Goal: Task Accomplishment & Management: Use online tool/utility

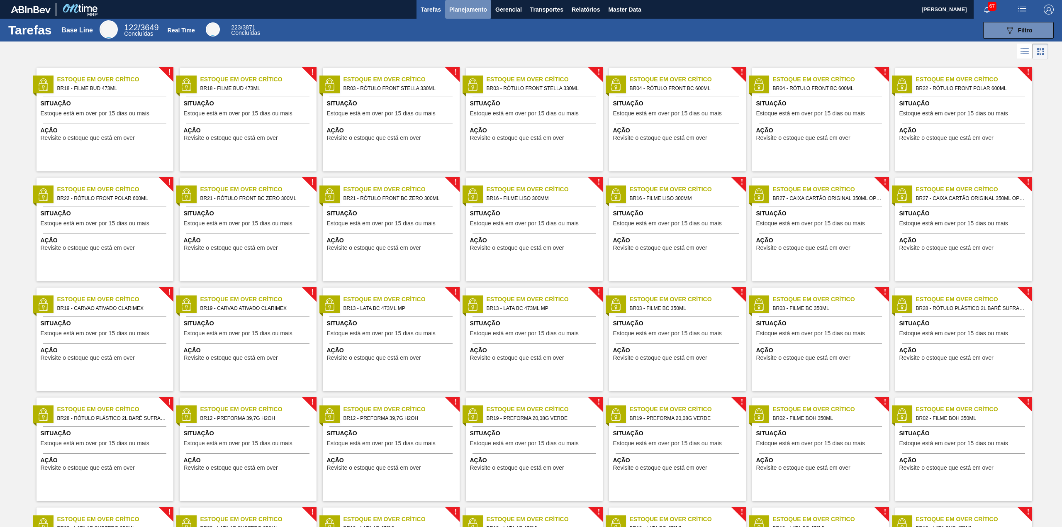
click at [482, 14] on span "Planejamento" at bounding box center [468, 10] width 38 height 10
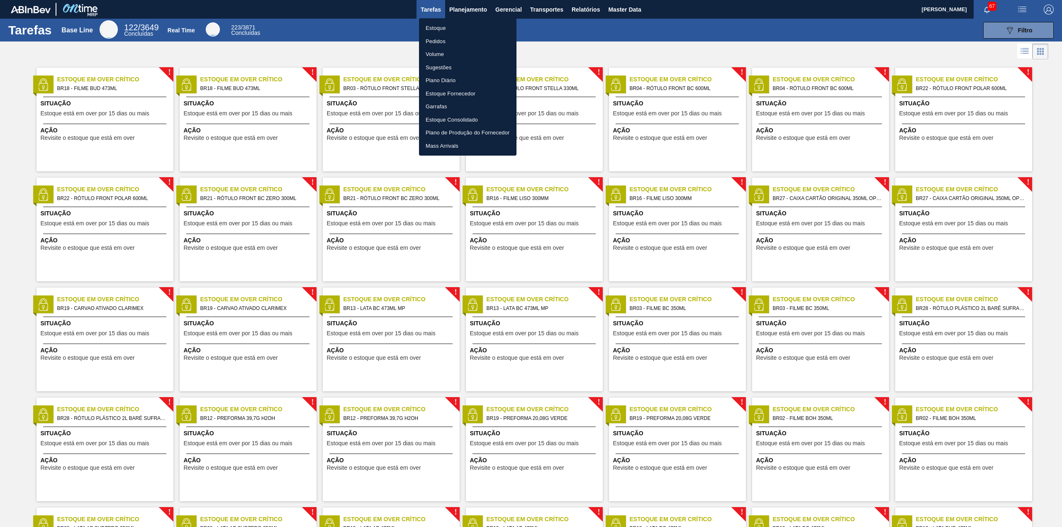
click at [447, 29] on li "Estoque" at bounding box center [468, 28] width 98 height 13
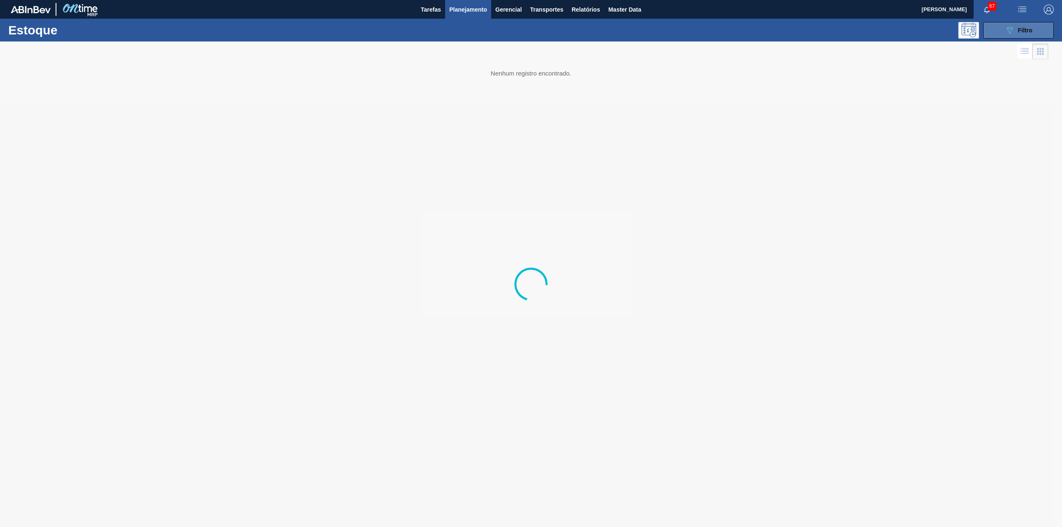
click at [1022, 27] on span "Filtro" at bounding box center [1025, 30] width 15 height 7
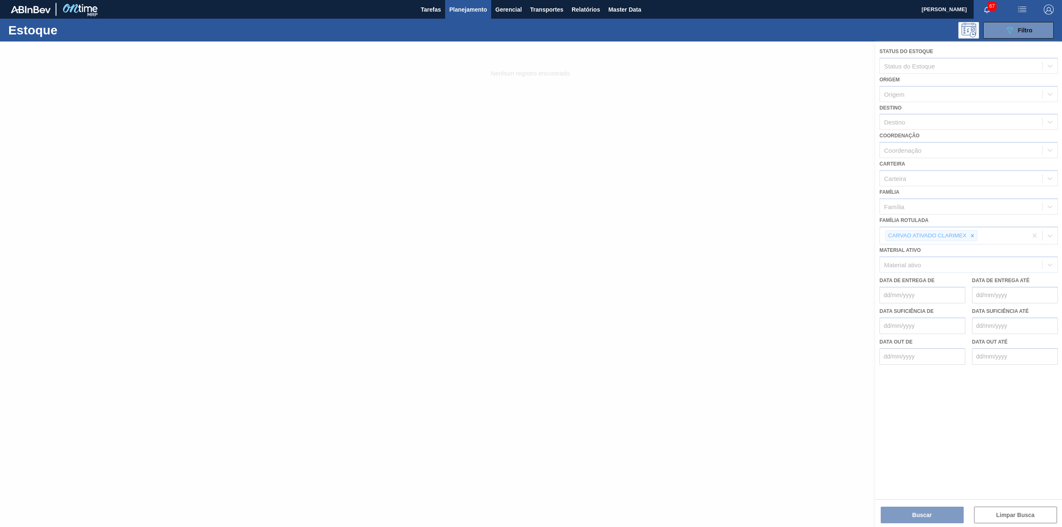
click at [968, 236] on div at bounding box center [531, 283] width 1062 height 485
click at [970, 236] on div at bounding box center [531, 283] width 1062 height 485
click at [973, 236] on div at bounding box center [531, 283] width 1062 height 485
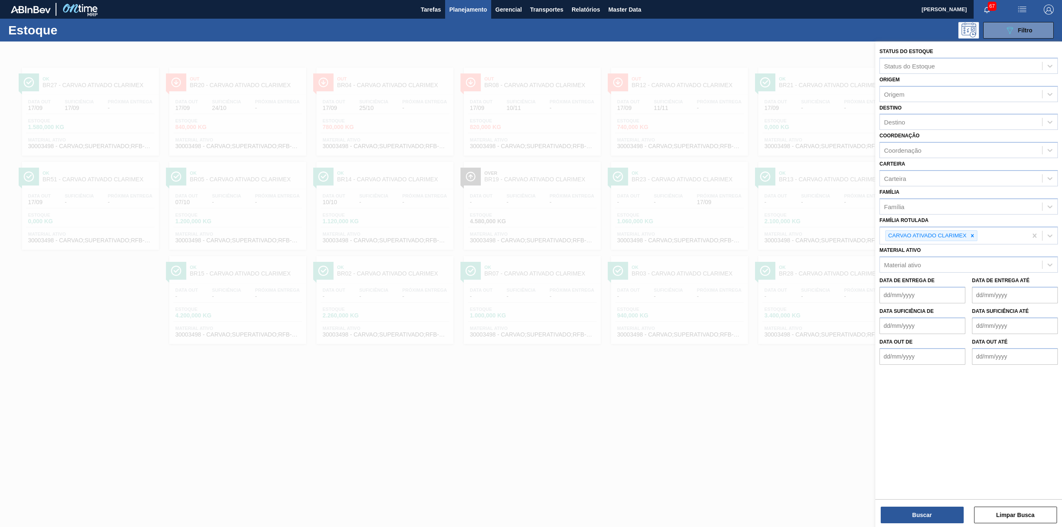
click at [973, 236] on icon at bounding box center [972, 235] width 3 height 3
click at [963, 258] on div "Material ativo" at bounding box center [961, 263] width 162 height 12
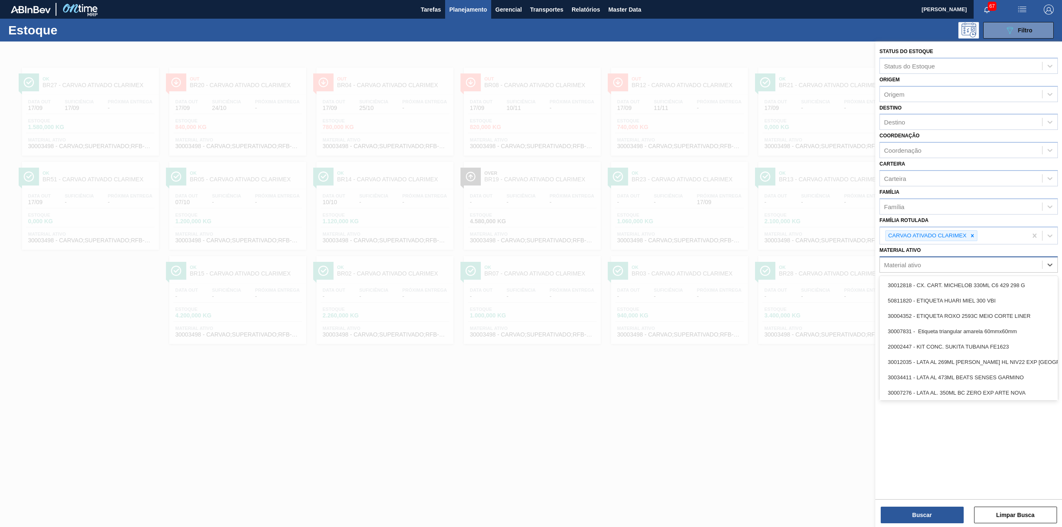
paste ativo "30003255"
type ativo "30003255"
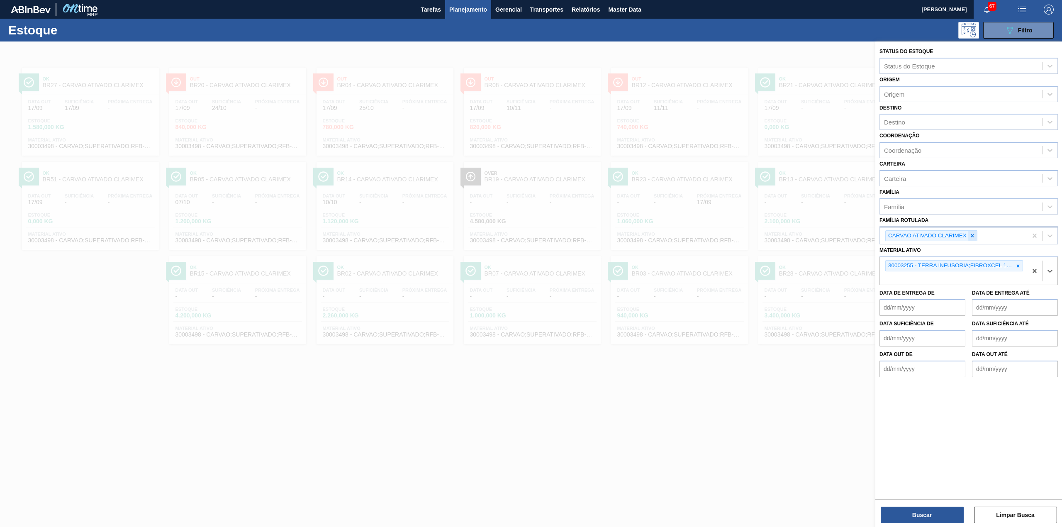
click at [971, 233] on icon at bounding box center [973, 236] width 6 height 6
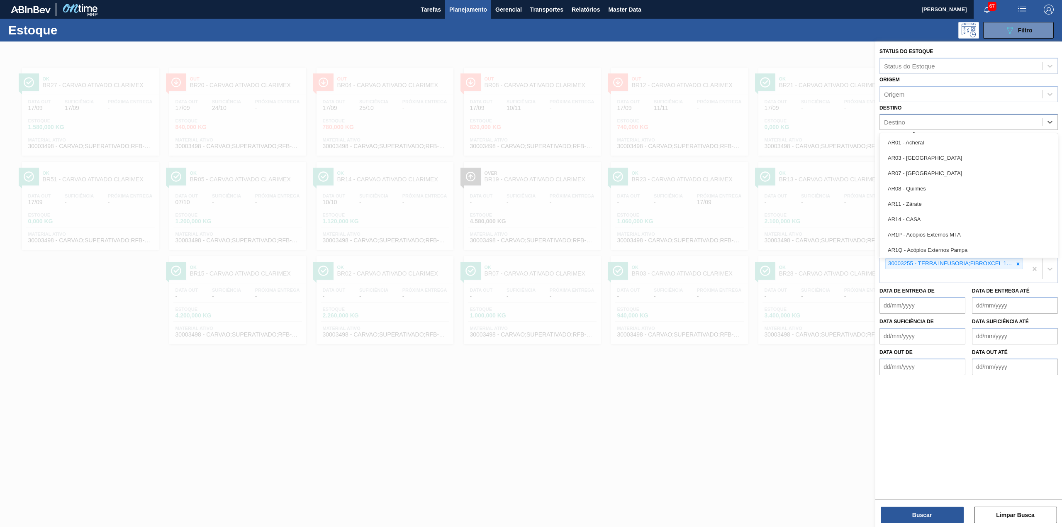
click at [924, 125] on div "Destino" at bounding box center [961, 122] width 162 height 12
type input "br22"
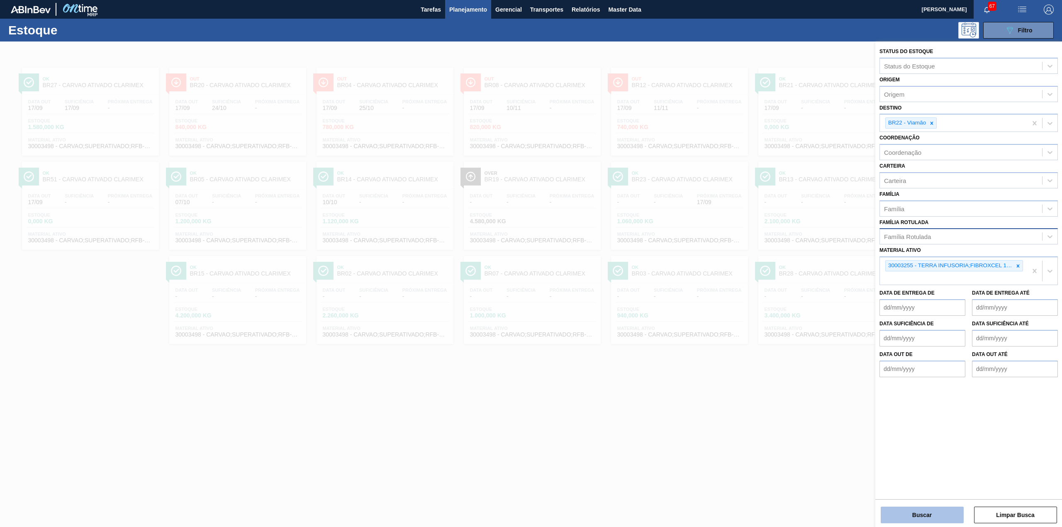
click at [925, 512] on button "Buscar" at bounding box center [922, 515] width 83 height 17
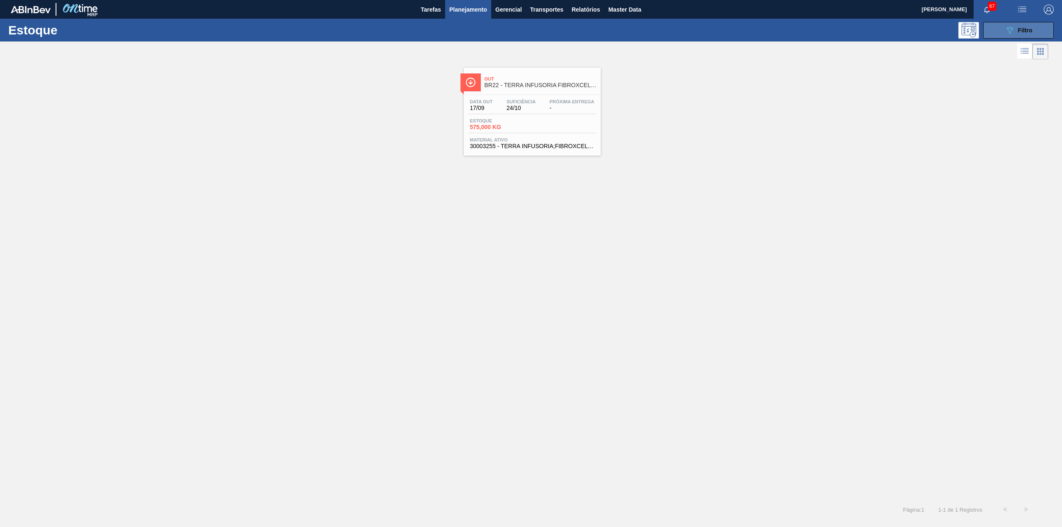
click at [1009, 33] on icon at bounding box center [1010, 30] width 6 height 7
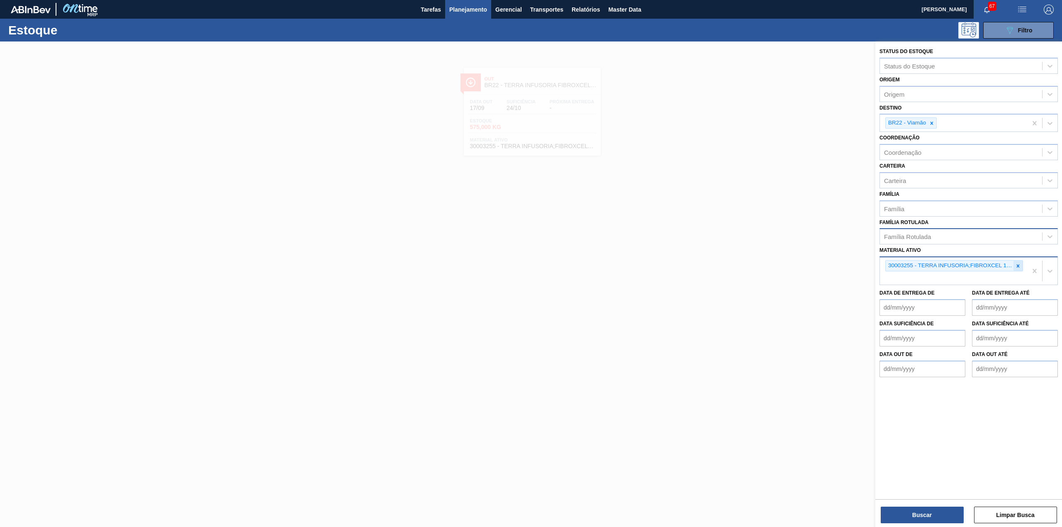
click at [1015, 265] on icon at bounding box center [1018, 266] width 6 height 6
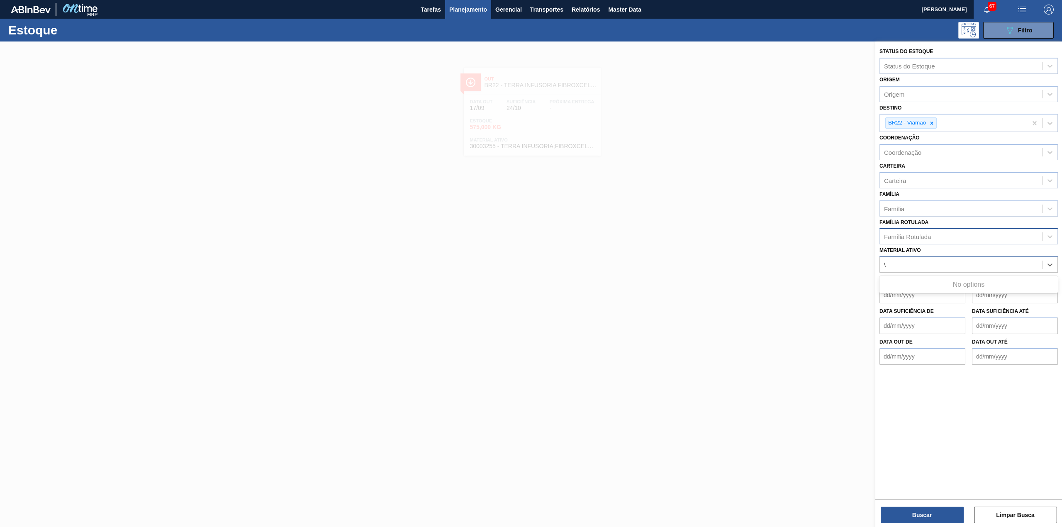
paste ativo "30003422"
type ativo "\"
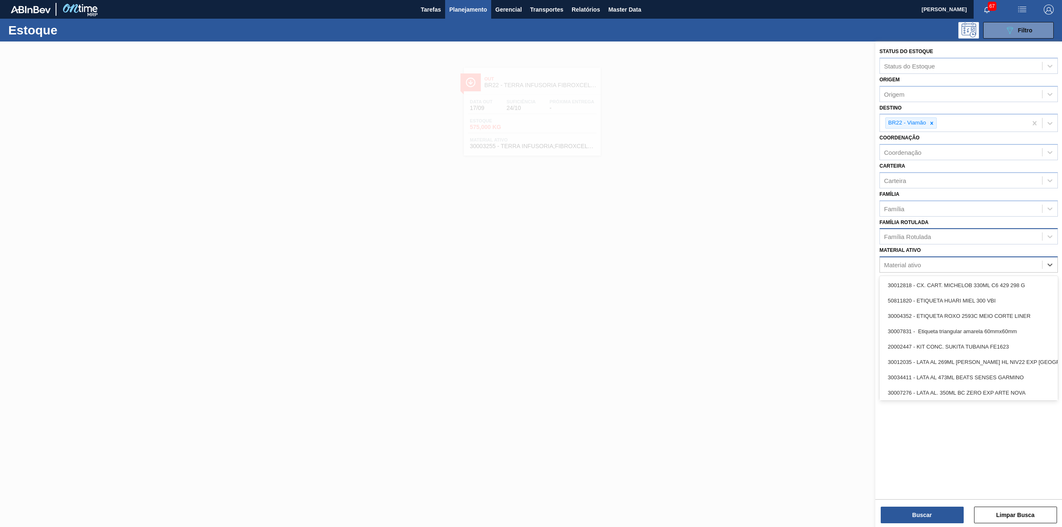
paste ativo "30003422"
type ativo "30003422"
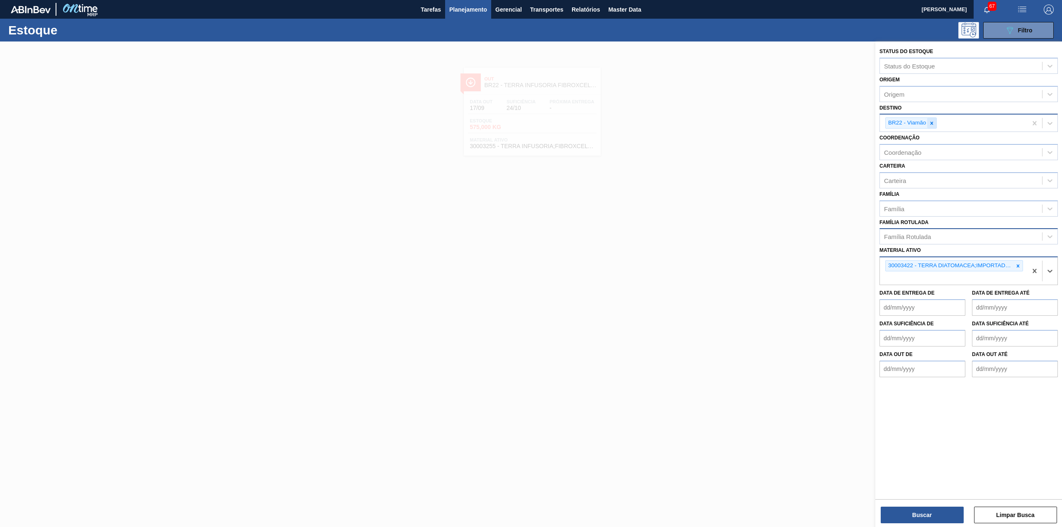
click at [933, 125] on icon at bounding box center [932, 123] width 6 height 6
type input "BR04"
type input "BR17"
click at [940, 512] on button "Buscar" at bounding box center [922, 515] width 83 height 17
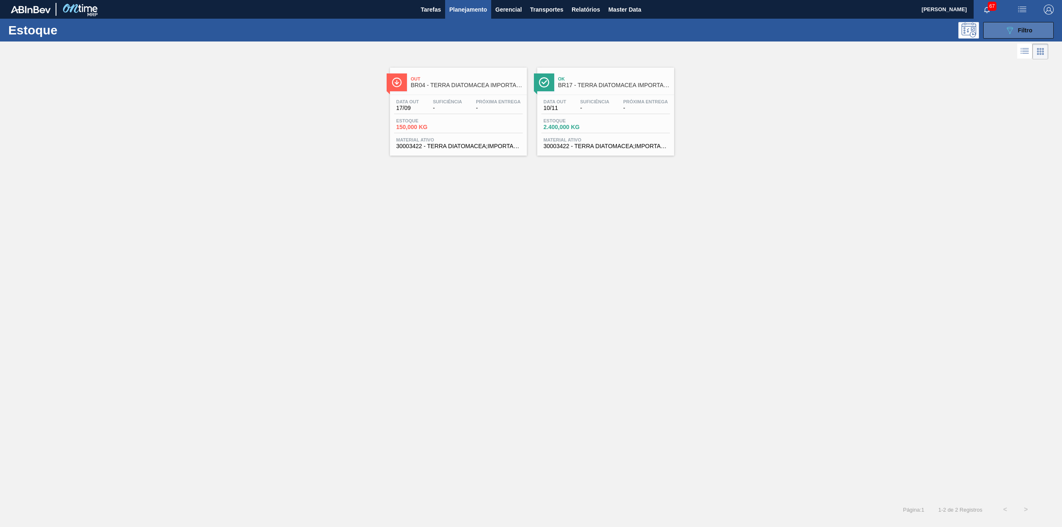
click at [998, 34] on button "089F7B8B-B2A5-4AFE-B5C0-19BA573D28AC Filtro" at bounding box center [1018, 30] width 71 height 17
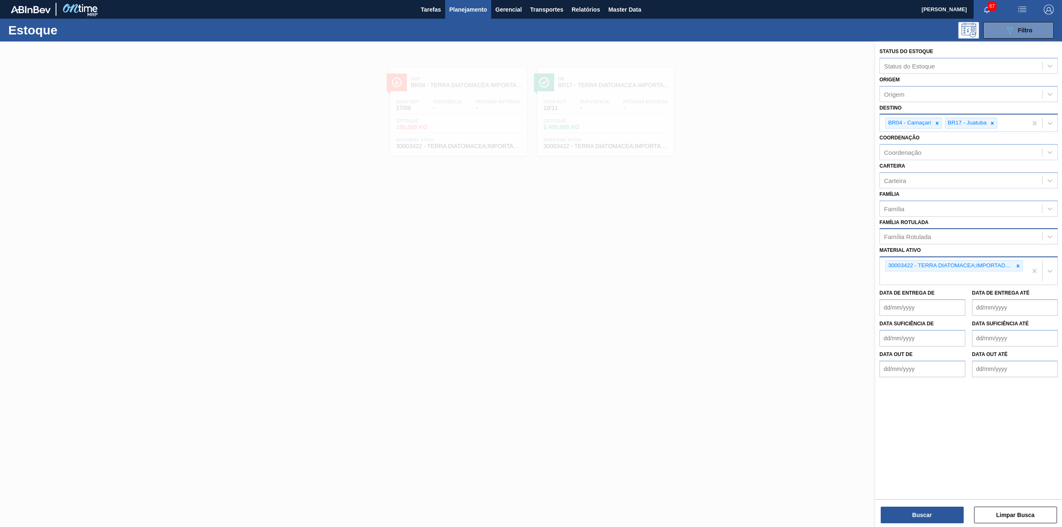
click at [995, 121] on icon at bounding box center [993, 123] width 6 height 6
click at [936, 125] on icon at bounding box center [937, 123] width 6 height 6
click at [1020, 263] on icon at bounding box center [1018, 264] width 6 height 6
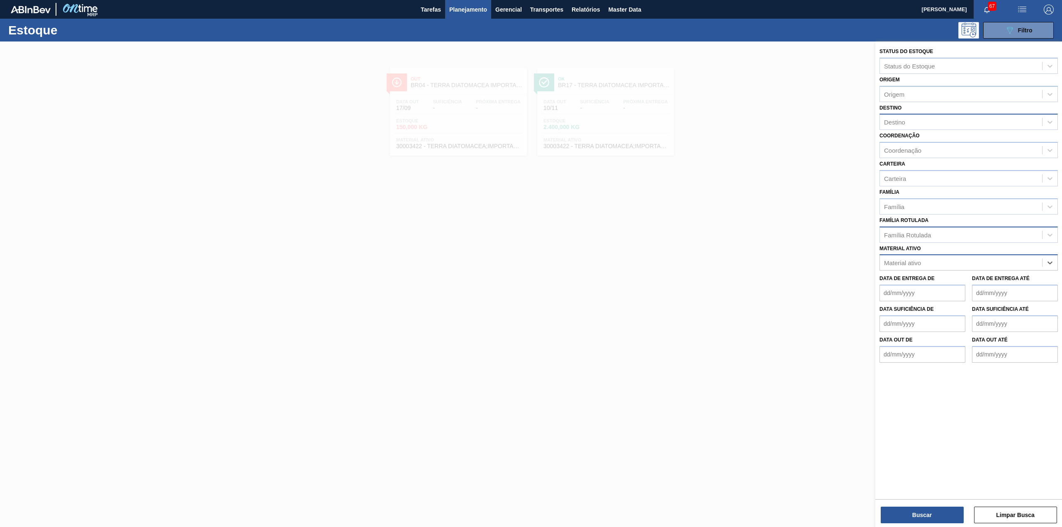
paste ativo "30003637"
type ativo "30003637"
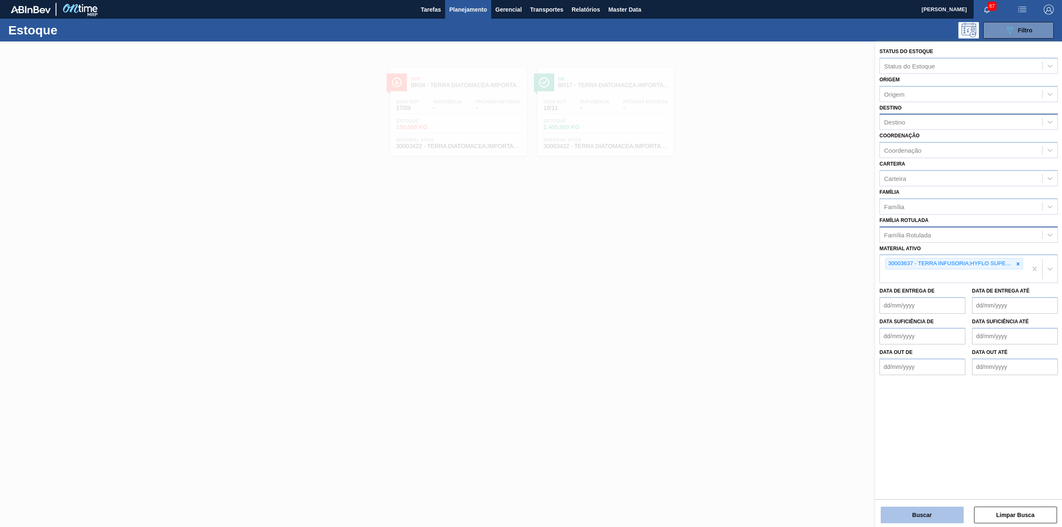
click at [950, 508] on button "Buscar" at bounding box center [922, 515] width 83 height 17
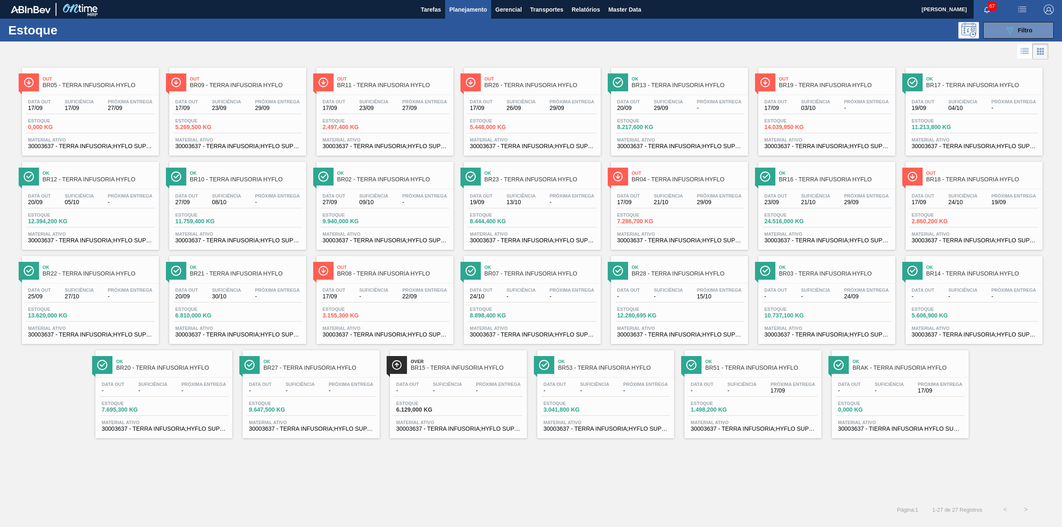
click at [268, 44] on div at bounding box center [524, 51] width 1048 height 20
click at [999, 37] on button "089F7B8B-B2A5-4AFE-B5C0-19BA573D28AC Filtro" at bounding box center [1018, 30] width 71 height 17
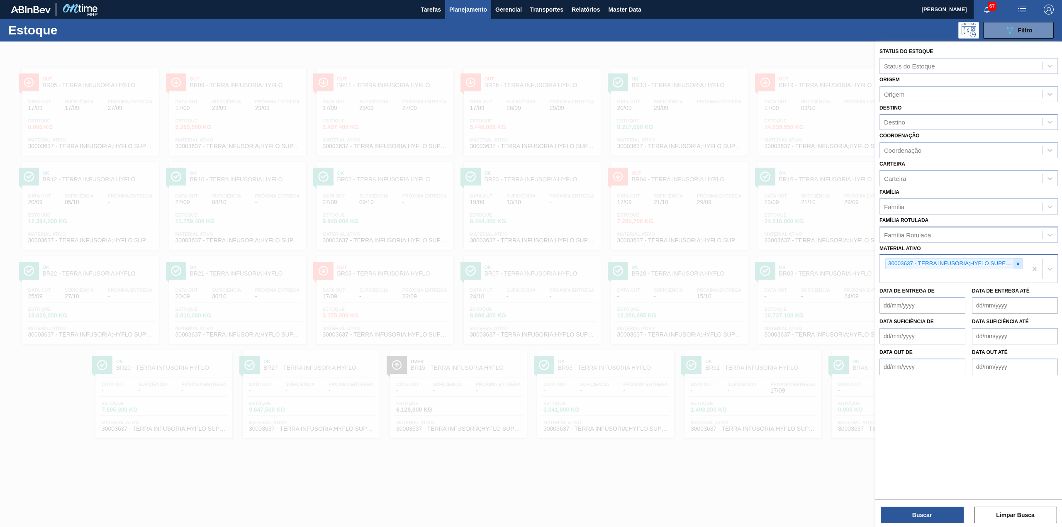
click at [1022, 264] on div at bounding box center [1018, 263] width 9 height 10
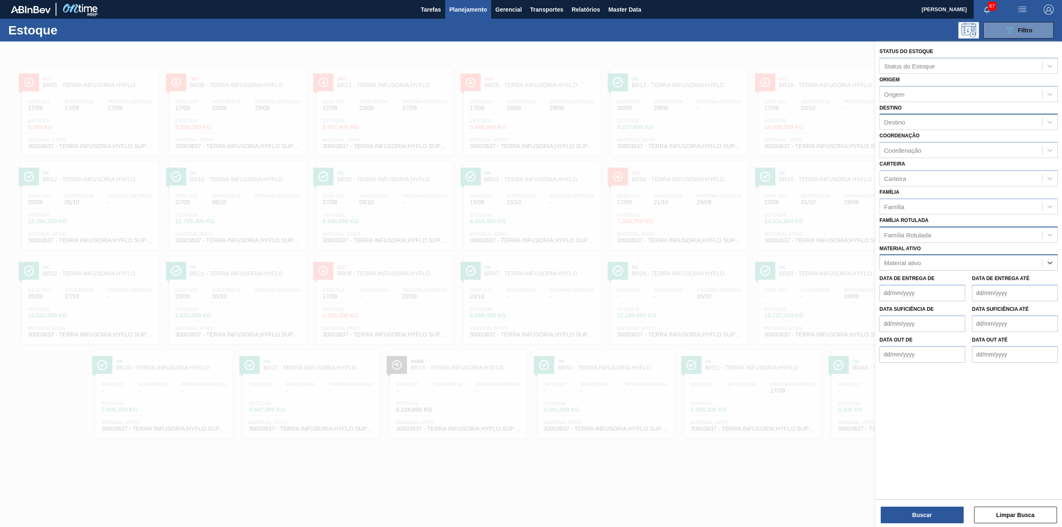
paste ativo "30009305"
type ativo "30009305"
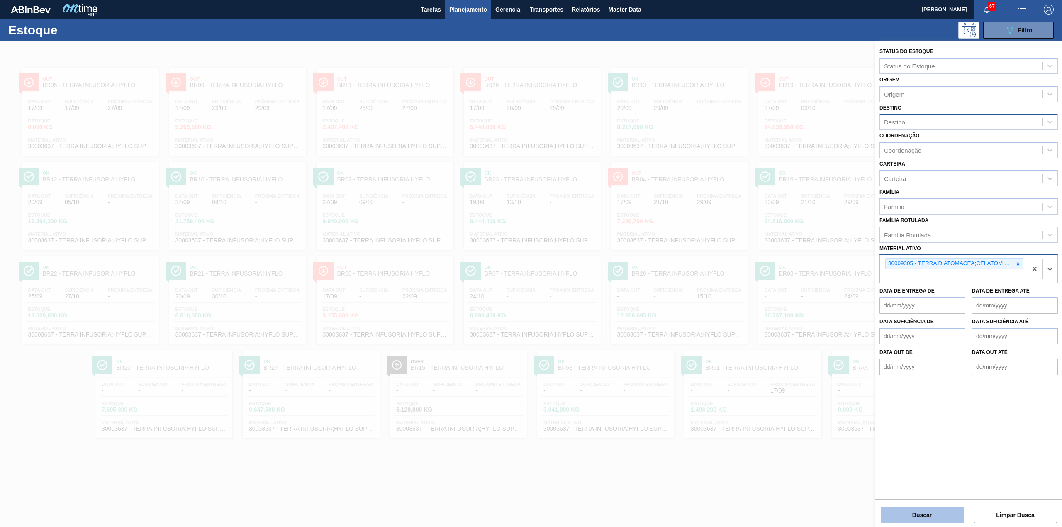
click at [950, 514] on button "Buscar" at bounding box center [922, 515] width 83 height 17
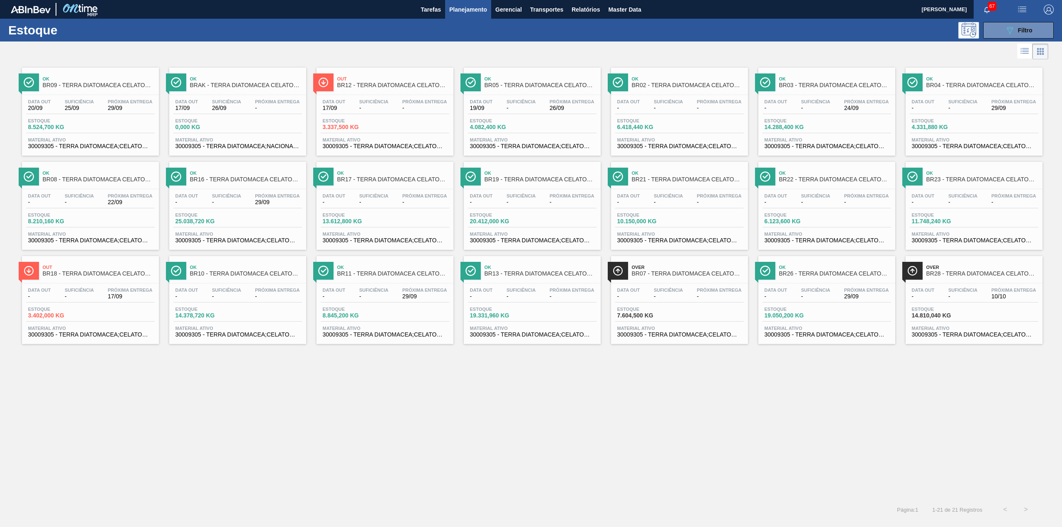
drag, startPoint x: 375, startPoint y: 180, endPoint x: 228, endPoint y: 181, distance: 147.7
click at [1013, 32] on icon "089F7B8B-B2A5-4AFE-B5C0-19BA573D28AC" at bounding box center [1010, 30] width 10 height 10
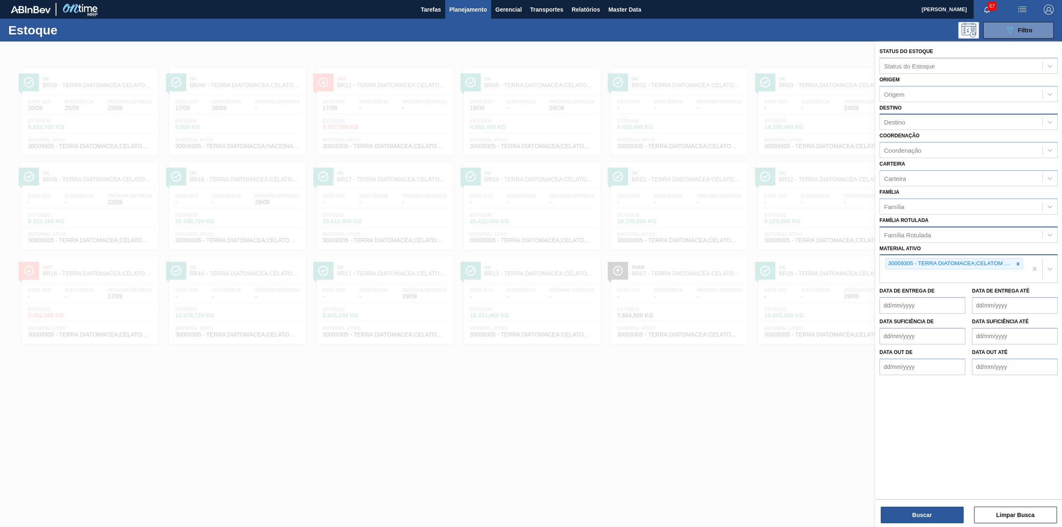
click at [1019, 263] on icon at bounding box center [1018, 264] width 6 height 6
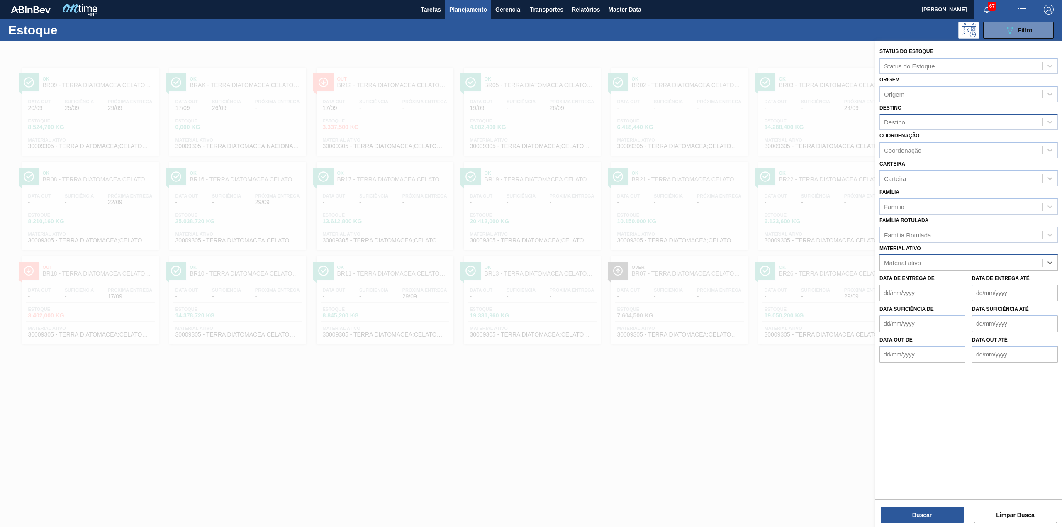
paste ativo "30029274"
type ativo "30029274"
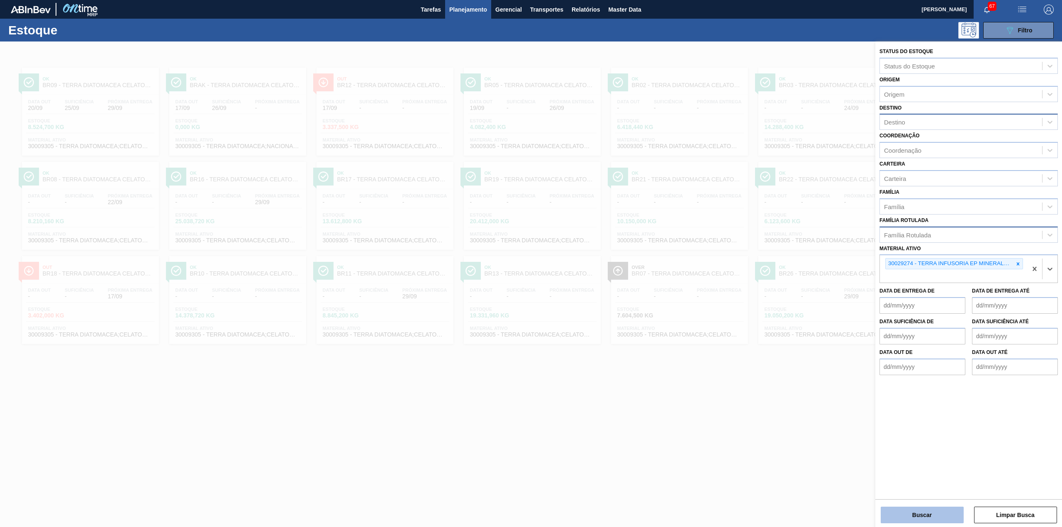
click at [930, 512] on button "Buscar" at bounding box center [922, 515] width 83 height 17
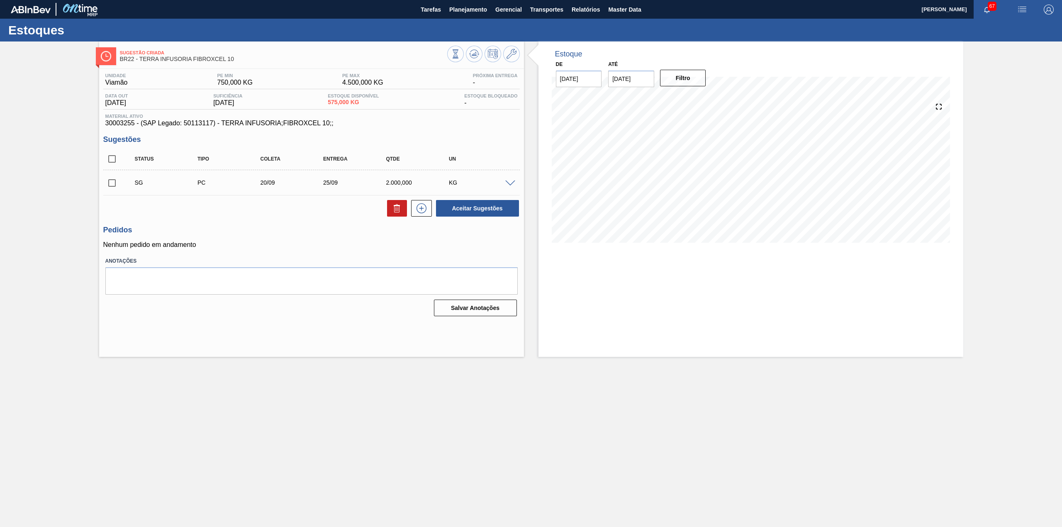
click at [510, 183] on span at bounding box center [510, 183] width 10 height 6
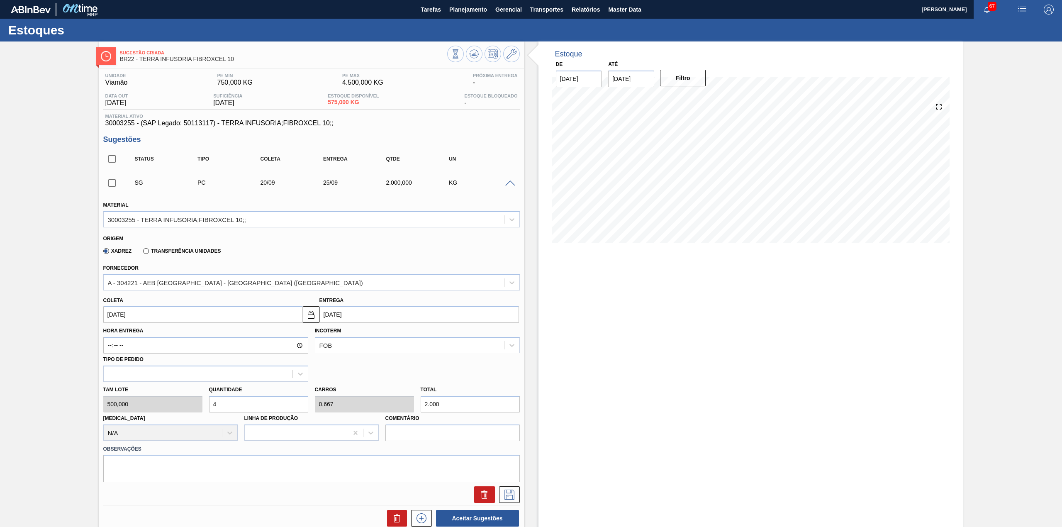
click at [269, 410] on input "4" at bounding box center [258, 404] width 99 height 17
type input "0"
type input "3"
type input "0,5"
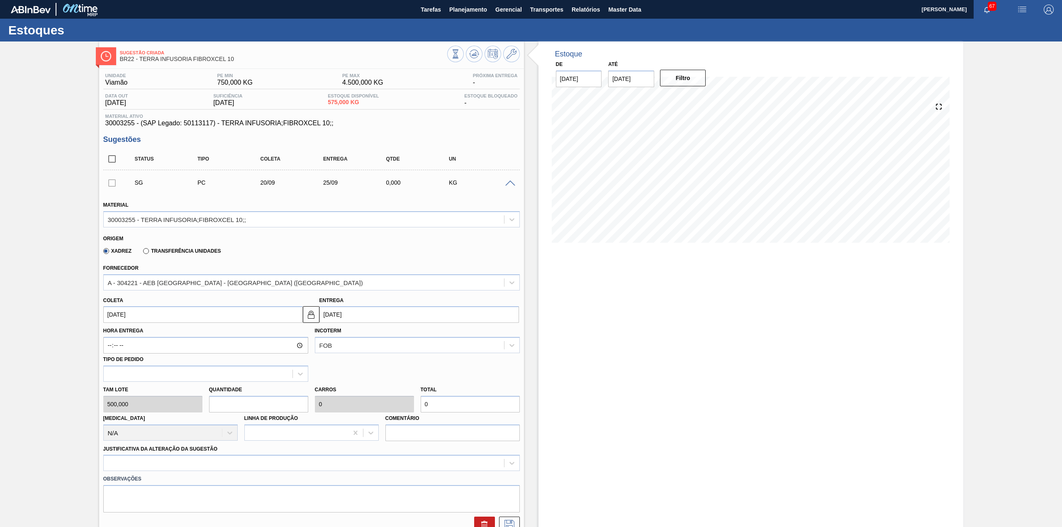
type input "1.500"
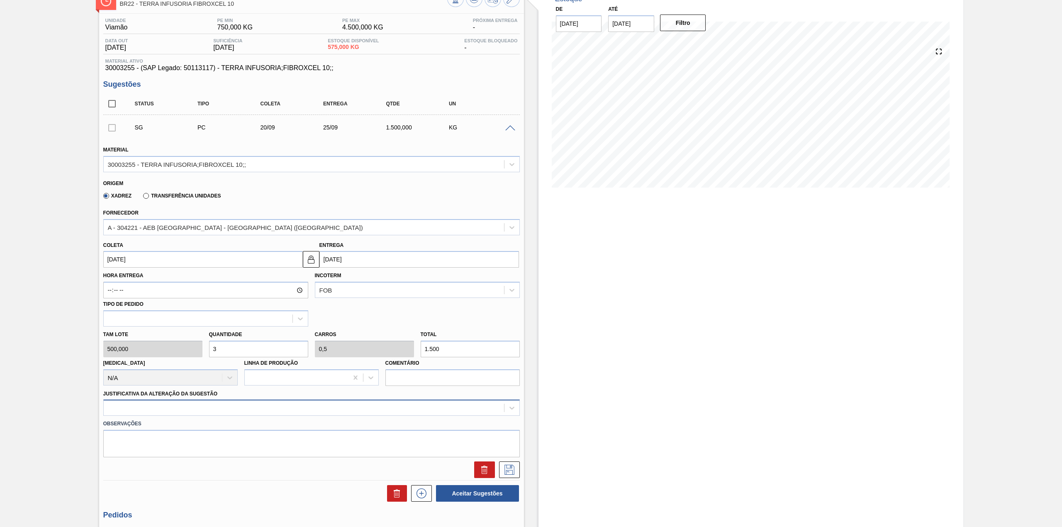
type input "3"
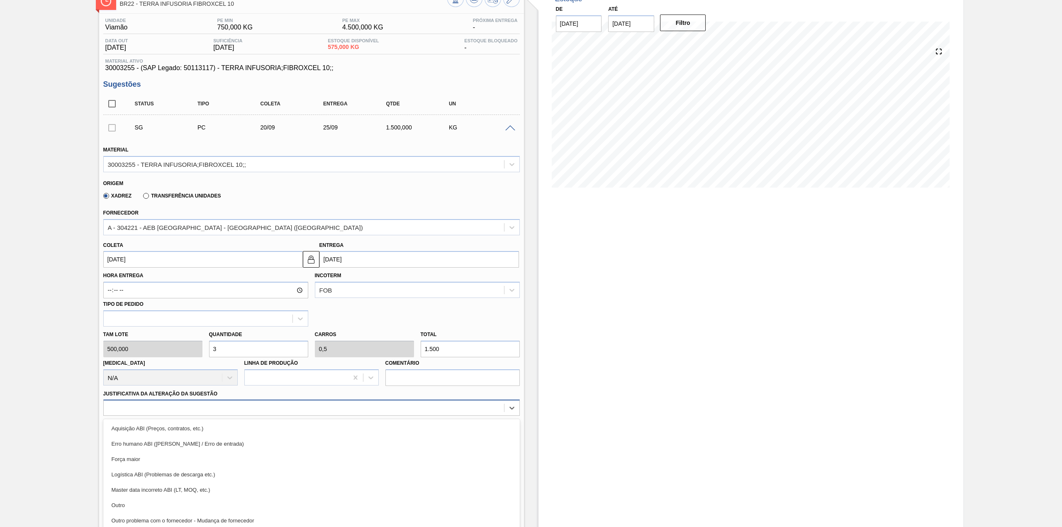
click at [351, 409] on div "option Aquisição ABI (Preços, contratos, etc.) focused, 1 of 18. 18 results ava…" at bounding box center [311, 408] width 417 height 16
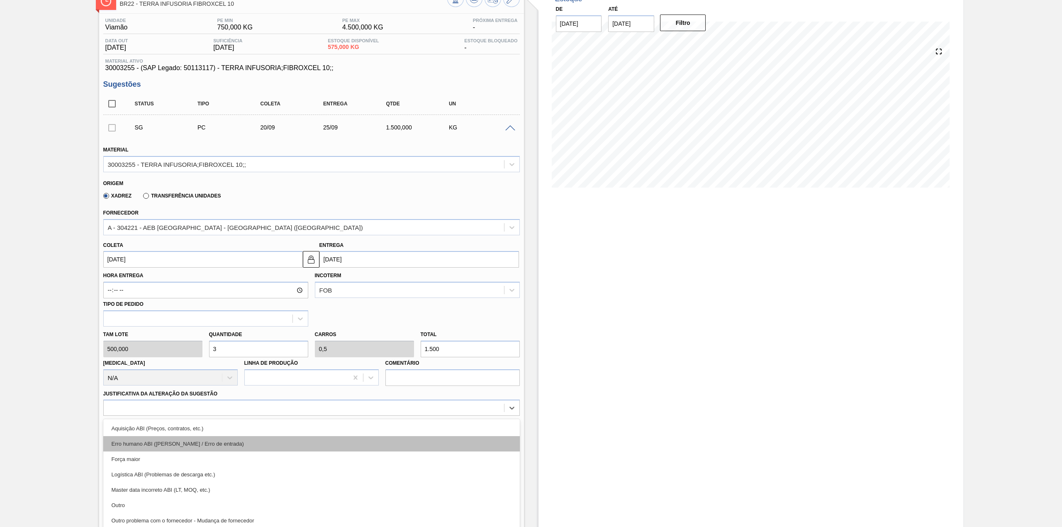
scroll to position [76, 0]
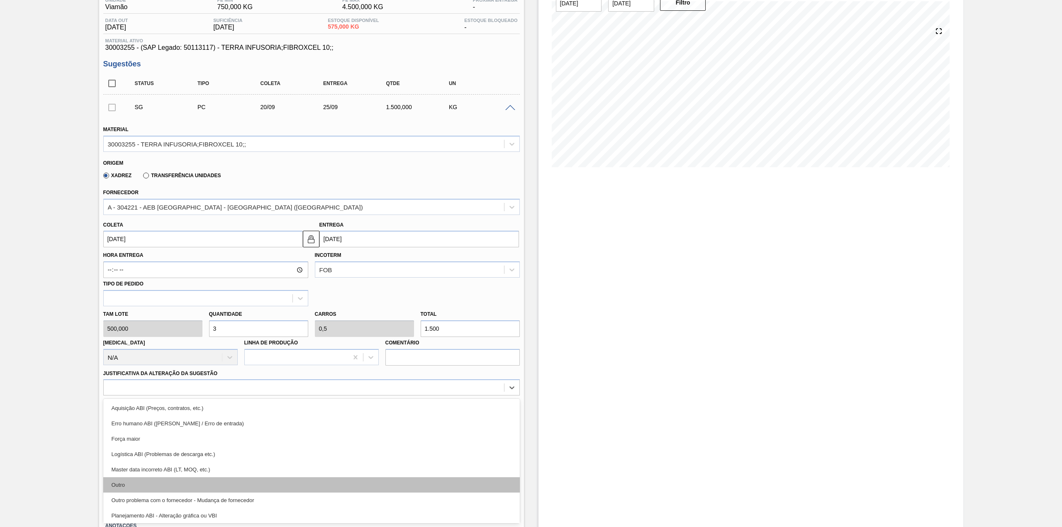
click at [199, 485] on div "Outro" at bounding box center [311, 484] width 417 height 15
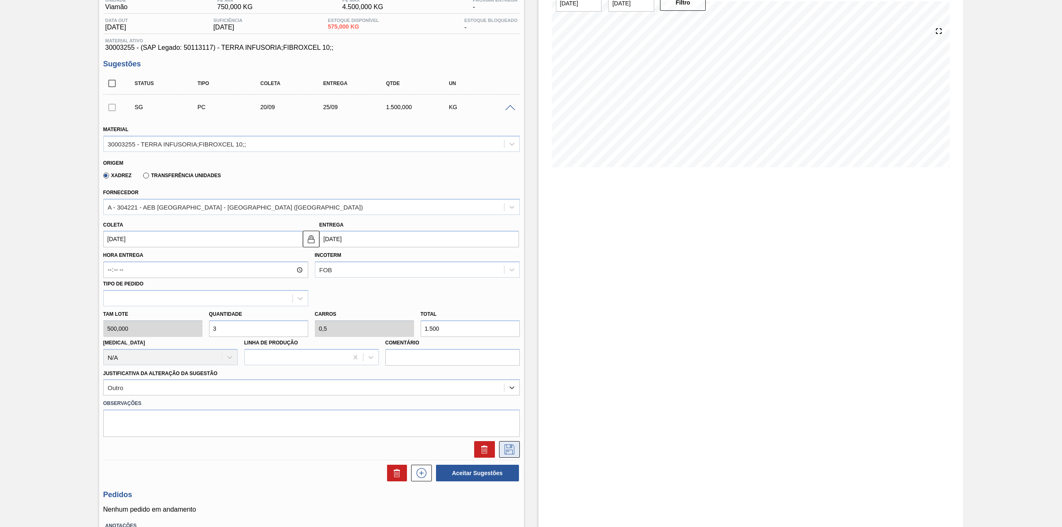
click at [500, 448] on button at bounding box center [509, 449] width 21 height 17
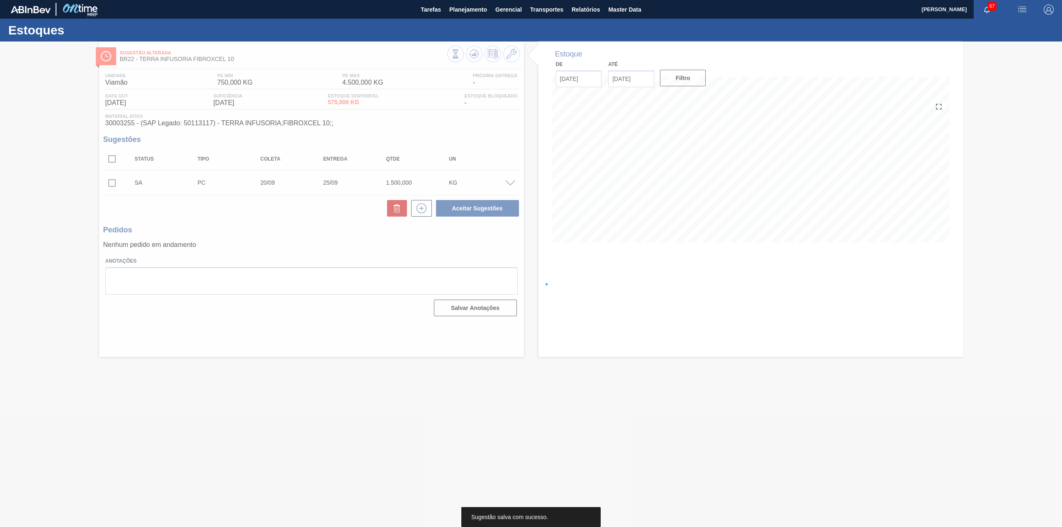
scroll to position [0, 0]
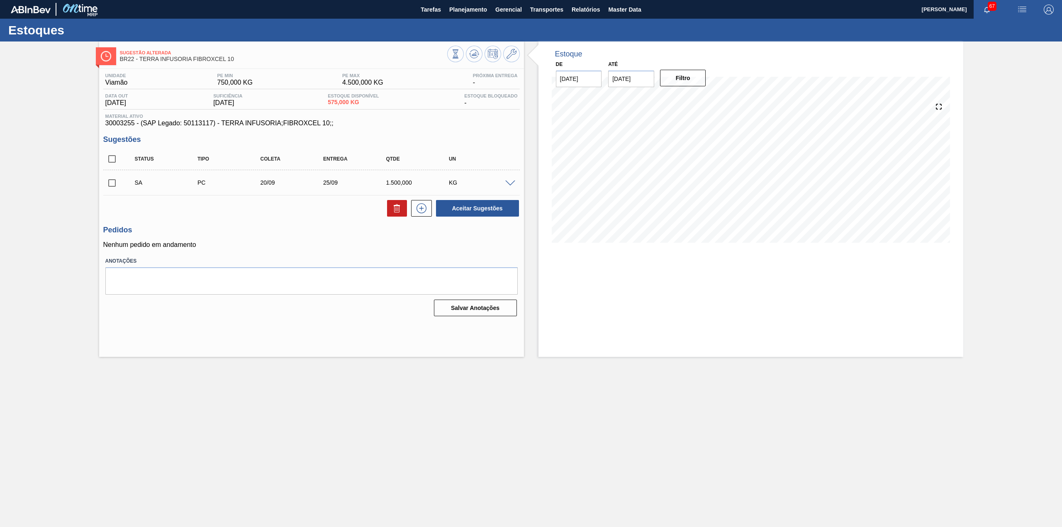
click at [113, 188] on input "checkbox" at bounding box center [111, 182] width 17 height 17
click at [476, 212] on button "Aceitar Sugestões" at bounding box center [477, 208] width 83 height 17
checkbox input "false"
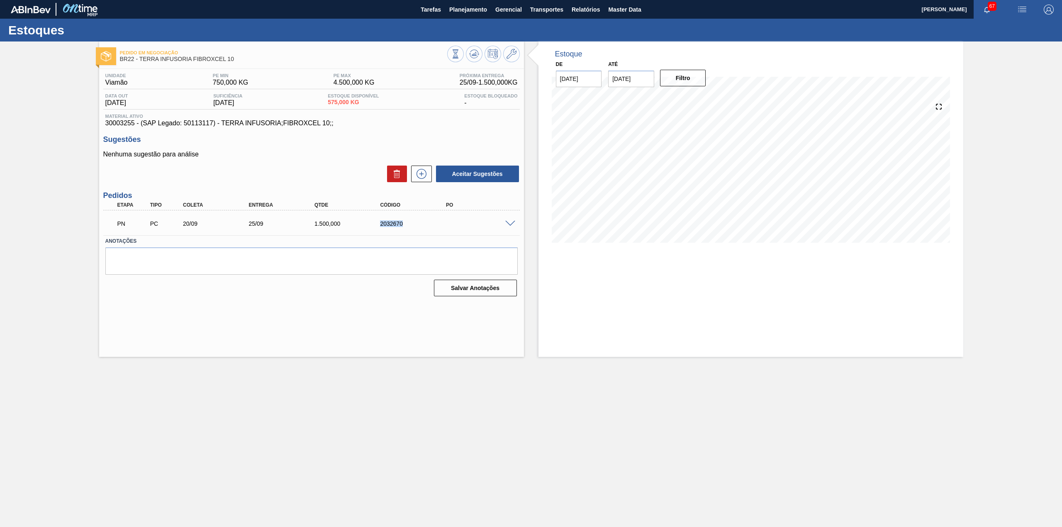
drag, startPoint x: 403, startPoint y: 224, endPoint x: 378, endPoint y: 226, distance: 24.9
click at [378, 226] on div "2032670" at bounding box center [415, 223] width 75 height 7
copy div "2032670"
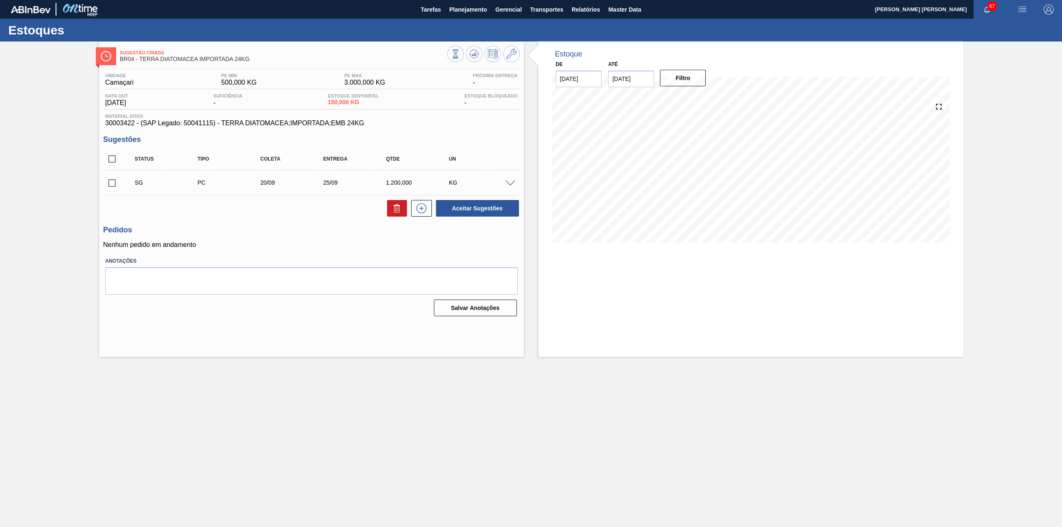
click at [510, 185] on span at bounding box center [510, 183] width 10 height 6
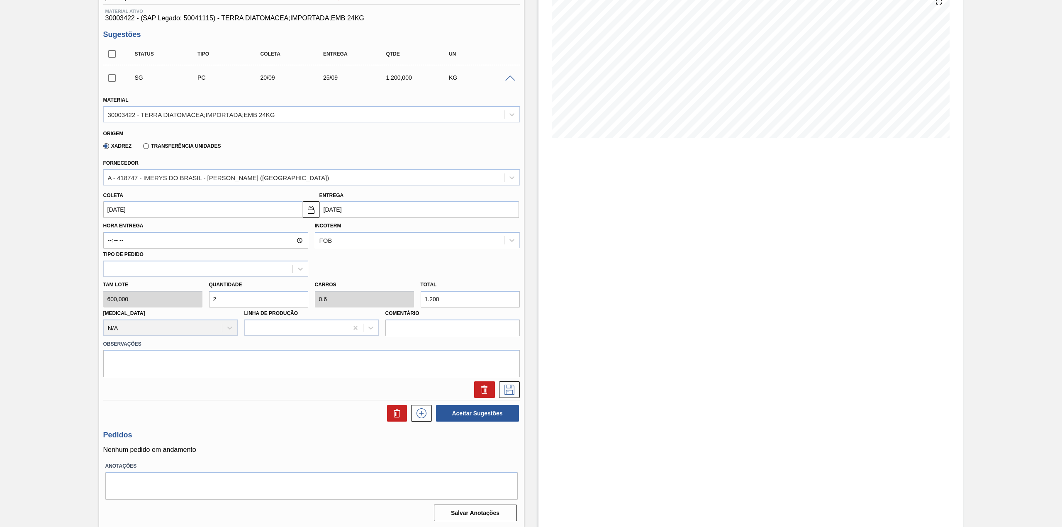
scroll to position [106, 0]
click at [180, 207] on input "20/09/2025" at bounding box center [203, 208] width 200 height 17
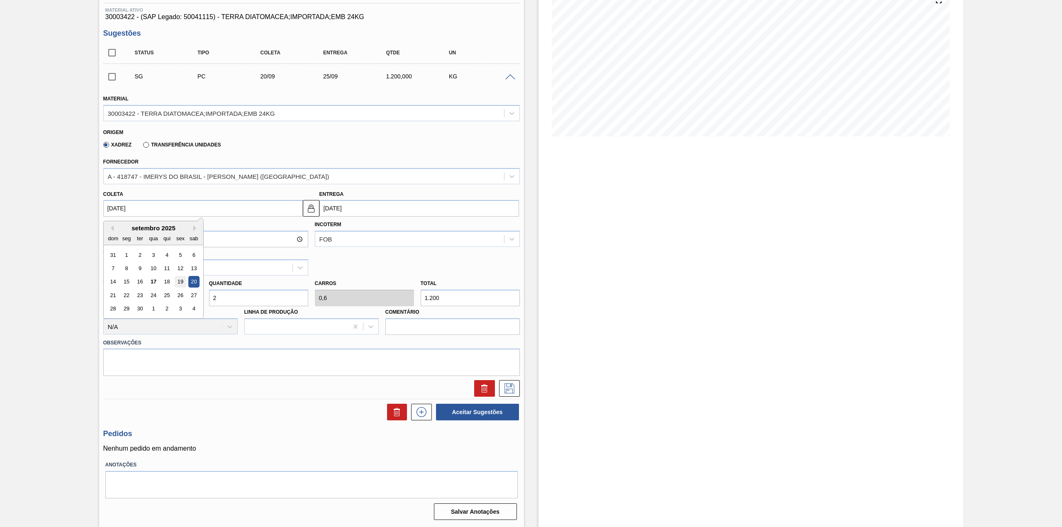
click at [177, 281] on div "19" at bounding box center [180, 281] width 11 height 11
type input "19/09/2025"
type input "24/09/2025"
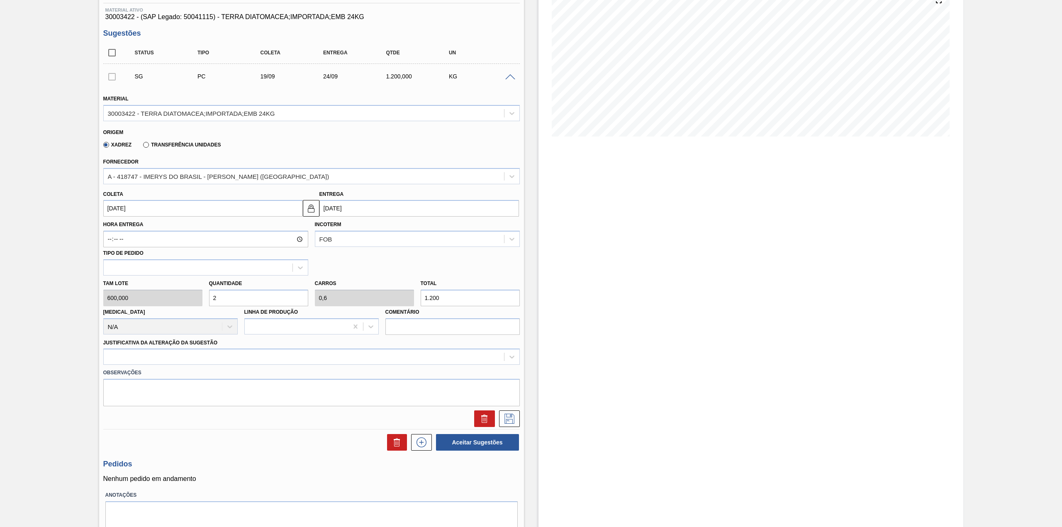
click at [226, 302] on input "2" at bounding box center [258, 298] width 99 height 17
type input "0"
type input "1"
type input "0,3"
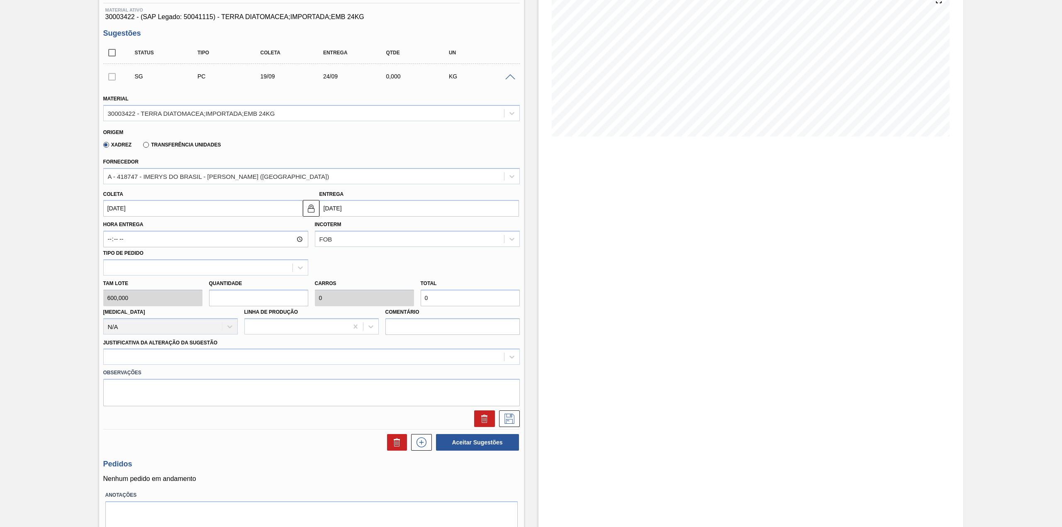
type input "600"
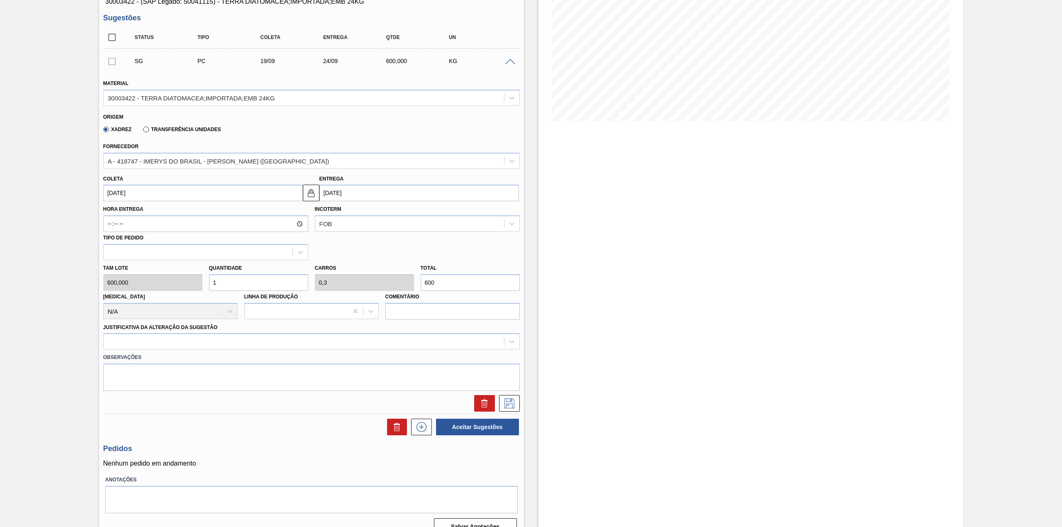
scroll to position [136, 0]
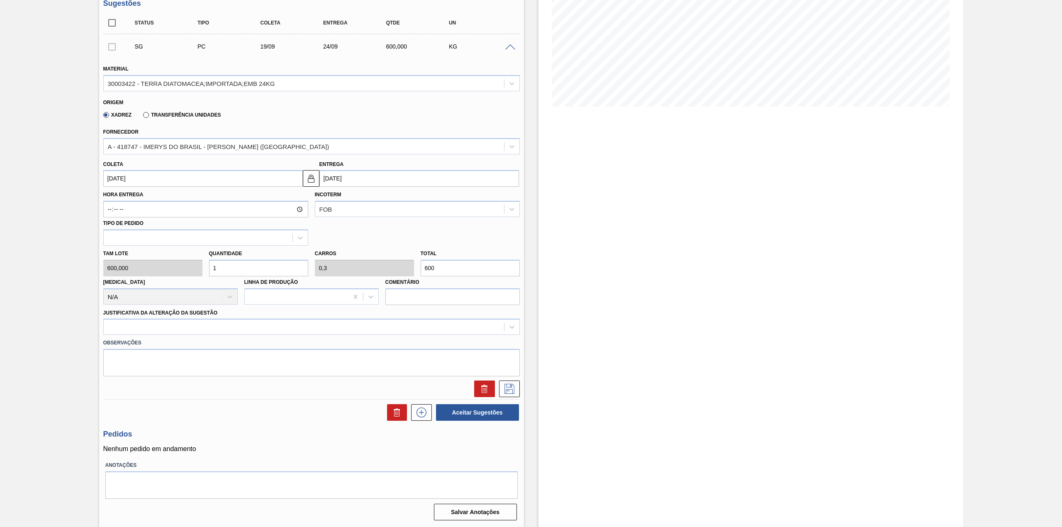
type input "1"
click at [235, 319] on div "Justificativa da Alteração da Sugestão" at bounding box center [311, 321] width 417 height 28
click at [234, 324] on div at bounding box center [304, 327] width 400 height 12
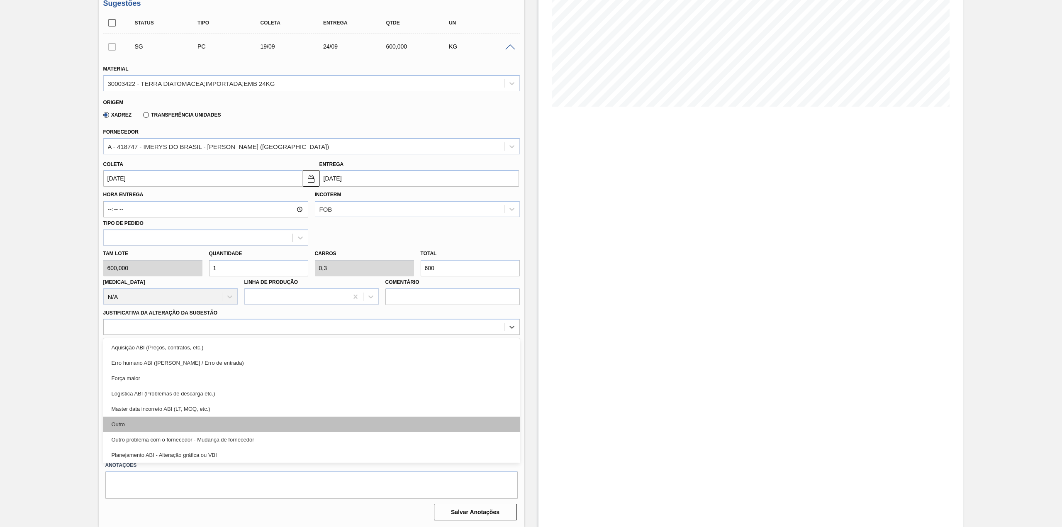
click at [178, 428] on div "Outro" at bounding box center [311, 424] width 417 height 15
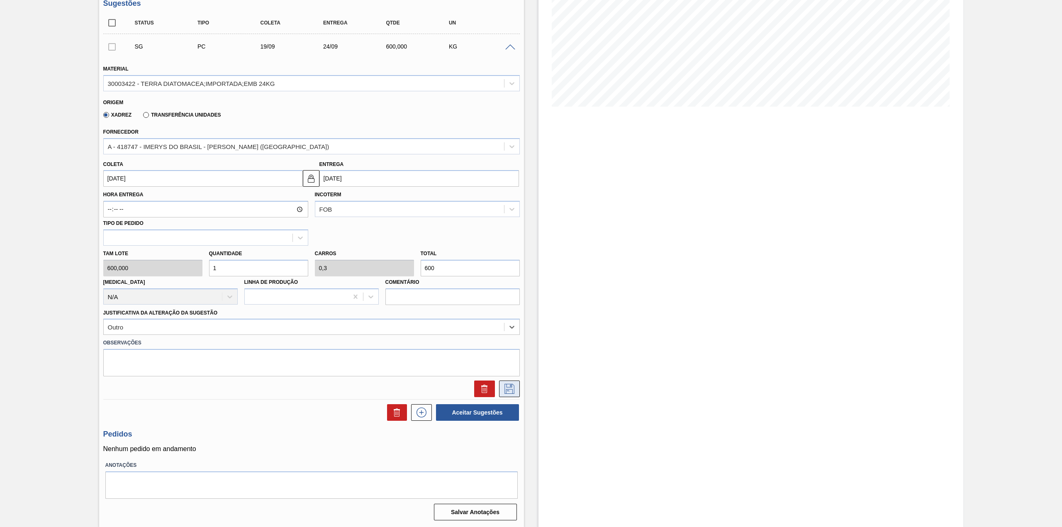
click at [507, 390] on icon at bounding box center [509, 389] width 13 height 10
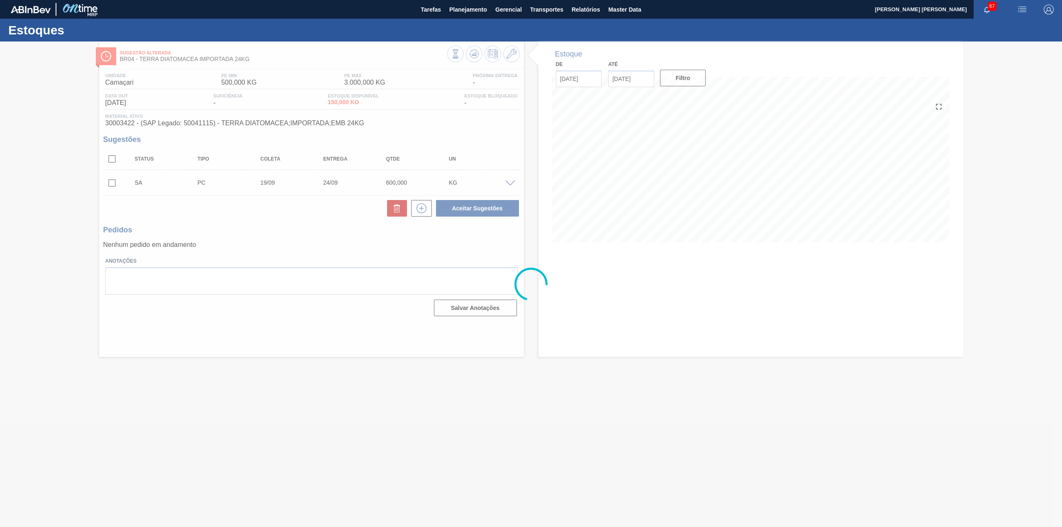
scroll to position [0, 0]
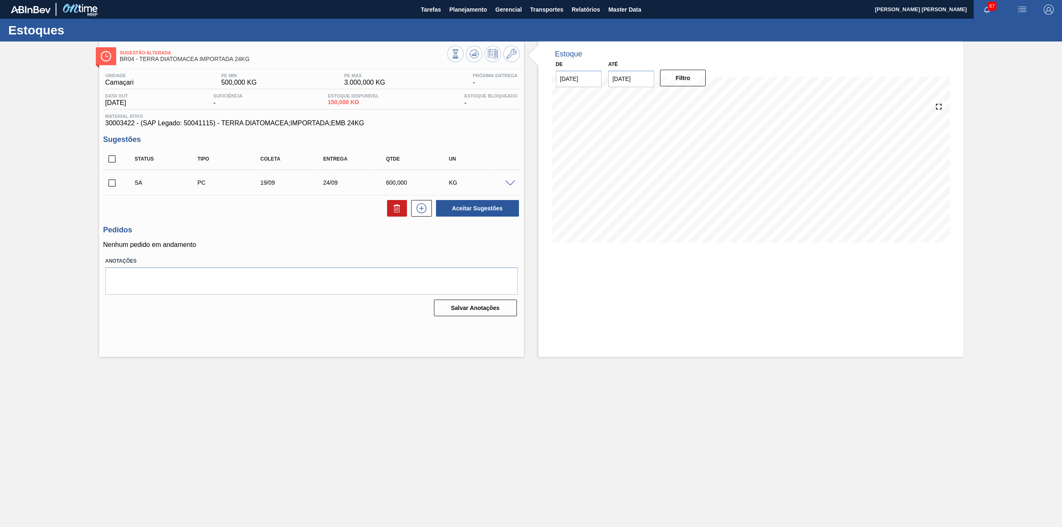
click at [112, 183] on input "checkbox" at bounding box center [111, 182] width 17 height 17
click at [462, 206] on button "Aceitar Sugestões" at bounding box center [477, 208] width 83 height 17
checkbox input "false"
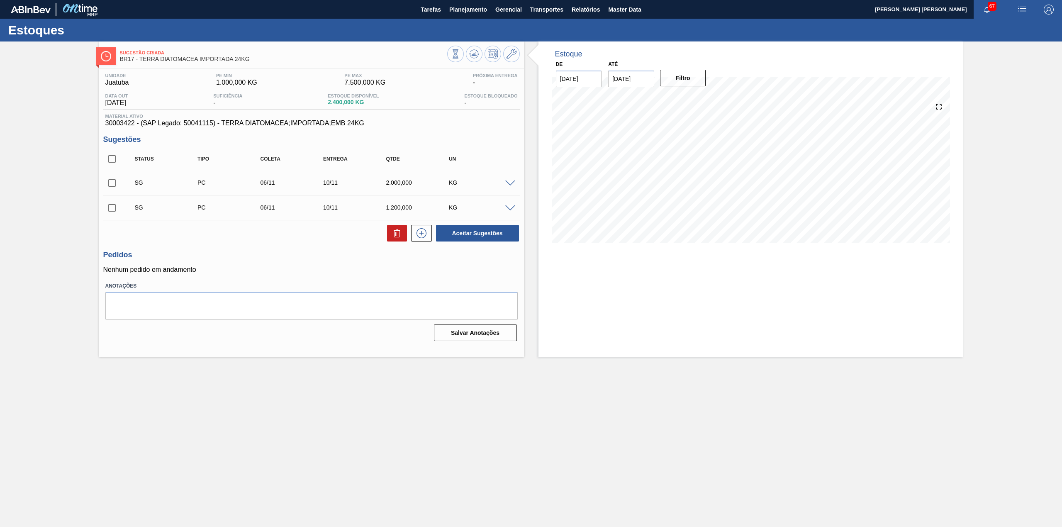
click at [510, 207] on span at bounding box center [510, 208] width 10 height 6
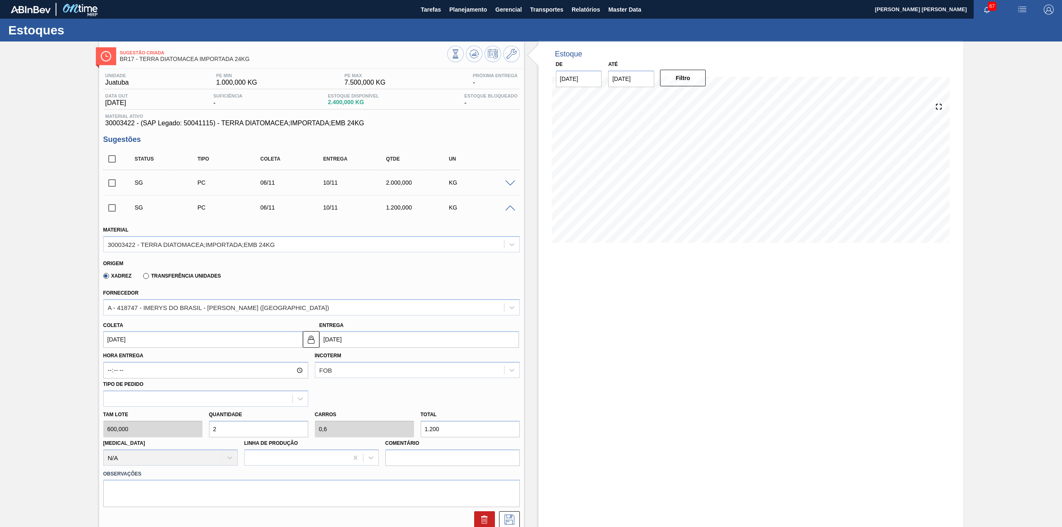
scroll to position [55, 0]
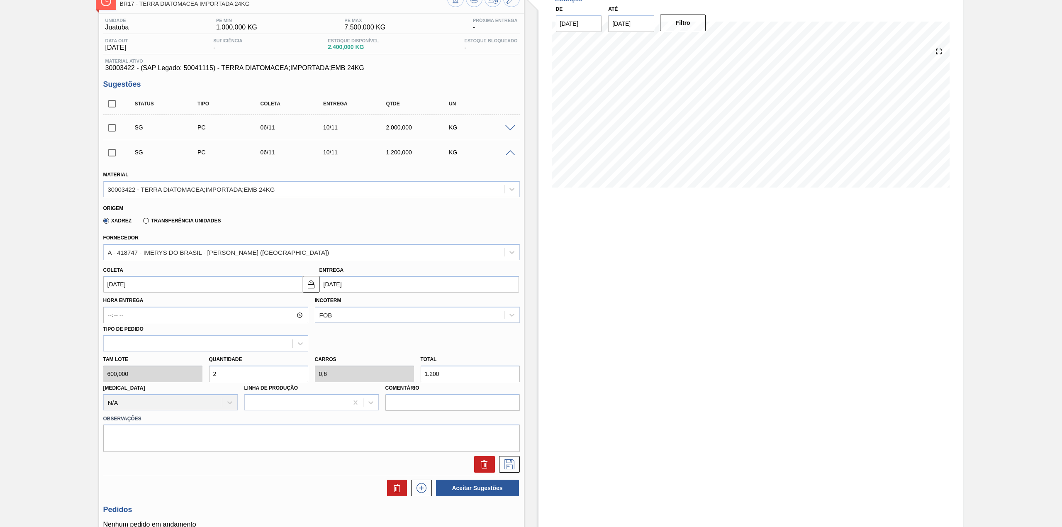
click at [180, 283] on input "[DATE]" at bounding box center [203, 284] width 200 height 17
click at [113, 304] on button "Previous Month" at bounding box center [111, 304] width 6 height 6
click at [111, 305] on button "Previous Month" at bounding box center [111, 304] width 6 height 6
click at [181, 357] on div "19" at bounding box center [180, 357] width 11 height 11
type input "19/09/2025"
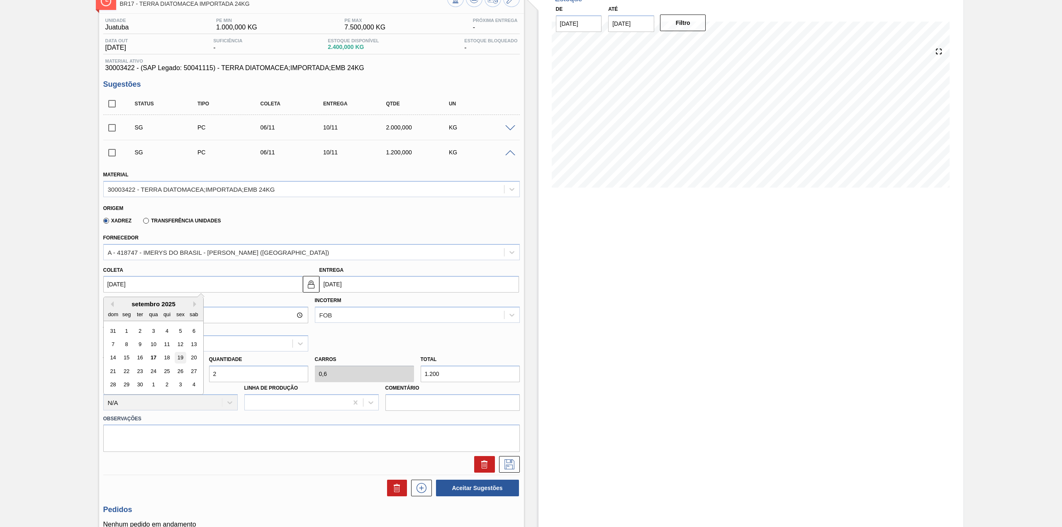
type input "23/09/2025"
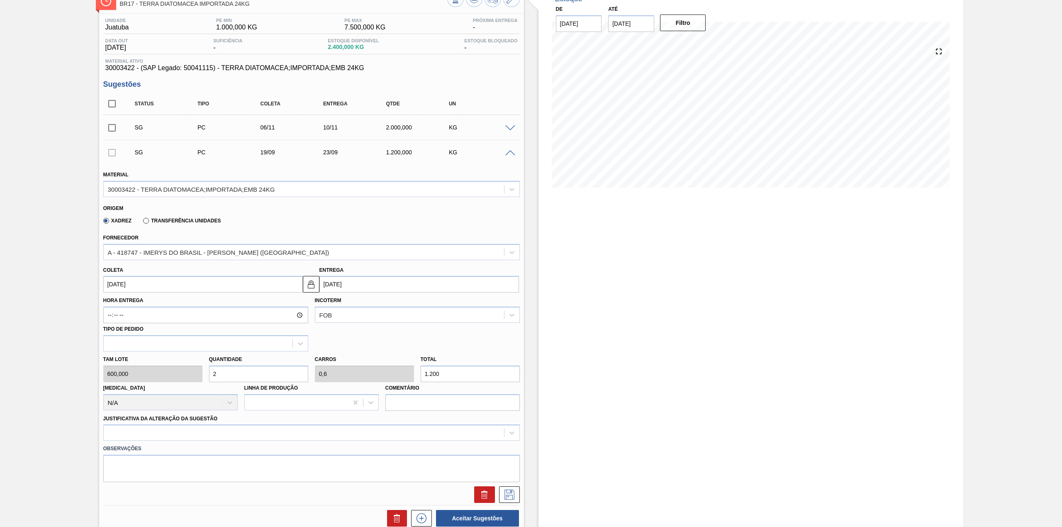
click at [233, 379] on input "2" at bounding box center [258, 374] width 99 height 17
type input "1"
type input "0,3"
type input "600"
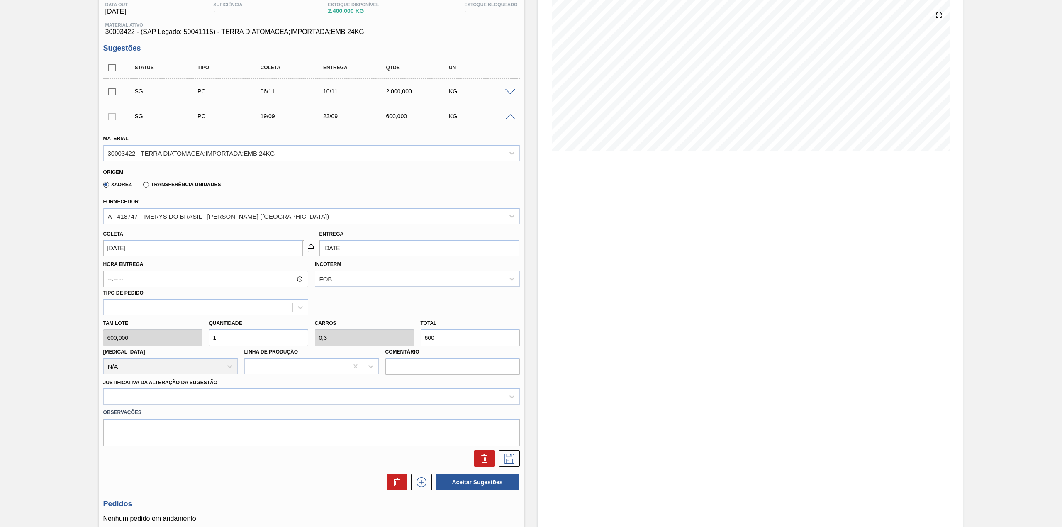
scroll to position [110, 0]
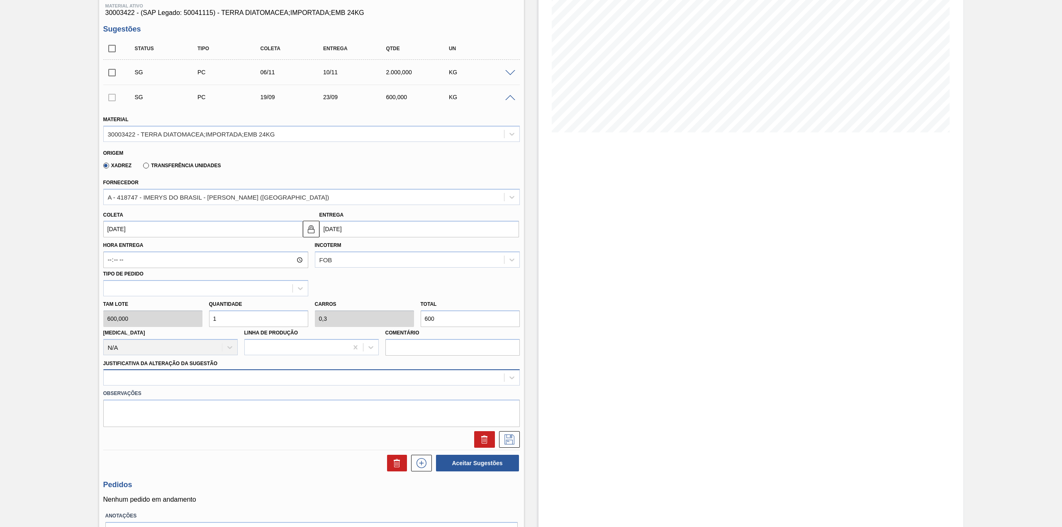
type input "1"
click at [184, 382] on div at bounding box center [304, 378] width 400 height 12
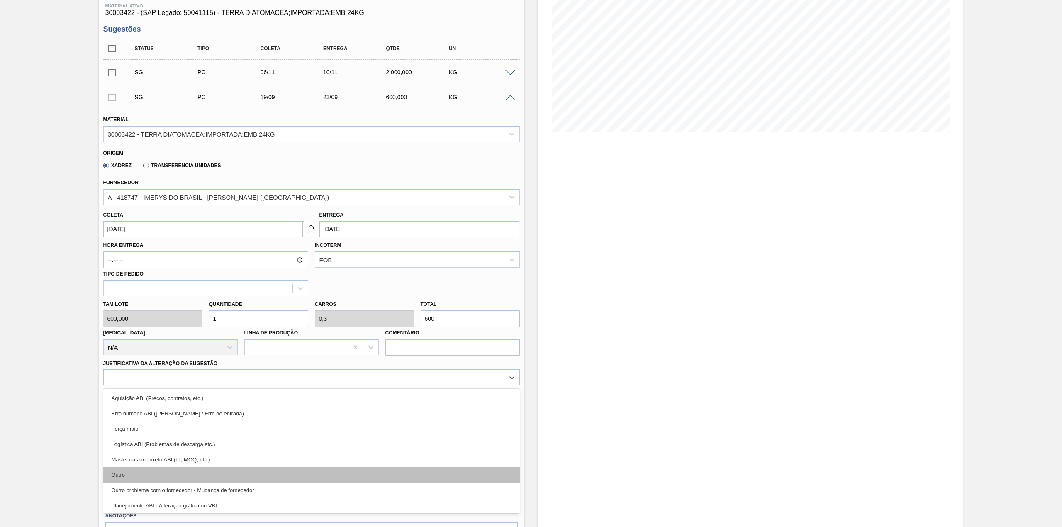
click at [173, 469] on div "Outro" at bounding box center [311, 474] width 417 height 15
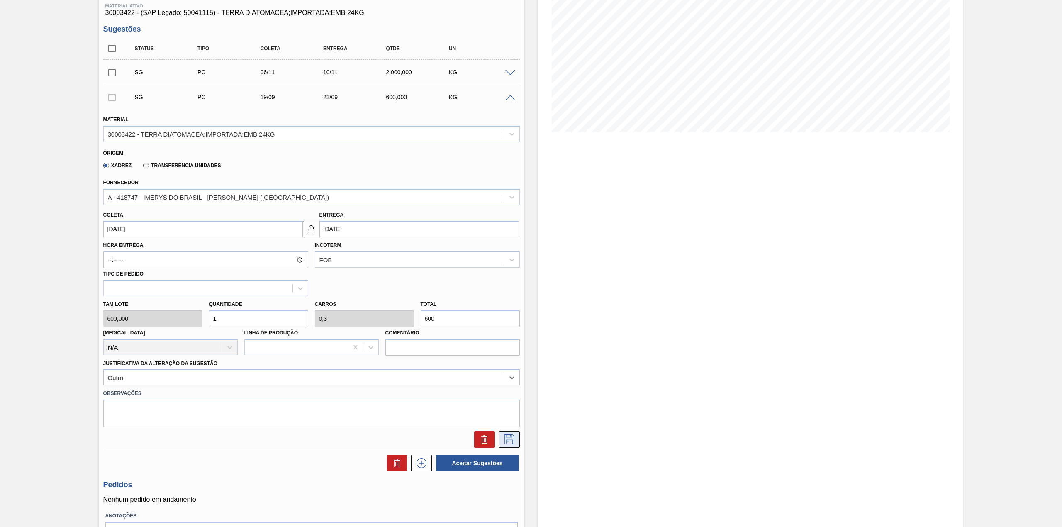
click at [511, 434] on icon at bounding box center [509, 439] width 13 height 10
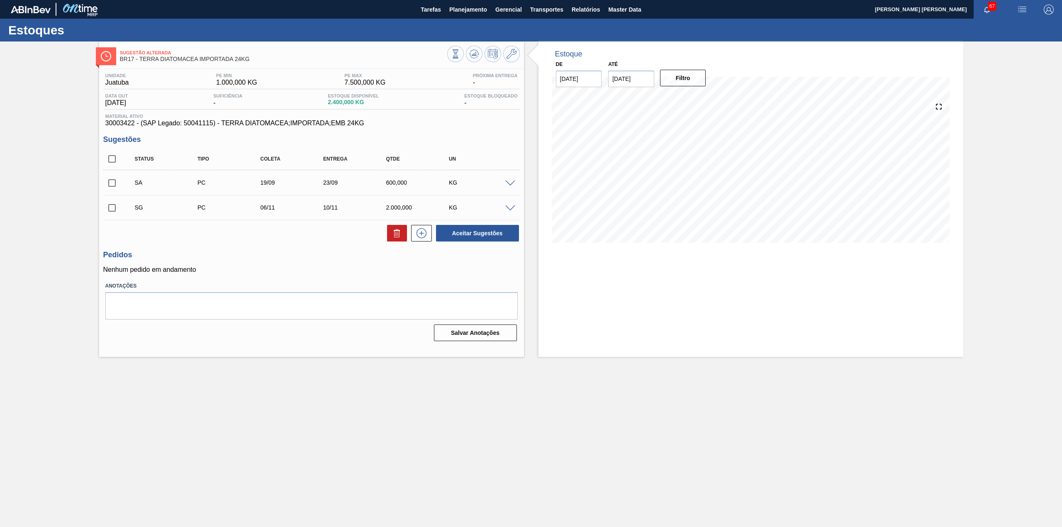
scroll to position [0, 0]
click at [112, 187] on input "checkbox" at bounding box center [111, 182] width 17 height 17
click at [454, 225] on div "Aceitar Sugestões" at bounding box center [476, 233] width 88 height 18
click at [456, 230] on button "Aceitar Sugestões" at bounding box center [477, 233] width 83 height 17
checkbox input "false"
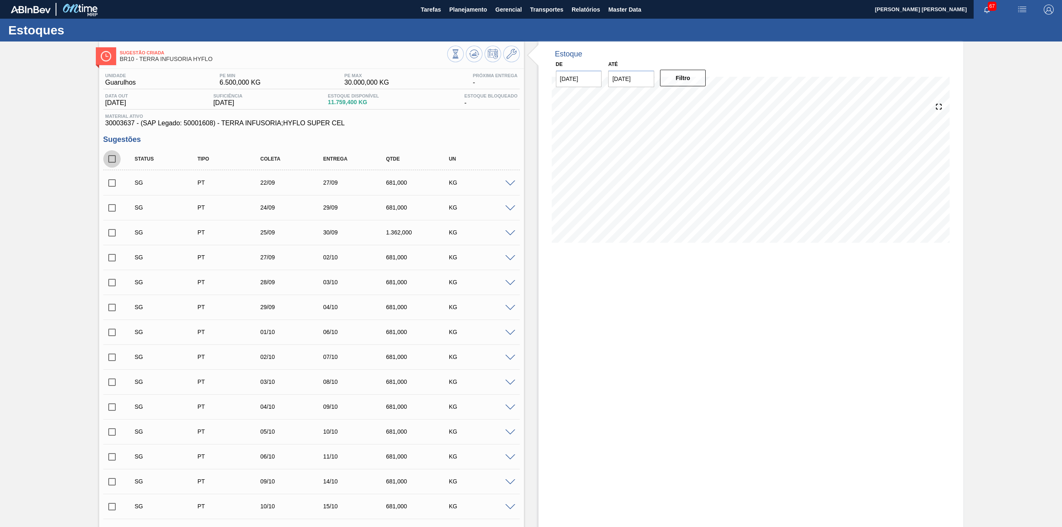
click at [115, 158] on input "checkbox" at bounding box center [111, 158] width 17 height 17
checkbox input "true"
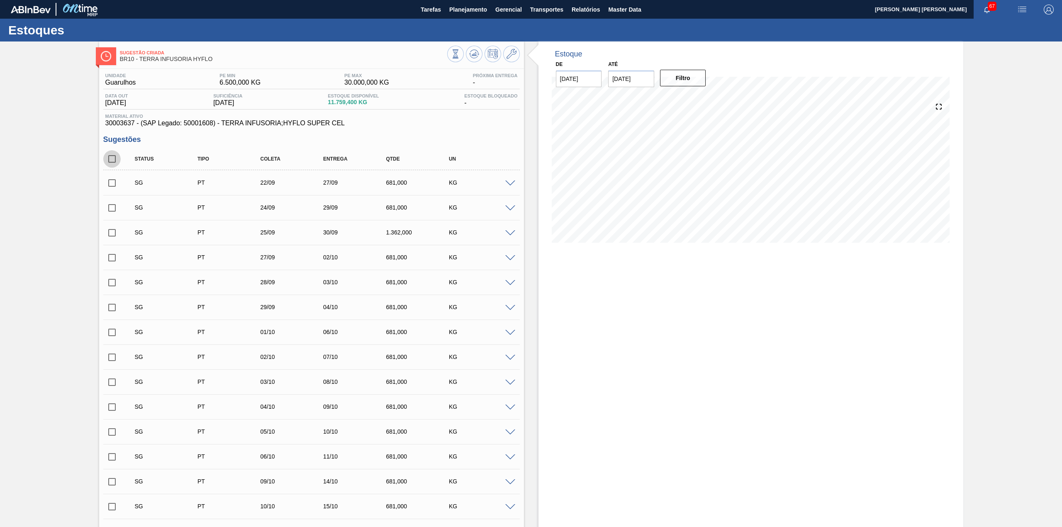
checkbox input "true"
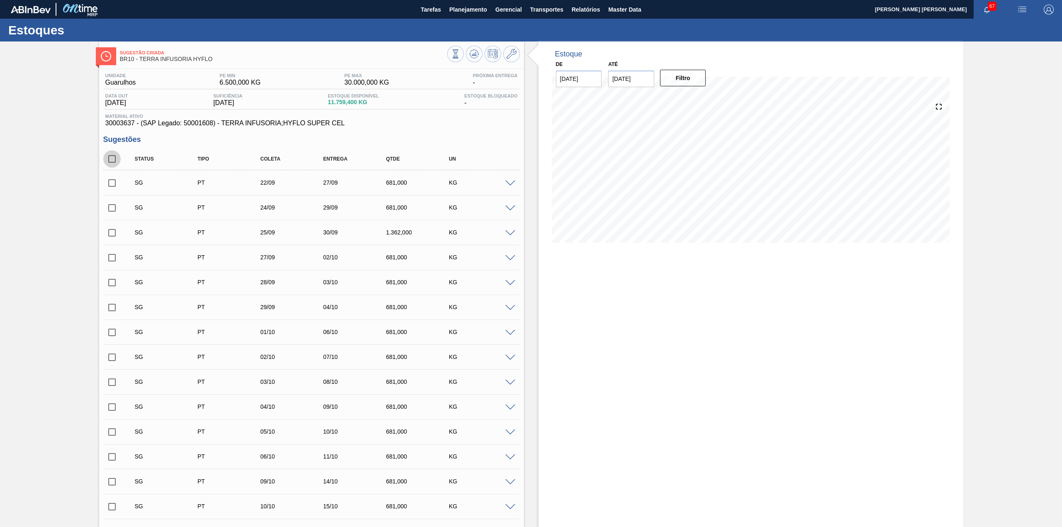
checkbox input "true"
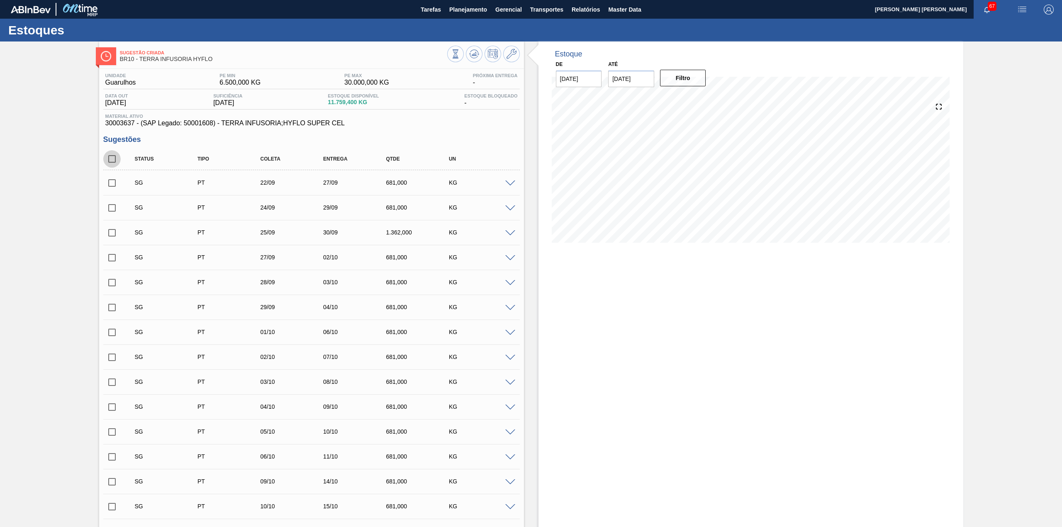
checkbox input "true"
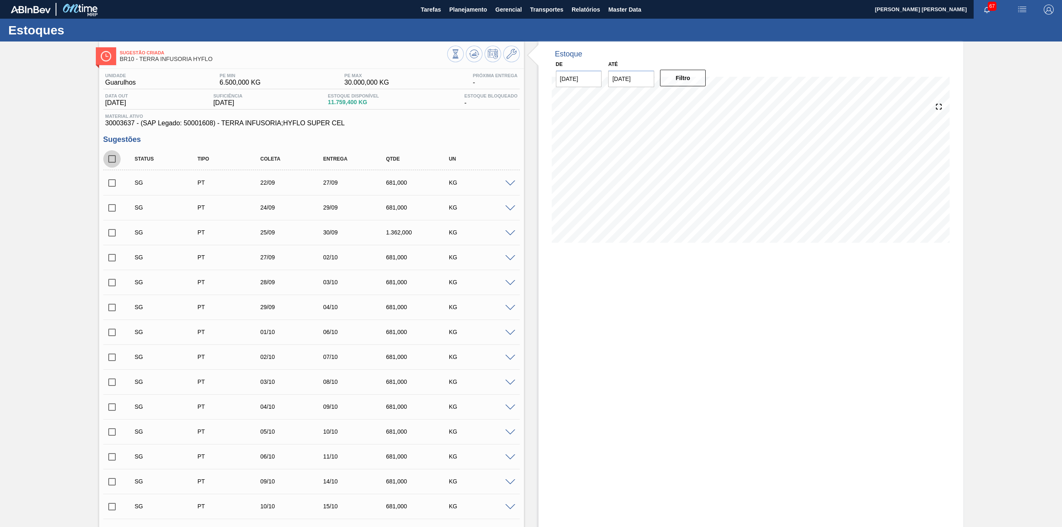
checkbox input "true"
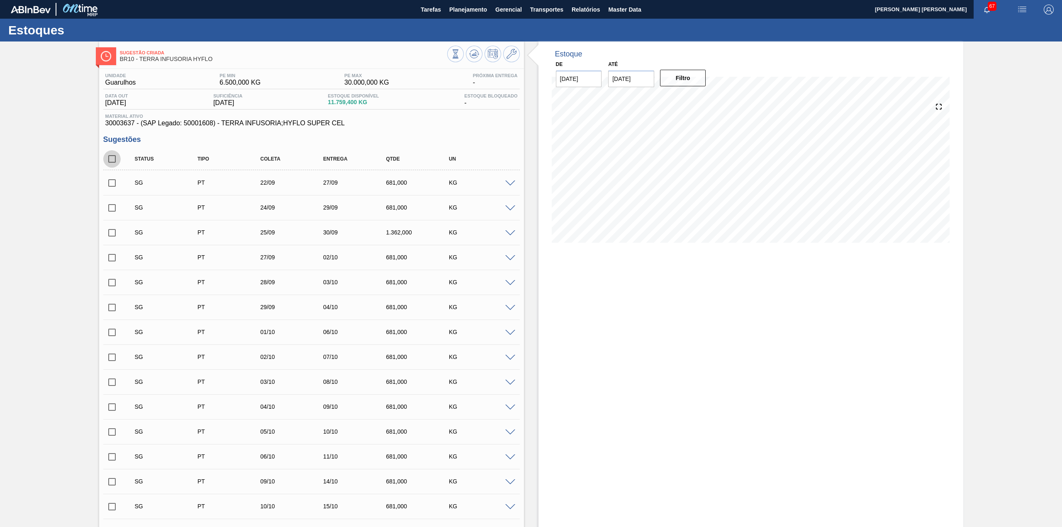
checkbox input "true"
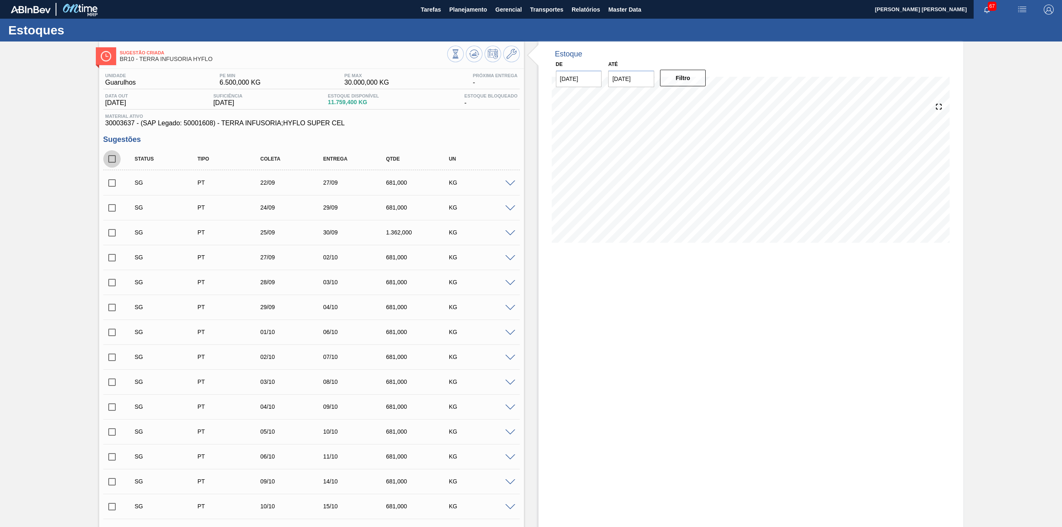
checkbox input "true"
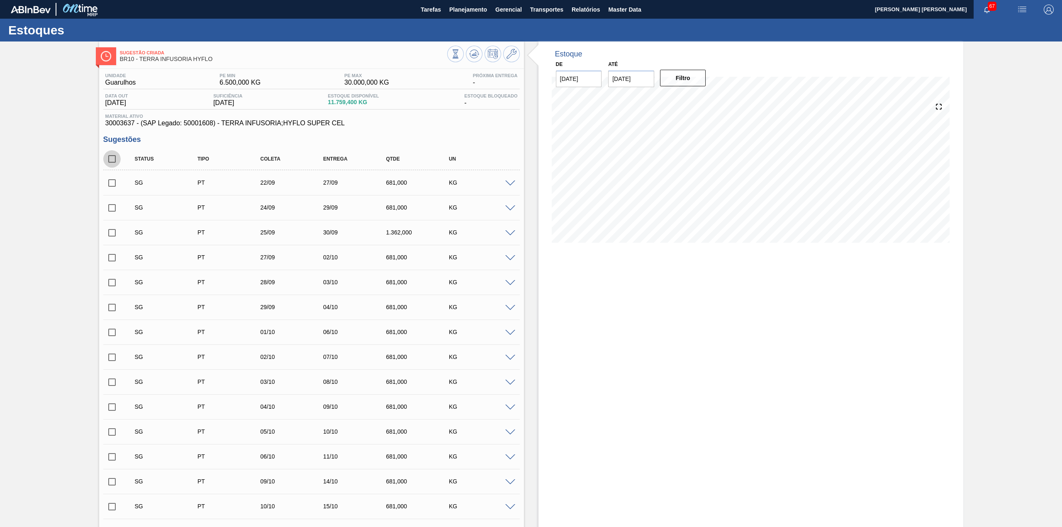
checkbox input "true"
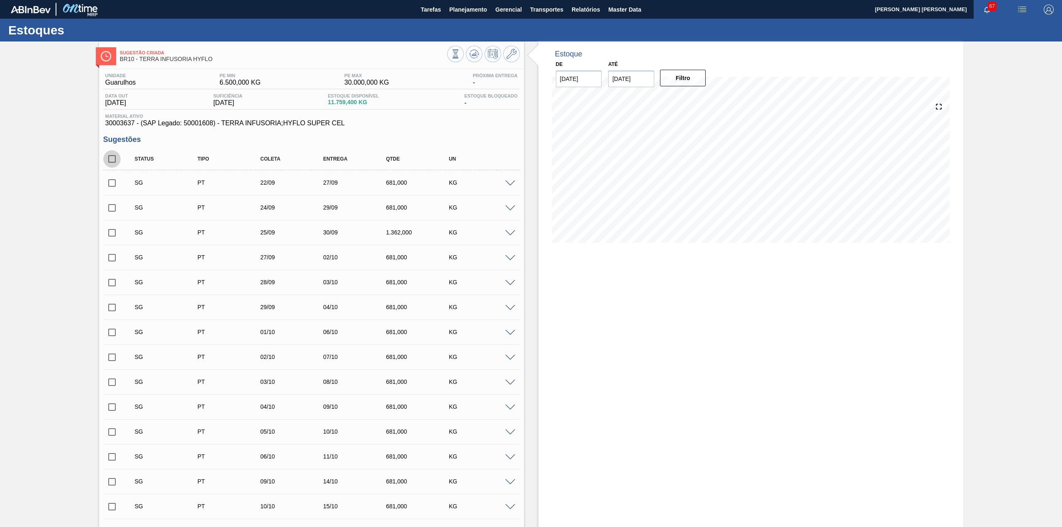
checkbox input "true"
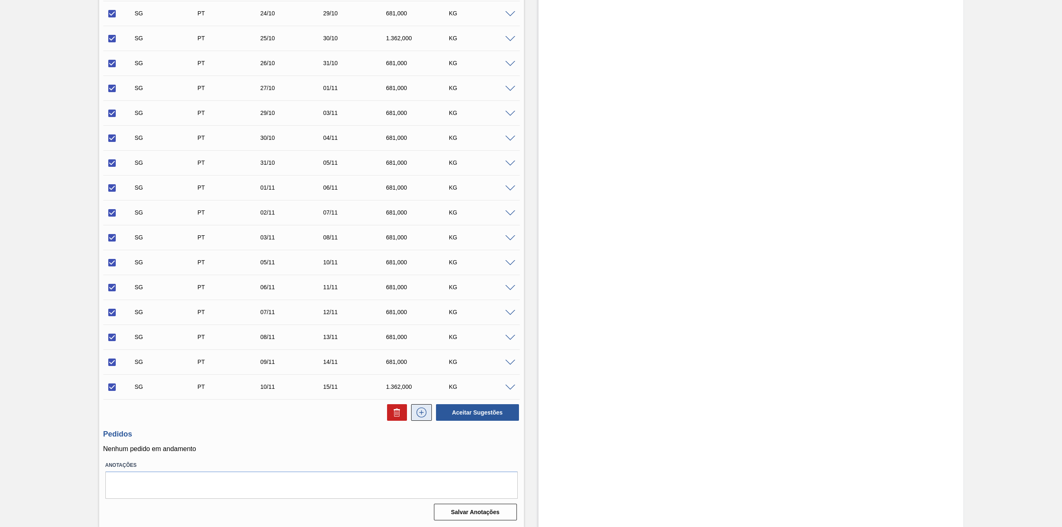
scroll to position [792, 0]
click at [399, 411] on icon at bounding box center [397, 412] width 10 height 10
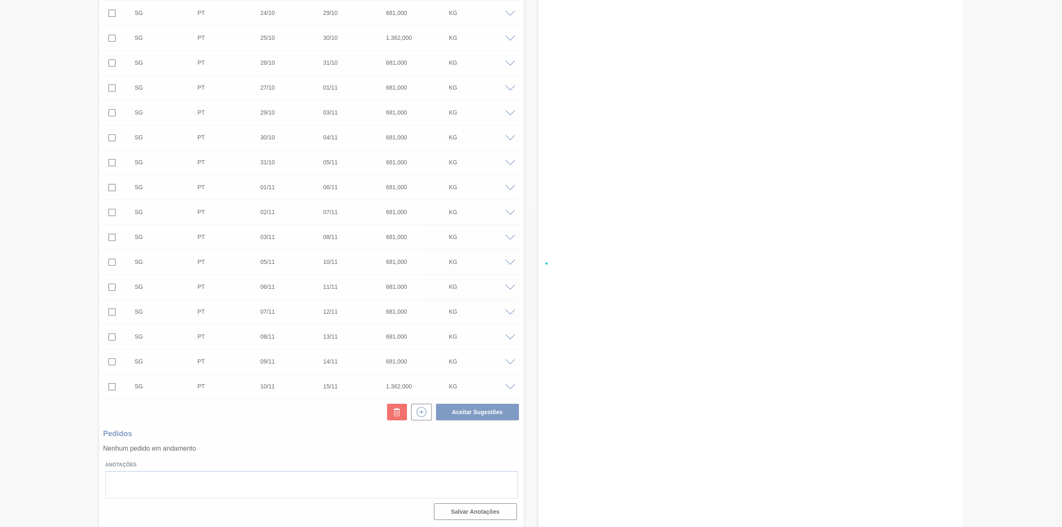
checkbox input "false"
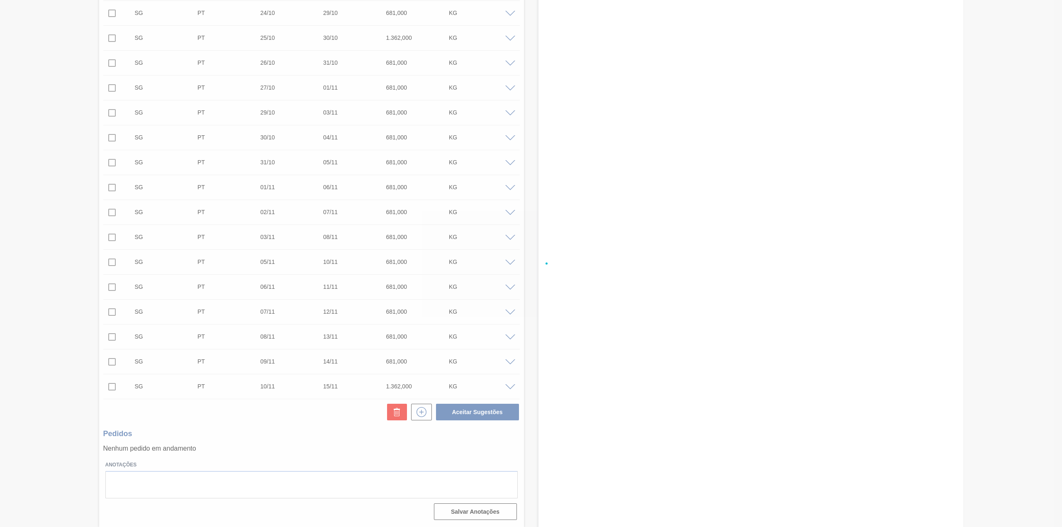
checkbox input "false"
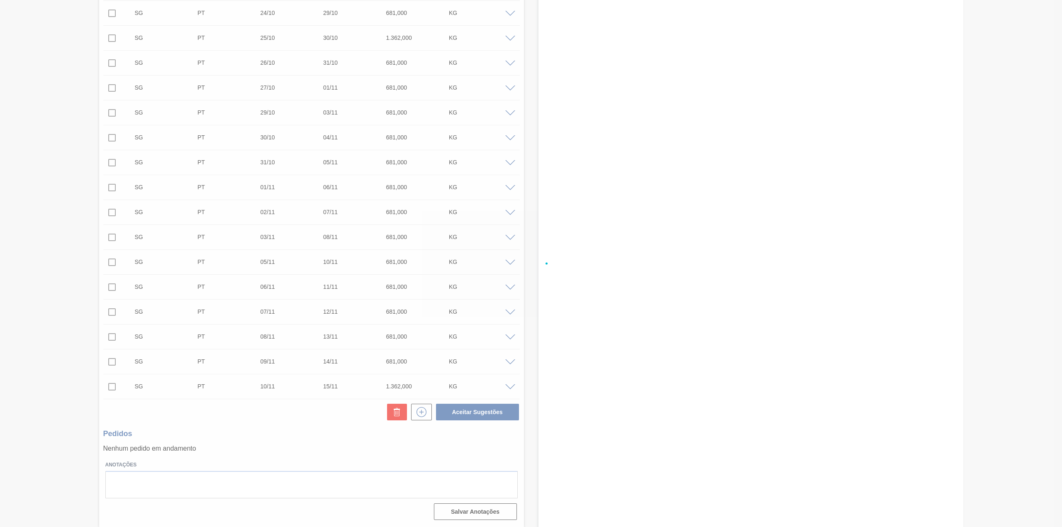
checkbox input "false"
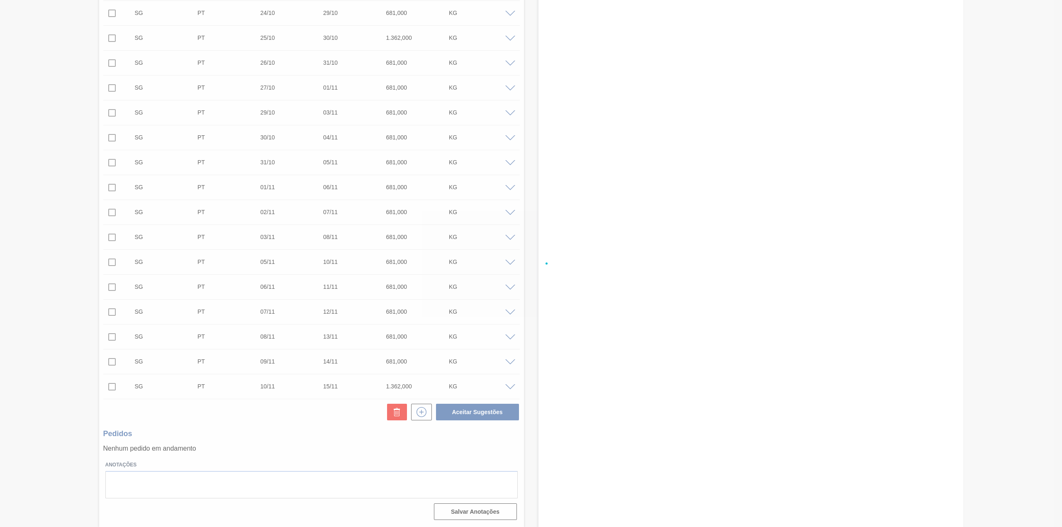
checkbox input "false"
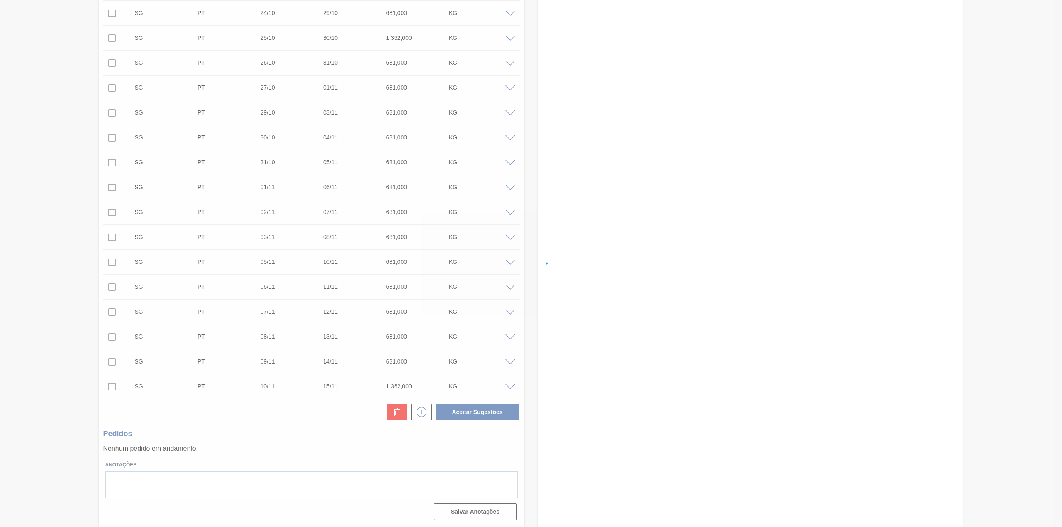
checkbox input "false"
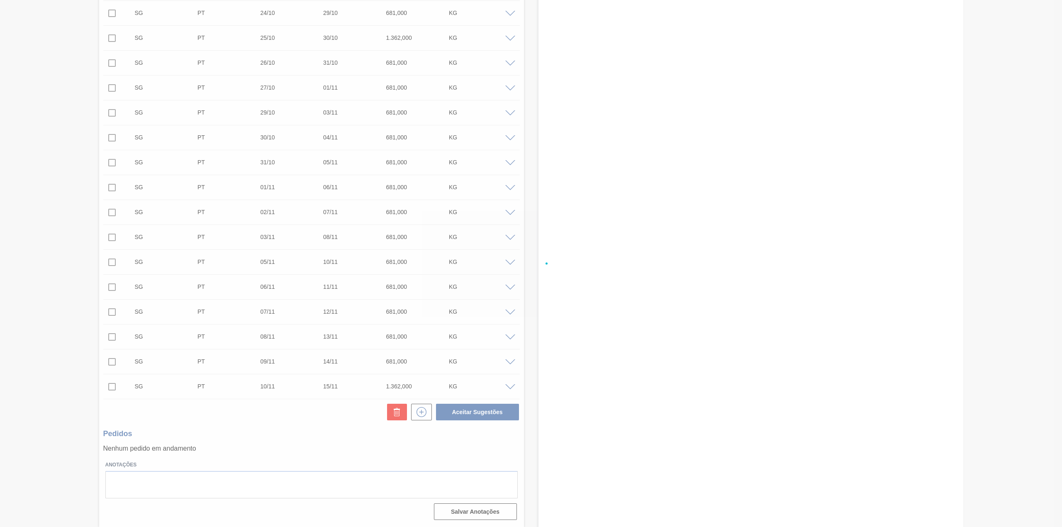
checkbox input "false"
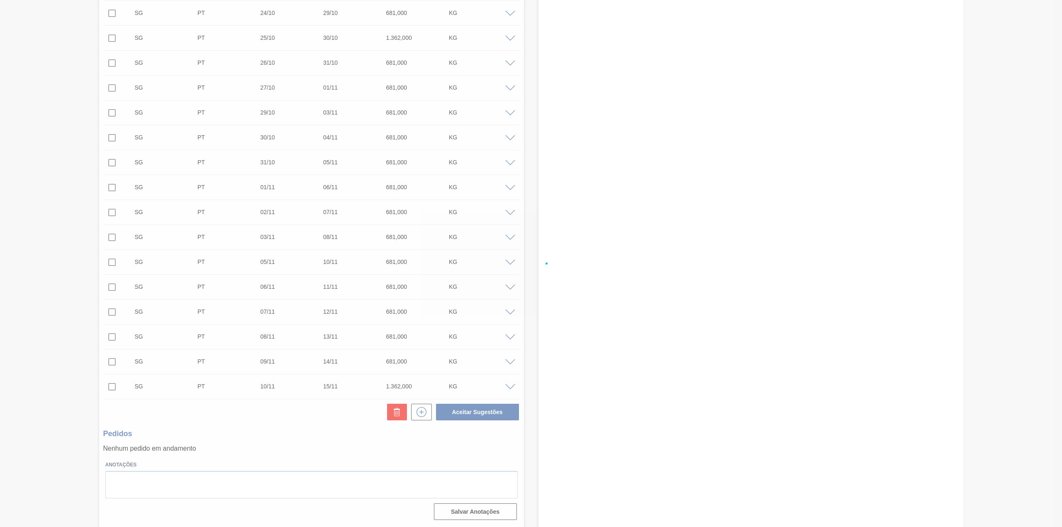
checkbox input "false"
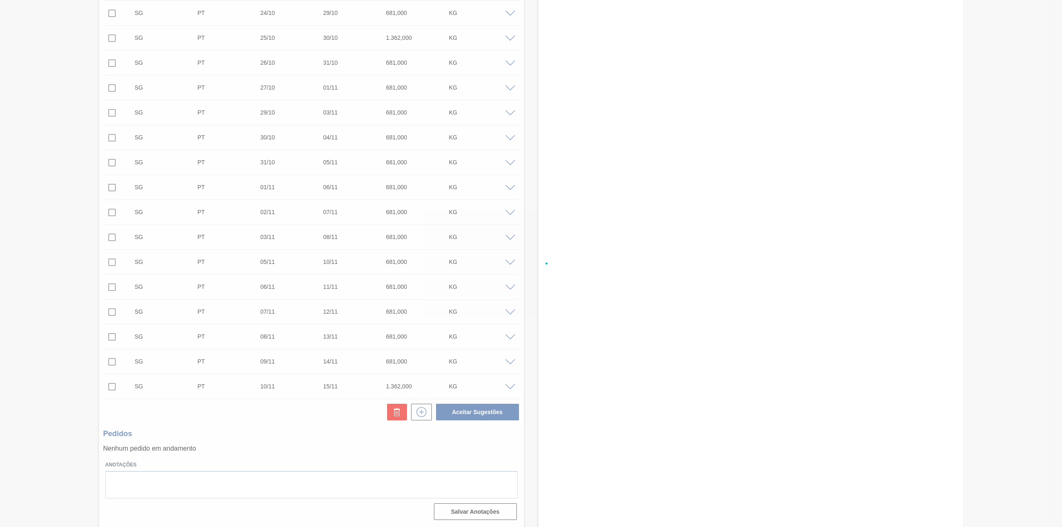
checkbox input "false"
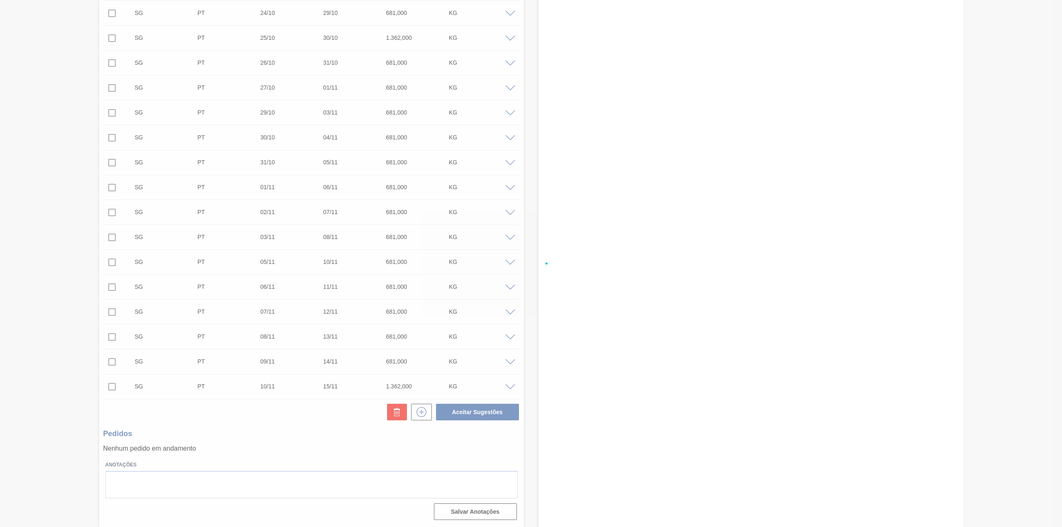
checkbox input "false"
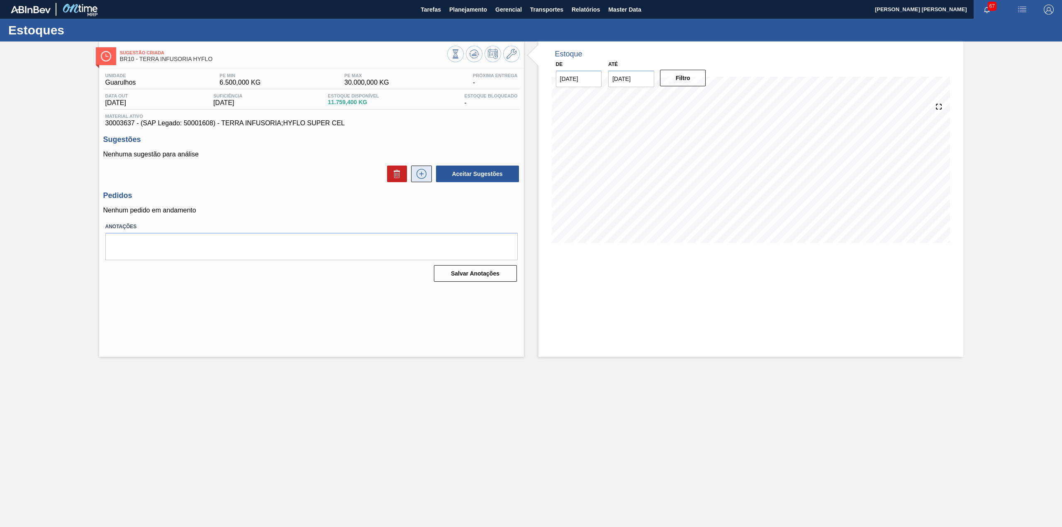
click at [422, 177] on icon at bounding box center [421, 174] width 13 height 10
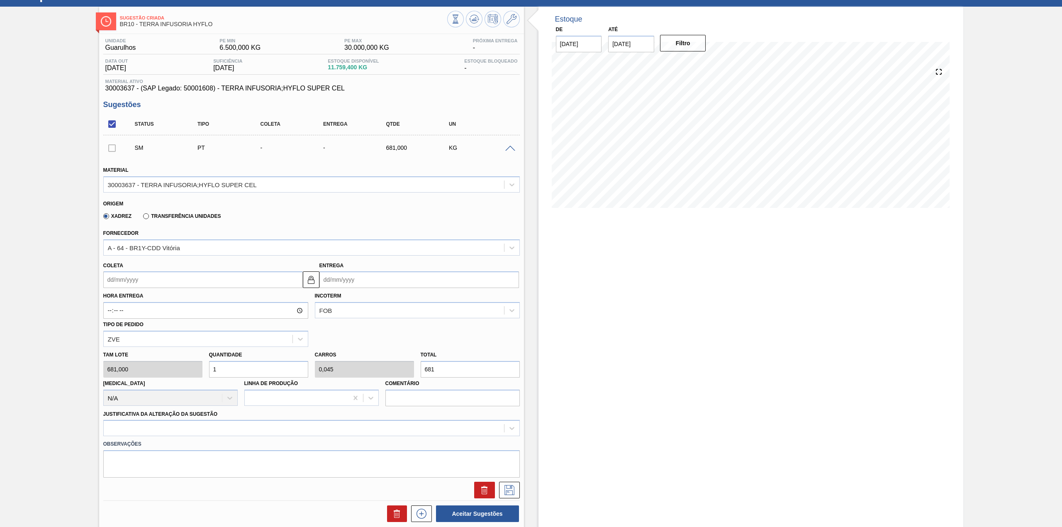
scroll to position [110, 0]
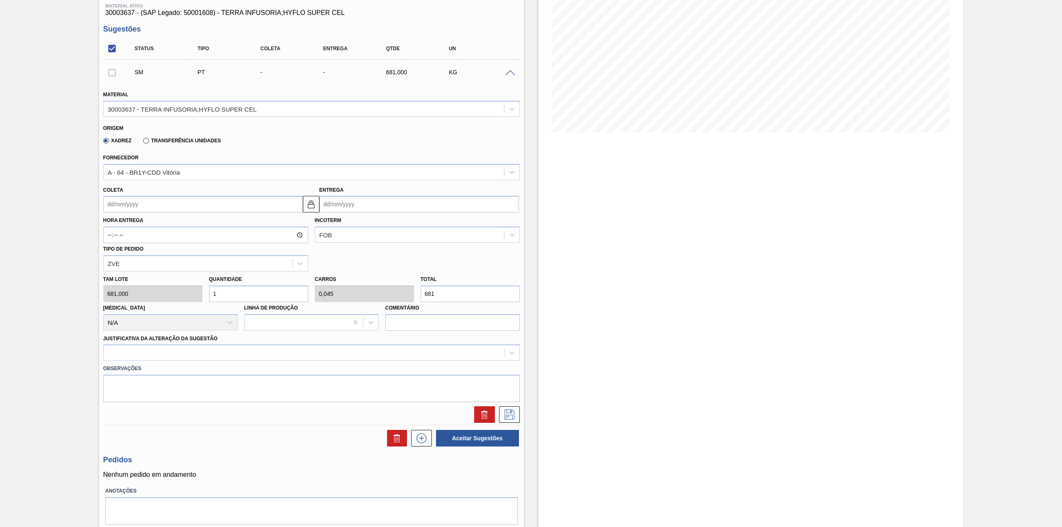
click at [251, 202] on input "Coleta" at bounding box center [203, 204] width 200 height 17
click at [148, 293] on div "24" at bounding box center [153, 290] width 11 height 11
type input "[DATE]"
click at [279, 295] on input "1" at bounding box center [258, 293] width 99 height 17
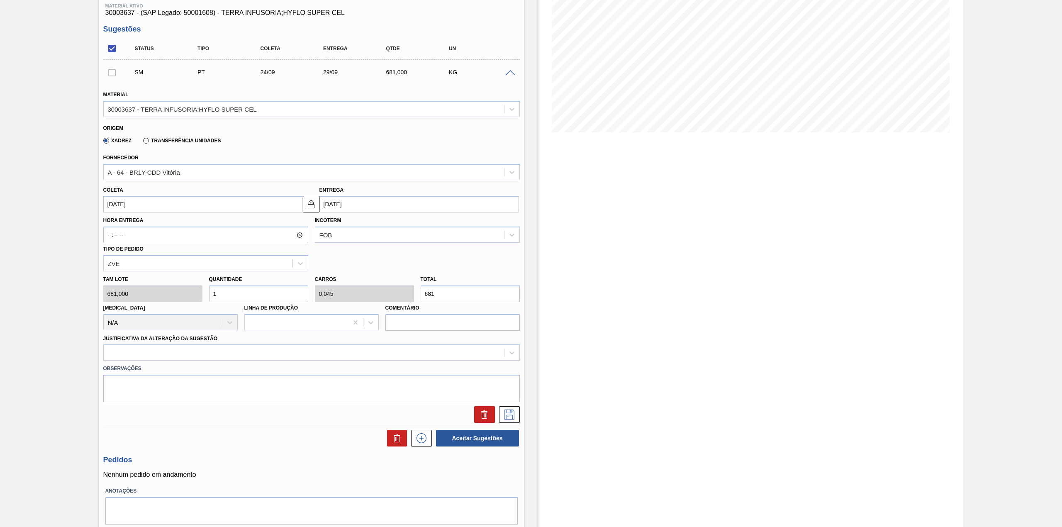
type input "12"
type input "0,545"
type input "8.172"
type input "12"
click at [239, 351] on div at bounding box center [304, 353] width 400 height 12
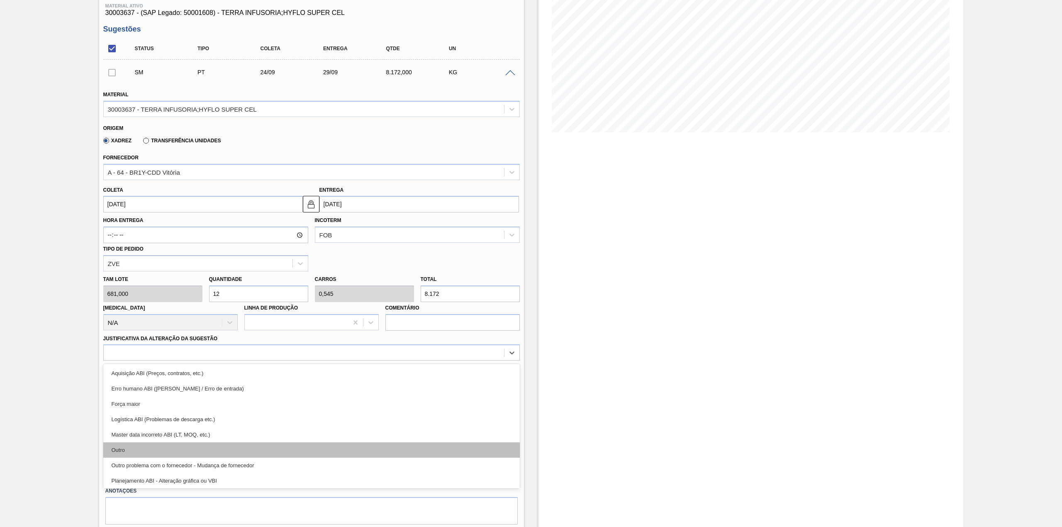
click at [142, 442] on div "Outro" at bounding box center [311, 449] width 417 height 15
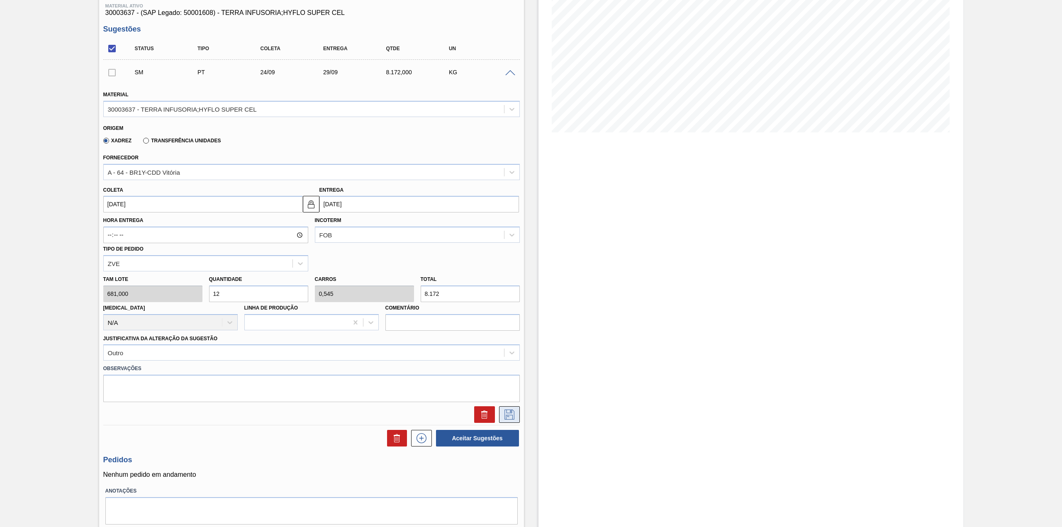
click at [505, 412] on icon at bounding box center [509, 415] width 13 height 10
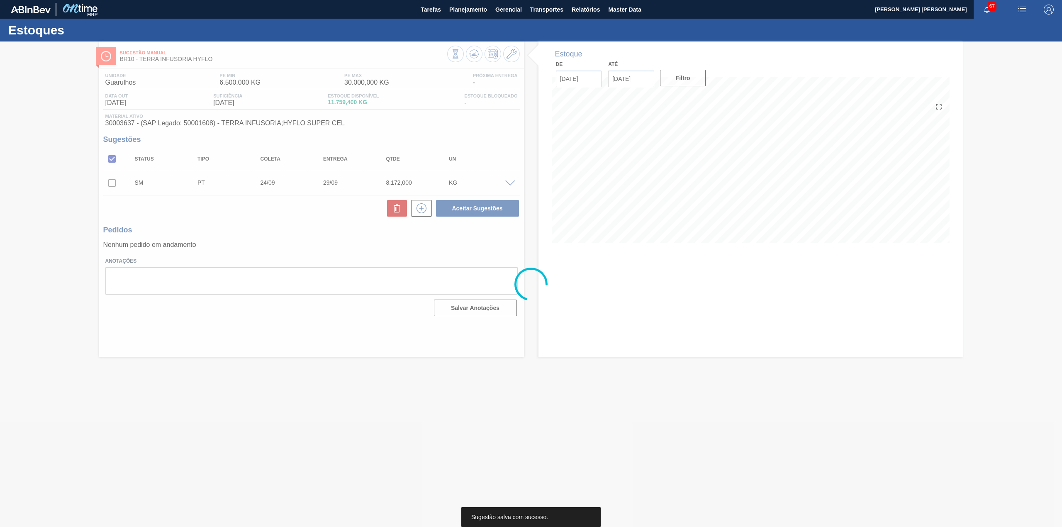
scroll to position [0, 0]
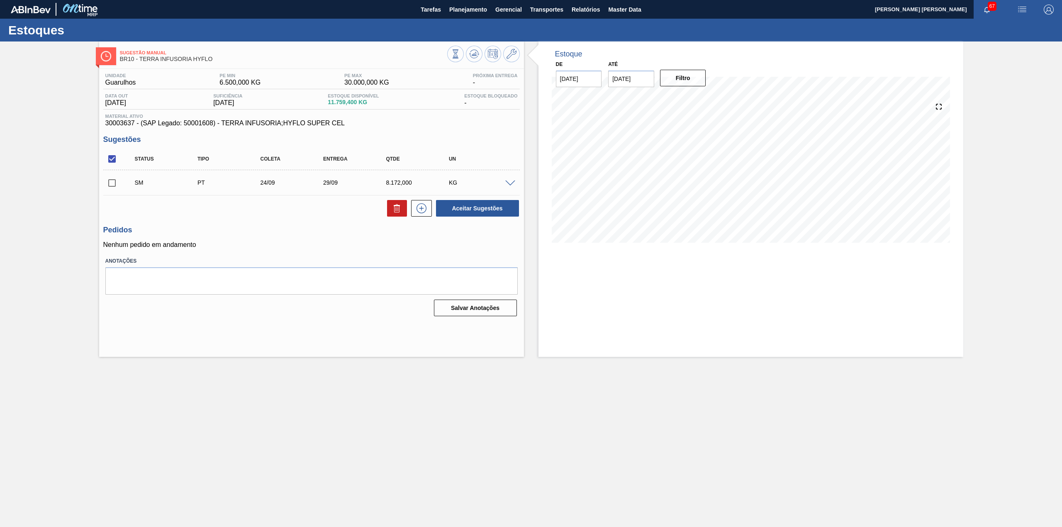
click at [108, 183] on input "checkbox" at bounding box center [111, 182] width 17 height 17
checkbox input "true"
click at [507, 212] on button "Aceitar Sugestões" at bounding box center [477, 208] width 83 height 17
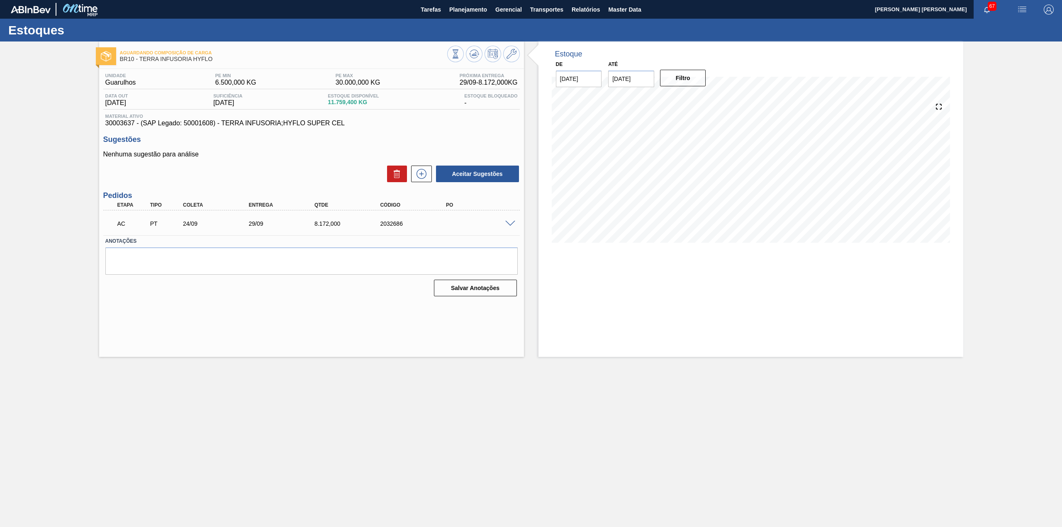
click at [508, 224] on span at bounding box center [510, 224] width 10 height 6
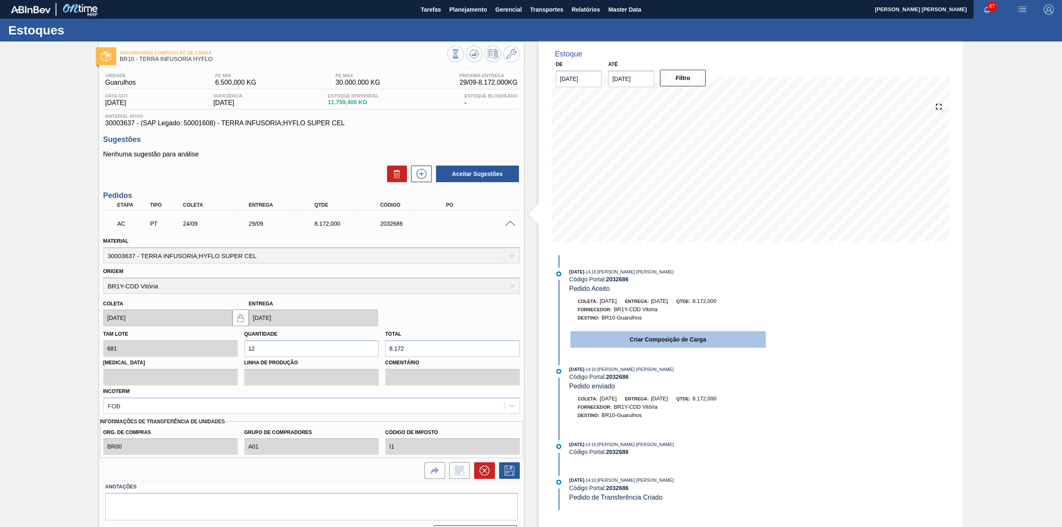
click at [639, 342] on button "Criar Composição de Carga" at bounding box center [668, 339] width 195 height 17
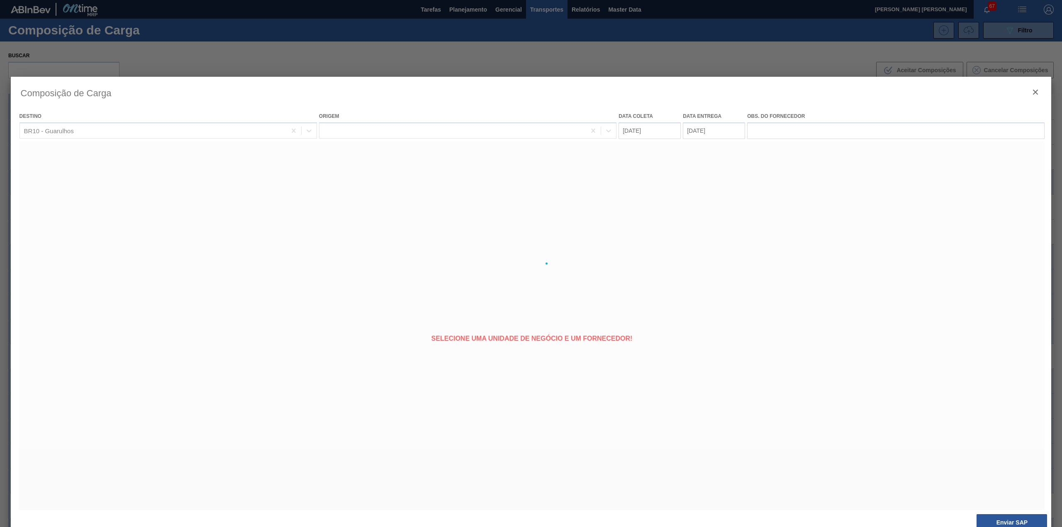
type coleta "[DATE]"
type entrega "[DATE]"
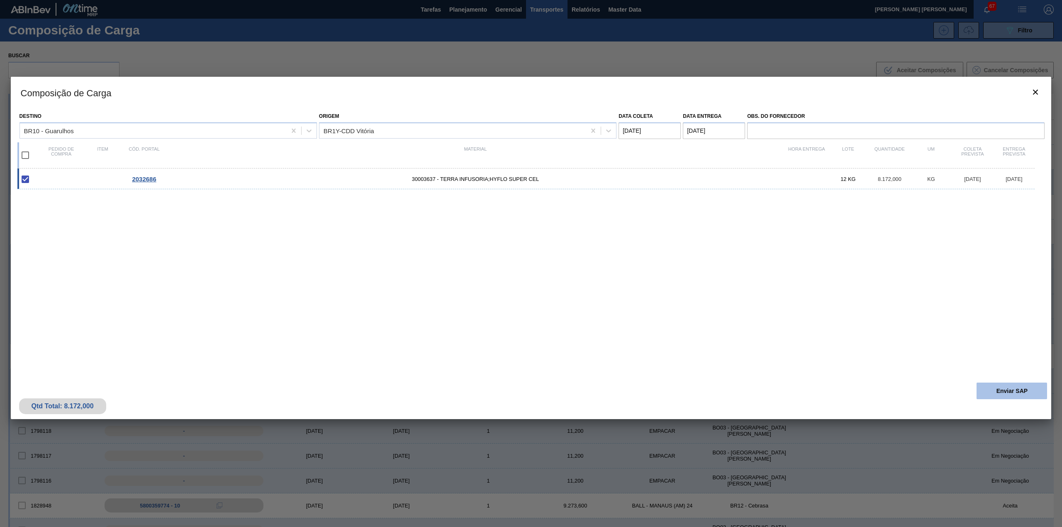
click at [1003, 390] on button "Enviar SAP" at bounding box center [1012, 391] width 71 height 17
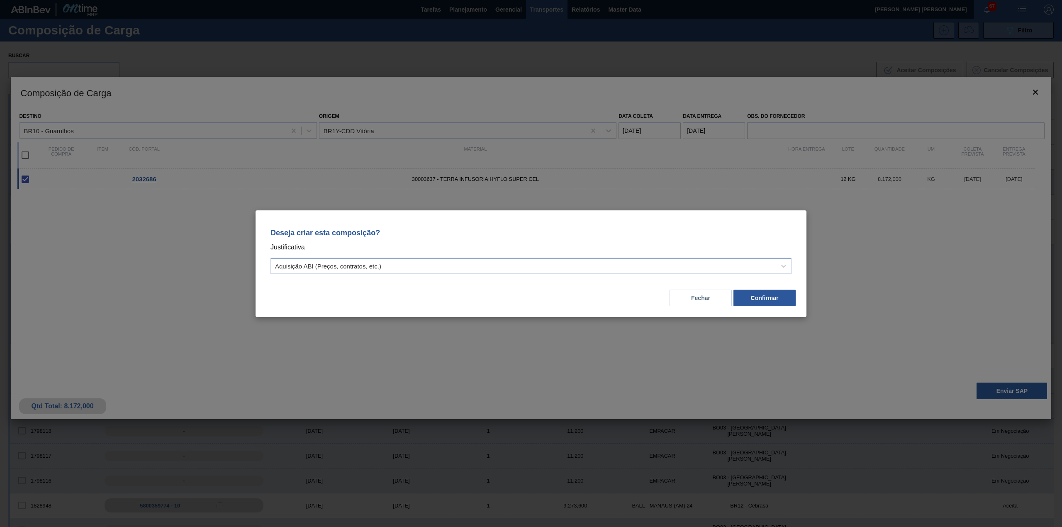
click at [520, 268] on div "Aquisição ABI (Preços, contratos, etc.)" at bounding box center [523, 266] width 505 height 12
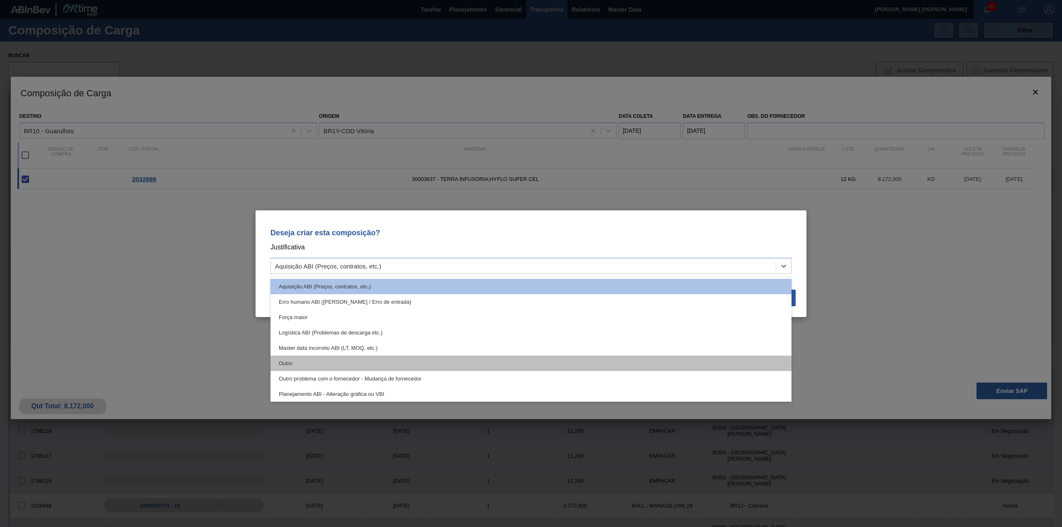
click at [317, 357] on div "Outro" at bounding box center [531, 363] width 521 height 15
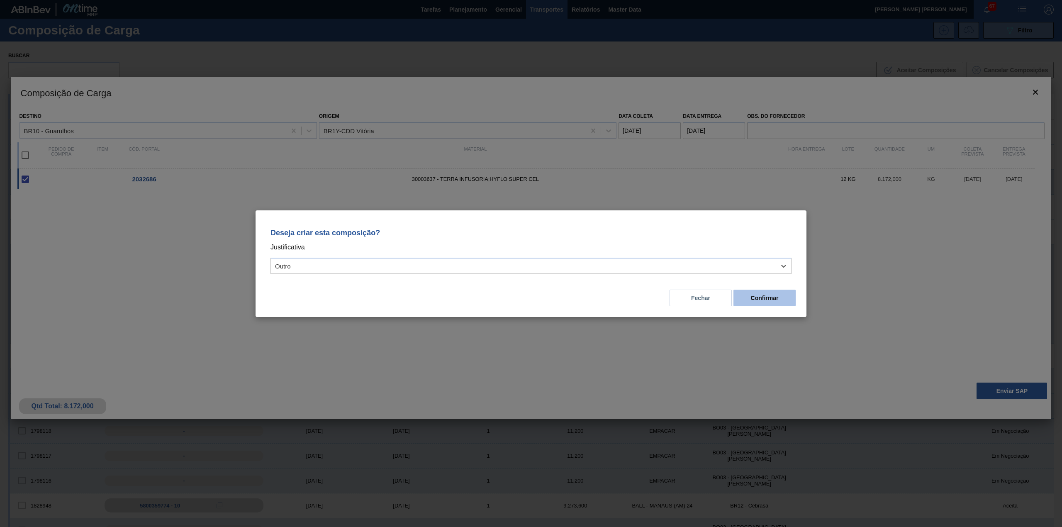
click at [789, 297] on button "Confirmar" at bounding box center [765, 298] width 62 height 17
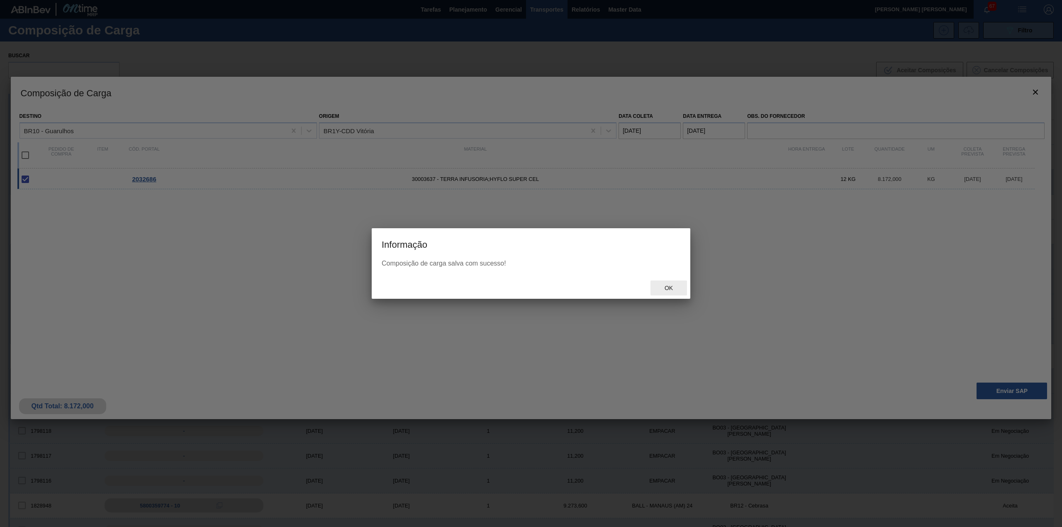
click at [674, 288] on span "Ok" at bounding box center [669, 288] width 22 height 7
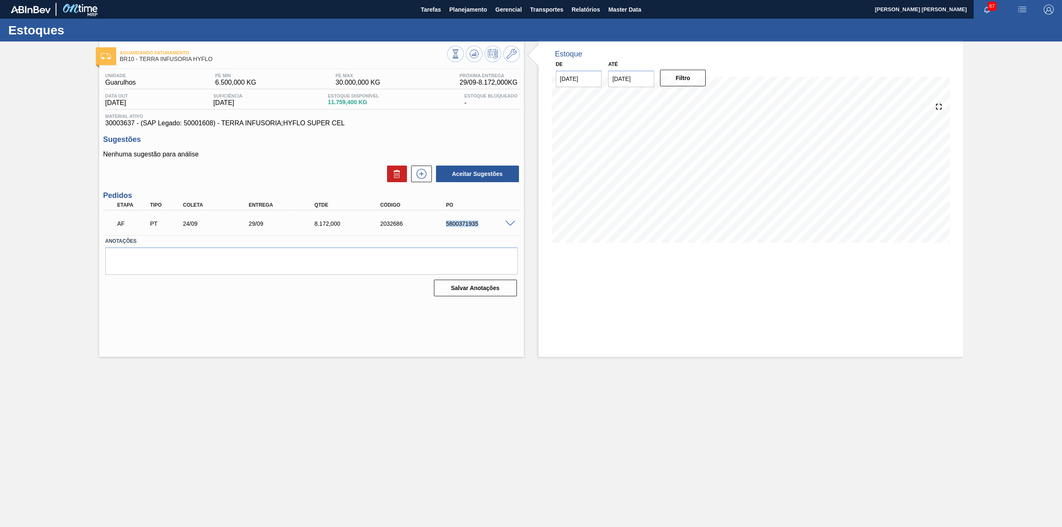
drag, startPoint x: 446, startPoint y: 226, endPoint x: 482, endPoint y: 227, distance: 35.7
click at [482, 227] on div "5800371935" at bounding box center [481, 223] width 75 height 7
copy div "5800371935"
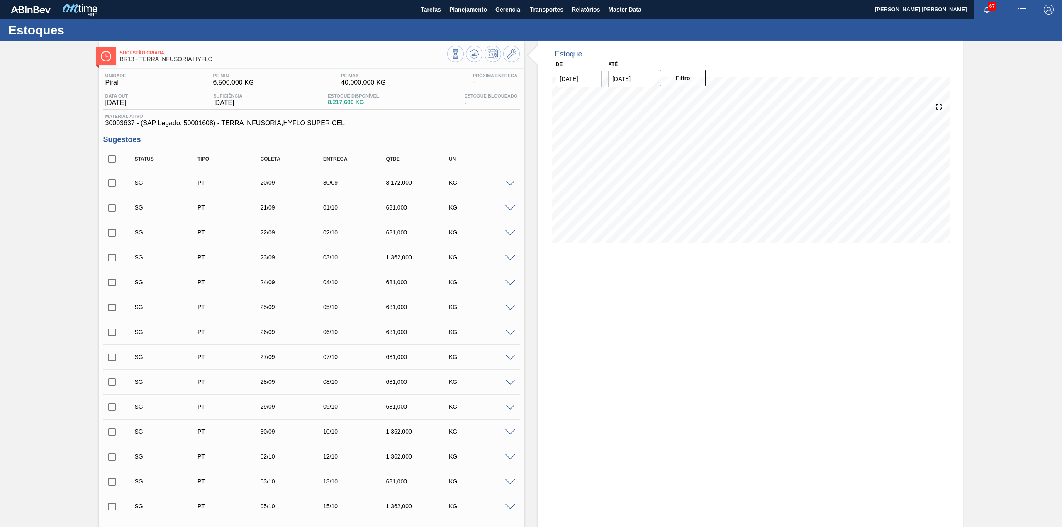
click at [115, 156] on input "checkbox" at bounding box center [111, 158] width 17 height 17
checkbox input "true"
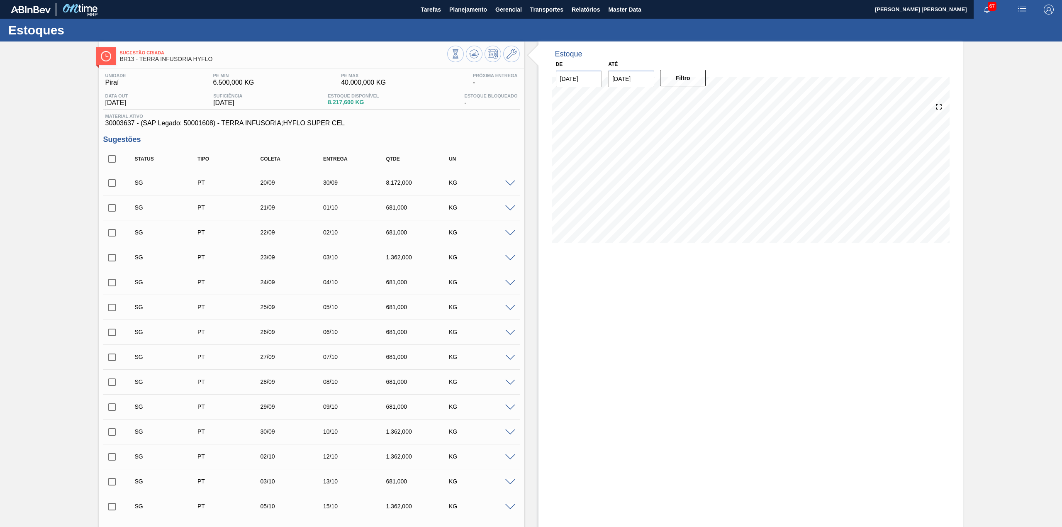
checkbox input "true"
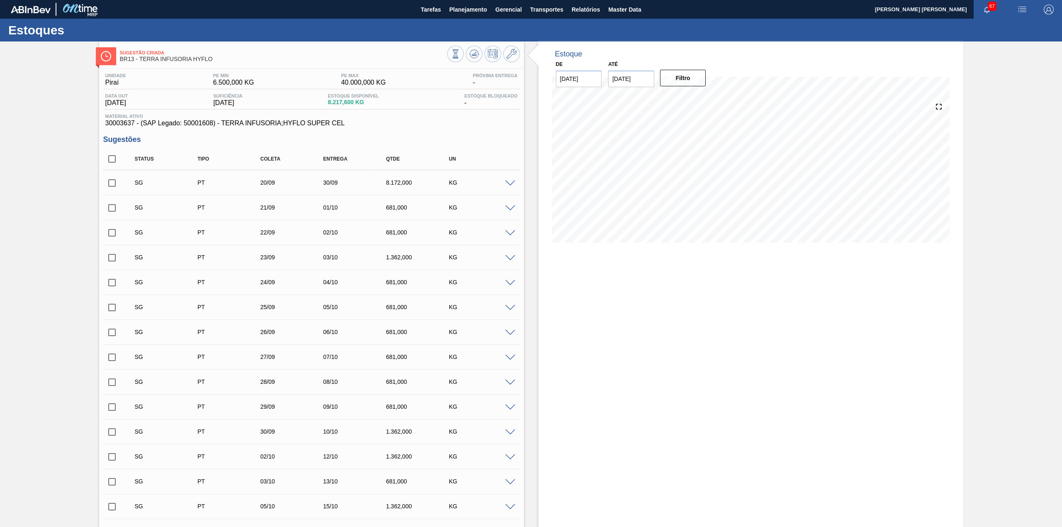
checkbox input "true"
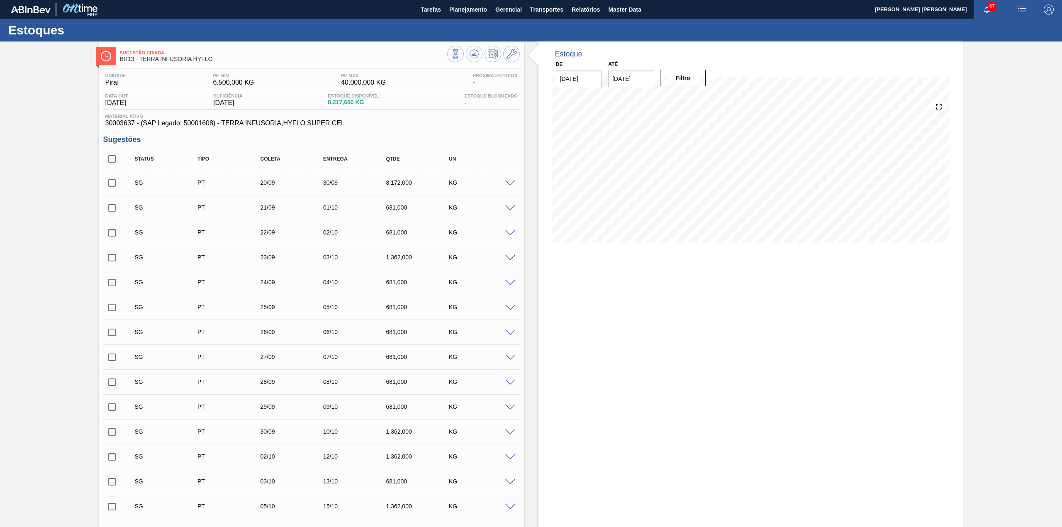
checkbox input "true"
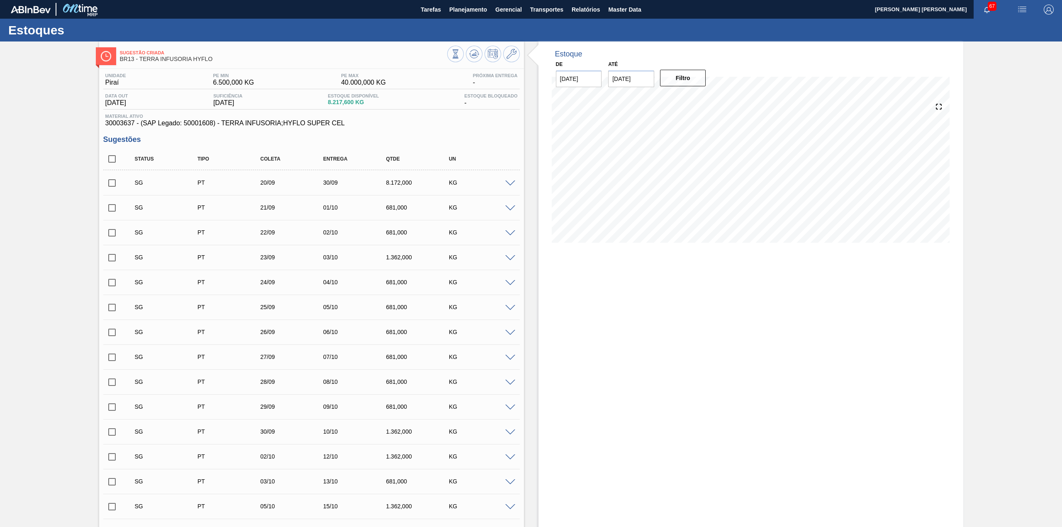
checkbox input "true"
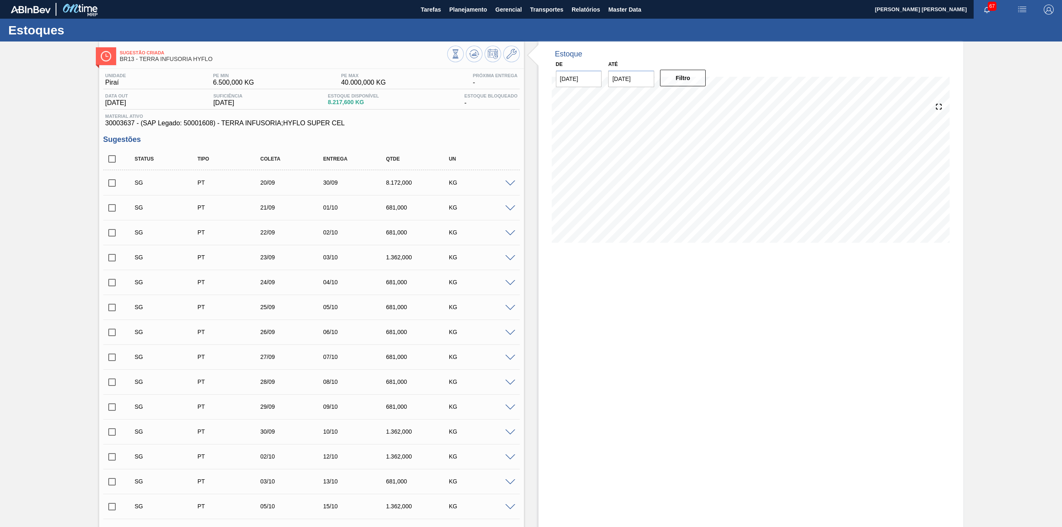
checkbox input "true"
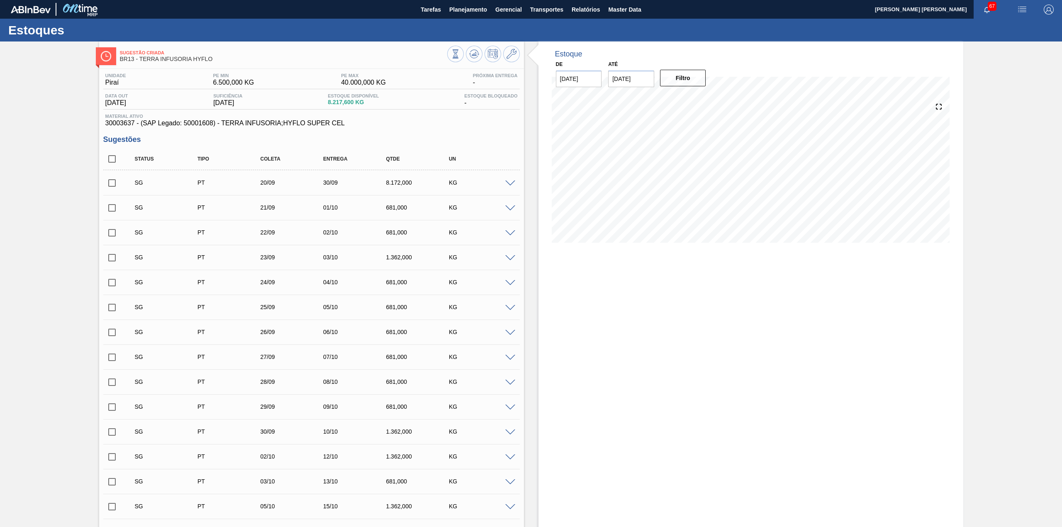
checkbox input "true"
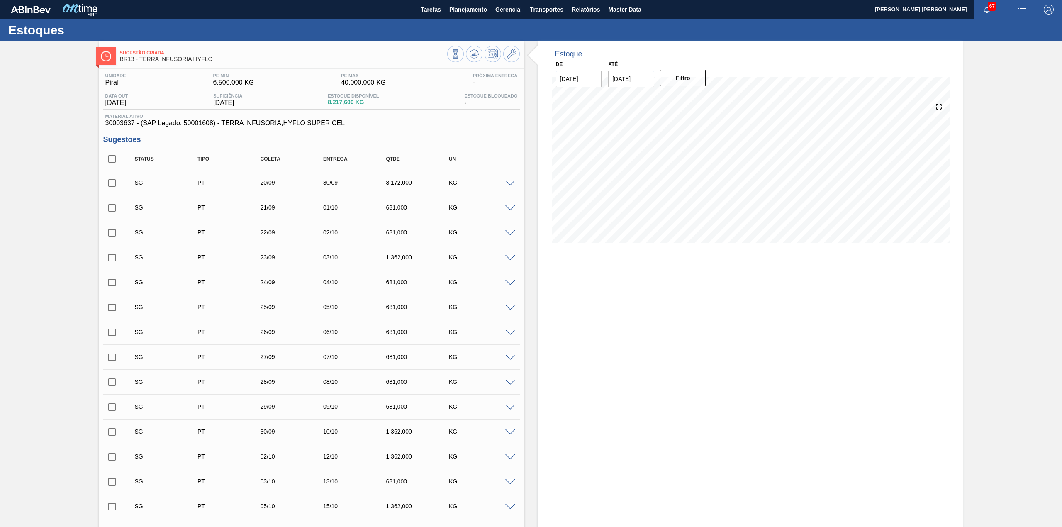
checkbox input "true"
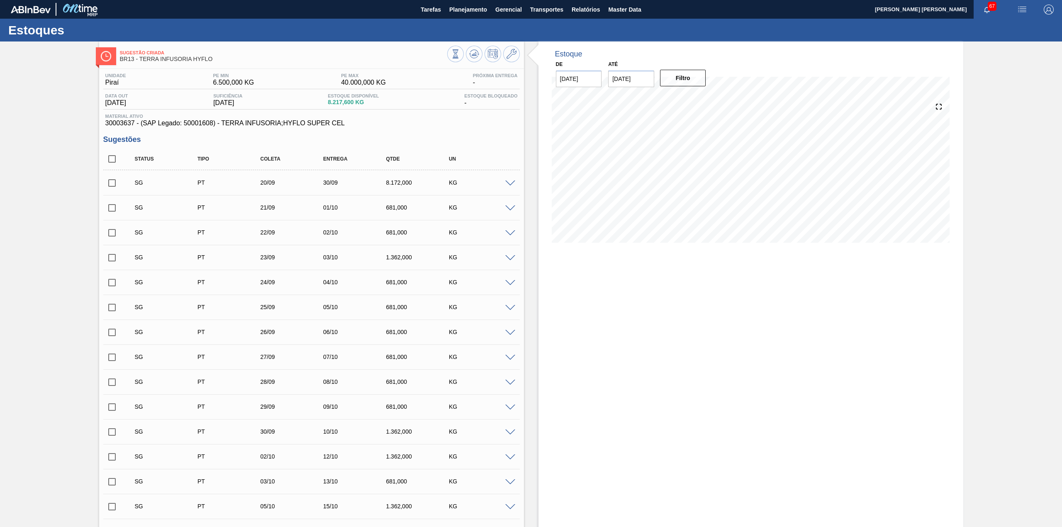
checkbox input "true"
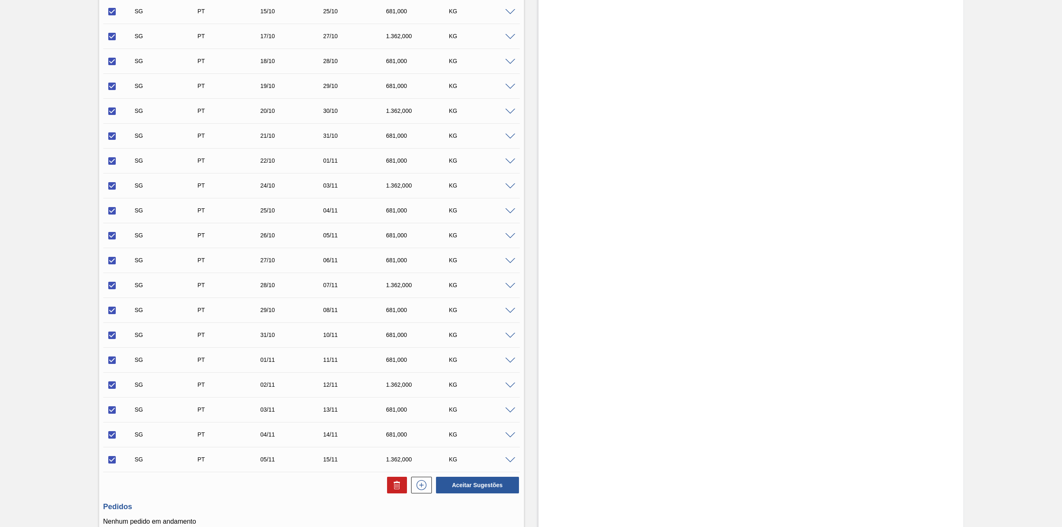
scroll to position [817, 0]
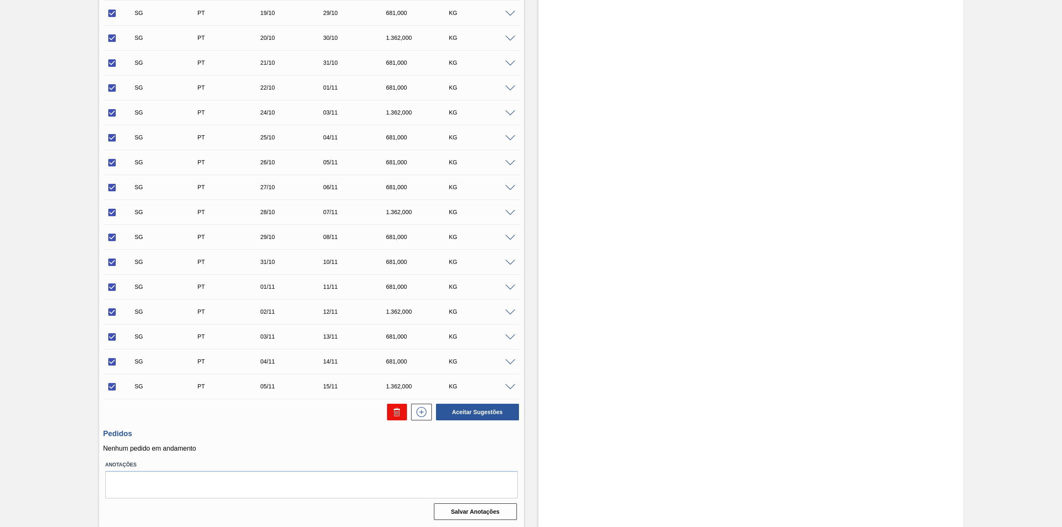
click at [390, 412] on button at bounding box center [397, 412] width 20 height 17
checkbox input "false"
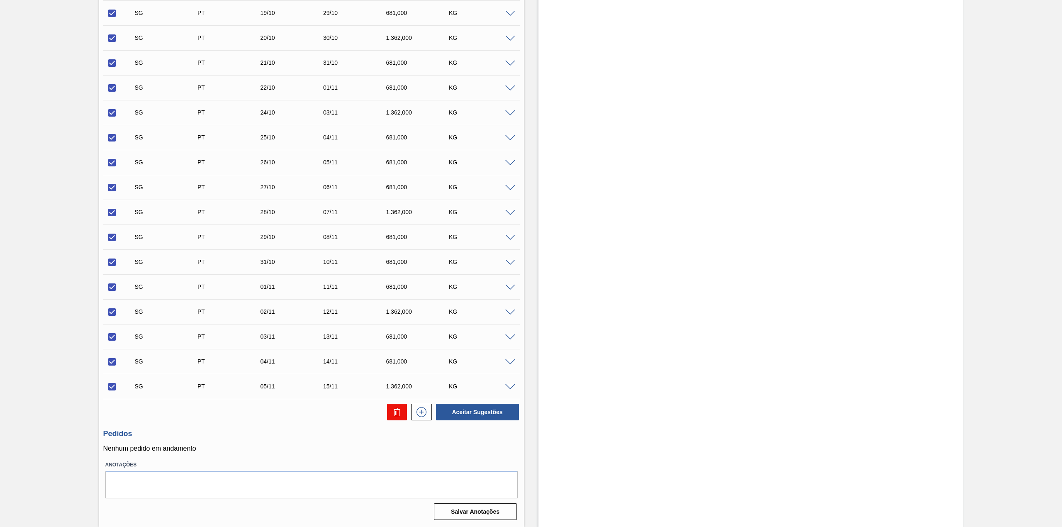
checkbox input "false"
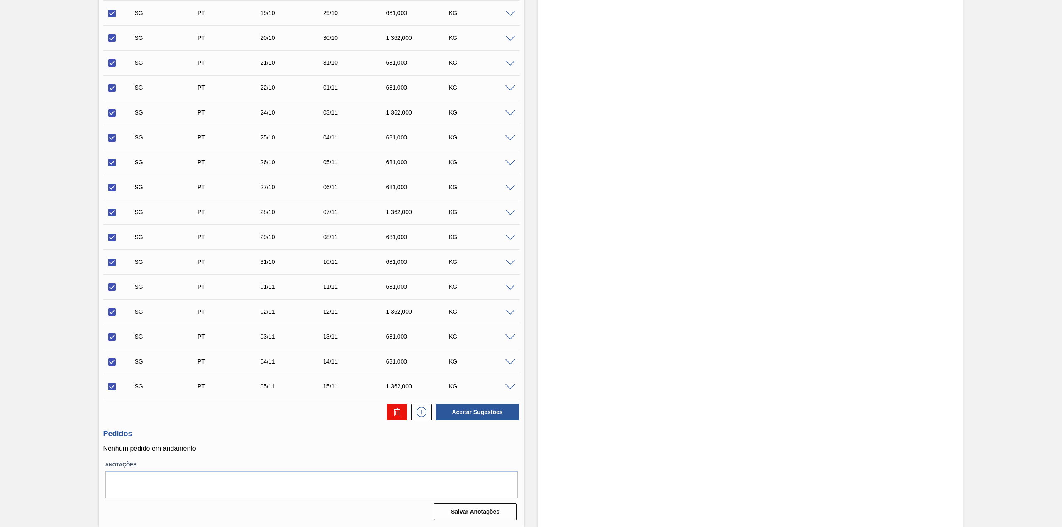
checkbox input "false"
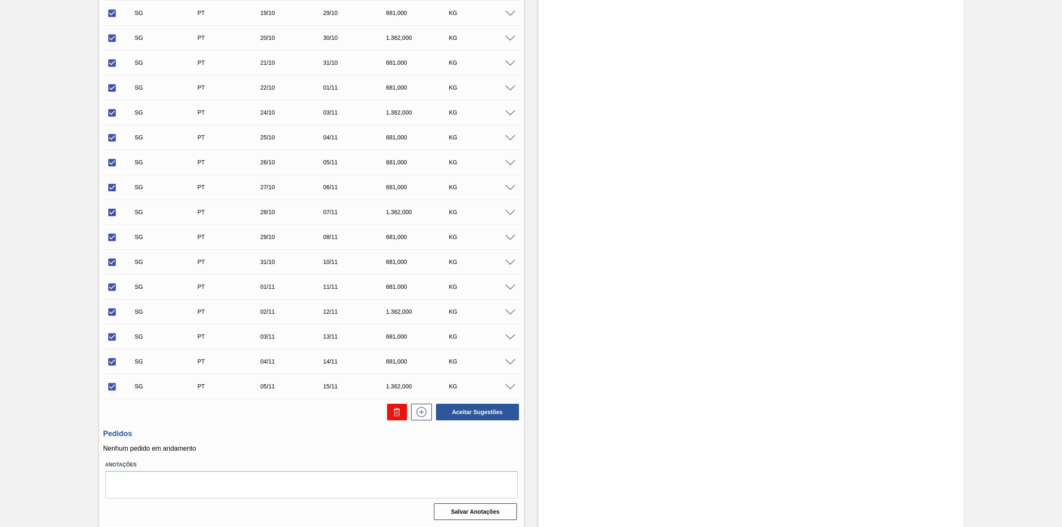
checkbox input "false"
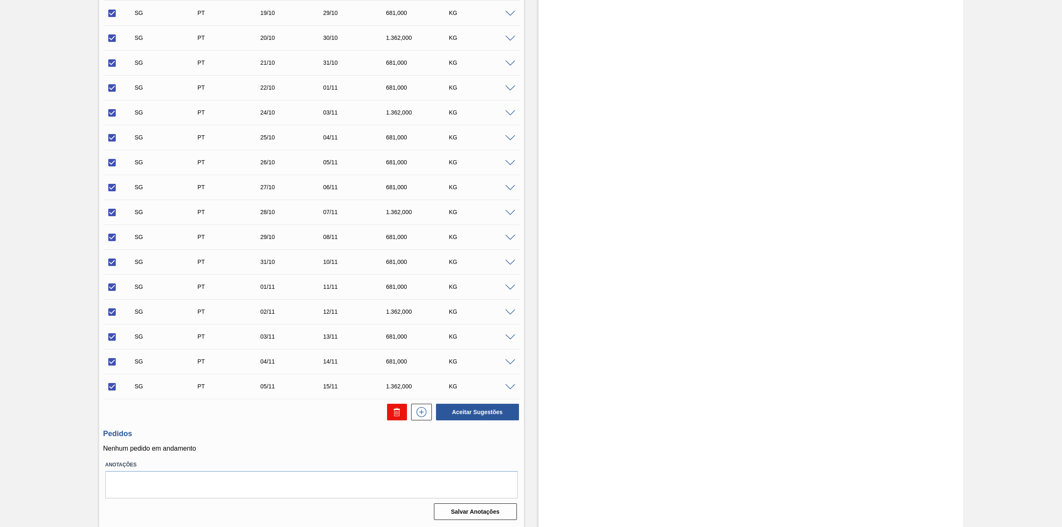
checkbox input "false"
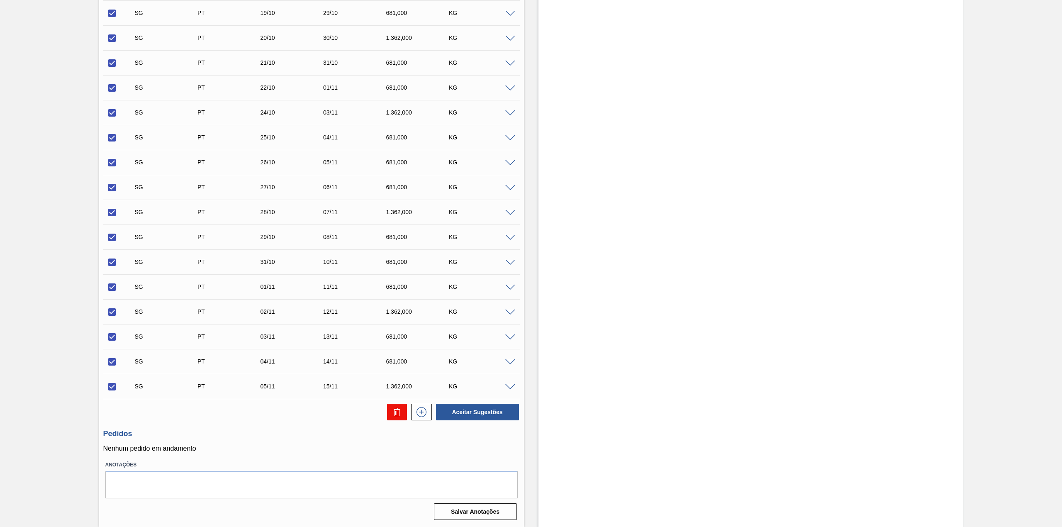
checkbox input "false"
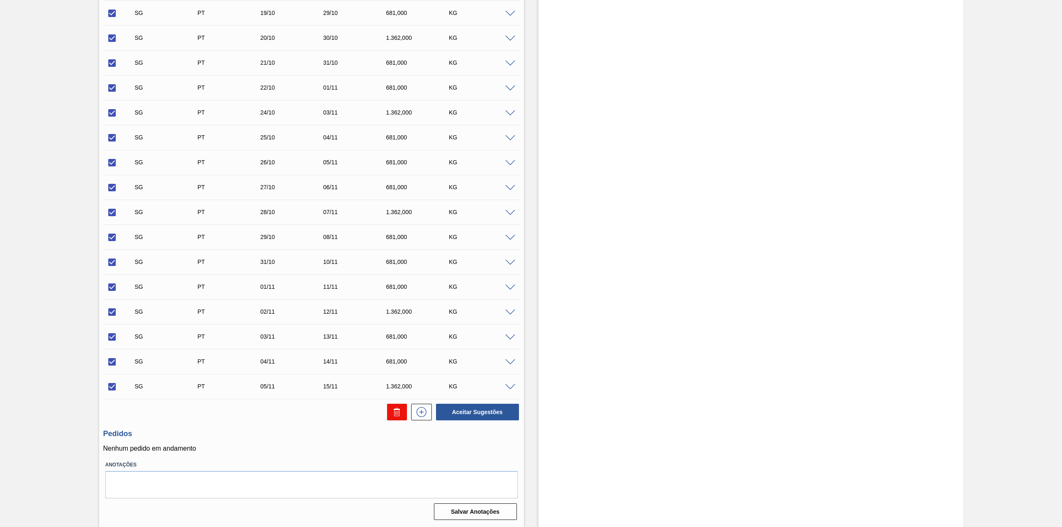
checkbox input "false"
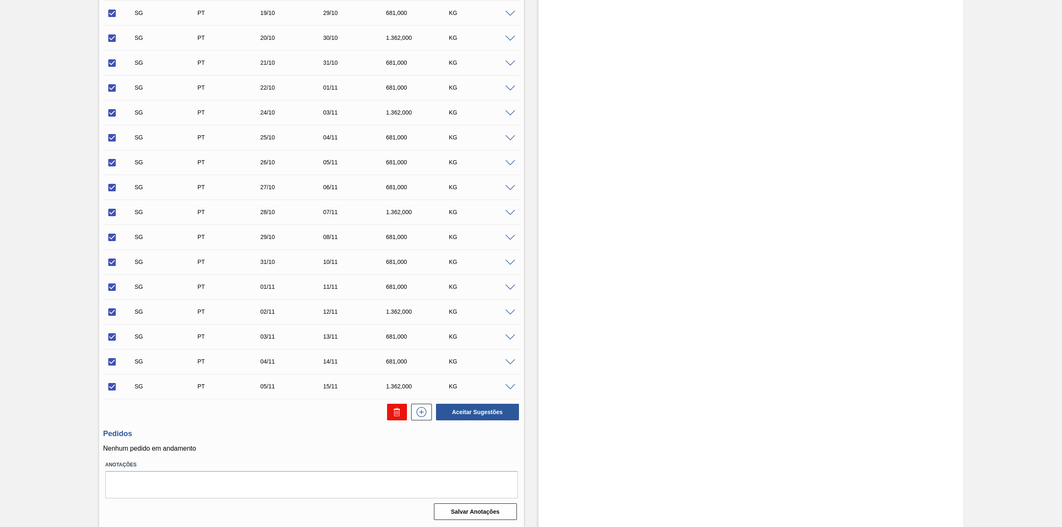
checkbox input "false"
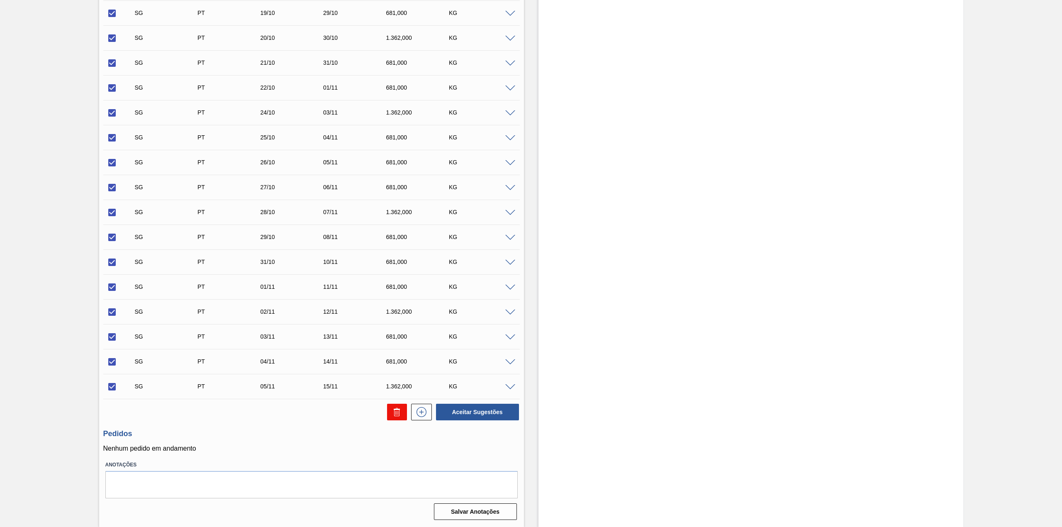
checkbox input "false"
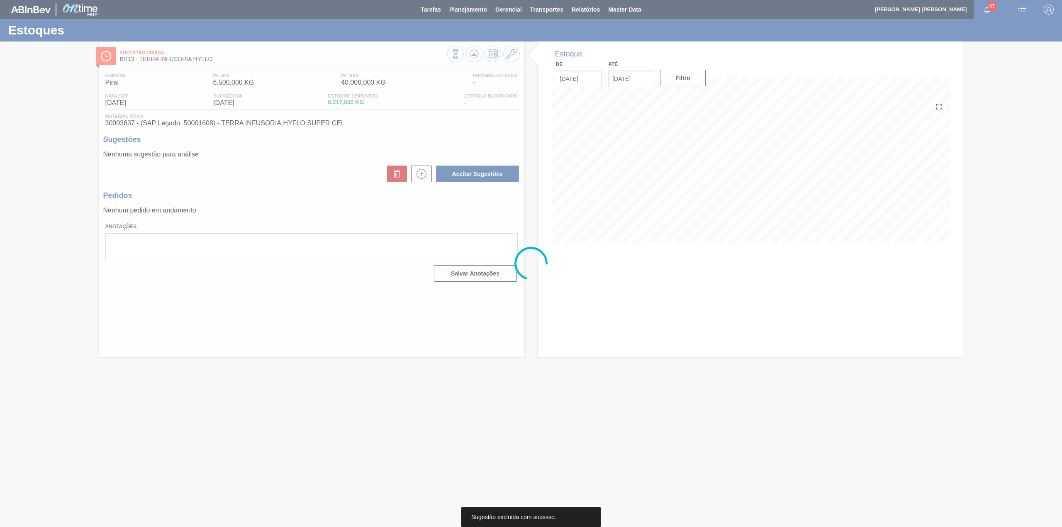
scroll to position [0, 0]
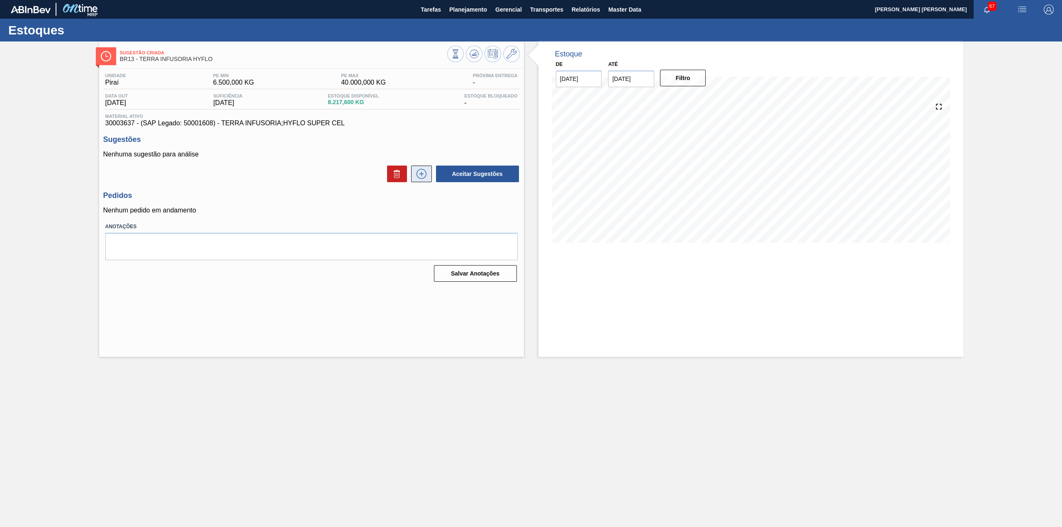
click at [425, 173] on icon at bounding box center [421, 174] width 13 height 10
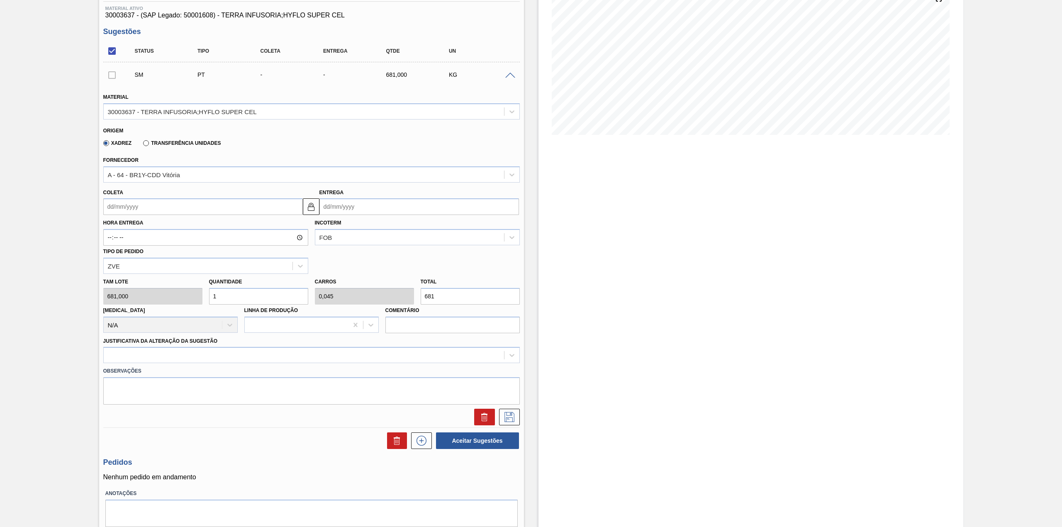
scroll to position [80, 0]
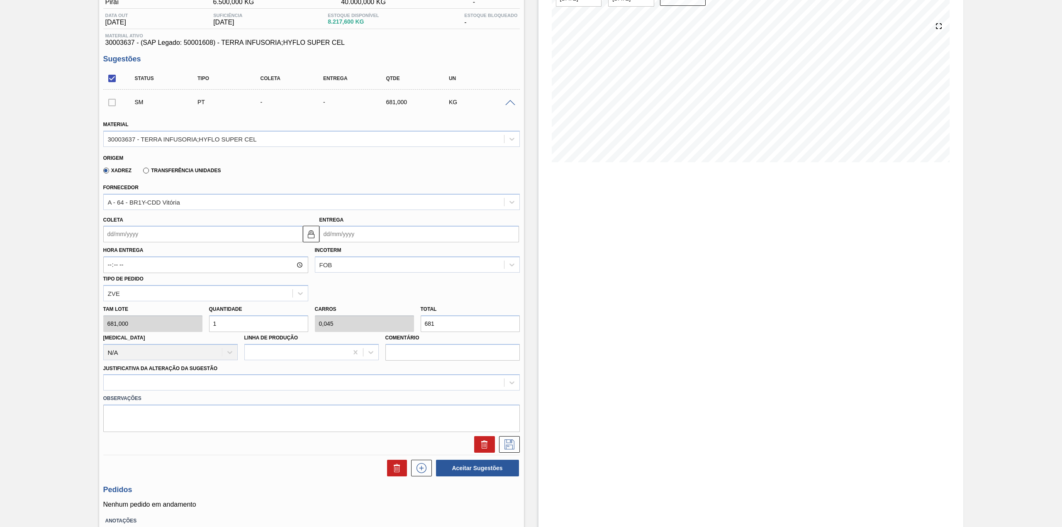
click at [170, 232] on input "Coleta" at bounding box center [203, 234] width 200 height 17
click at [150, 319] on div "24" at bounding box center [153, 320] width 11 height 11
type input "[DATE]"
click at [229, 329] on input "1" at bounding box center [258, 323] width 99 height 17
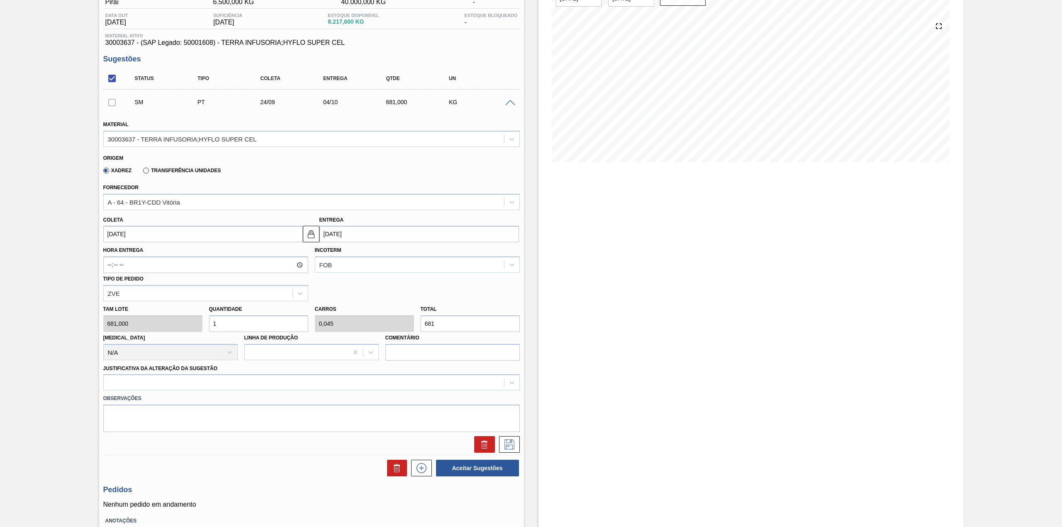
type input "12"
type input "0,545"
type input "8.172"
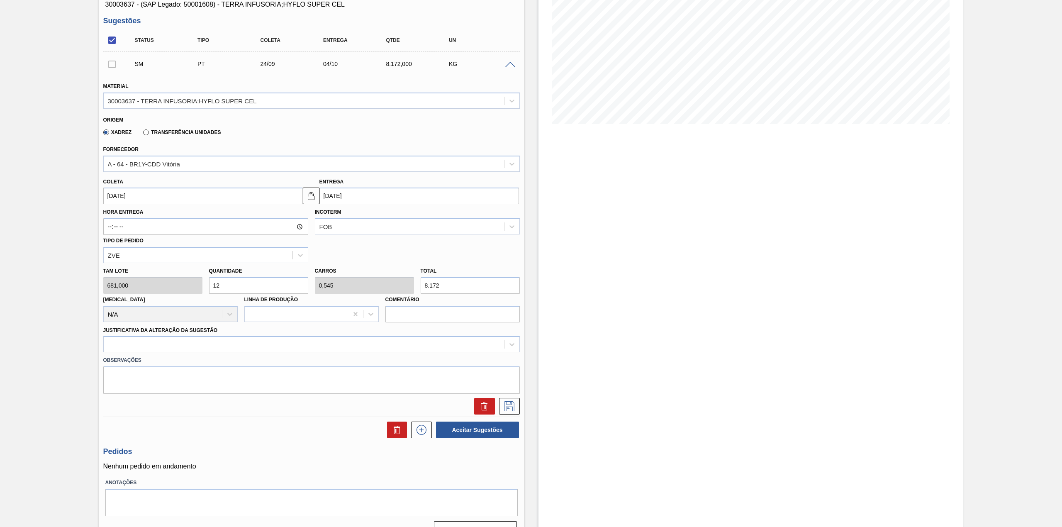
scroll to position [136, 0]
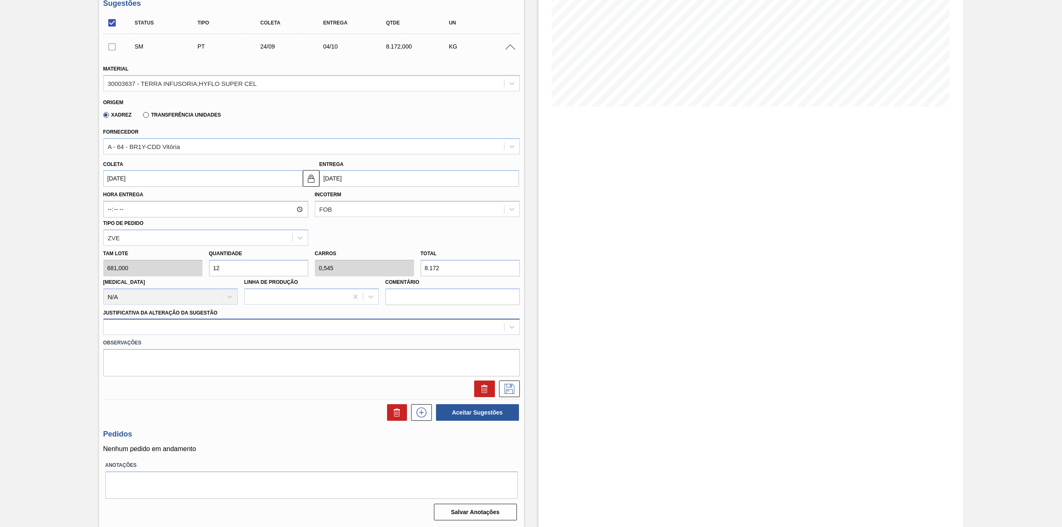
type input "12"
click at [217, 321] on div at bounding box center [304, 327] width 400 height 12
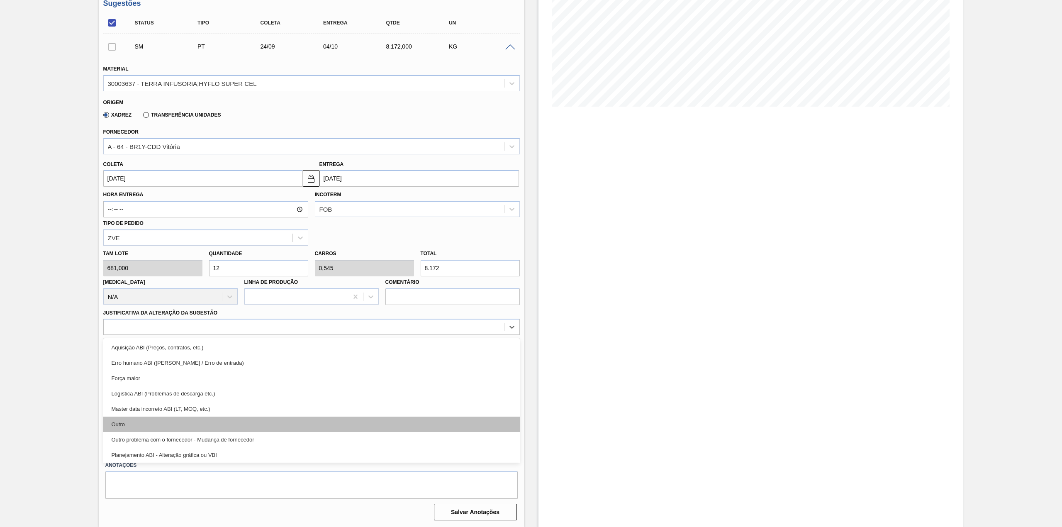
click at [160, 427] on div "Outro" at bounding box center [311, 424] width 417 height 15
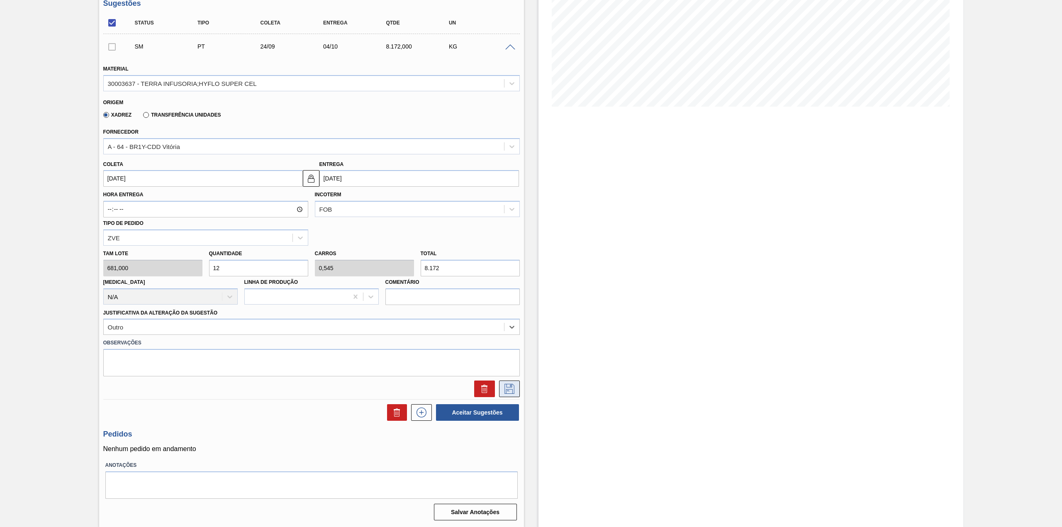
click at [507, 389] on icon at bounding box center [509, 389] width 13 height 10
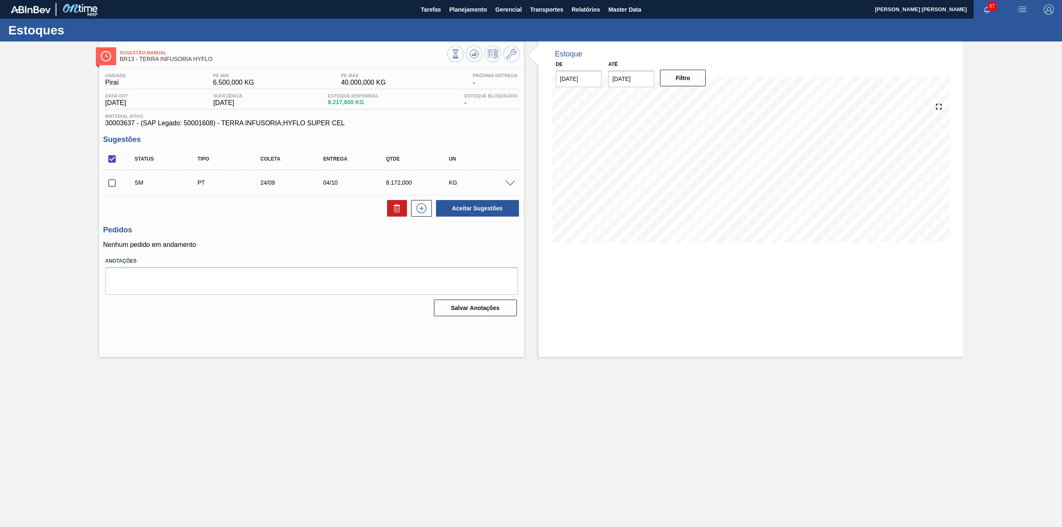
scroll to position [0, 0]
click at [108, 188] on input "checkbox" at bounding box center [111, 182] width 17 height 17
checkbox input "true"
click at [485, 215] on button "Aceitar Sugestões" at bounding box center [477, 208] width 83 height 17
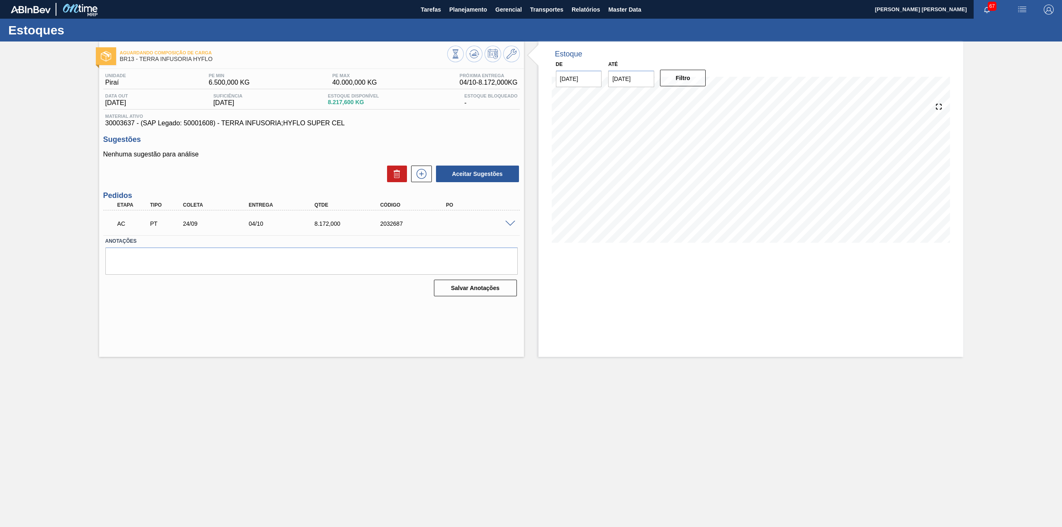
click at [512, 221] on span at bounding box center [510, 224] width 10 height 6
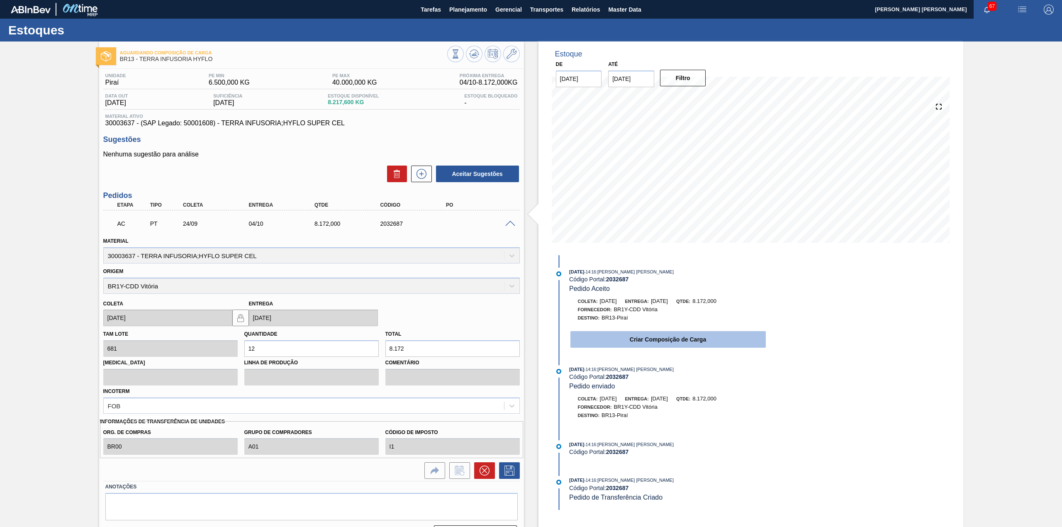
click at [607, 341] on button "Criar Composição de Carga" at bounding box center [668, 339] width 195 height 17
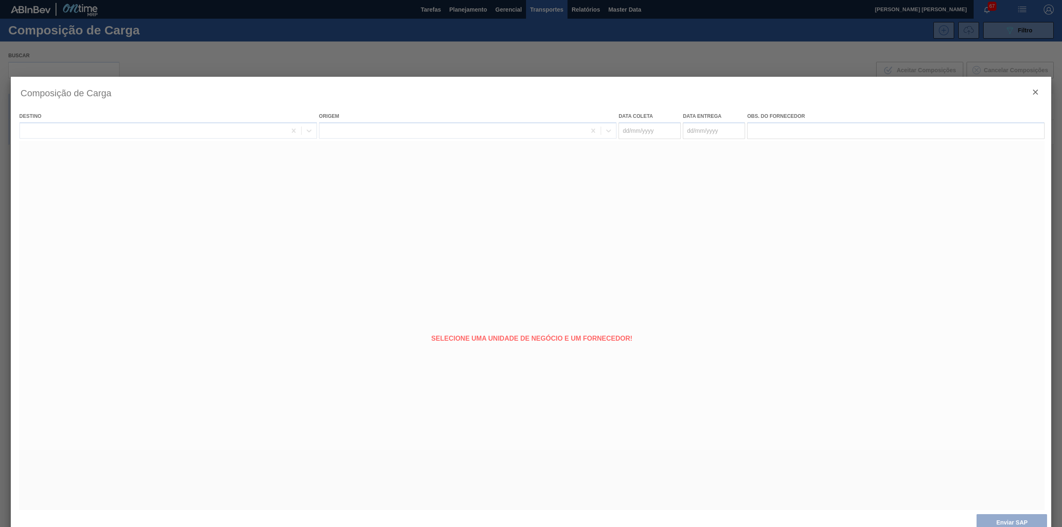
type coleta "[DATE]"
type entrega "[DATE]"
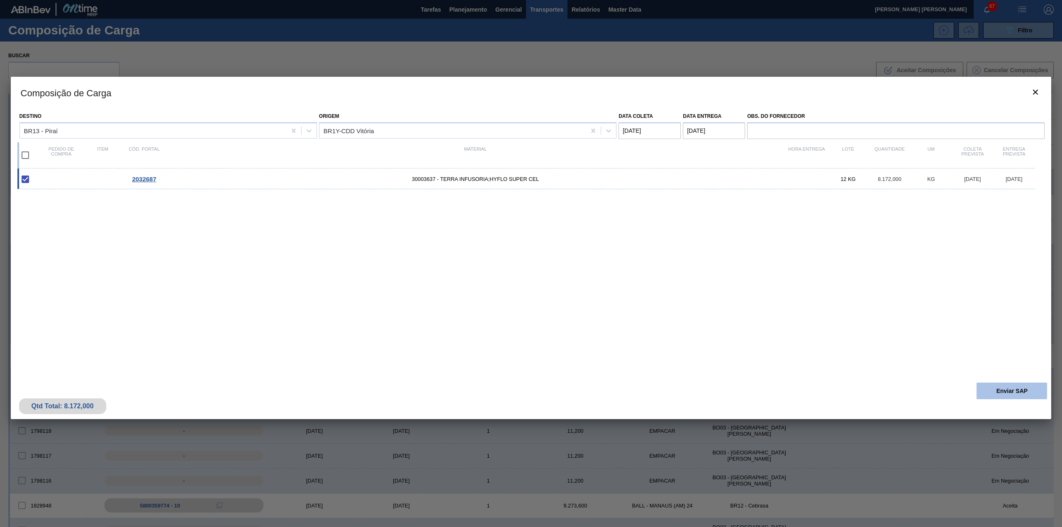
click at [1009, 396] on button "Enviar SAP" at bounding box center [1012, 391] width 71 height 17
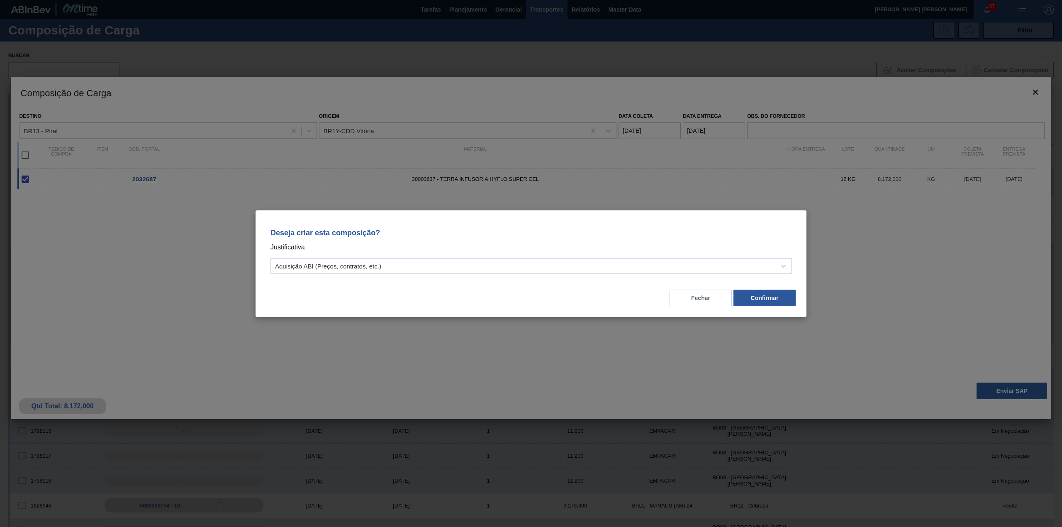
click at [584, 275] on div "Deseja criar esta composição? Justificativa Aquisição ABI (Preços, contratos, e…" at bounding box center [531, 249] width 531 height 59
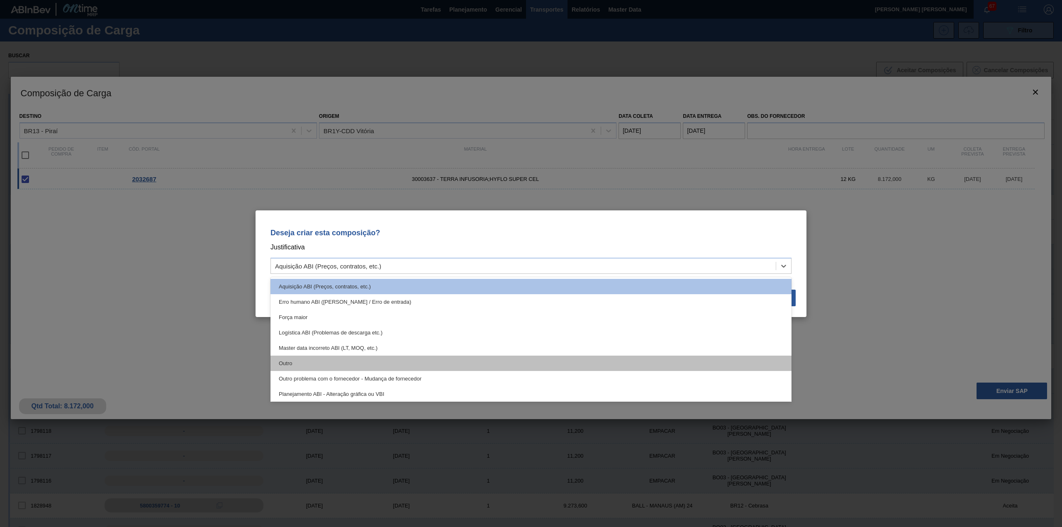
click at [334, 367] on div "Outro" at bounding box center [531, 363] width 521 height 15
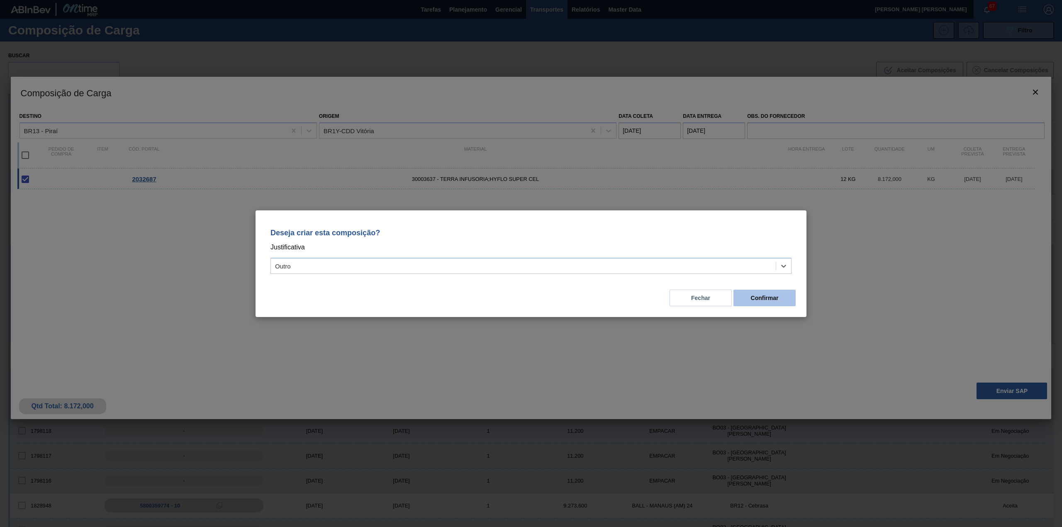
click at [777, 300] on button "Confirmar" at bounding box center [765, 298] width 62 height 17
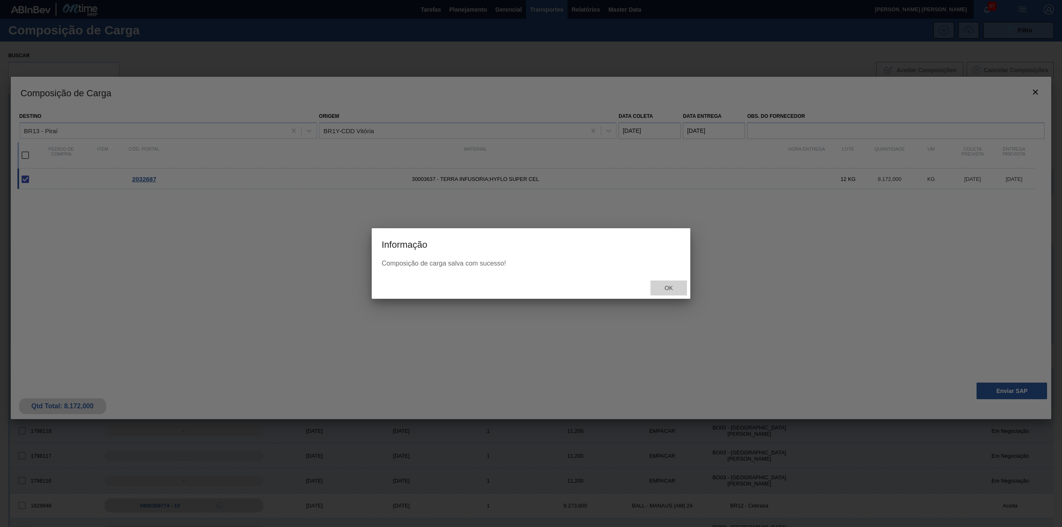
click at [675, 282] on div "Ok" at bounding box center [669, 287] width 37 height 15
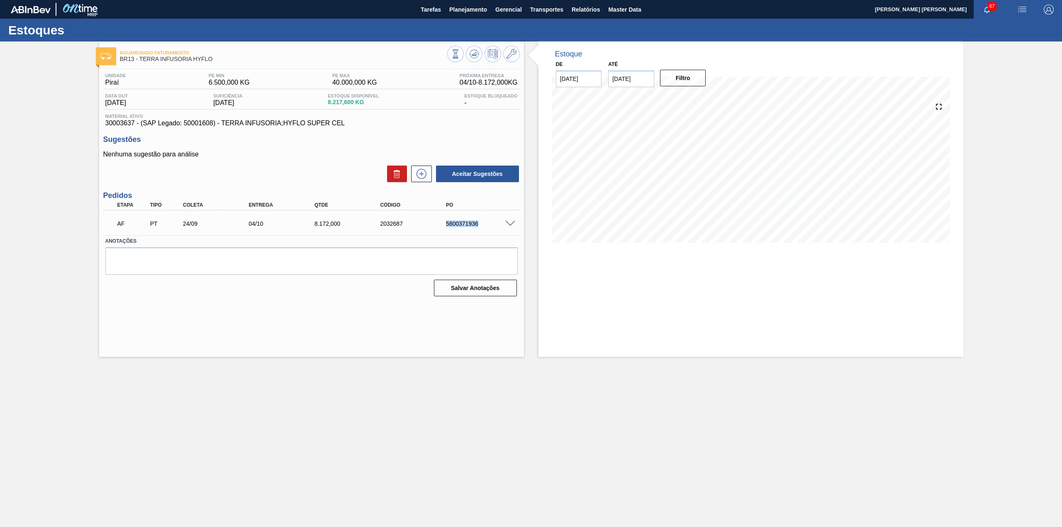
drag, startPoint x: 446, startPoint y: 225, endPoint x: 480, endPoint y: 226, distance: 34.0
click at [480, 226] on div "5800371936" at bounding box center [481, 223] width 75 height 7
copy div "5800371936"
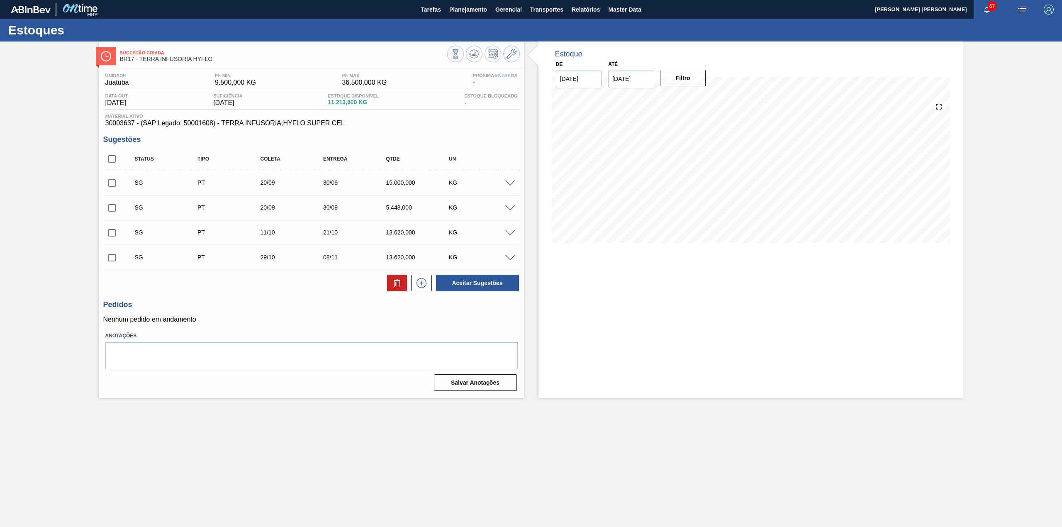
click at [110, 159] on input "checkbox" at bounding box center [111, 158] width 17 height 17
checkbox input "true"
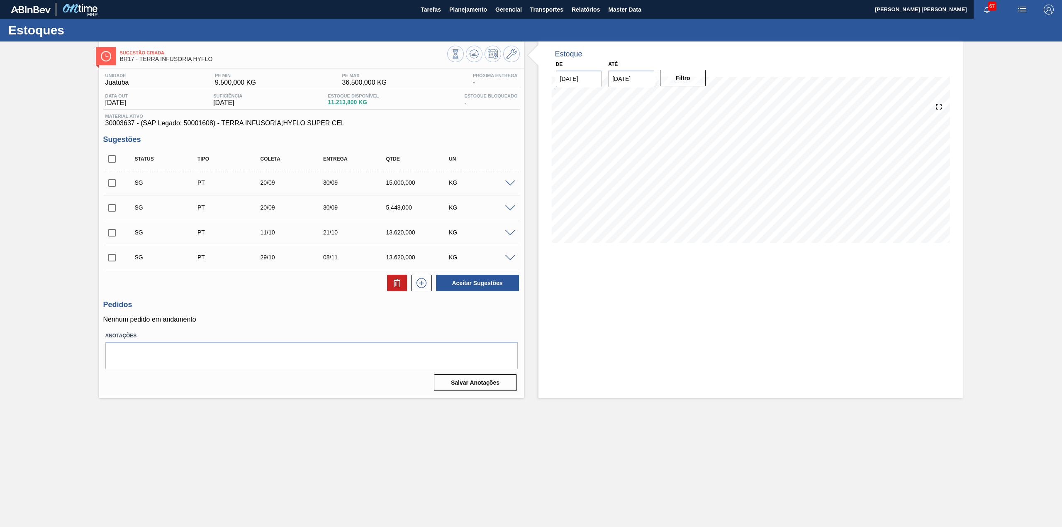
checkbox input "true"
click at [400, 283] on icon at bounding box center [397, 283] width 10 height 10
checkbox input "false"
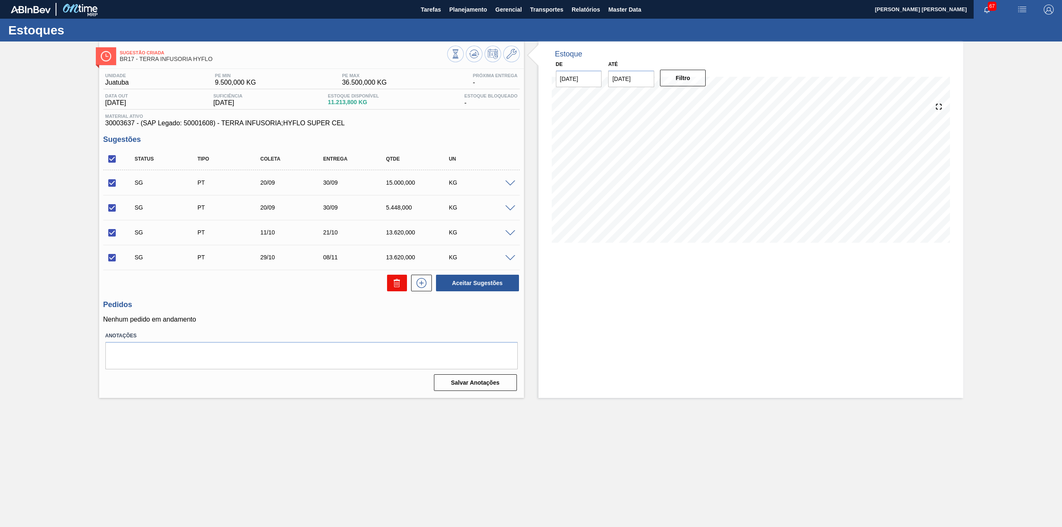
checkbox input "false"
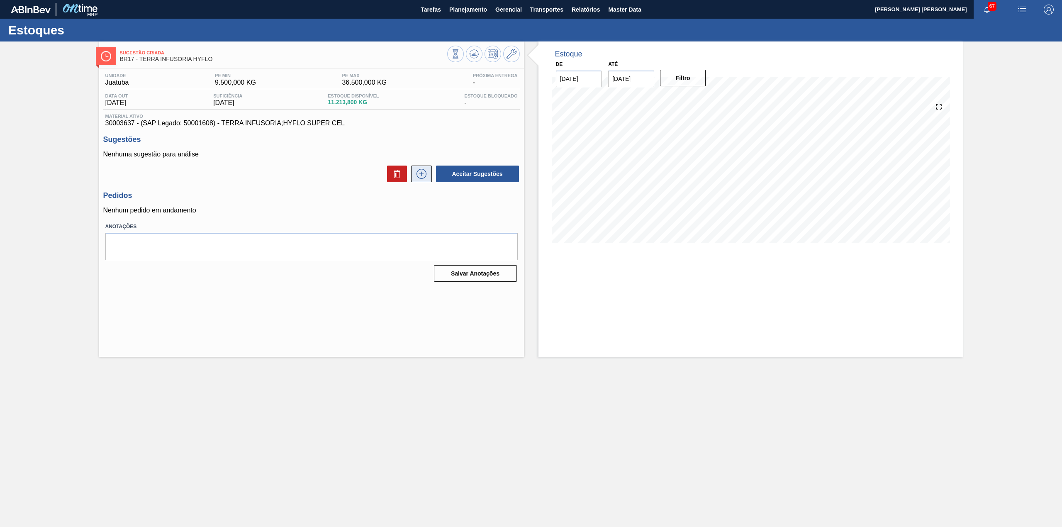
click at [421, 170] on icon at bounding box center [421, 174] width 13 height 10
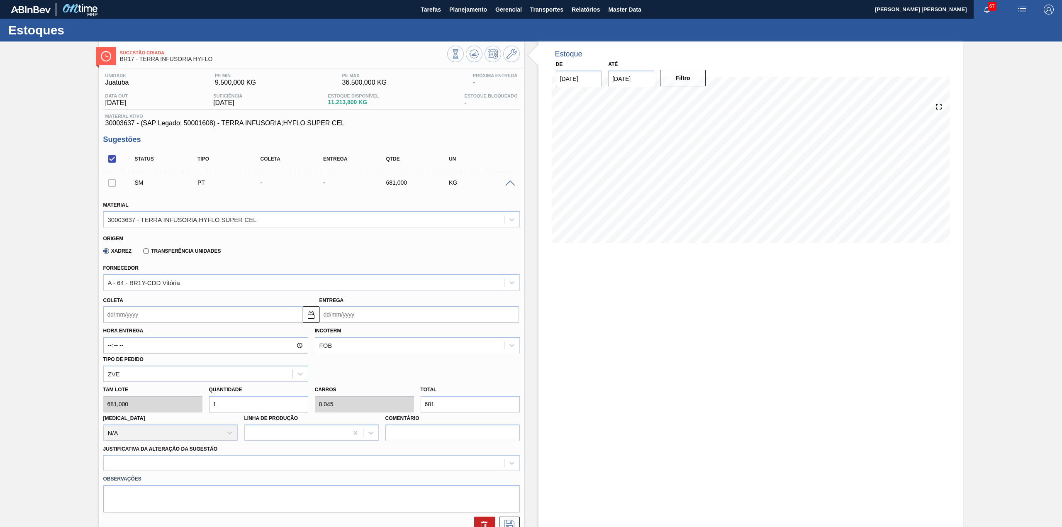
click at [160, 319] on input "Coleta" at bounding box center [203, 314] width 200 height 17
click at [153, 395] on div "21 22 23 24 25 26 27" at bounding box center [153, 401] width 94 height 13
click at [153, 403] on div "24" at bounding box center [153, 401] width 11 height 11
type input "[DATE]"
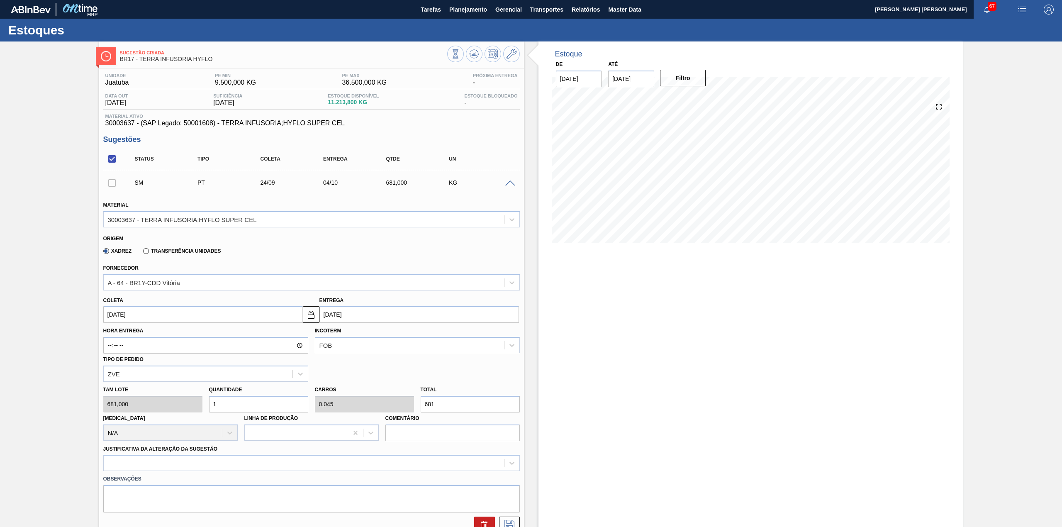
click at [235, 402] on input "1" at bounding box center [258, 404] width 99 height 17
type input "12"
type input "0,545"
type input "8.172"
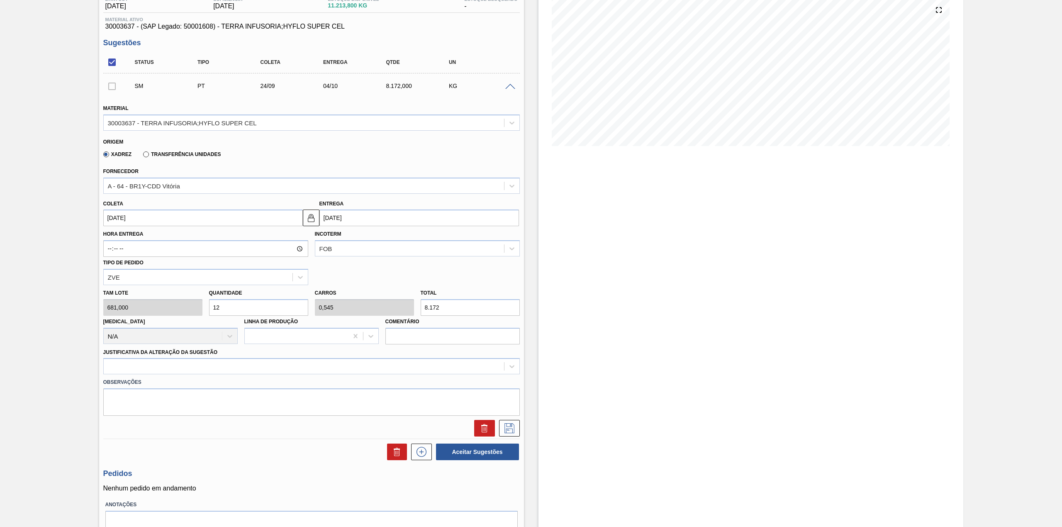
scroll to position [110, 0]
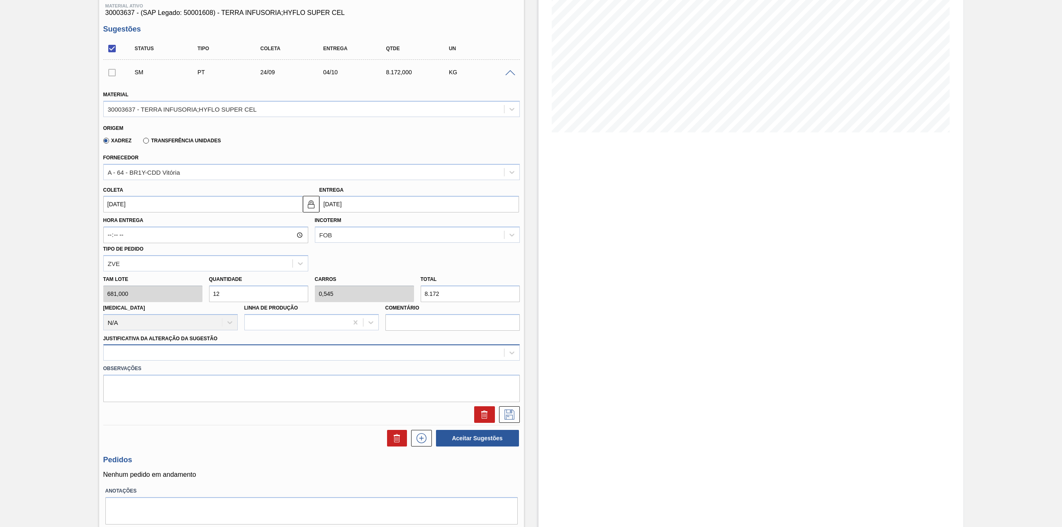
type input "12"
click at [205, 357] on div at bounding box center [304, 353] width 400 height 12
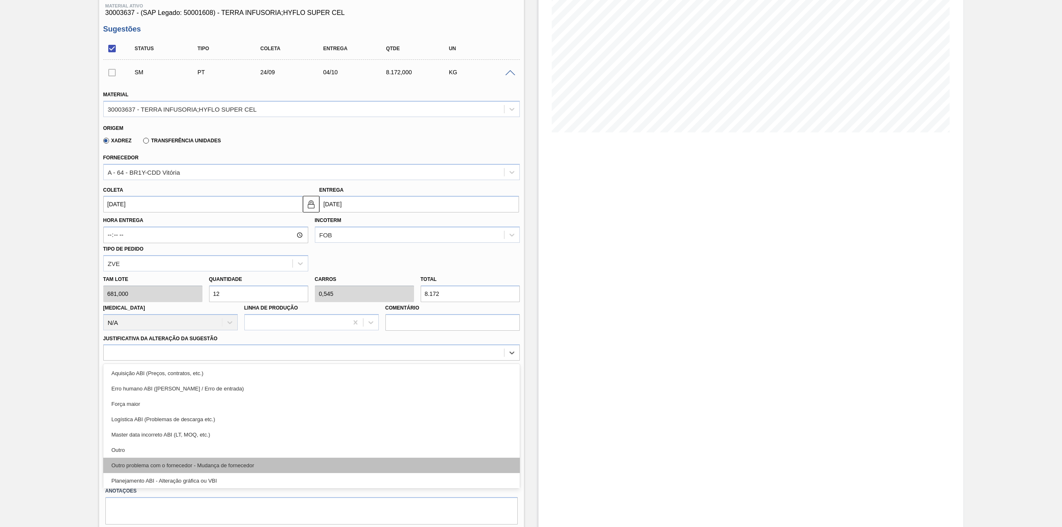
click at [171, 460] on div "Outro problema com o fornecedor - Mudança de fornecedor" at bounding box center [311, 465] width 417 height 15
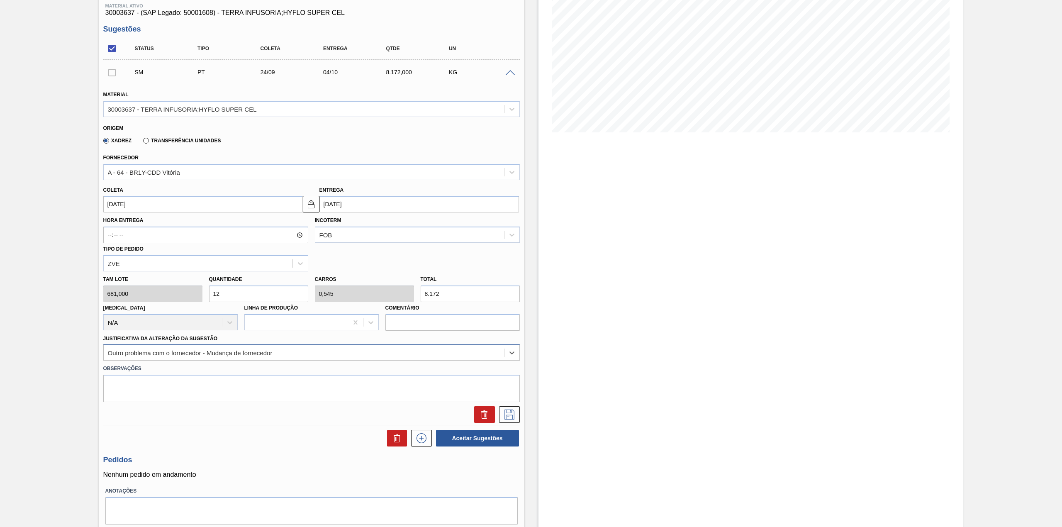
click at [236, 352] on div "Outro problema com o fornecedor - Mudança de fornecedor" at bounding box center [190, 352] width 165 height 7
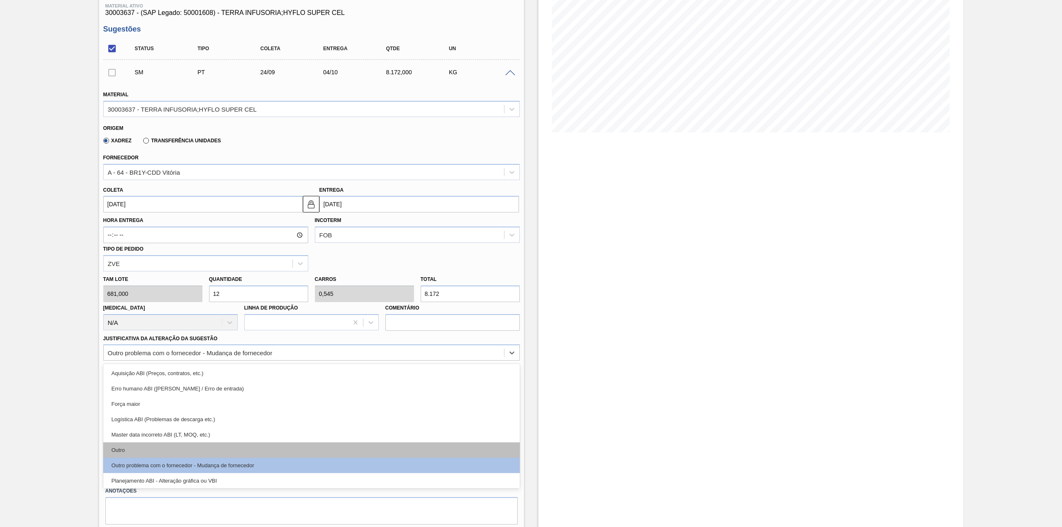
click at [170, 451] on div "Outro" at bounding box center [311, 449] width 417 height 15
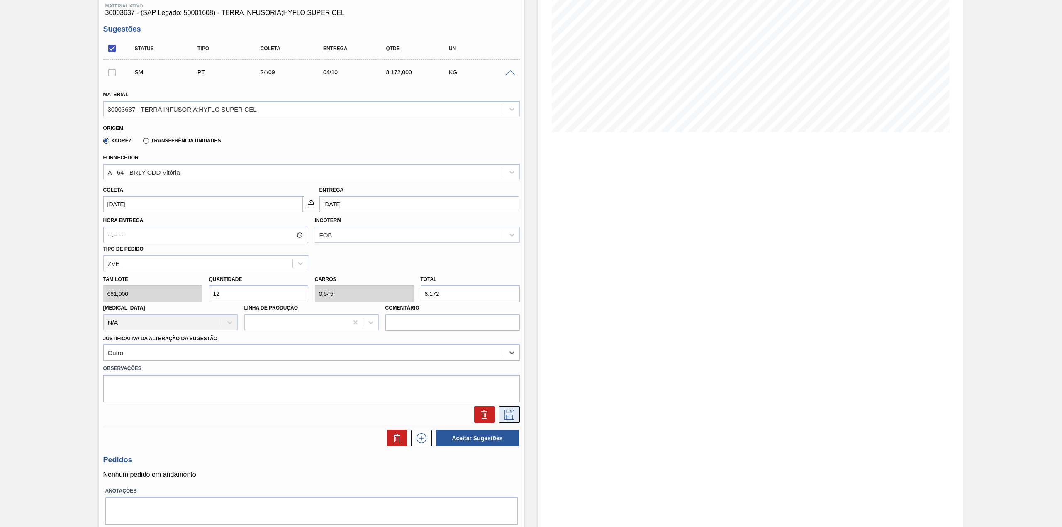
click at [501, 409] on button at bounding box center [509, 414] width 21 height 17
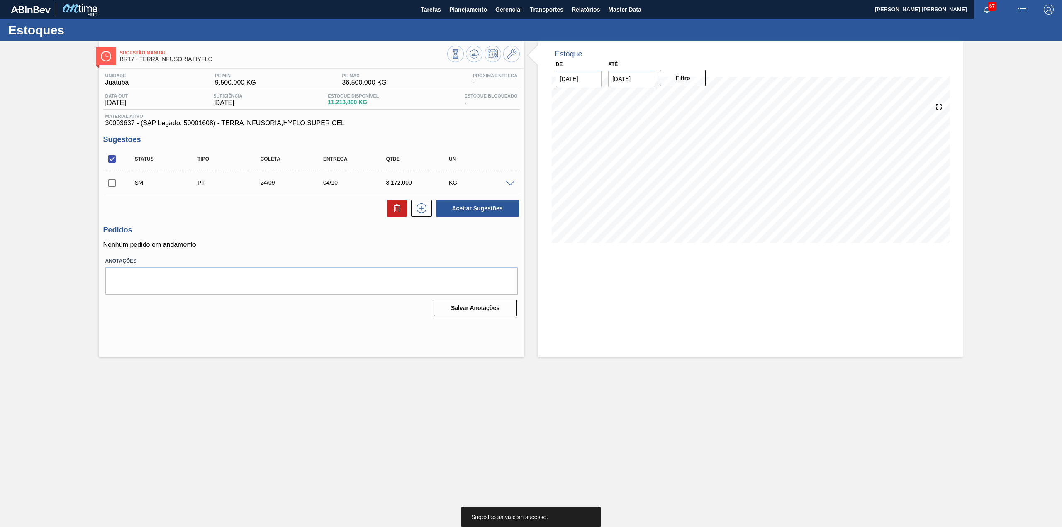
scroll to position [0, 0]
click at [111, 180] on input "checkbox" at bounding box center [111, 182] width 17 height 17
checkbox input "true"
click at [451, 213] on button "Aceitar Sugestões" at bounding box center [477, 208] width 83 height 17
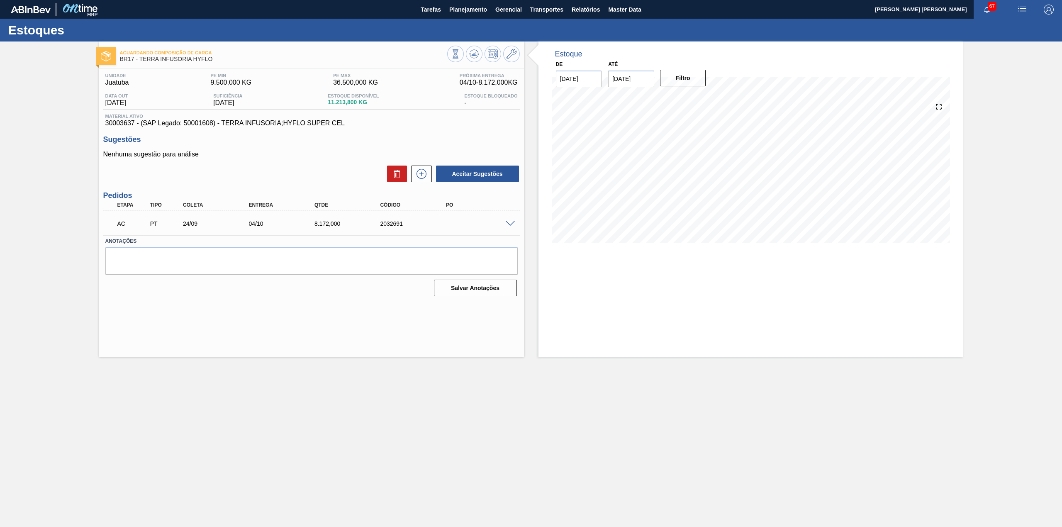
click at [509, 224] on span at bounding box center [510, 224] width 10 height 6
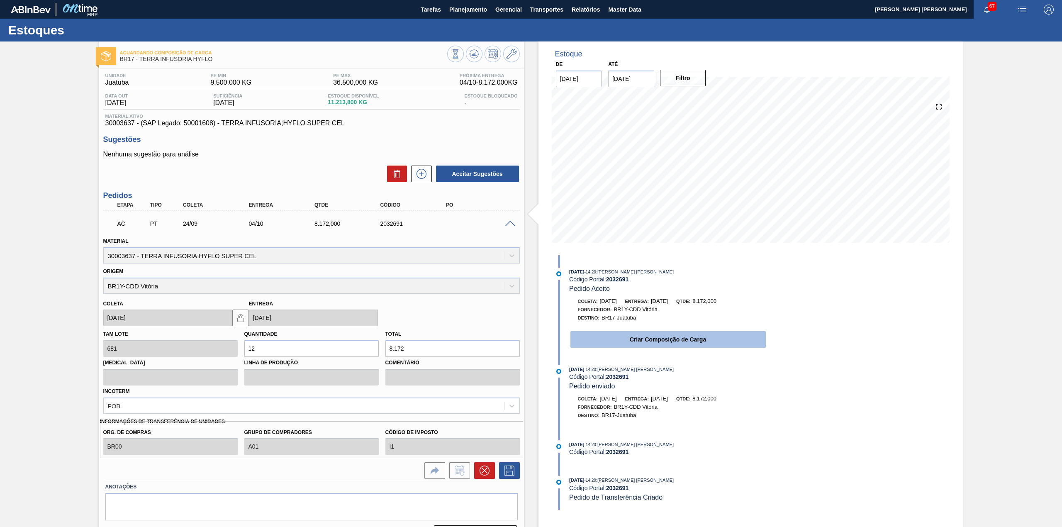
click at [625, 343] on button "Criar Composição de Carga" at bounding box center [668, 339] width 195 height 17
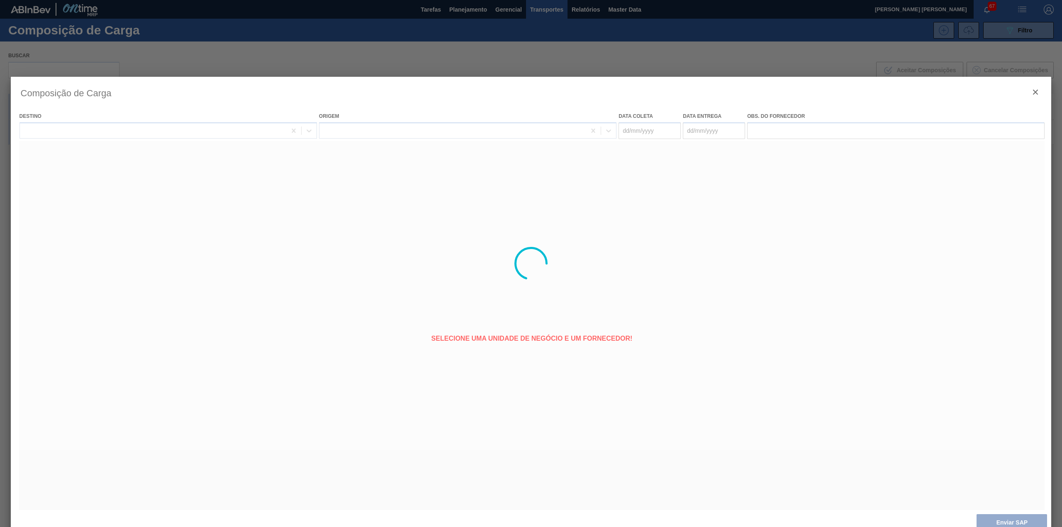
type coleta "[DATE]"
type entrega "[DATE]"
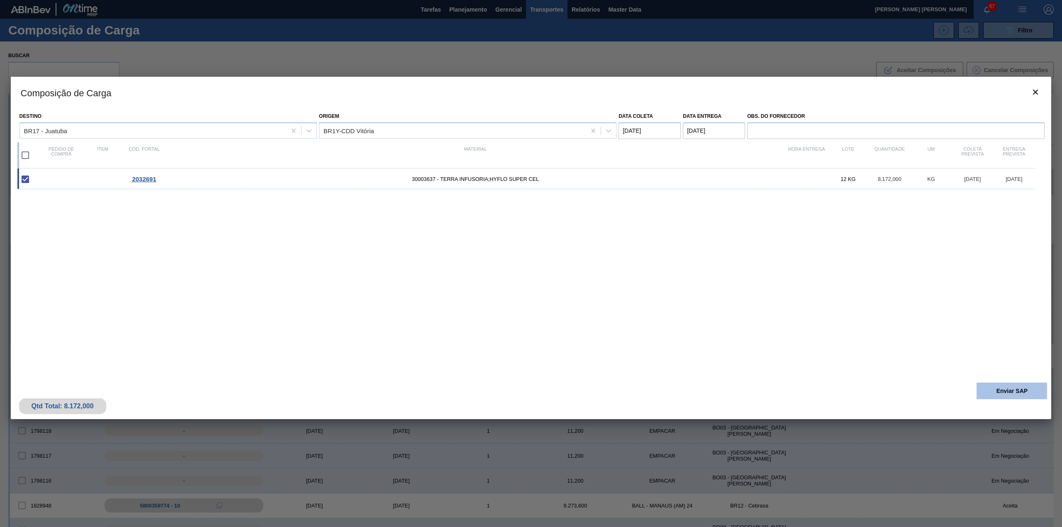
click at [1016, 389] on button "Enviar SAP" at bounding box center [1012, 391] width 71 height 17
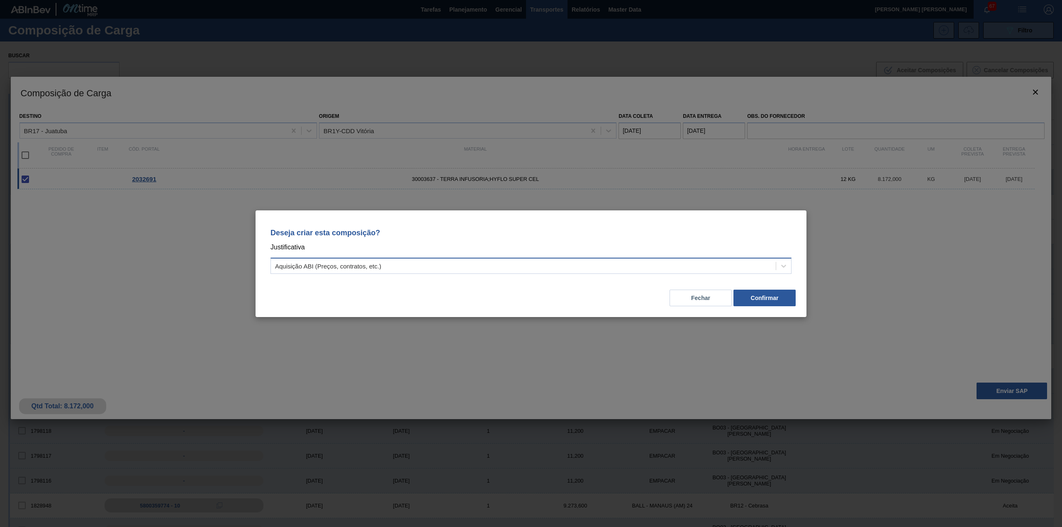
click at [601, 261] on div "Aquisição ABI (Preços, contratos, etc.)" at bounding box center [523, 266] width 505 height 12
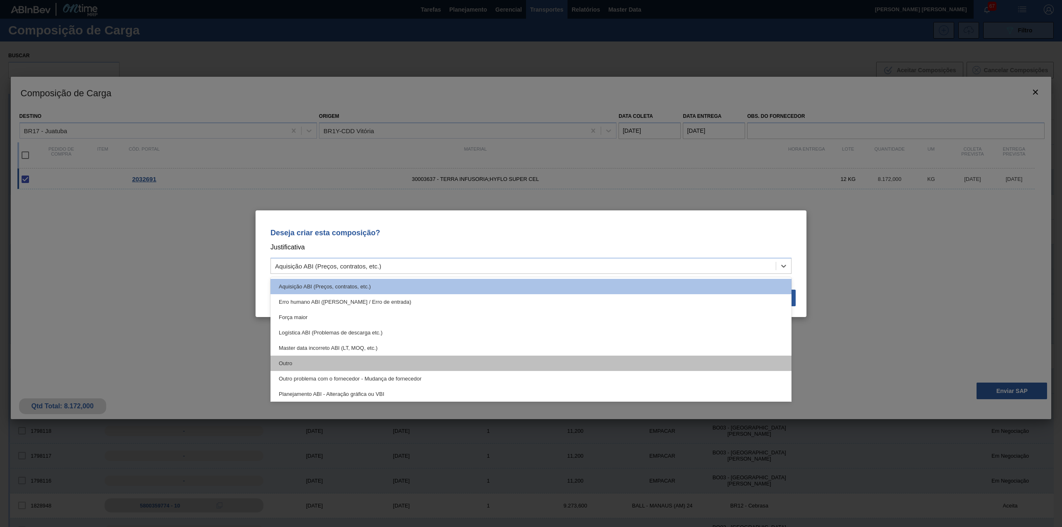
click at [430, 361] on div "Outro" at bounding box center [531, 363] width 521 height 15
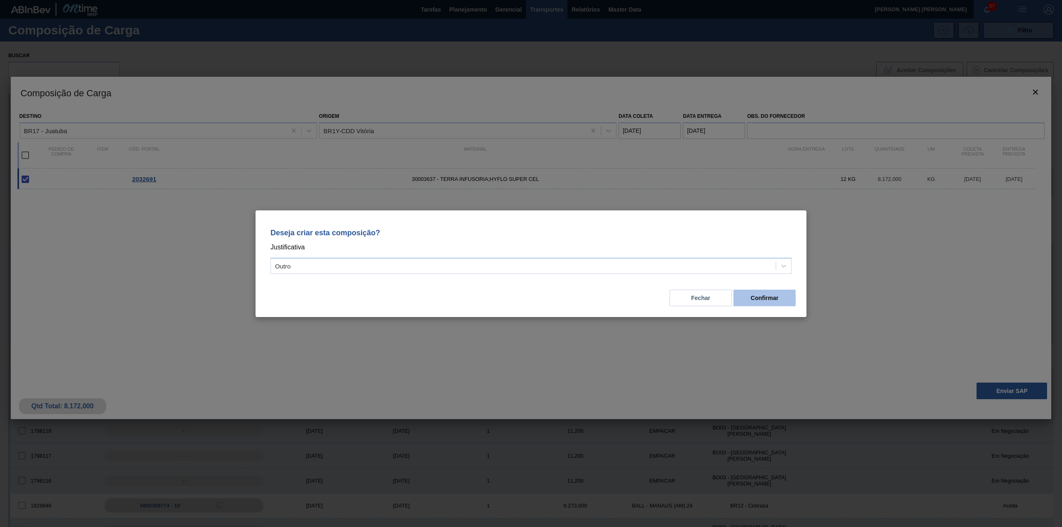
click at [775, 293] on button "Confirmar" at bounding box center [765, 298] width 62 height 17
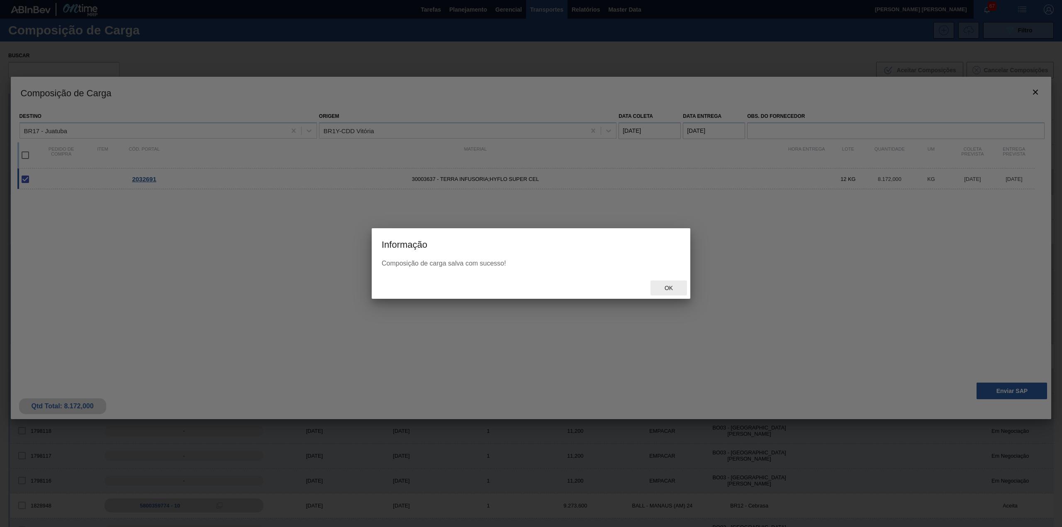
click at [675, 287] on span "Ok" at bounding box center [669, 288] width 22 height 7
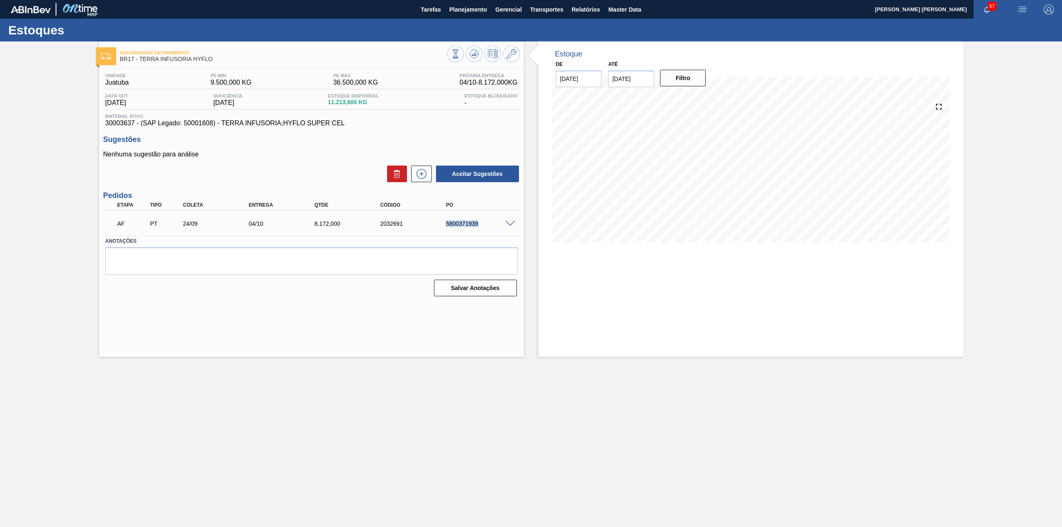
drag, startPoint x: 446, startPoint y: 222, endPoint x: 479, endPoint y: 225, distance: 32.5
click at [479, 225] on div "5800371939" at bounding box center [481, 223] width 75 height 7
copy div "5800371939"
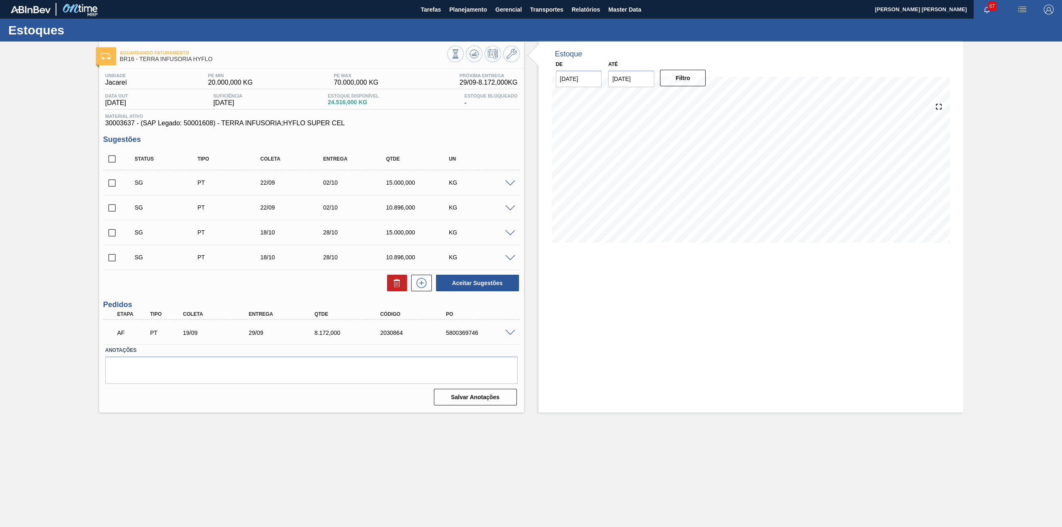
click at [510, 334] on span at bounding box center [510, 333] width 10 height 6
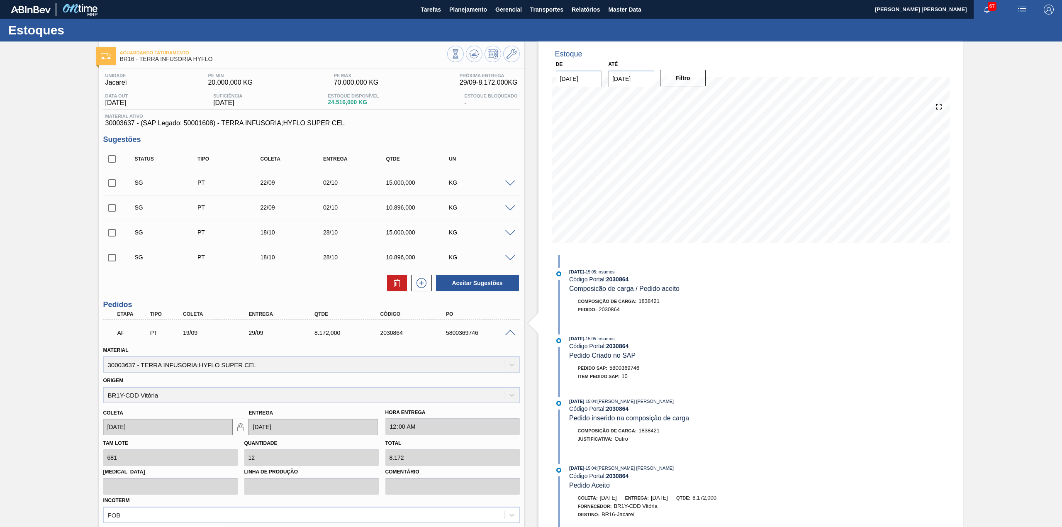
click at [509, 332] on span at bounding box center [510, 333] width 10 height 6
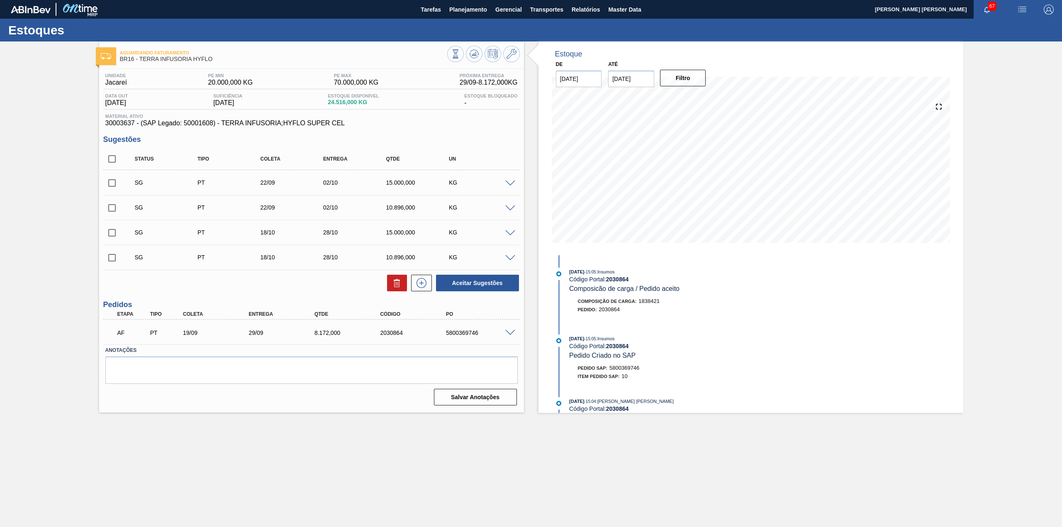
drag, startPoint x: 111, startPoint y: 163, endPoint x: 143, endPoint y: 197, distance: 47.0
click at [111, 163] on input "checkbox" at bounding box center [111, 158] width 17 height 17
checkbox input "true"
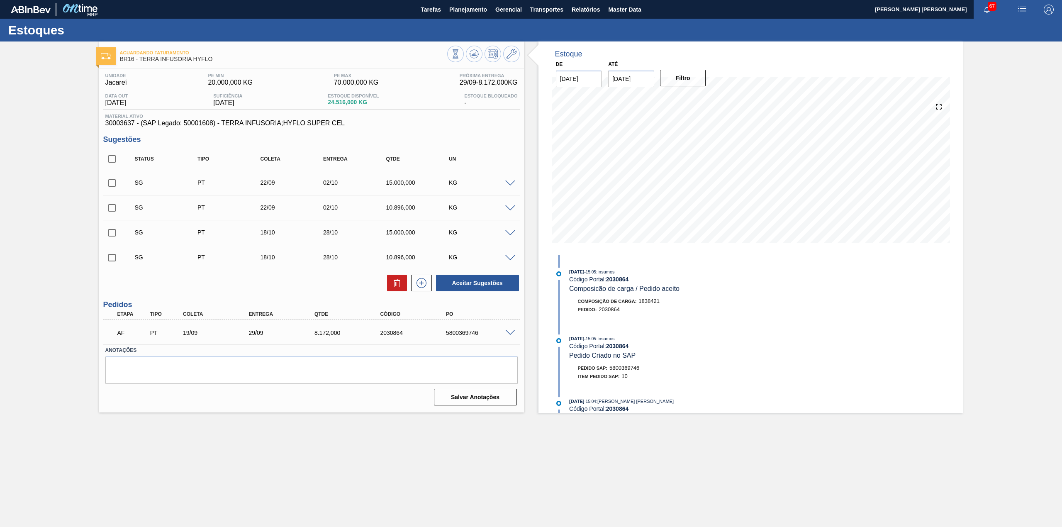
checkbox input "true"
click at [397, 280] on icon at bounding box center [397, 279] width 2 height 1
checkbox input "false"
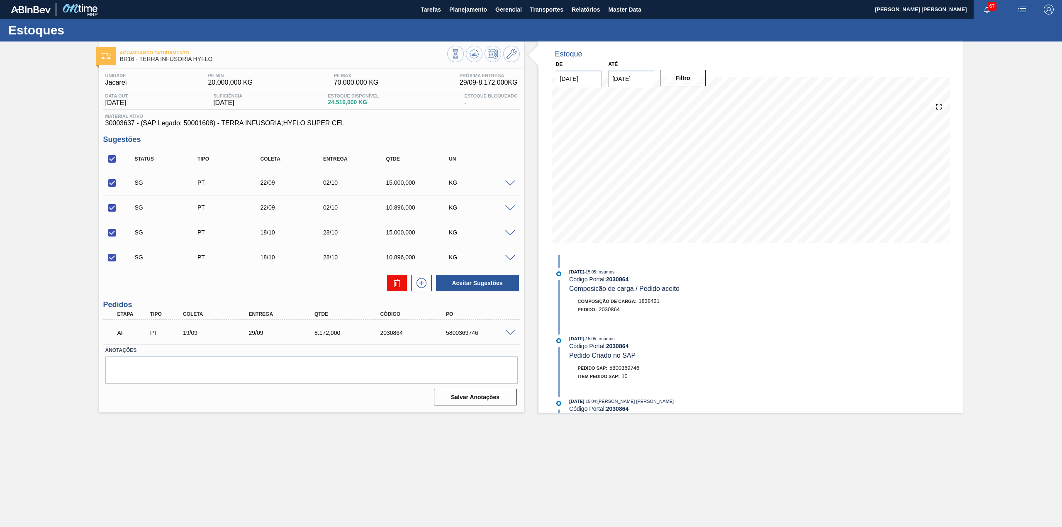
checkbox input "false"
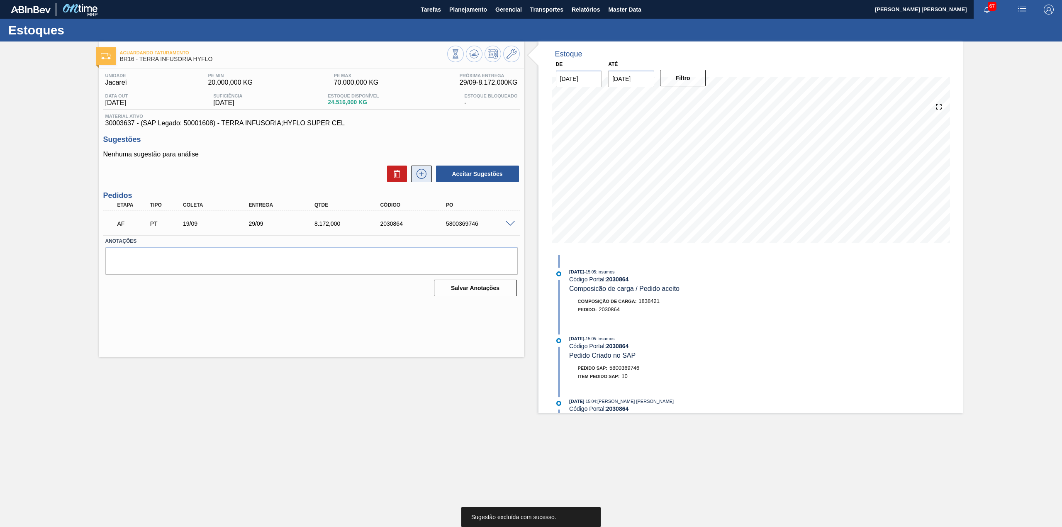
click at [429, 176] on button at bounding box center [421, 174] width 21 height 17
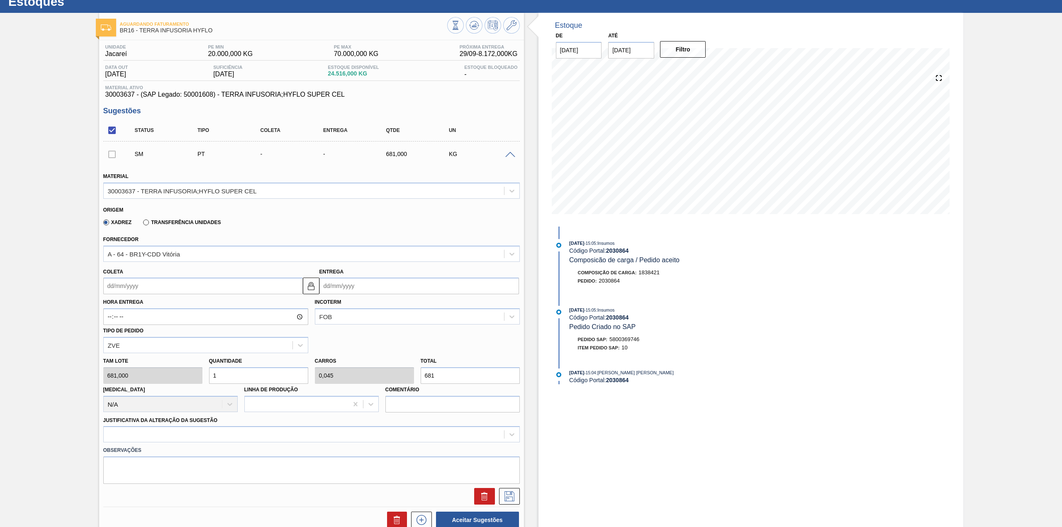
scroll to position [55, 0]
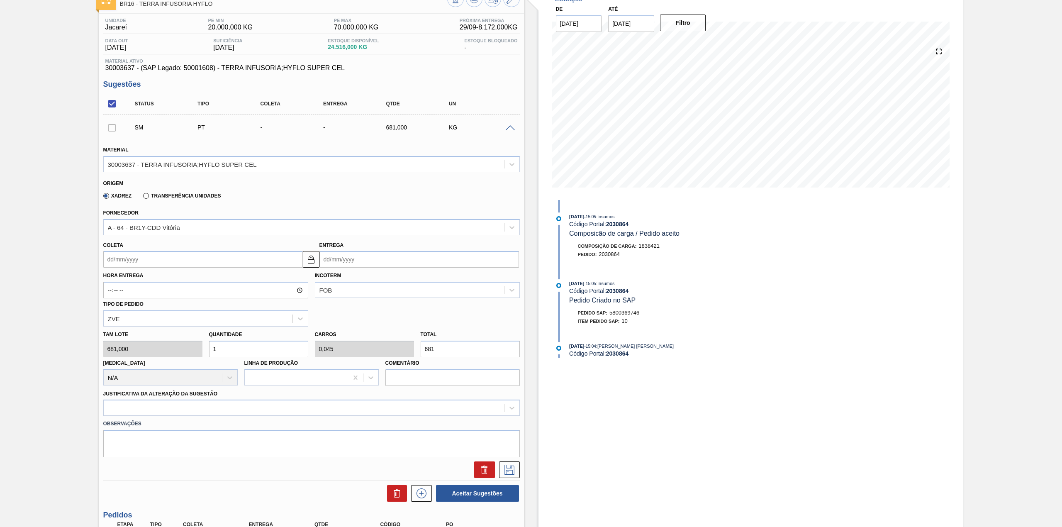
click at [156, 251] on input "Coleta" at bounding box center [203, 259] width 200 height 17
click at [156, 347] on div "24" at bounding box center [153, 346] width 11 height 11
type input "[DATE]"
click at [236, 354] on input "1" at bounding box center [258, 349] width 99 height 17
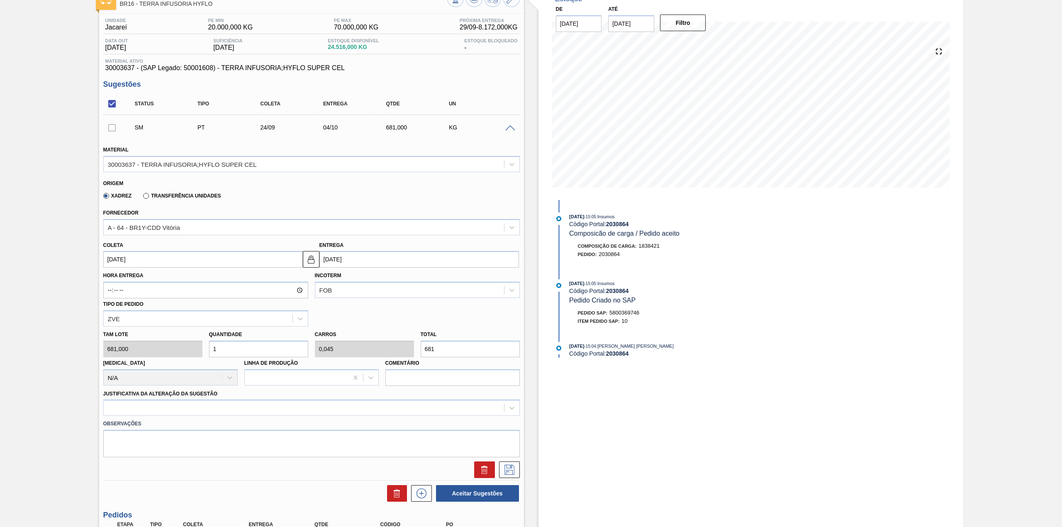
type input "12"
type input "0,545"
type input "8.172"
type input "12"
click at [231, 418] on label "Observações" at bounding box center [311, 424] width 417 height 12
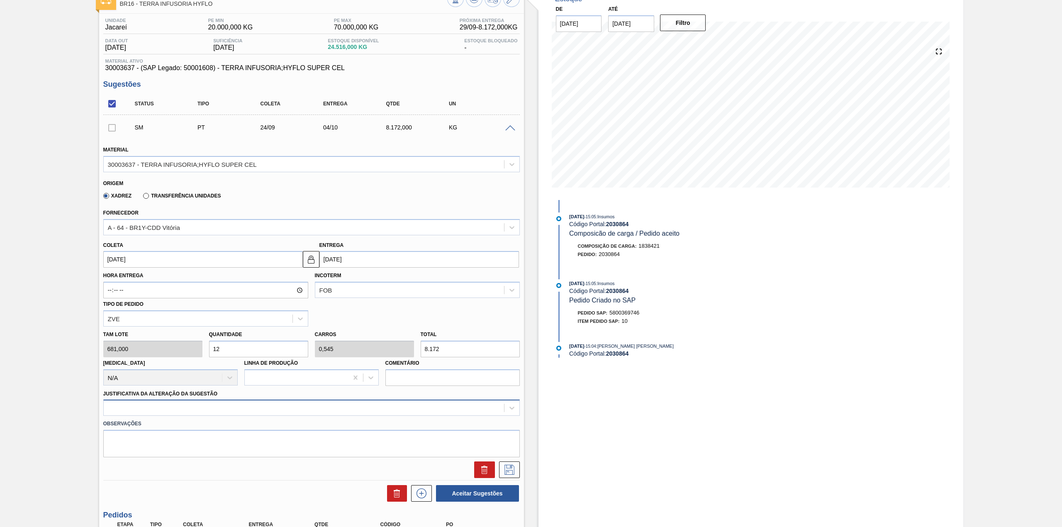
click at [227, 407] on div at bounding box center [311, 408] width 417 height 16
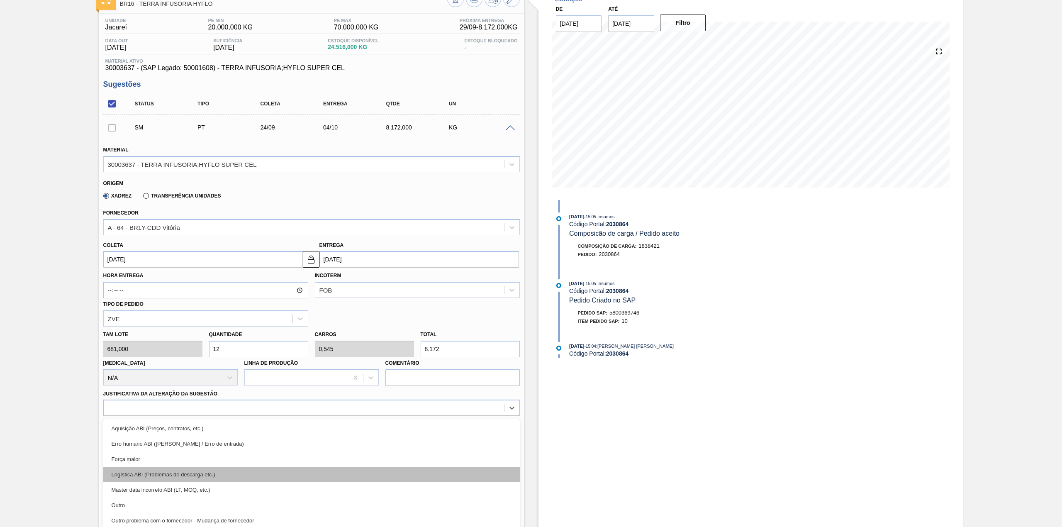
scroll to position [76, 0]
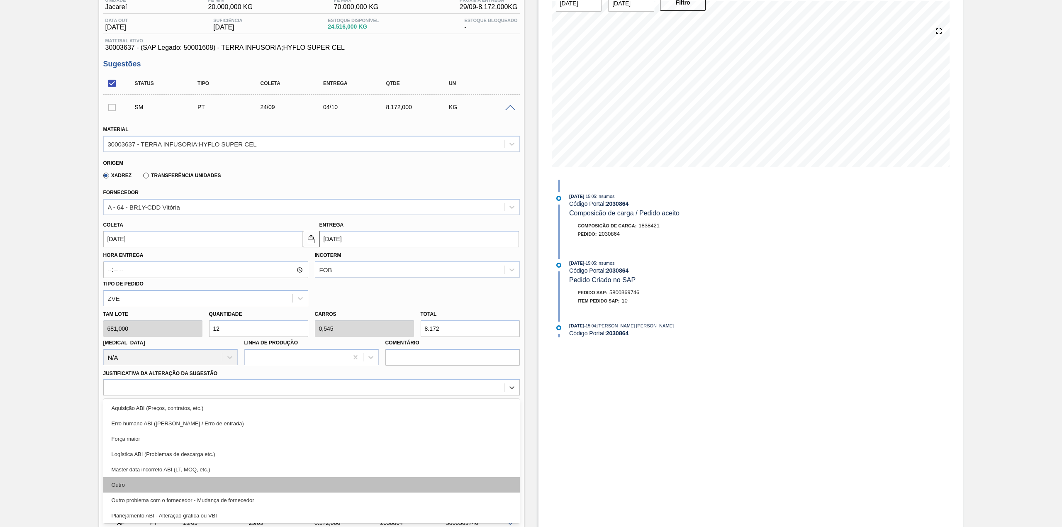
click at [173, 478] on div "Outro" at bounding box center [311, 484] width 417 height 15
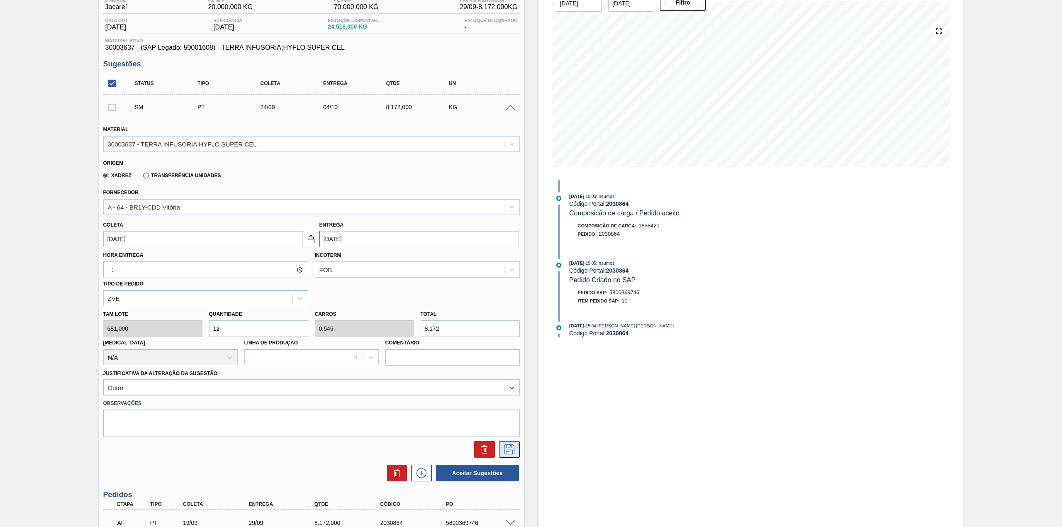
click at [507, 447] on icon at bounding box center [509, 449] width 13 height 10
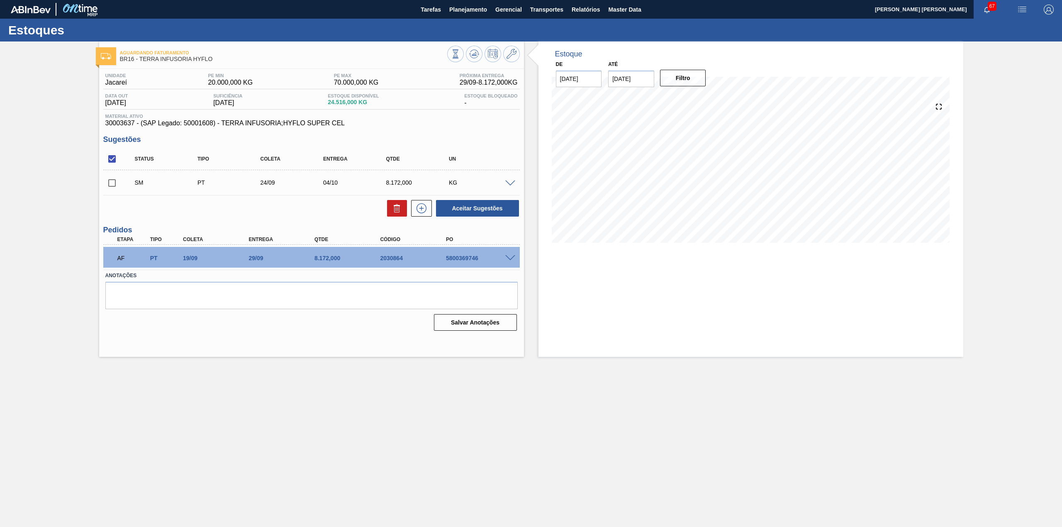
scroll to position [0, 0]
drag, startPoint x: 113, startPoint y: 180, endPoint x: 201, endPoint y: 183, distance: 88.4
click at [112, 180] on input "checkbox" at bounding box center [111, 182] width 17 height 17
checkbox input "true"
click at [467, 200] on div "Aceitar Sugestões" at bounding box center [476, 208] width 88 height 18
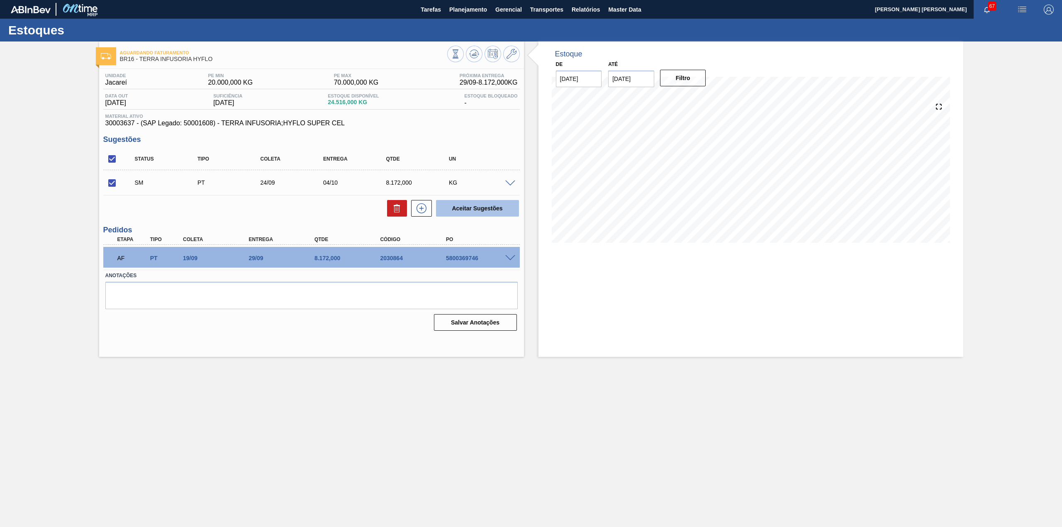
click at [476, 210] on button "Aceitar Sugestões" at bounding box center [477, 208] width 83 height 17
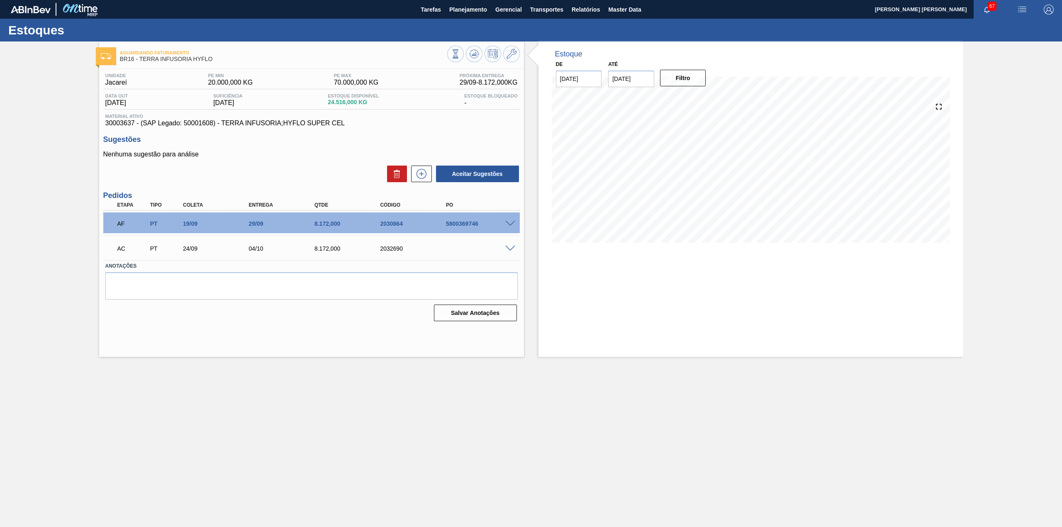
click at [506, 251] on div "AC PT 24/09 04/10 8.172,000 2032690" at bounding box center [309, 247] width 395 height 17
click at [510, 251] on span at bounding box center [510, 249] width 10 height 6
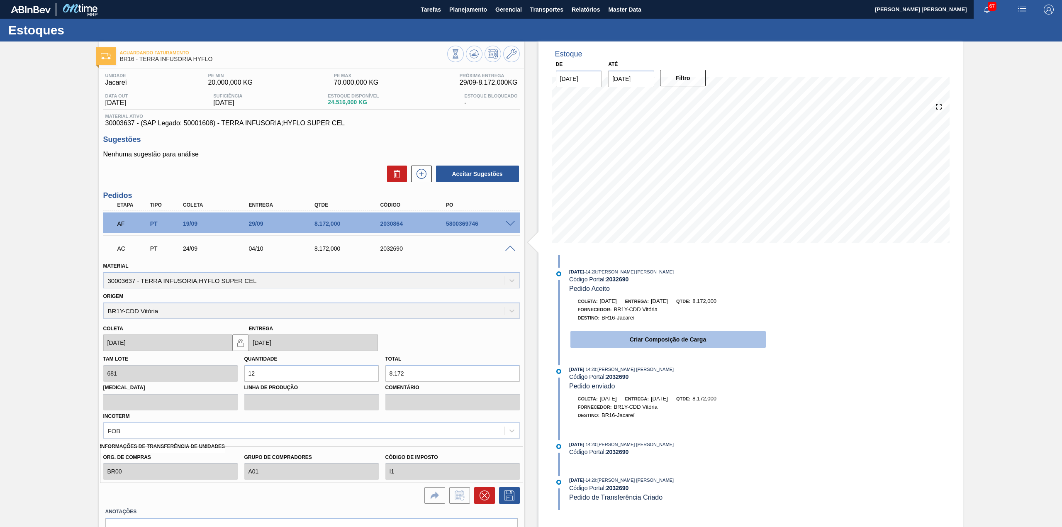
click at [630, 344] on button "Criar Composição de Carga" at bounding box center [668, 339] width 195 height 17
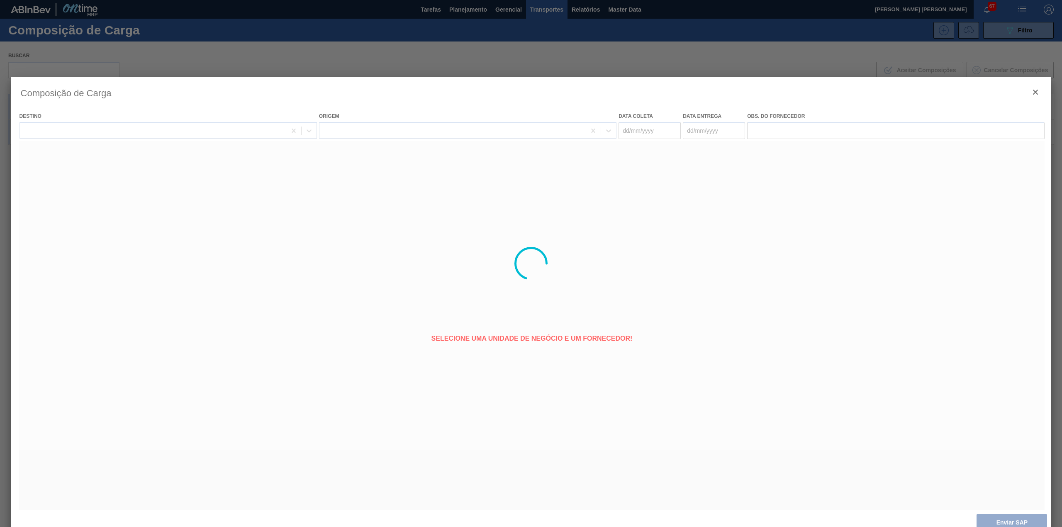
type coleta "[DATE]"
type entrega "[DATE]"
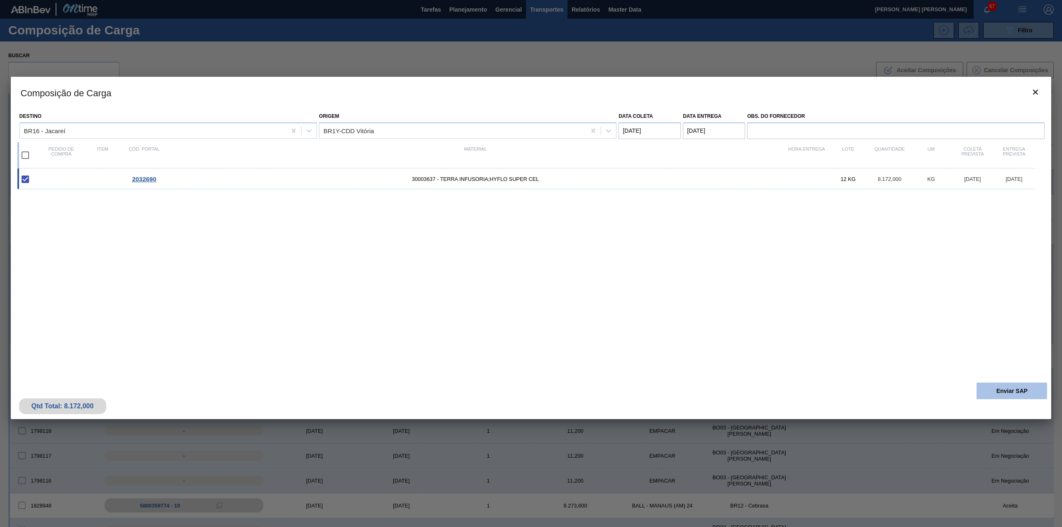
click at [1002, 390] on button "Enviar SAP" at bounding box center [1012, 391] width 71 height 17
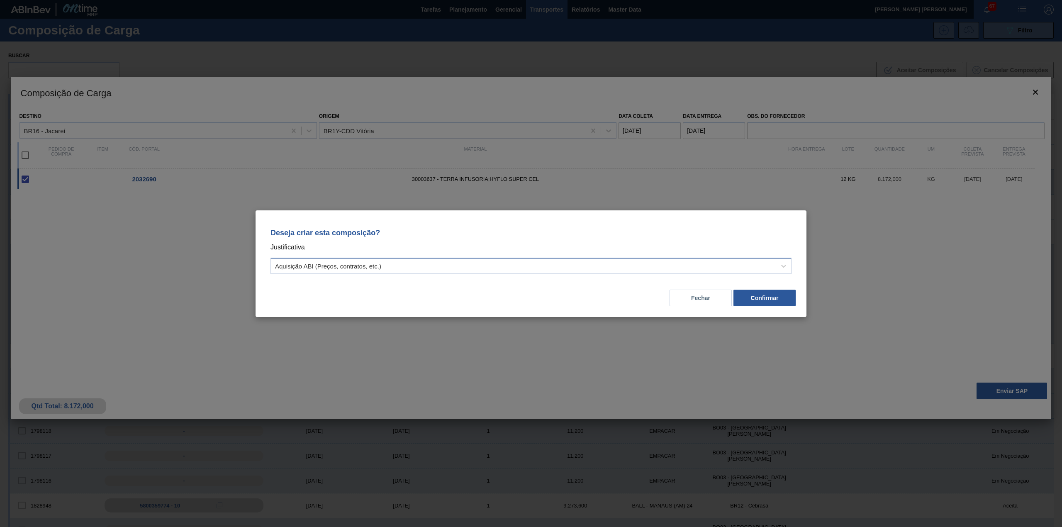
drag, startPoint x: 688, startPoint y: 275, endPoint x: 671, endPoint y: 269, distance: 17.7
click at [686, 275] on div "Deseja criar esta composição? Justificativa Aquisição ABI (Preços, contratos, e…" at bounding box center [531, 249] width 531 height 59
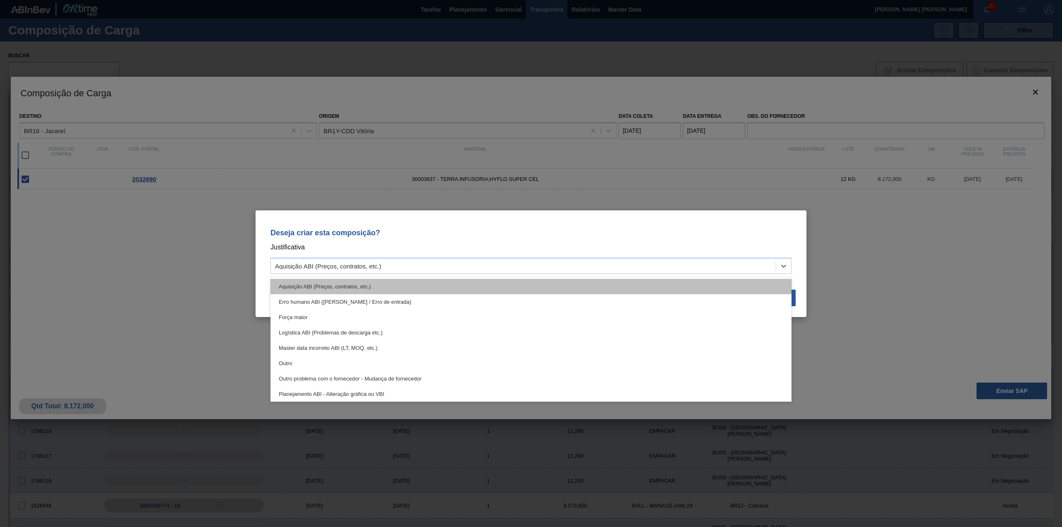
drag, startPoint x: 671, startPoint y: 269, endPoint x: 630, endPoint y: 286, distance: 44.7
click at [669, 269] on div "Aquisição ABI (Preços, contratos, etc.)" at bounding box center [523, 266] width 505 height 12
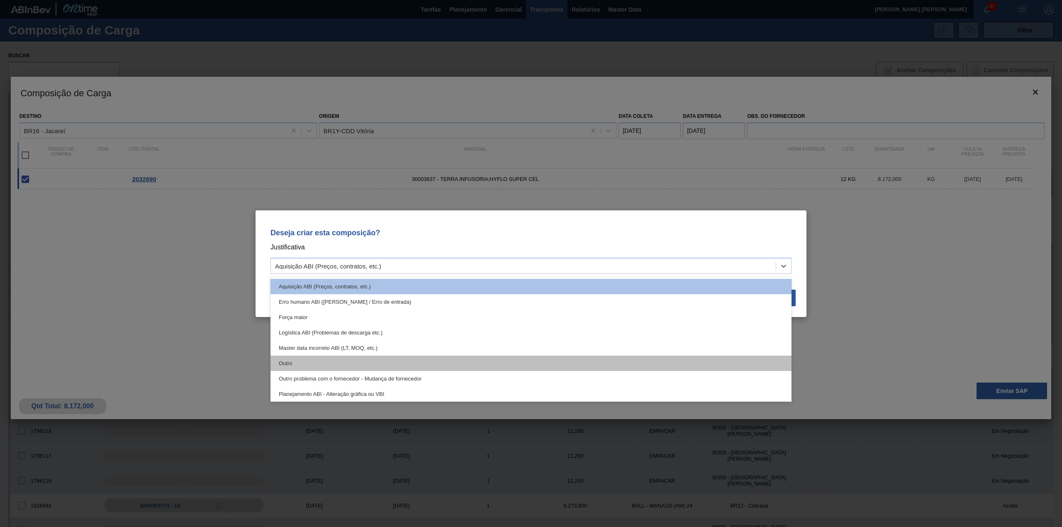
click at [430, 365] on div "Outro" at bounding box center [531, 363] width 521 height 15
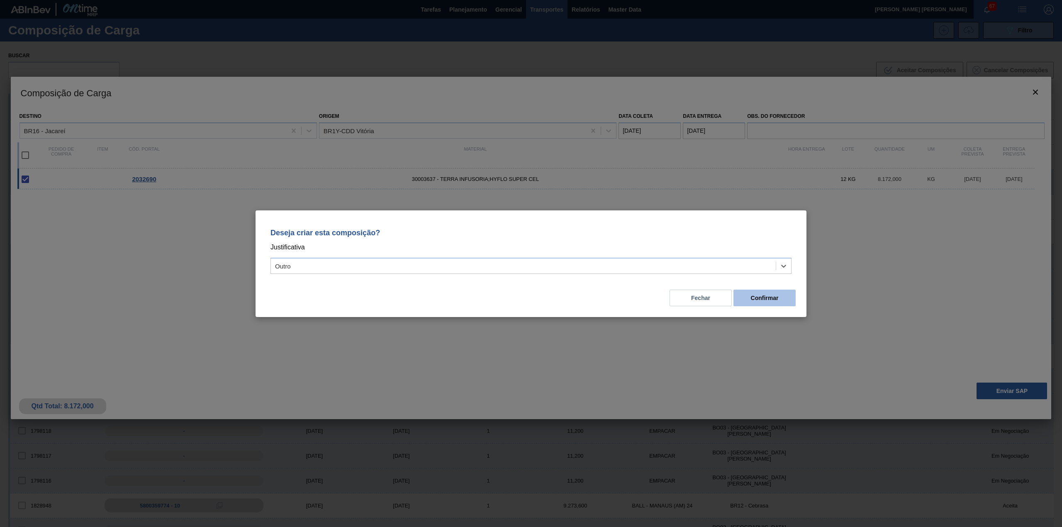
click at [765, 300] on button "Confirmar" at bounding box center [765, 298] width 62 height 17
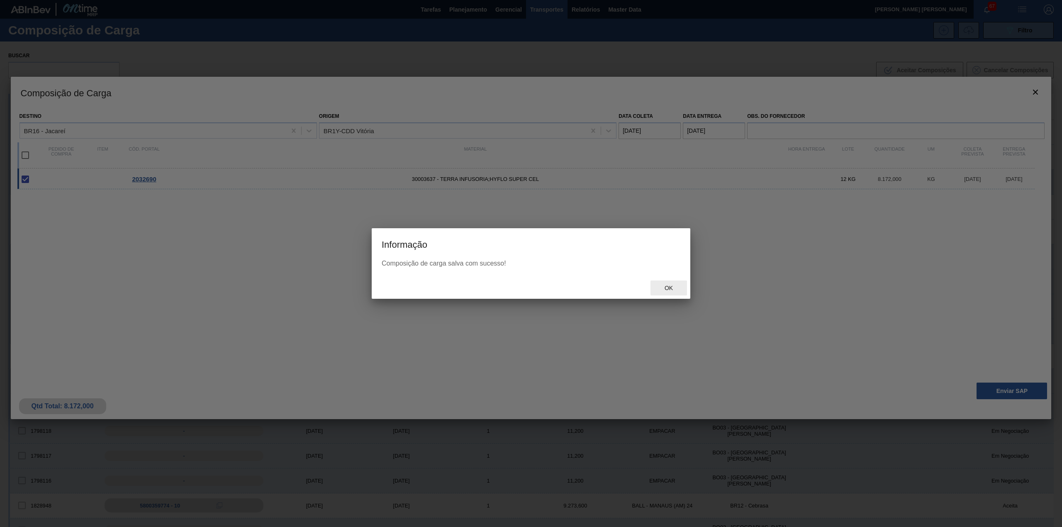
click at [664, 285] on span "Ok" at bounding box center [669, 288] width 22 height 7
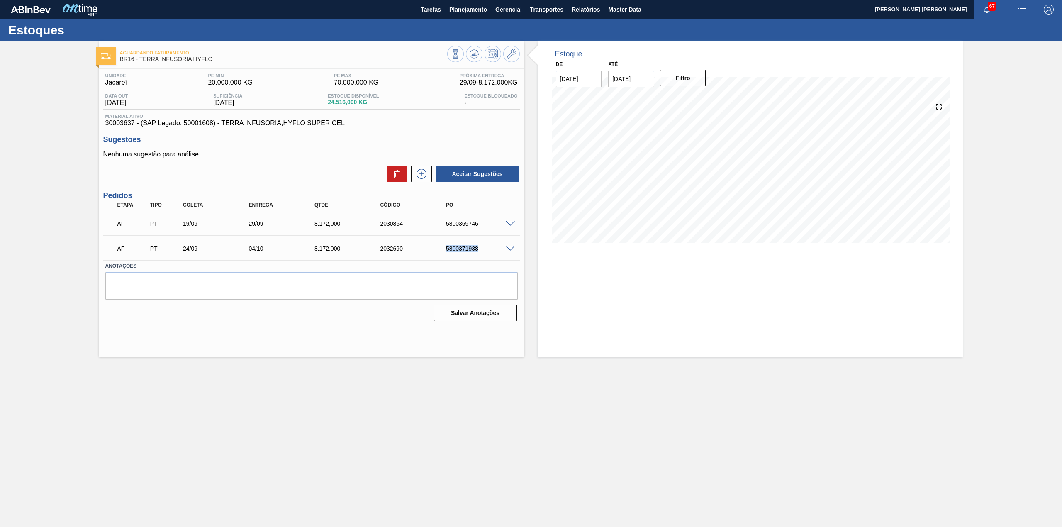
drag, startPoint x: 444, startPoint y: 244, endPoint x: 482, endPoint y: 253, distance: 39.1
click at [482, 253] on div "AF PT 24/09 04/10 8.172,000 2032690 5800371938" at bounding box center [309, 247] width 395 height 17
copy div "5800371938"
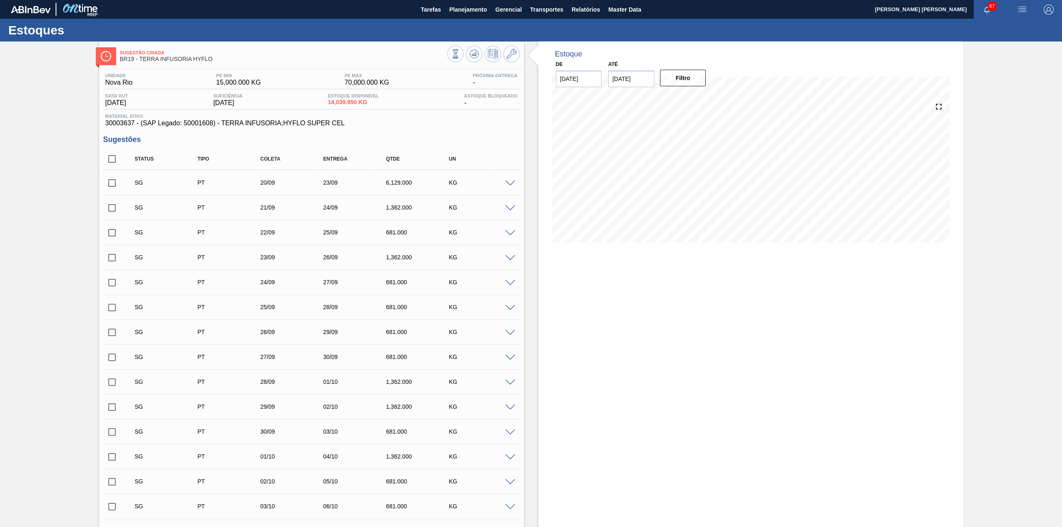
drag, startPoint x: 111, startPoint y: 158, endPoint x: 286, endPoint y: 324, distance: 241.5
click at [112, 158] on input "checkbox" at bounding box center [111, 158] width 17 height 17
checkbox input "true"
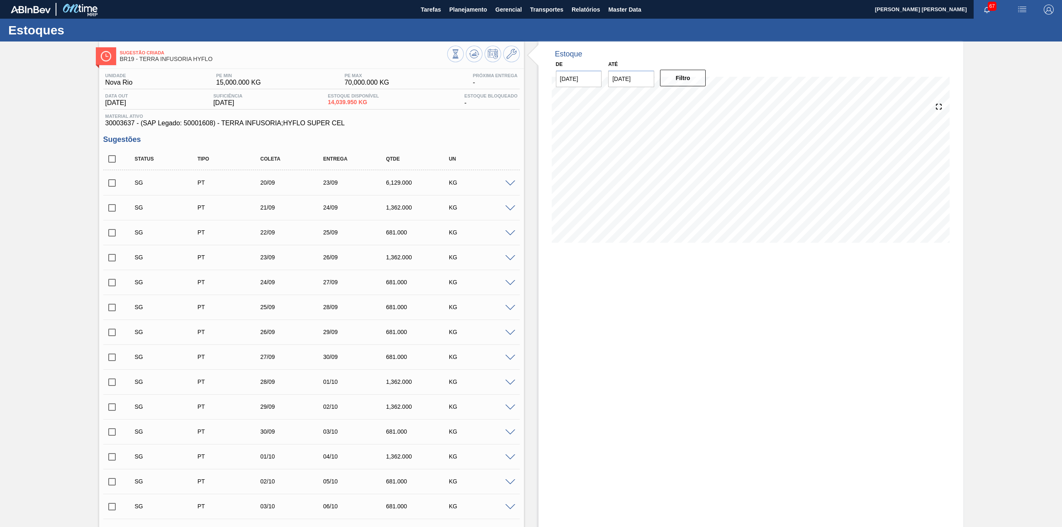
checkbox input "true"
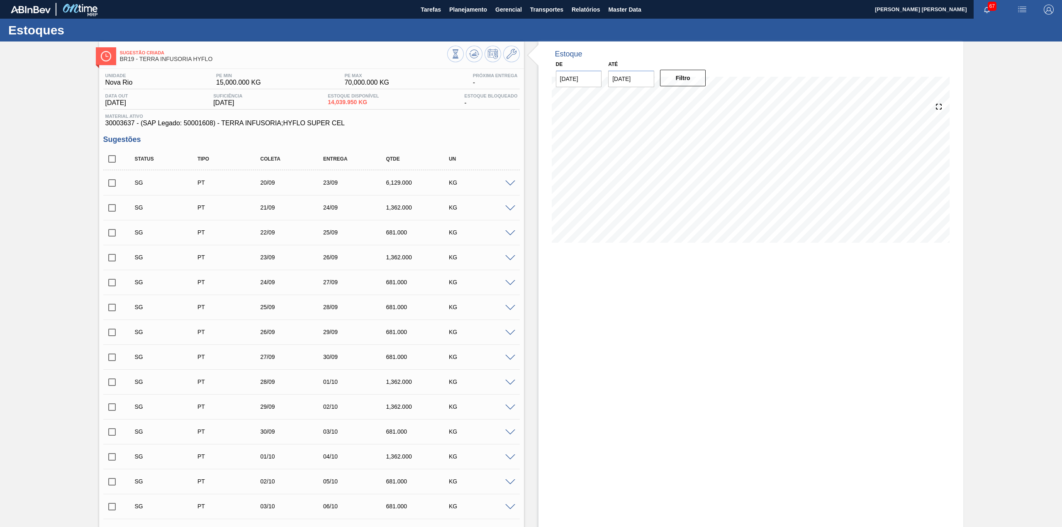
checkbox input "true"
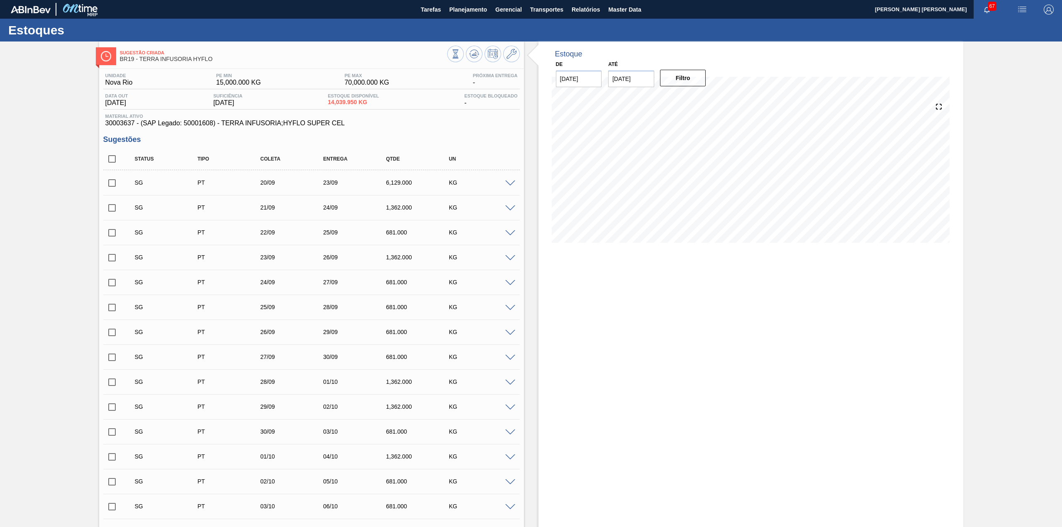
checkbox input "true"
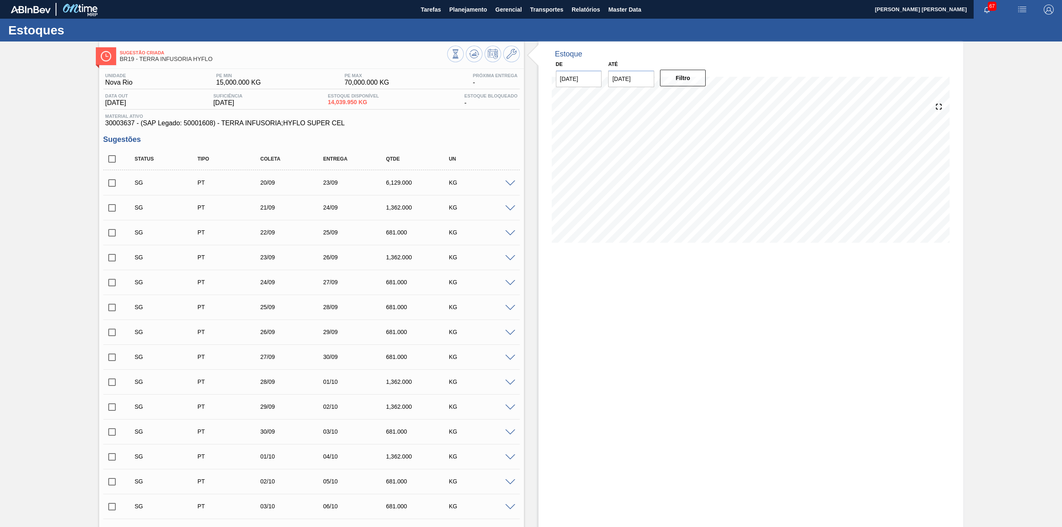
checkbox input "true"
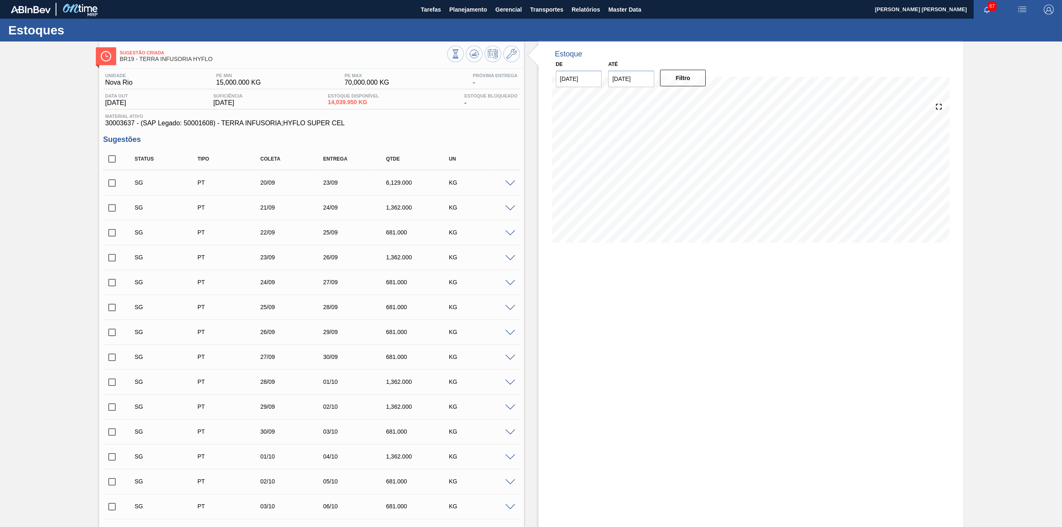
checkbox input "true"
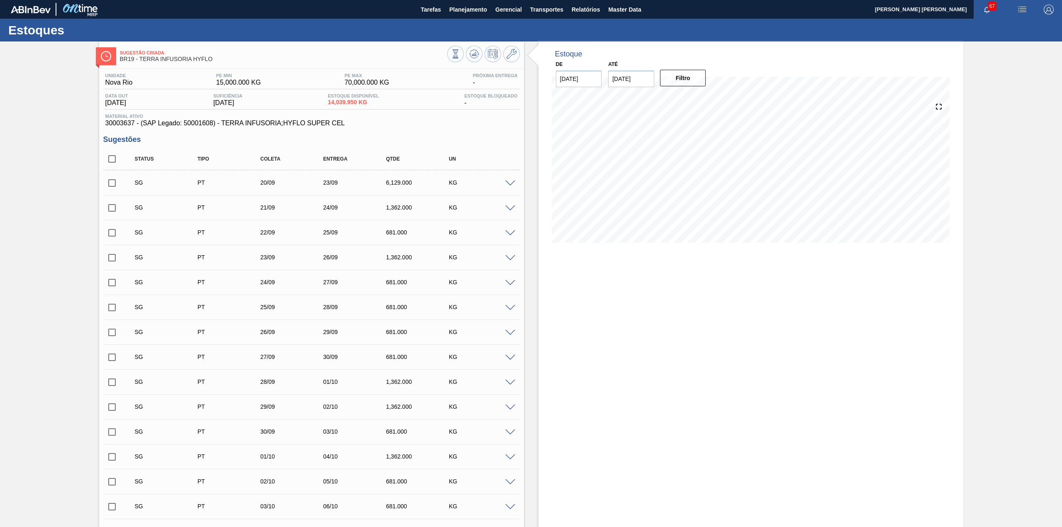
checkbox input "true"
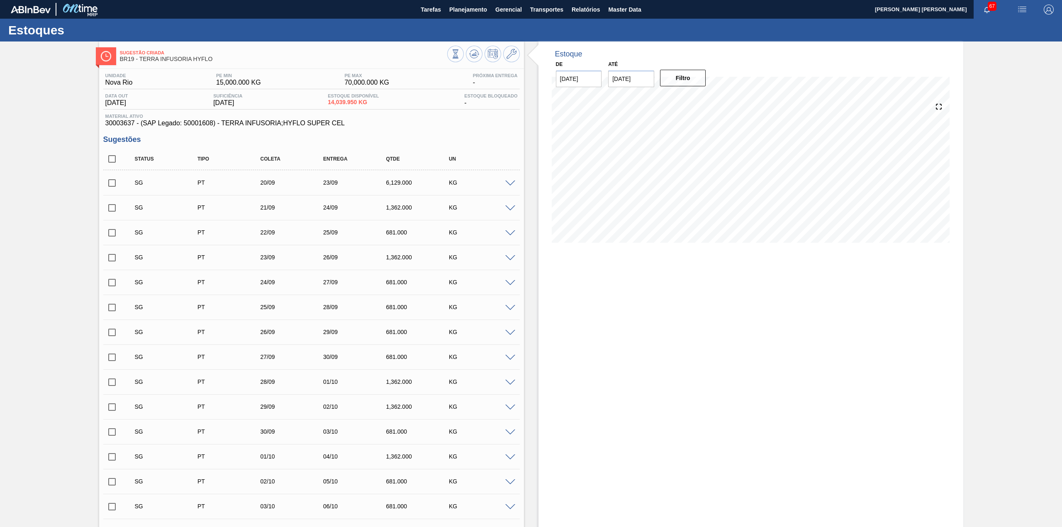
checkbox input "true"
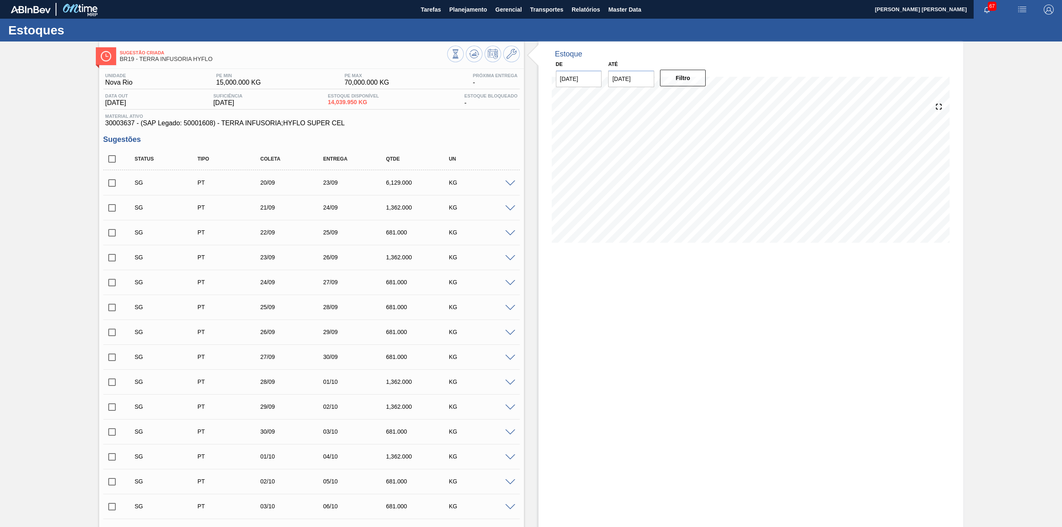
checkbox input "true"
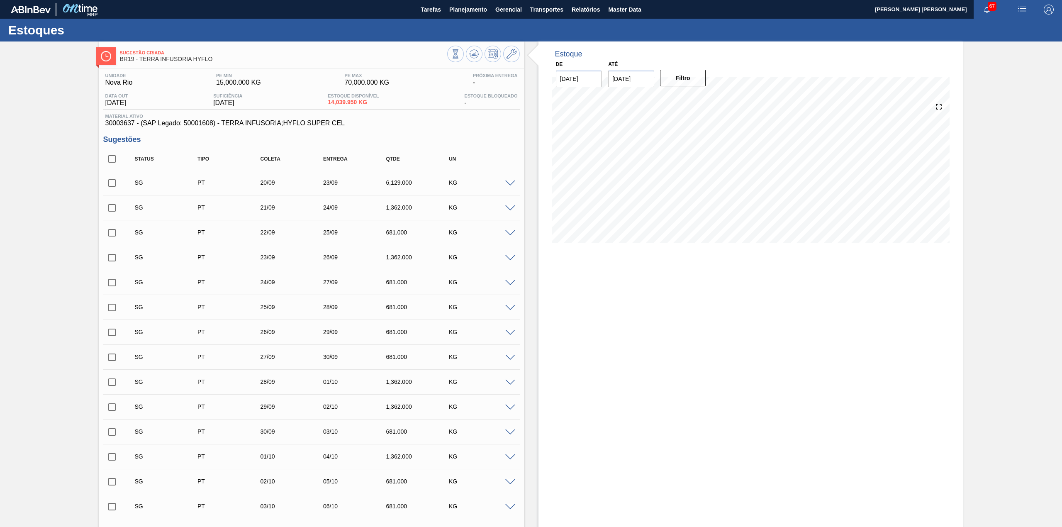
checkbox input "true"
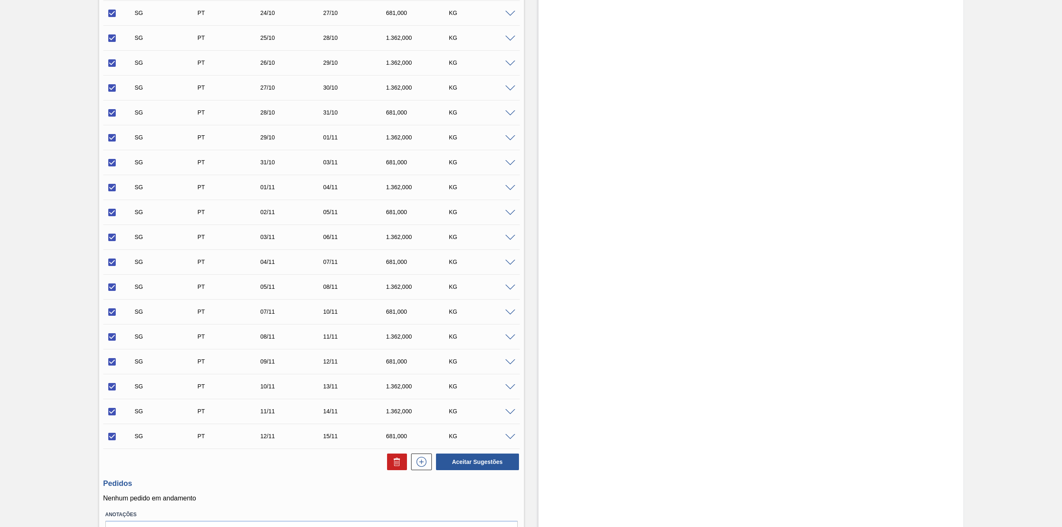
scroll to position [941, 0]
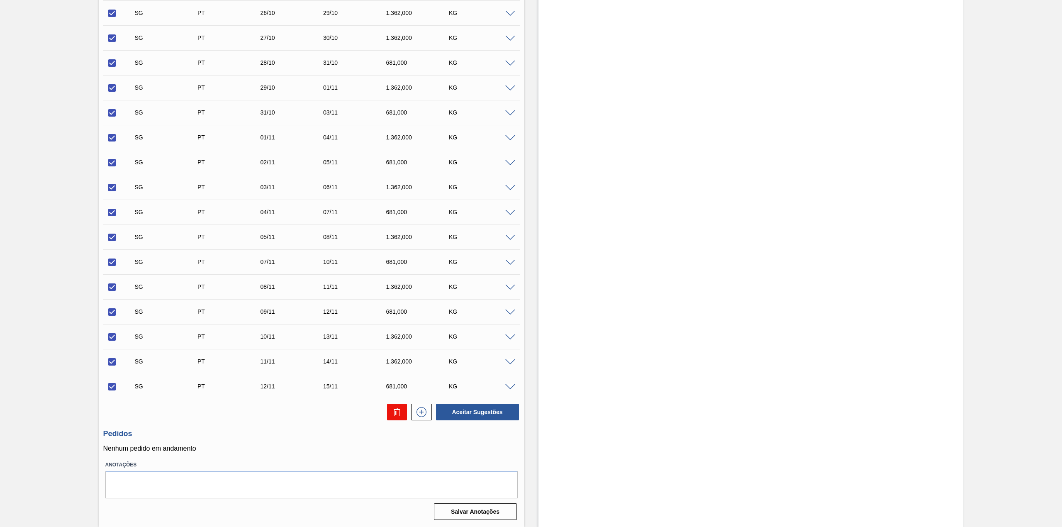
click at [388, 412] on button at bounding box center [397, 412] width 20 height 17
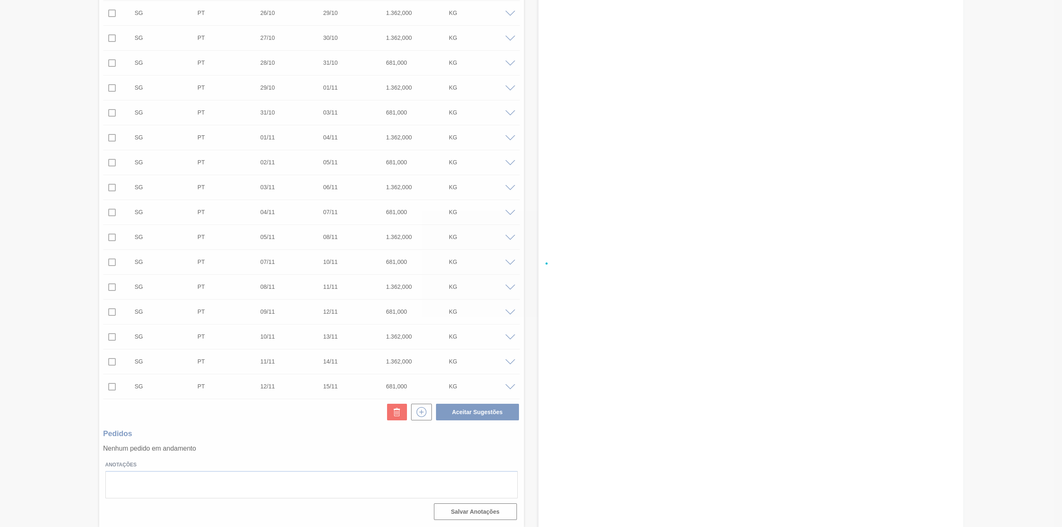
checkbox input "false"
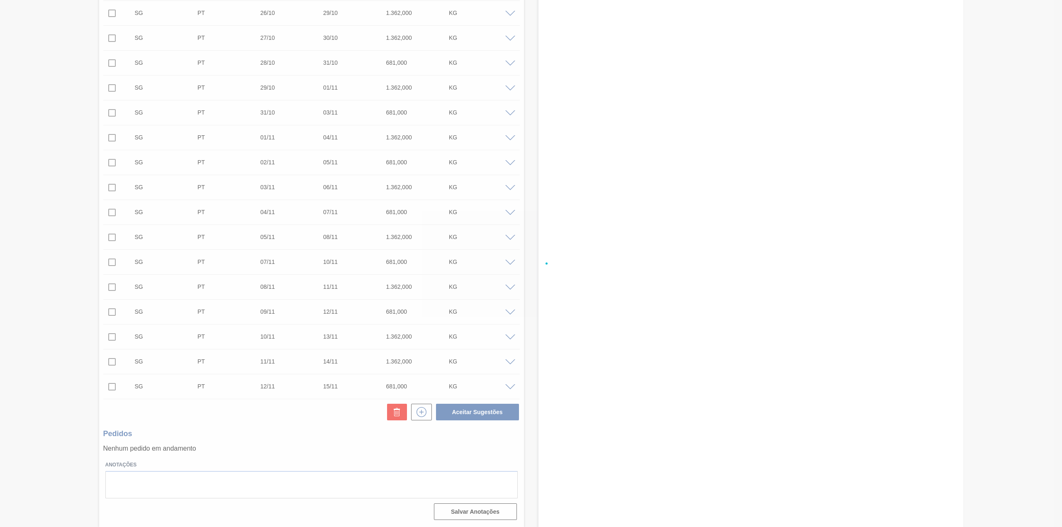
checkbox input "false"
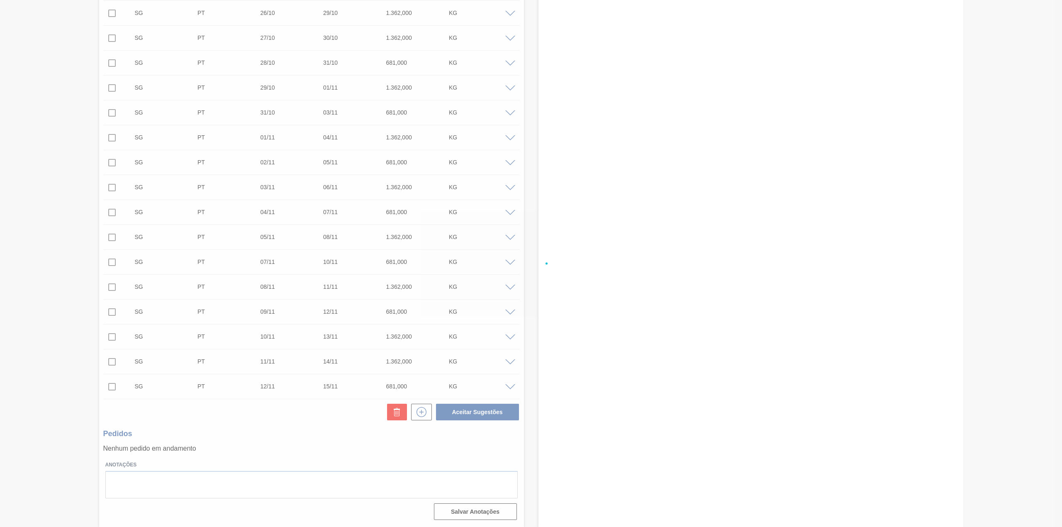
checkbox input "false"
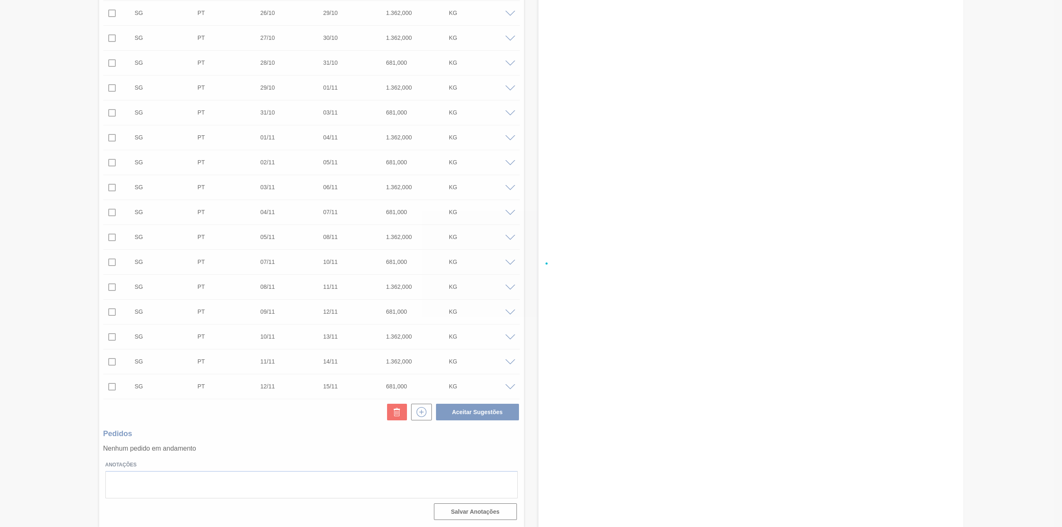
checkbox input "false"
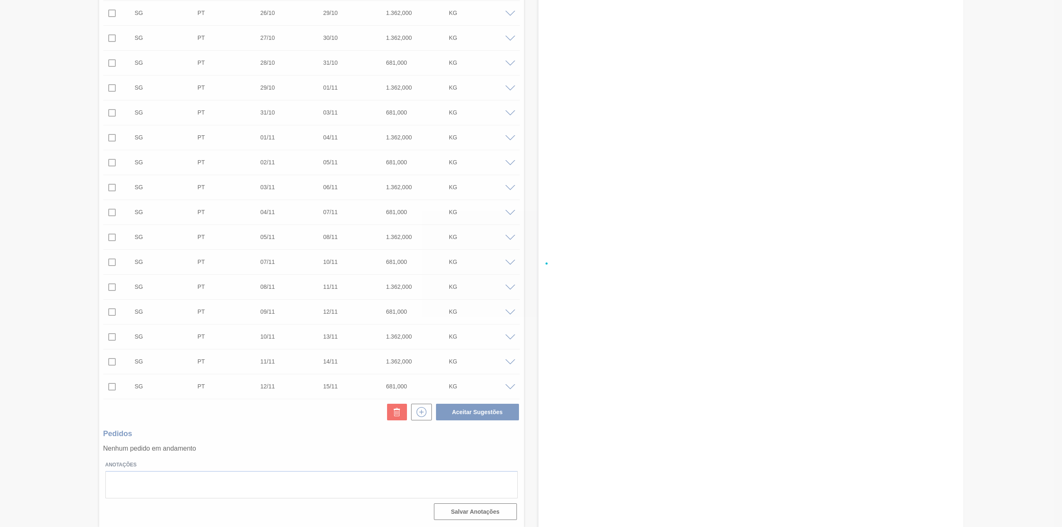
checkbox input "false"
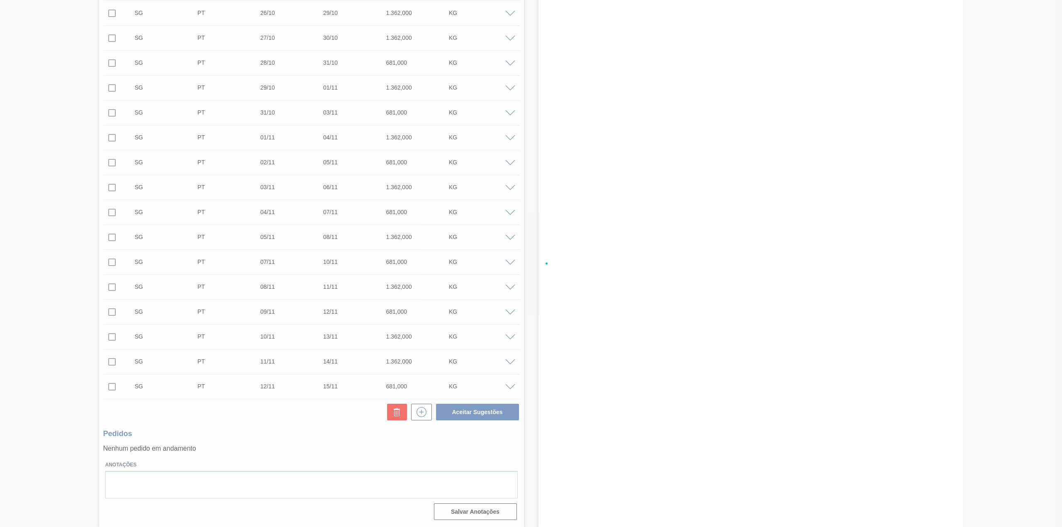
checkbox input "false"
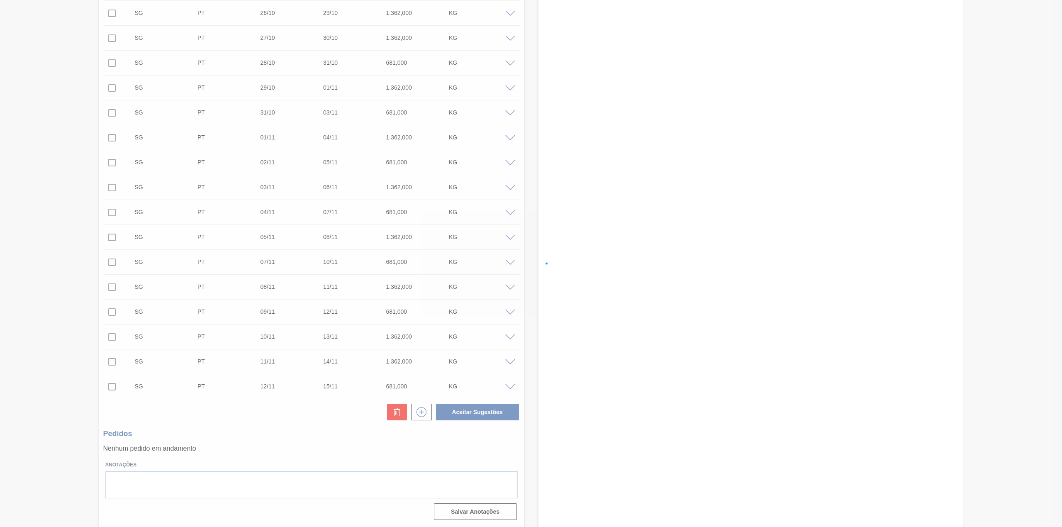
checkbox input "false"
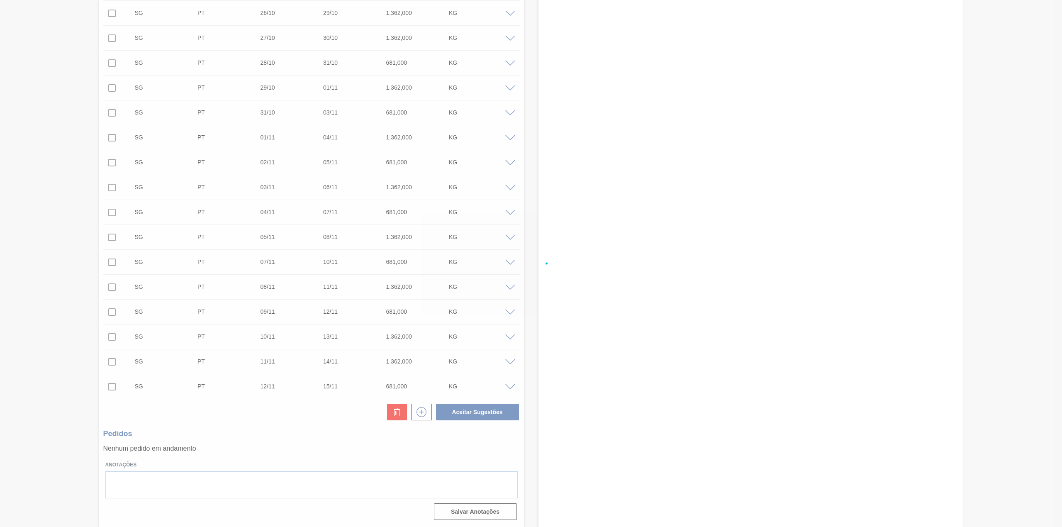
checkbox input "false"
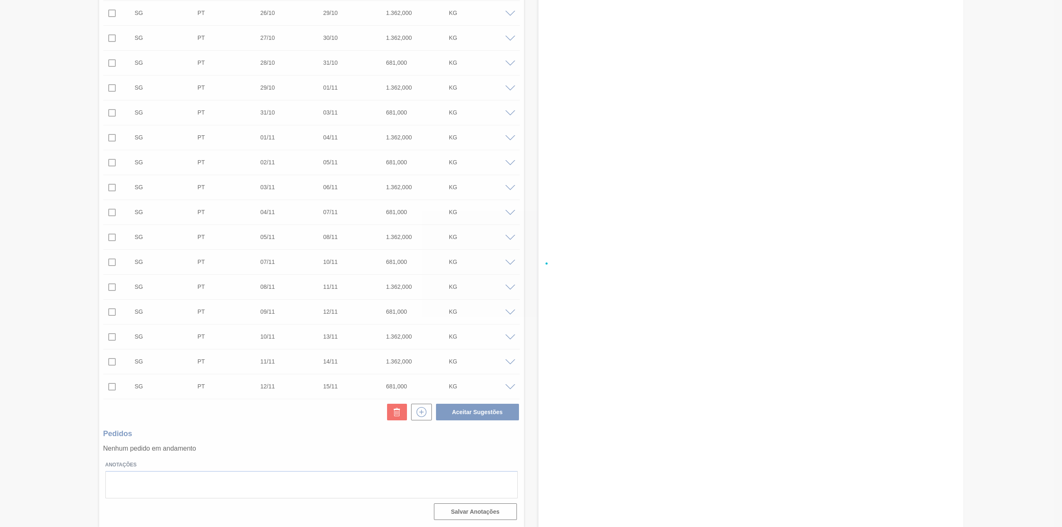
checkbox input "false"
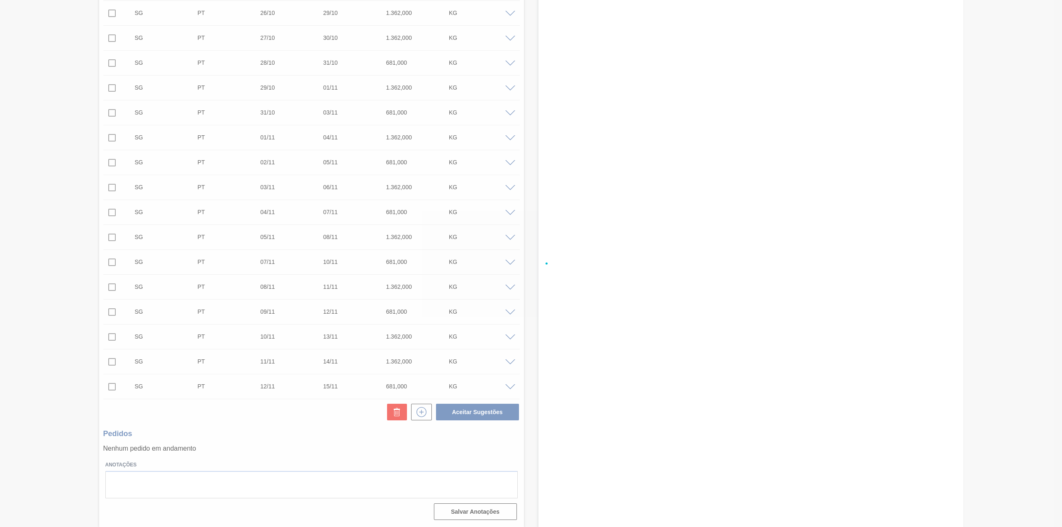
checkbox input "false"
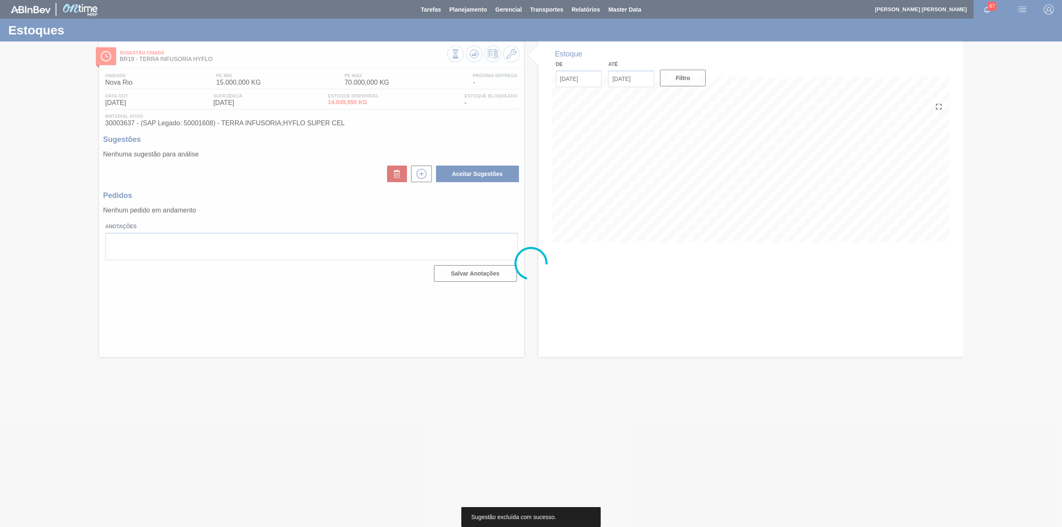
scroll to position [0, 0]
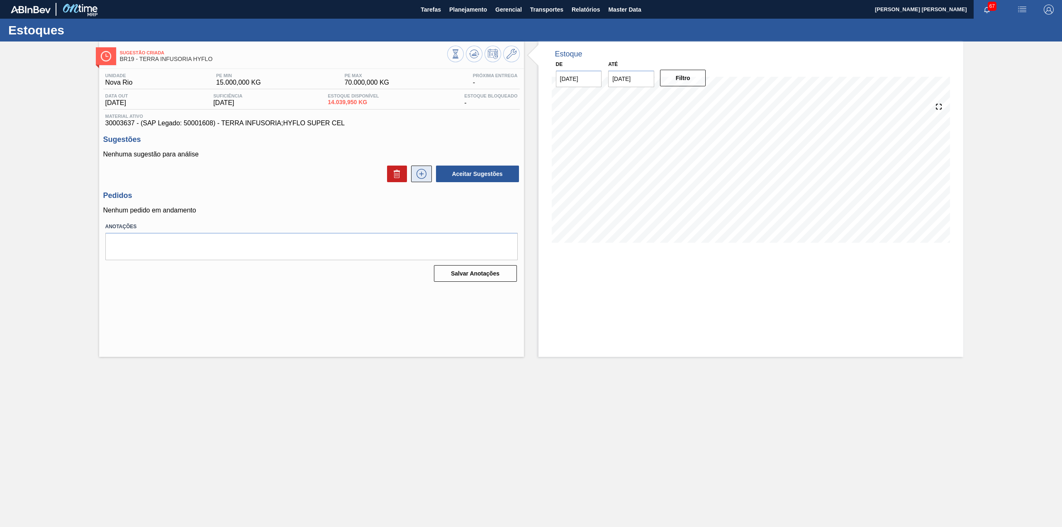
click at [425, 178] on icon at bounding box center [421, 174] width 13 height 10
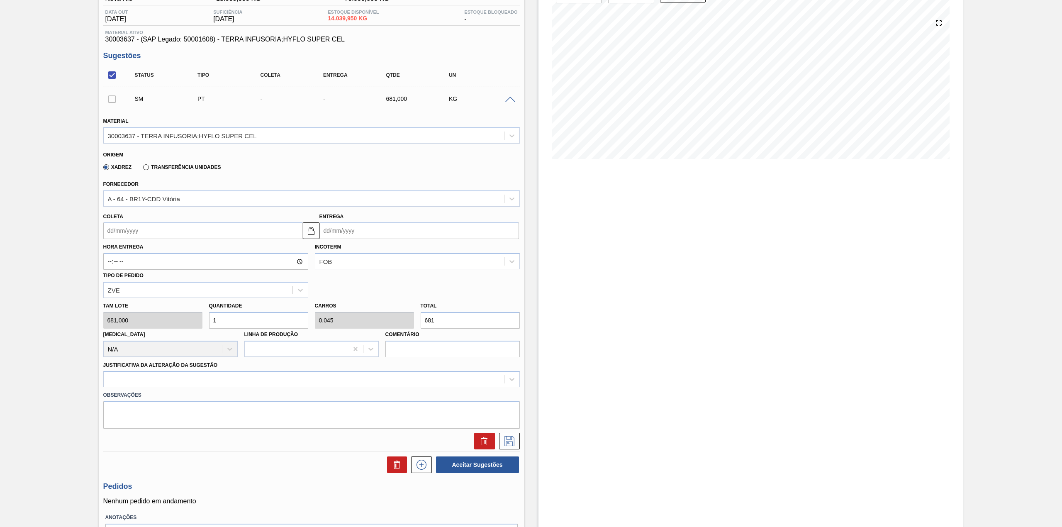
scroll to position [110, 0]
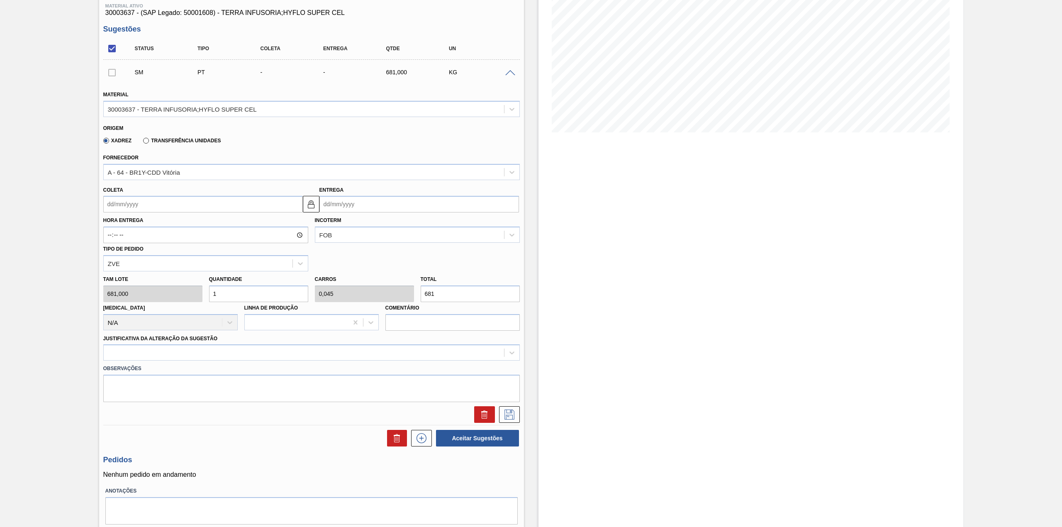
click at [245, 204] on input "Coleta" at bounding box center [203, 204] width 200 height 17
click at [153, 291] on div "24" at bounding box center [153, 290] width 11 height 11
type input "[DATE]"
type input "27/09/2025"
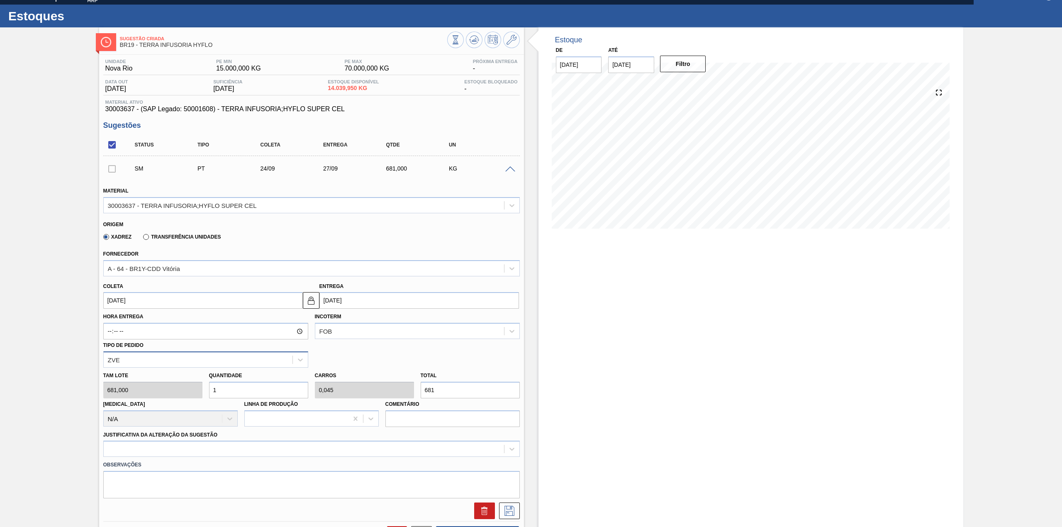
scroll to position [55, 0]
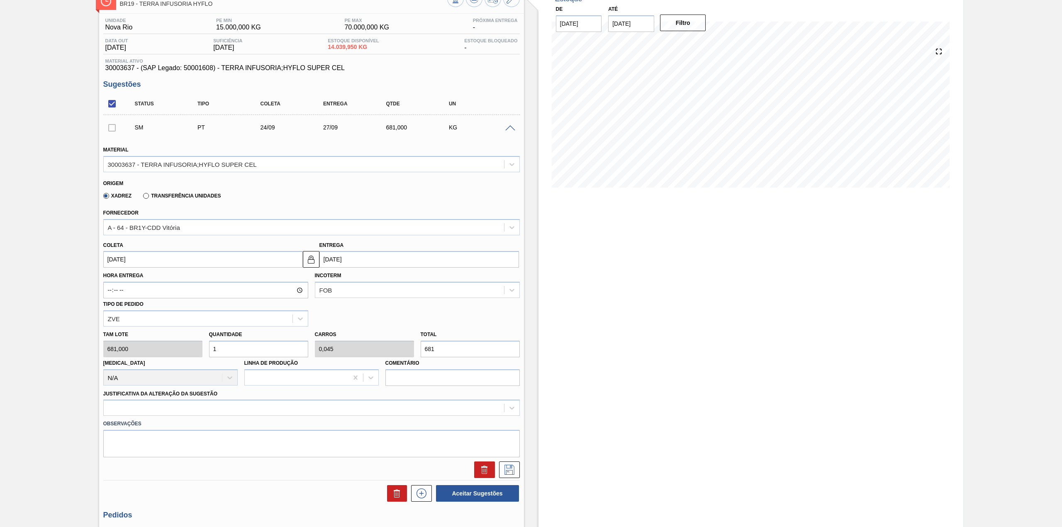
click at [266, 347] on input "1" at bounding box center [258, 349] width 99 height 17
type input "0"
type input "2"
type input "0,091"
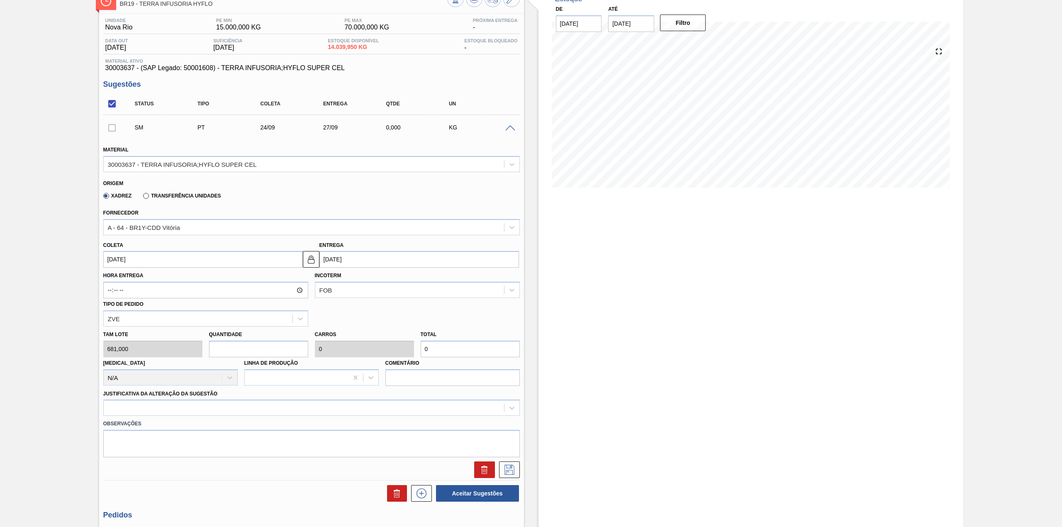
type input "1.362"
type input "20"
type input "0,908"
type input "13.620"
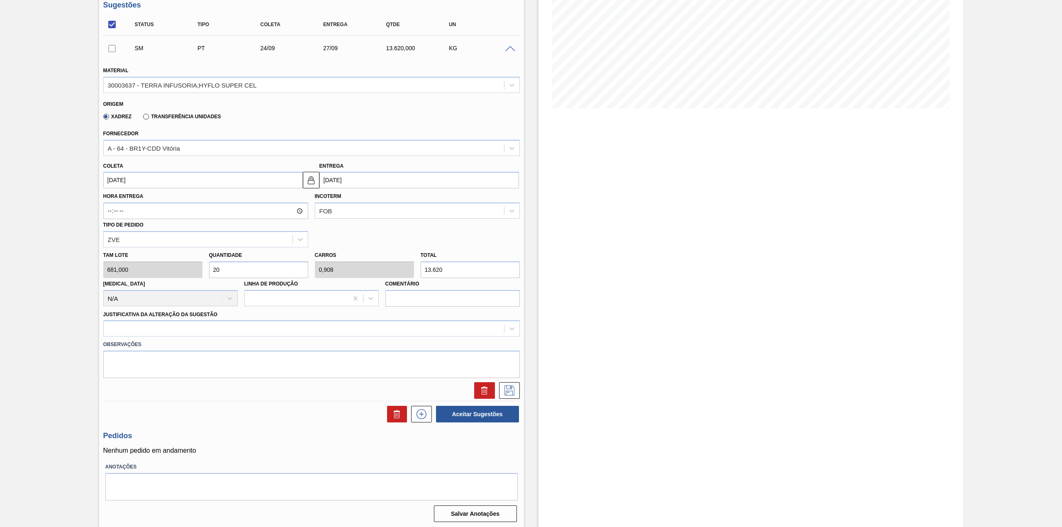
scroll to position [136, 0]
type input "20"
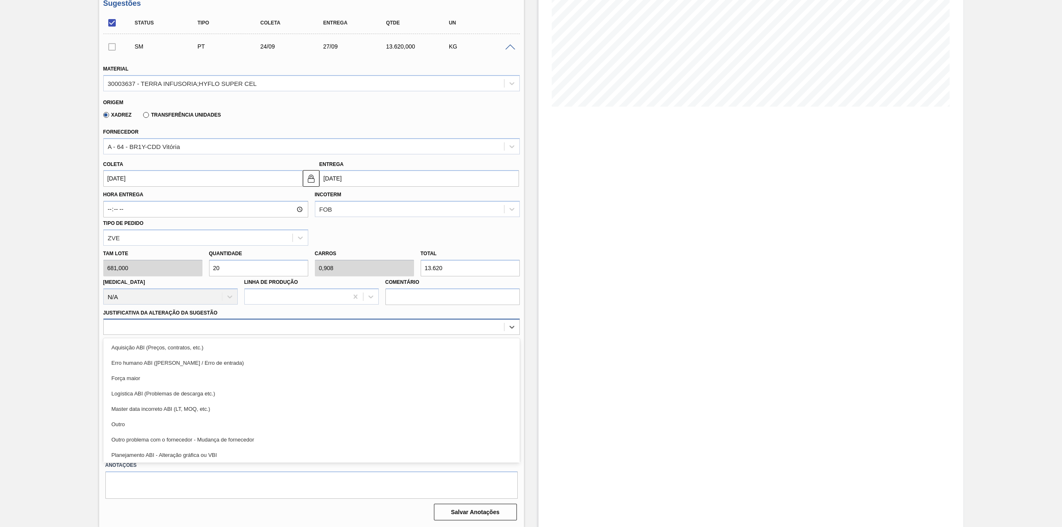
click at [222, 329] on div at bounding box center [304, 327] width 400 height 12
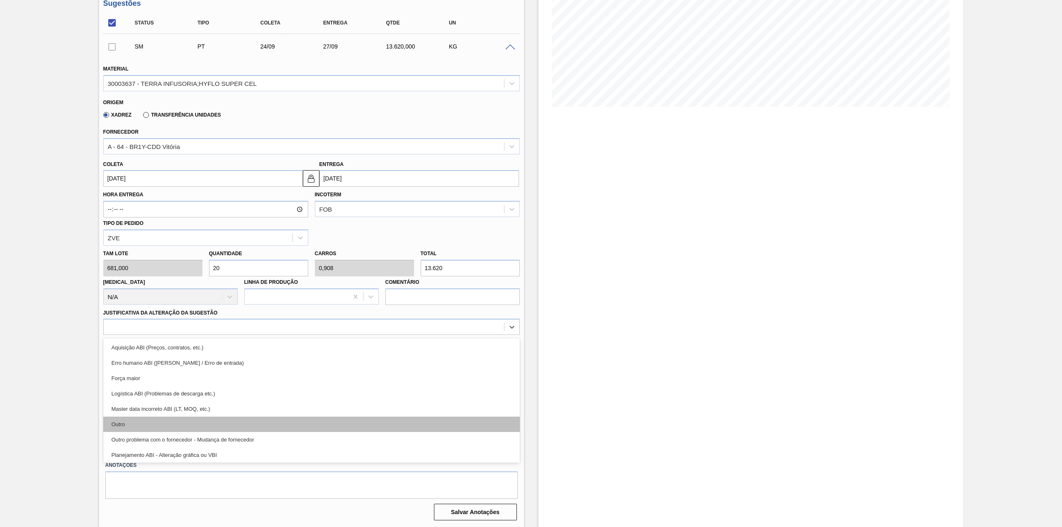
click at [170, 430] on div "Outro" at bounding box center [311, 424] width 417 height 15
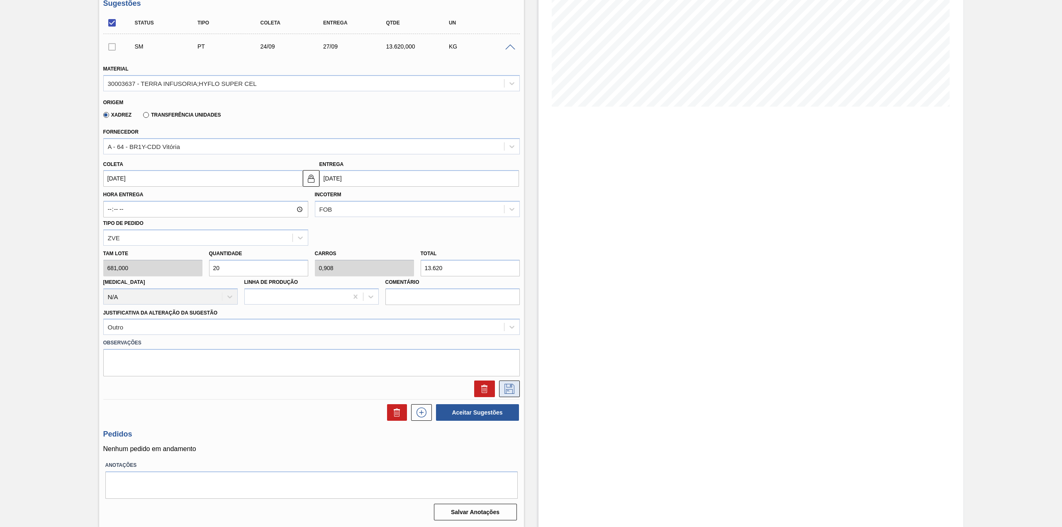
click at [511, 393] on icon at bounding box center [509, 389] width 13 height 10
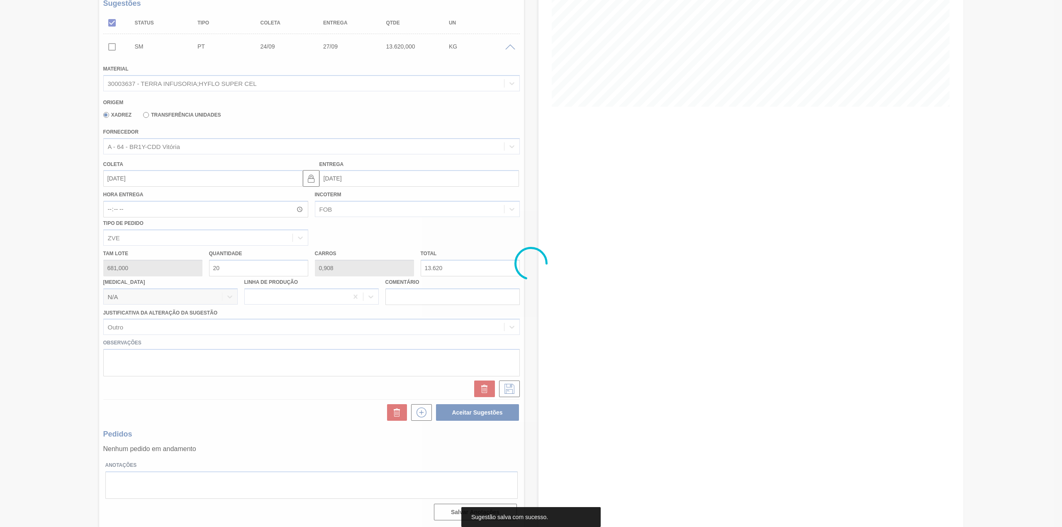
scroll to position [0, 0]
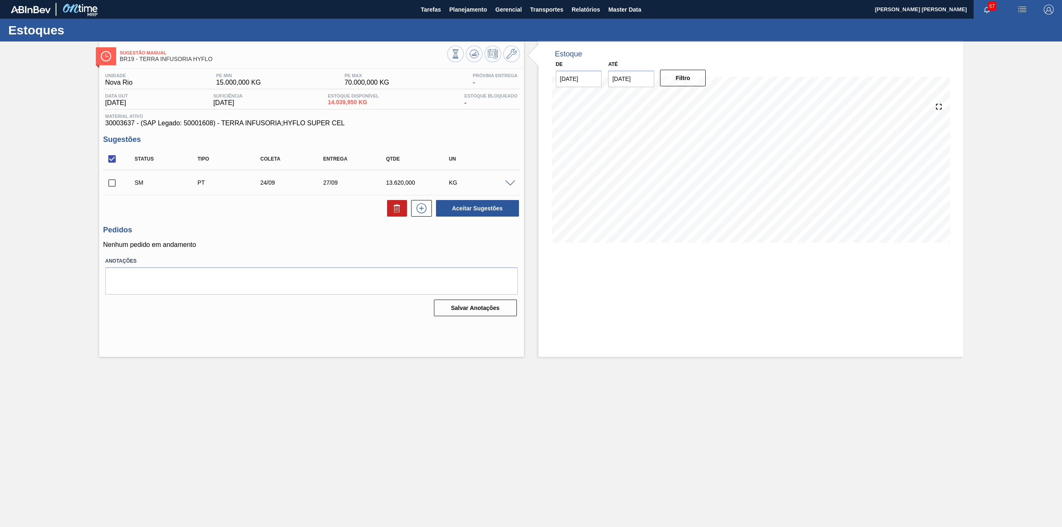
click at [112, 183] on input "checkbox" at bounding box center [111, 182] width 17 height 17
checkbox input "true"
click at [452, 209] on button "Aceitar Sugestões" at bounding box center [477, 208] width 83 height 17
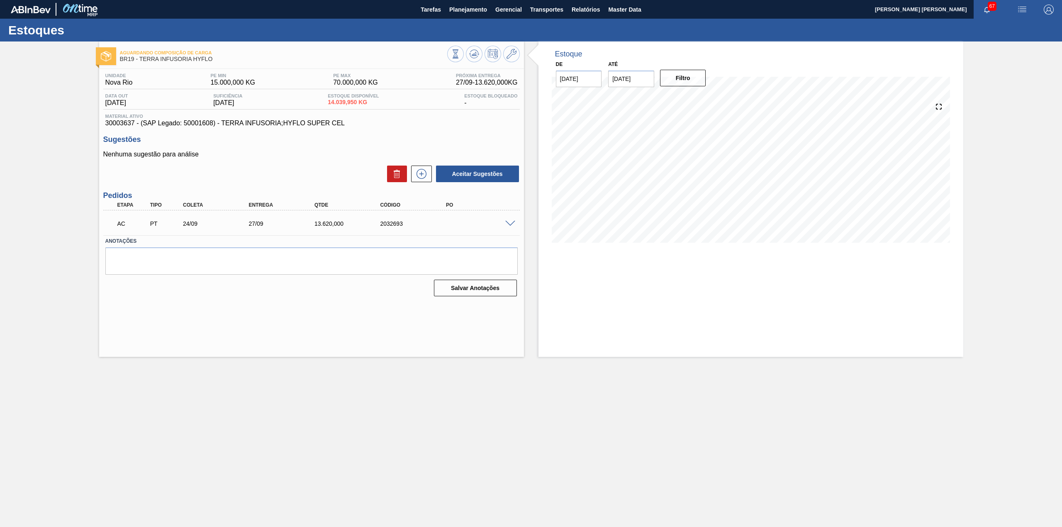
click at [512, 223] on span at bounding box center [510, 224] width 10 height 6
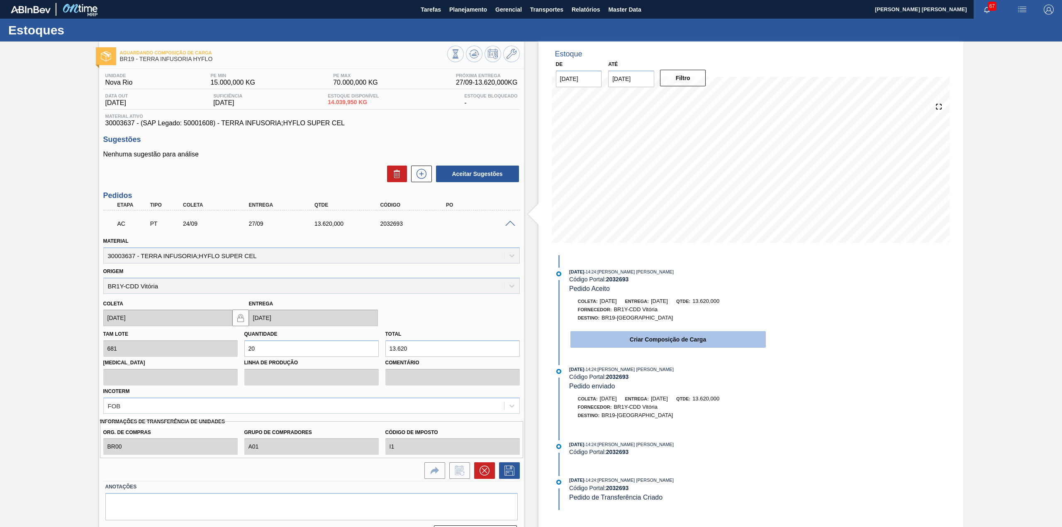
click at [658, 336] on button "Criar Composição de Carga" at bounding box center [668, 339] width 195 height 17
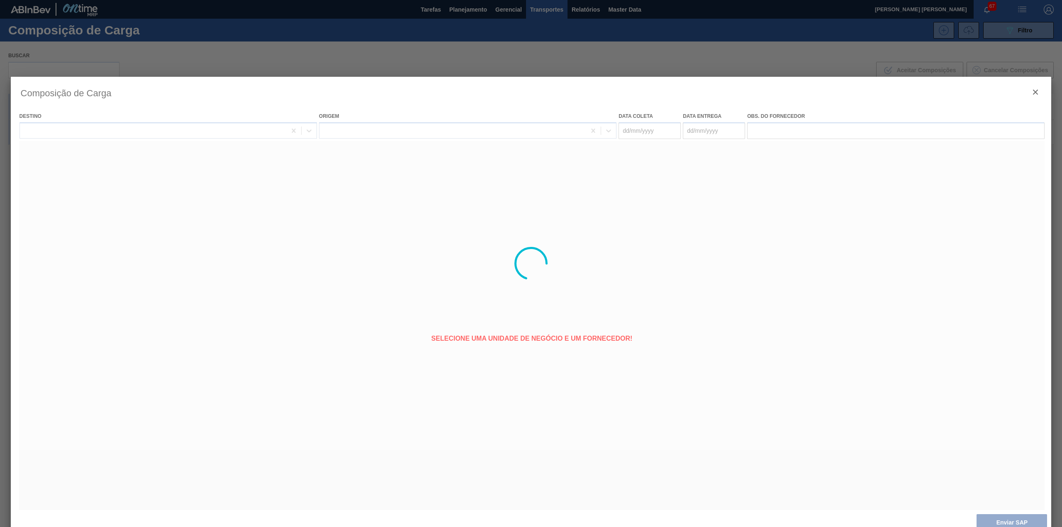
type coleta "[DATE]"
type entrega "27/09/2025"
click at [1008, 521] on button "Enviar SAP" at bounding box center [1012, 522] width 71 height 17
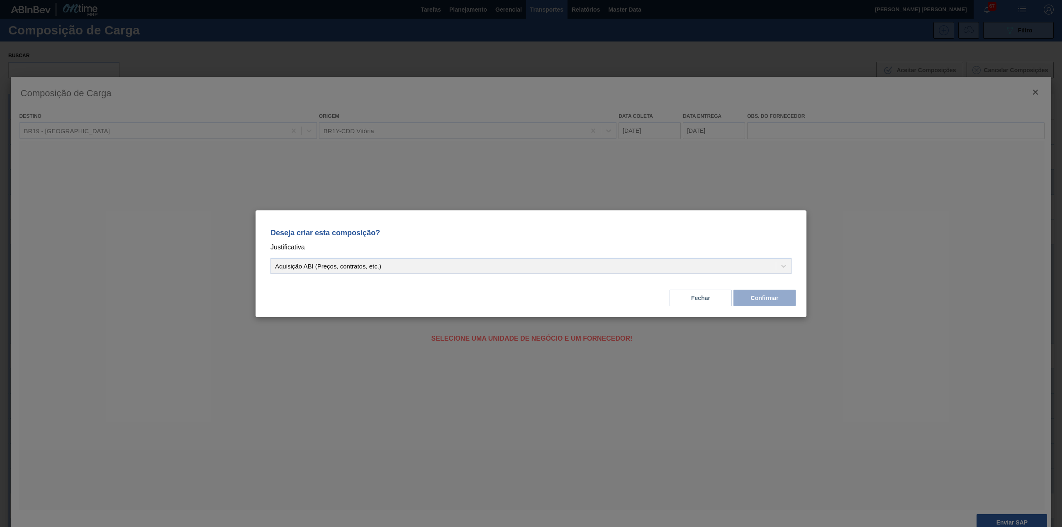
click at [432, 261] on div "Aquisição ABI (Preços, contratos, etc.)" at bounding box center [531, 266] width 521 height 16
click at [396, 268] on div "Aquisição ABI (Preços, contratos, etc.)" at bounding box center [531, 266] width 521 height 16
click at [466, 261] on div "Aquisição ABI (Preços, contratos, etc.)" at bounding box center [531, 266] width 521 height 16
drag, startPoint x: 523, startPoint y: 222, endPoint x: 541, endPoint y: 218, distance: 18.7
click at [543, 193] on div "Deseja criar esta composição? Justificativa Aquisição ABI (Preços, contratos, e…" at bounding box center [531, 263] width 1062 height 527
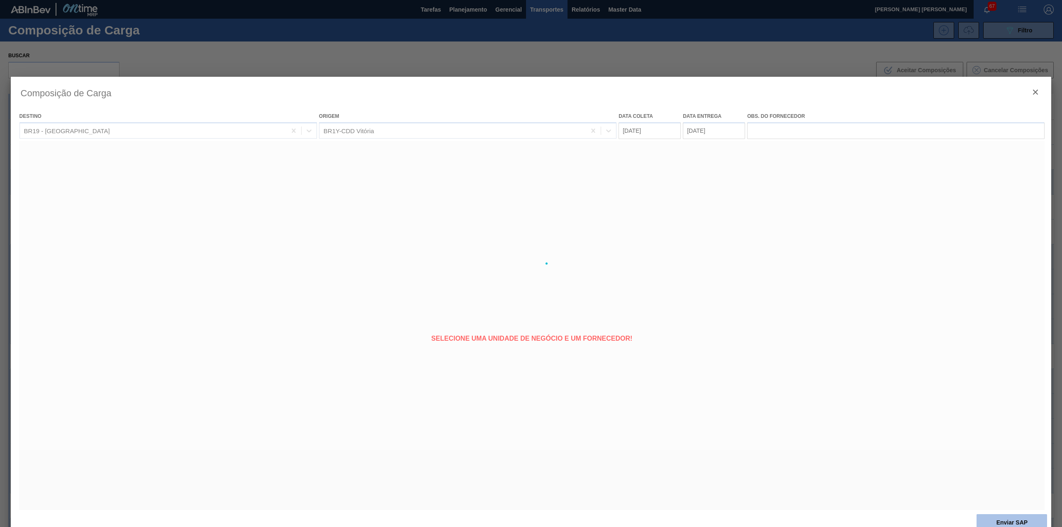
click at [992, 522] on button "Enviar SAP" at bounding box center [1012, 522] width 71 height 17
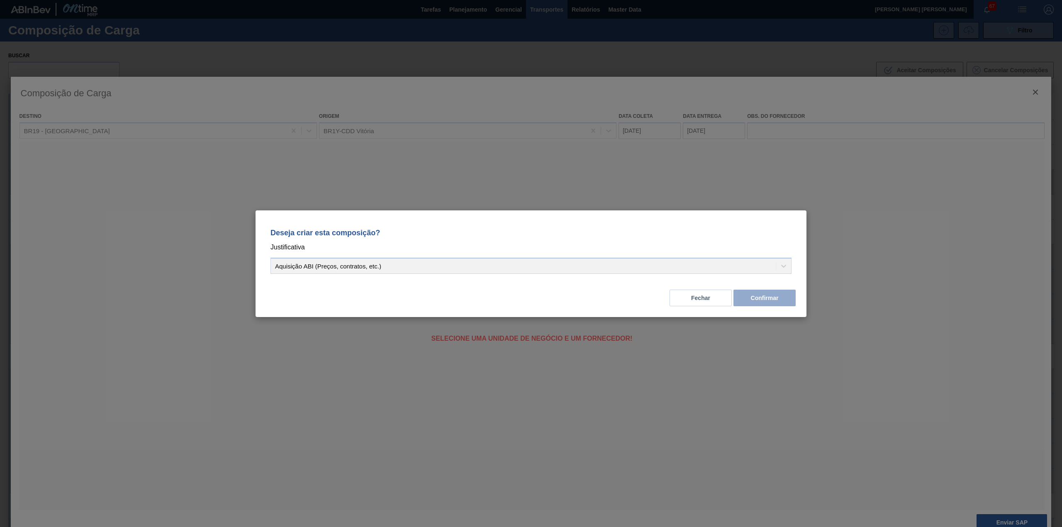
click at [402, 267] on div "Aquisição ABI (Preços, contratos, etc.)" at bounding box center [531, 266] width 521 height 16
drag, startPoint x: 561, startPoint y: 273, endPoint x: 503, endPoint y: 269, distance: 58.2
click at [557, 274] on div "Deseja criar esta composição? Justificativa Aquisição ABI (Preços, contratos, e…" at bounding box center [531, 249] width 531 height 59
drag, startPoint x: 503, startPoint y: 269, endPoint x: 646, endPoint y: 271, distance: 143.6
click at [503, 268] on div "Aquisição ABI (Preços, contratos, etc.)" at bounding box center [531, 266] width 521 height 16
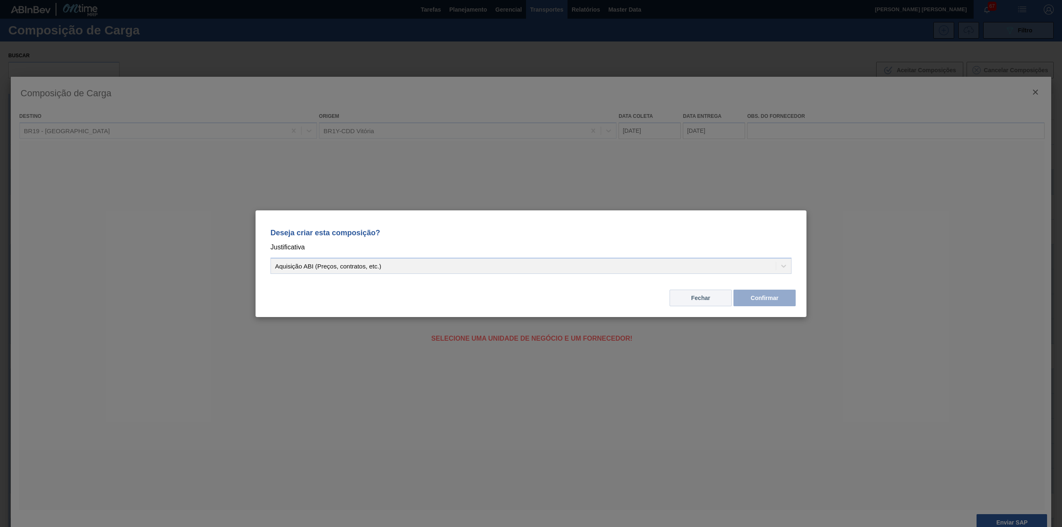
click at [720, 300] on button "Fechar" at bounding box center [701, 298] width 62 height 17
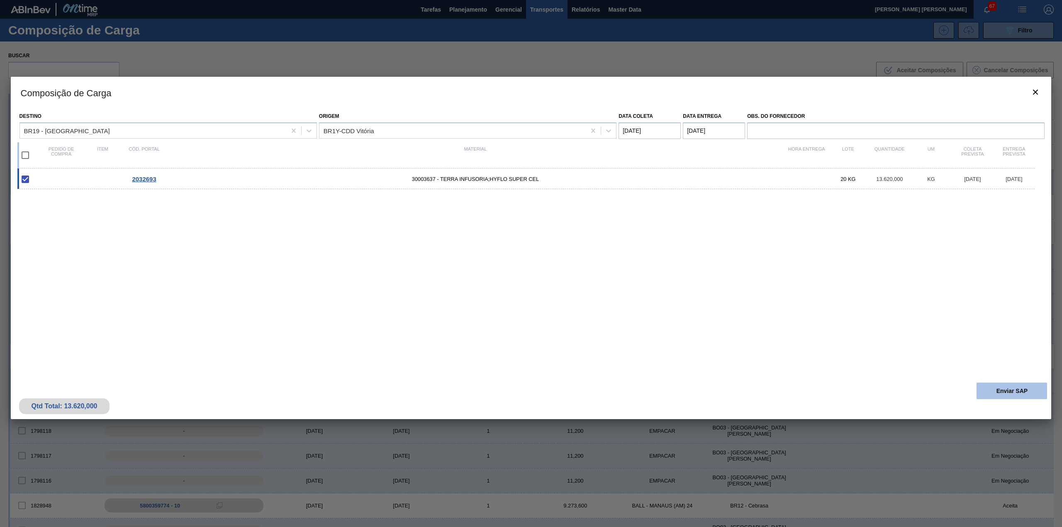
click at [1003, 391] on button "Enviar SAP" at bounding box center [1012, 391] width 71 height 17
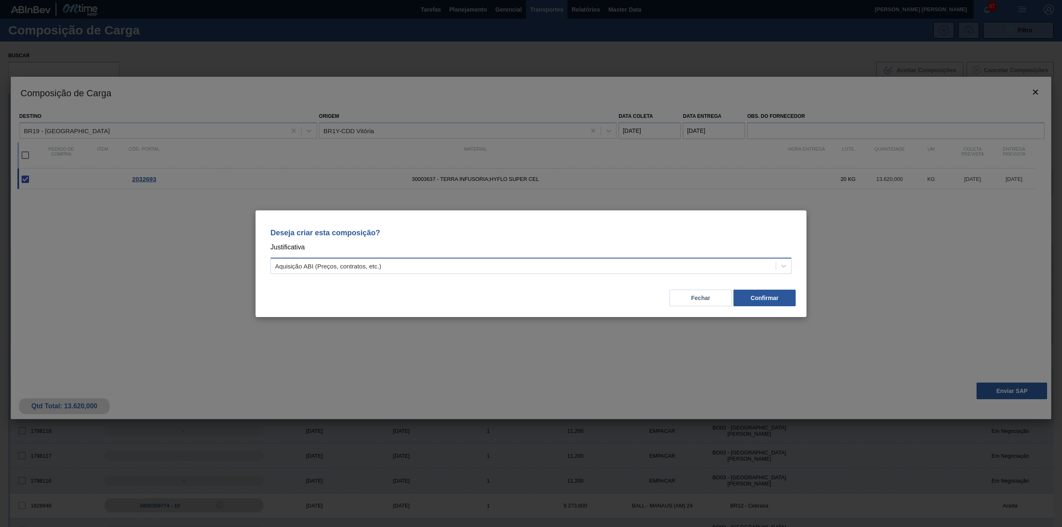
click at [516, 262] on div "Aquisição ABI (Preços, contratos, etc.)" at bounding box center [523, 266] width 505 height 12
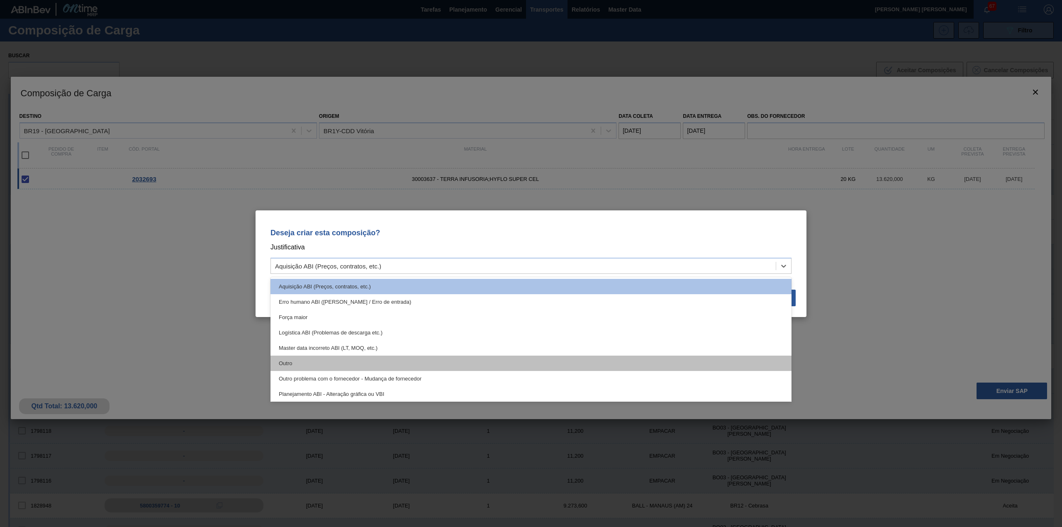
click at [391, 358] on div "Outro" at bounding box center [531, 363] width 521 height 15
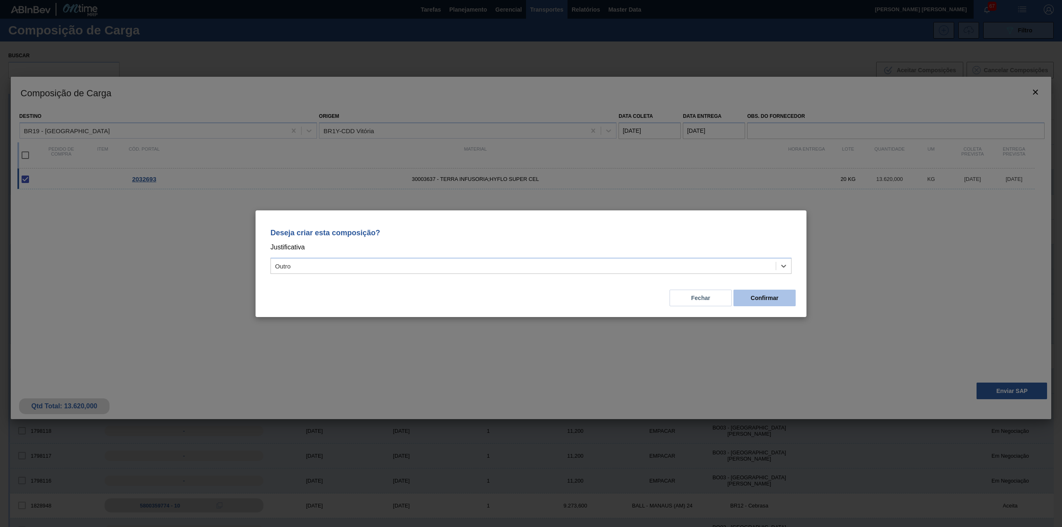
click at [758, 301] on button "Confirmar" at bounding box center [765, 298] width 62 height 17
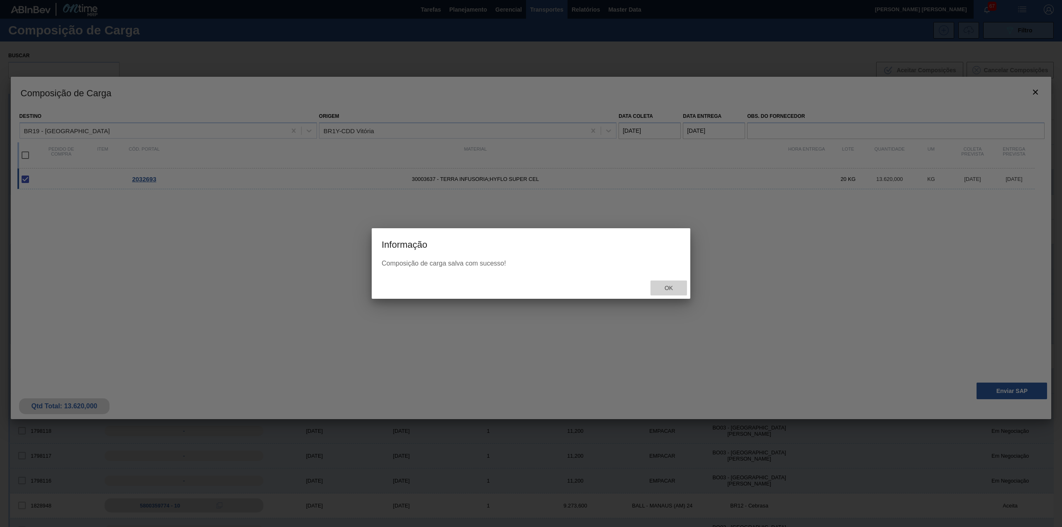
click at [659, 282] on div "Ok" at bounding box center [669, 287] width 37 height 15
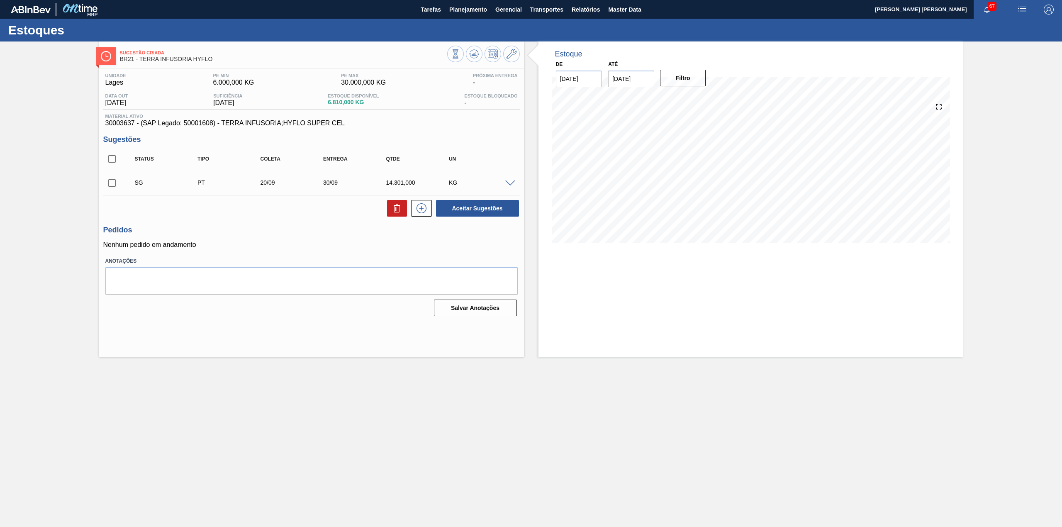
click at [110, 189] on input "checkbox" at bounding box center [111, 182] width 17 height 17
click at [403, 216] on button at bounding box center [397, 208] width 20 height 17
checkbox input "false"
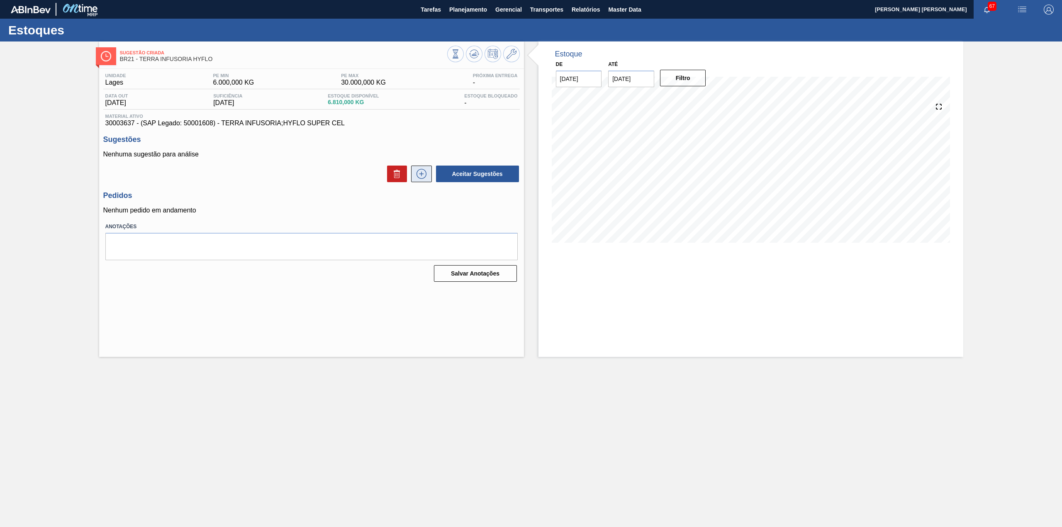
click at [419, 175] on icon at bounding box center [421, 174] width 13 height 10
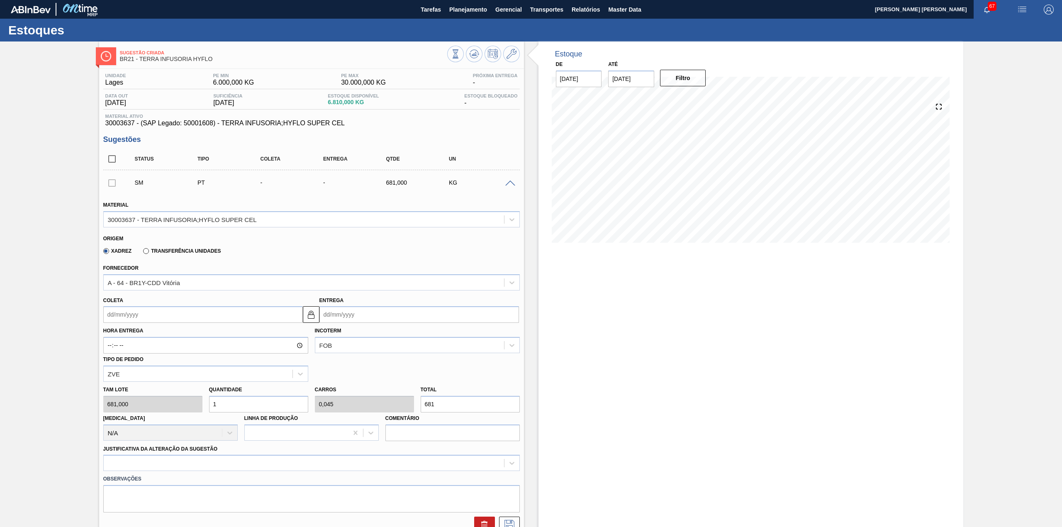
click at [176, 320] on input "Coleta" at bounding box center [203, 314] width 200 height 17
click at [158, 401] on div "24" at bounding box center [153, 401] width 11 height 11
type input "[DATE]"
click at [220, 402] on input "1" at bounding box center [258, 404] width 99 height 17
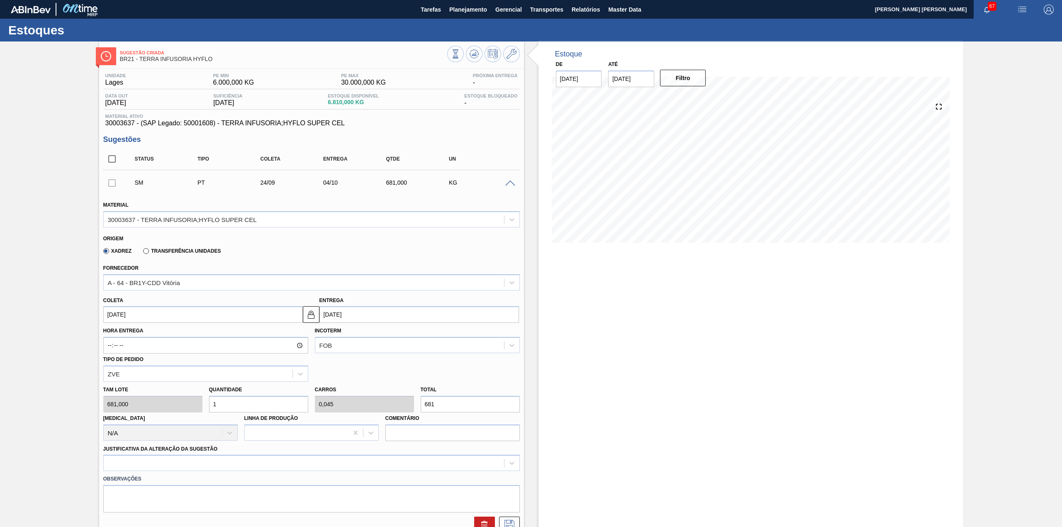
type input "10"
type input "0,454"
type input "6.810"
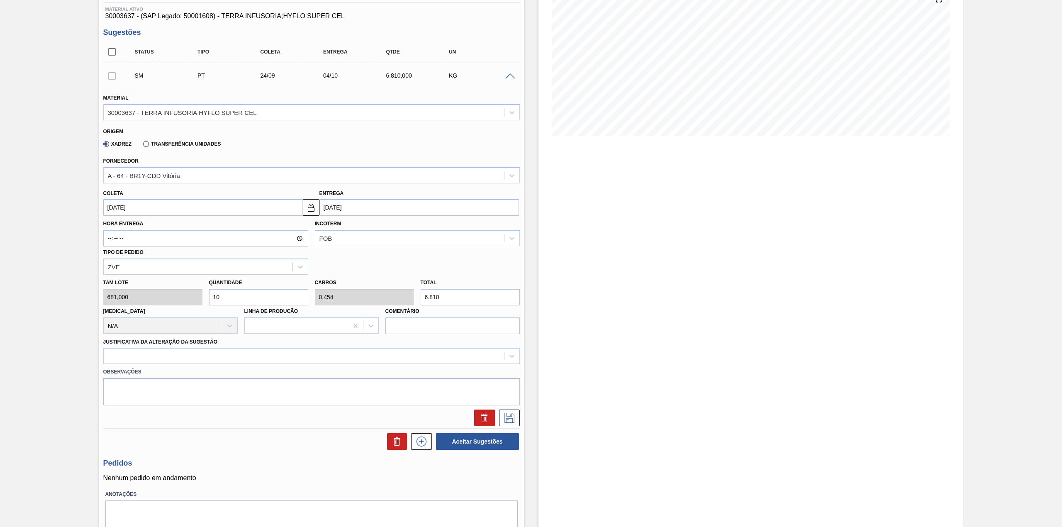
scroll to position [110, 0]
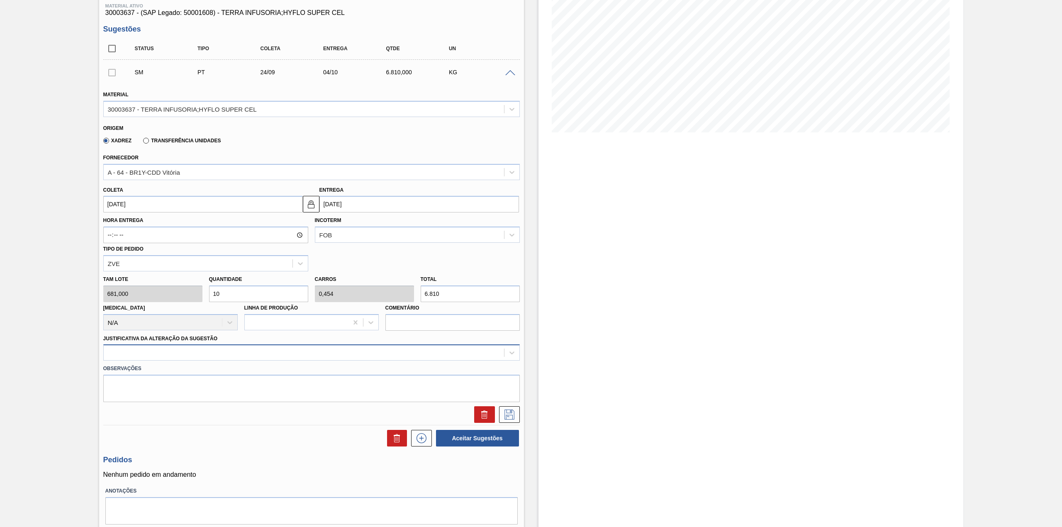
type input "10"
click at [175, 353] on div at bounding box center [304, 353] width 400 height 12
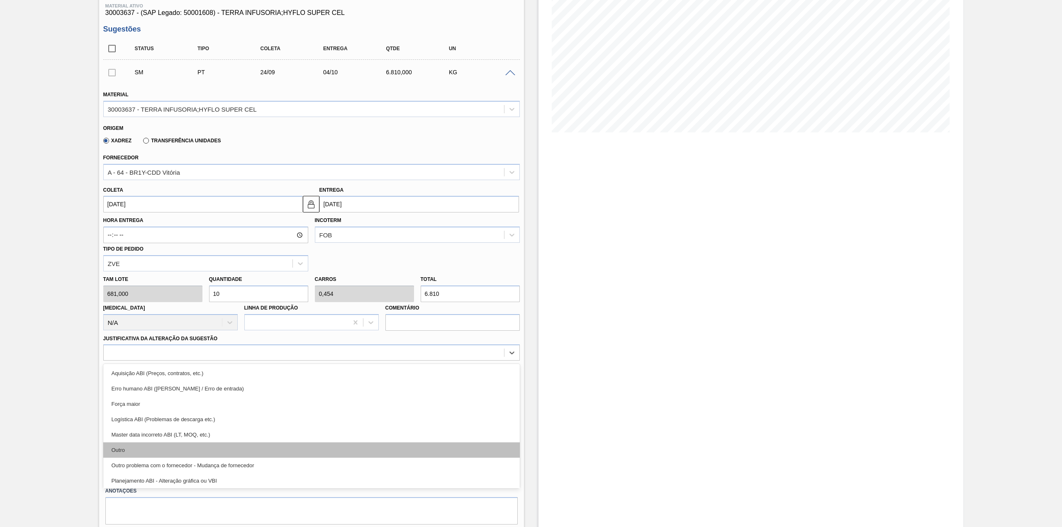
click at [157, 444] on div "Outro" at bounding box center [311, 449] width 417 height 15
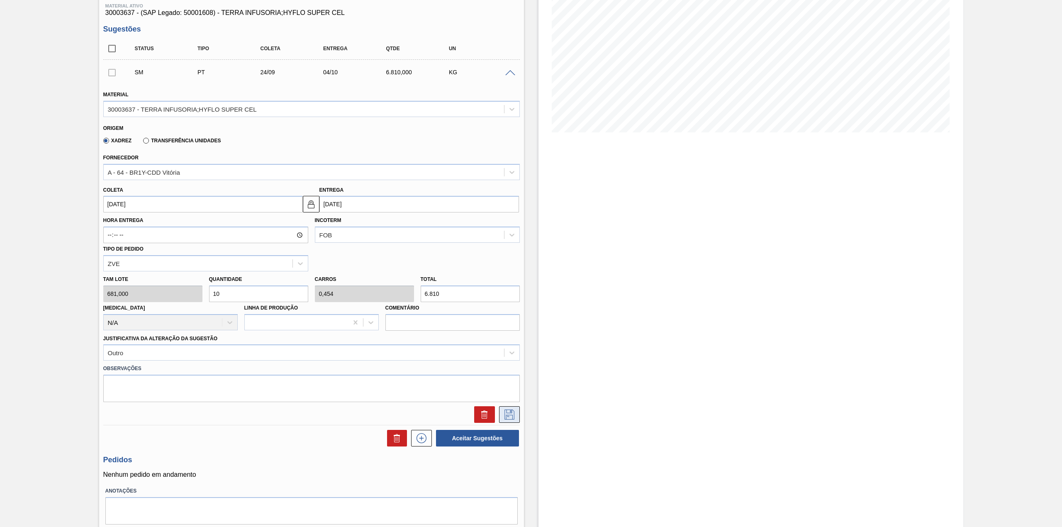
click at [510, 411] on icon at bounding box center [509, 413] width 4 height 7
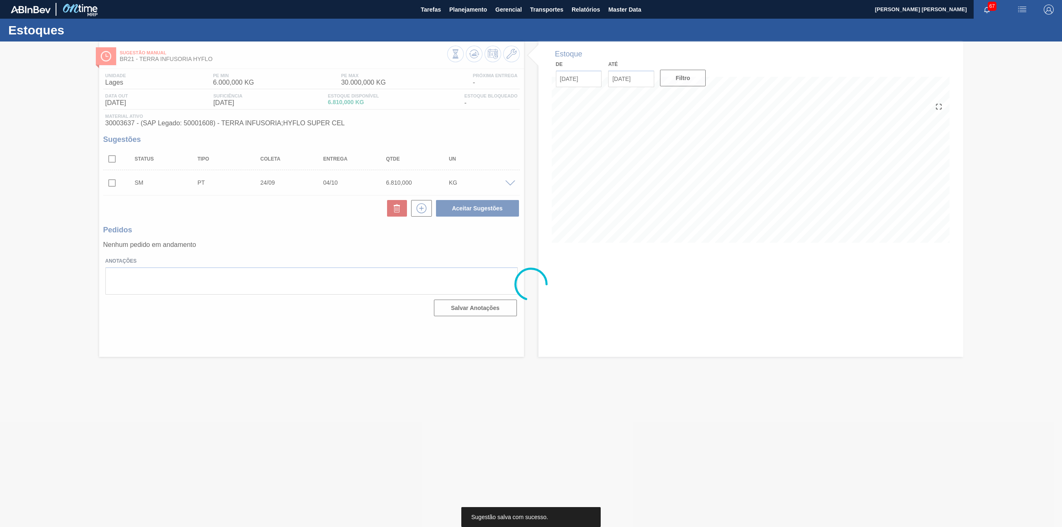
scroll to position [0, 0]
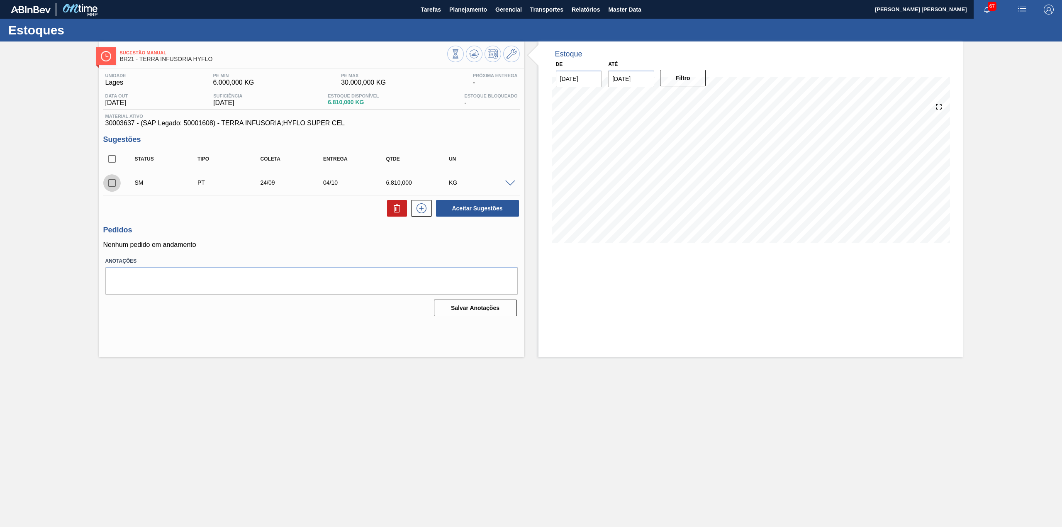
click at [114, 182] on input "checkbox" at bounding box center [111, 182] width 17 height 17
checkbox input "true"
click at [480, 214] on button "Aceitar Sugestões" at bounding box center [477, 208] width 83 height 17
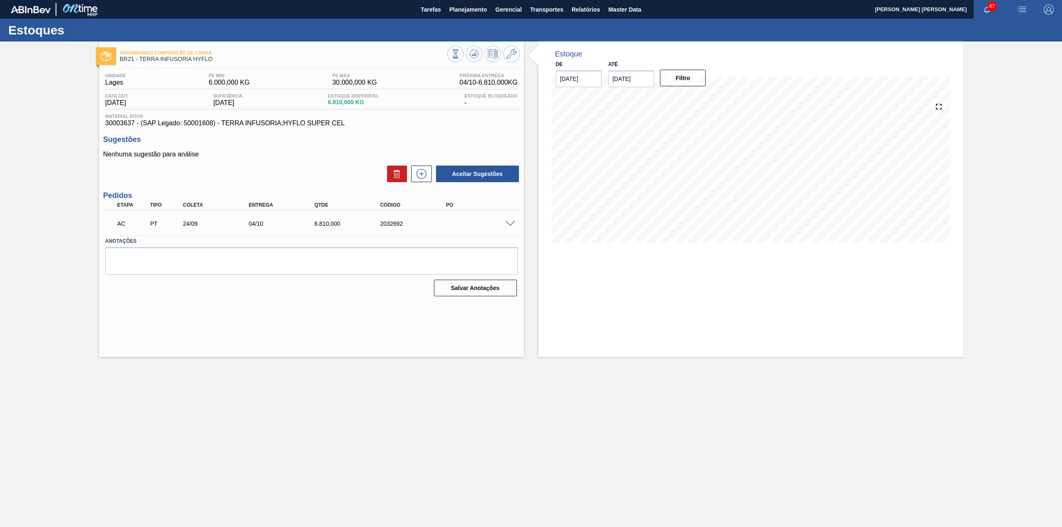
click at [502, 224] on div "AC PT 24/09 04/10 6.810,000 2032692" at bounding box center [309, 223] width 395 height 17
click at [507, 224] on span at bounding box center [510, 224] width 10 height 6
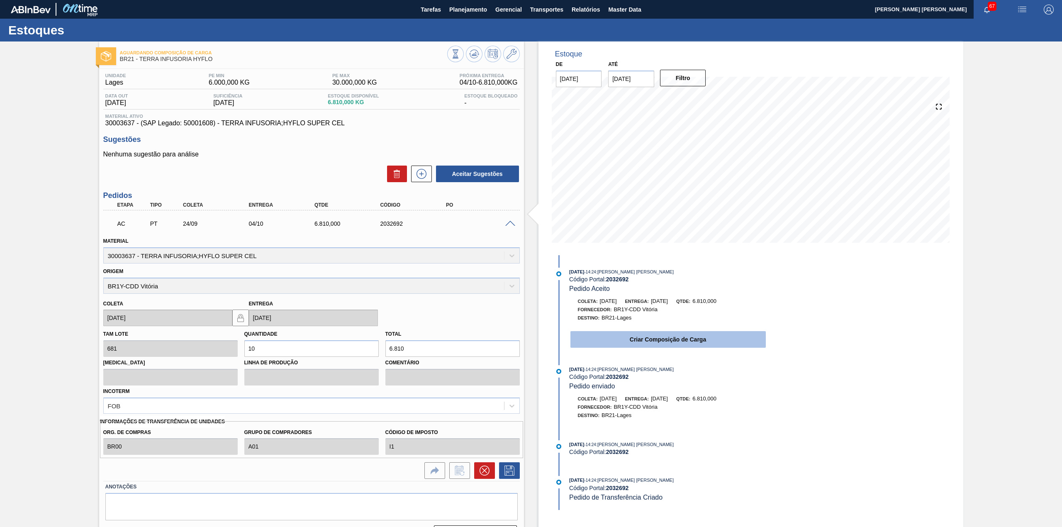
click at [653, 341] on button "Criar Composição de Carga" at bounding box center [668, 339] width 195 height 17
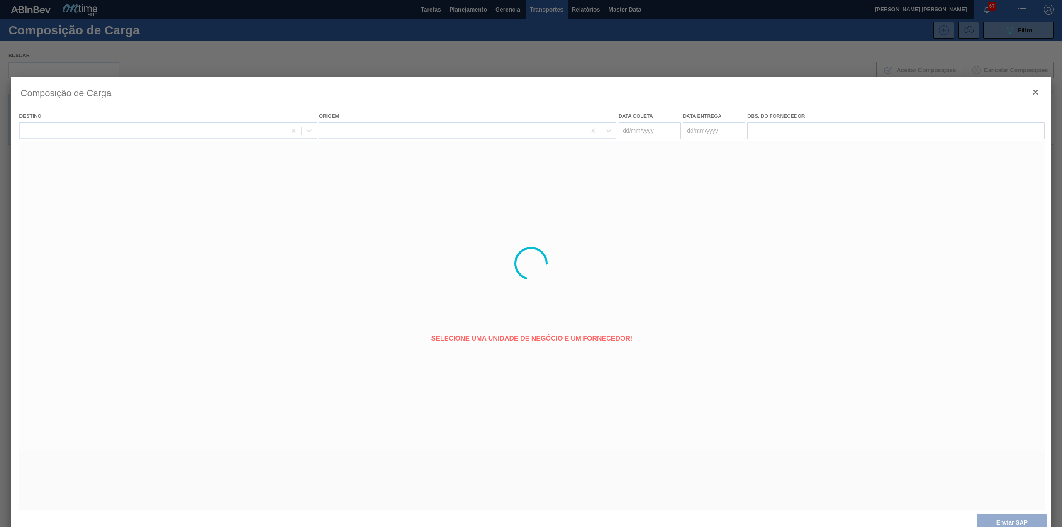
type coleta "[DATE]"
type entrega "04/10/2025"
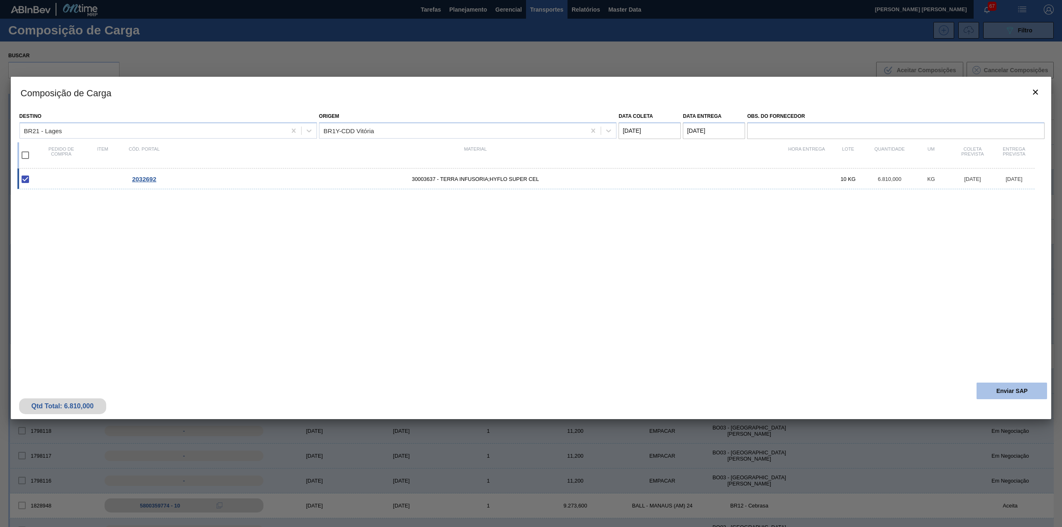
click at [1014, 383] on button "Enviar SAP" at bounding box center [1012, 391] width 71 height 17
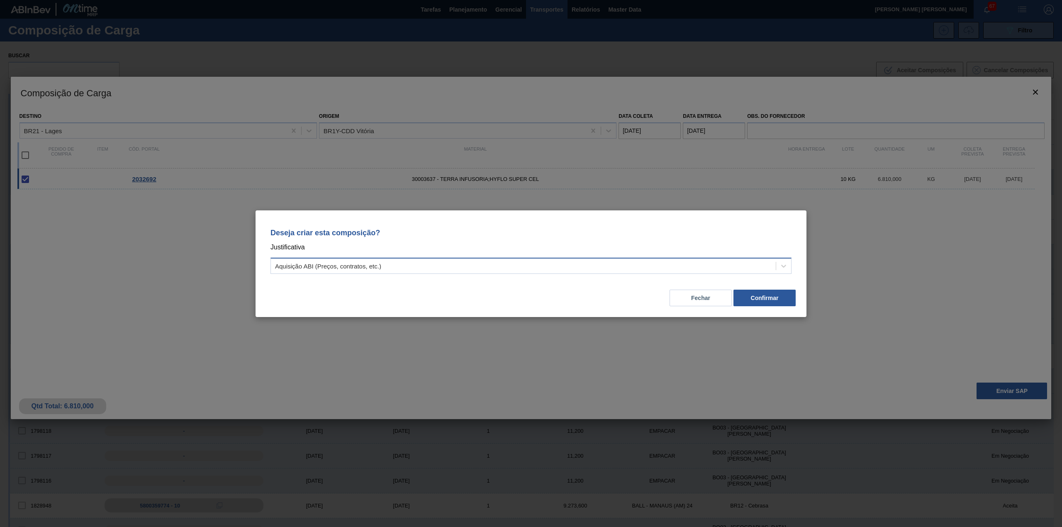
drag, startPoint x: 624, startPoint y: 268, endPoint x: 603, endPoint y: 269, distance: 20.8
click at [620, 268] on div "Aquisição ABI (Preços, contratos, etc.)" at bounding box center [523, 266] width 505 height 12
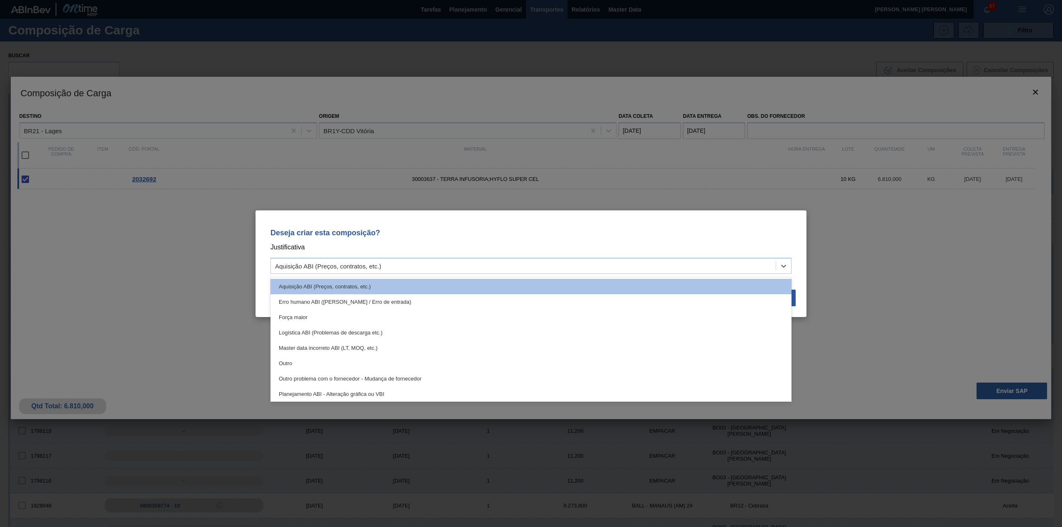
drag, startPoint x: 374, startPoint y: 364, endPoint x: 377, endPoint y: 358, distance: 5.9
click at [375, 362] on div "Outro" at bounding box center [531, 363] width 521 height 15
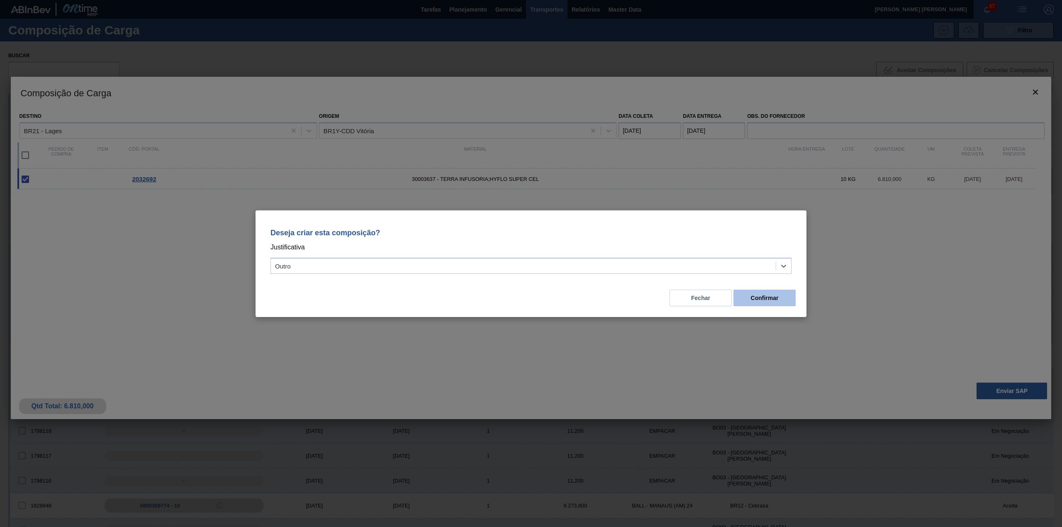
click at [772, 294] on button "Confirmar" at bounding box center [765, 298] width 62 height 17
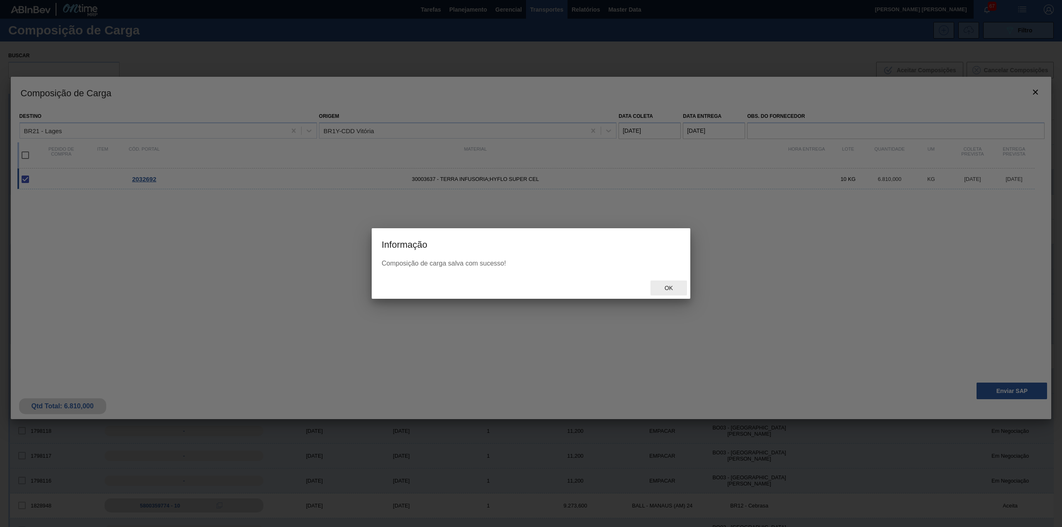
drag, startPoint x: 667, startPoint y: 296, endPoint x: 668, endPoint y: 284, distance: 12.0
click at [667, 291] on div "Ok" at bounding box center [531, 288] width 319 height 22
click at [668, 283] on div "Ok" at bounding box center [669, 287] width 37 height 15
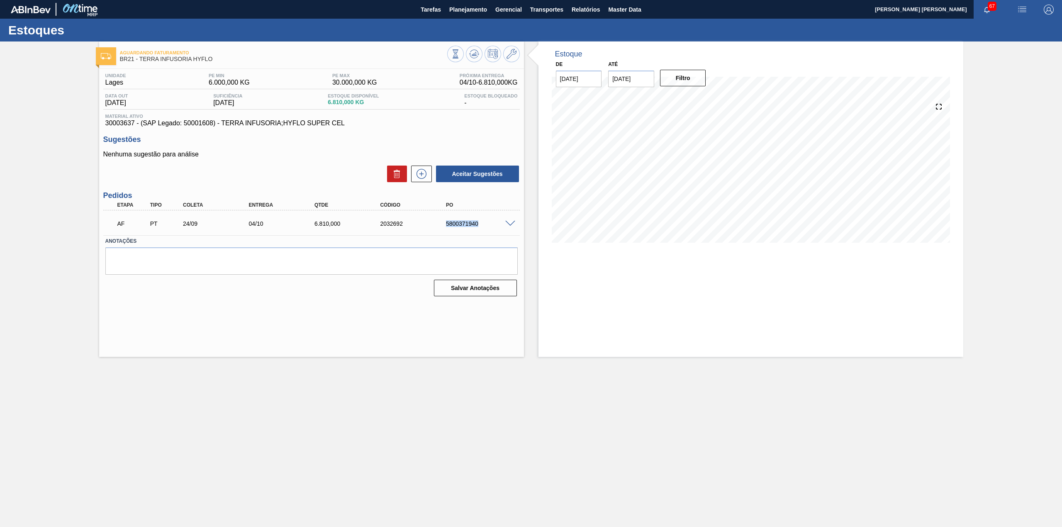
drag, startPoint x: 443, startPoint y: 226, endPoint x: 477, endPoint y: 224, distance: 34.1
click at [477, 224] on div "5800371940" at bounding box center [474, 223] width 66 height 7
copy div "5800371940"
drag, startPoint x: 445, startPoint y: 222, endPoint x: 476, endPoint y: 223, distance: 31.5
click at [476, 223] on div "5800371941" at bounding box center [481, 223] width 75 height 7
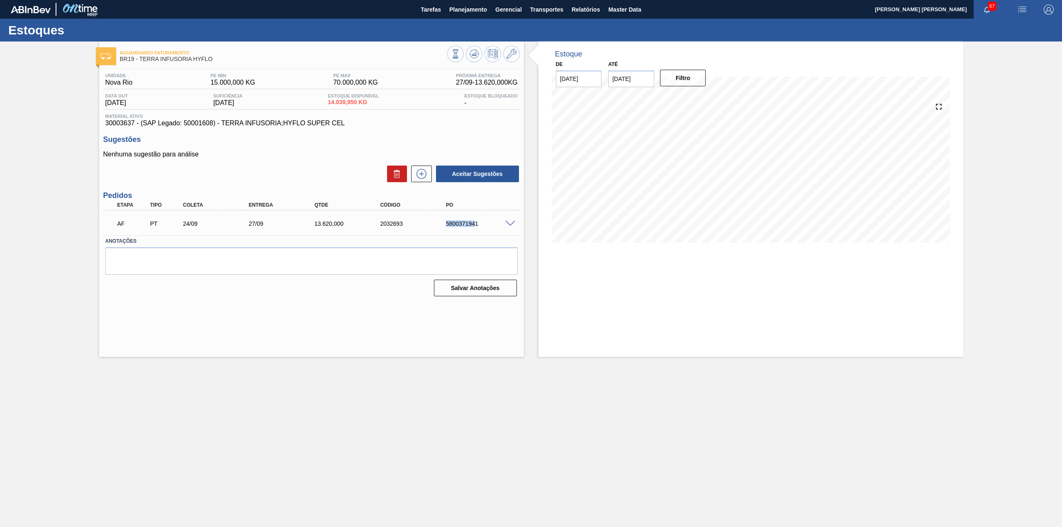
copy div "580037194"
drag, startPoint x: 490, startPoint y: 231, endPoint x: 480, endPoint y: 226, distance: 10.4
click at [488, 231] on div "AF PT 24/09 27/09 13.620,000 2032693 5800371941" at bounding box center [309, 223] width 395 height 17
drag, startPoint x: 480, startPoint y: 222, endPoint x: 445, endPoint y: 223, distance: 34.4
click at [445, 223] on div "5800371941" at bounding box center [481, 223] width 75 height 7
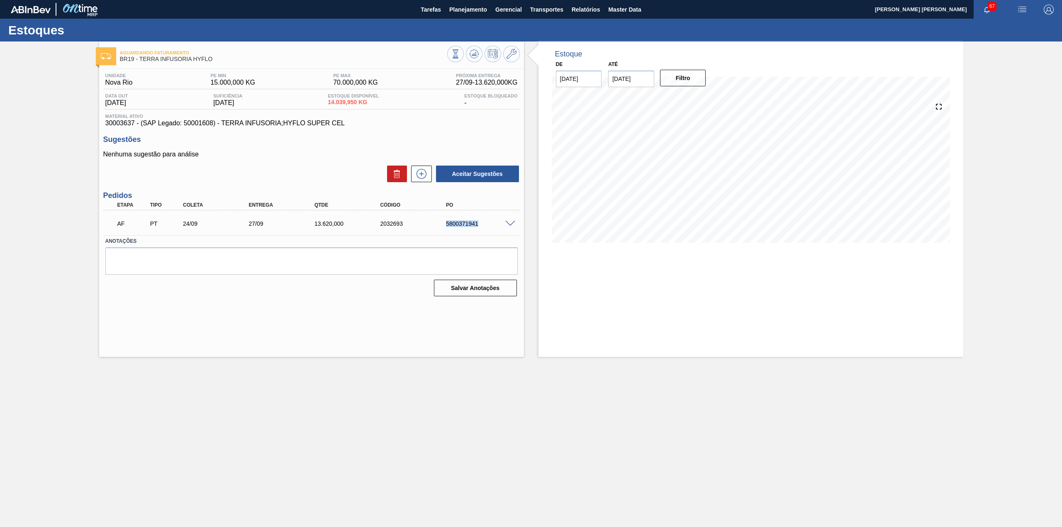
copy div "5800371941"
click at [457, 223] on div "5800371941" at bounding box center [481, 223] width 75 height 7
drag, startPoint x: 446, startPoint y: 223, endPoint x: 480, endPoint y: 225, distance: 34.1
click at [480, 225] on div "5800371941" at bounding box center [481, 223] width 75 height 7
copy div "5800371941"
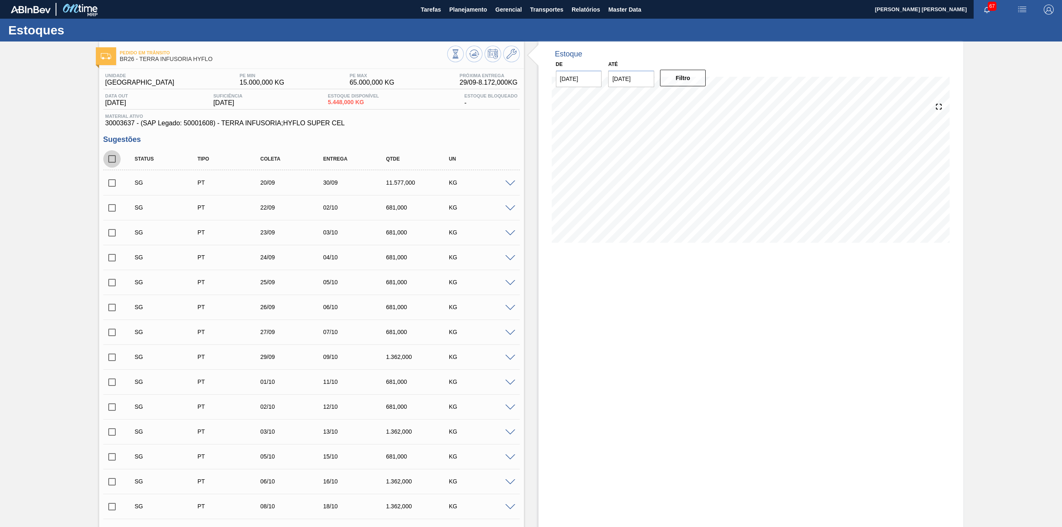
click at [115, 163] on input "checkbox" at bounding box center [111, 158] width 17 height 17
checkbox input "true"
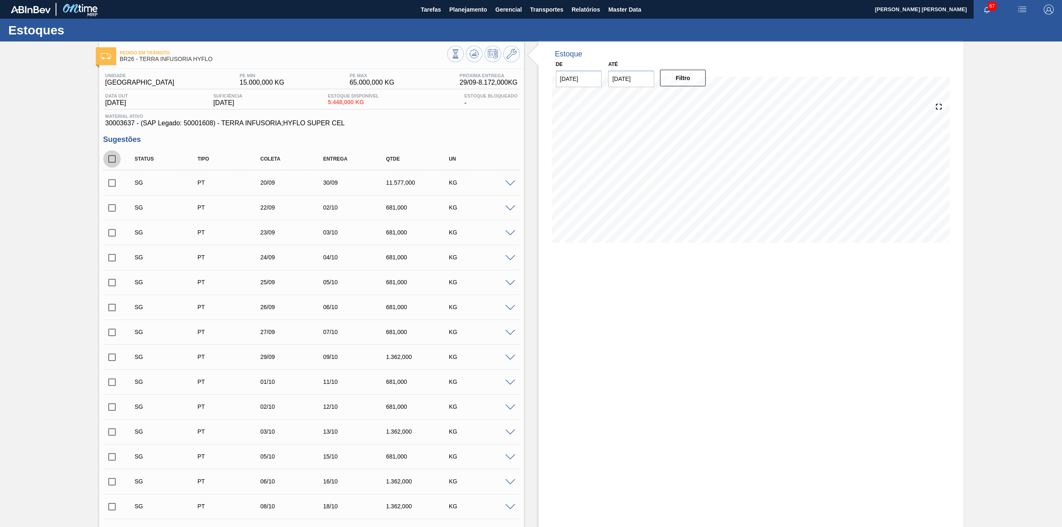
checkbox input "true"
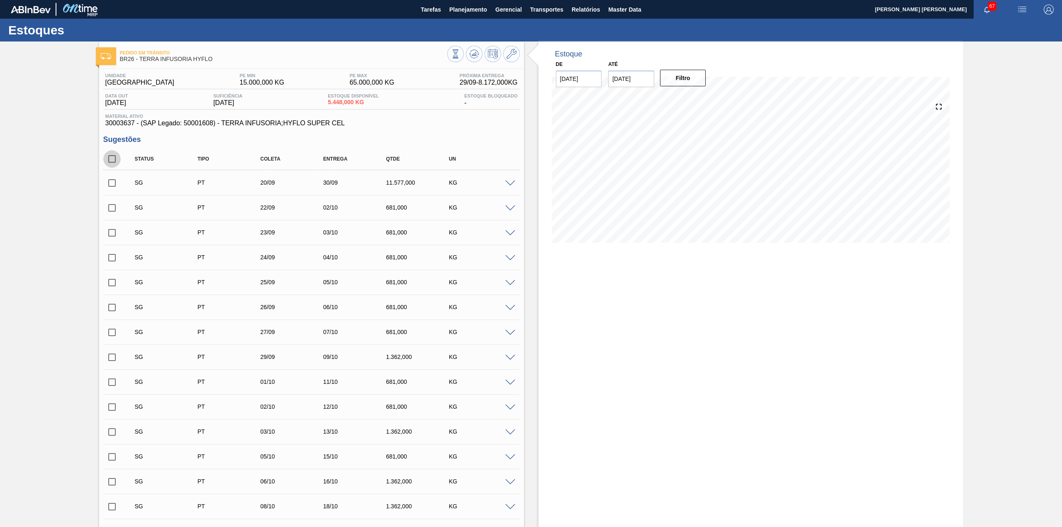
checkbox input "true"
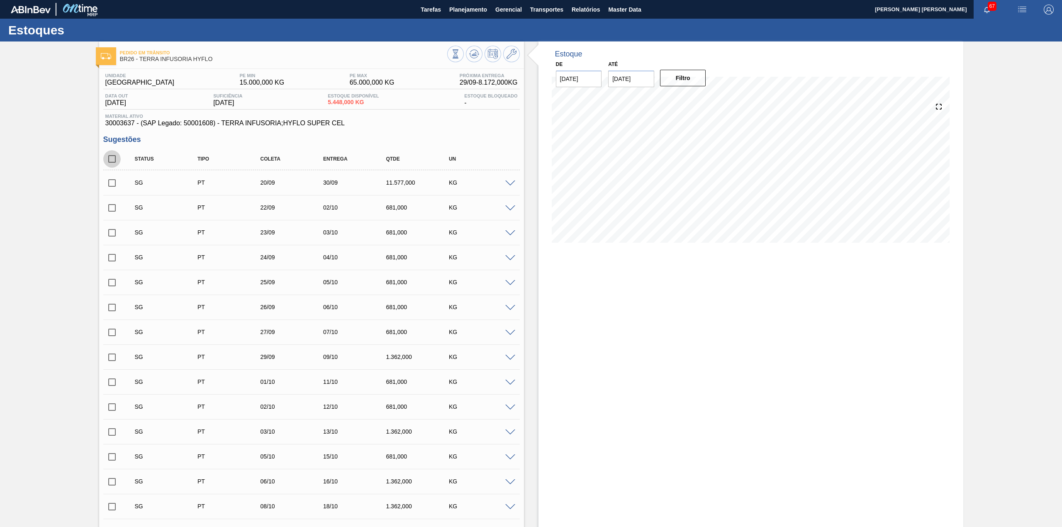
checkbox input "true"
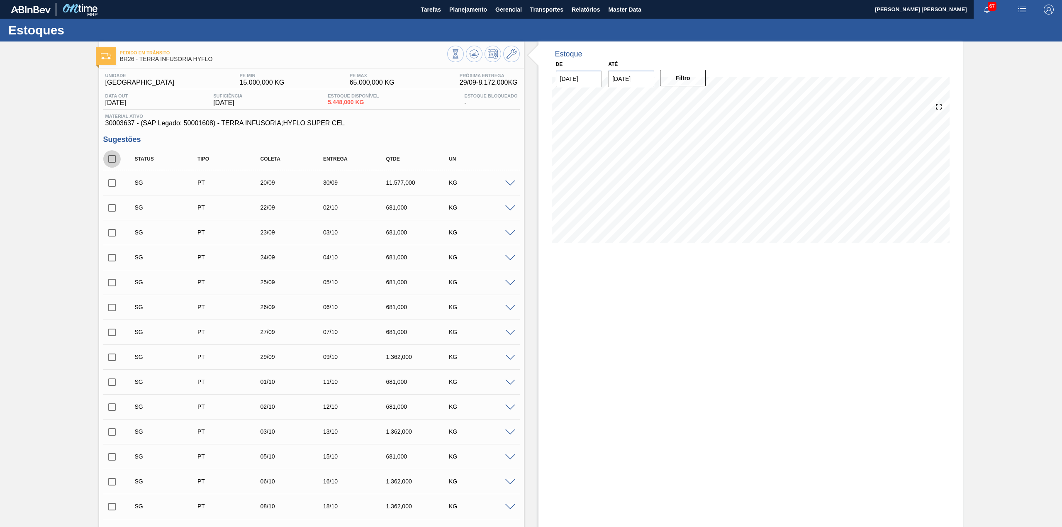
checkbox input "true"
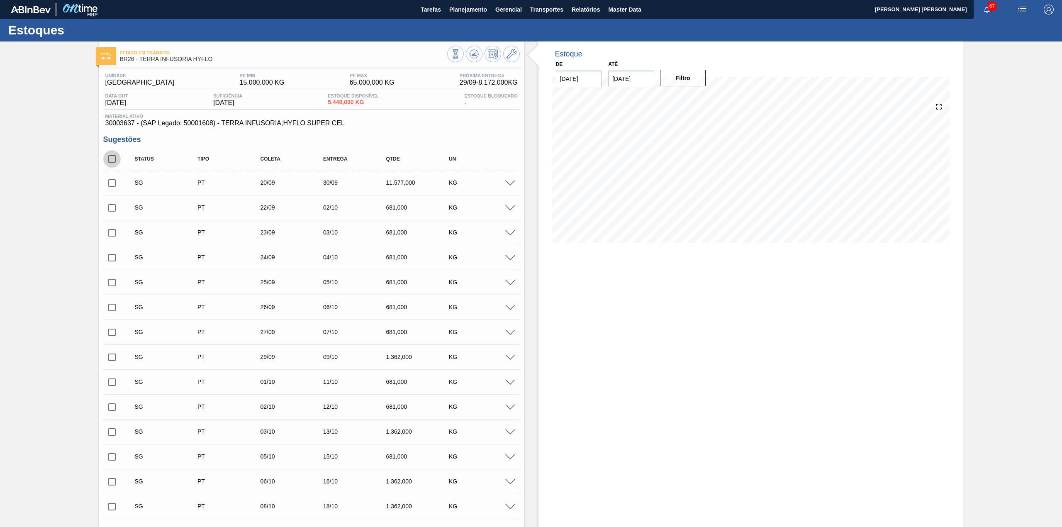
checkbox input "true"
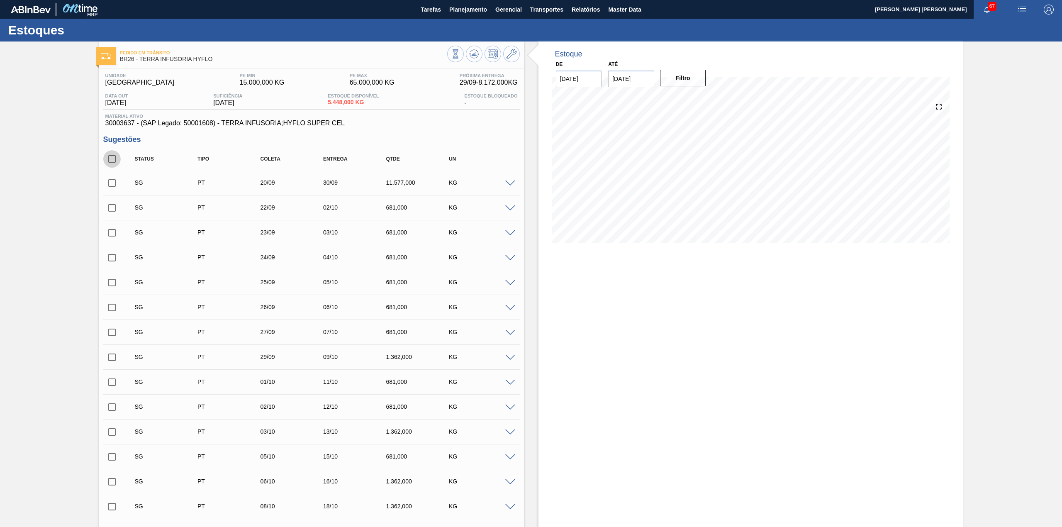
checkbox input "true"
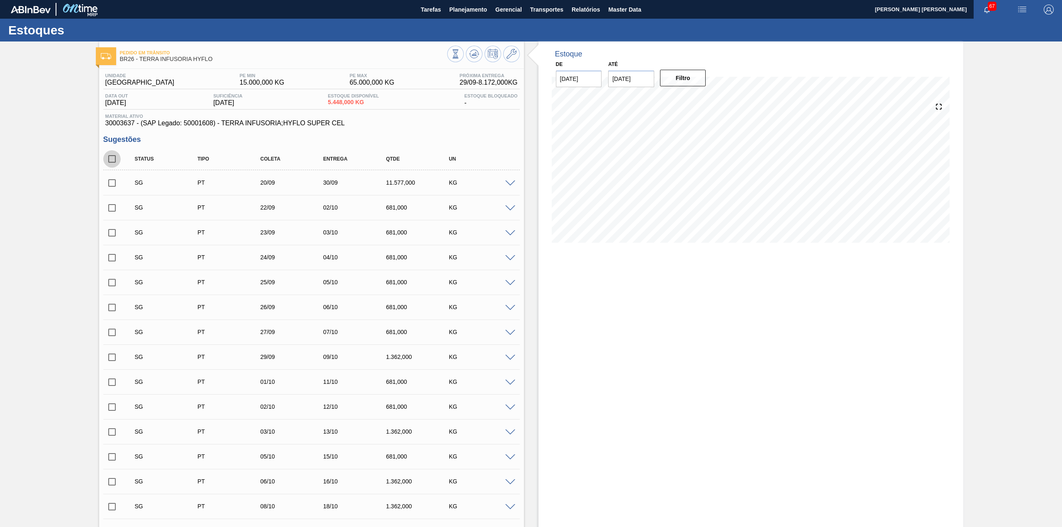
checkbox input "true"
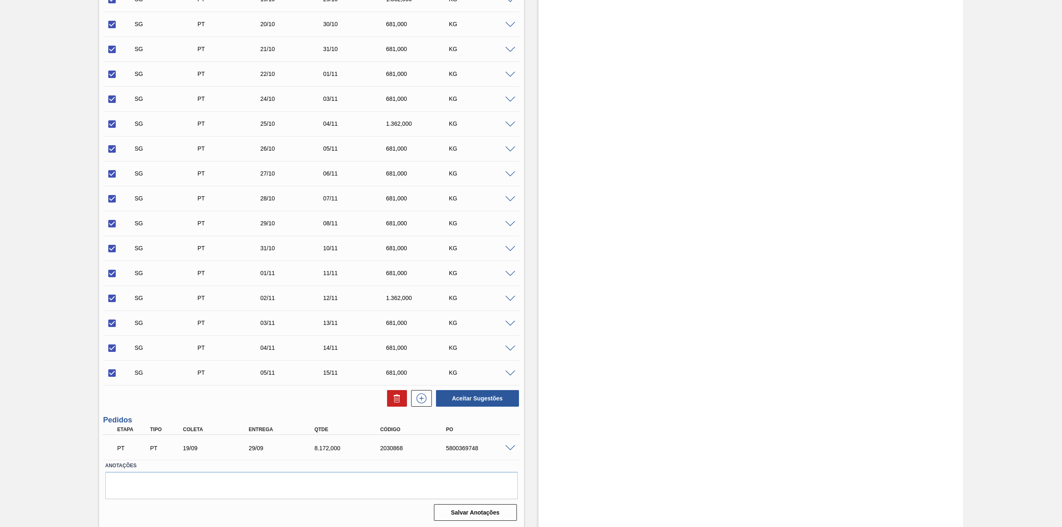
scroll to position [732, 0]
click at [393, 402] on icon at bounding box center [397, 398] width 10 height 10
checkbox input "false"
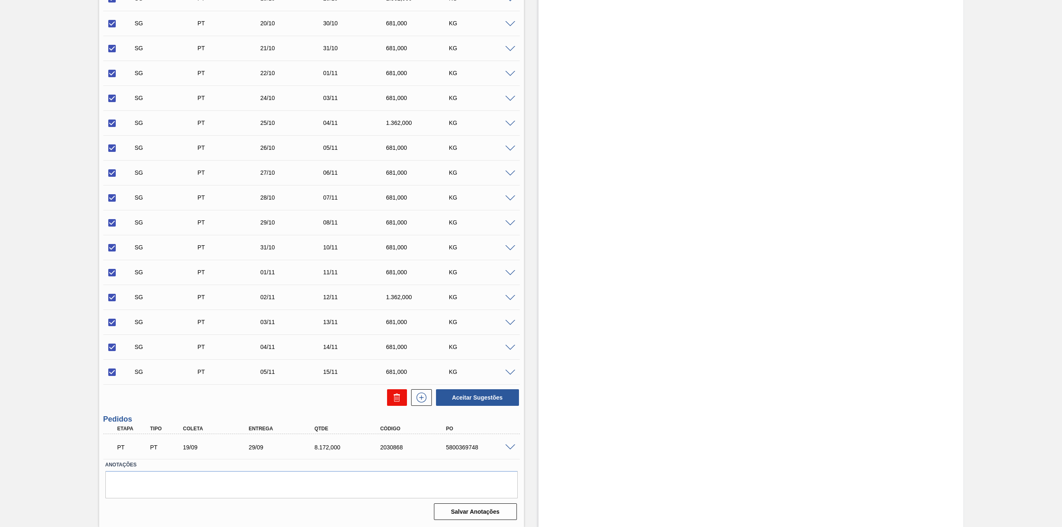
checkbox input "false"
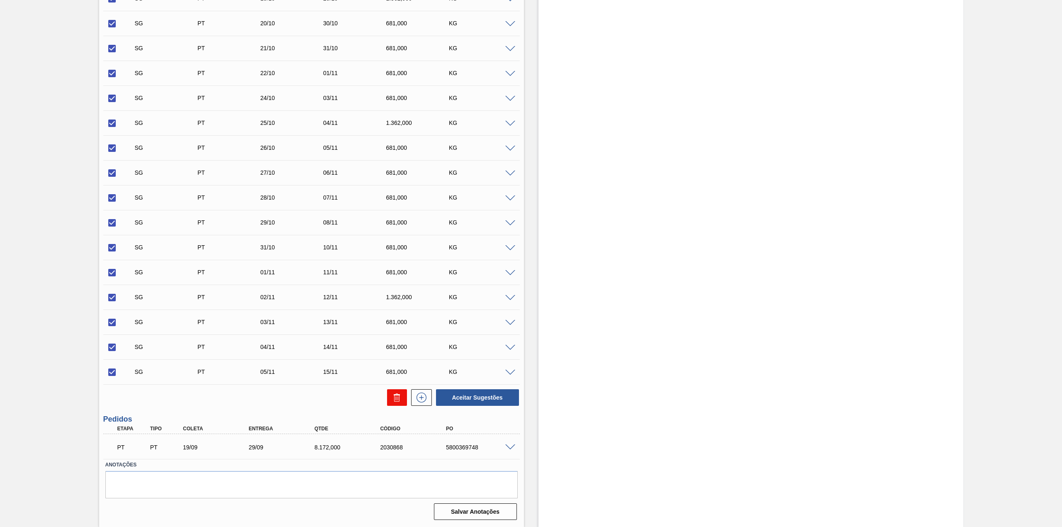
checkbox input "false"
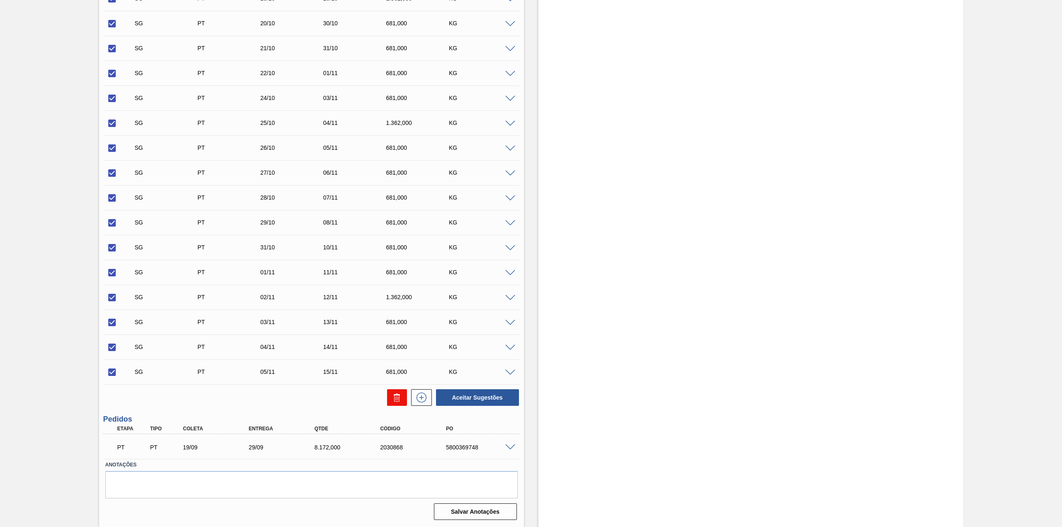
checkbox input "false"
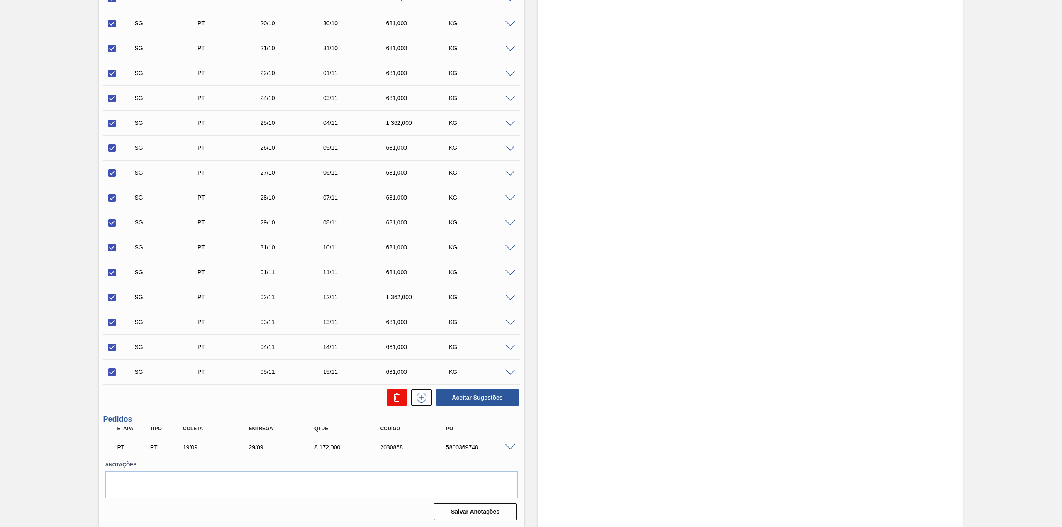
checkbox input "false"
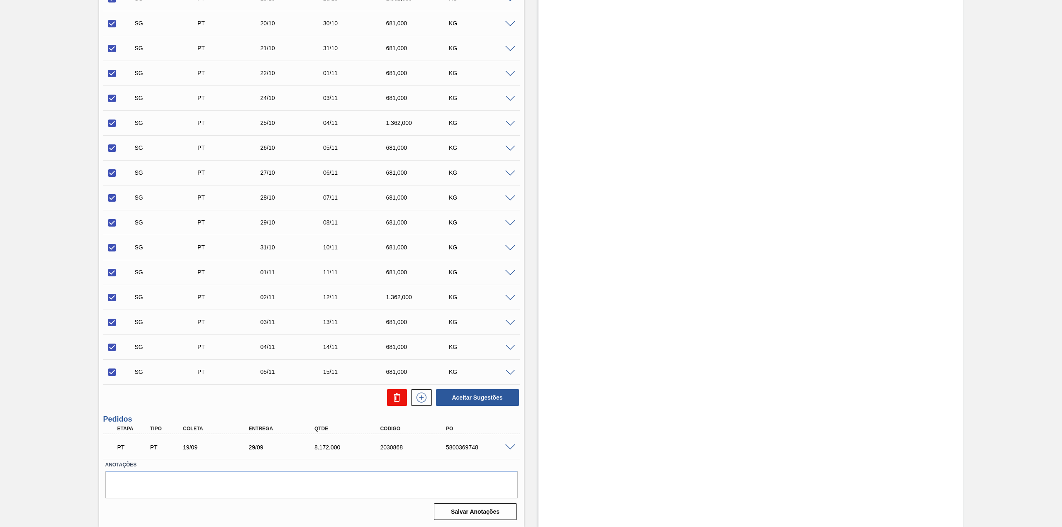
checkbox input "false"
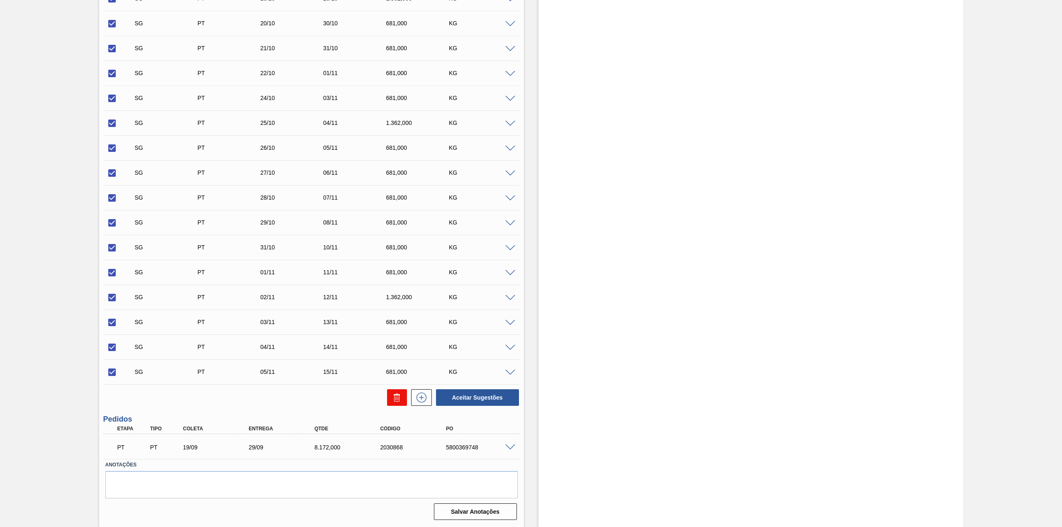
checkbox input "false"
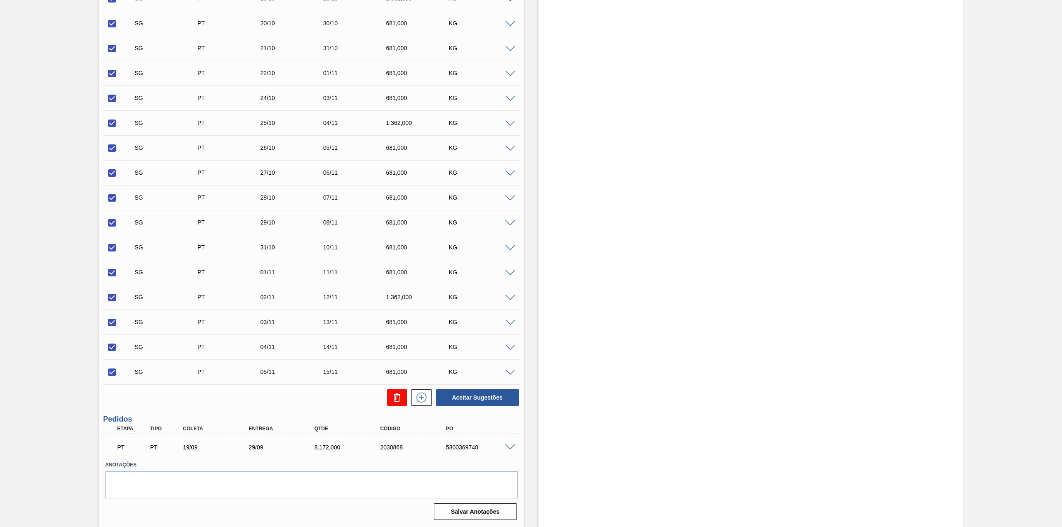
checkbox input "false"
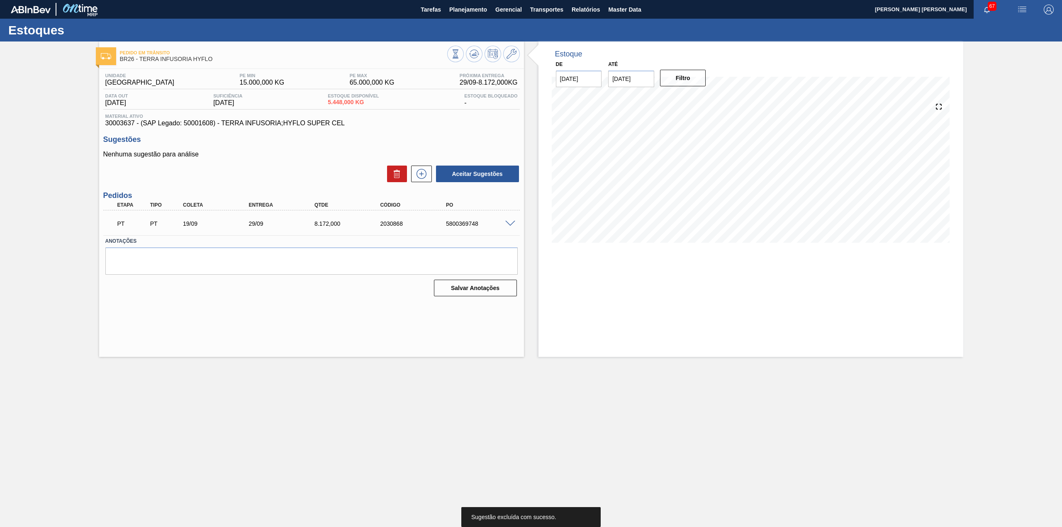
scroll to position [0, 0]
click at [422, 170] on icon at bounding box center [421, 174] width 13 height 10
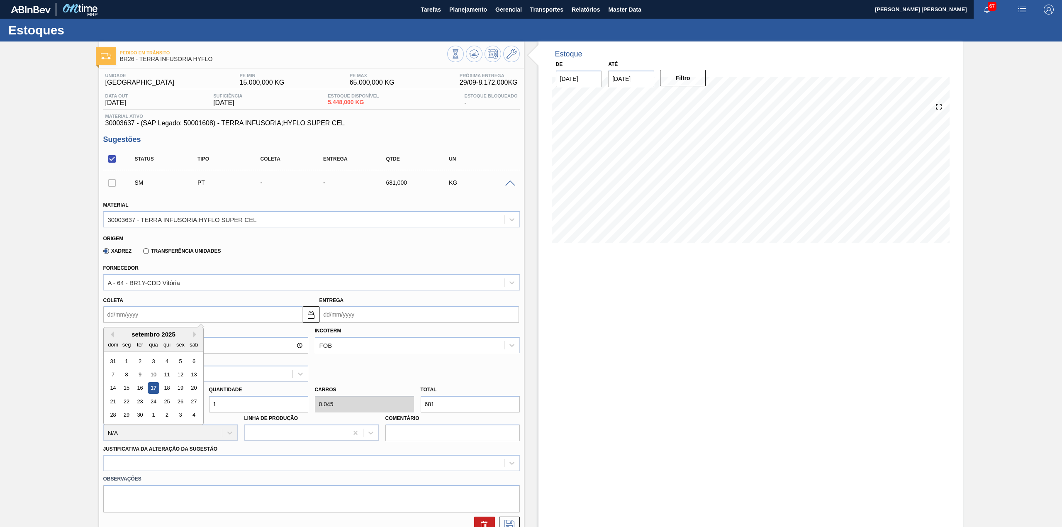
click at [257, 315] on input "Coleta" at bounding box center [203, 314] width 200 height 17
click at [151, 399] on div "24" at bounding box center [153, 401] width 11 height 11
type input "[DATE]"
click at [235, 399] on input "1" at bounding box center [258, 404] width 99 height 17
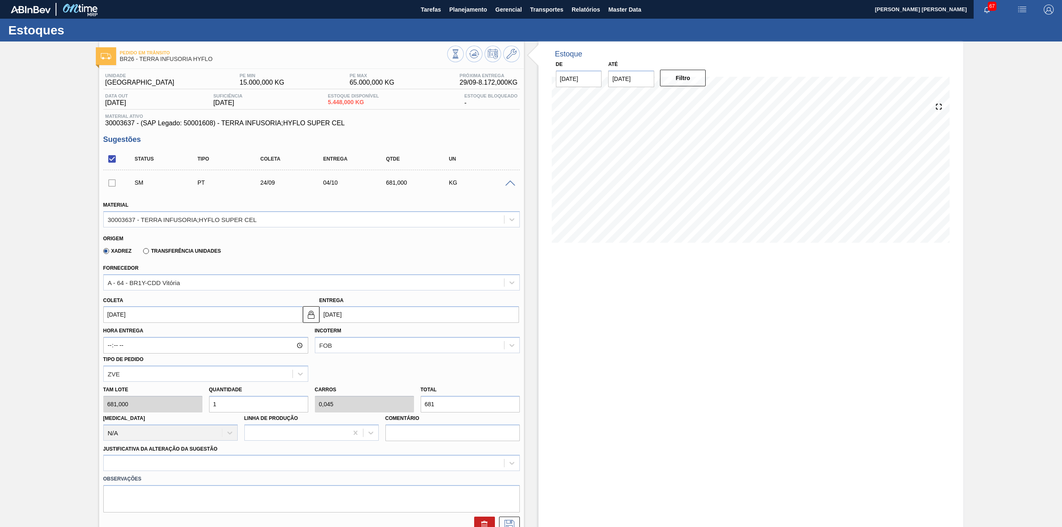
type input "12"
type input "0,545"
type input "8.172"
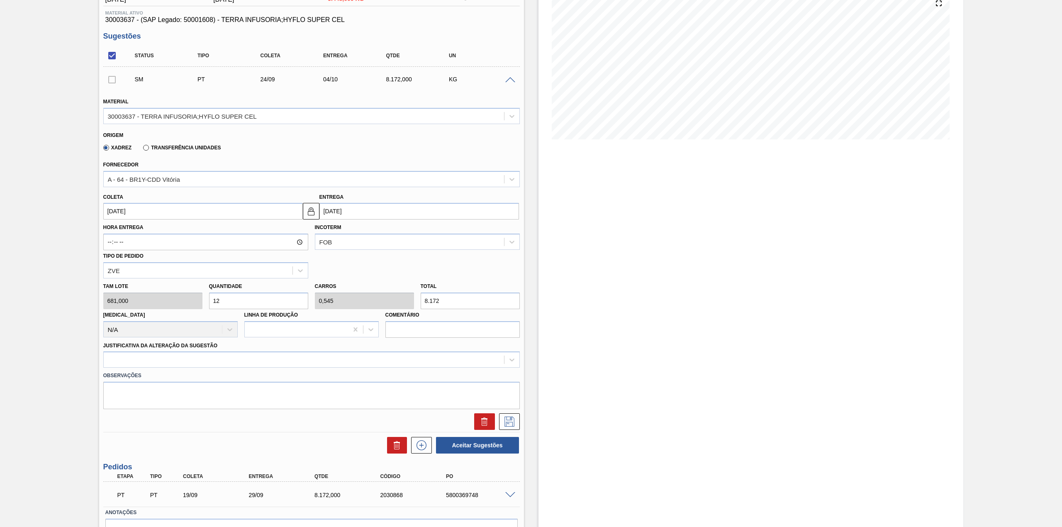
scroll to position [110, 0]
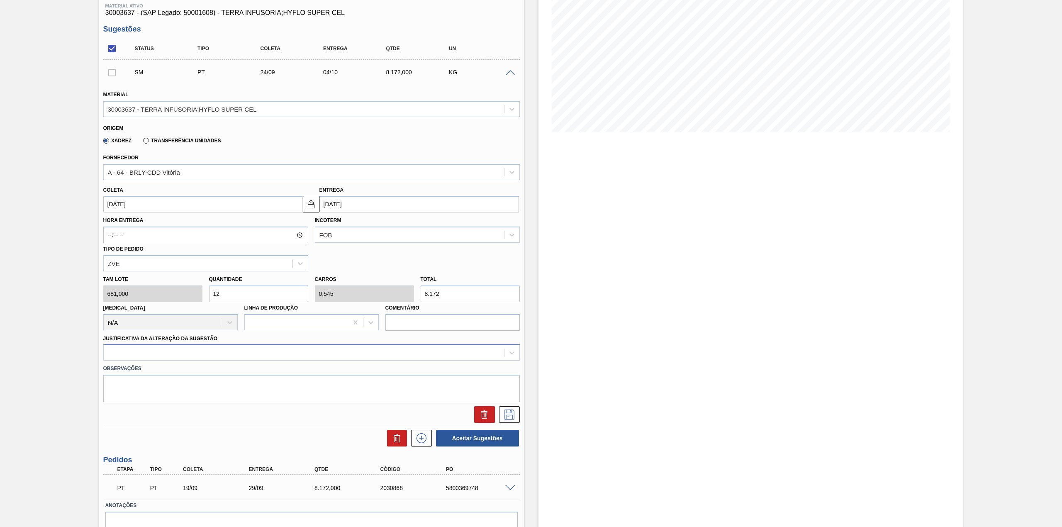
type input "12"
click at [193, 360] on div at bounding box center [311, 352] width 417 height 16
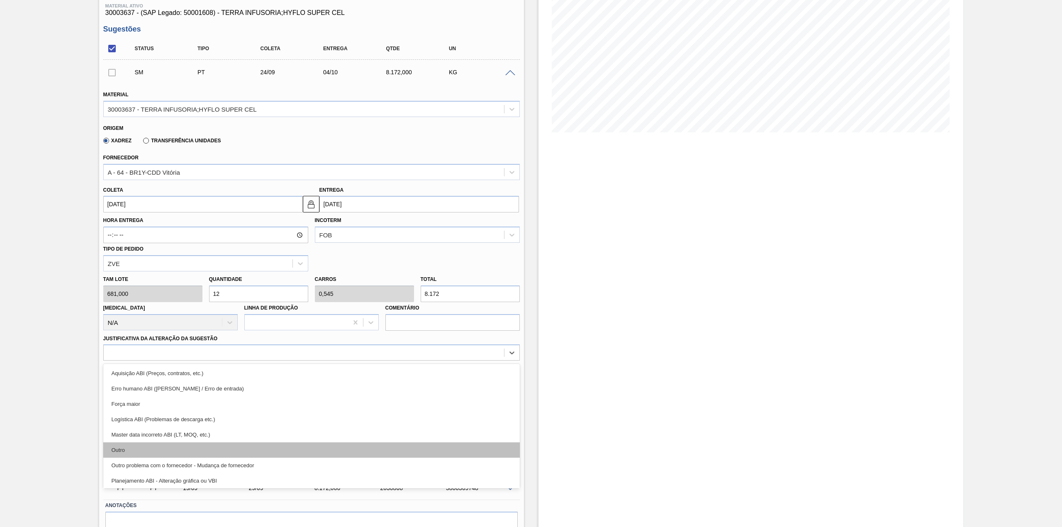
click at [144, 453] on div "Outro" at bounding box center [311, 449] width 417 height 15
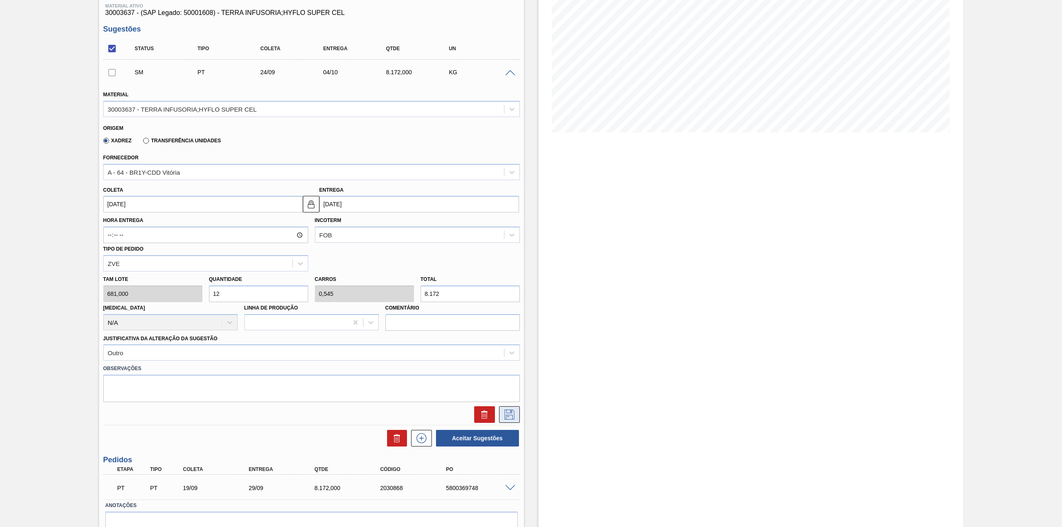
click at [511, 410] on icon at bounding box center [510, 415] width 10 height 10
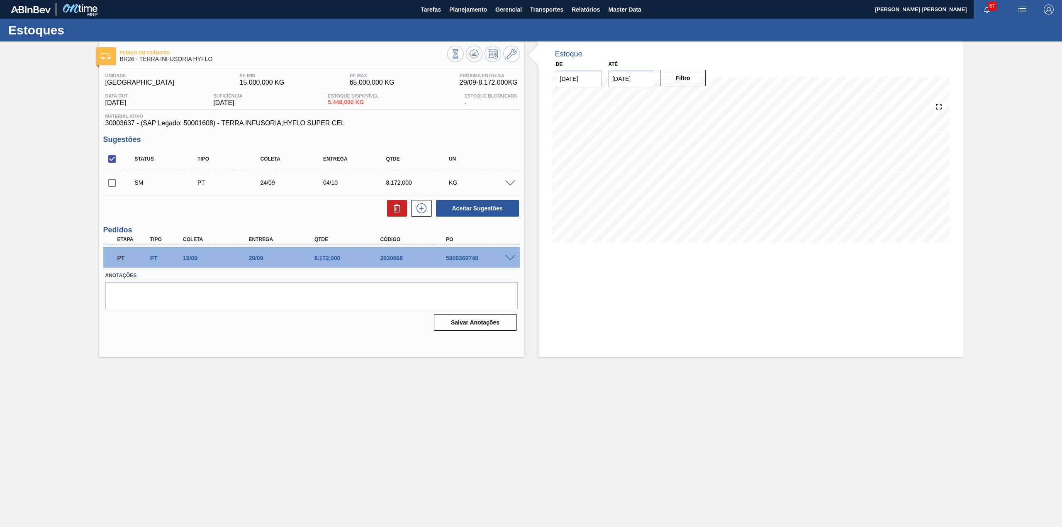
scroll to position [0, 0]
click at [112, 186] on input "checkbox" at bounding box center [111, 182] width 17 height 17
checkbox input "true"
click at [468, 203] on button "Aceitar Sugestões" at bounding box center [477, 208] width 83 height 17
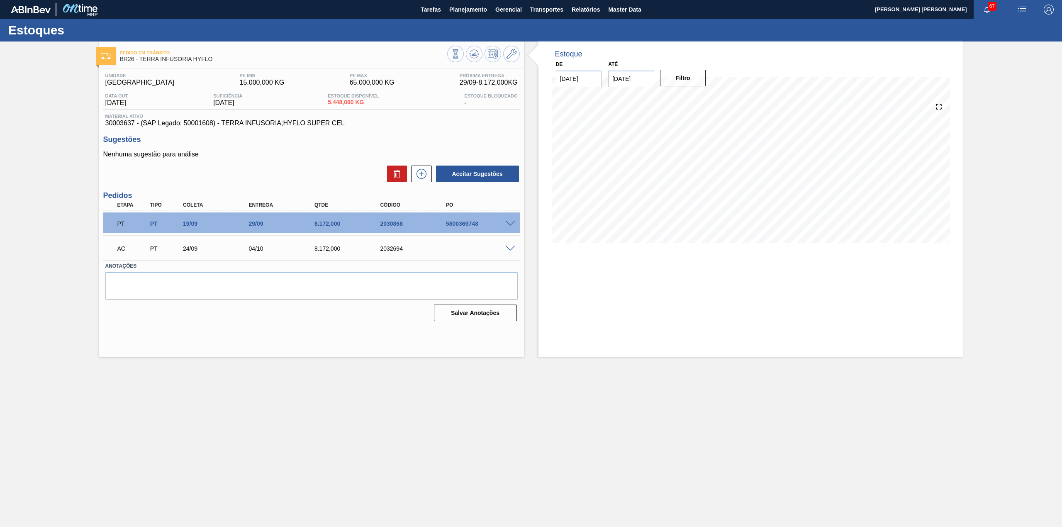
click at [508, 248] on span at bounding box center [510, 249] width 10 height 6
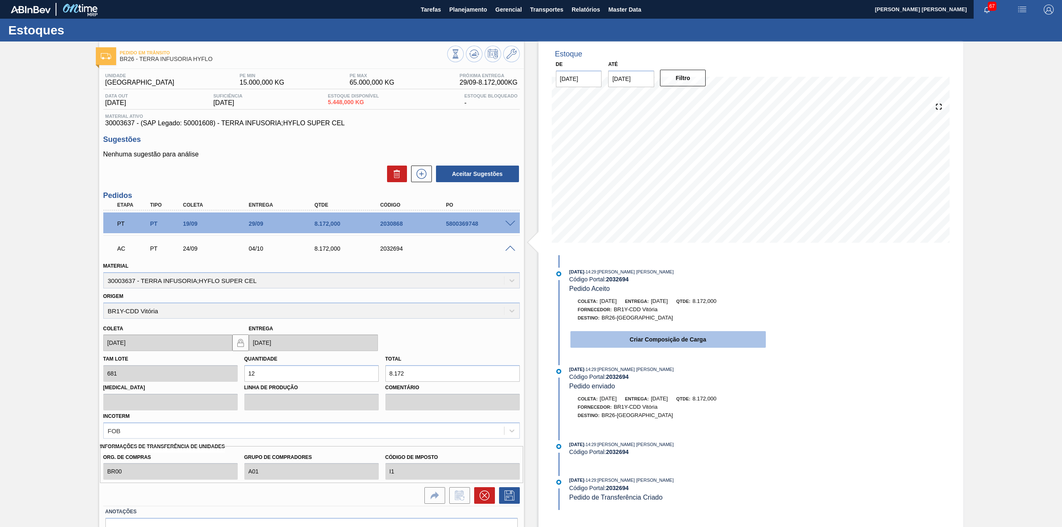
click at [668, 333] on button "Criar Composição de Carga" at bounding box center [668, 339] width 195 height 17
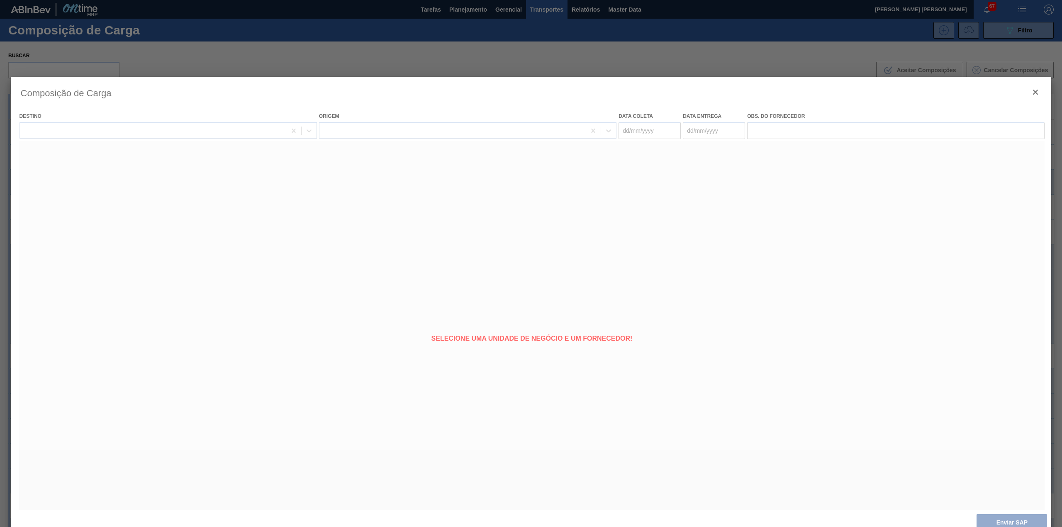
type coleta "[DATE]"
type entrega "[DATE]"
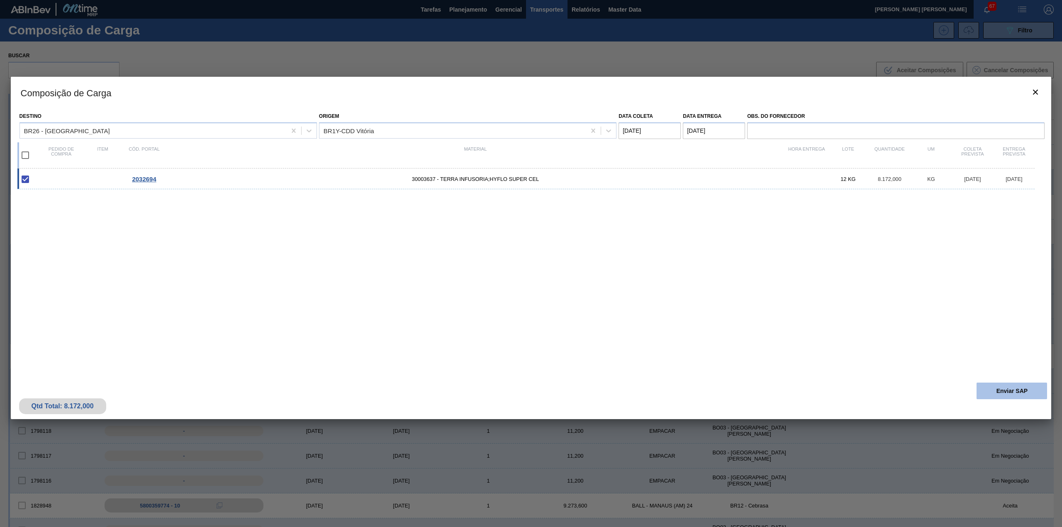
click at [978, 393] on button "Enviar SAP" at bounding box center [1012, 391] width 71 height 17
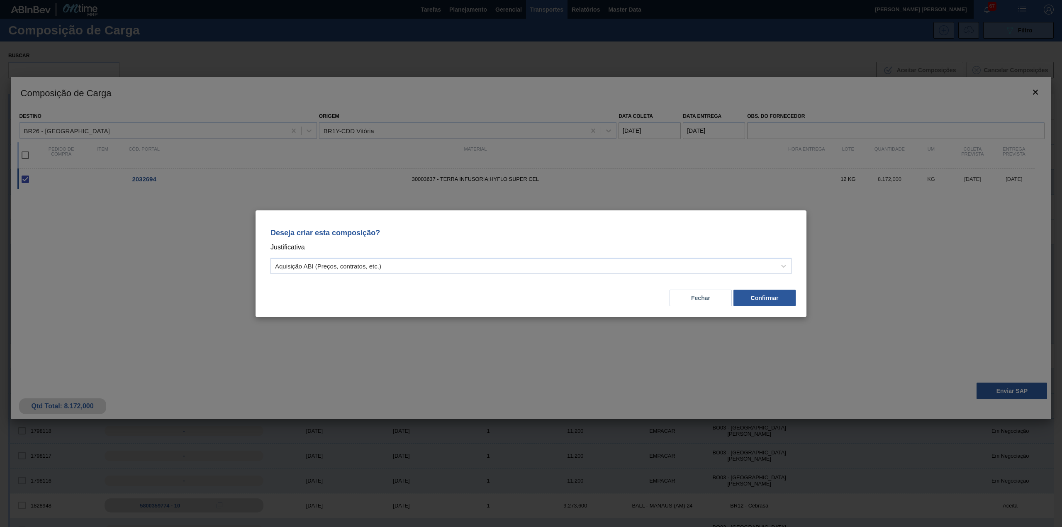
drag, startPoint x: 592, startPoint y: 266, endPoint x: 550, endPoint y: 276, distance: 43.9
click at [583, 268] on div "Aquisição ABI (Preços, contratos, etc.)" at bounding box center [523, 266] width 505 height 12
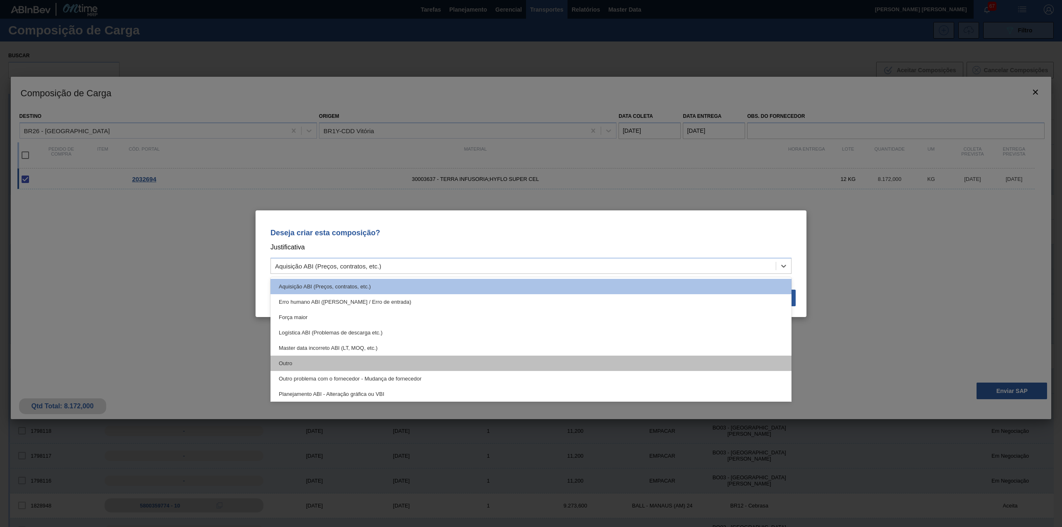
click at [355, 359] on div "Outro" at bounding box center [531, 363] width 521 height 15
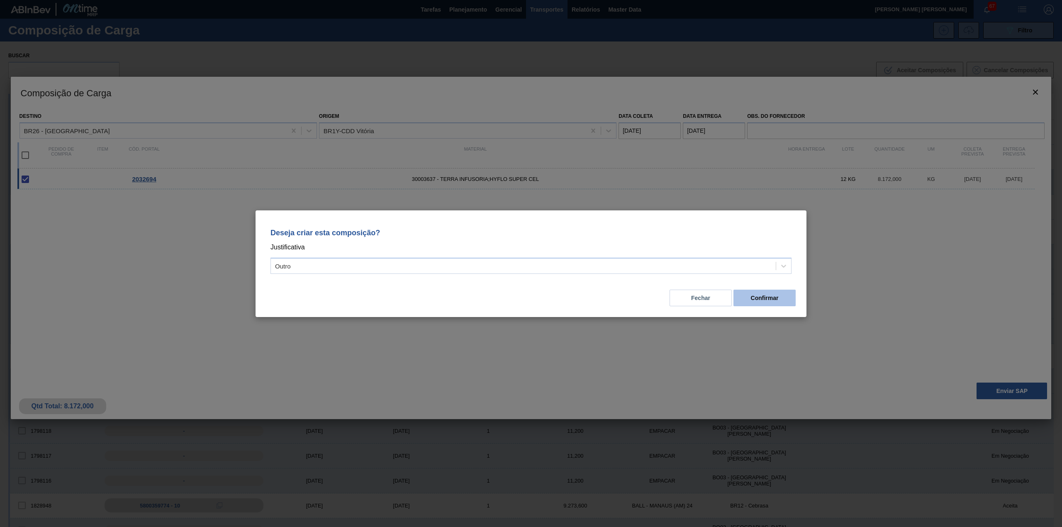
click at [751, 300] on button "Confirmar" at bounding box center [765, 298] width 62 height 17
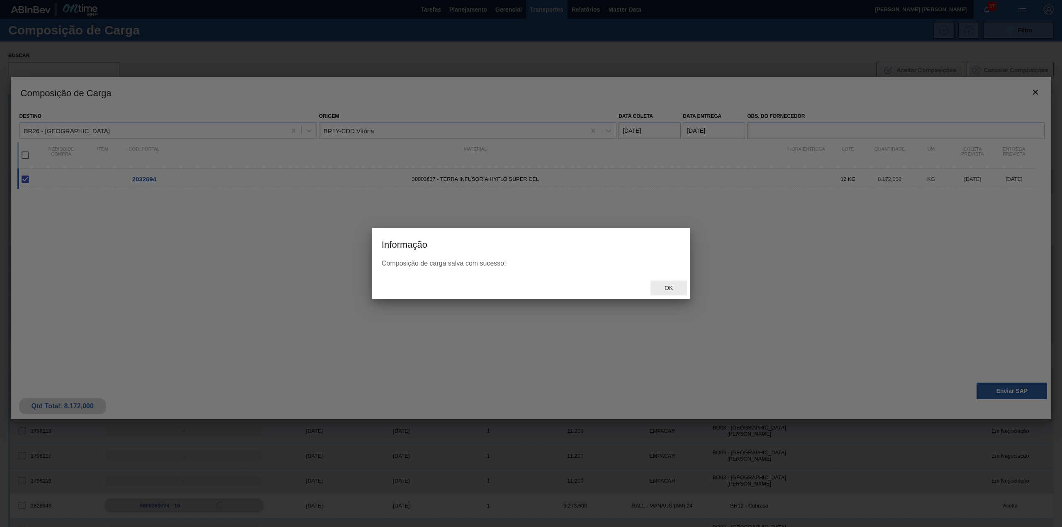
click at [675, 286] on span "Ok" at bounding box center [669, 288] width 22 height 7
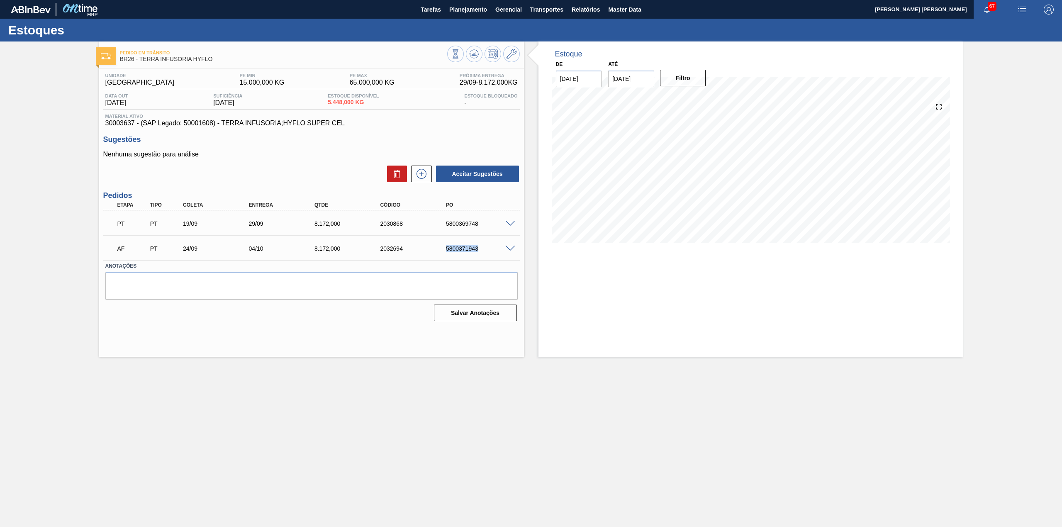
drag, startPoint x: 445, startPoint y: 249, endPoint x: 482, endPoint y: 249, distance: 36.5
click at [482, 249] on div "5800371943" at bounding box center [481, 248] width 75 height 7
copy div "5800371943"
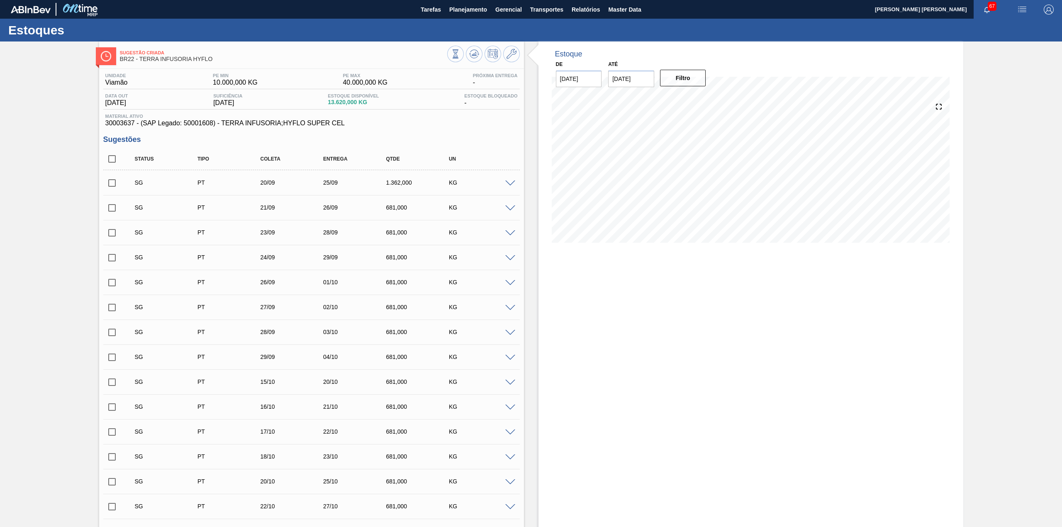
click at [112, 163] on input "checkbox" at bounding box center [111, 158] width 17 height 17
checkbox input "true"
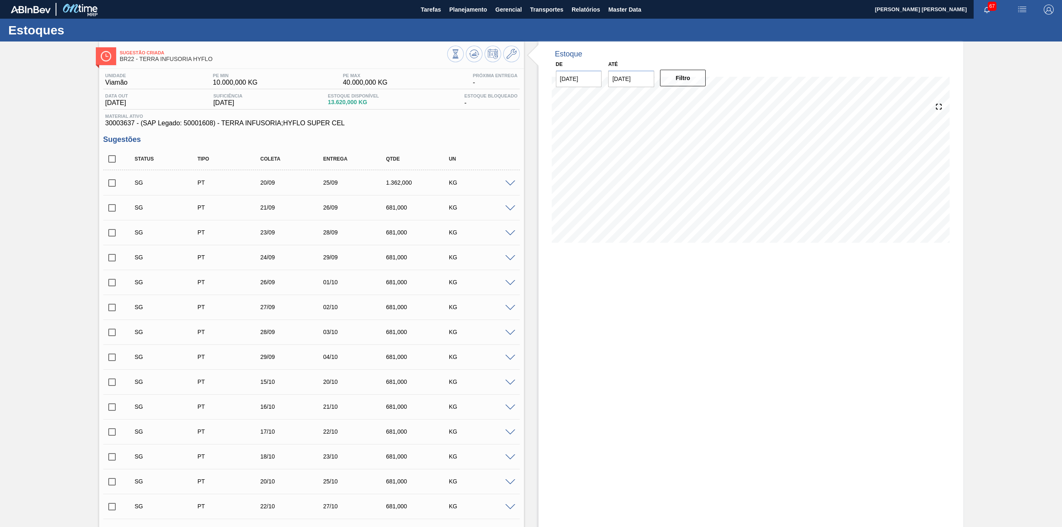
checkbox input "true"
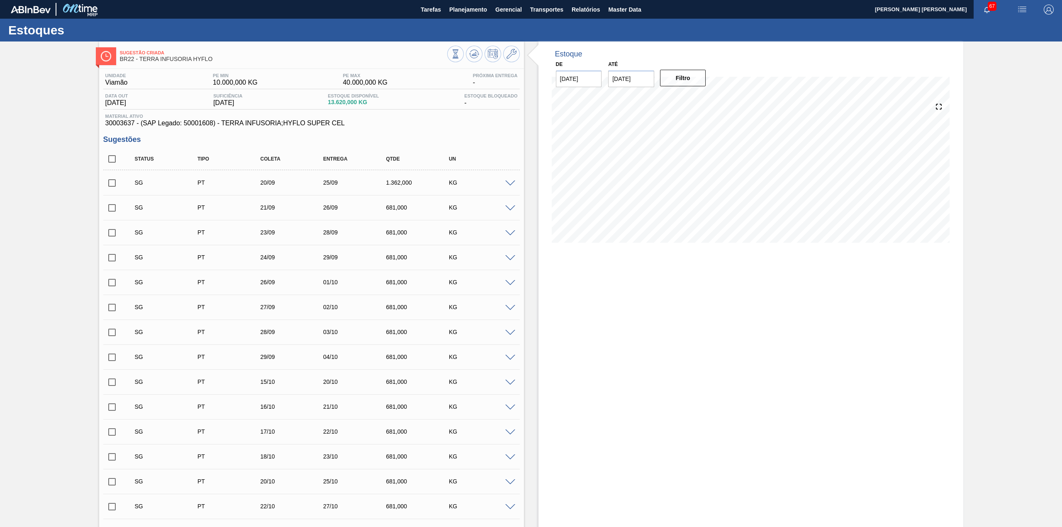
checkbox input "true"
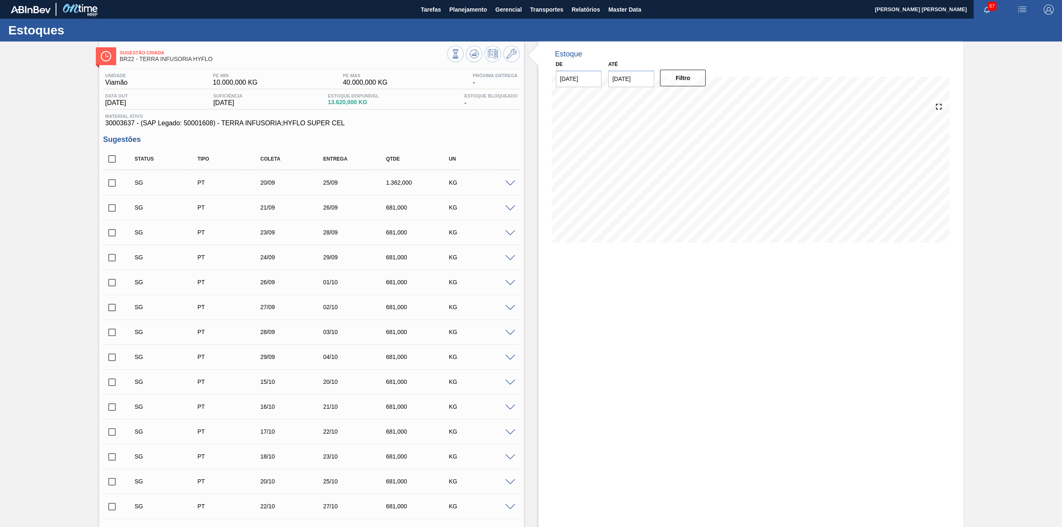
checkbox input "true"
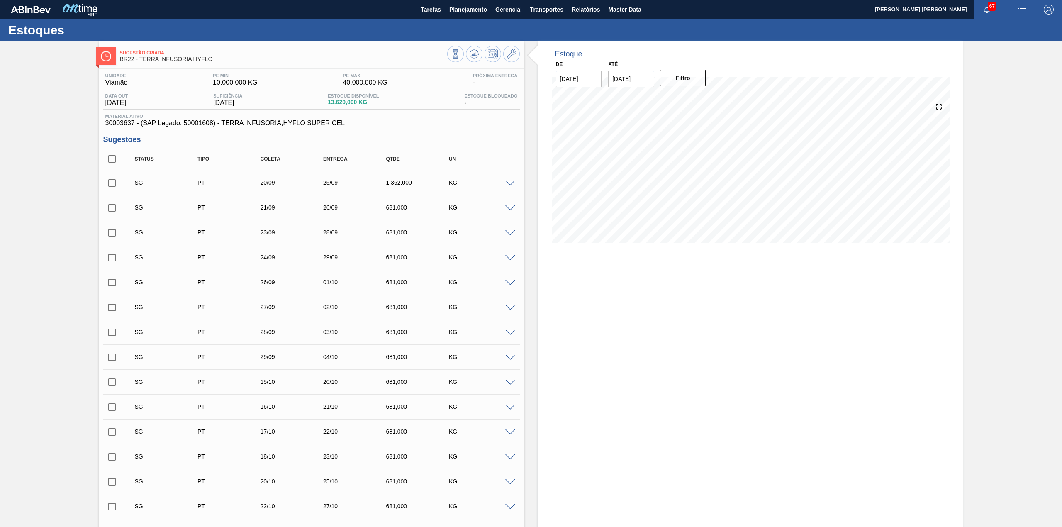
checkbox input "true"
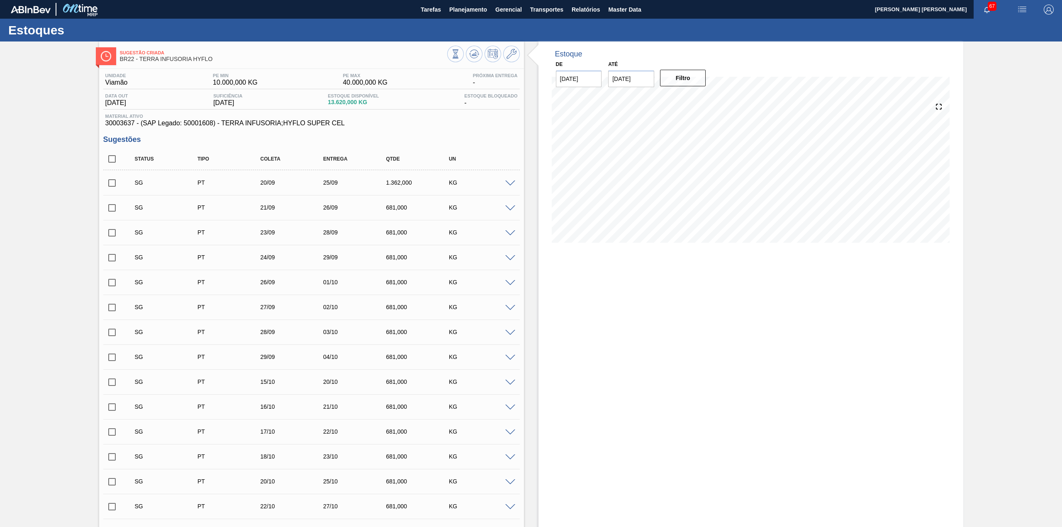
checkbox input "true"
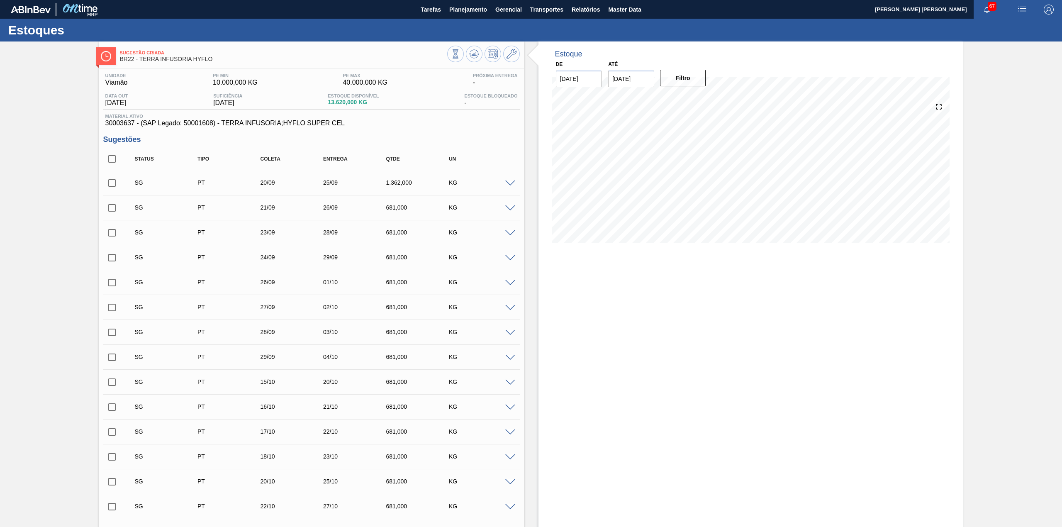
checkbox input "true"
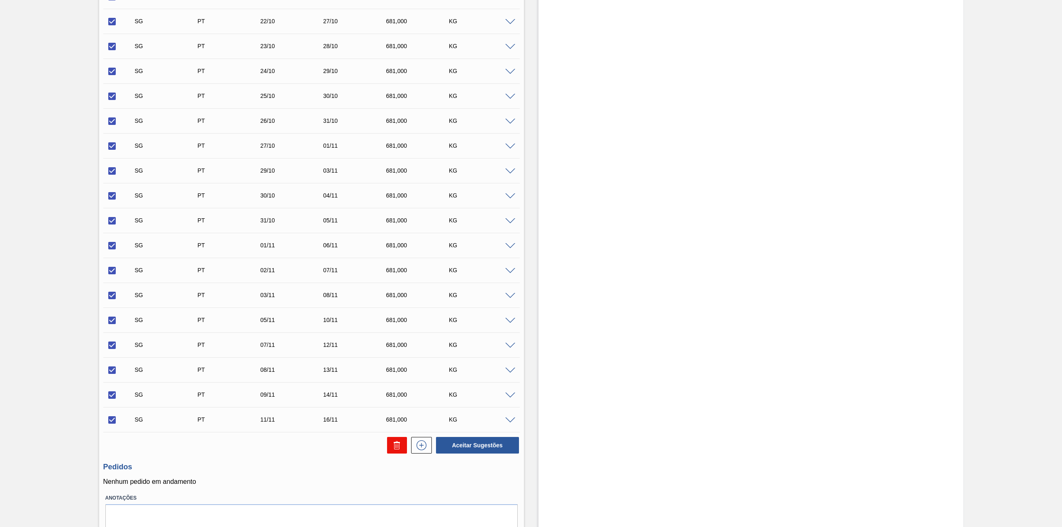
scroll to position [518, 0]
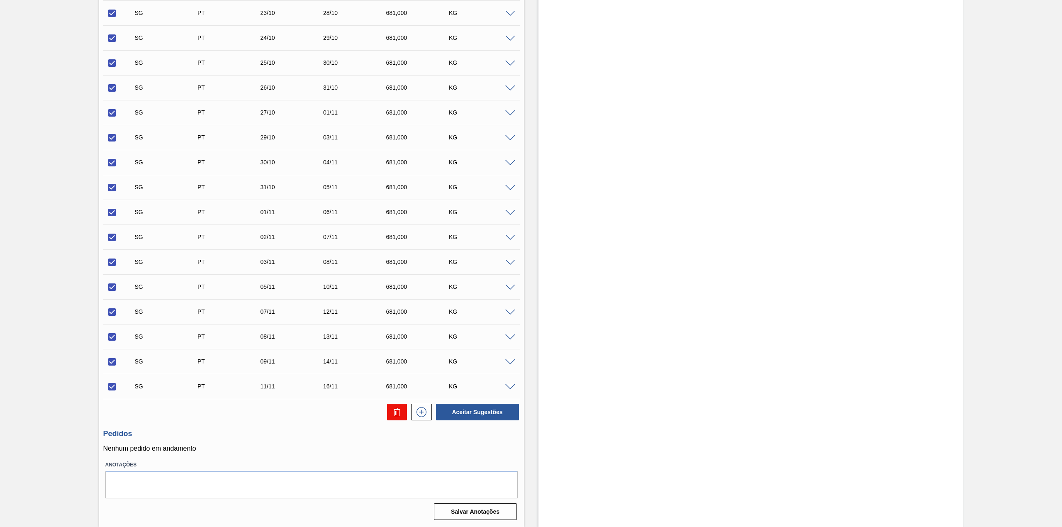
click at [397, 418] on button at bounding box center [397, 412] width 20 height 17
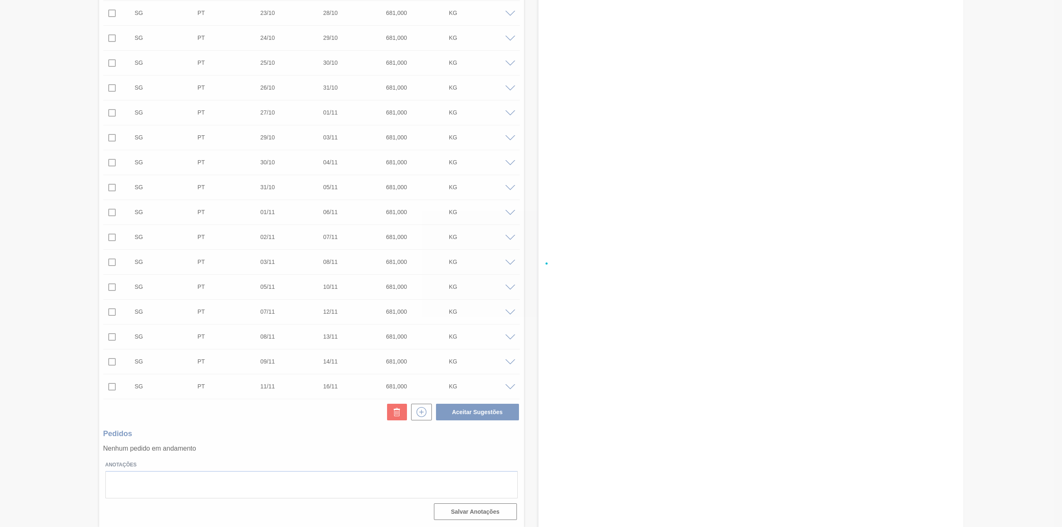
checkbox input "false"
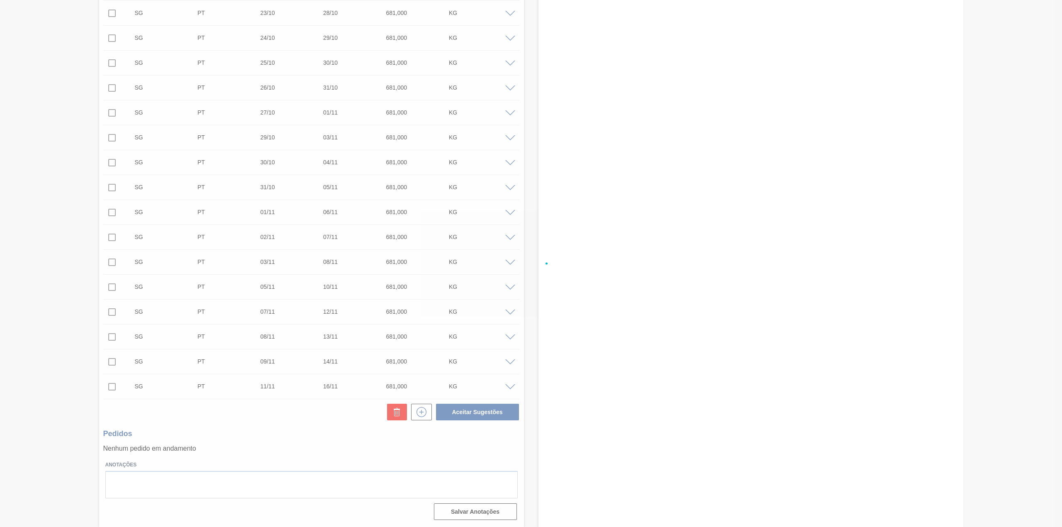
checkbox input "false"
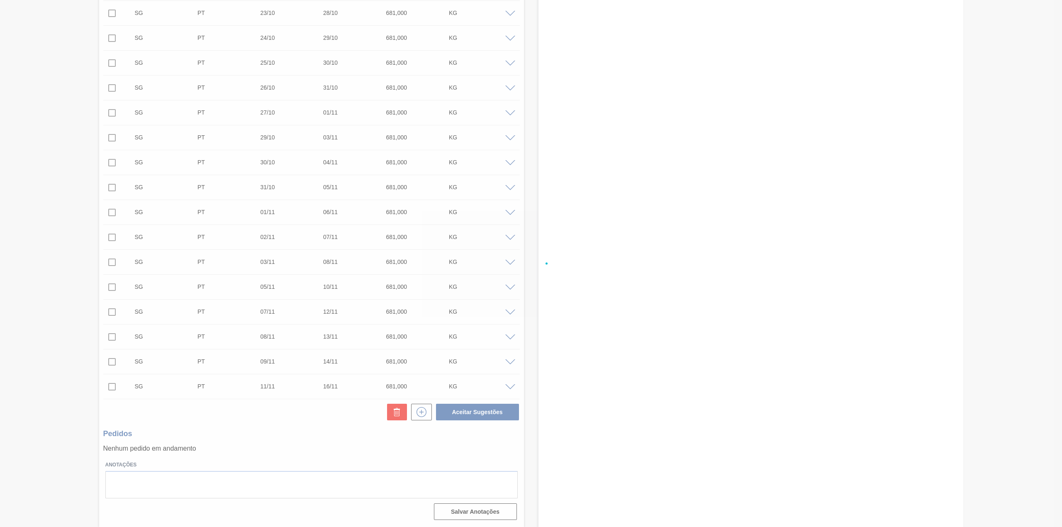
checkbox input "false"
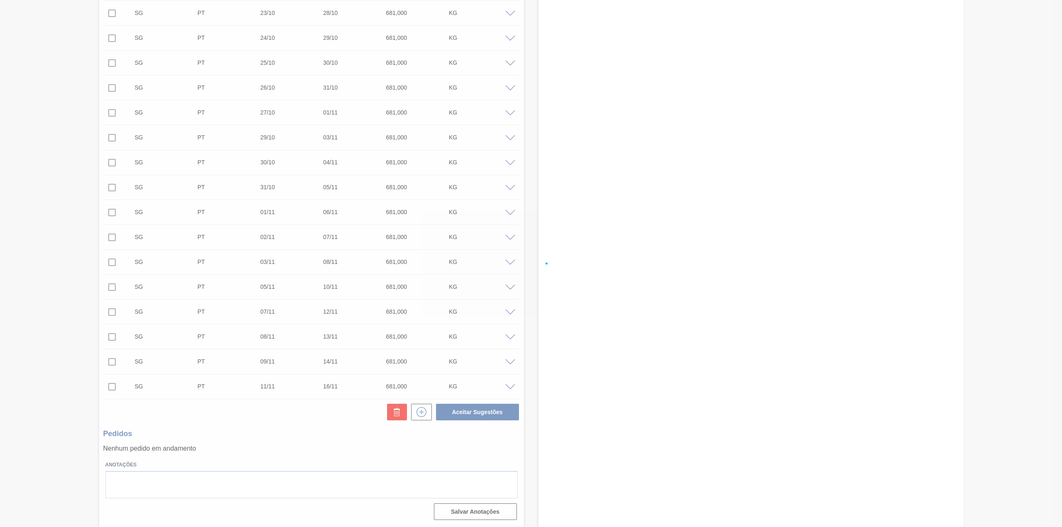
checkbox input "false"
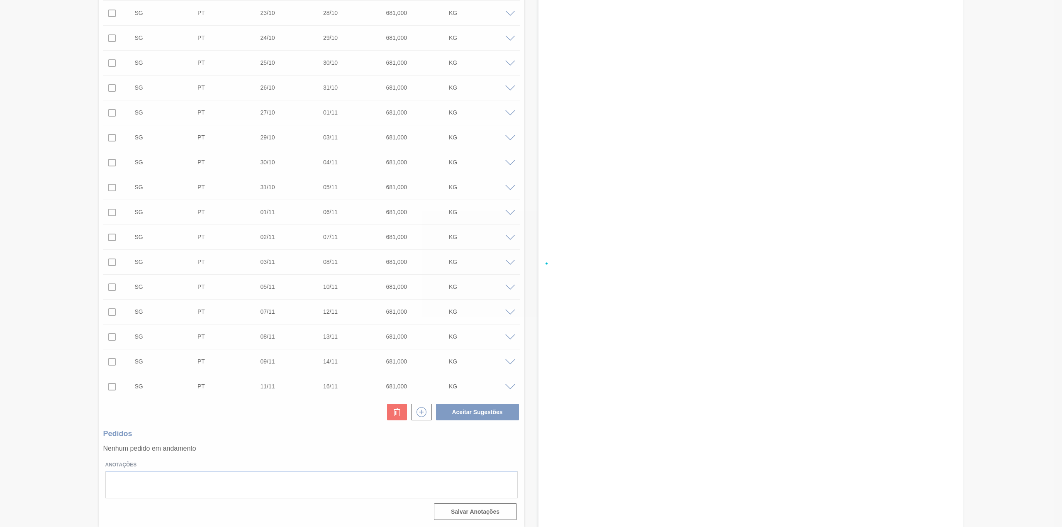
checkbox input "false"
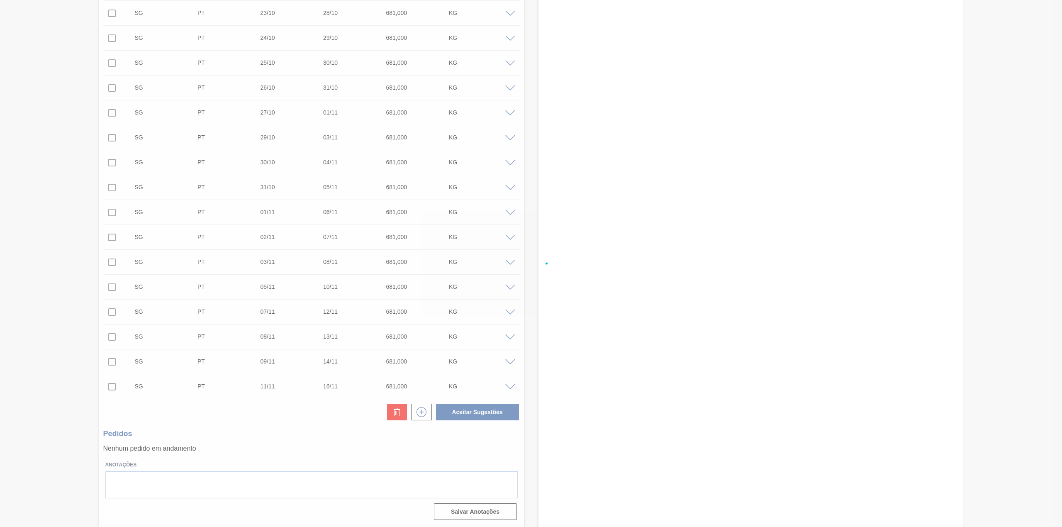
checkbox input "false"
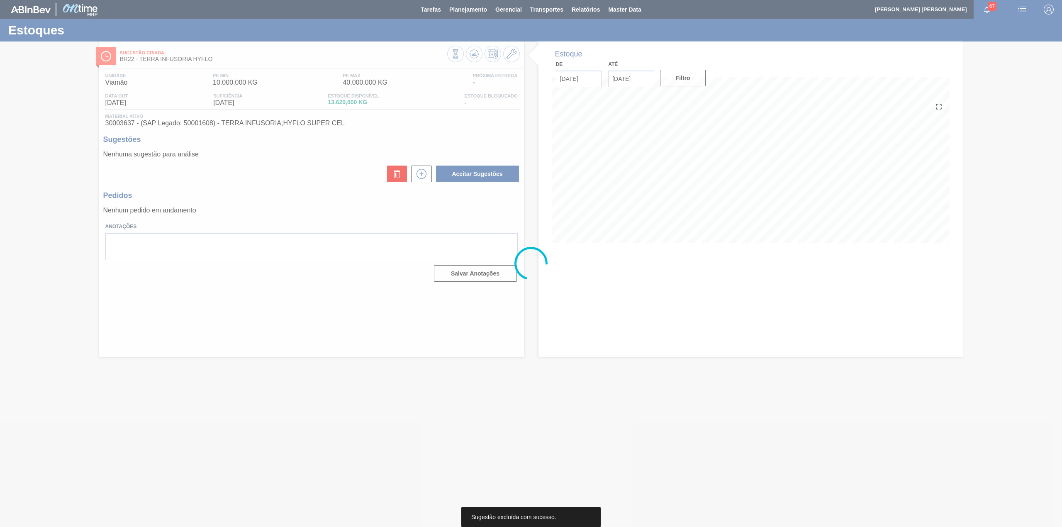
scroll to position [0, 0]
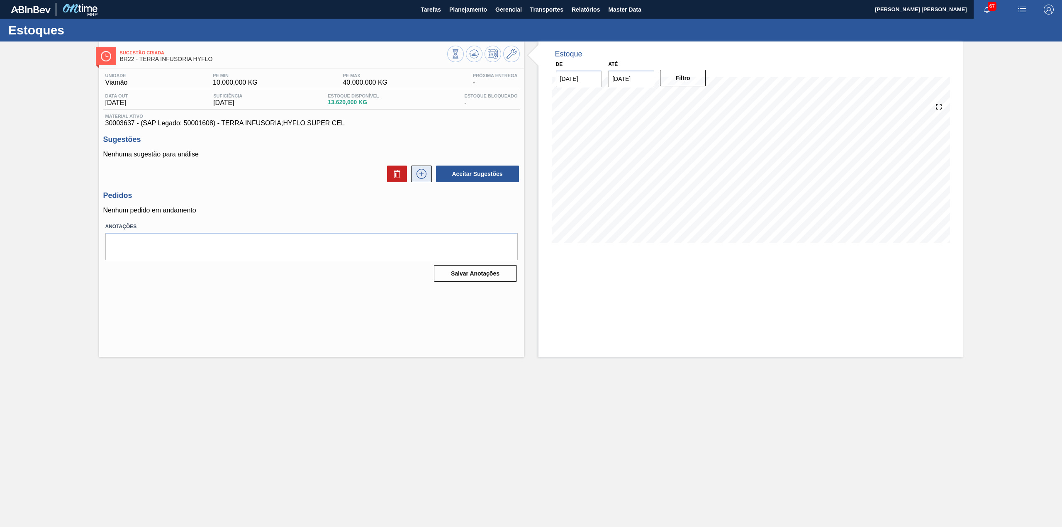
click at [421, 173] on icon at bounding box center [421, 174] width 13 height 10
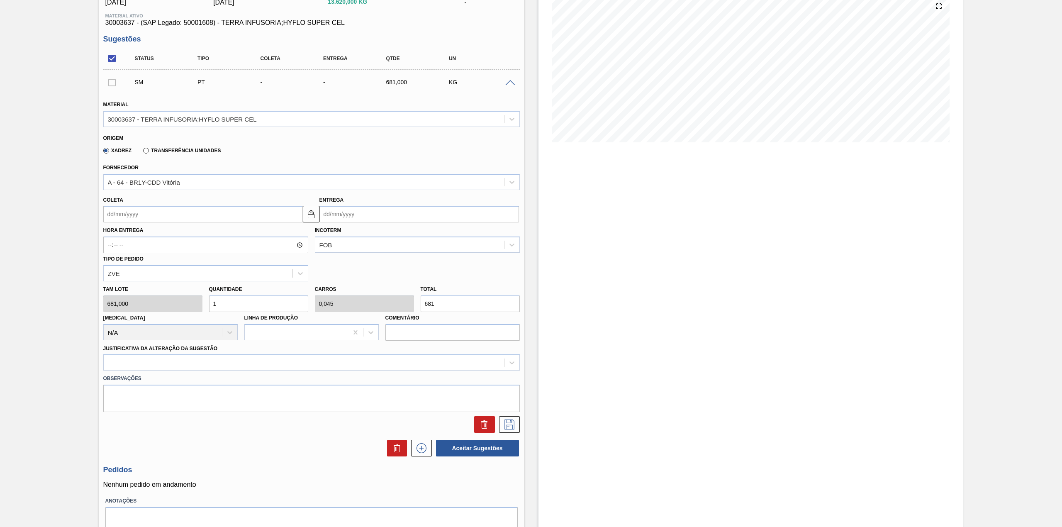
scroll to position [110, 0]
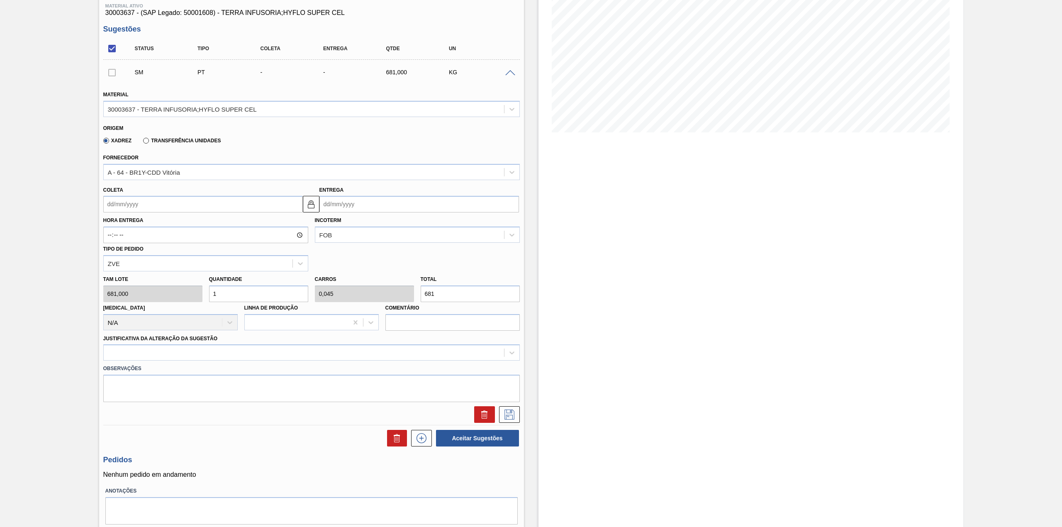
click at [145, 202] on input "Coleta" at bounding box center [203, 204] width 200 height 17
click at [154, 292] on div "24" at bounding box center [153, 290] width 11 height 11
type input "[DATE]"
click at [263, 293] on input "1" at bounding box center [258, 293] width 99 height 17
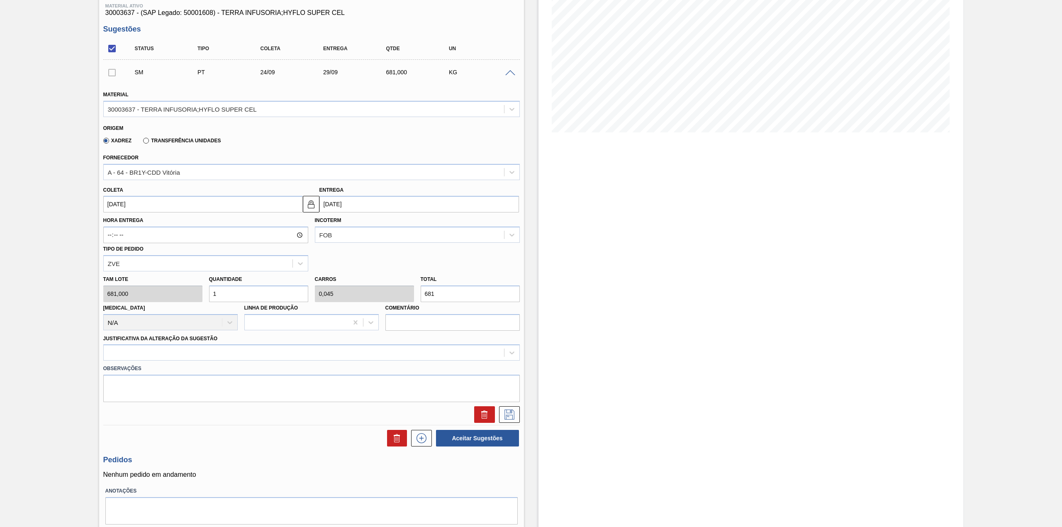
type input "12"
type input "0,545"
type input "8.172"
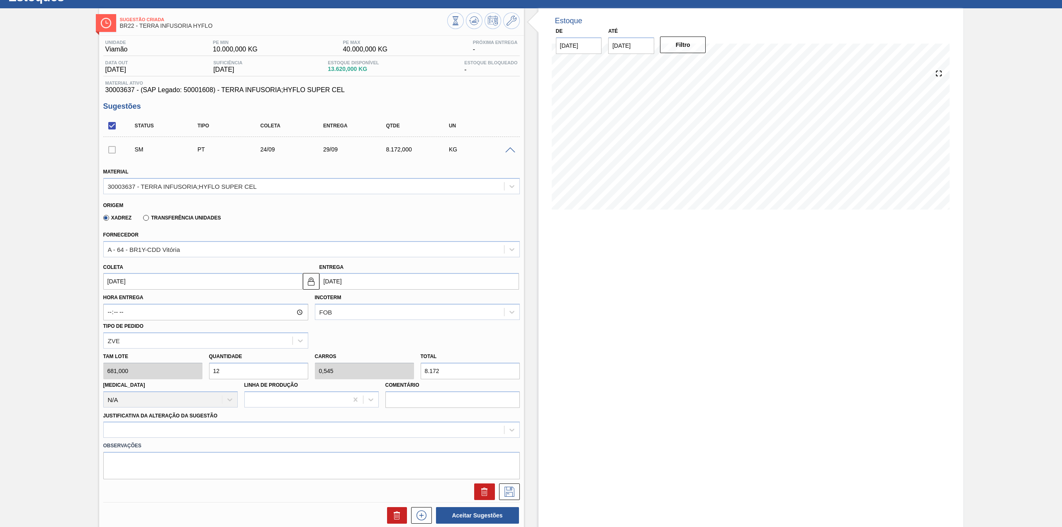
scroll to position [136, 0]
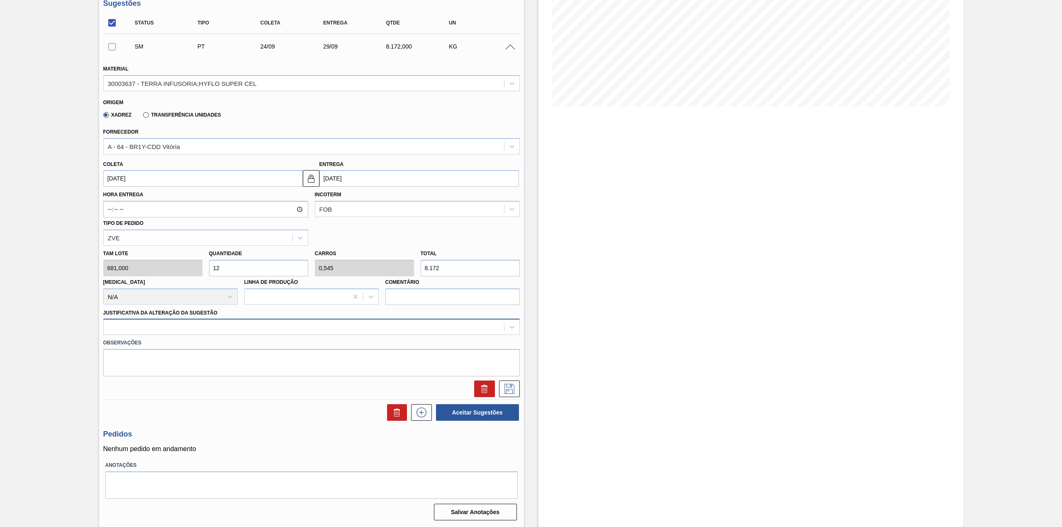
type input "12"
click at [214, 321] on div at bounding box center [304, 327] width 400 height 12
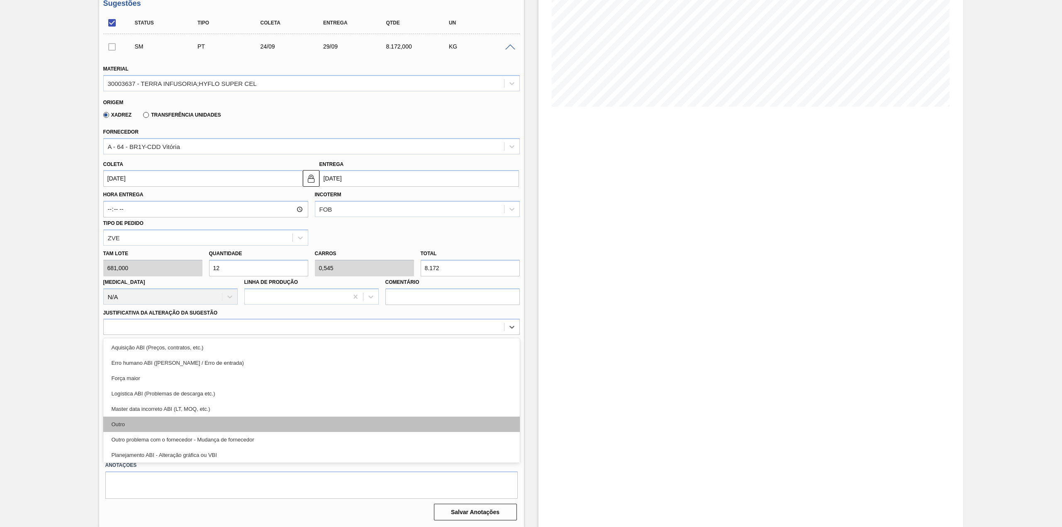
click at [167, 424] on div "Outro" at bounding box center [311, 424] width 417 height 15
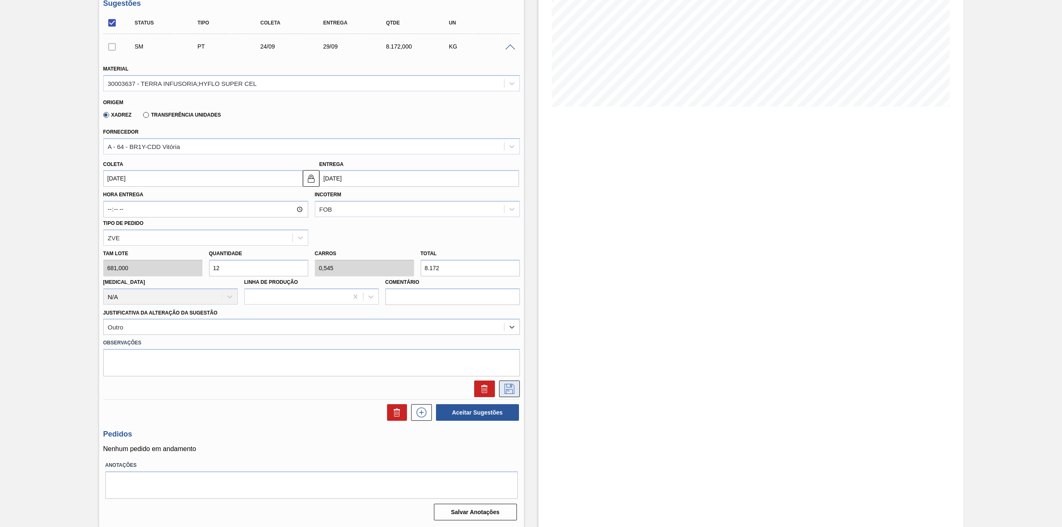
click at [505, 382] on button at bounding box center [509, 388] width 21 height 17
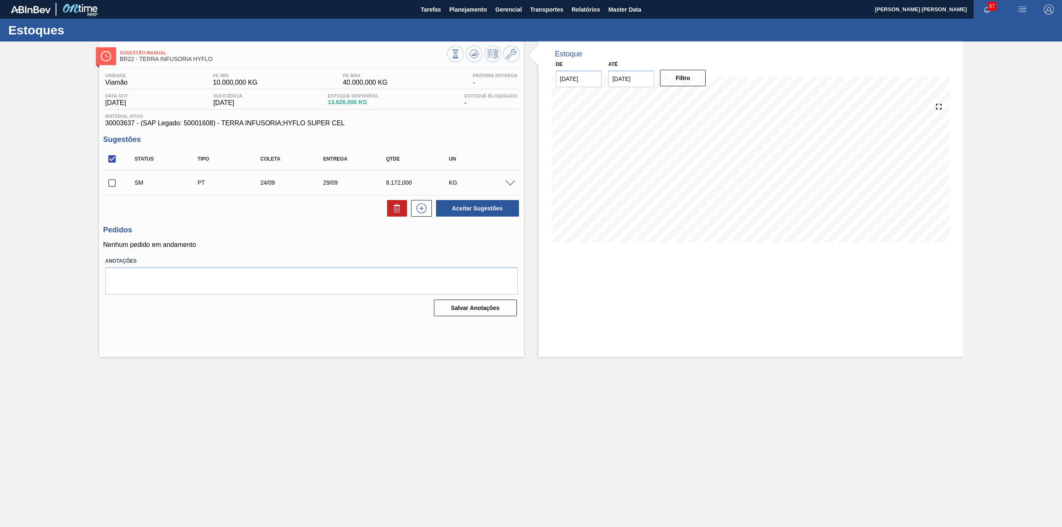
scroll to position [0, 0]
drag, startPoint x: 112, startPoint y: 186, endPoint x: 119, endPoint y: 185, distance: 7.2
click at [112, 186] on input "checkbox" at bounding box center [111, 182] width 17 height 17
checkbox input "true"
click at [515, 207] on button "Aceitar Sugestões" at bounding box center [477, 208] width 83 height 17
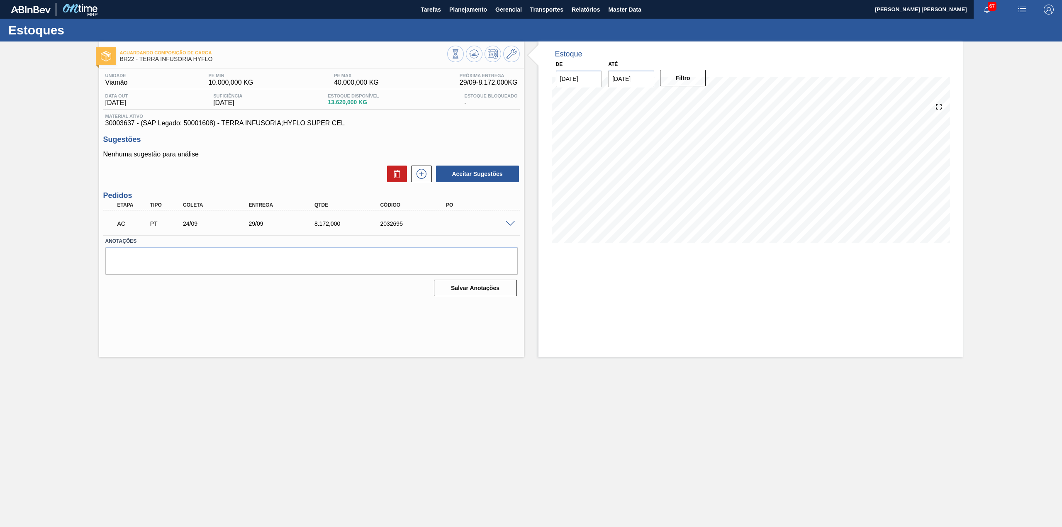
click at [508, 224] on span at bounding box center [510, 224] width 10 height 6
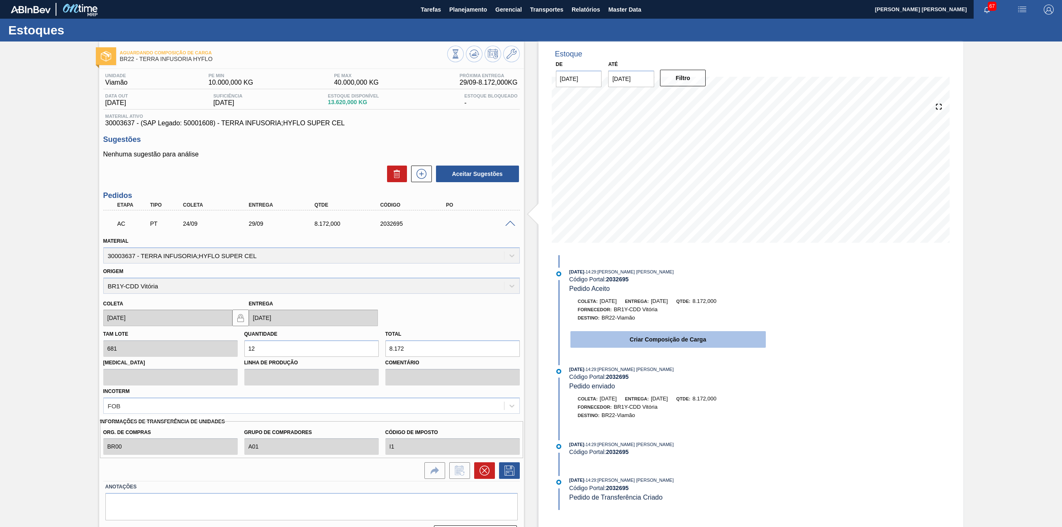
click at [676, 347] on button "Criar Composição de Carga" at bounding box center [668, 339] width 195 height 17
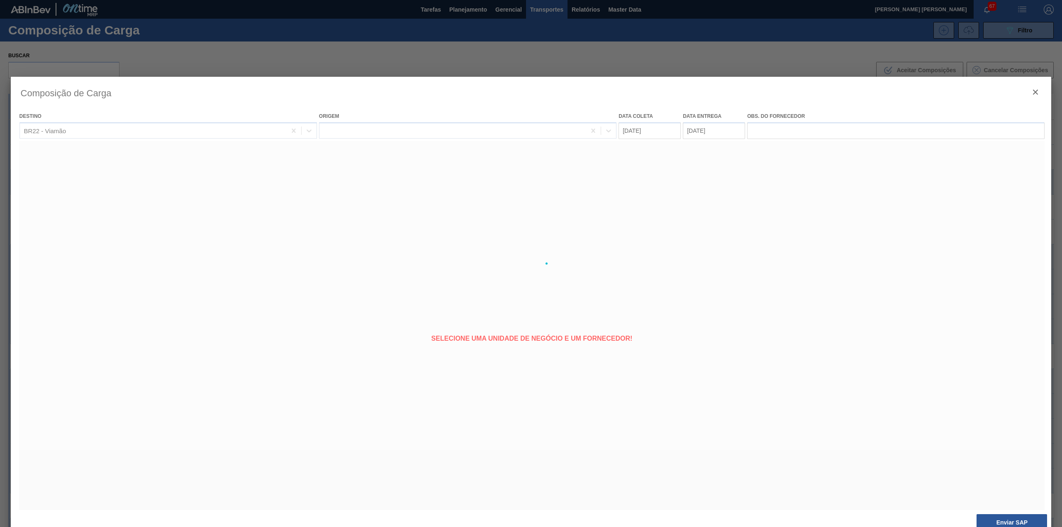
type coleta "[DATE]"
type entrega "[DATE]"
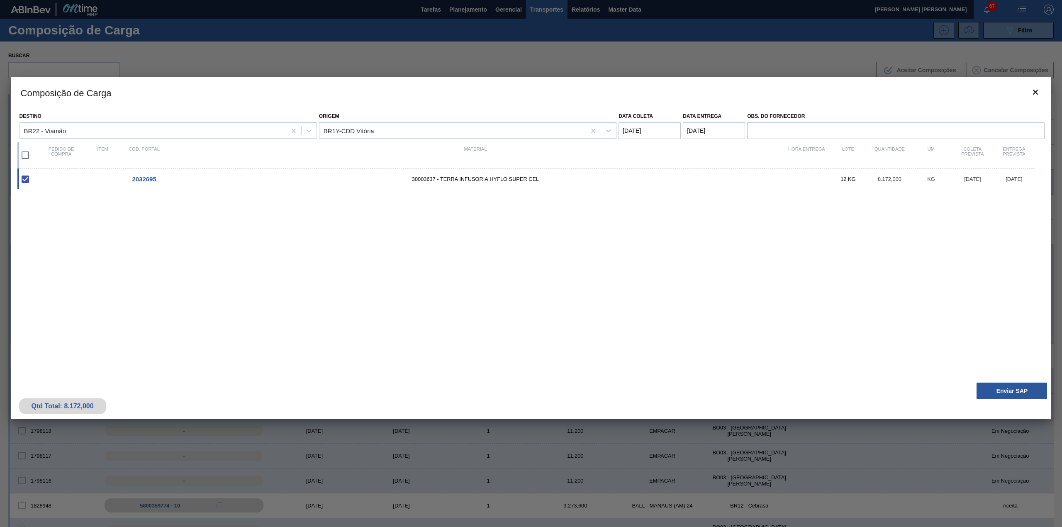
click at [995, 382] on div "Qtd Total: 8.172,000 Enviar SAP" at bounding box center [531, 398] width 1041 height 41
click at [983, 410] on div "Qtd Total: 8.172,000 Enviar SAP" at bounding box center [531, 398] width 1041 height 41
click at [983, 398] on button "Enviar SAP" at bounding box center [1012, 391] width 71 height 17
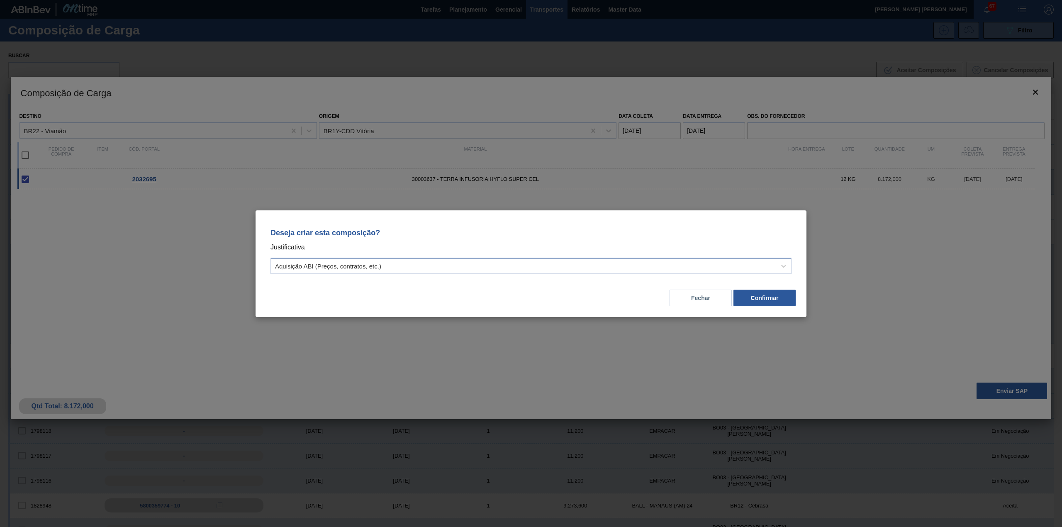
click at [529, 268] on div "Aquisição ABI (Preços, contratos, etc.)" at bounding box center [523, 266] width 505 height 12
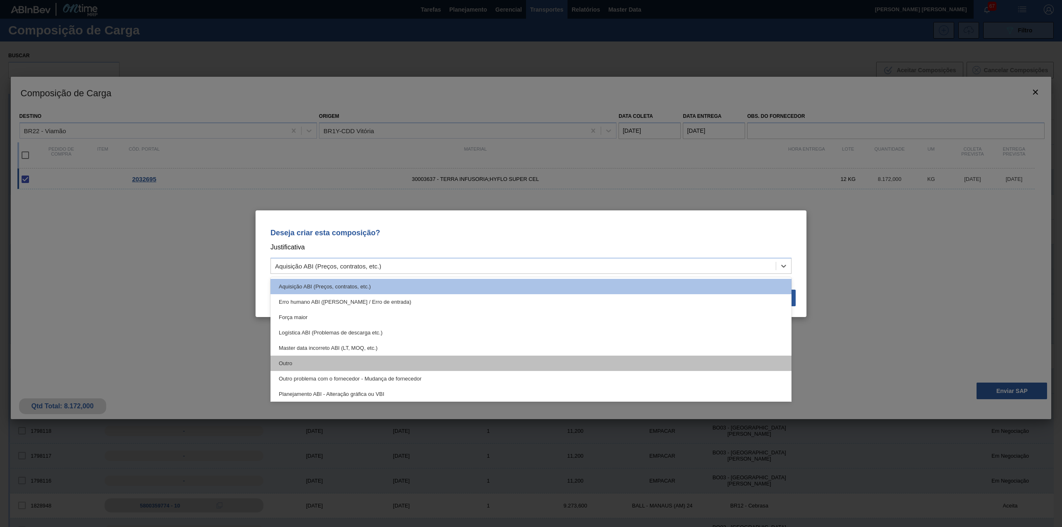
click at [412, 366] on div "Outro" at bounding box center [531, 363] width 521 height 15
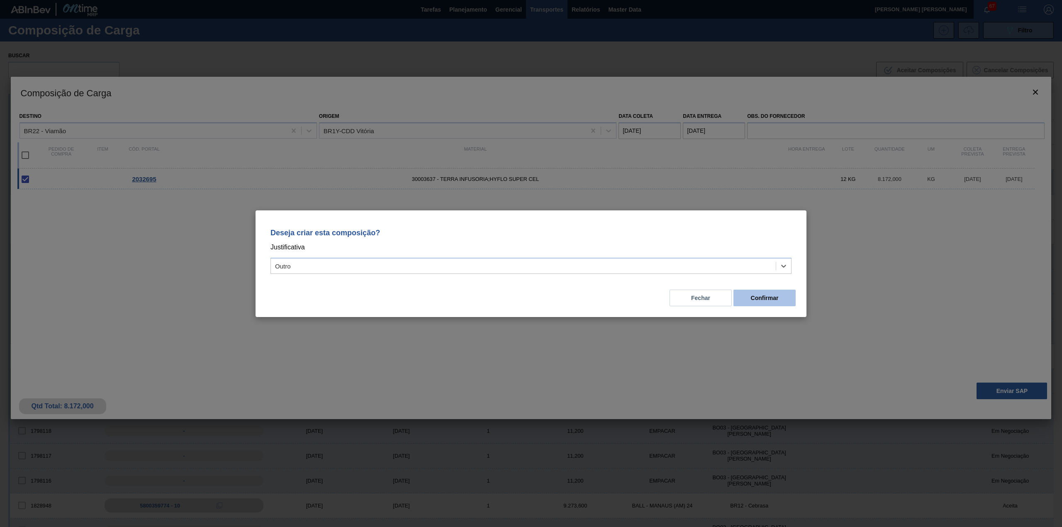
click at [780, 297] on button "Confirmar" at bounding box center [765, 298] width 62 height 17
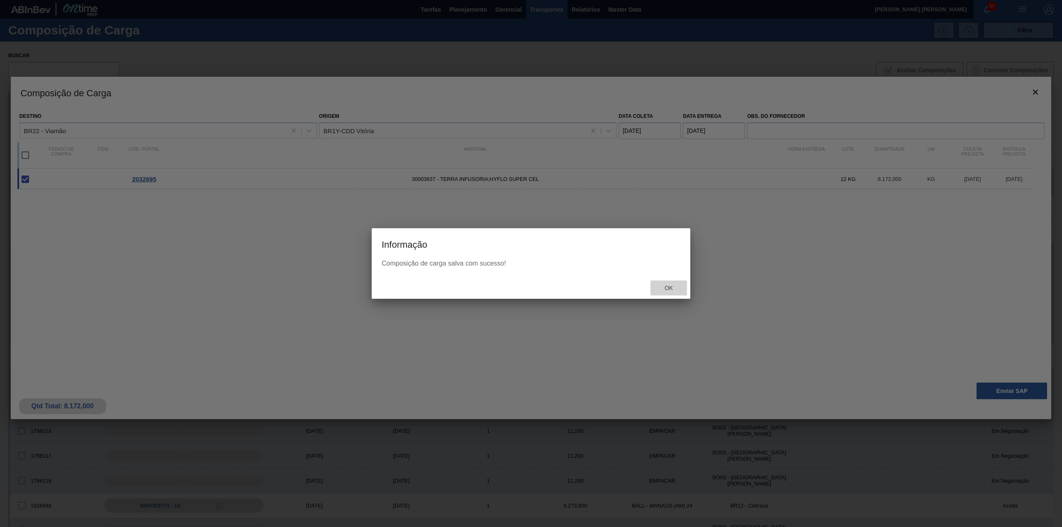
click at [666, 288] on span "Ok" at bounding box center [669, 288] width 22 height 7
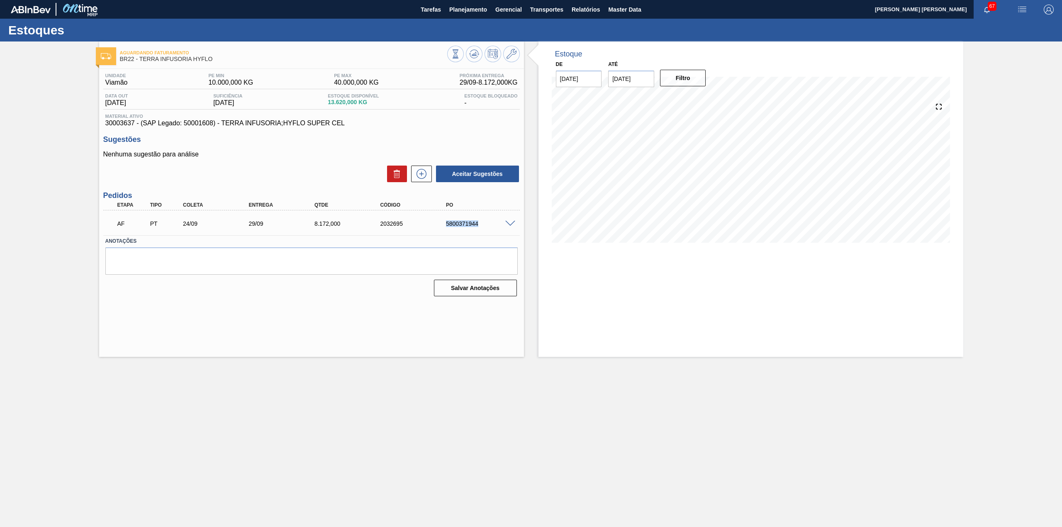
drag, startPoint x: 445, startPoint y: 224, endPoint x: 478, endPoint y: 227, distance: 32.9
click at [478, 227] on div "AF PT 24/09 29/09 8.172,000 2032695 5800371944" at bounding box center [309, 223] width 395 height 17
copy div "5800371944"
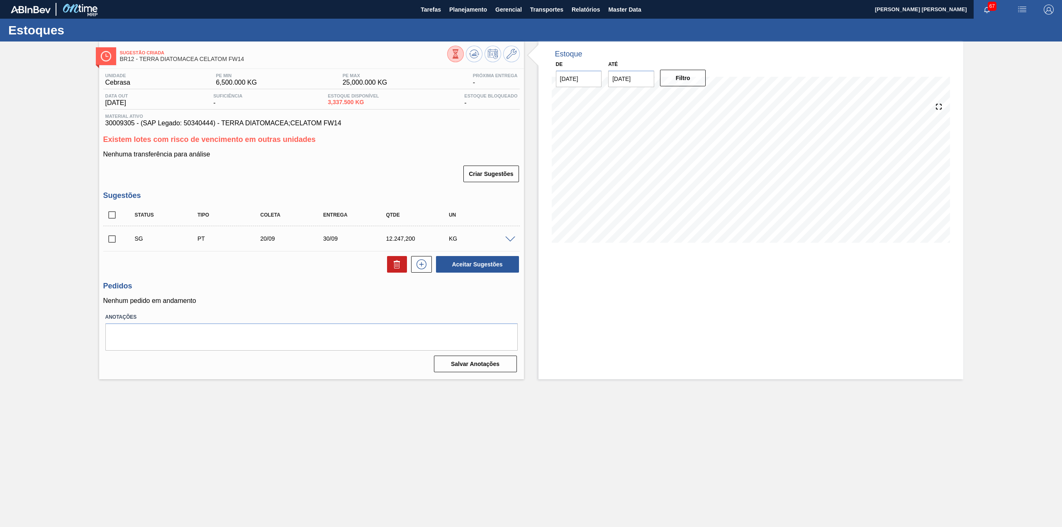
click at [508, 238] on span at bounding box center [510, 239] width 10 height 6
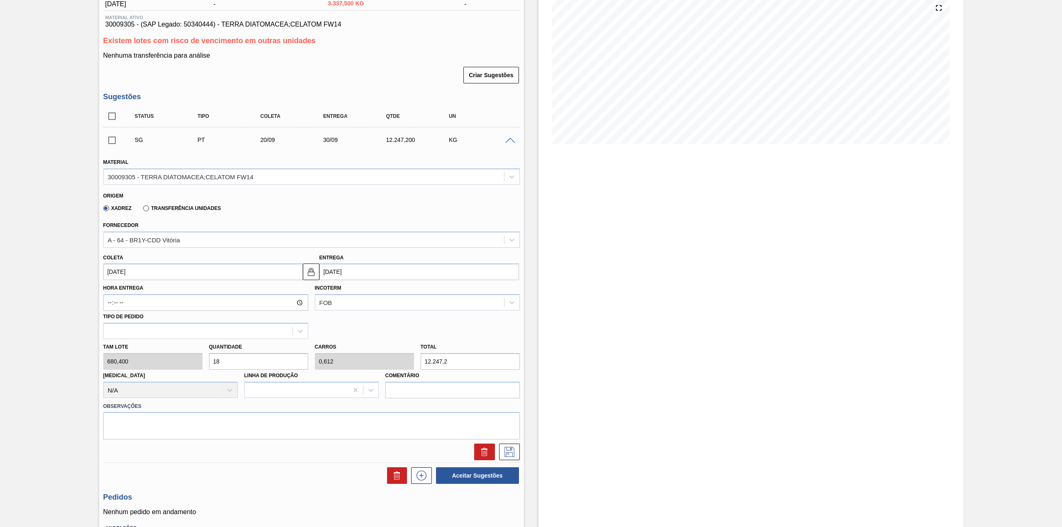
scroll to position [110, 0]
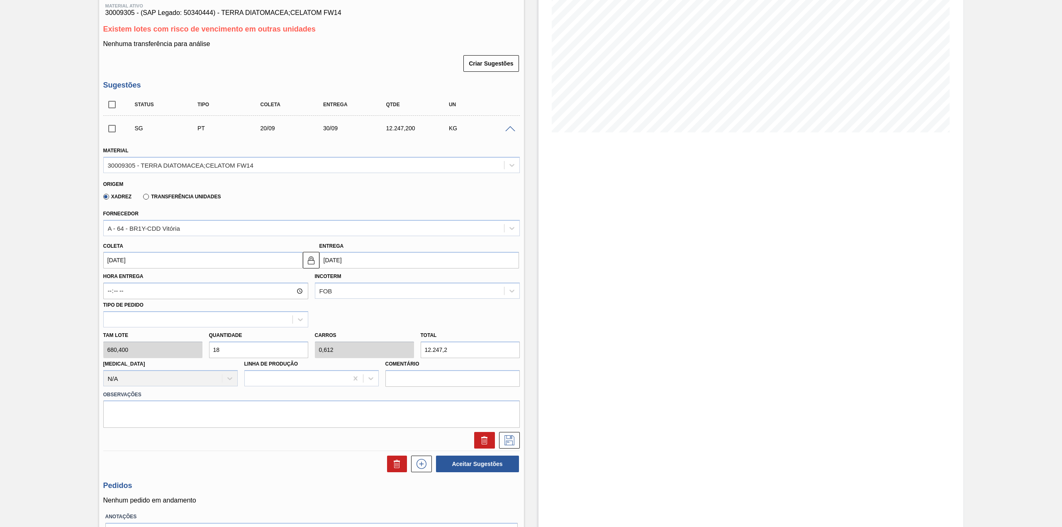
click at [190, 258] on input "20/09/2025" at bounding box center [203, 260] width 200 height 17
click at [153, 348] on div "24" at bounding box center [153, 346] width 11 height 11
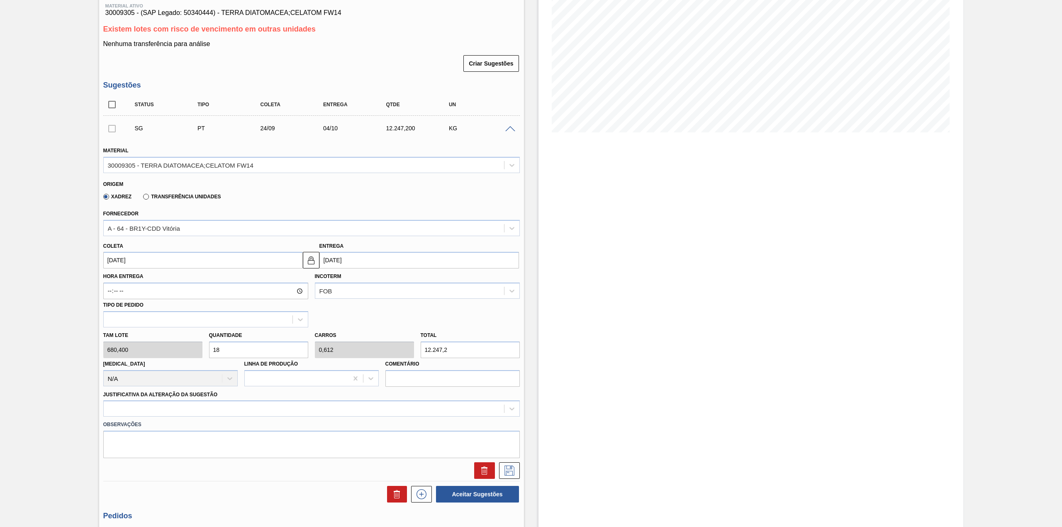
type input "[DATE]"
click at [256, 351] on input "18" at bounding box center [258, 349] width 99 height 17
type input "1"
type input "0,034"
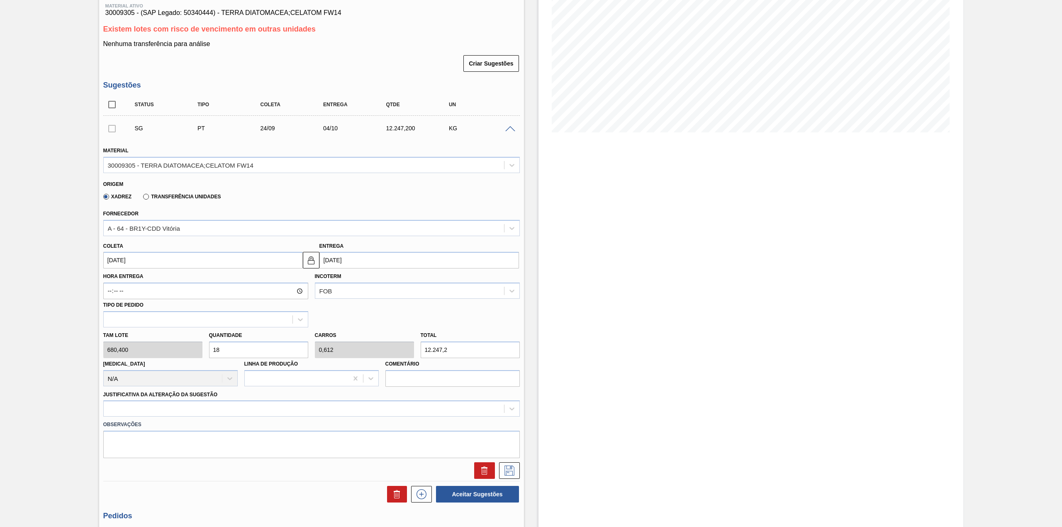
type input "680,4"
type input "12"
type input "0,408"
type input "8.164,8"
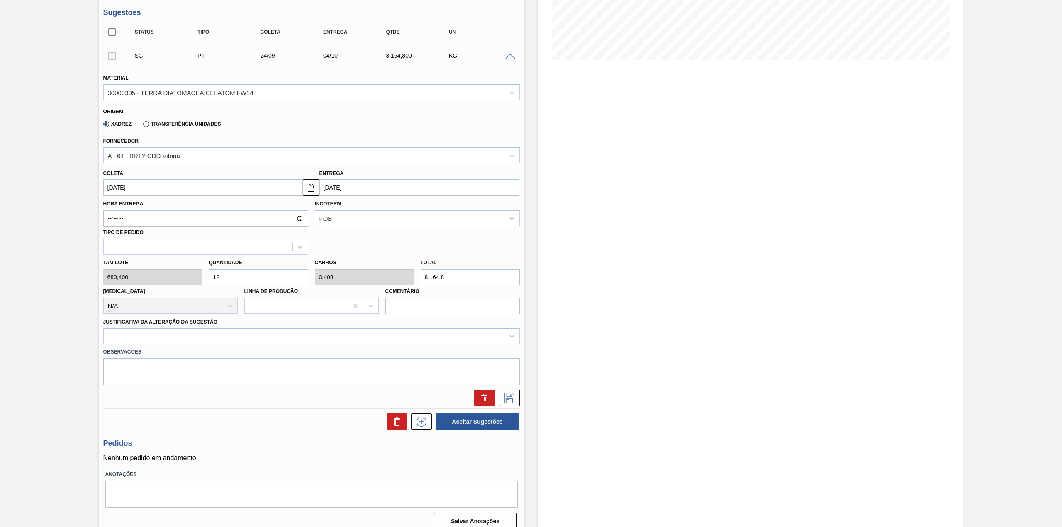
scroll to position [192, 0]
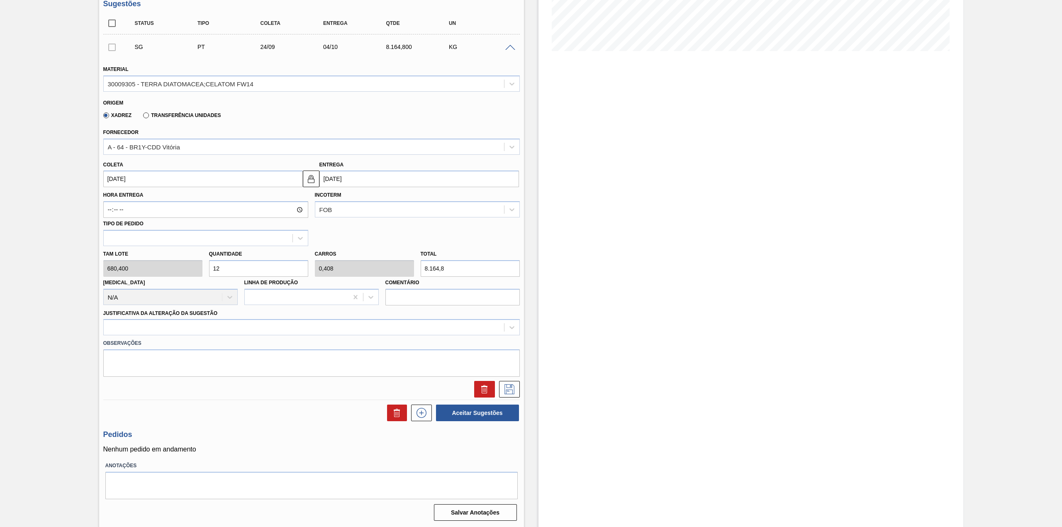
type input "12"
click at [214, 336] on div "Observações" at bounding box center [311, 355] width 423 height 41
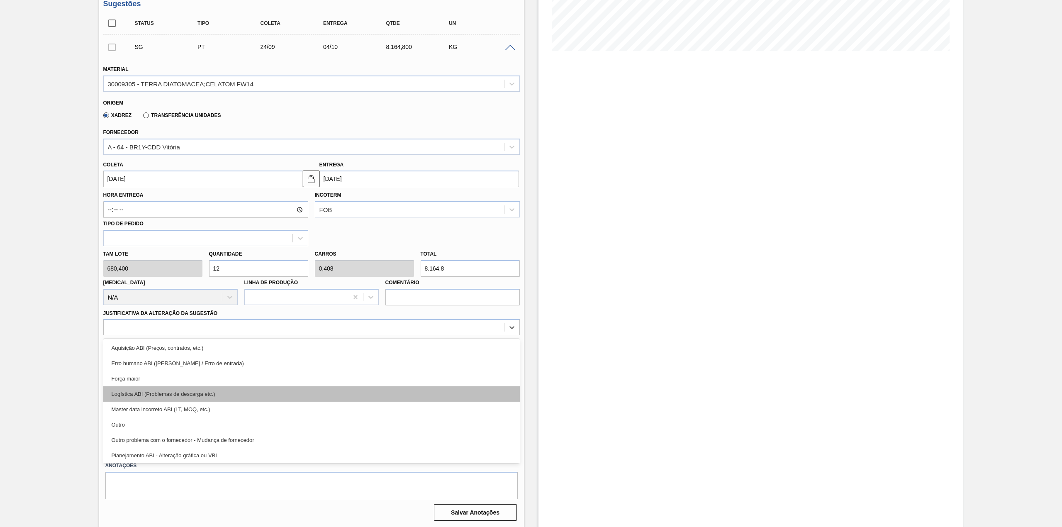
drag, startPoint x: 213, startPoint y: 329, endPoint x: 198, endPoint y: 394, distance: 66.7
click at [213, 330] on div at bounding box center [304, 328] width 400 height 12
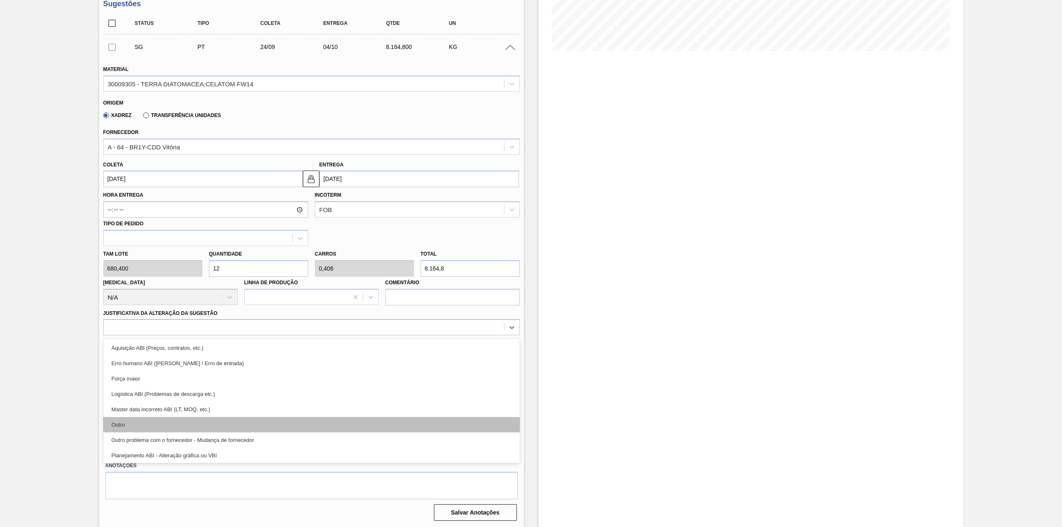
click at [195, 419] on div "Outro" at bounding box center [311, 424] width 417 height 15
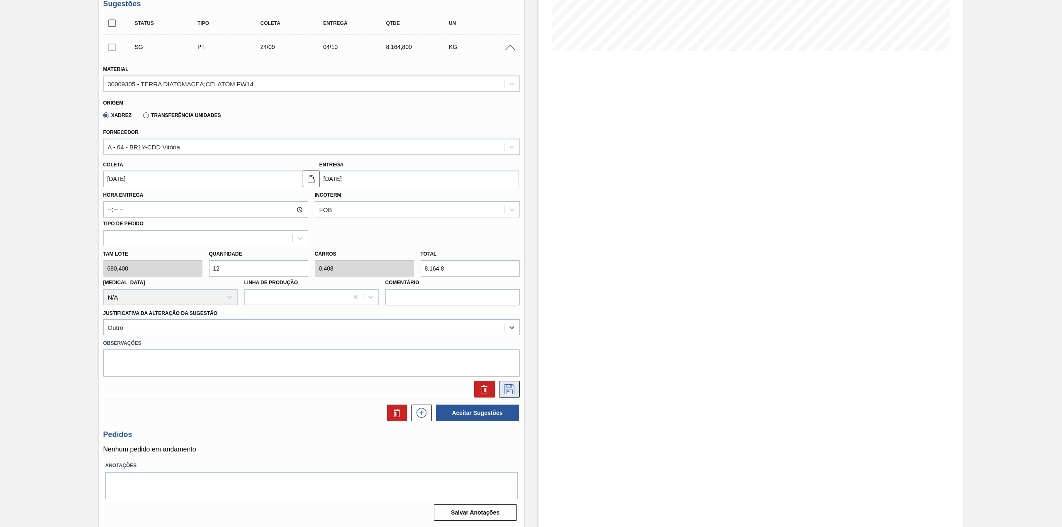
click at [511, 389] on icon at bounding box center [509, 389] width 13 height 10
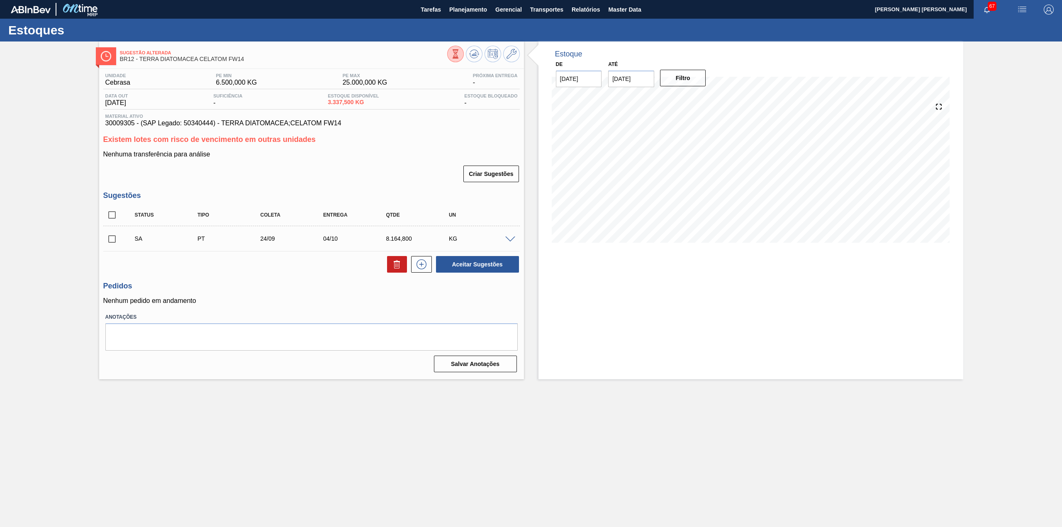
scroll to position [0, 0]
click at [117, 241] on input "checkbox" at bounding box center [111, 238] width 17 height 17
click at [498, 263] on button "Aceitar Sugestões" at bounding box center [477, 264] width 83 height 17
checkbox input "false"
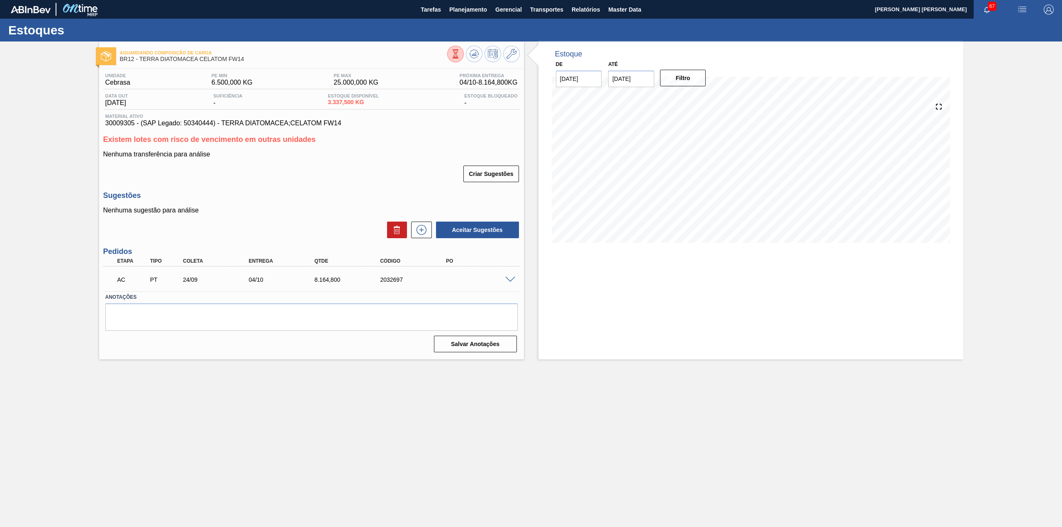
click at [511, 277] on span at bounding box center [510, 280] width 10 height 6
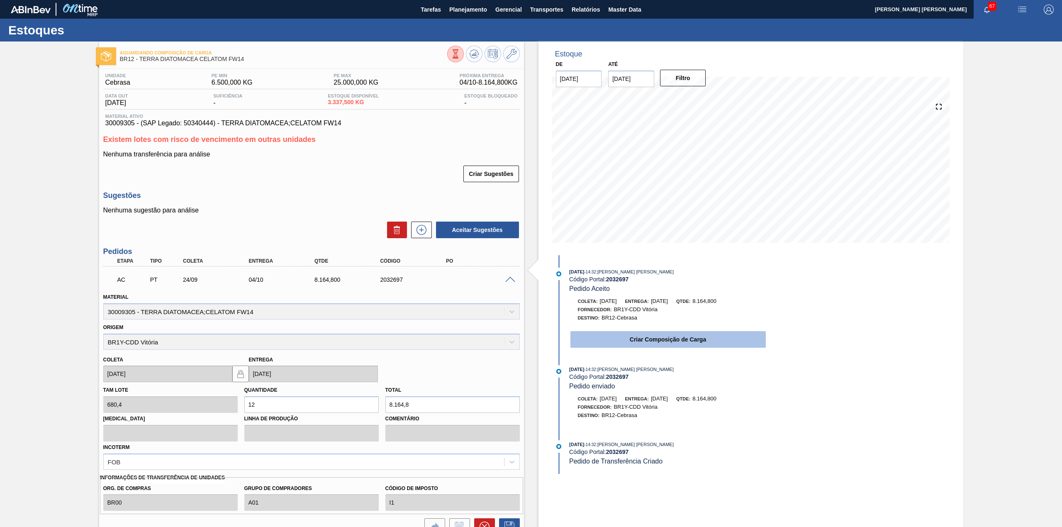
click at [649, 344] on button "Criar Composição de Carga" at bounding box center [668, 339] width 195 height 17
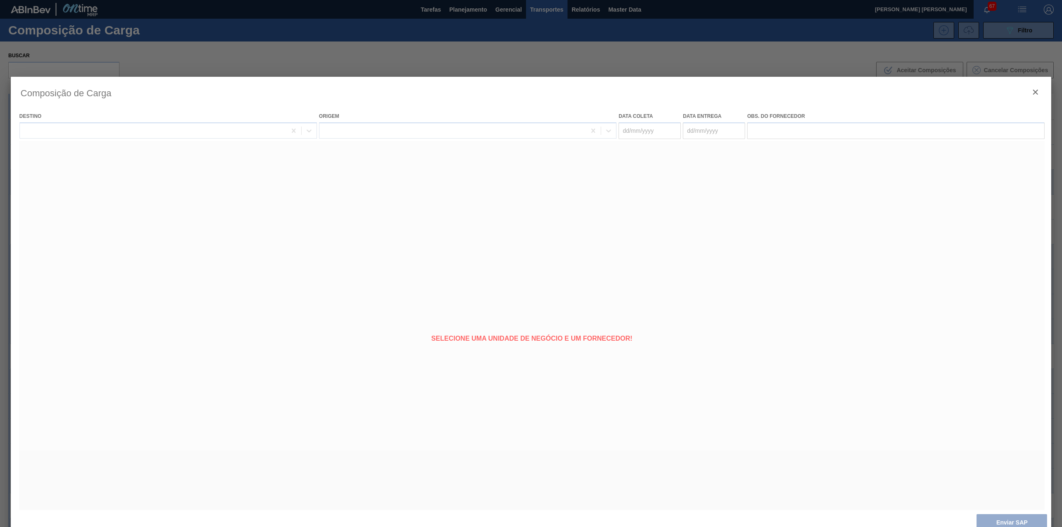
type coleta "[DATE]"
type entrega "04/10/2025"
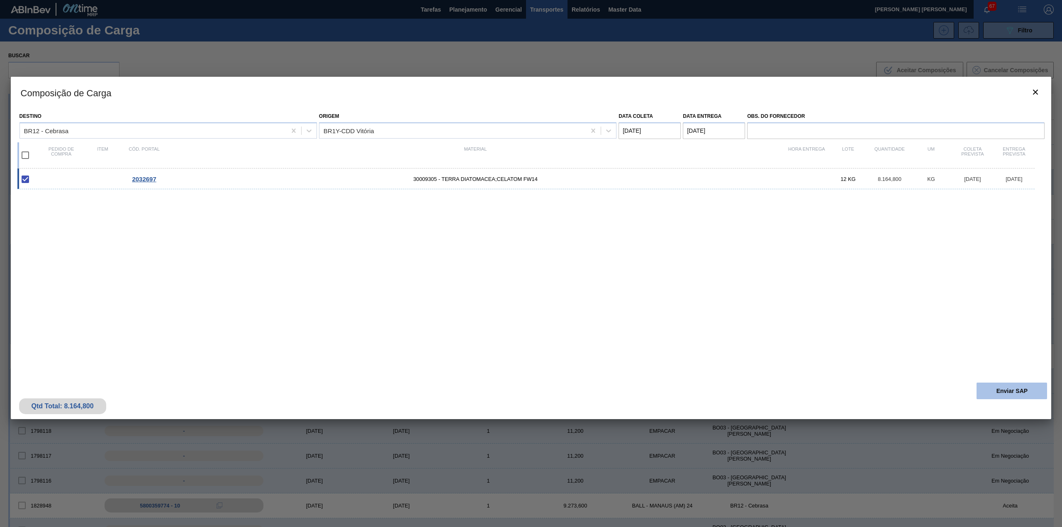
click at [1004, 392] on button "Enviar SAP" at bounding box center [1012, 391] width 71 height 17
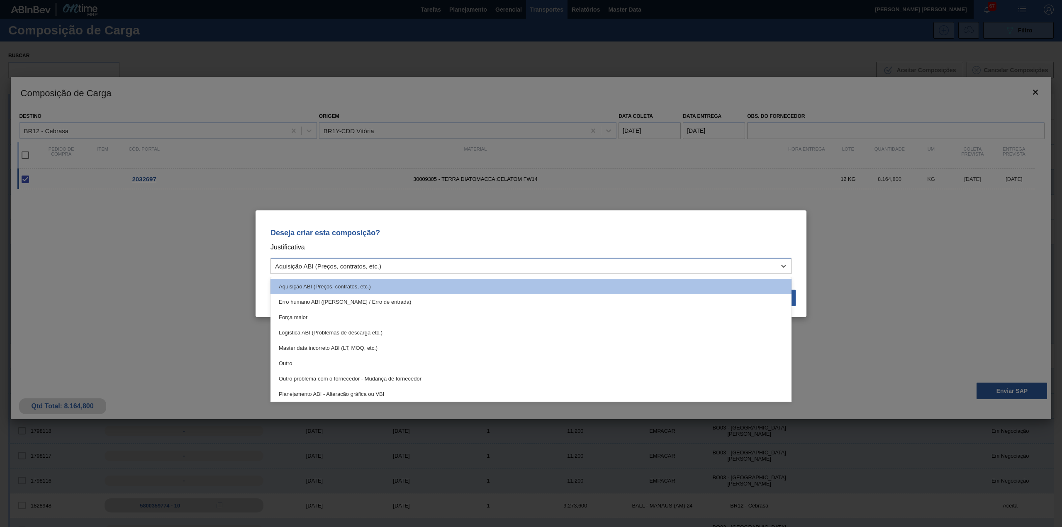
click at [540, 271] on div "Aquisição ABI (Preços, contratos, etc.)" at bounding box center [523, 266] width 505 height 12
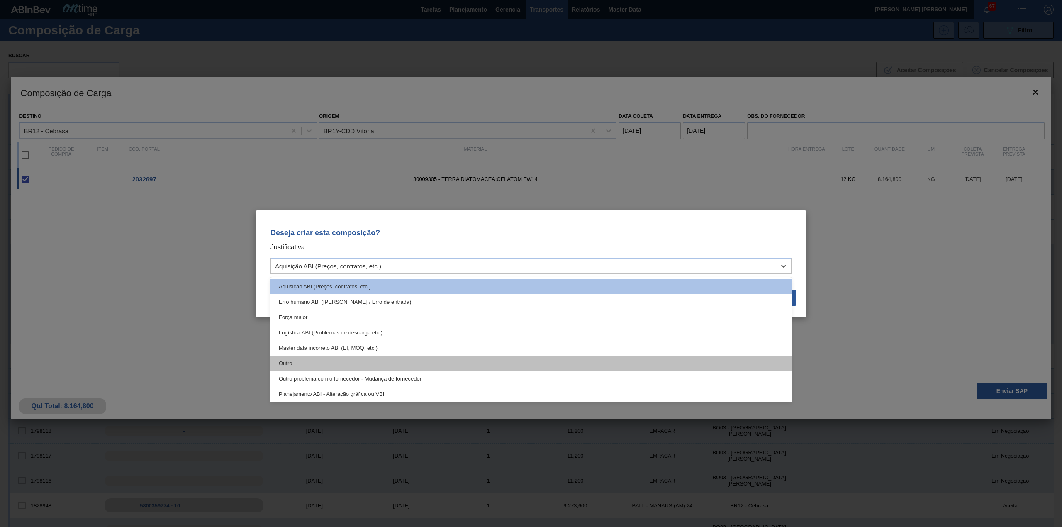
click at [367, 362] on div "Outro" at bounding box center [531, 363] width 521 height 15
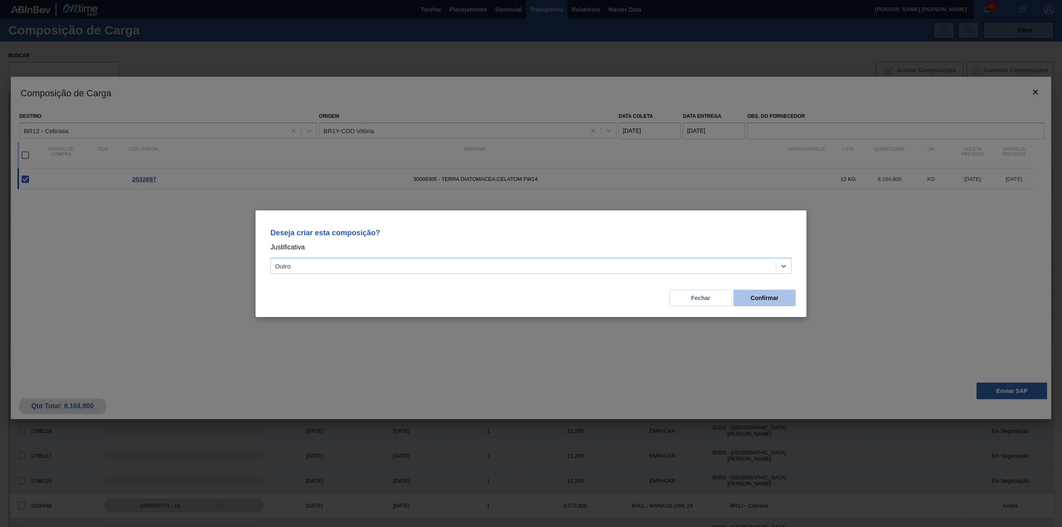
click at [760, 305] on button "Confirmar" at bounding box center [765, 298] width 62 height 17
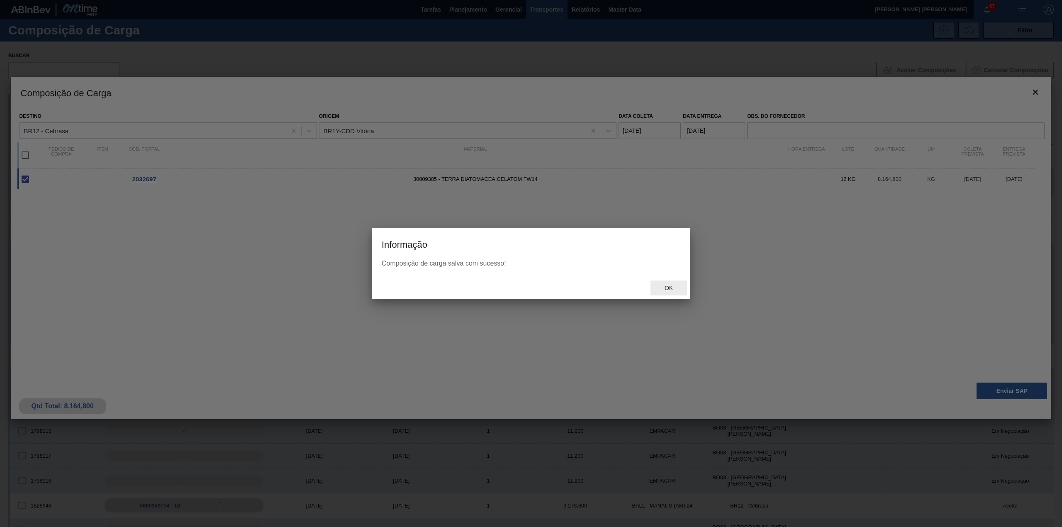
click at [673, 285] on span "Ok" at bounding box center [669, 288] width 22 height 7
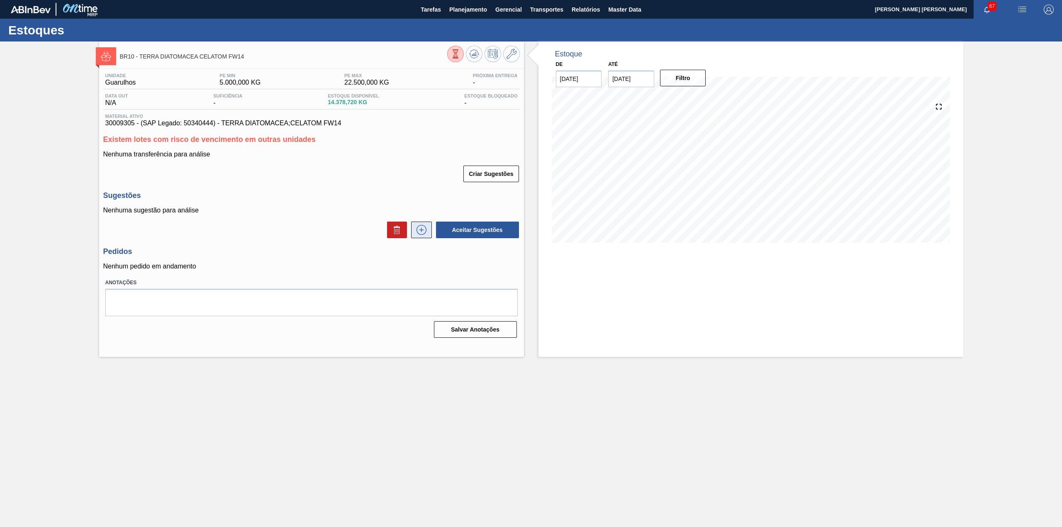
click at [429, 232] on button at bounding box center [421, 230] width 21 height 17
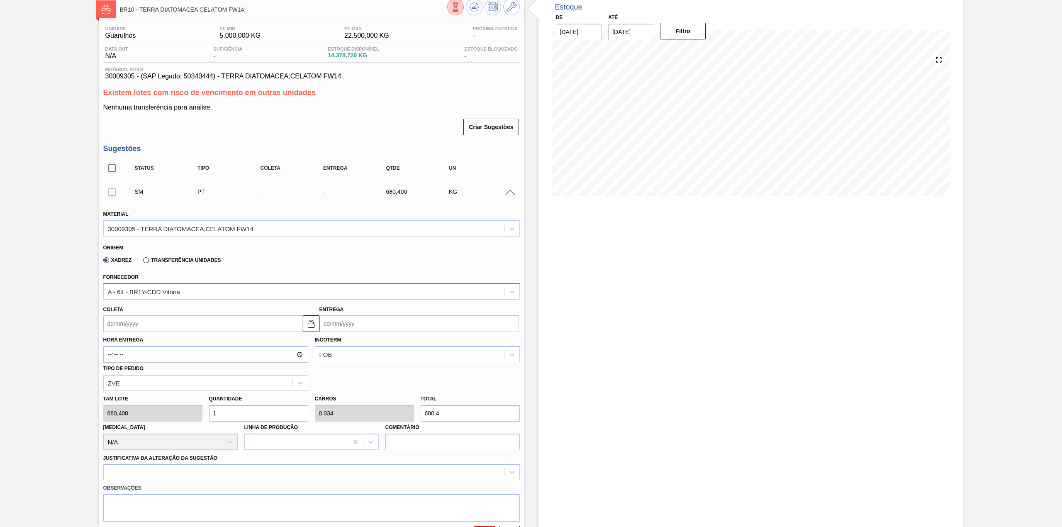
scroll to position [110, 0]
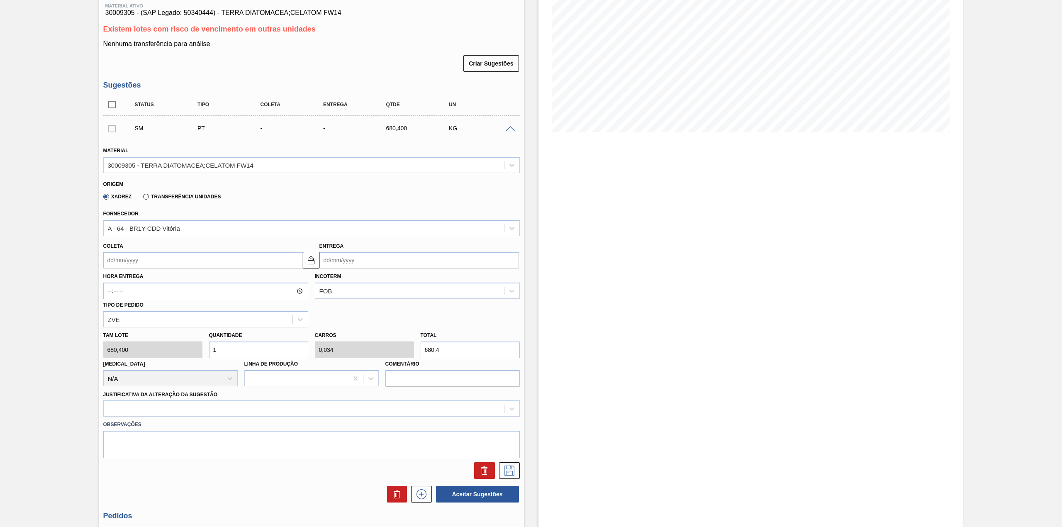
click at [155, 264] on input "Coleta" at bounding box center [203, 260] width 200 height 17
click at [151, 344] on div "24" at bounding box center [153, 346] width 11 height 11
type input "[DATE]"
click at [249, 351] on input "1" at bounding box center [258, 349] width 99 height 17
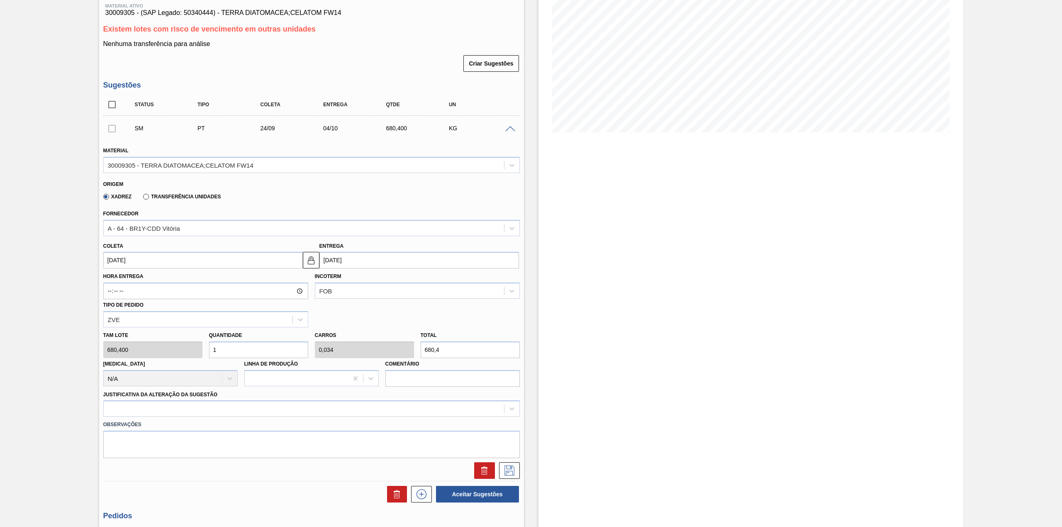
type input "12"
type input "0,408"
type input "8.164,8"
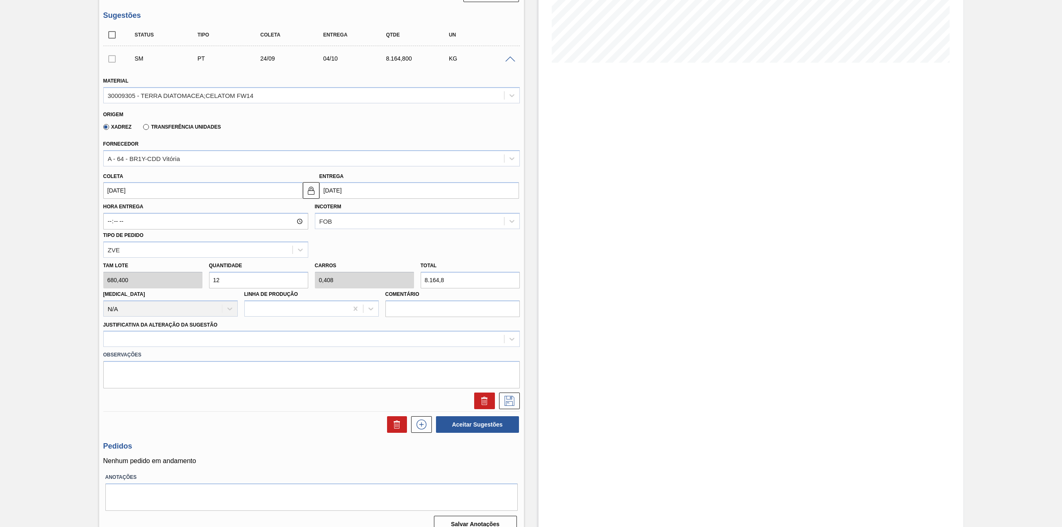
scroll to position [192, 0]
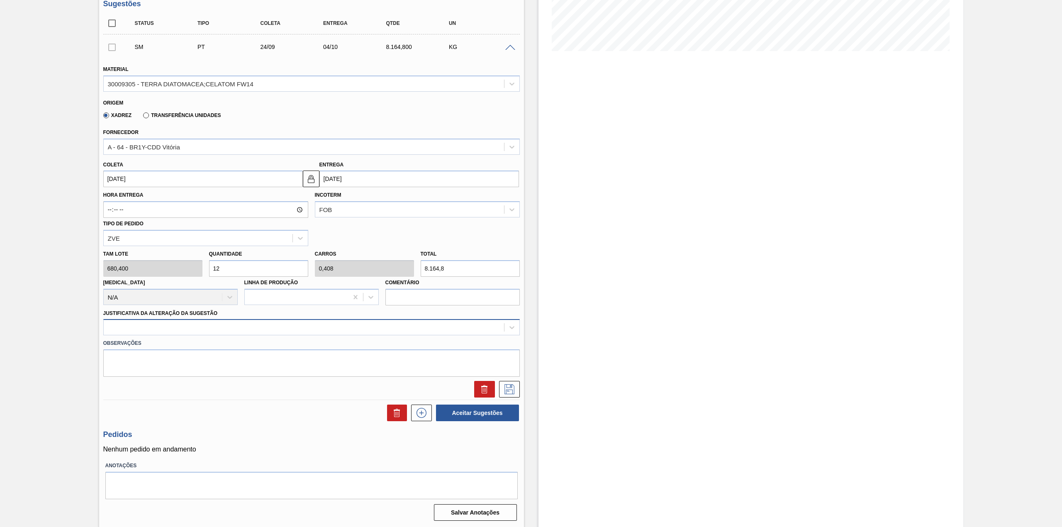
type input "12"
click at [175, 326] on div at bounding box center [304, 328] width 400 height 12
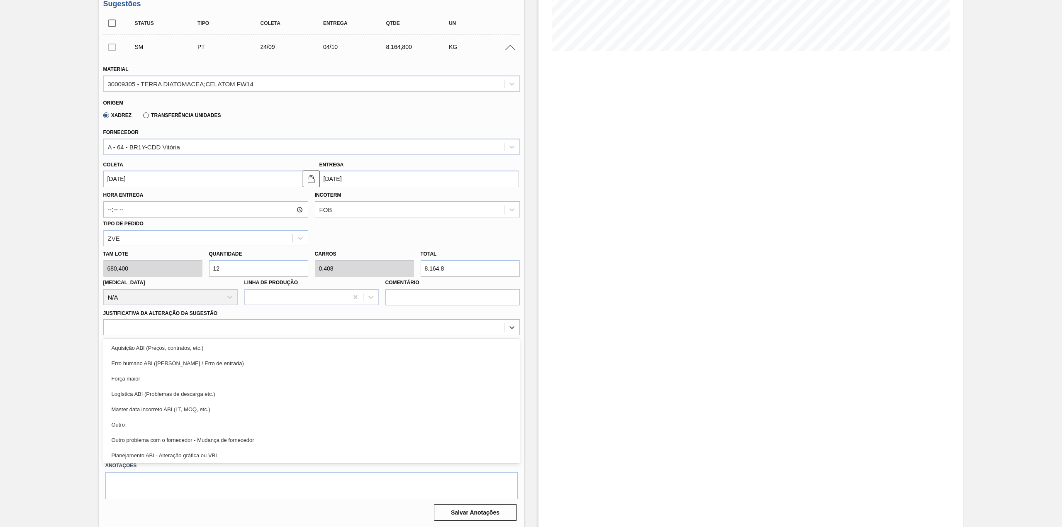
drag, startPoint x: 156, startPoint y: 425, endPoint x: 161, endPoint y: 425, distance: 4.6
click at [156, 425] on div "Outro" at bounding box center [311, 424] width 417 height 15
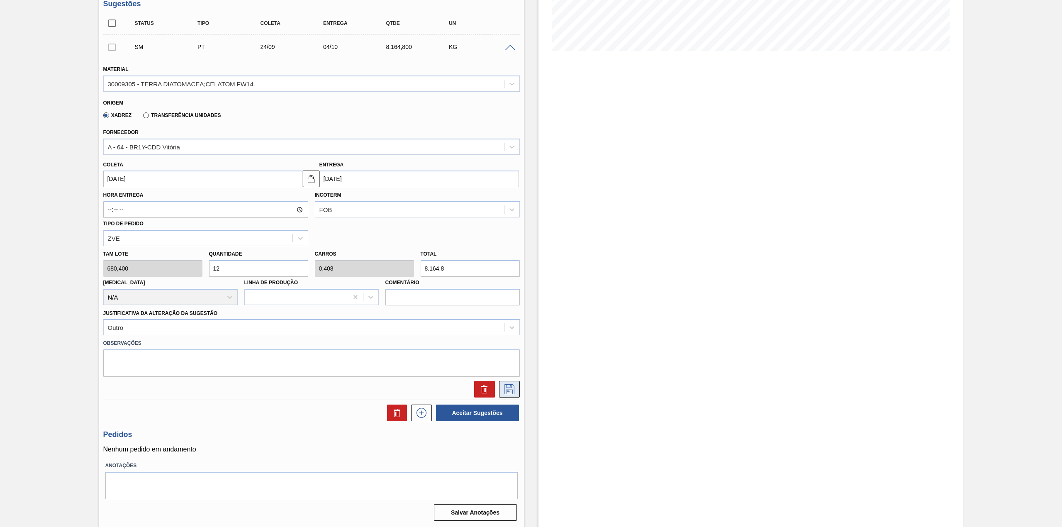
click at [517, 392] on button at bounding box center [509, 389] width 21 height 17
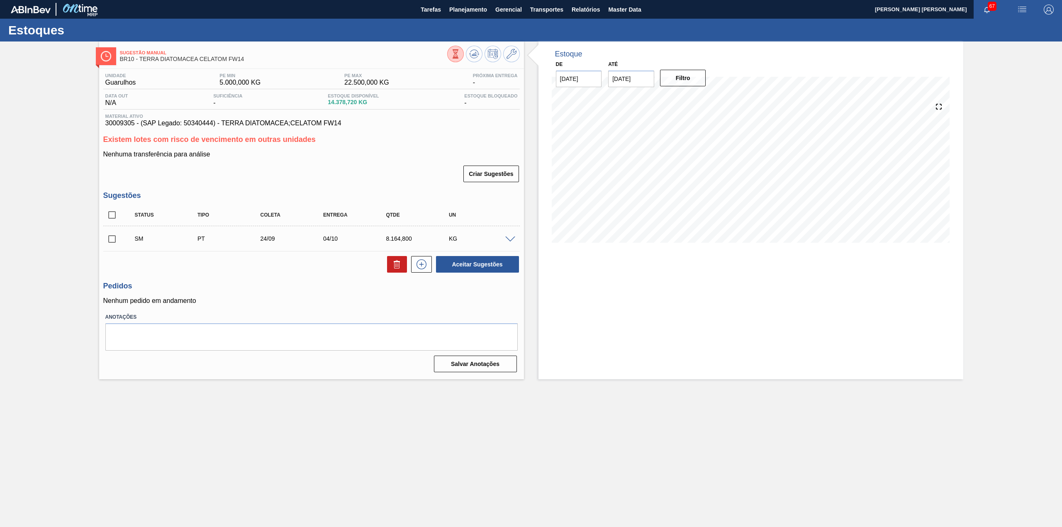
scroll to position [0, 0]
click at [111, 236] on input "checkbox" at bounding box center [111, 238] width 17 height 17
click at [483, 261] on button "Aceitar Sugestões" at bounding box center [477, 264] width 83 height 17
checkbox input "false"
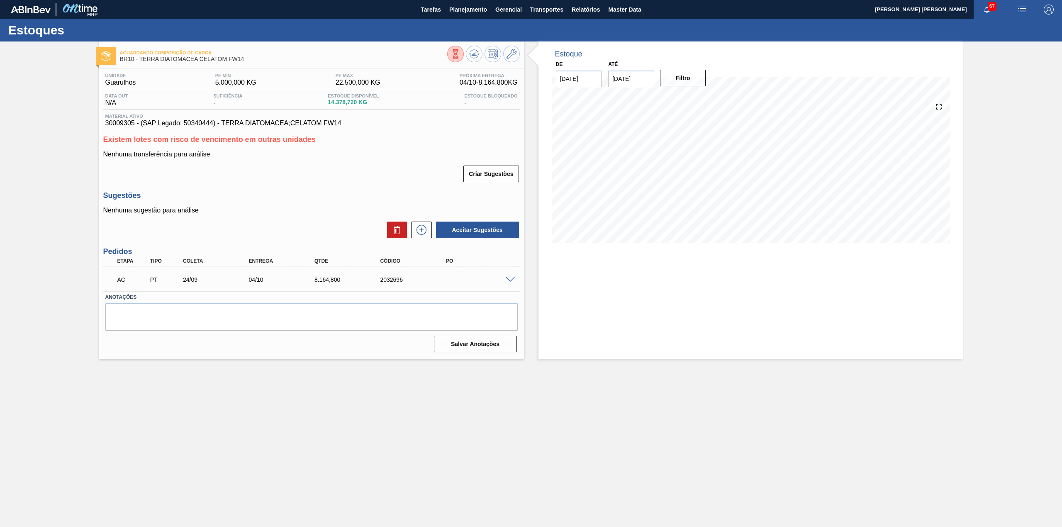
click at [511, 277] on span at bounding box center [510, 280] width 10 height 6
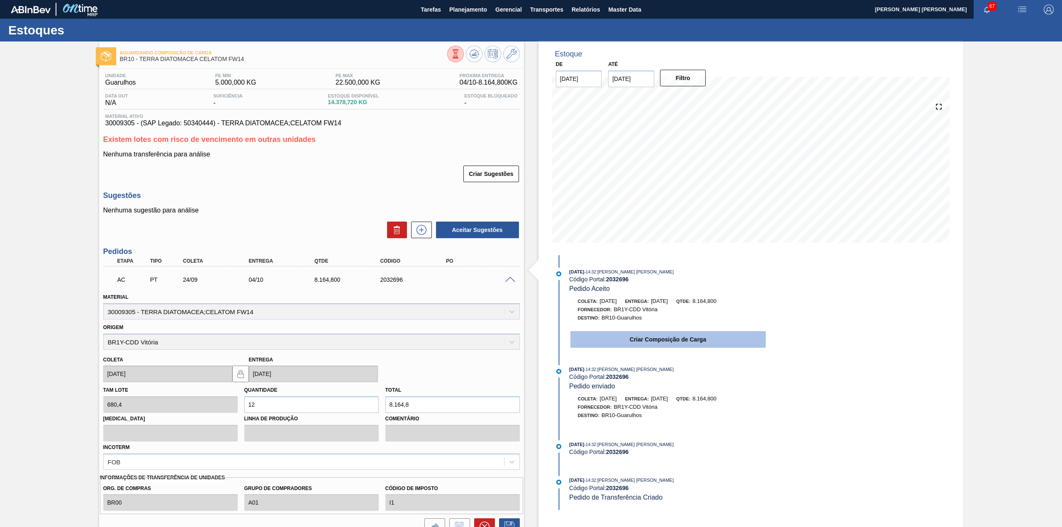
click at [717, 348] on button "Criar Composição de Carga" at bounding box center [668, 339] width 195 height 17
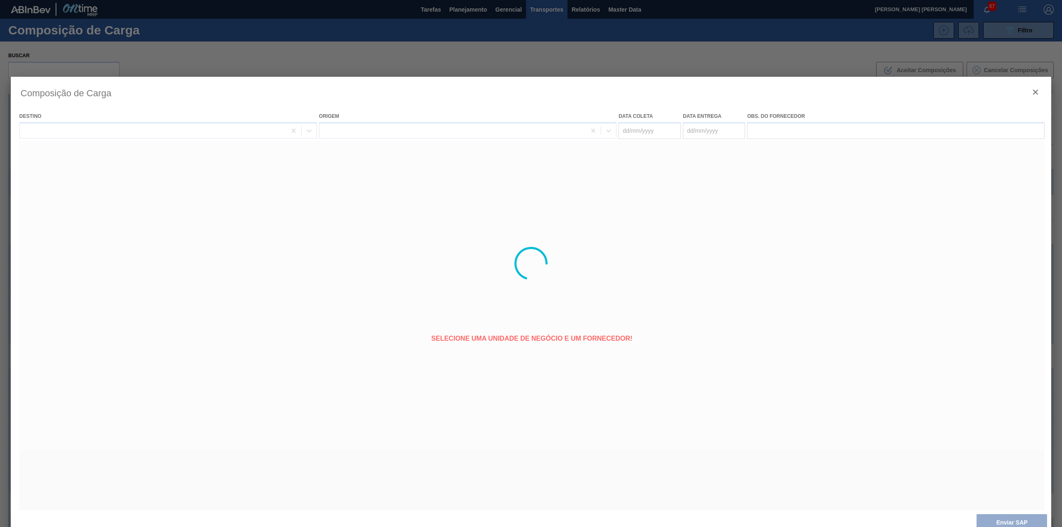
type coleta "[DATE]"
type entrega "[DATE]"
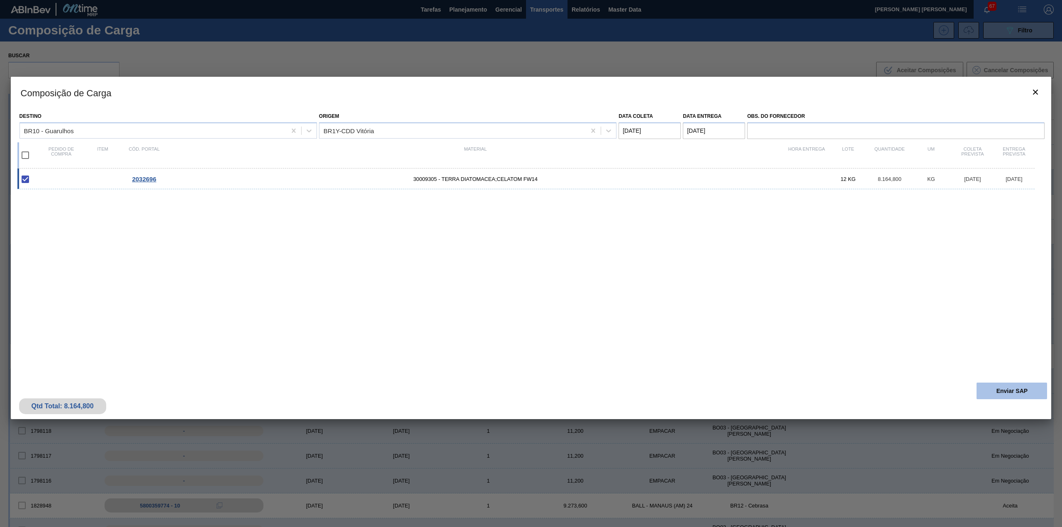
click at [1011, 393] on button "Enviar SAP" at bounding box center [1012, 391] width 71 height 17
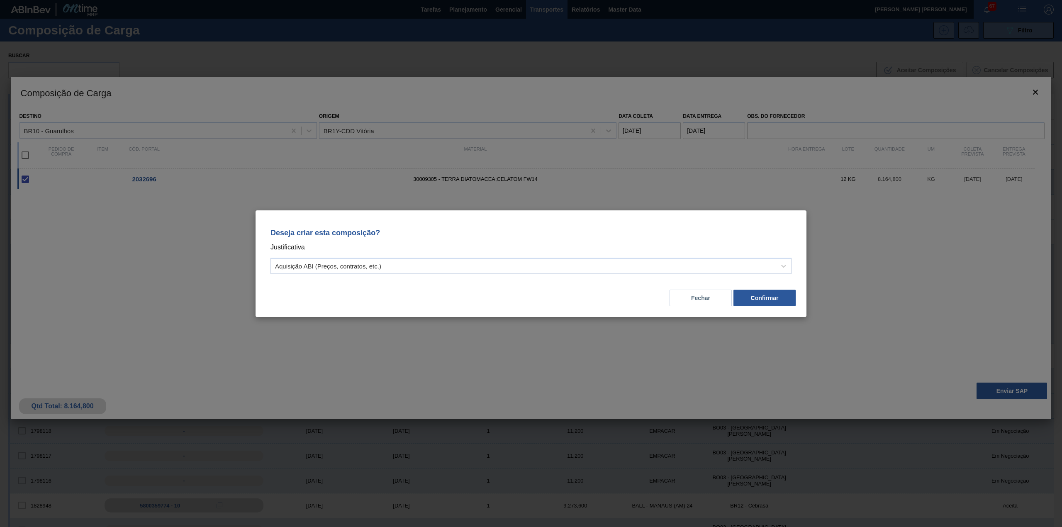
click at [618, 275] on div "Deseja criar esta composição? Justificativa Aquisição ABI (Preços, contratos, e…" at bounding box center [531, 249] width 531 height 59
click at [541, 268] on div "Aquisição ABI (Preços, contratos, etc.)" at bounding box center [523, 266] width 505 height 12
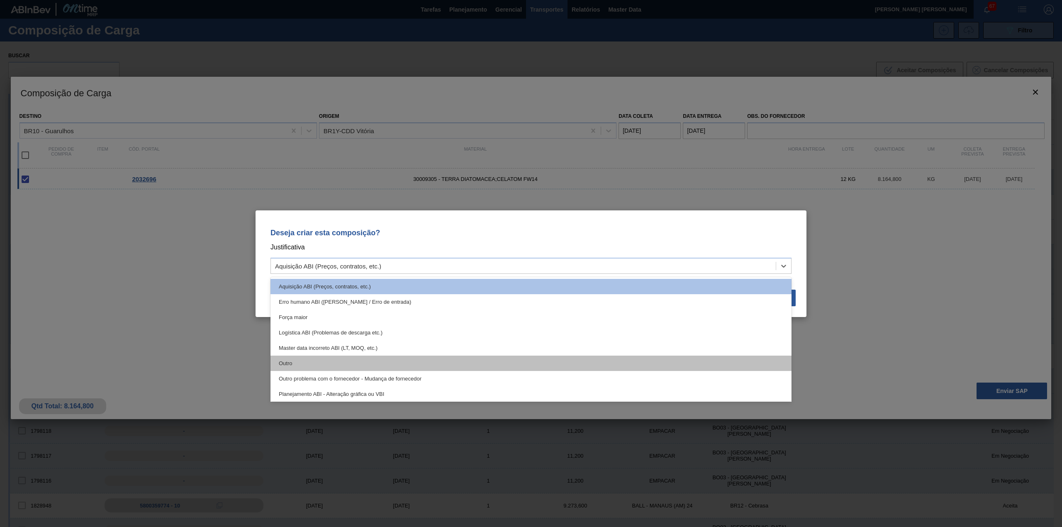
click at [450, 361] on div "Outro" at bounding box center [531, 363] width 521 height 15
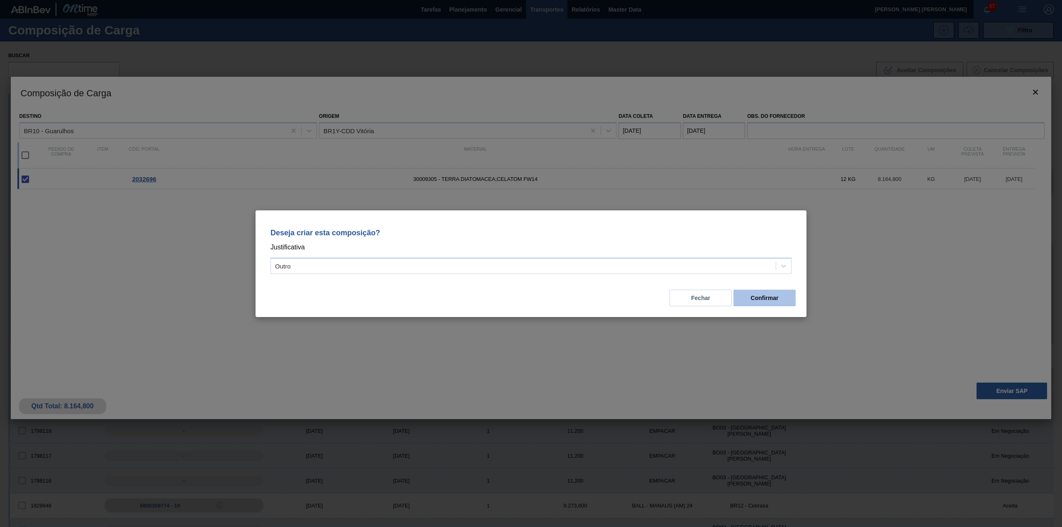
click at [754, 293] on button "Confirmar" at bounding box center [765, 298] width 62 height 17
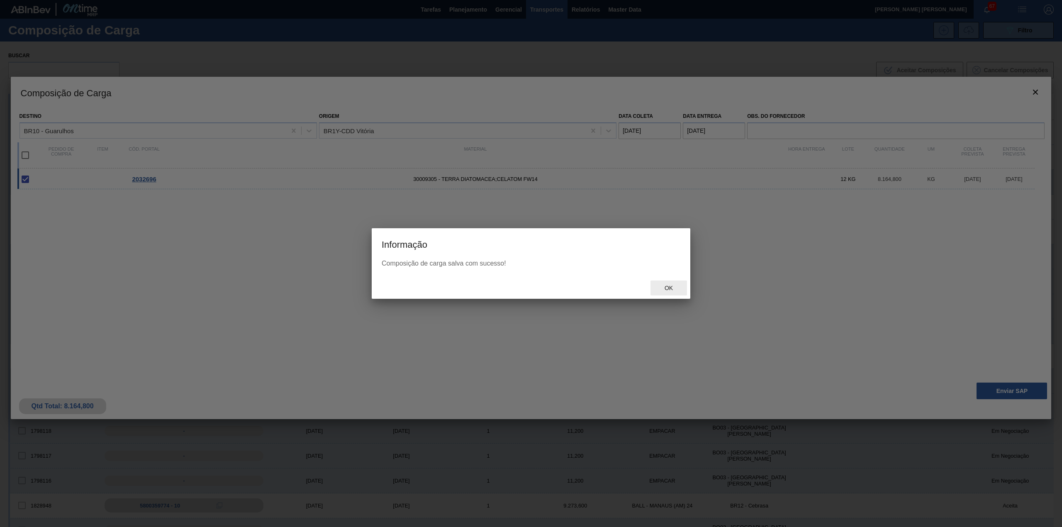
click at [678, 286] on span "Ok" at bounding box center [669, 288] width 22 height 7
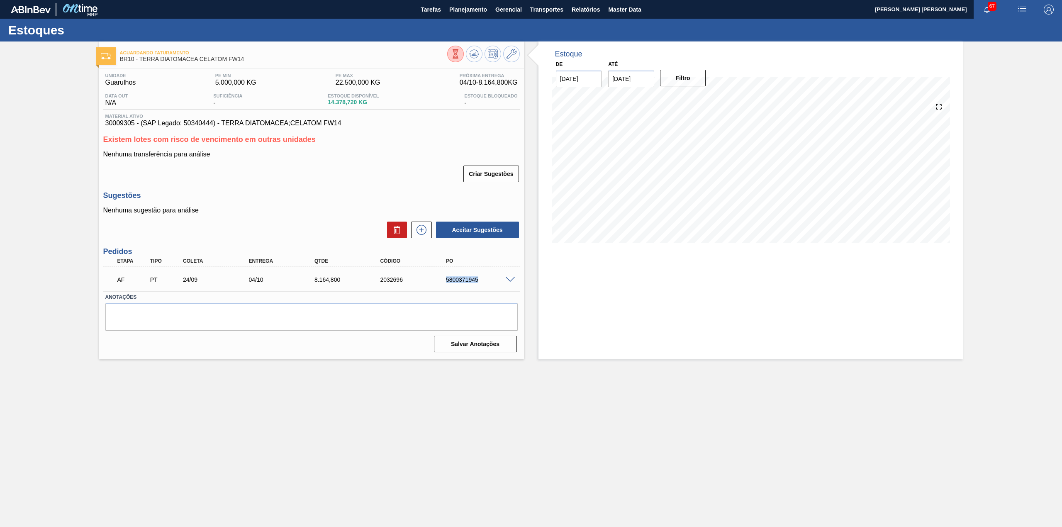
drag, startPoint x: 446, startPoint y: 283, endPoint x: 477, endPoint y: 284, distance: 30.7
click at [477, 284] on div "AF PT 24/09 04/10 8.164,800 2032696 5800371945" at bounding box center [309, 279] width 395 height 17
copy div "5800371945"
click at [426, 228] on icon at bounding box center [421, 230] width 13 height 10
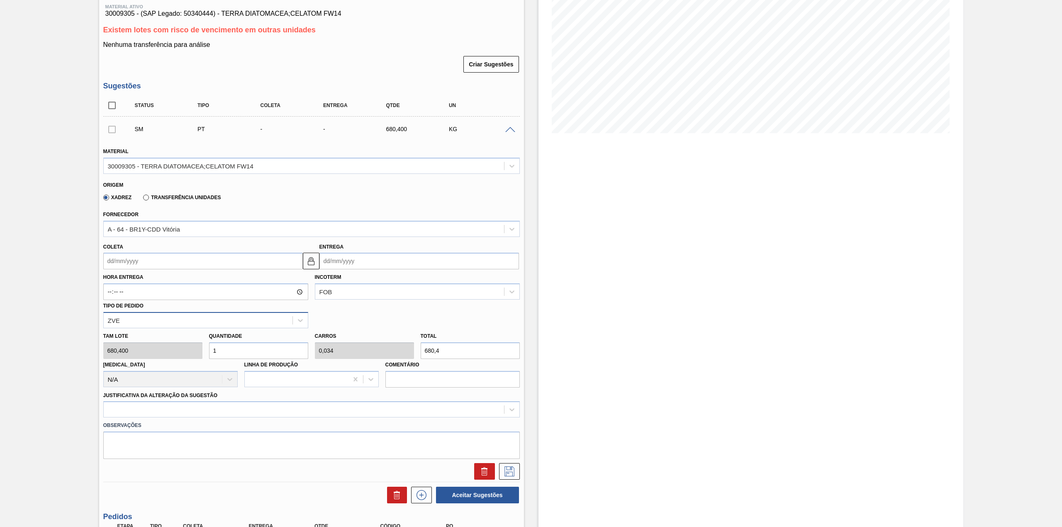
scroll to position [110, 0]
click at [173, 269] on div "Hora Entrega Incoterm FOB Tipo de pedido ZVE" at bounding box center [311, 297] width 423 height 59
click at [178, 261] on input "Coleta" at bounding box center [203, 260] width 200 height 17
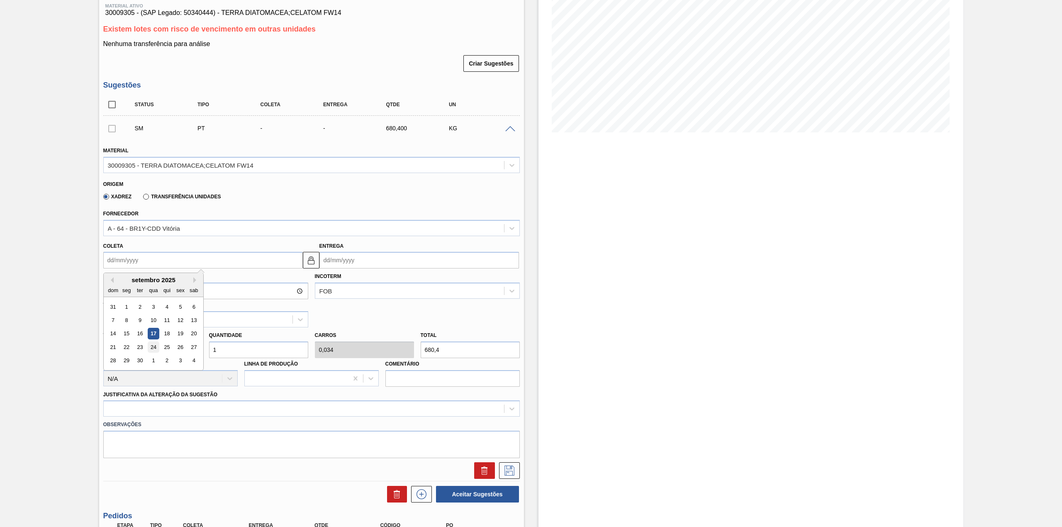
click at [148, 342] on div "24" at bounding box center [153, 346] width 11 height 11
type input "[DATE]"
click at [252, 352] on input "1" at bounding box center [258, 349] width 99 height 17
type input "12"
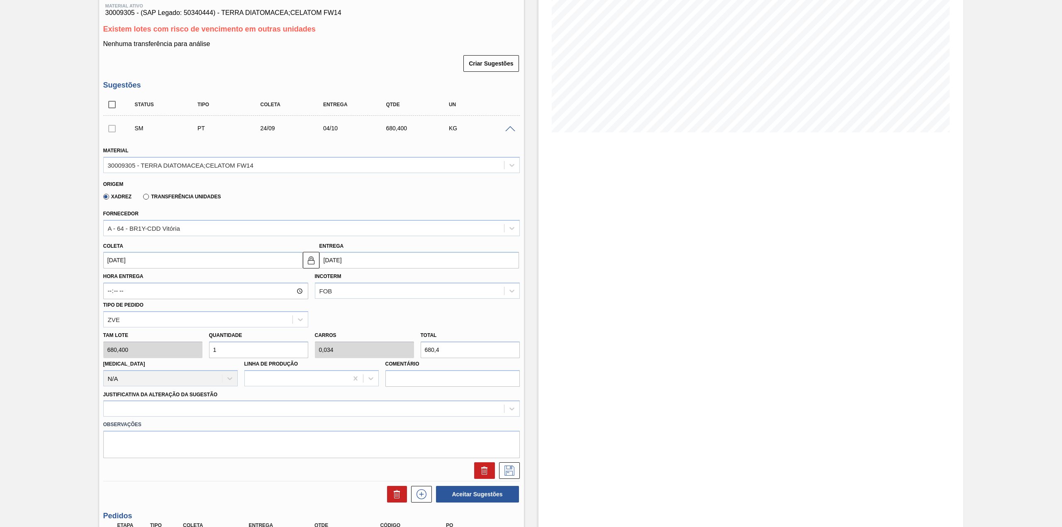
type input "0,408"
type input "8.164,8"
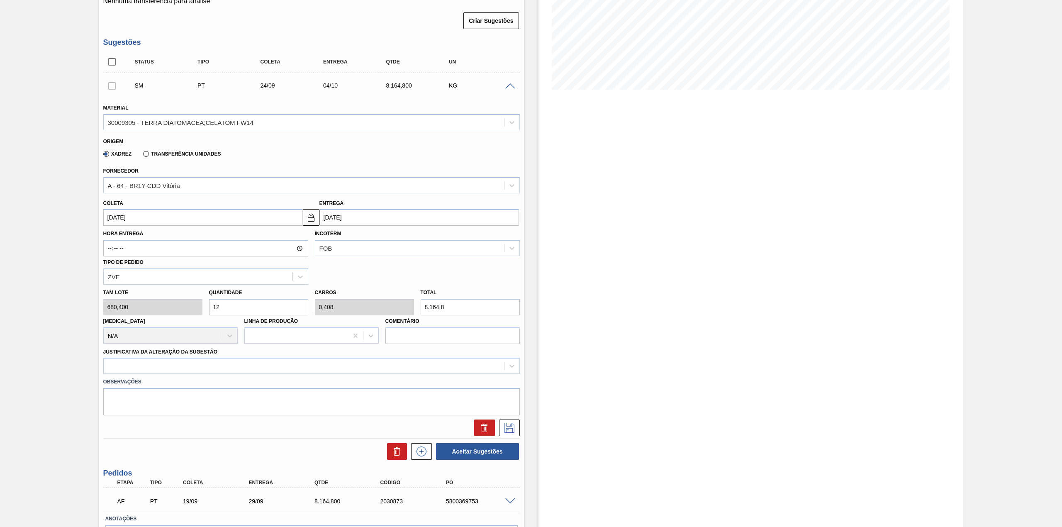
scroll to position [166, 0]
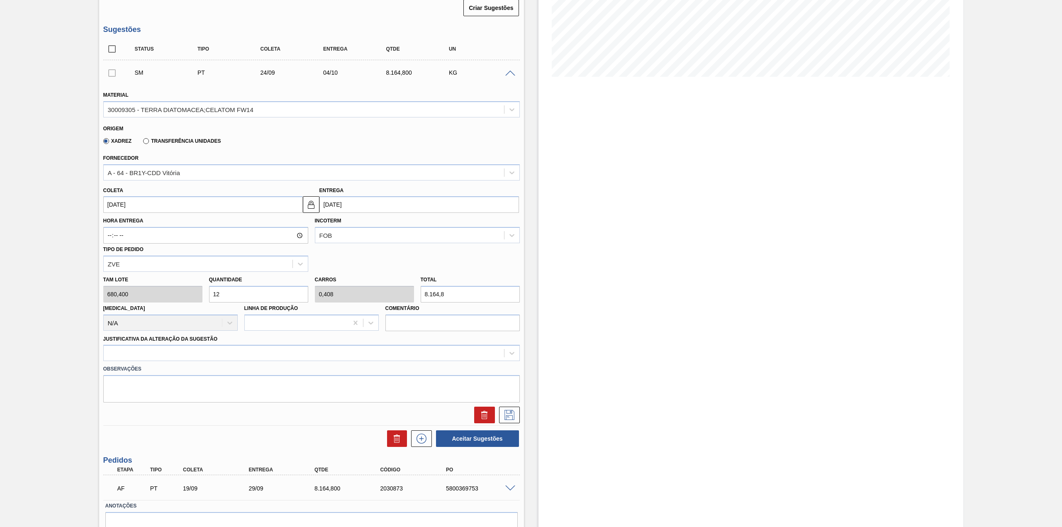
type input "12"
click at [227, 344] on div "Justificativa da Alteração da Sugestão" at bounding box center [311, 347] width 417 height 28
click at [217, 359] on div at bounding box center [311, 353] width 417 height 16
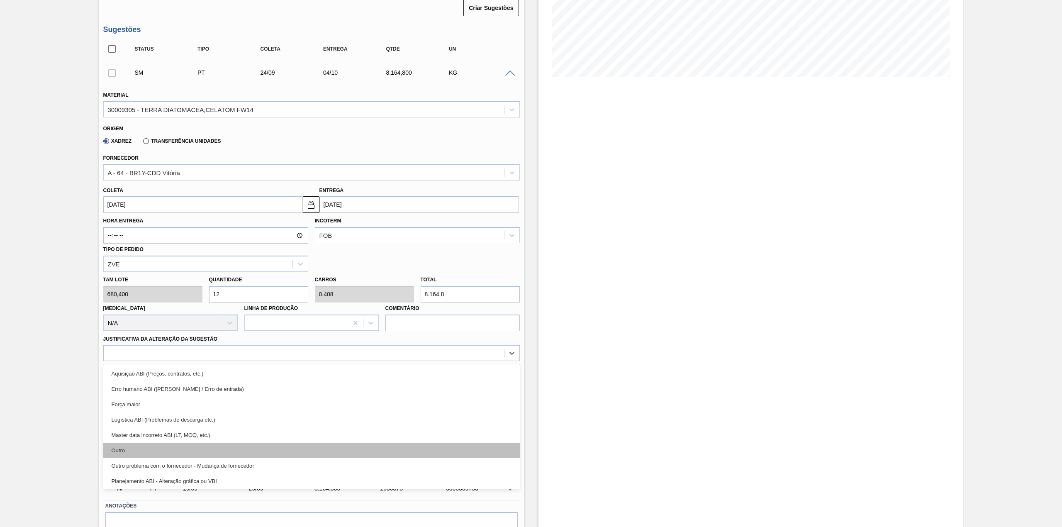
click at [151, 443] on div "Outro" at bounding box center [311, 450] width 417 height 15
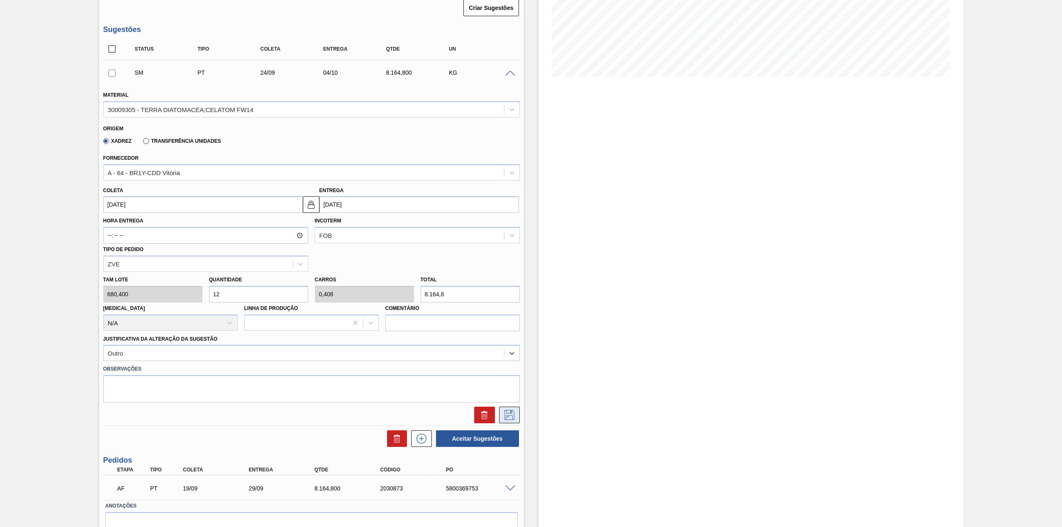
click at [512, 416] on icon at bounding box center [510, 415] width 10 height 10
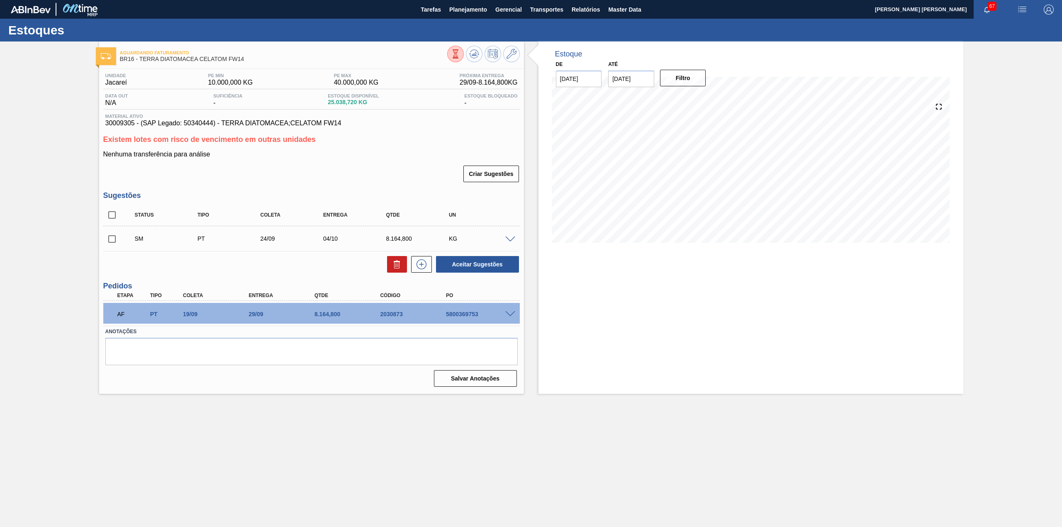
scroll to position [0, 0]
drag, startPoint x: 113, startPoint y: 239, endPoint x: 315, endPoint y: 248, distance: 202.3
click at [114, 239] on input "checkbox" at bounding box center [111, 238] width 17 height 17
click at [488, 263] on button "Aceitar Sugestões" at bounding box center [477, 264] width 83 height 17
checkbox input "false"
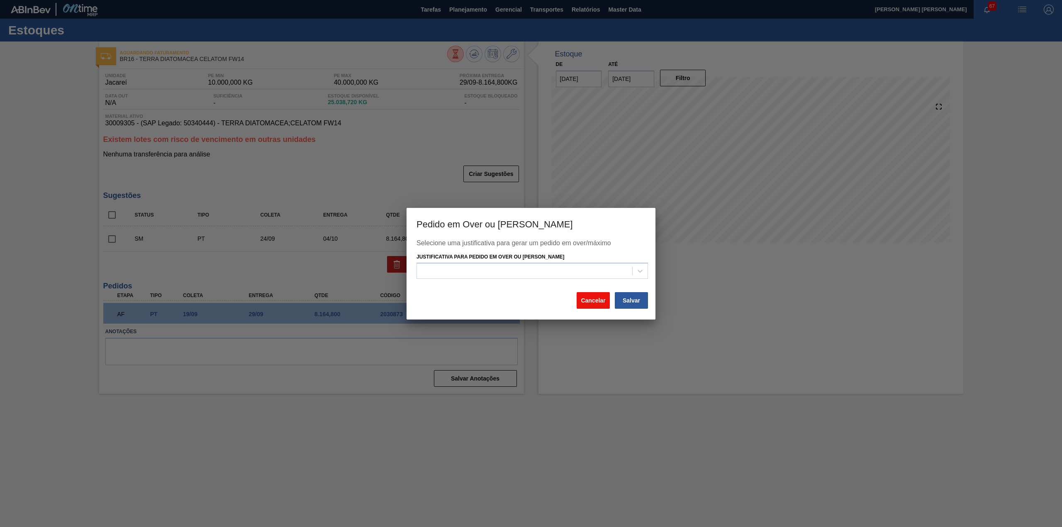
click at [597, 307] on button "Cancelar" at bounding box center [593, 300] width 33 height 17
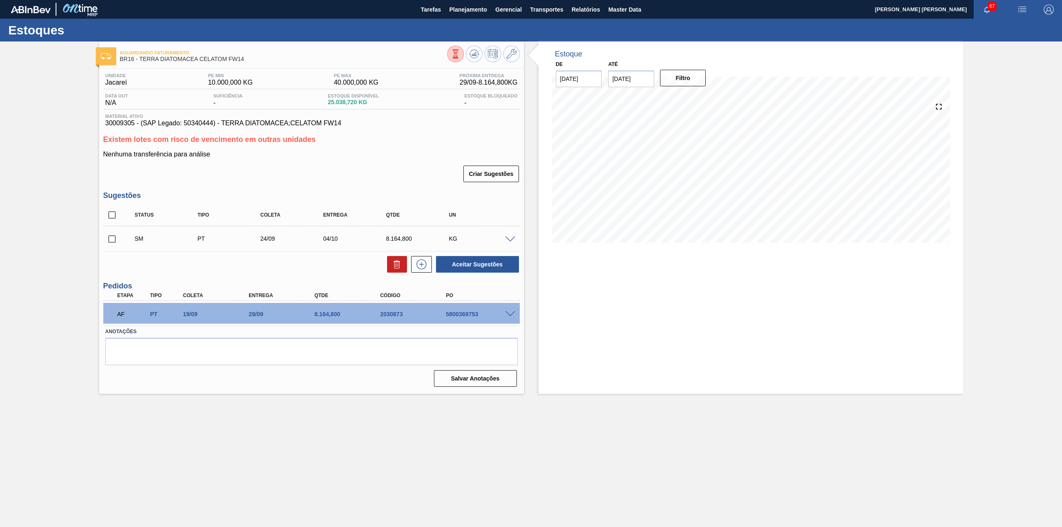
click at [641, 80] on input "[DATE]" at bounding box center [631, 79] width 46 height 17
click at [700, 100] on button "Next Month" at bounding box center [701, 99] width 6 height 6
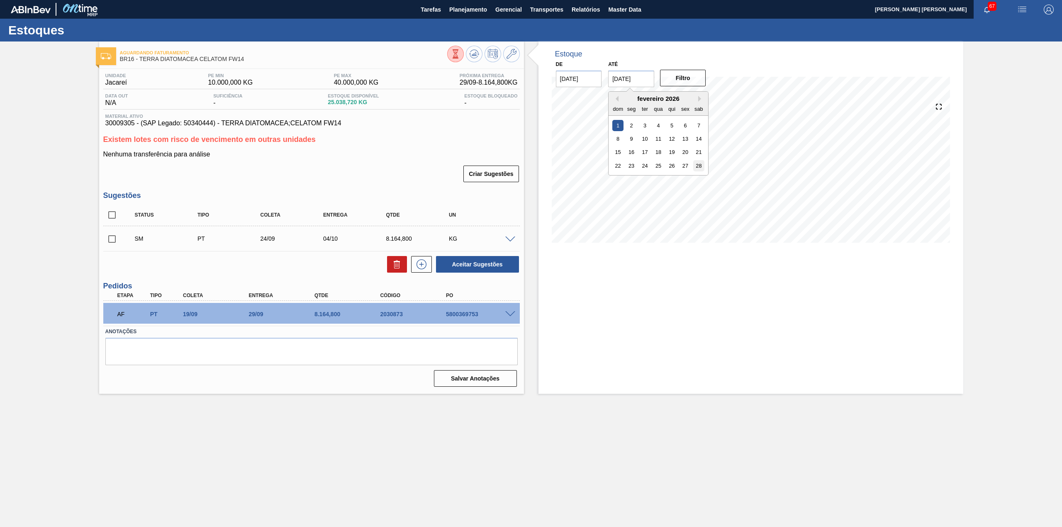
click at [697, 165] on div "28" at bounding box center [698, 165] width 11 height 11
type input "[DATE]"
click at [685, 76] on button "Filtro" at bounding box center [683, 78] width 46 height 17
click at [506, 234] on div "SM PT 24/09 04/10 8.164,800 KG" at bounding box center [317, 238] width 377 height 17
click at [507, 236] on div at bounding box center [511, 239] width 17 height 6
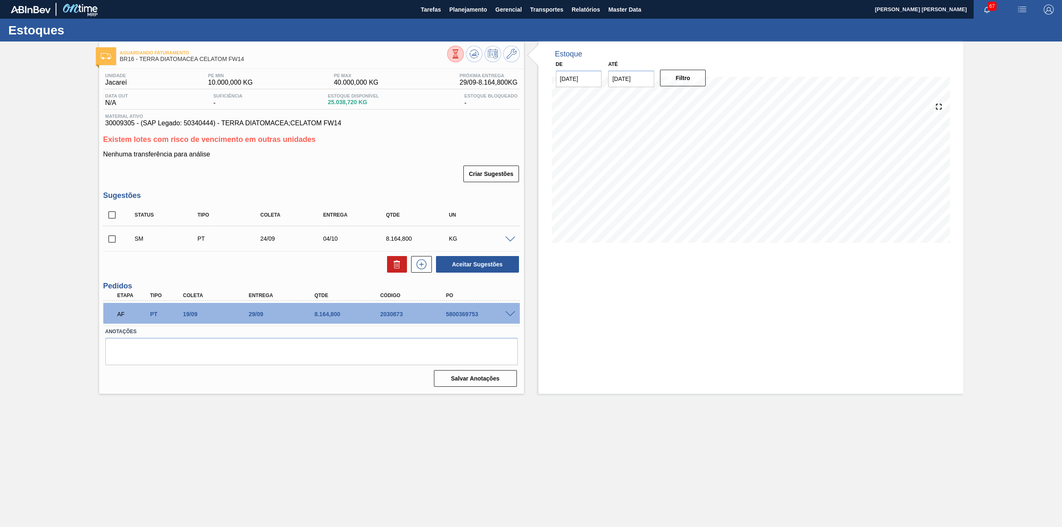
click at [509, 238] on span at bounding box center [510, 239] width 10 height 6
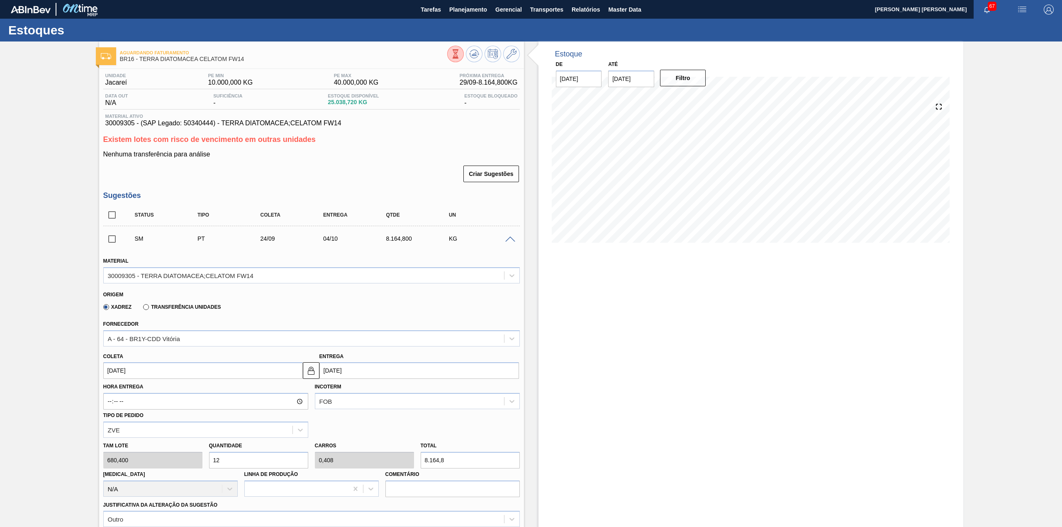
click at [256, 463] on input "12" at bounding box center [258, 460] width 99 height 17
type input "1"
type input "0,034"
type input "680,4"
type input "11"
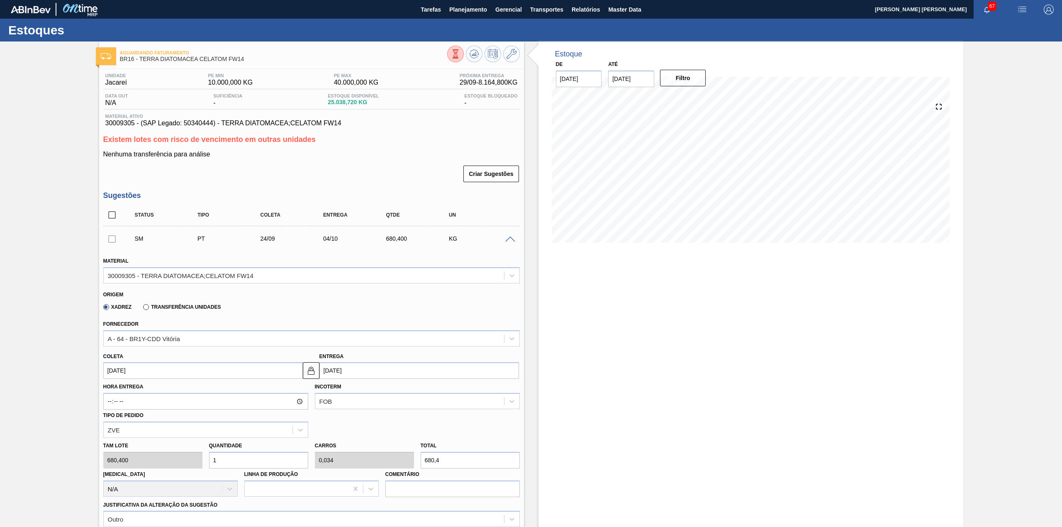
type input "0,374"
type input "7.484,4"
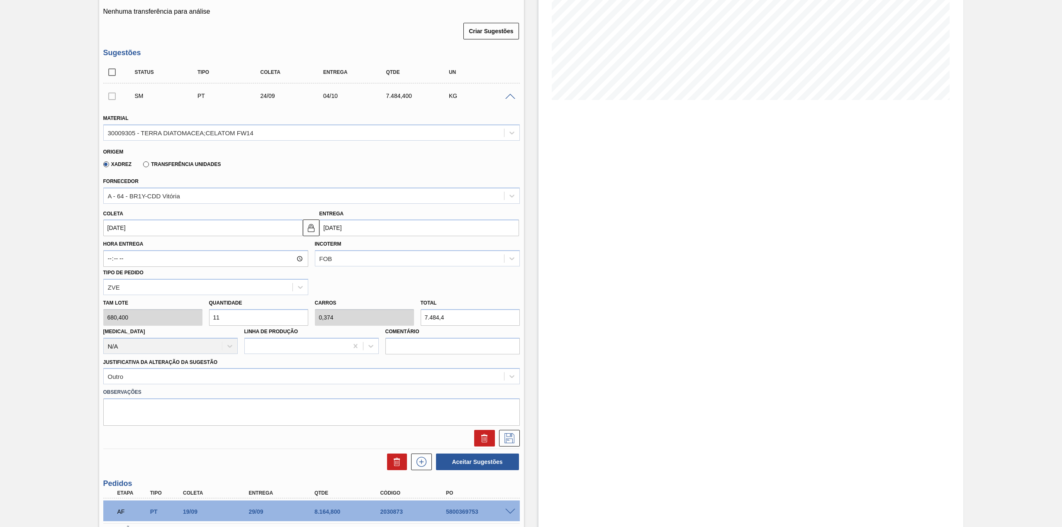
scroll to position [166, 0]
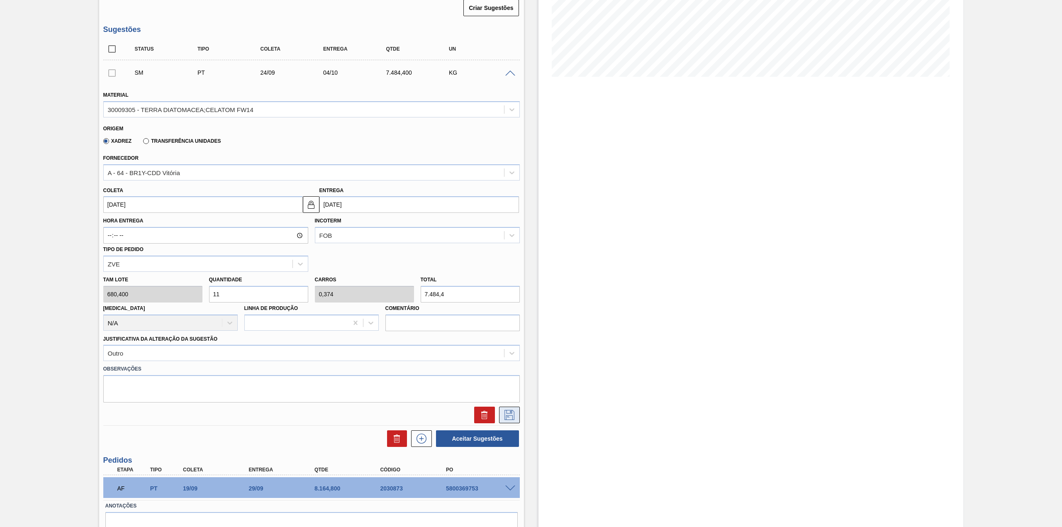
click at [507, 418] on icon at bounding box center [509, 415] width 13 height 10
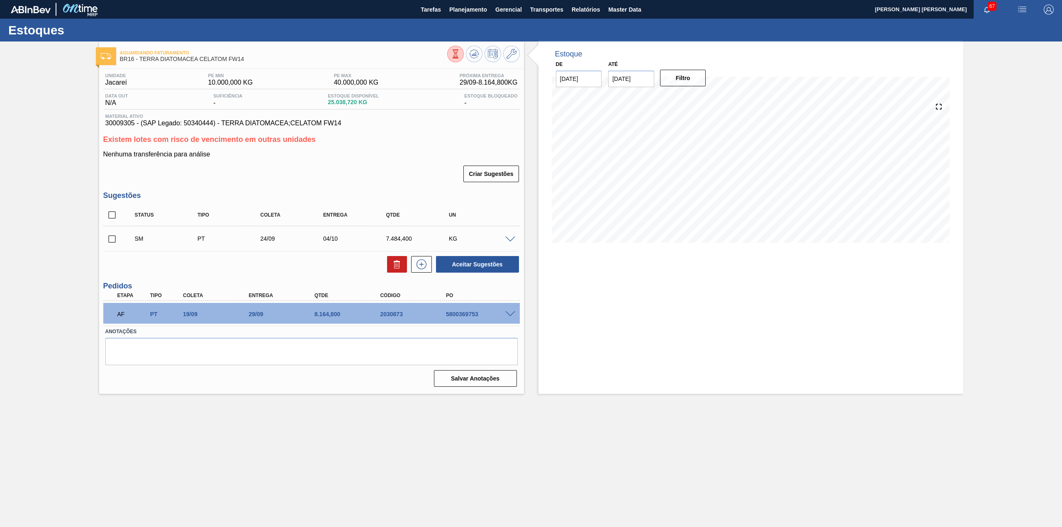
scroll to position [0, 0]
click at [507, 238] on span at bounding box center [510, 239] width 10 height 6
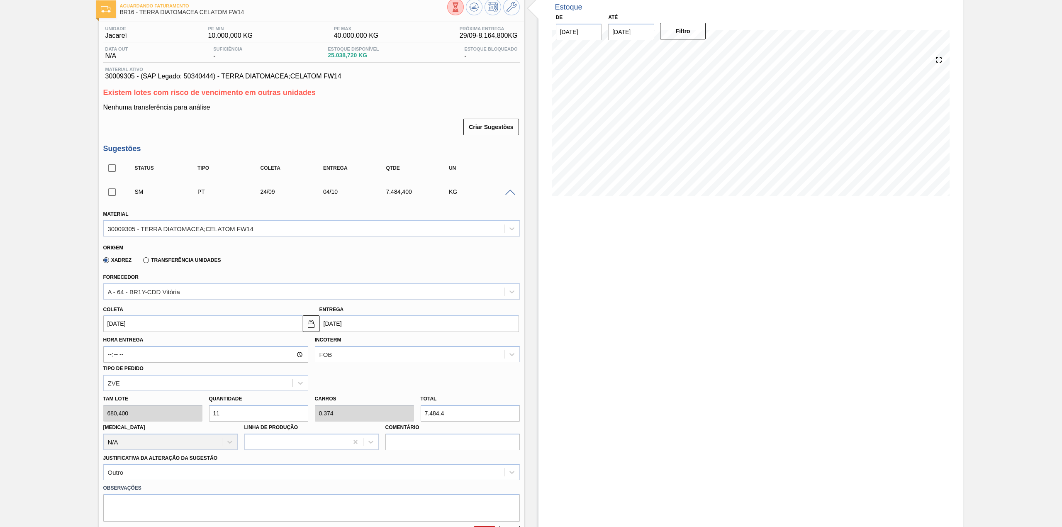
scroll to position [110, 0]
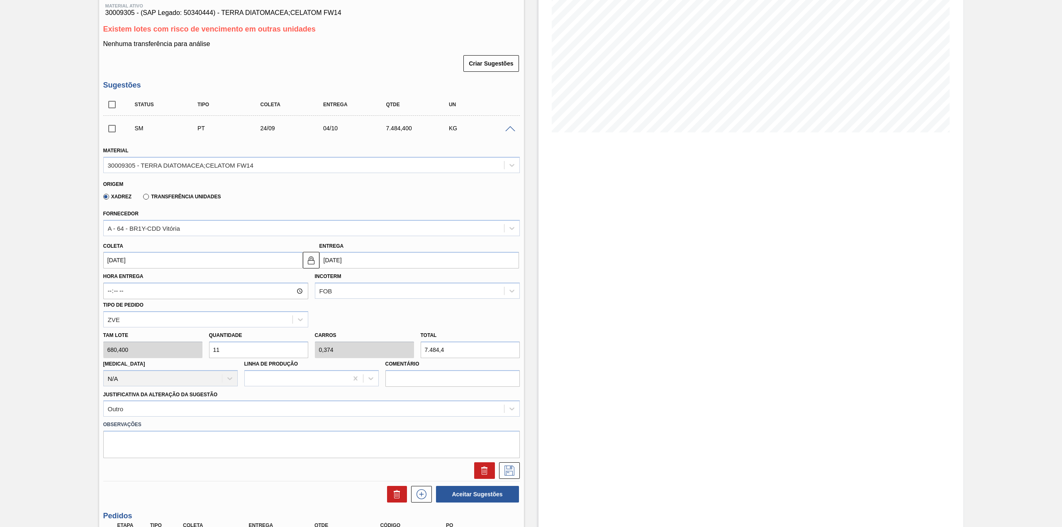
click at [254, 342] on input "11" at bounding box center [258, 349] width 99 height 17
type input "1"
type input "0,034"
type input "680,4"
type input "10"
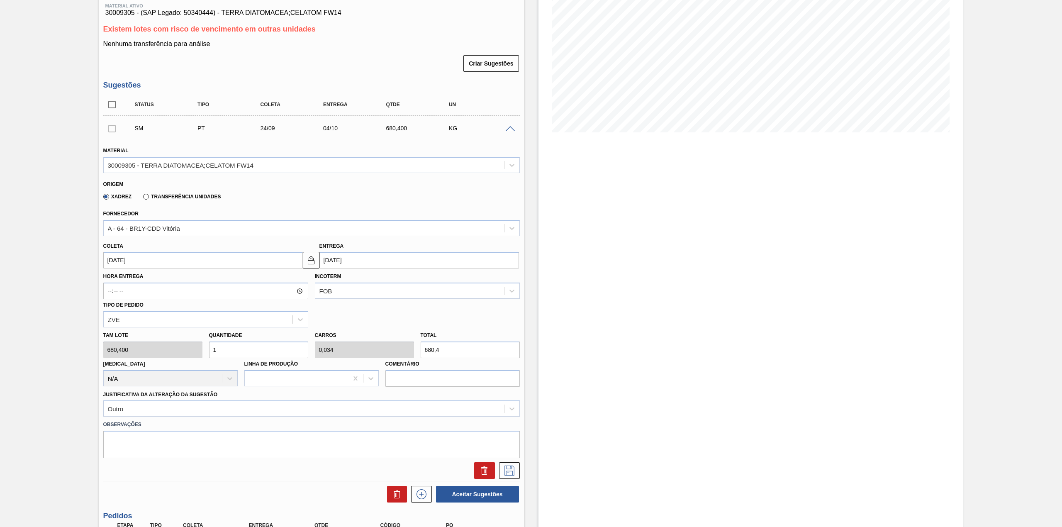
type input "0,34"
type input "6.804"
click at [508, 466] on icon at bounding box center [509, 471] width 13 height 10
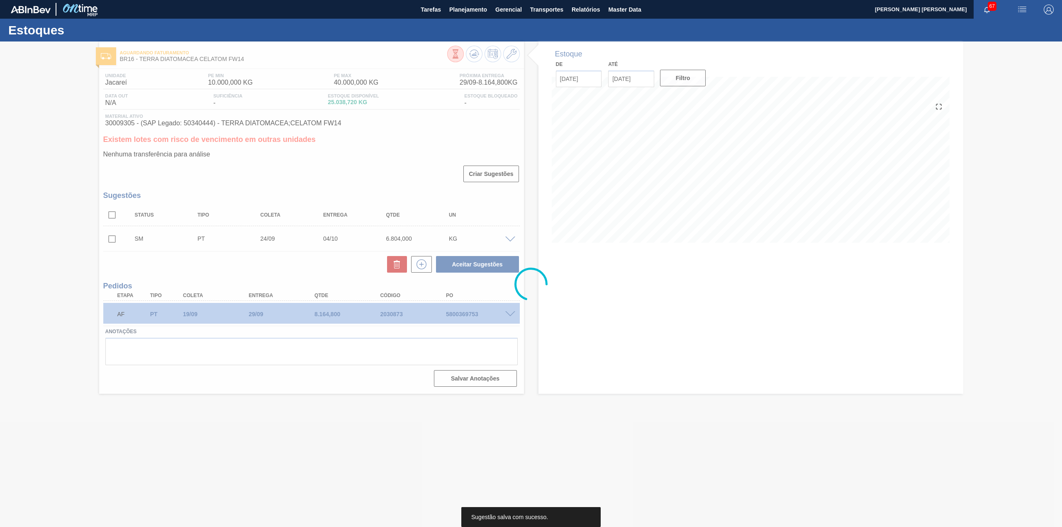
scroll to position [0, 0]
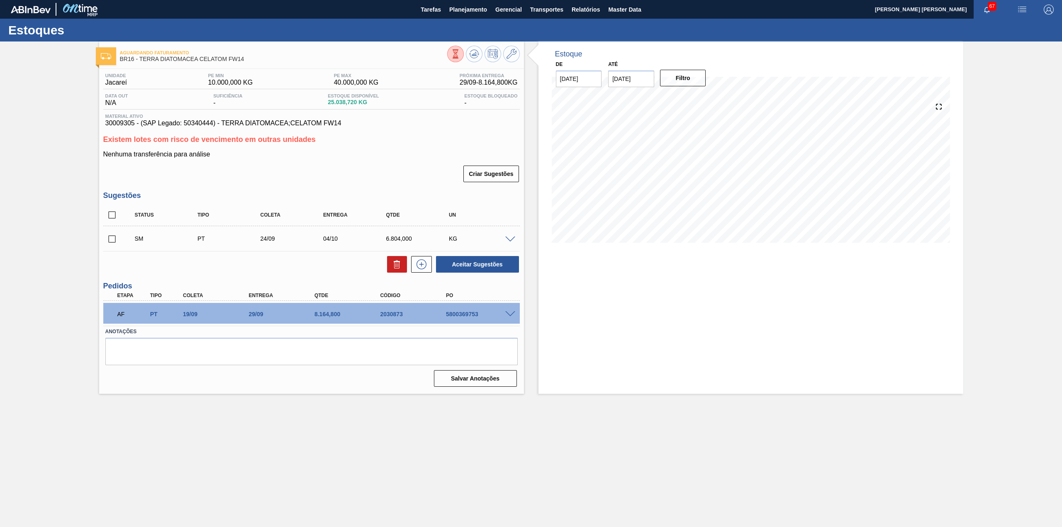
click at [508, 238] on span at bounding box center [510, 239] width 10 height 6
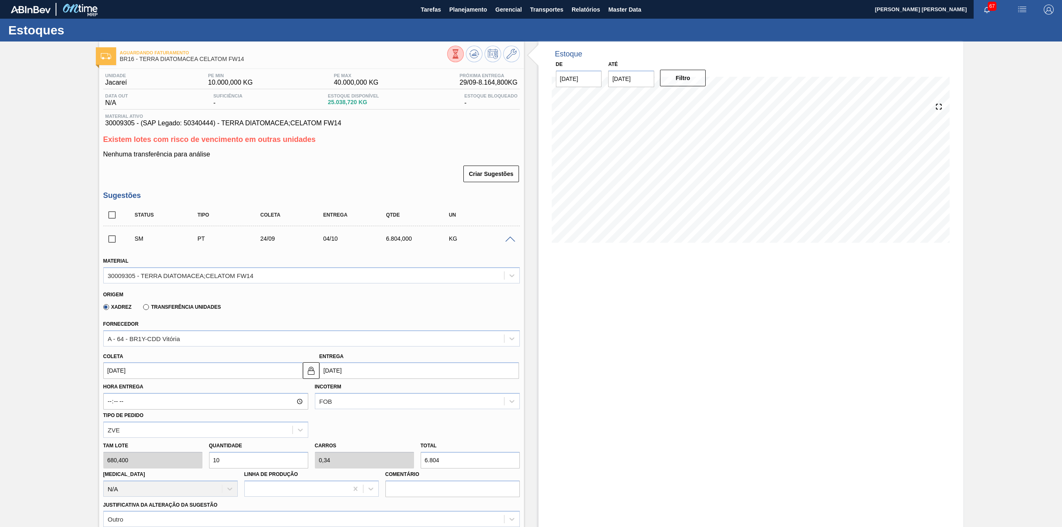
click at [450, 460] on input "6.804" at bounding box center [470, 460] width 99 height 17
type input "0,999"
type input "0,034"
type input "680"
type input "0,1"
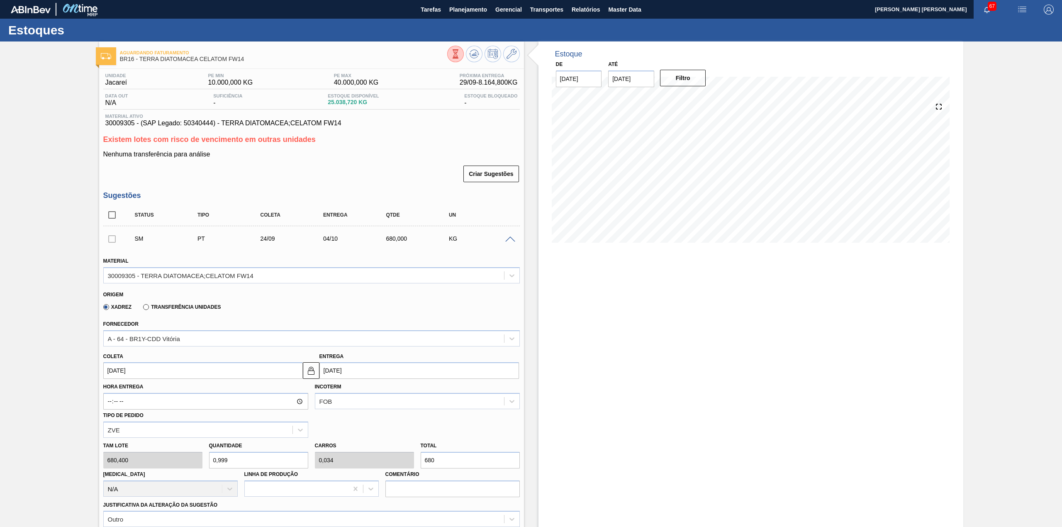
type input "0,003"
type input "68"
type input "0,009"
type input "0"
type input "6"
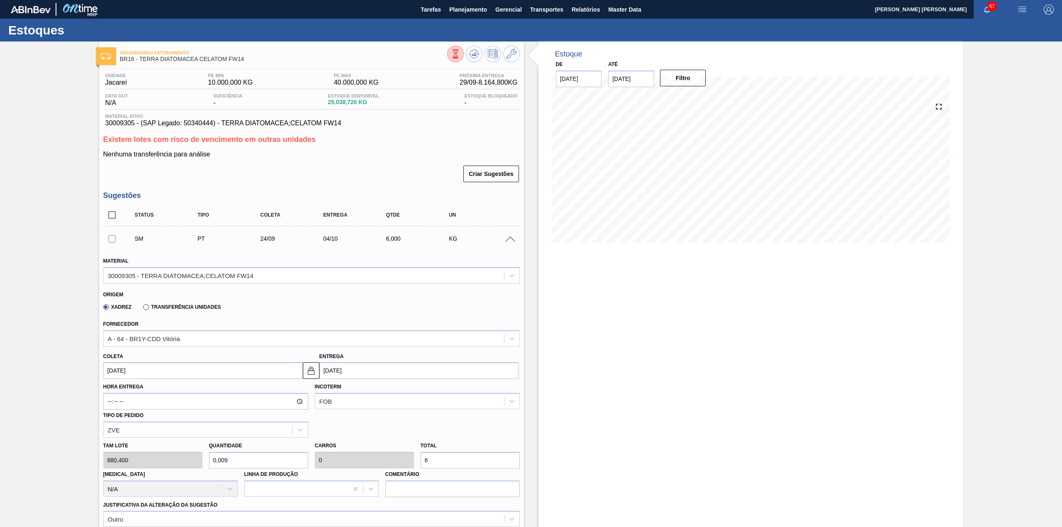
type input "0,098"
type input "0,003"
type input "67"
type input "0,998"
type input "0,034"
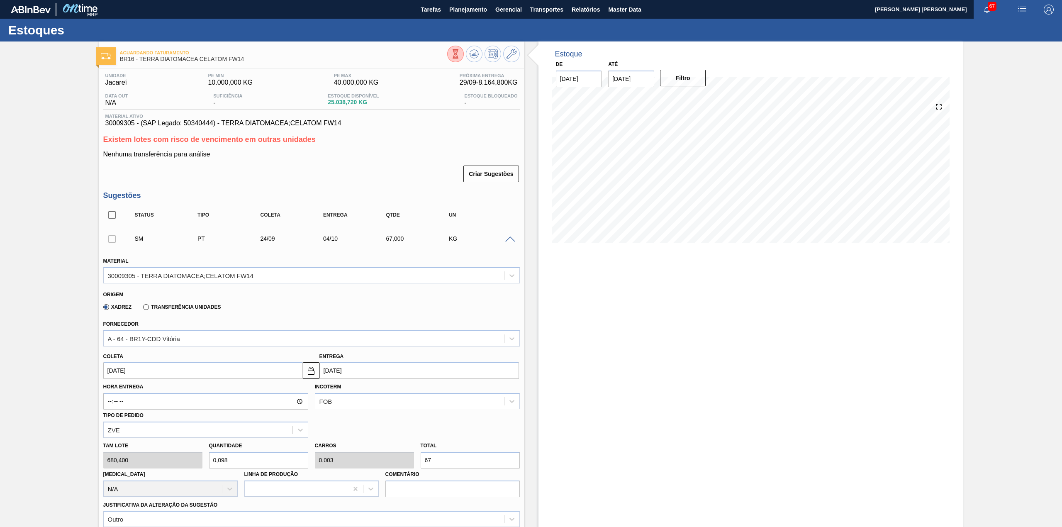
type input "679"
type input "9,979"
type input "0,34"
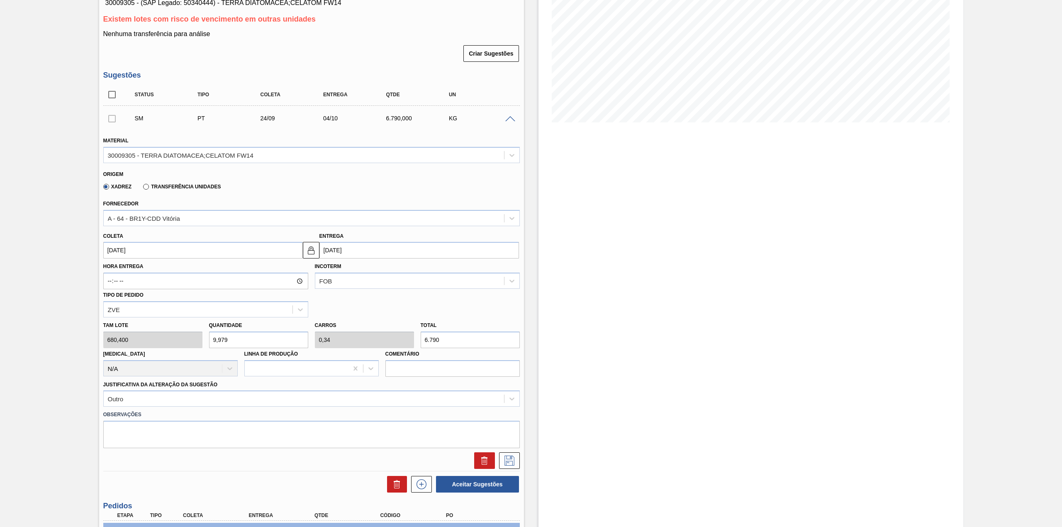
scroll to position [166, 0]
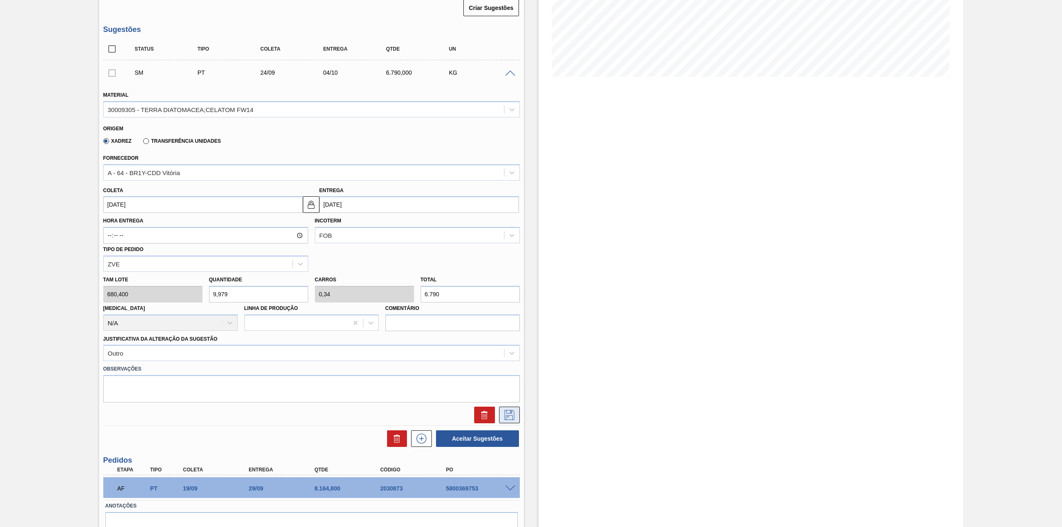
type input "6.790"
click at [510, 413] on icon at bounding box center [509, 415] width 13 height 10
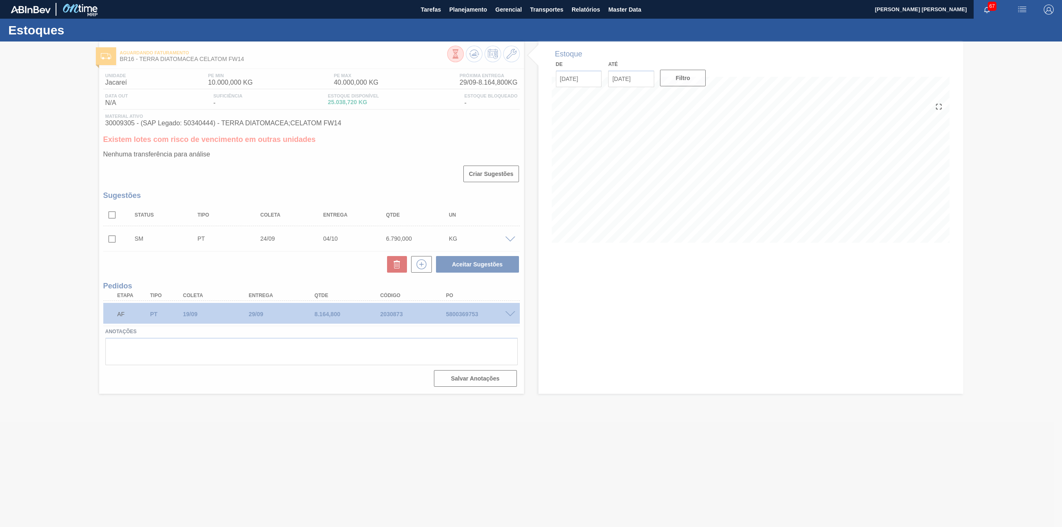
scroll to position [0, 0]
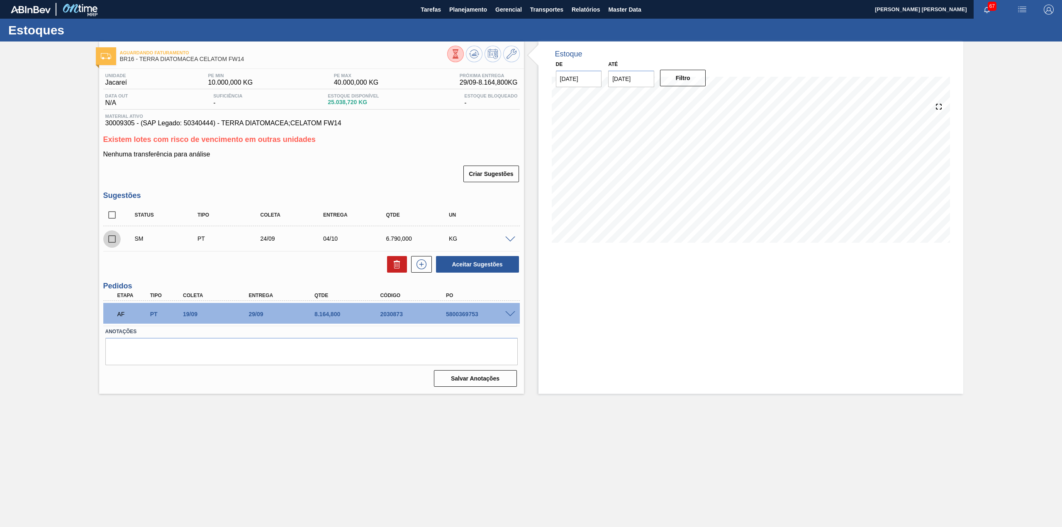
click at [113, 235] on input "checkbox" at bounding box center [111, 238] width 17 height 17
click at [463, 266] on button "Aceitar Sugestões" at bounding box center [477, 264] width 83 height 17
checkbox input "false"
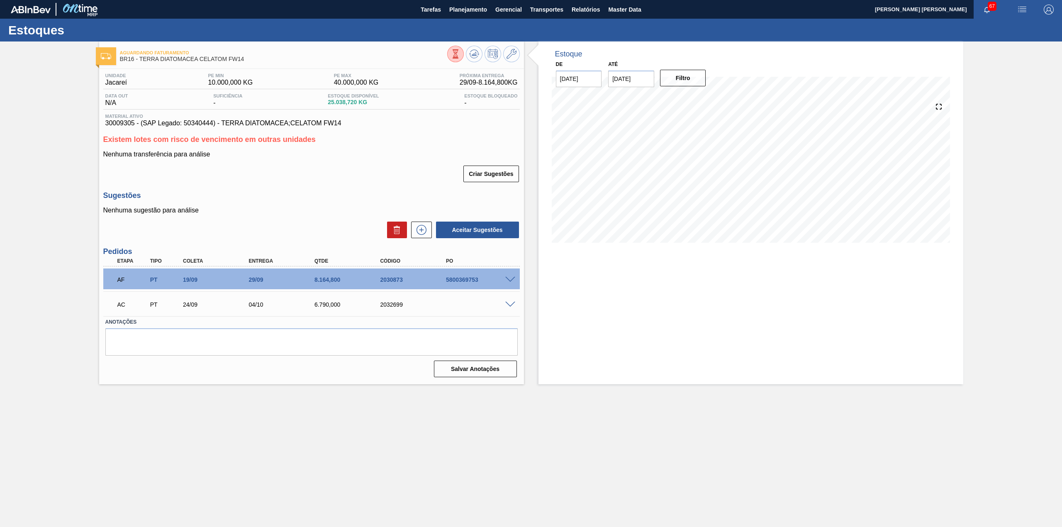
click at [513, 302] on span at bounding box center [510, 305] width 10 height 6
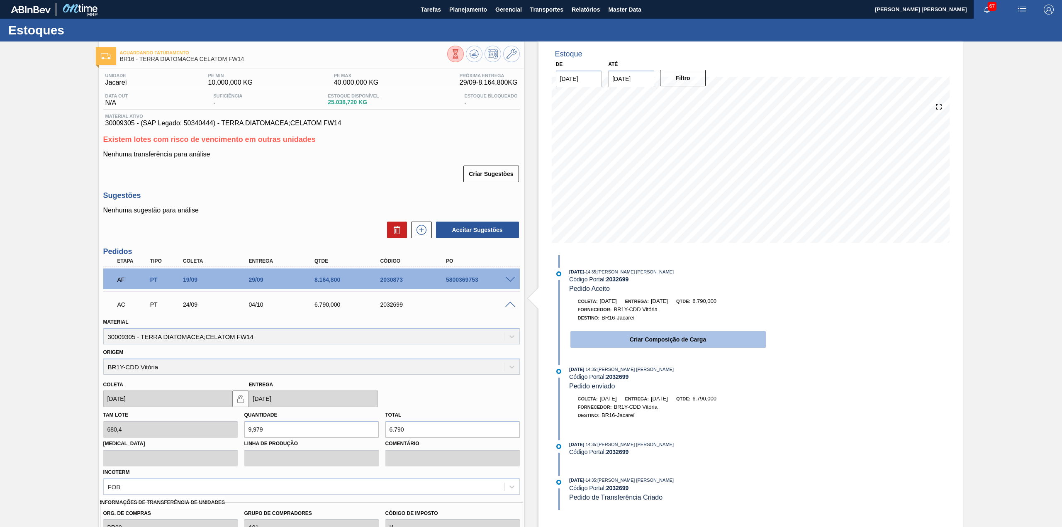
click at [686, 348] on button "Criar Composição de Carga" at bounding box center [668, 339] width 195 height 17
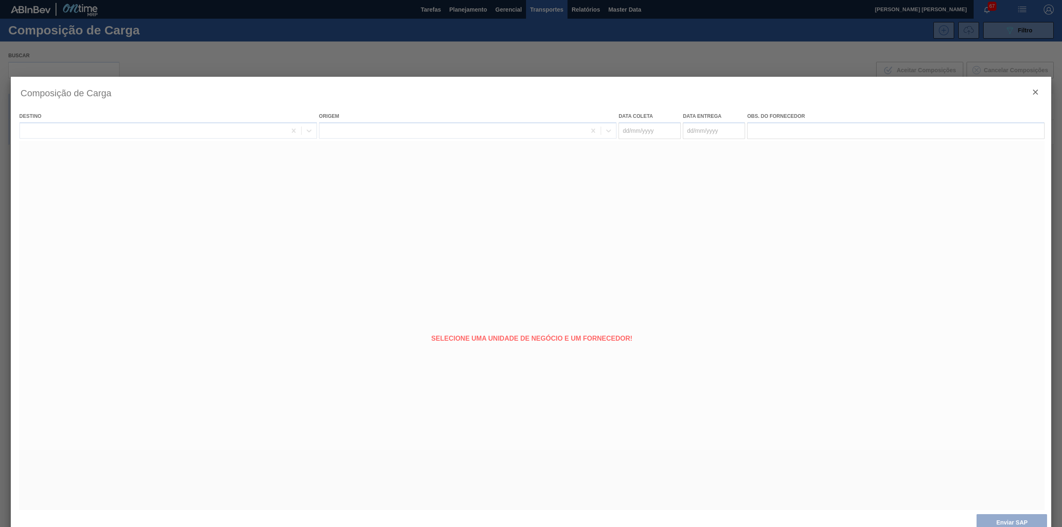
type coleta "[DATE]"
type entrega "[DATE]"
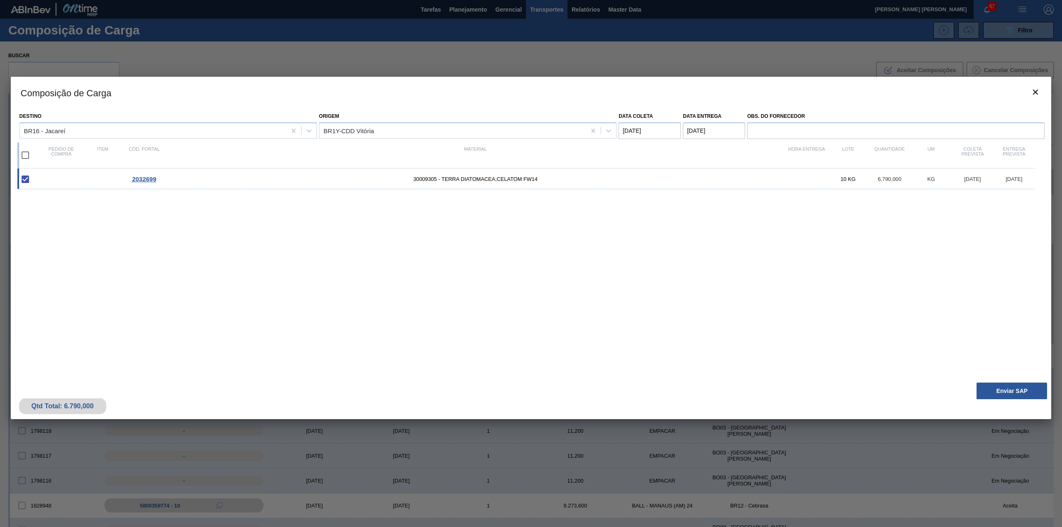
click at [1001, 382] on div "Qtd Total: 6.790,000 Enviar SAP" at bounding box center [531, 398] width 1041 height 41
click at [1001, 385] on button "Enviar SAP" at bounding box center [1012, 391] width 71 height 17
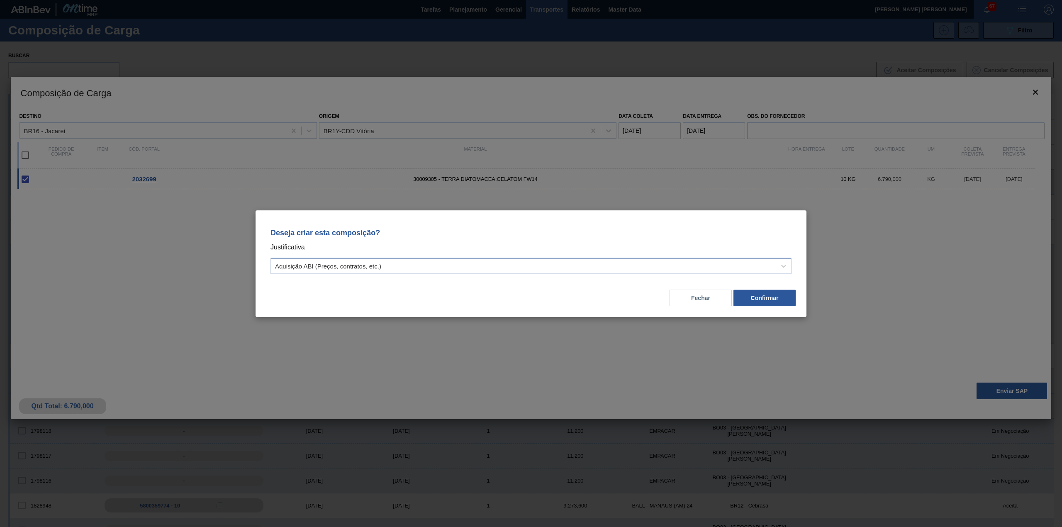
click at [573, 262] on div "Aquisição ABI (Preços, contratos, etc.)" at bounding box center [523, 266] width 505 height 12
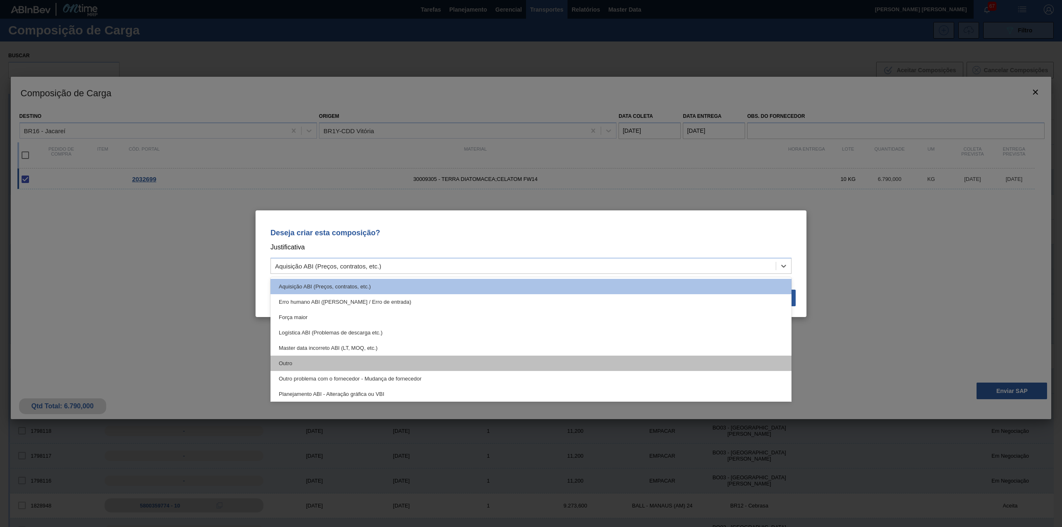
click at [374, 358] on div "Outro" at bounding box center [531, 363] width 521 height 15
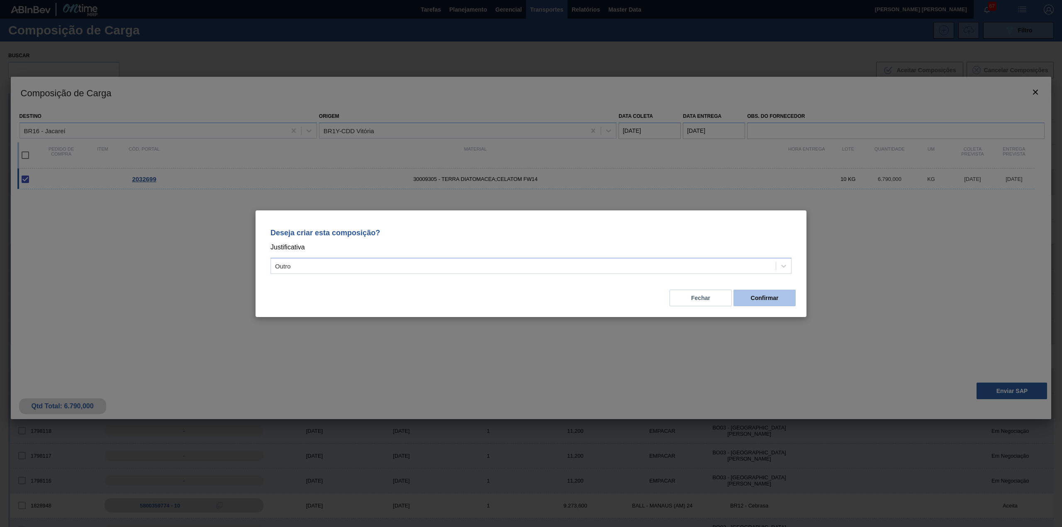
click at [764, 293] on button "Confirmar" at bounding box center [765, 298] width 62 height 17
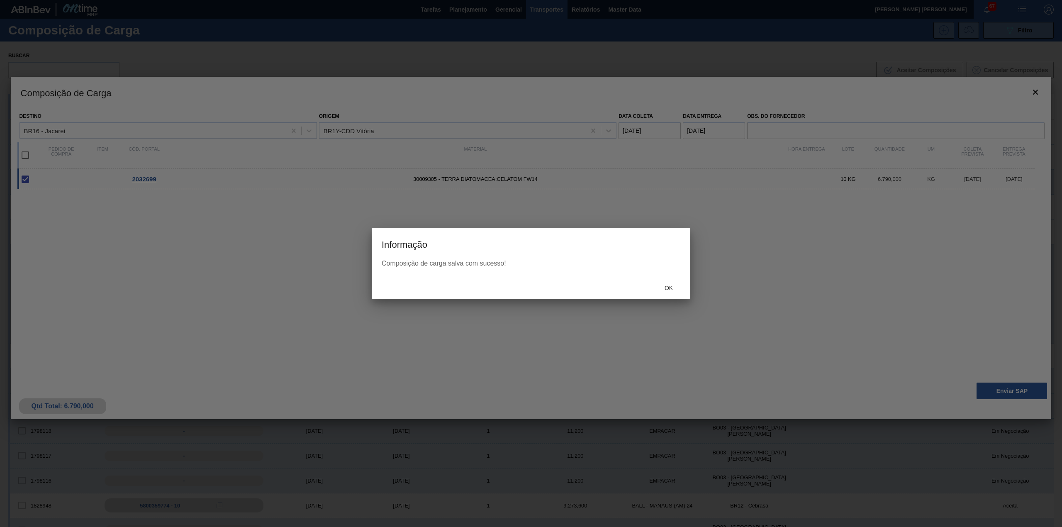
click at [669, 285] on span "Ok" at bounding box center [669, 288] width 22 height 7
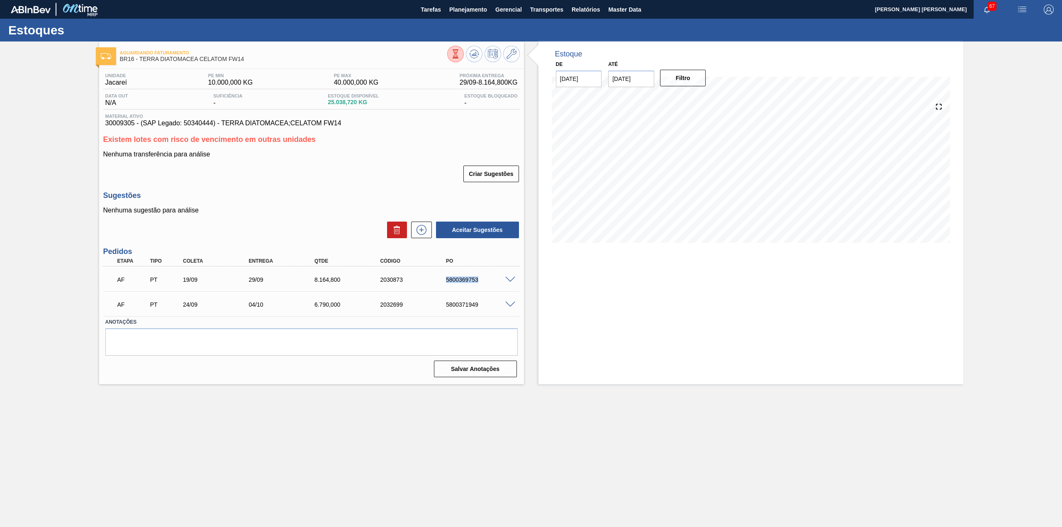
drag, startPoint x: 444, startPoint y: 280, endPoint x: 484, endPoint y: 281, distance: 40.3
click at [484, 281] on div "5800369753" at bounding box center [481, 279] width 75 height 7
click at [488, 316] on label "Anotações" at bounding box center [311, 322] width 412 height 12
drag, startPoint x: 446, startPoint y: 305, endPoint x: 479, endPoint y: 305, distance: 32.4
click at [479, 305] on div "5800371949" at bounding box center [481, 304] width 75 height 7
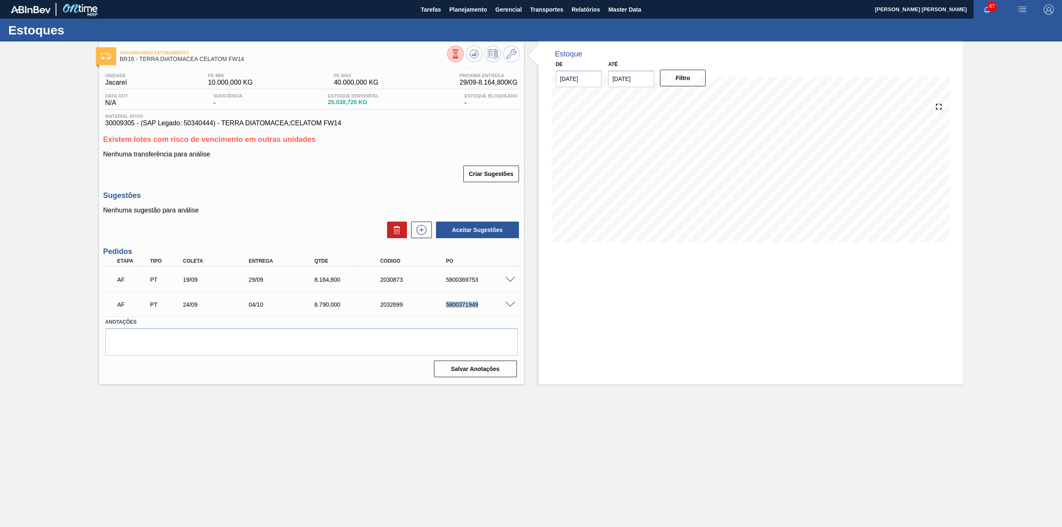
copy div "5800371949"
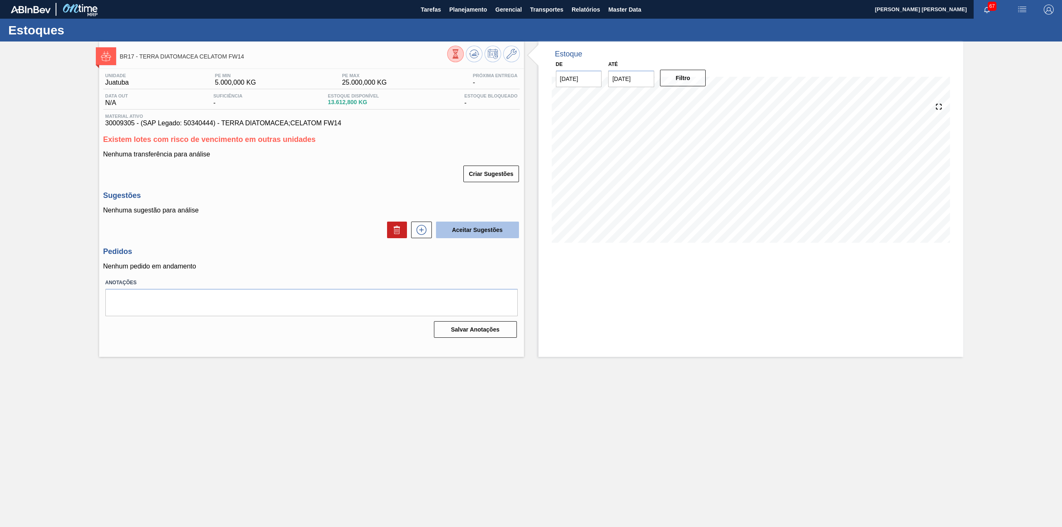
click at [437, 228] on button "Aceitar Sugestões" at bounding box center [477, 230] width 83 height 17
click at [430, 231] on button at bounding box center [421, 230] width 21 height 17
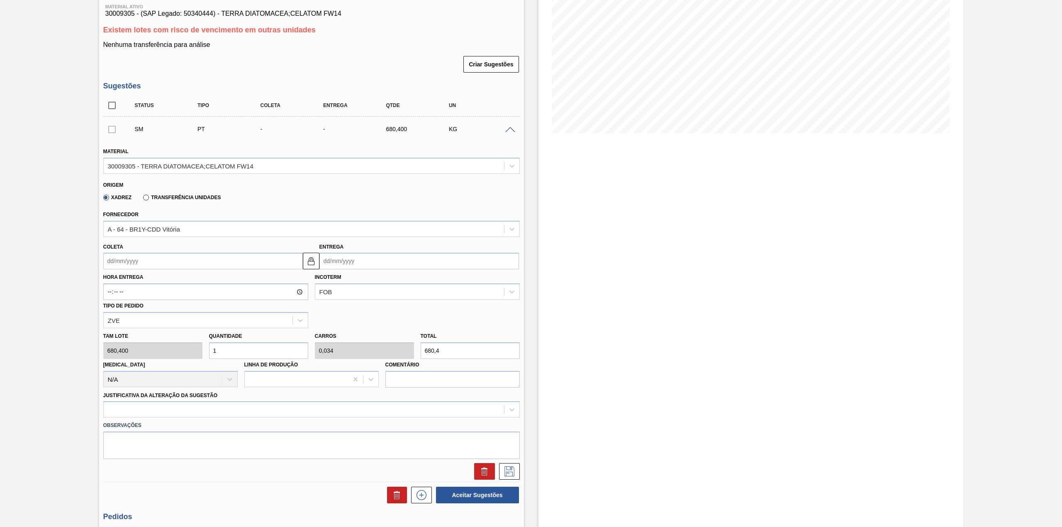
scroll to position [110, 0]
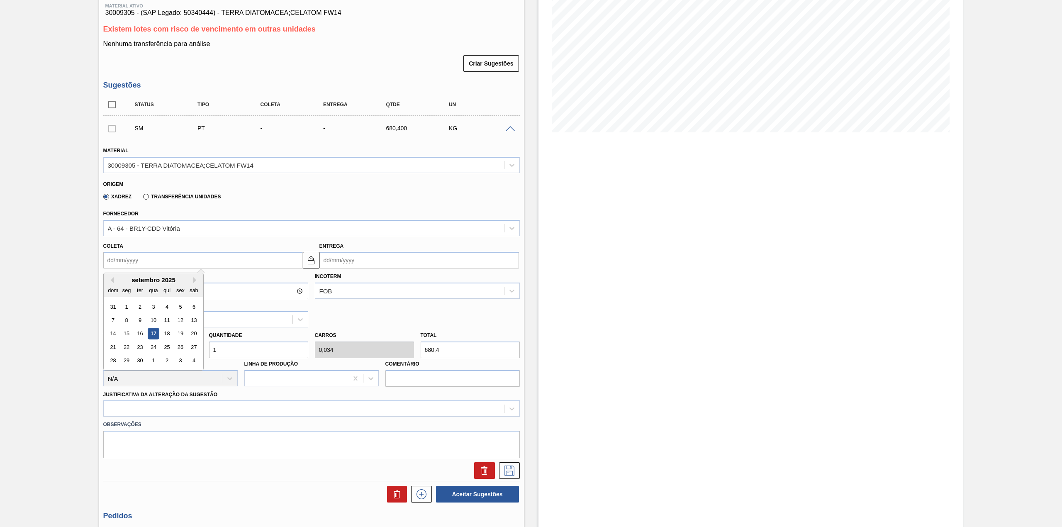
click at [175, 259] on input "Coleta" at bounding box center [203, 260] width 200 height 17
click at [158, 345] on div "24" at bounding box center [153, 346] width 11 height 11
type input "[DATE]"
click at [268, 351] on input "1" at bounding box center [258, 349] width 99 height 17
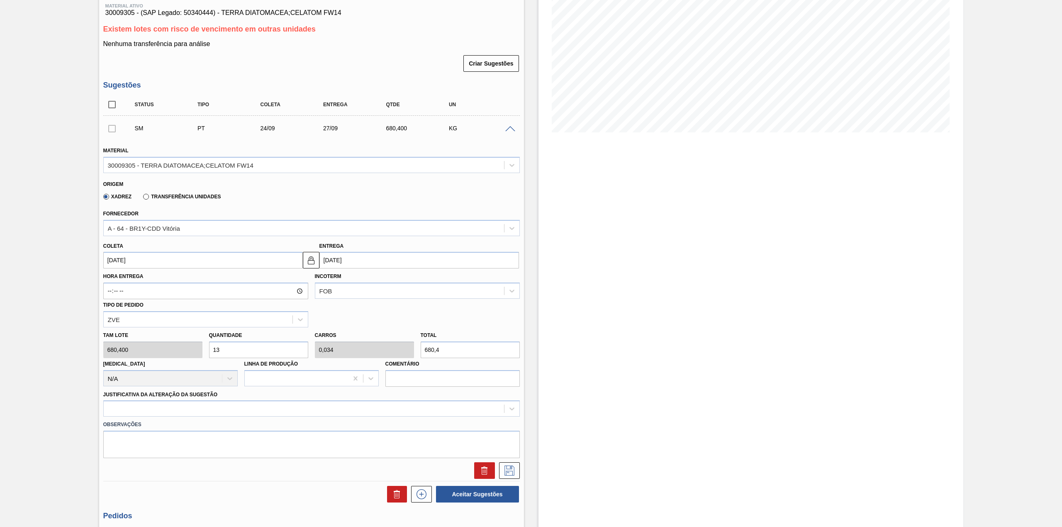
type input "132"
type input "4,491"
type input "89.812,8"
type input "13"
type input "0,442"
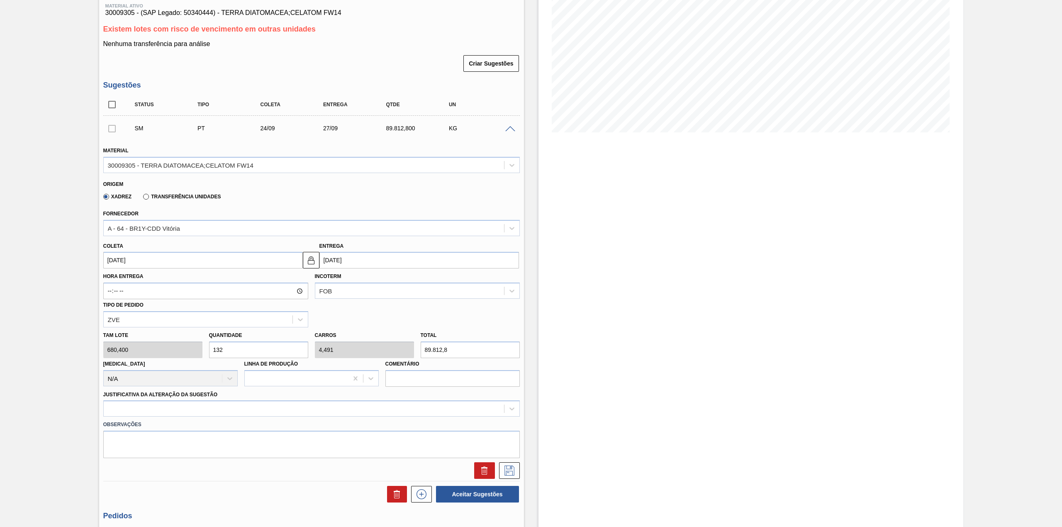
type input "8.845,2"
type input "1"
type input "0,034"
type input "680,4"
type input "12"
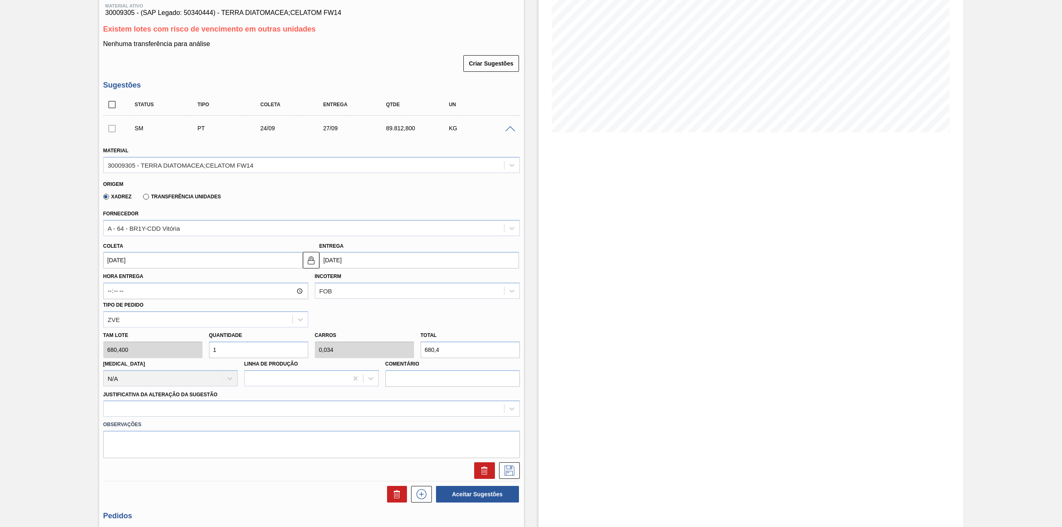
type input "0,408"
type input "8.164,8"
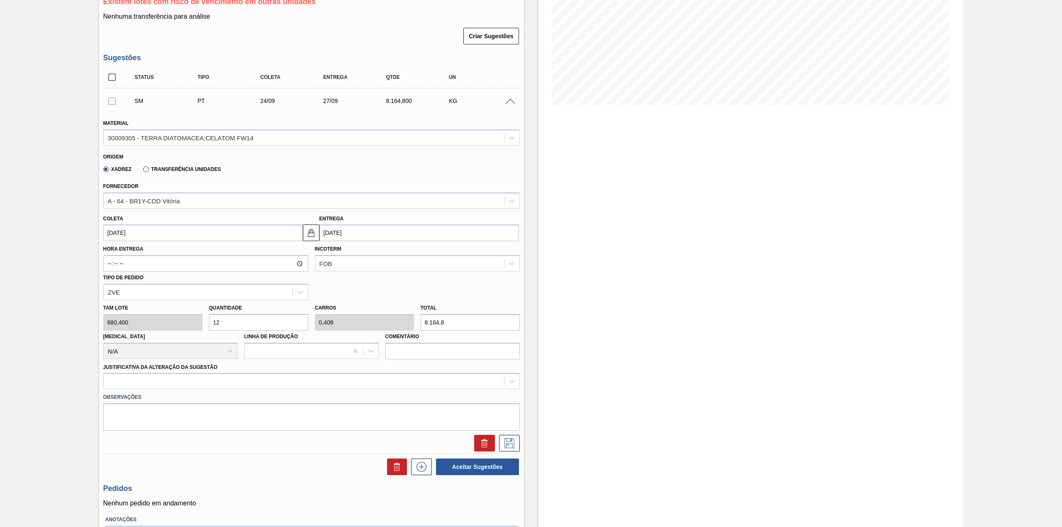
scroll to position [192, 0]
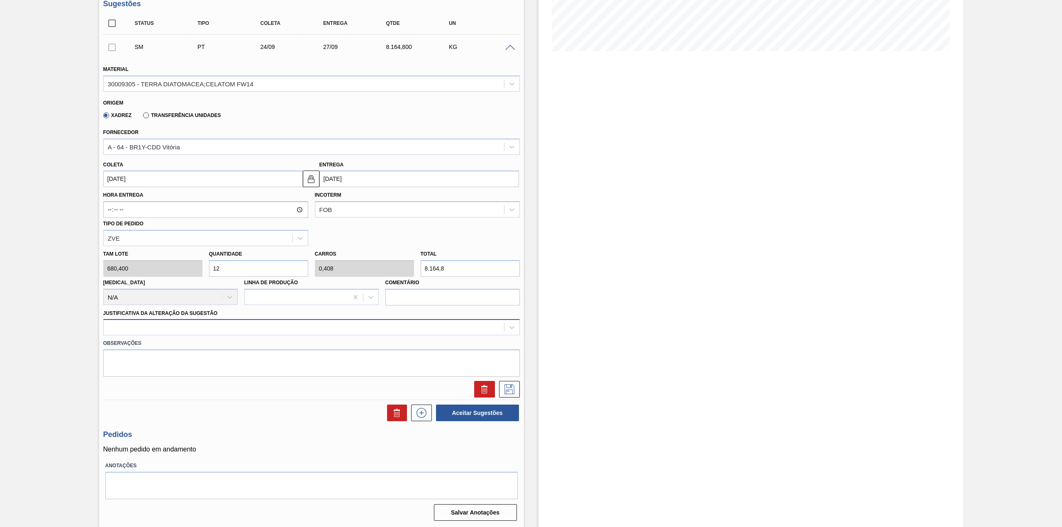
type input "12"
click at [180, 334] on div at bounding box center [311, 327] width 417 height 16
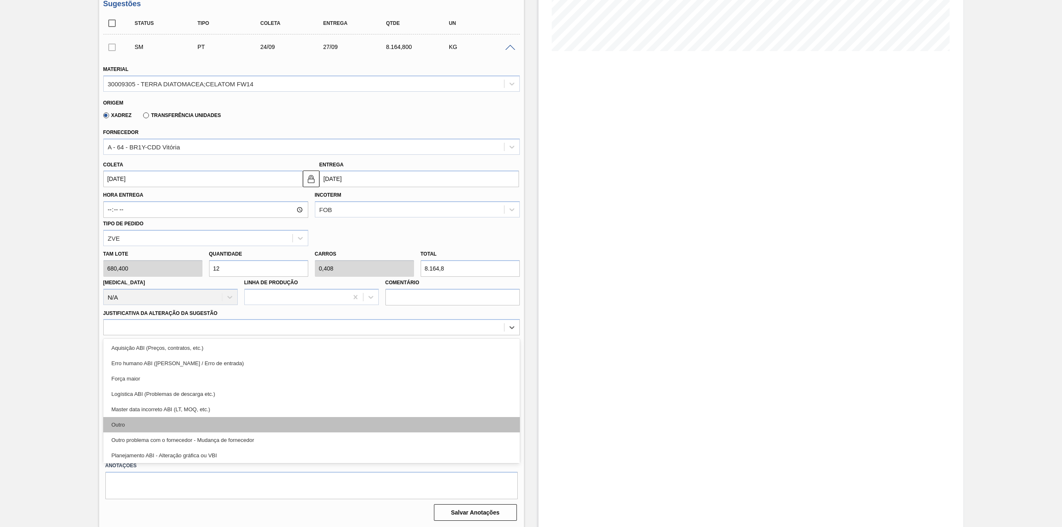
click at [173, 427] on div "Outro" at bounding box center [311, 424] width 417 height 15
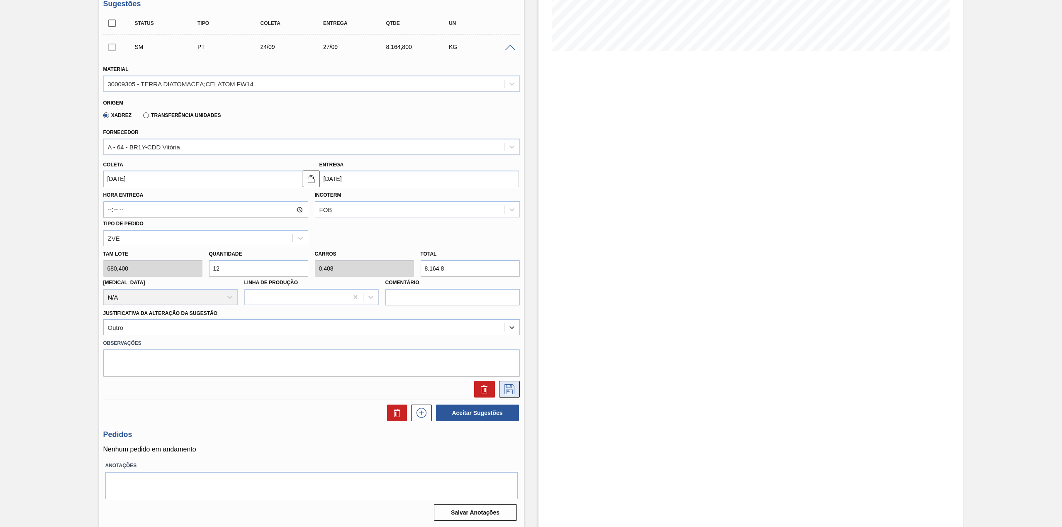
click at [508, 393] on icon at bounding box center [509, 389] width 13 height 10
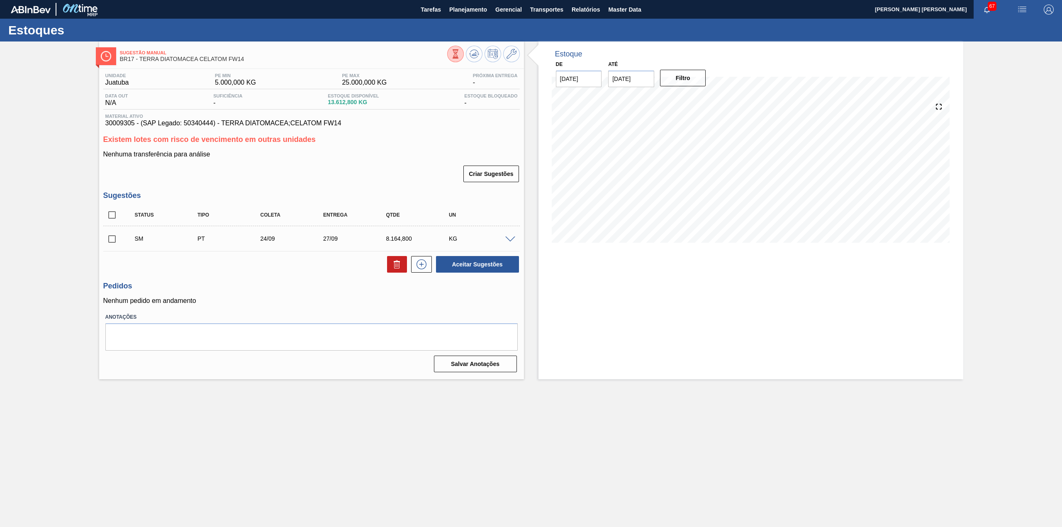
scroll to position [0, 0]
click at [114, 241] on input "checkbox" at bounding box center [111, 238] width 17 height 17
click at [498, 264] on button "Aceitar Sugestões" at bounding box center [477, 264] width 83 height 17
checkbox input "false"
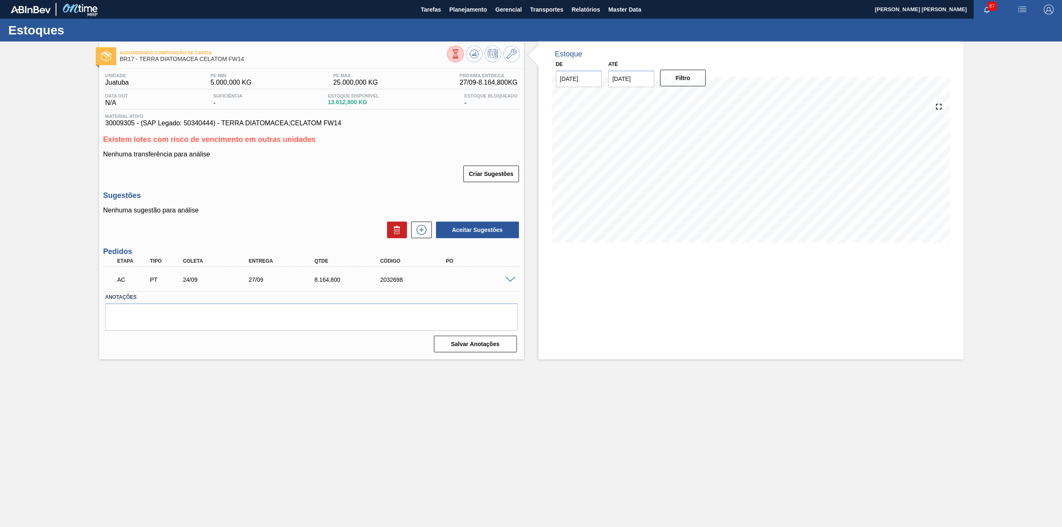
click at [503, 285] on div "AC PT 24/09 27/09 8.164,[PHONE_NUMBER]" at bounding box center [309, 279] width 395 height 17
click at [505, 278] on span at bounding box center [510, 280] width 10 height 6
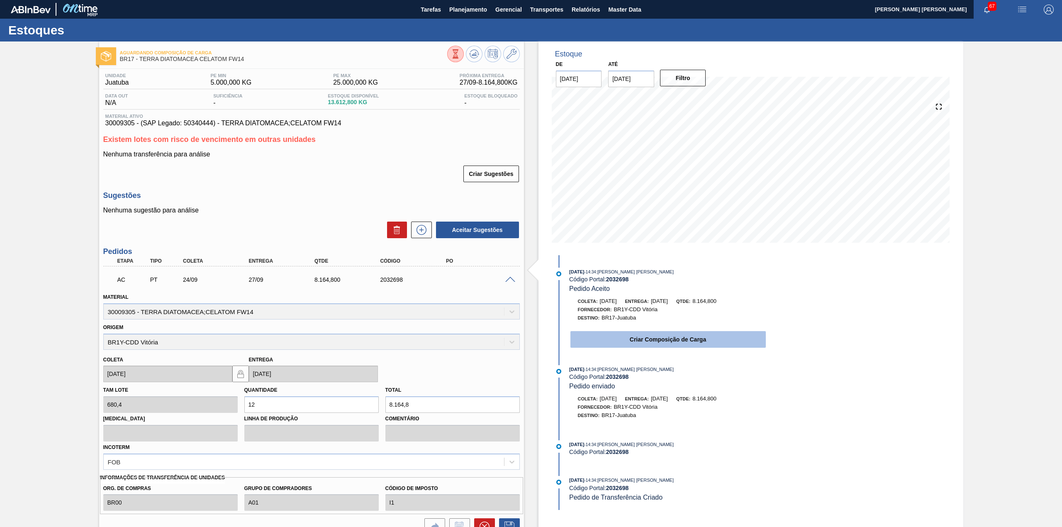
click at [653, 337] on button "Criar Composição de Carga" at bounding box center [668, 339] width 195 height 17
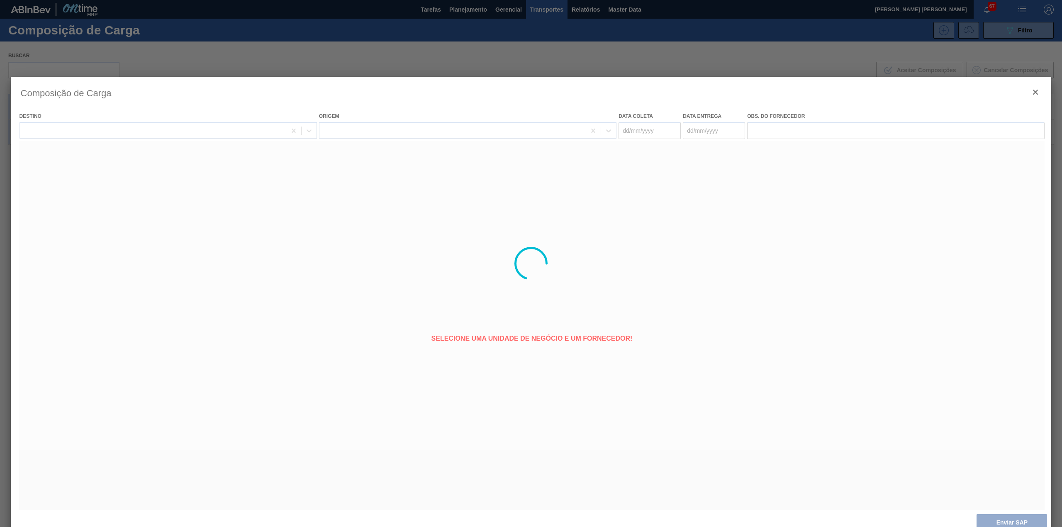
type coleta "[DATE]"
type entrega "[DATE]"
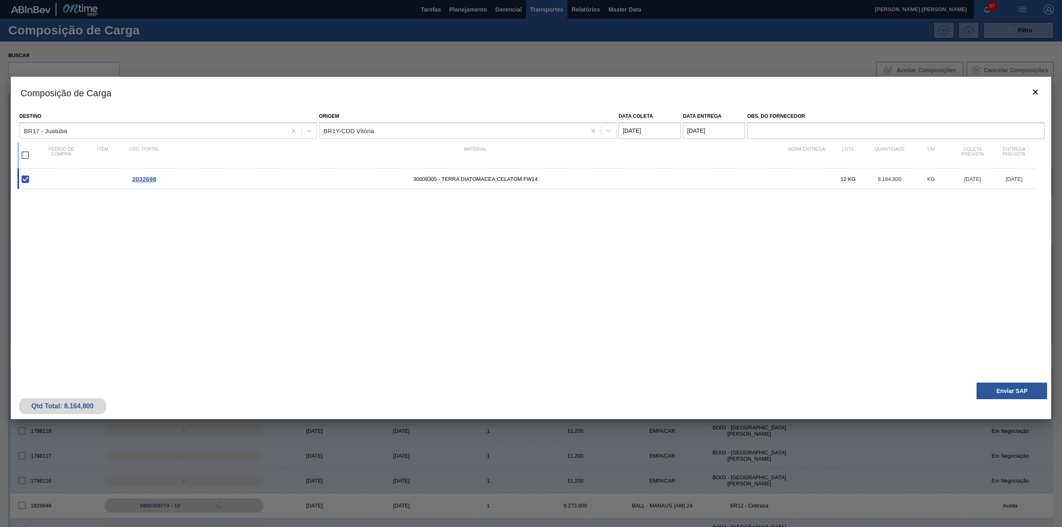
click at [976, 390] on div "Qtd Total: 8.164,800 Enviar SAP" at bounding box center [531, 398] width 1041 height 41
click at [987, 391] on button "Enviar SAP" at bounding box center [1012, 391] width 71 height 17
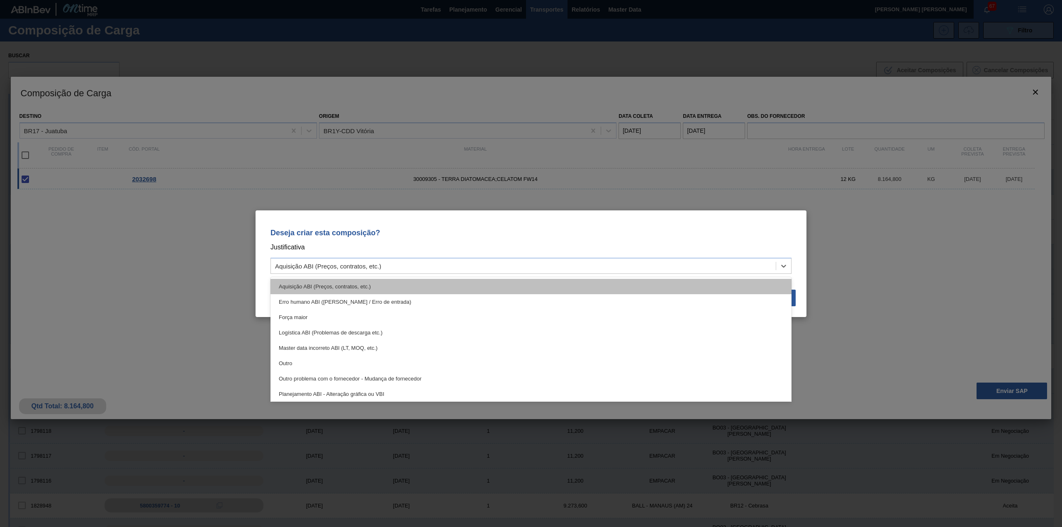
drag, startPoint x: 586, startPoint y: 271, endPoint x: 549, endPoint y: 287, distance: 39.8
click at [584, 271] on div "Aquisição ABI (Preços, contratos, etc.)" at bounding box center [531, 266] width 521 height 16
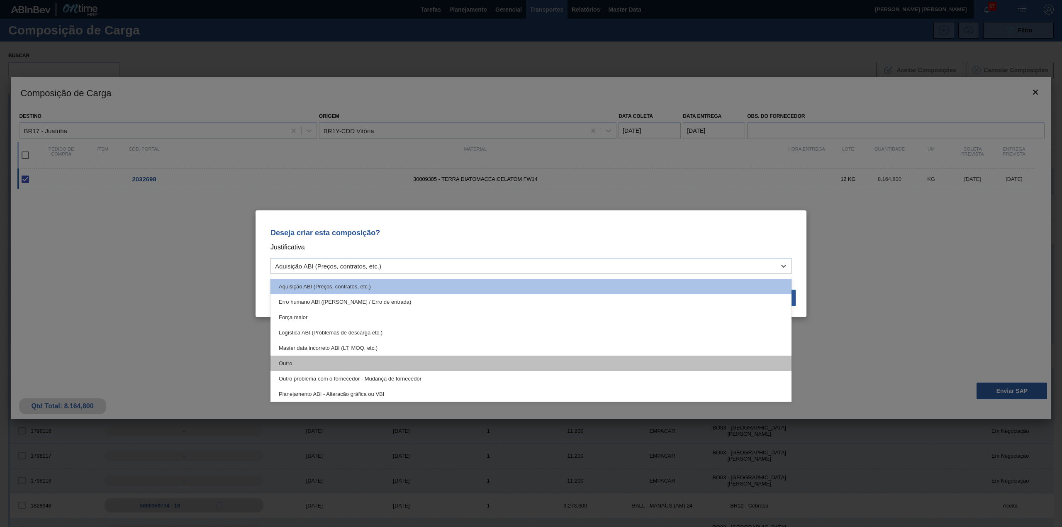
click at [400, 369] on div "Outro" at bounding box center [531, 363] width 521 height 15
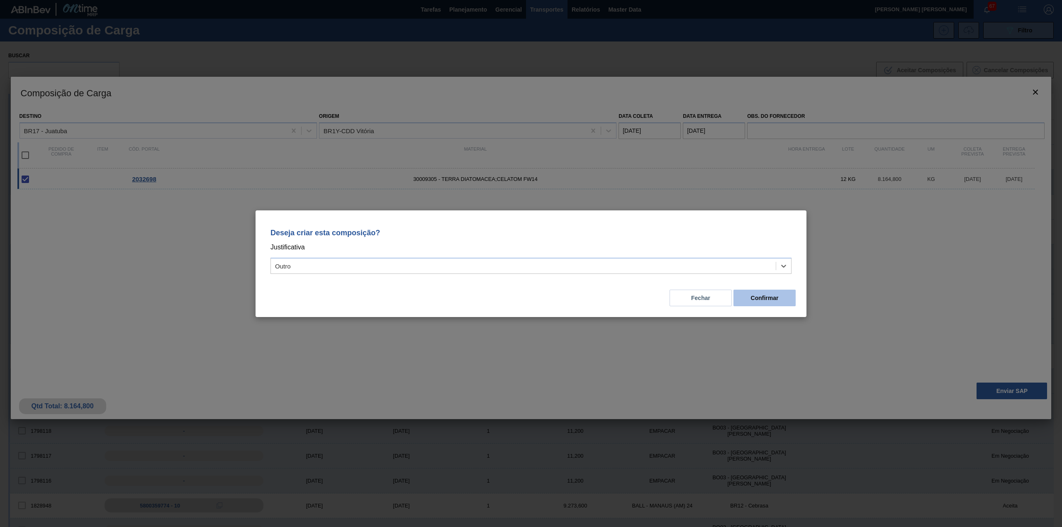
click at [757, 297] on button "Confirmar" at bounding box center [765, 298] width 62 height 17
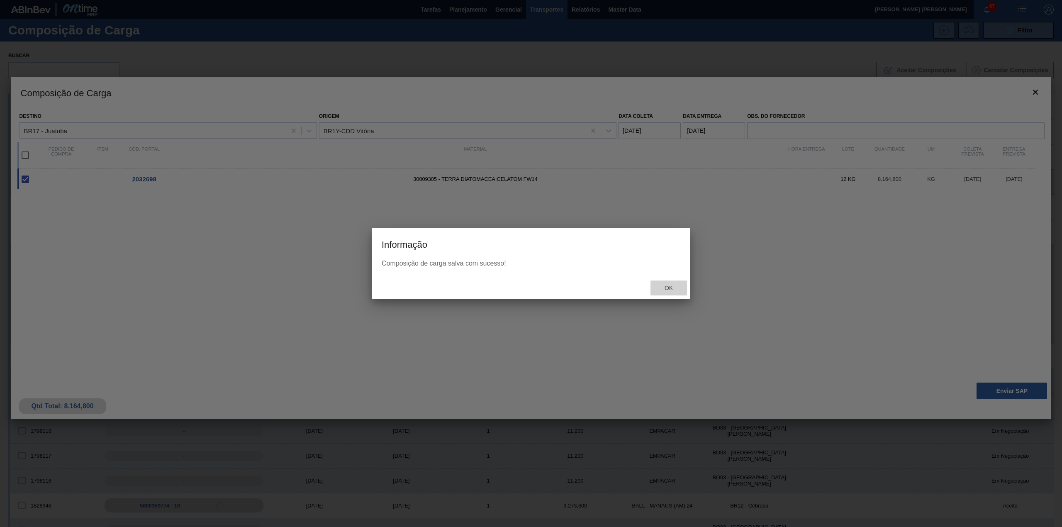
click at [675, 290] on span "Ok" at bounding box center [669, 288] width 22 height 7
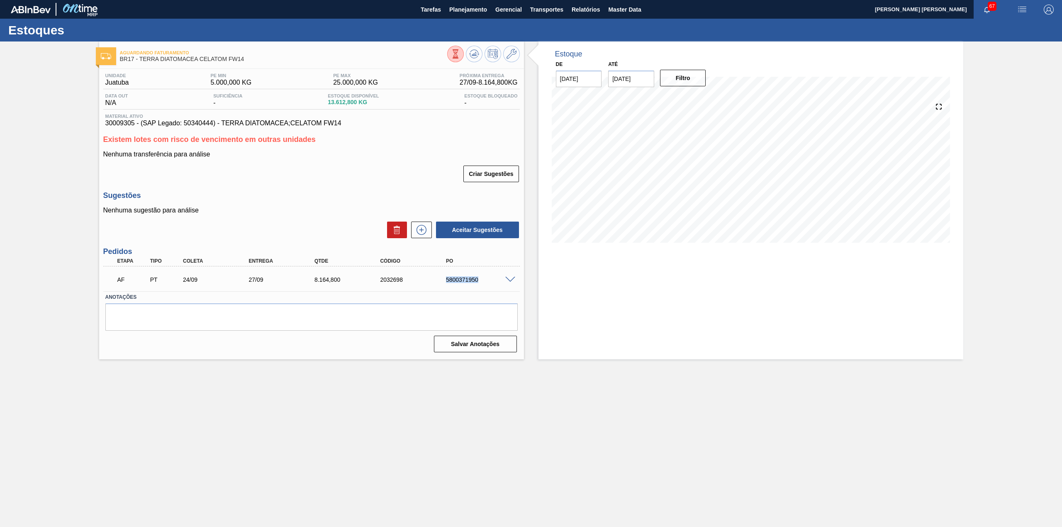
drag, startPoint x: 447, startPoint y: 279, endPoint x: 480, endPoint y: 282, distance: 32.9
click at [480, 282] on div "5800371950" at bounding box center [481, 279] width 75 height 7
copy div "5800371950"
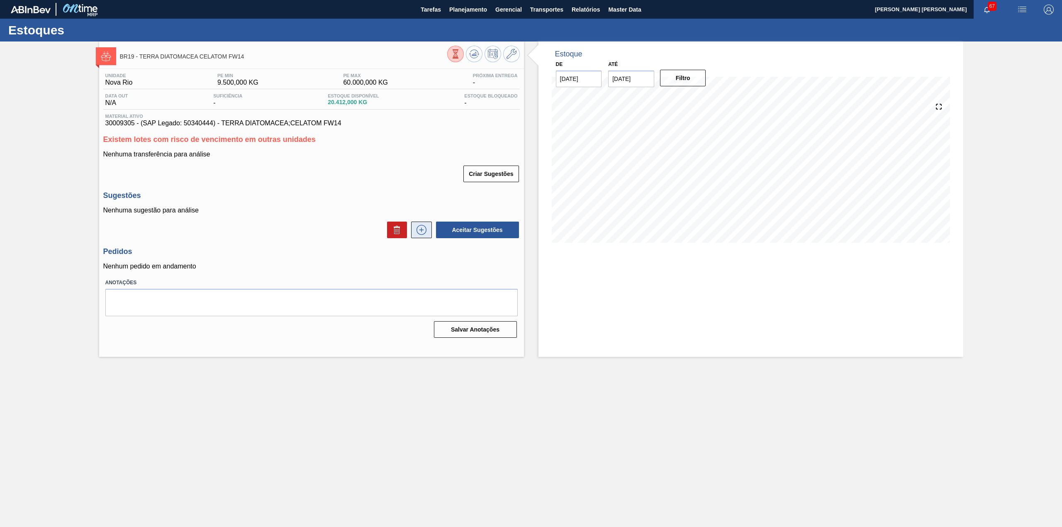
click at [427, 234] on icon at bounding box center [421, 230] width 13 height 10
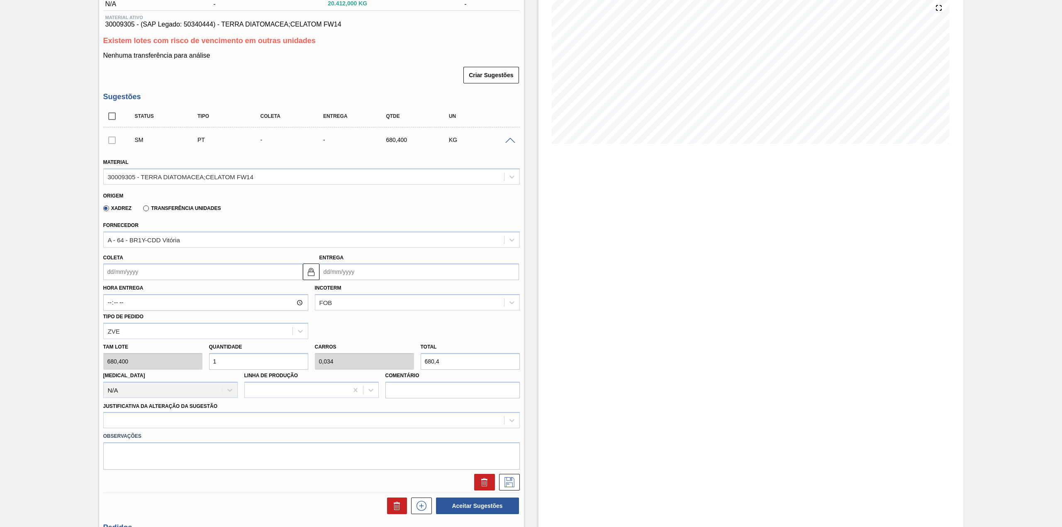
scroll to position [110, 0]
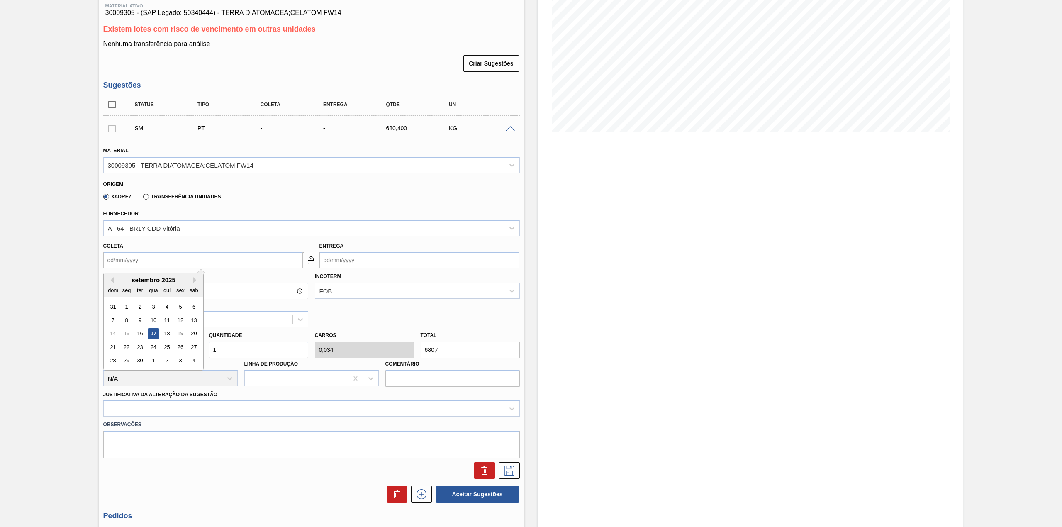
click at [164, 254] on input "Coleta" at bounding box center [203, 260] width 200 height 17
click at [152, 347] on div "24" at bounding box center [153, 346] width 11 height 11
type input "[DATE]"
click at [215, 349] on input "1" at bounding box center [258, 349] width 99 height 17
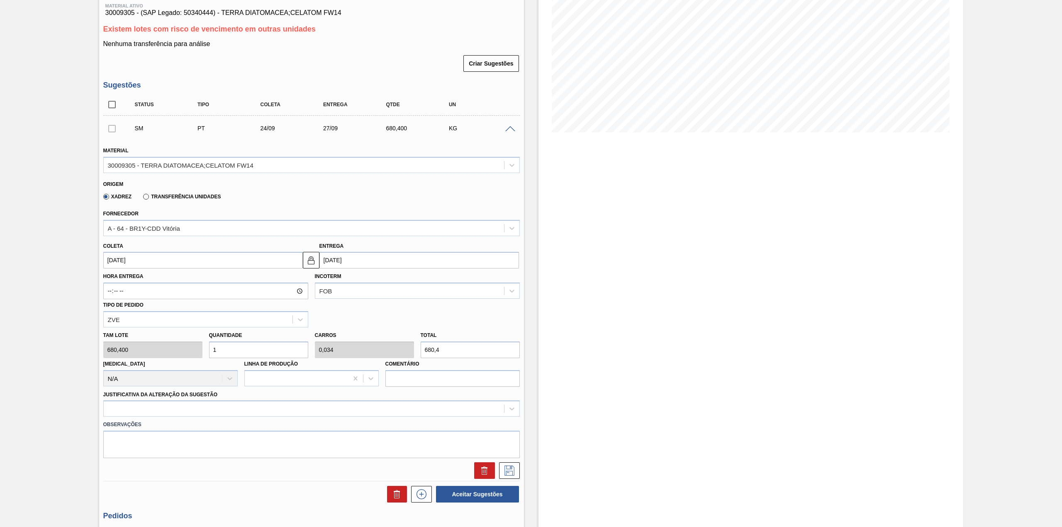
click at [215, 349] on input "1" at bounding box center [258, 349] width 99 height 17
type input "4"
type input "0,136"
type input "2.721,6"
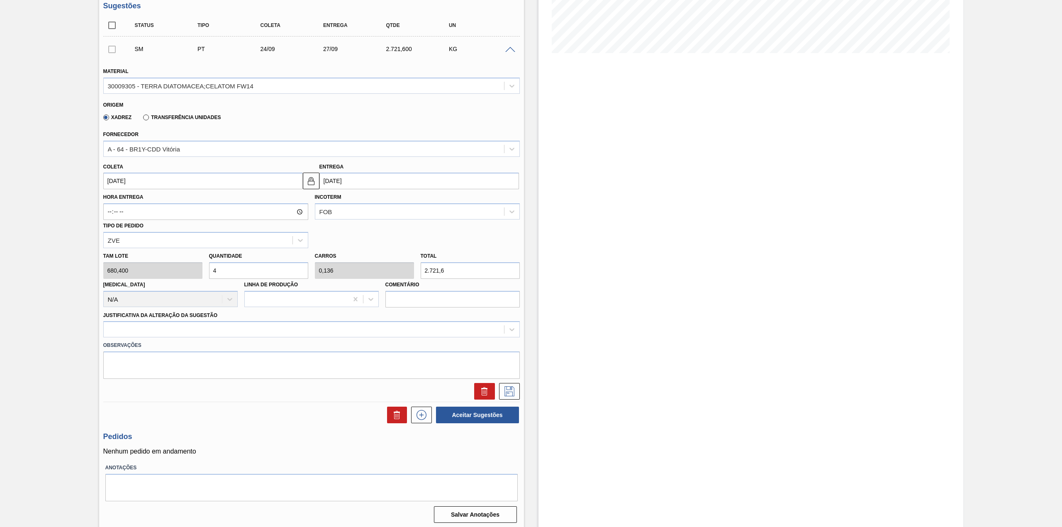
scroll to position [192, 0]
type input "4"
click at [181, 321] on div at bounding box center [311, 327] width 417 height 16
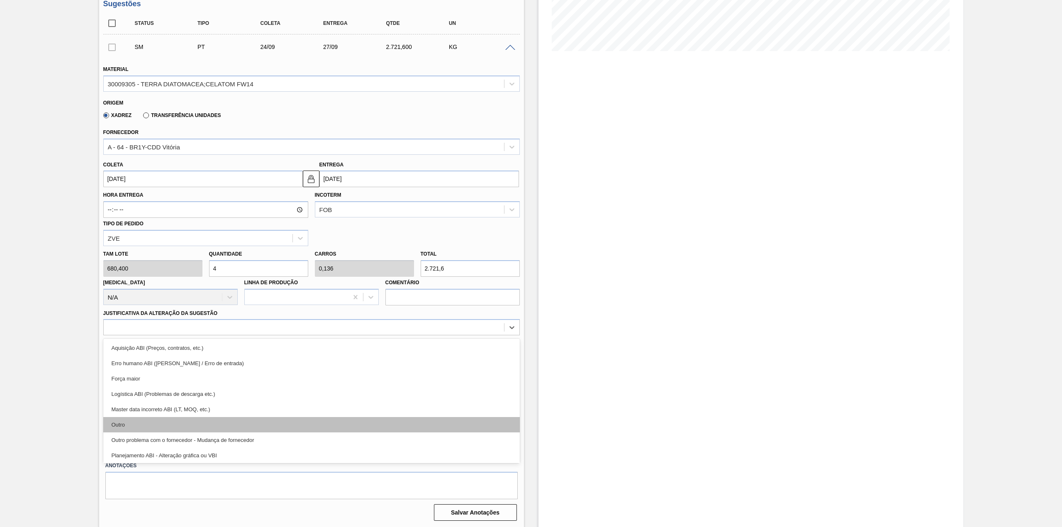
click at [151, 422] on div "Outro" at bounding box center [311, 424] width 417 height 15
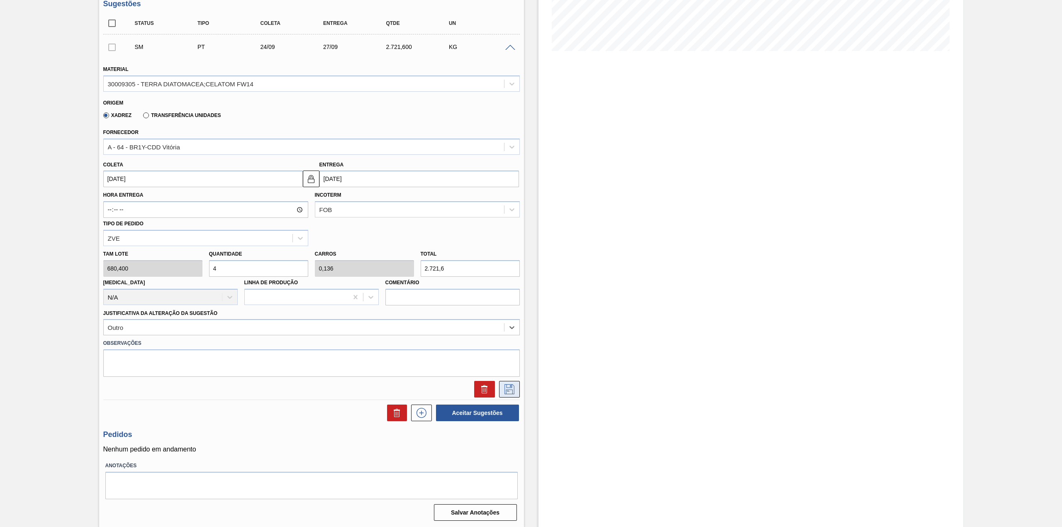
click at [514, 393] on icon at bounding box center [509, 389] width 13 height 10
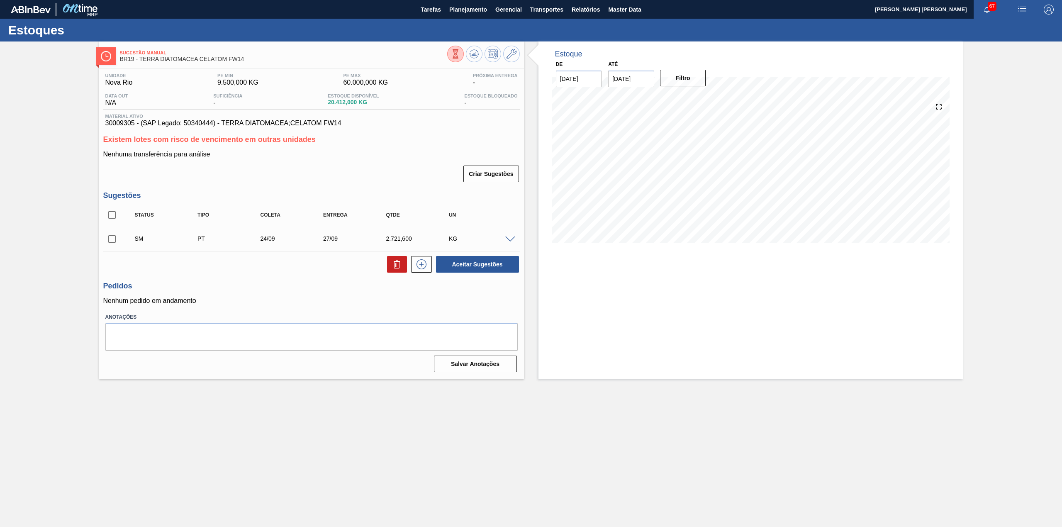
scroll to position [0, 0]
click at [508, 238] on span at bounding box center [510, 239] width 10 height 6
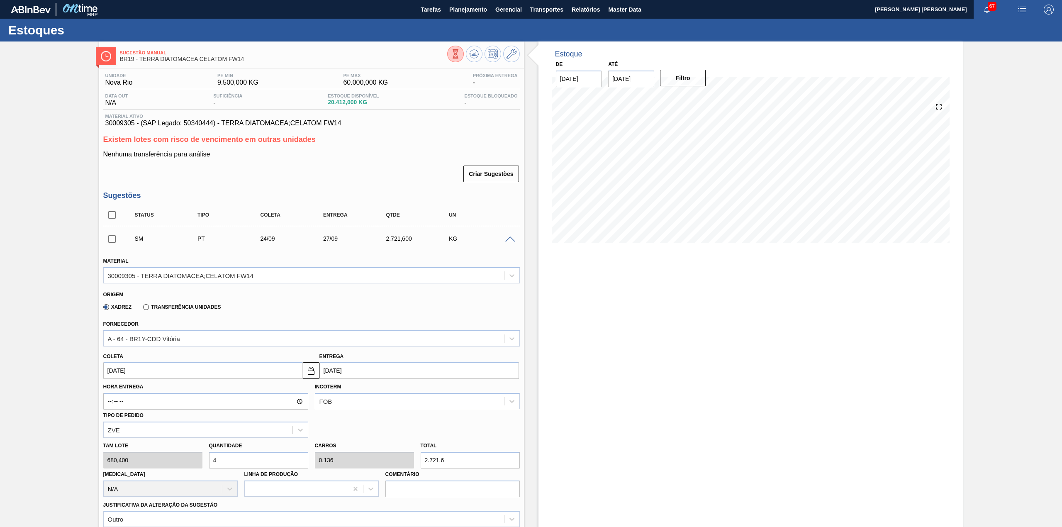
click at [510, 241] on span at bounding box center [510, 239] width 10 height 6
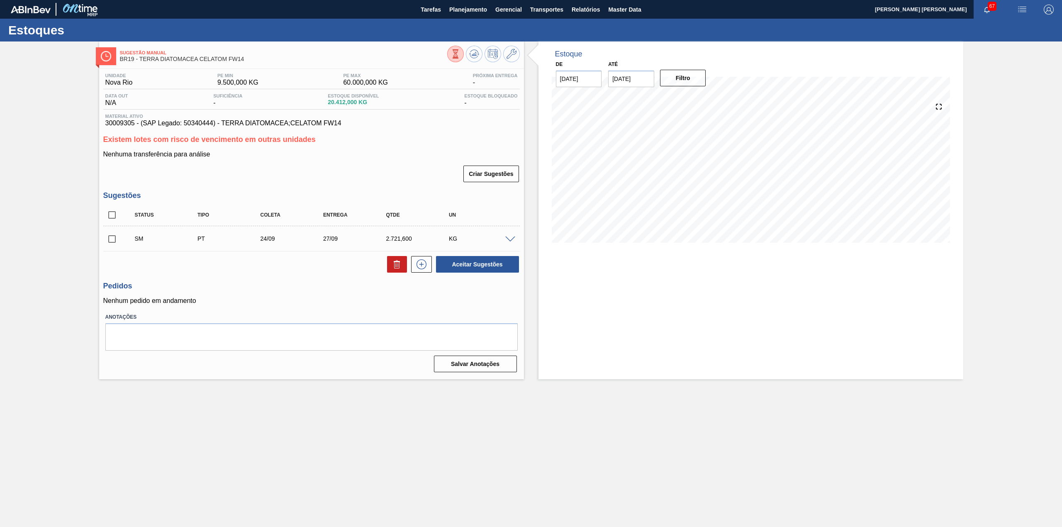
click at [118, 241] on input "checkbox" at bounding box center [111, 238] width 17 height 17
click at [497, 268] on button "Aceitar Sugestões" at bounding box center [477, 264] width 83 height 17
checkbox input "false"
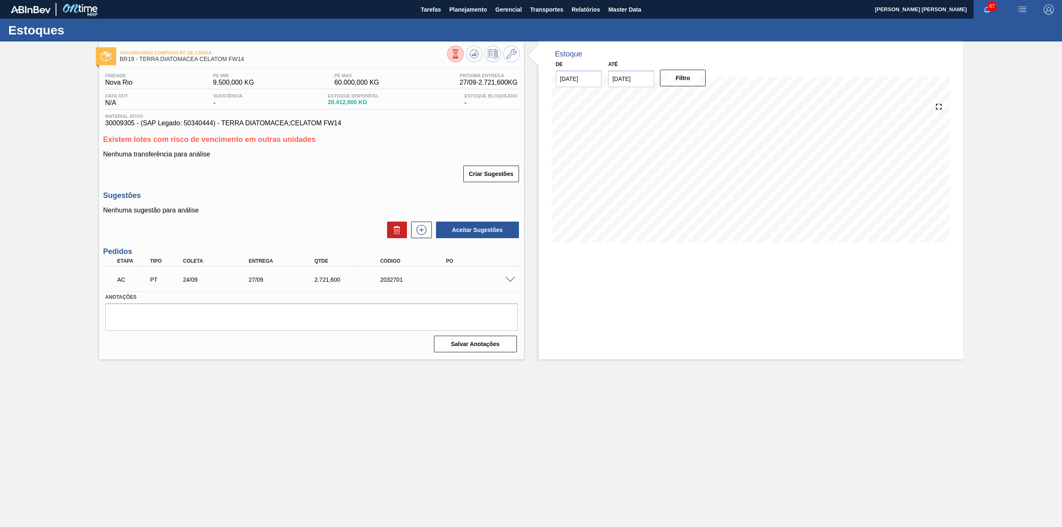
click at [510, 282] on span at bounding box center [510, 280] width 10 height 6
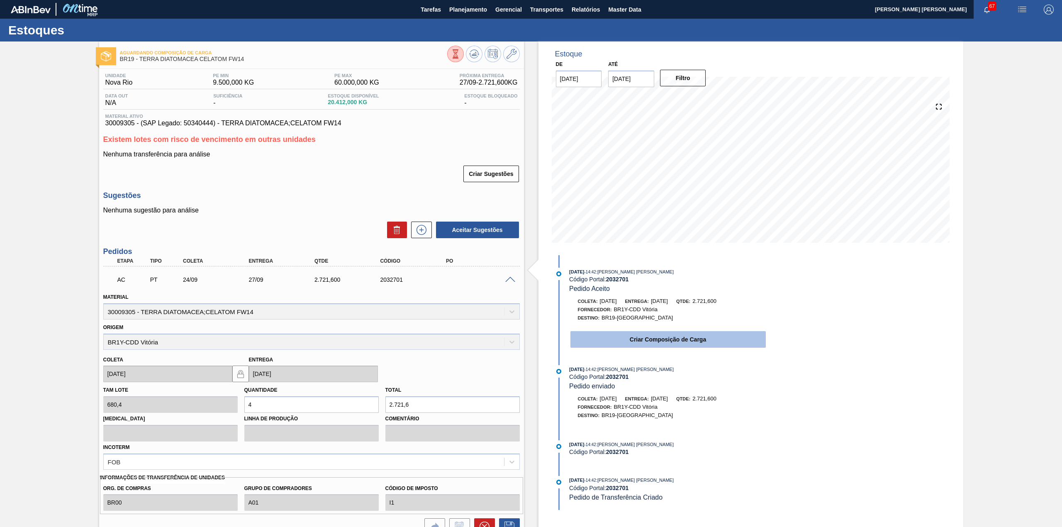
click at [648, 344] on button "Criar Composição de Carga" at bounding box center [668, 339] width 195 height 17
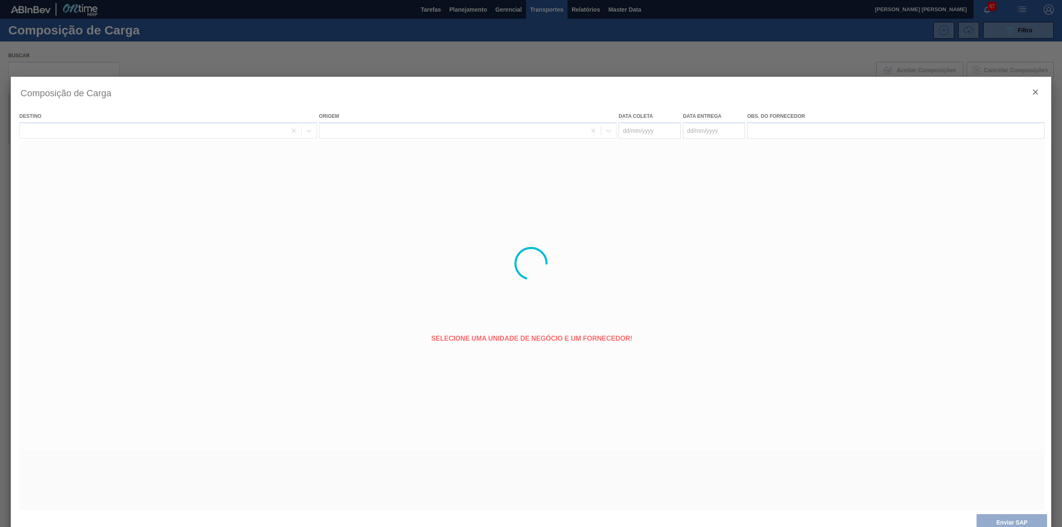
type coleta "[DATE]"
type entrega "27/09/2025"
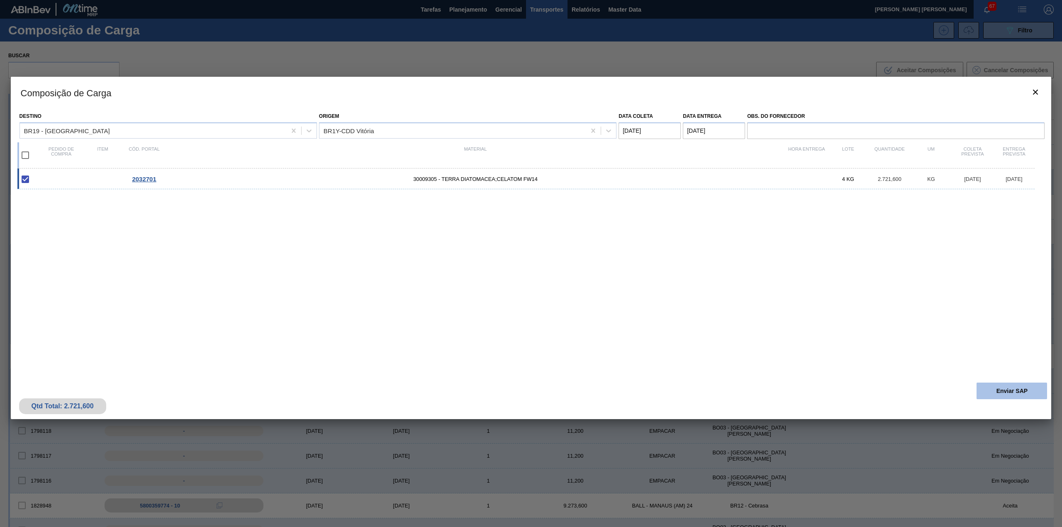
click at [991, 391] on button "Enviar SAP" at bounding box center [1012, 391] width 71 height 17
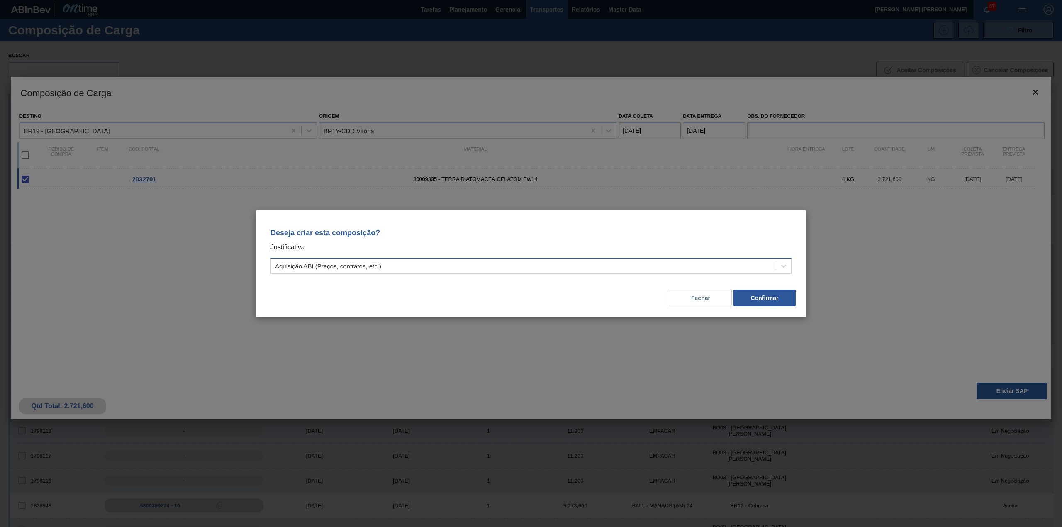
click at [627, 264] on div "Aquisição ABI (Preços, contratos, etc.)" at bounding box center [523, 266] width 505 height 12
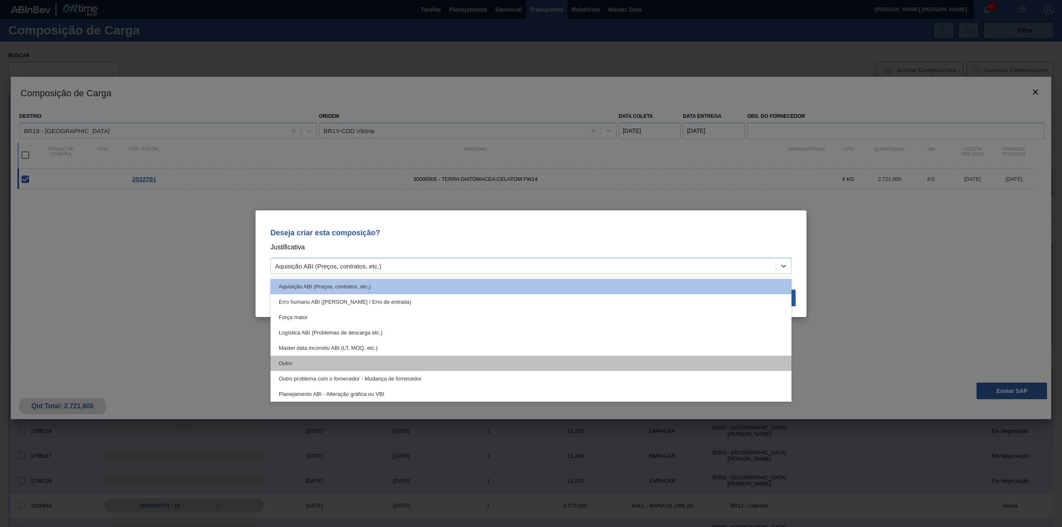
click at [302, 364] on div "Outro" at bounding box center [531, 363] width 521 height 15
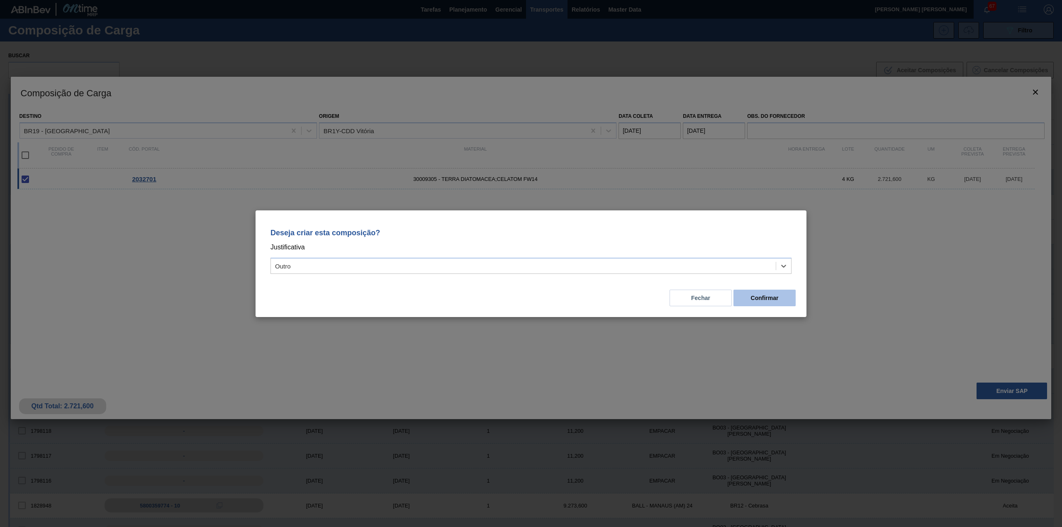
click at [764, 297] on button "Confirmar" at bounding box center [765, 298] width 62 height 17
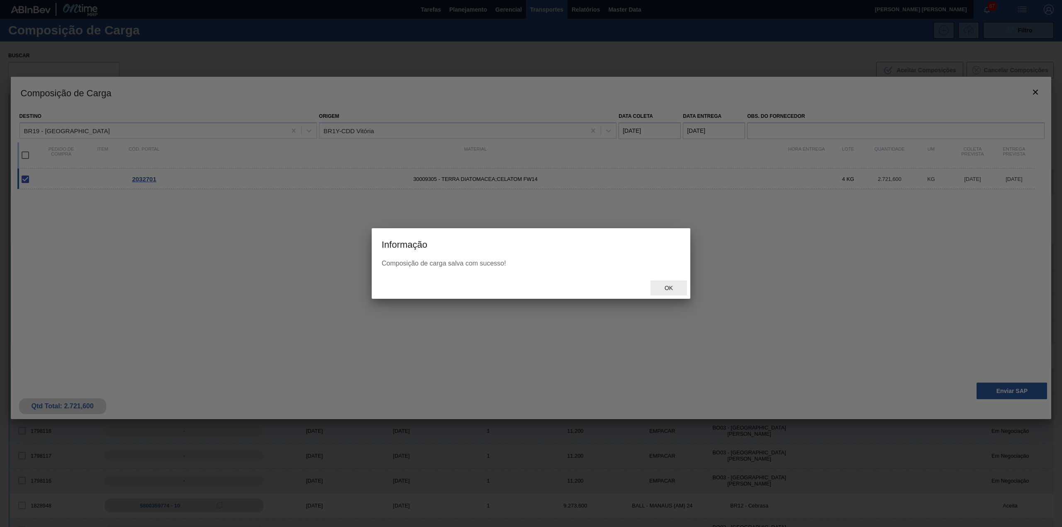
click at [677, 289] on span "Ok" at bounding box center [669, 288] width 22 height 7
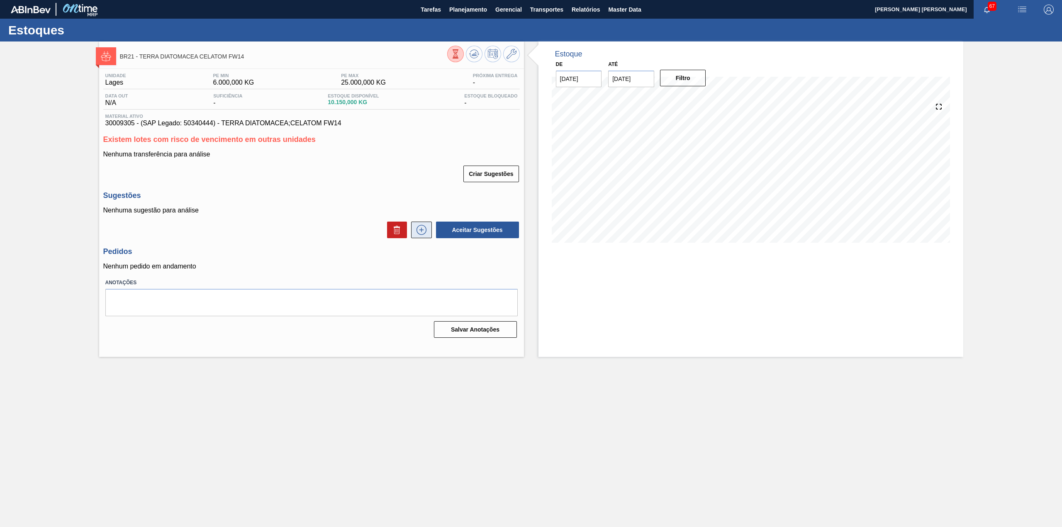
click at [420, 236] on button at bounding box center [421, 230] width 21 height 17
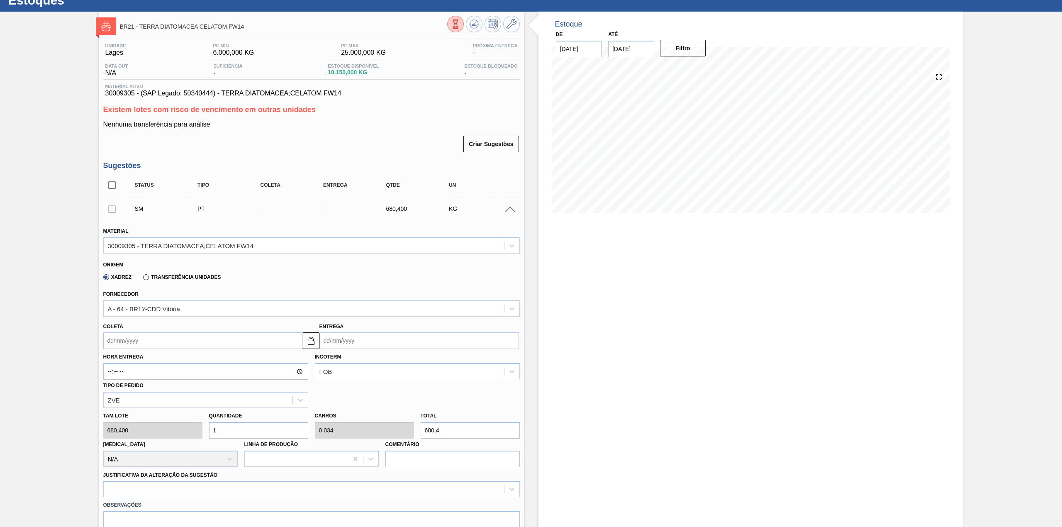
scroll to position [55, 0]
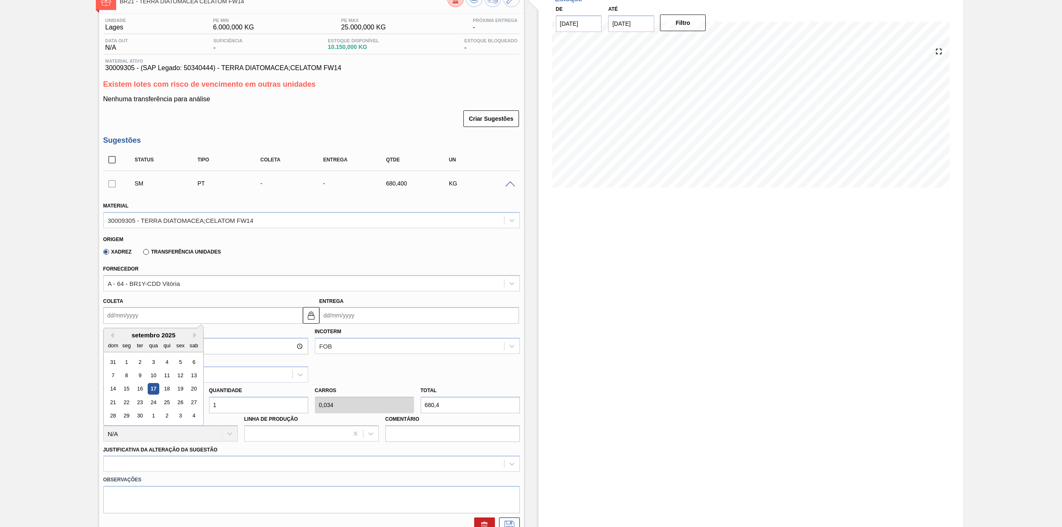
click at [158, 316] on input "Coleta" at bounding box center [203, 315] width 200 height 17
click at [151, 400] on div "24" at bounding box center [153, 402] width 11 height 11
type input "[DATE]"
click at [254, 404] on input "1" at bounding box center [258, 405] width 99 height 17
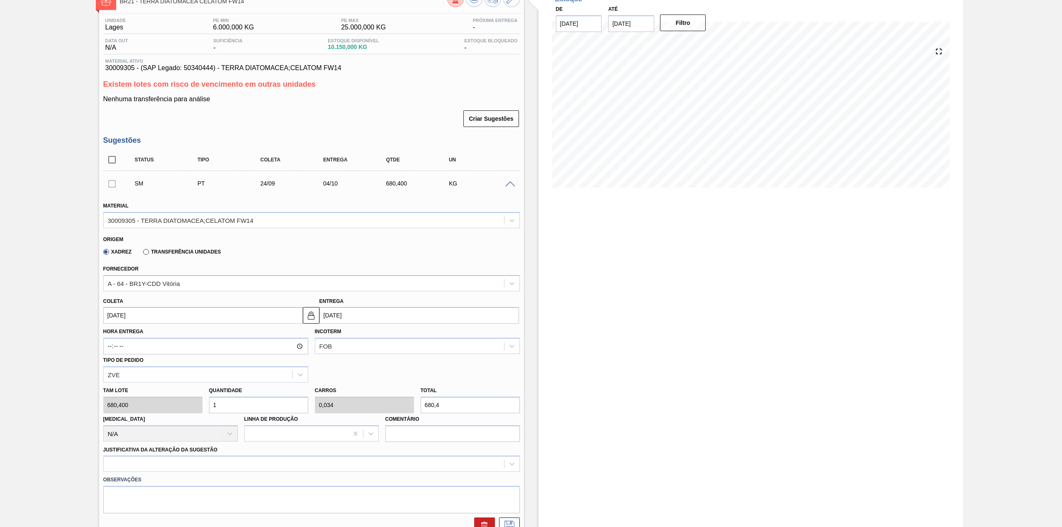
click at [254, 404] on input "1" at bounding box center [258, 405] width 99 height 17
type input "2"
type input "0,068"
type input "1.360,8"
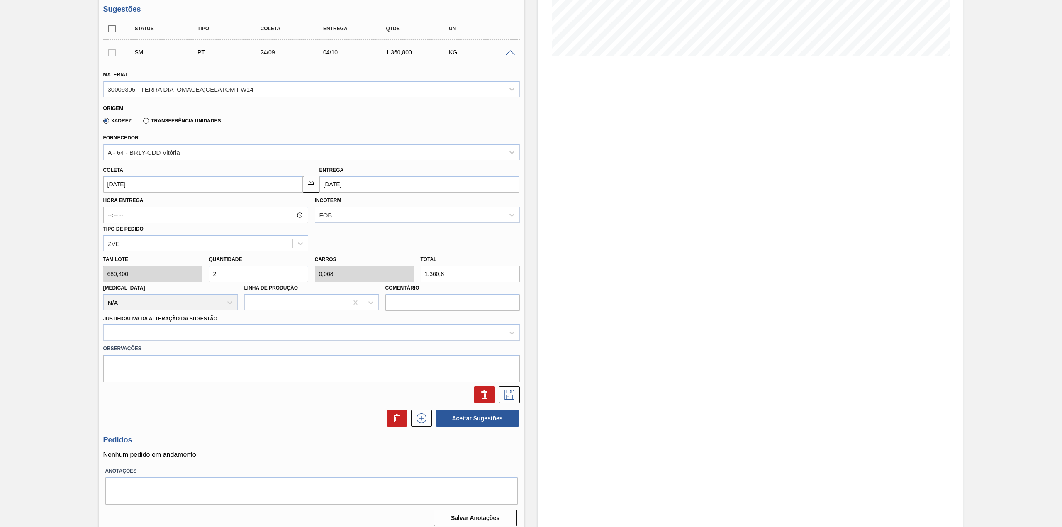
scroll to position [192, 0]
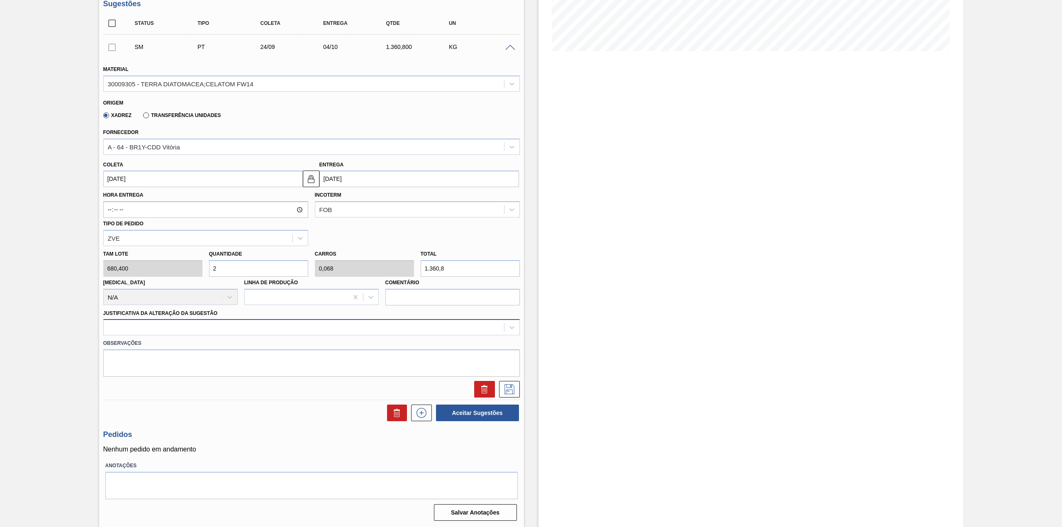
type input "2"
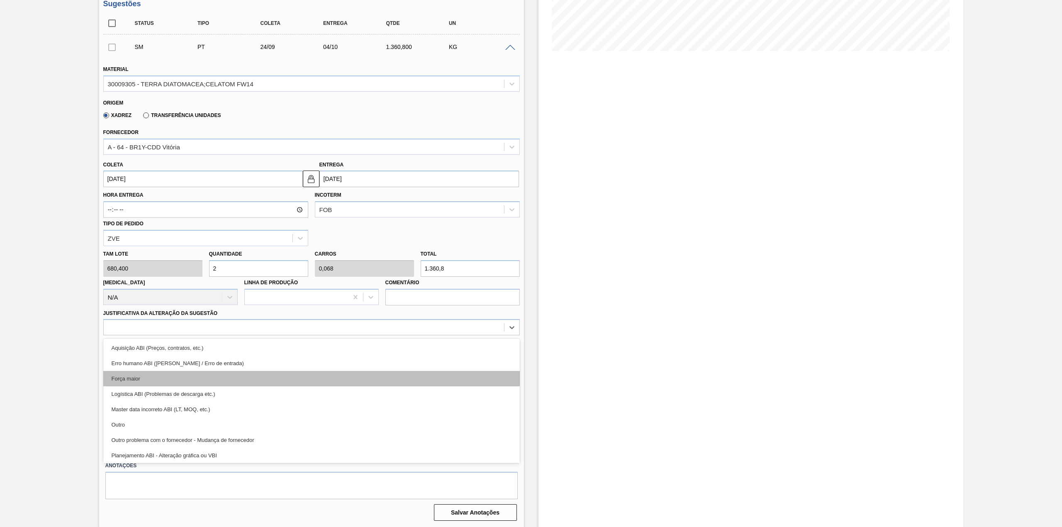
drag, startPoint x: 206, startPoint y: 331, endPoint x: 168, endPoint y: 379, distance: 61.4
click at [206, 331] on div at bounding box center [304, 328] width 400 height 12
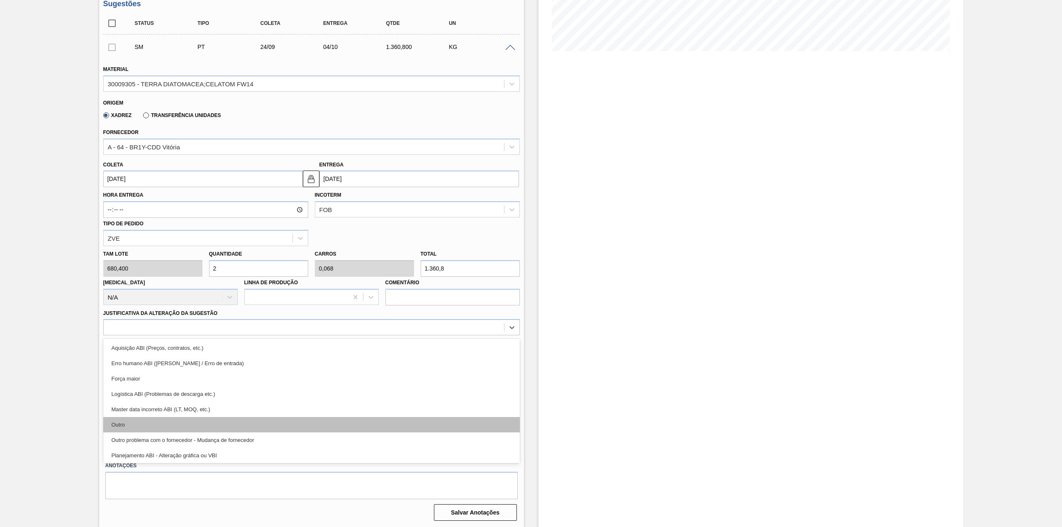
click at [151, 422] on div "Outro" at bounding box center [311, 424] width 417 height 15
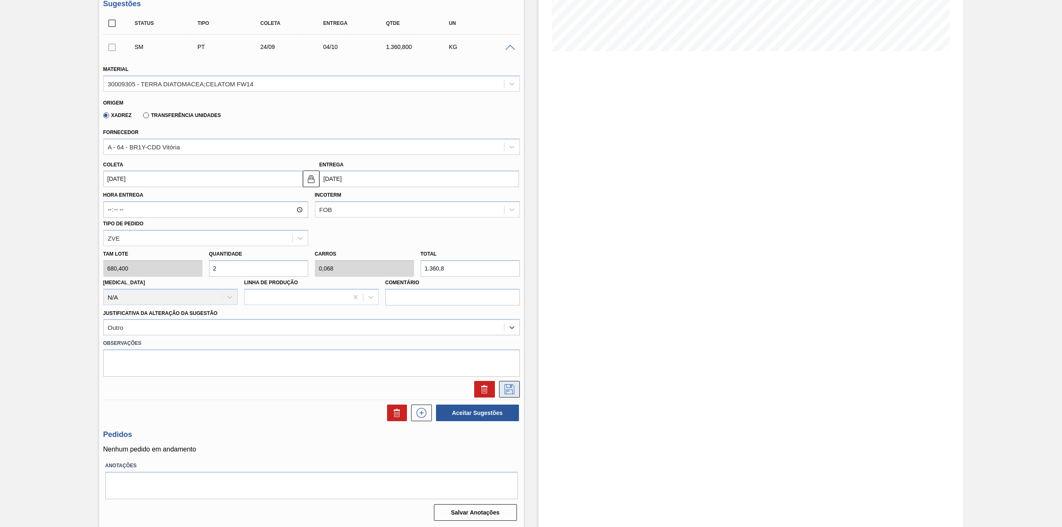
click at [514, 388] on icon at bounding box center [509, 389] width 13 height 10
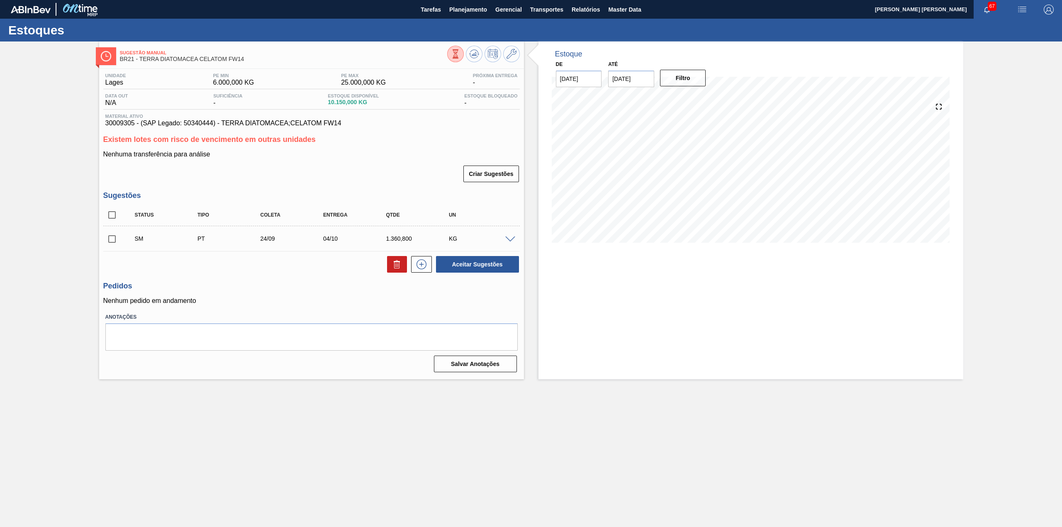
scroll to position [0, 0]
click at [109, 239] on input "checkbox" at bounding box center [111, 238] width 17 height 17
click at [485, 262] on button "Aceitar Sugestões" at bounding box center [477, 264] width 83 height 17
checkbox input "false"
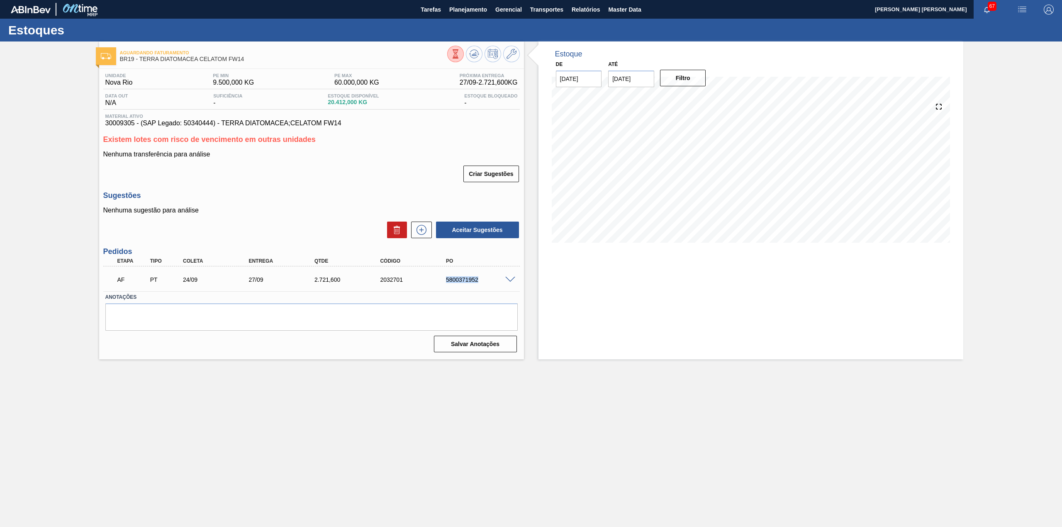
drag, startPoint x: 444, startPoint y: 281, endPoint x: 483, endPoint y: 286, distance: 39.7
click at [483, 286] on div "AF PT 24/09 27/09 2.721,[PHONE_NUMBER] 5800371952" at bounding box center [309, 279] width 395 height 17
copy div "5800371952"
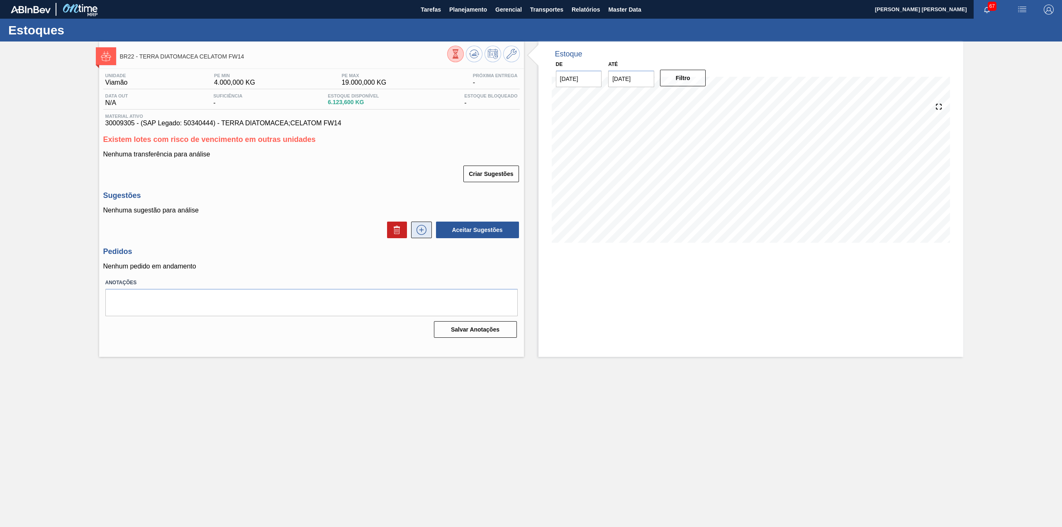
click at [422, 230] on icon at bounding box center [421, 230] width 0 height 5
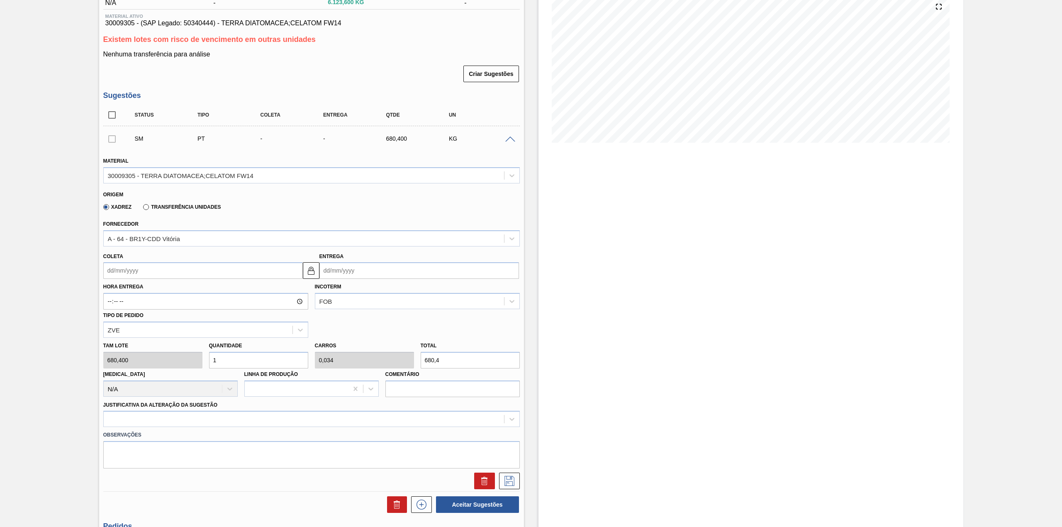
scroll to position [110, 0]
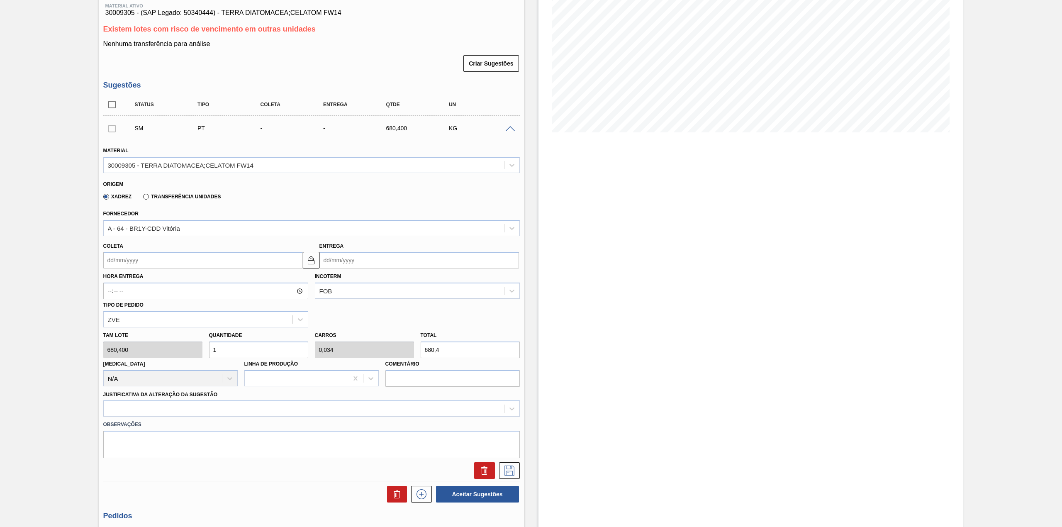
click at [218, 262] on input "Coleta" at bounding box center [203, 260] width 200 height 17
click at [152, 344] on div "24" at bounding box center [153, 346] width 11 height 11
type input "[DATE]"
click at [240, 351] on input "1" at bounding box center [258, 349] width 99 height 17
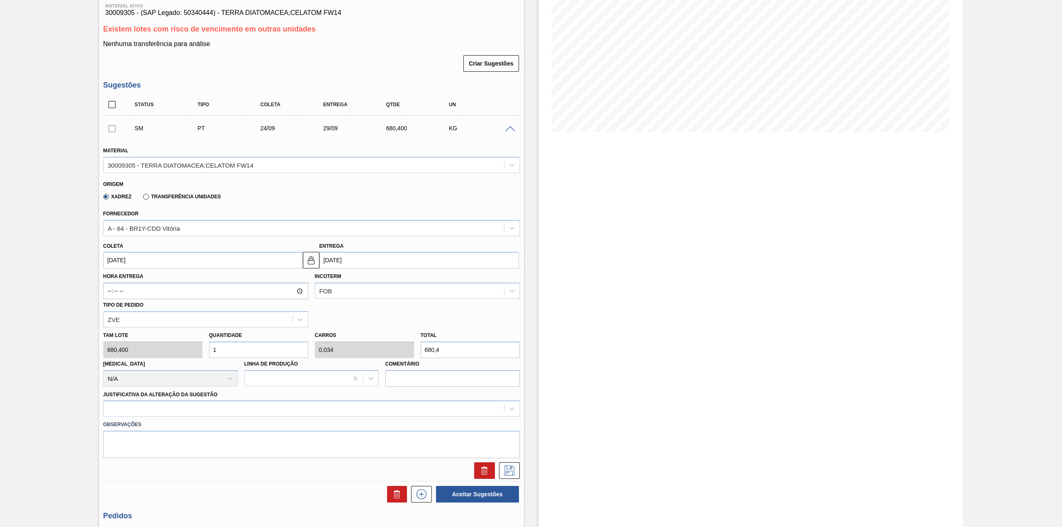
type input "12"
type input "0,408"
type input "8.164,8"
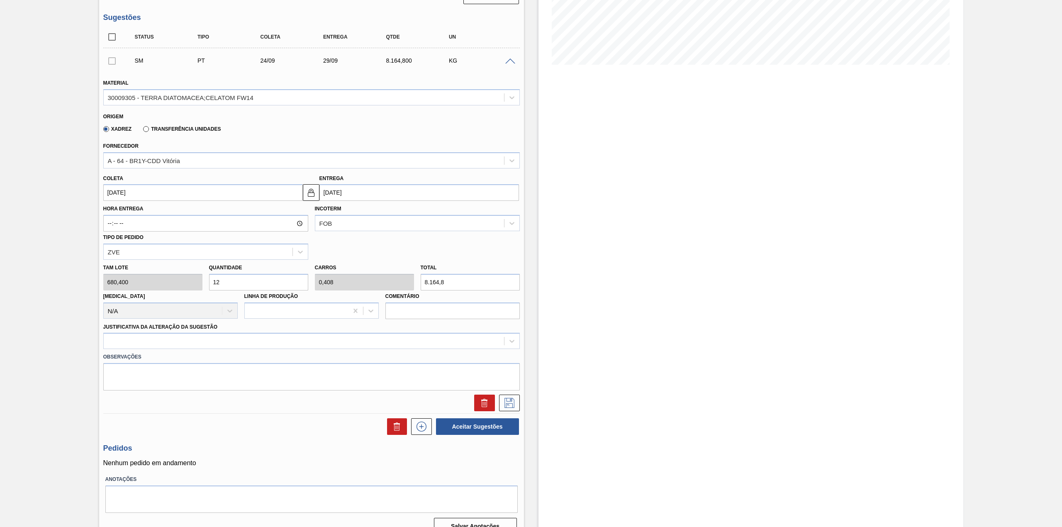
scroll to position [192, 0]
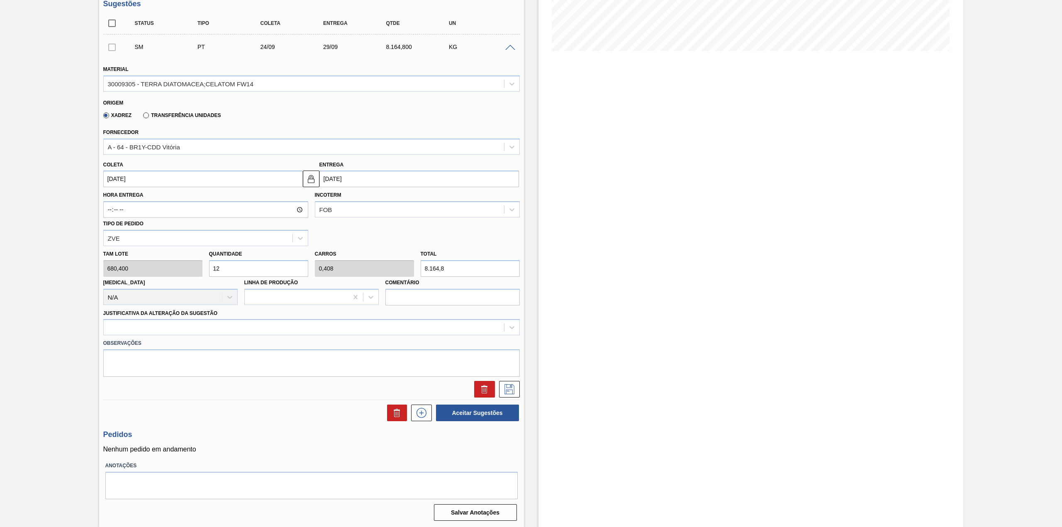
type input "12"
drag, startPoint x: 216, startPoint y: 339, endPoint x: 217, endPoint y: 330, distance: 9.2
click at [216, 338] on label "Observações" at bounding box center [311, 343] width 417 height 12
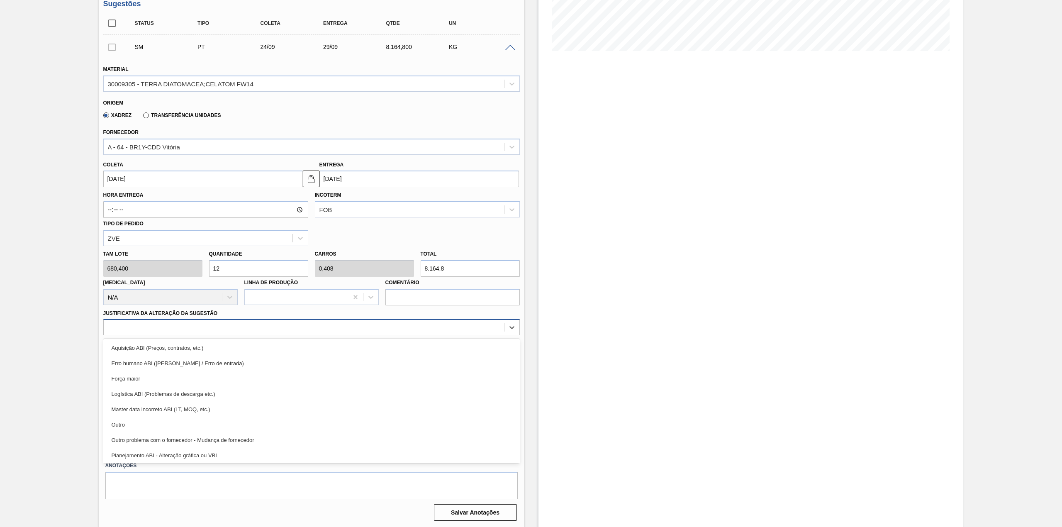
click at [217, 330] on div at bounding box center [304, 328] width 400 height 12
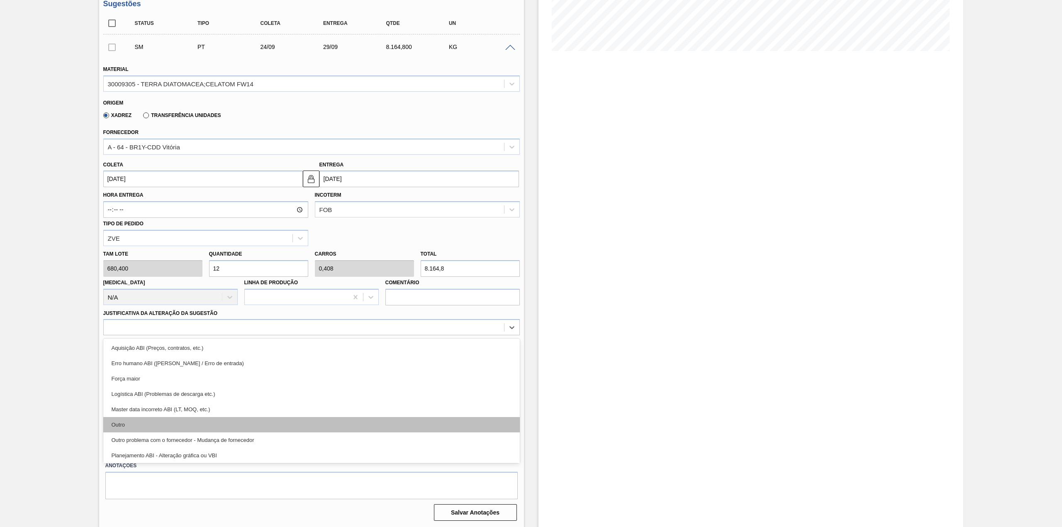
click at [178, 424] on div "Outro" at bounding box center [311, 424] width 417 height 15
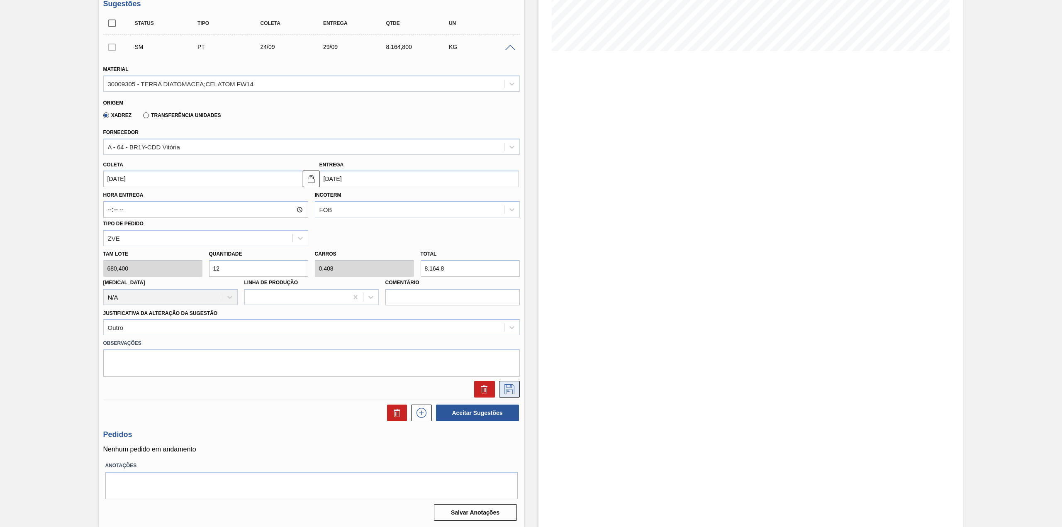
click at [507, 395] on button at bounding box center [509, 389] width 21 height 17
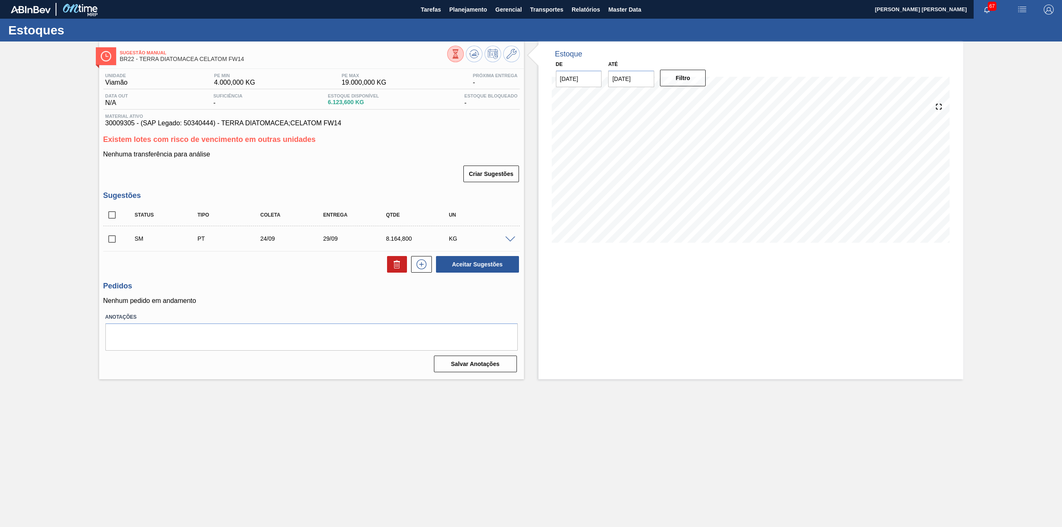
scroll to position [0, 0]
click at [115, 234] on input "checkbox" at bounding box center [111, 238] width 17 height 17
click at [498, 273] on button "Aceitar Sugestões" at bounding box center [477, 264] width 83 height 17
checkbox input "false"
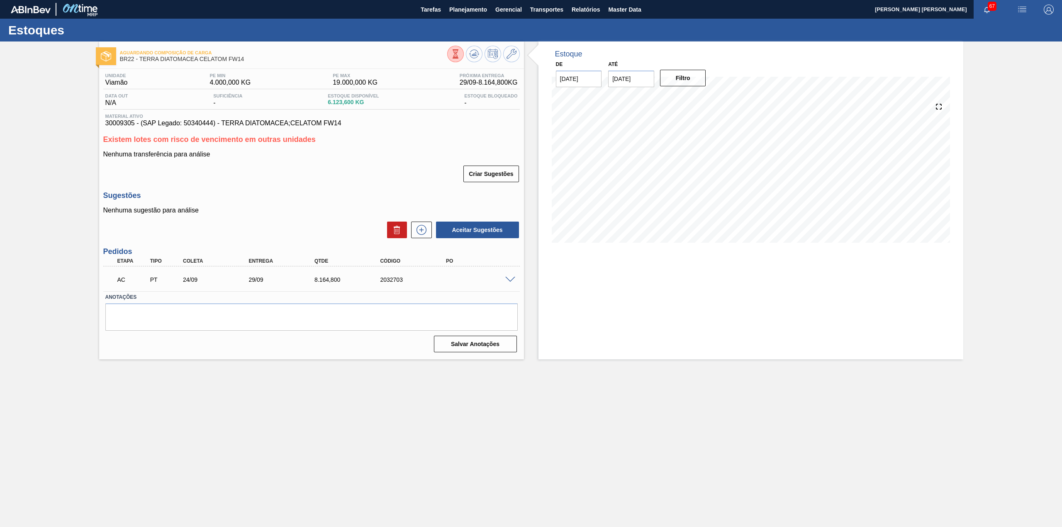
click at [505, 283] on div "AC PT 24/09 29/09 8.164,[PHONE_NUMBER]" at bounding box center [309, 279] width 395 height 17
click at [507, 280] on span at bounding box center [510, 280] width 10 height 6
click at [503, 277] on div at bounding box center [511, 279] width 17 height 6
click at [510, 278] on span at bounding box center [510, 280] width 10 height 6
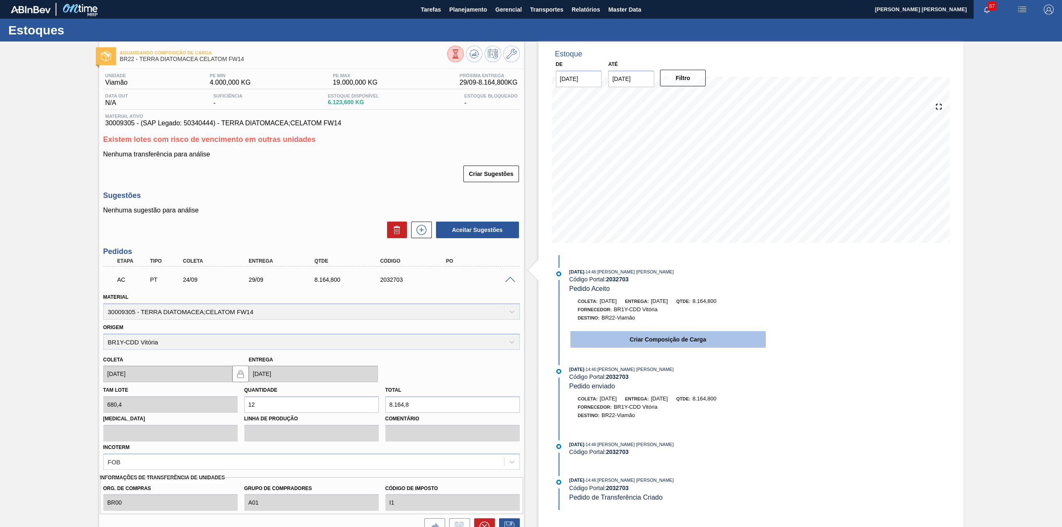
click at [619, 345] on button "Criar Composição de Carga" at bounding box center [668, 339] width 195 height 17
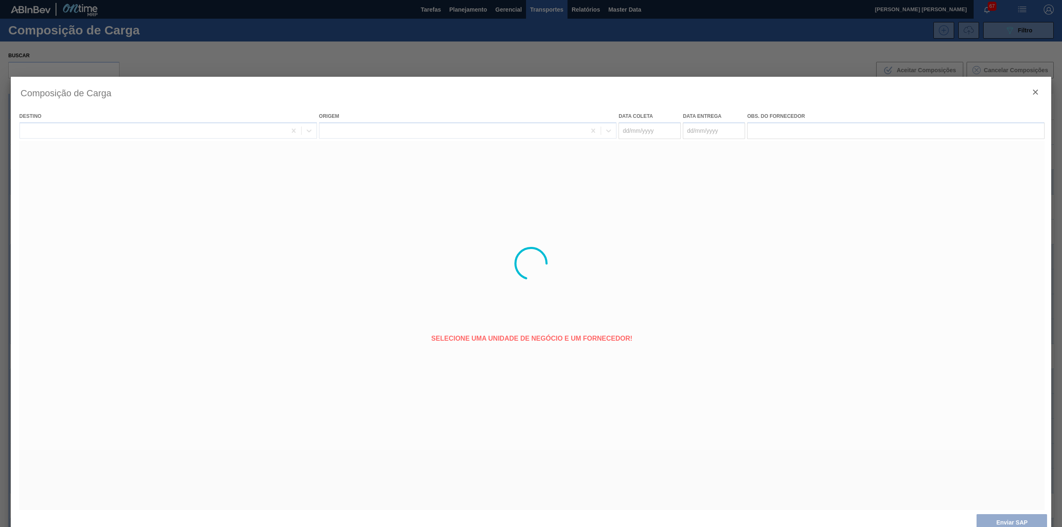
type coleta "[DATE]"
type entrega "[DATE]"
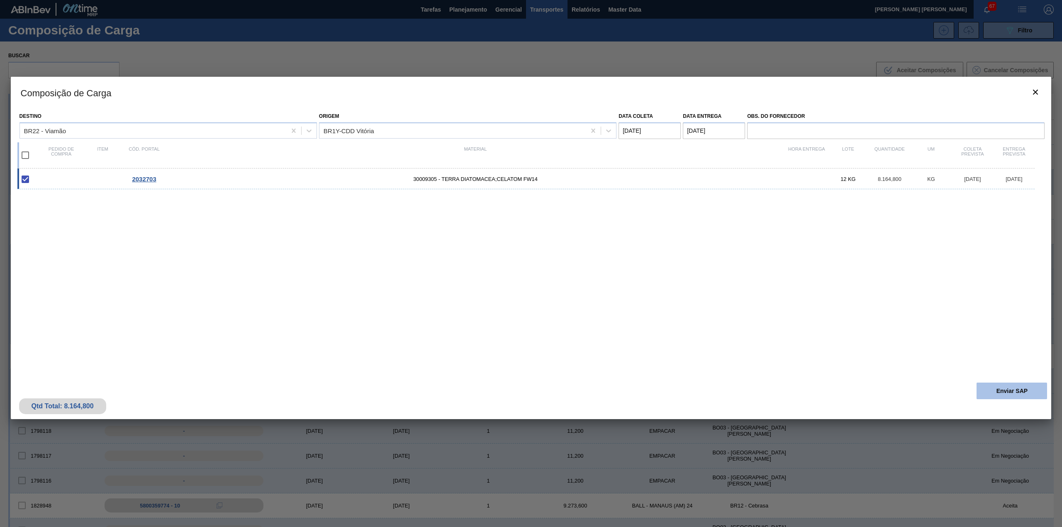
click at [1036, 392] on button "Enviar SAP" at bounding box center [1012, 391] width 71 height 17
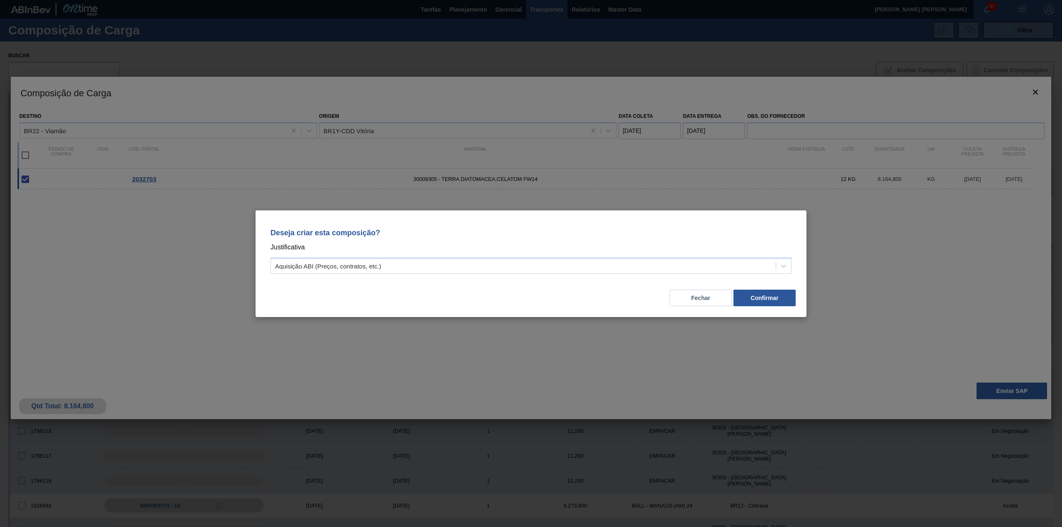
click at [592, 278] on div "Deseja criar esta composição? Justificativa Aquisição ABI (Preços, contratos, e…" at bounding box center [531, 249] width 531 height 59
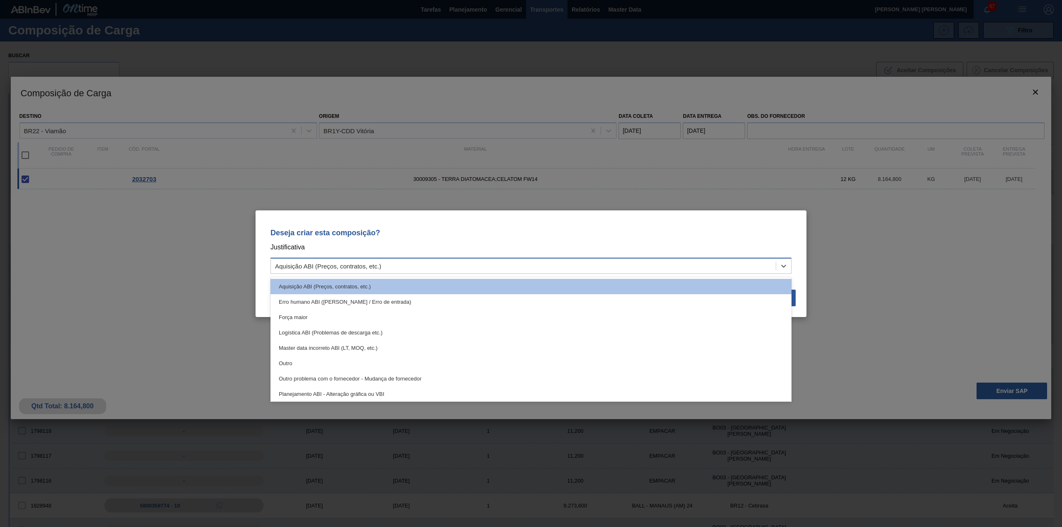
click at [588, 264] on div "Aquisição ABI (Preços, contratos, etc.)" at bounding box center [523, 266] width 505 height 12
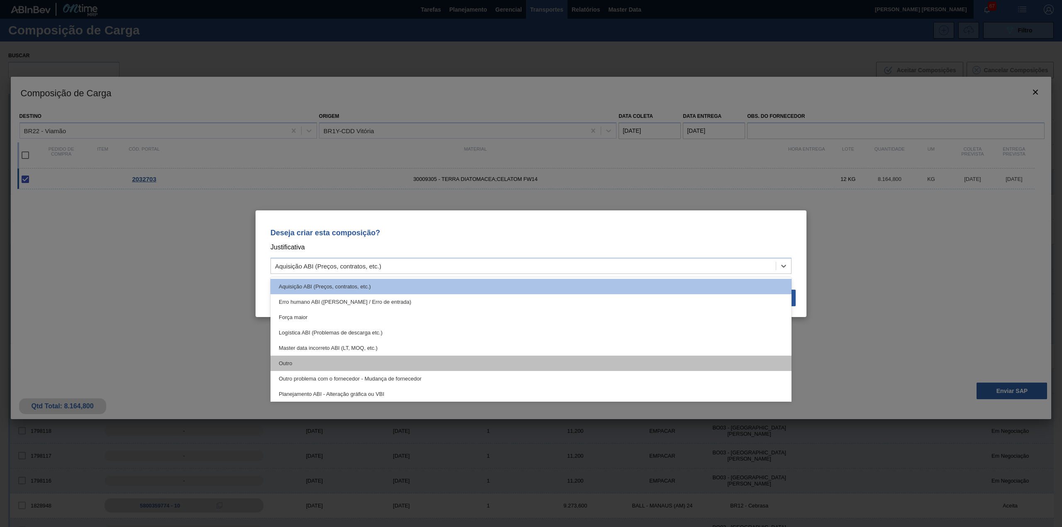
click at [475, 357] on div "Outro" at bounding box center [531, 363] width 521 height 15
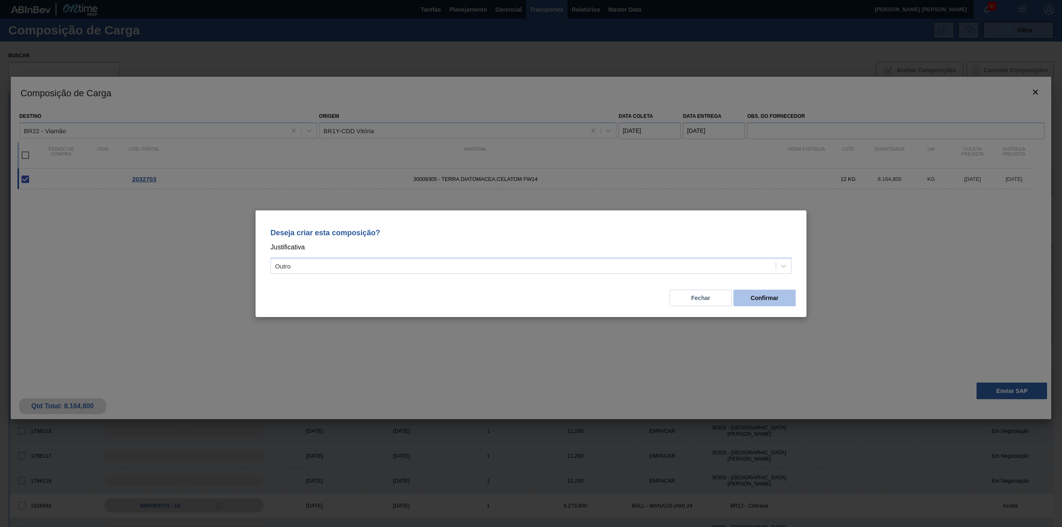
click at [781, 300] on button "Confirmar" at bounding box center [765, 298] width 62 height 17
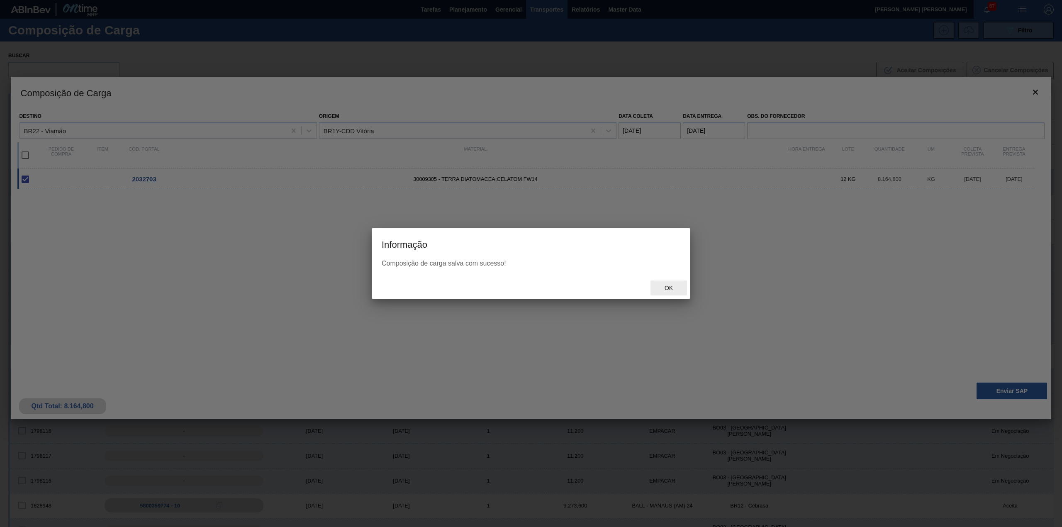
click at [670, 288] on span "Ok" at bounding box center [669, 288] width 22 height 7
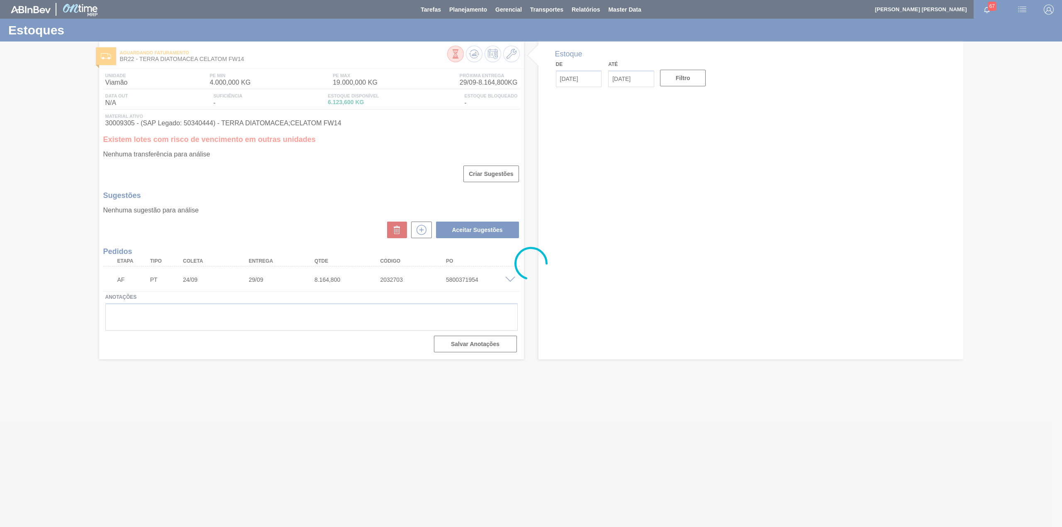
click at [445, 279] on div at bounding box center [531, 263] width 1062 height 527
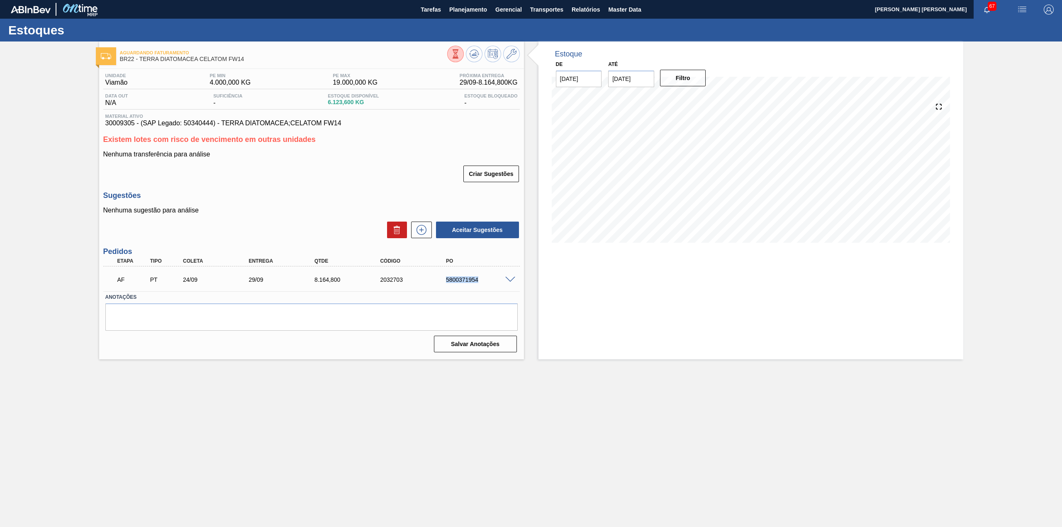
drag, startPoint x: 444, startPoint y: 280, endPoint x: 480, endPoint y: 285, distance: 36.3
click at [480, 285] on div "AF PT 24/09 29/09 8.164,[PHONE_NUMBER] 5800371954" at bounding box center [309, 279] width 395 height 17
copy div "5800371954"
click at [422, 226] on icon at bounding box center [422, 230] width 10 height 10
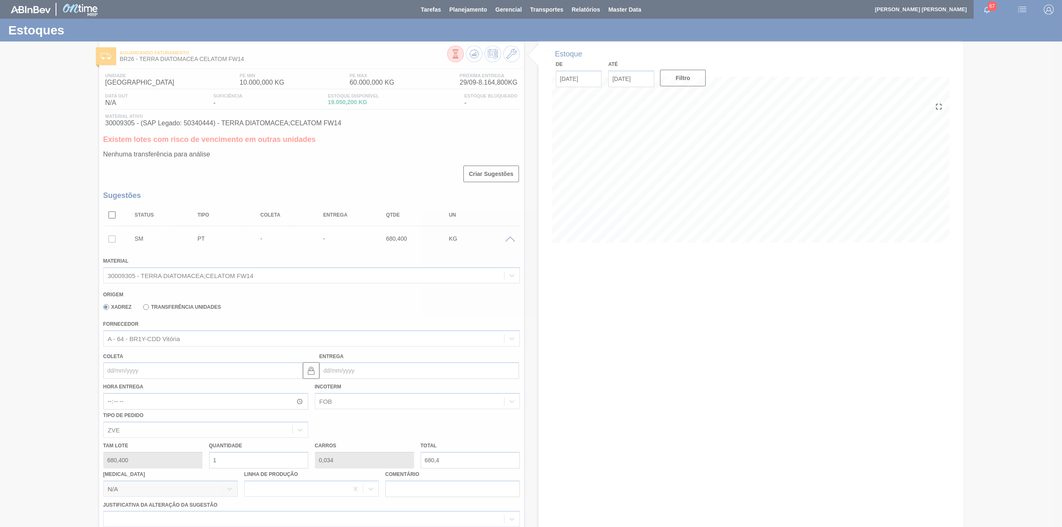
click at [216, 371] on div at bounding box center [531, 263] width 1062 height 527
click at [221, 369] on div at bounding box center [531, 263] width 1062 height 527
click at [222, 373] on div at bounding box center [531, 263] width 1062 height 527
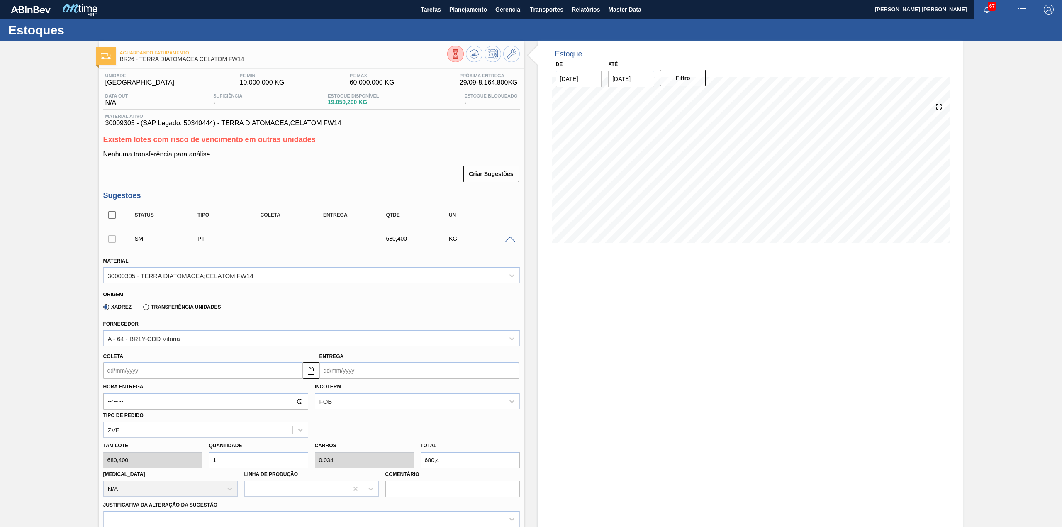
click at [222, 373] on input "Coleta" at bounding box center [203, 370] width 200 height 17
click at [154, 453] on div "24" at bounding box center [153, 457] width 11 height 11
type input "[DATE]"
click at [236, 455] on input "1" at bounding box center [258, 460] width 99 height 17
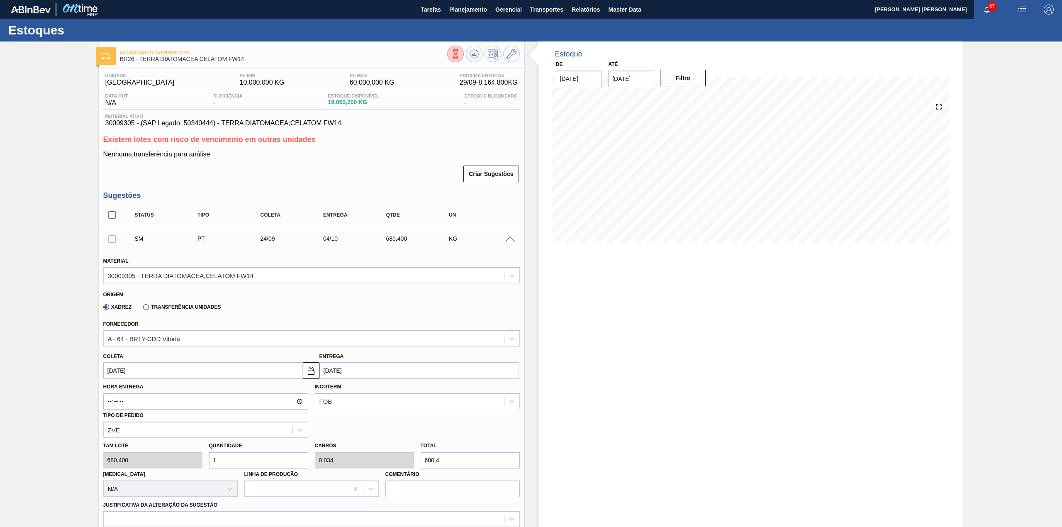
type input "12"
type input "0,408"
type input "8.164,8"
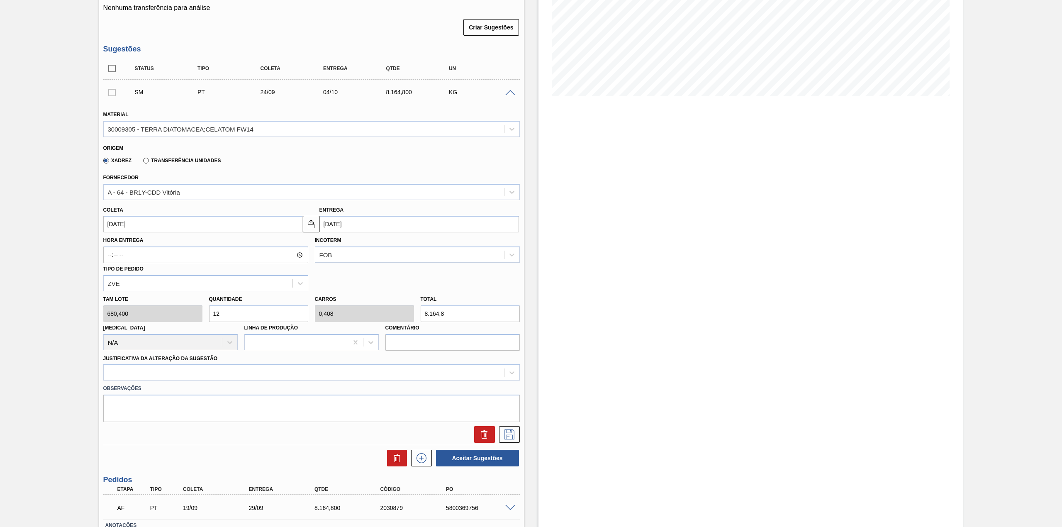
scroll to position [166, 0]
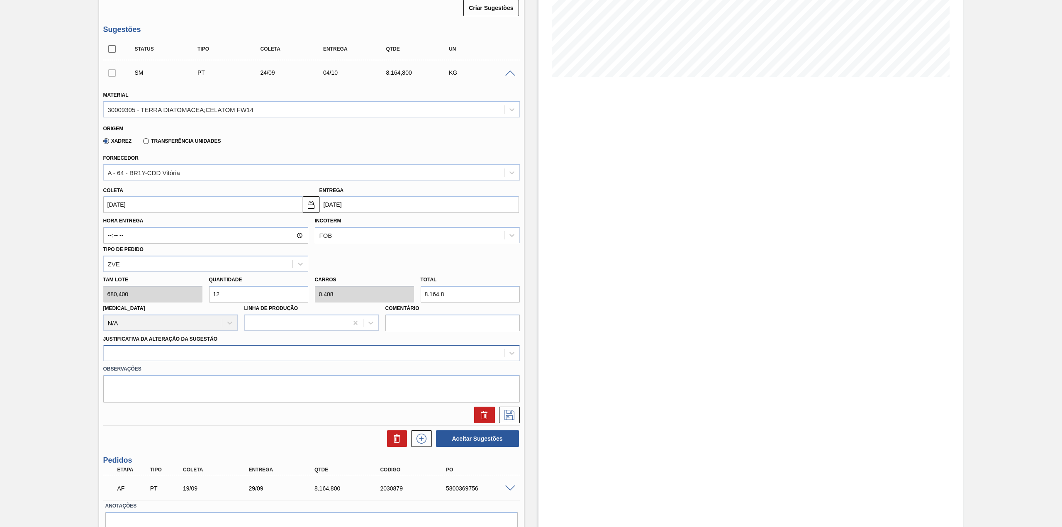
type input "12"
click at [210, 355] on div at bounding box center [304, 353] width 400 height 12
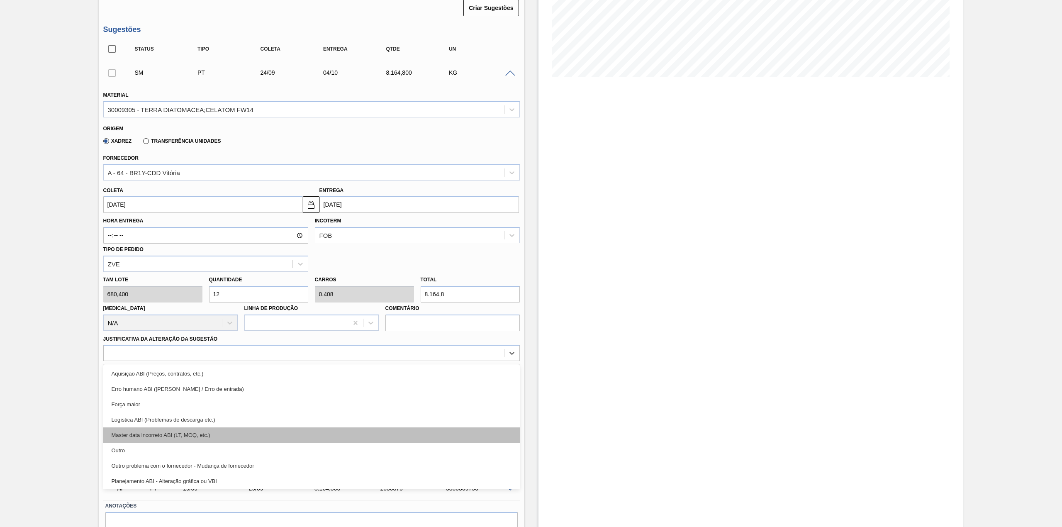
click at [149, 440] on div "Master data incorreto ABI (LT, MOQ, etc.)" at bounding box center [311, 434] width 417 height 15
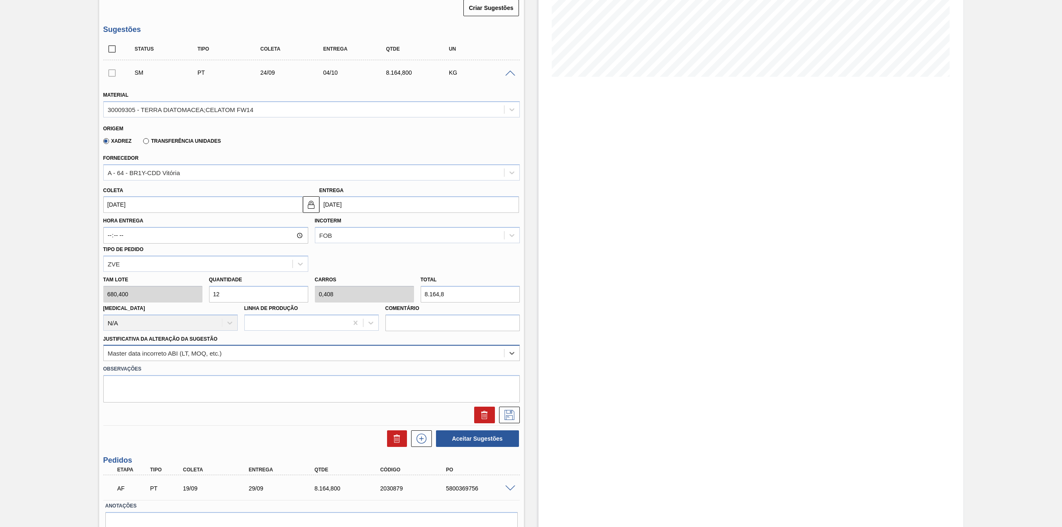
click at [196, 352] on div "Master data incorreto ABI (LT, MOQ, etc.)" at bounding box center [165, 353] width 114 height 7
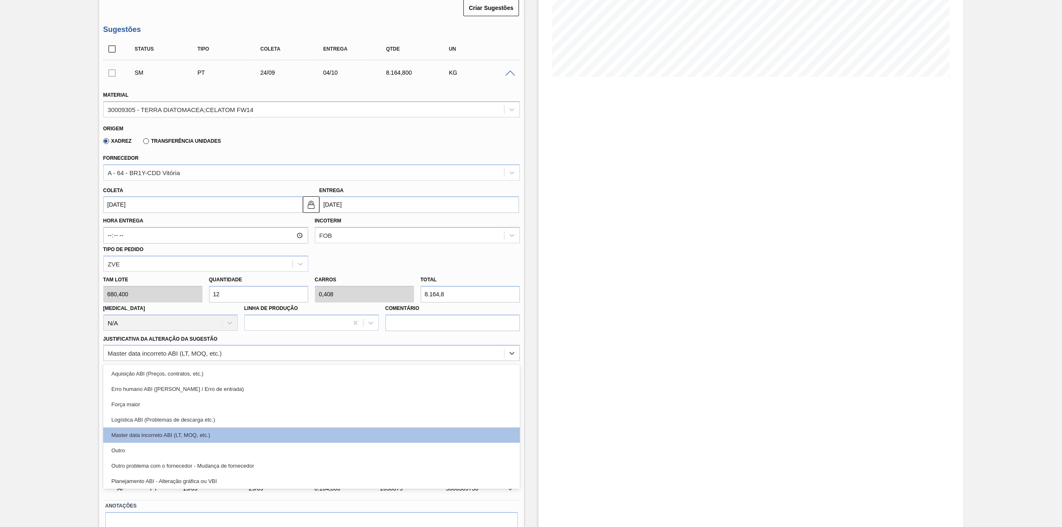
click at [170, 447] on div "Outro" at bounding box center [311, 450] width 417 height 15
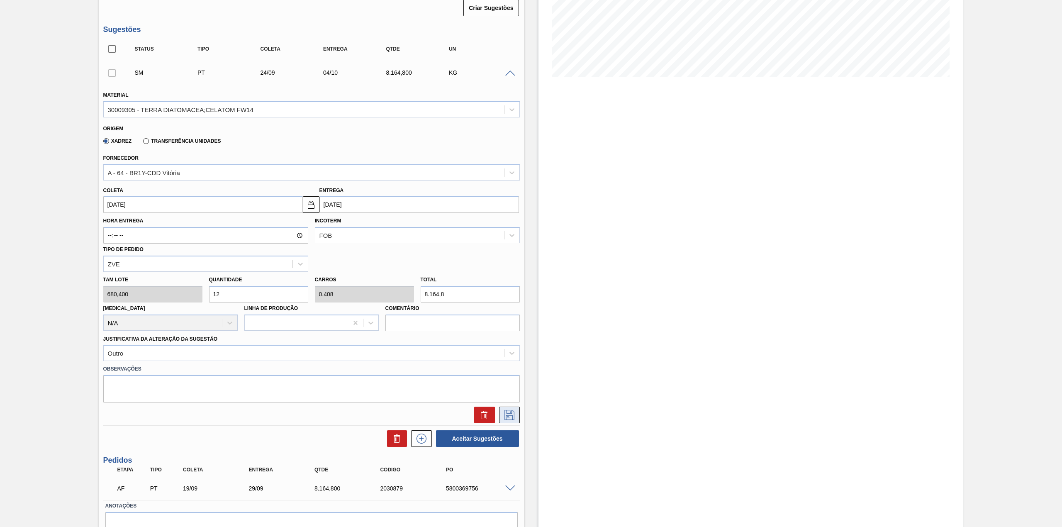
click at [505, 416] on icon at bounding box center [509, 415] width 13 height 10
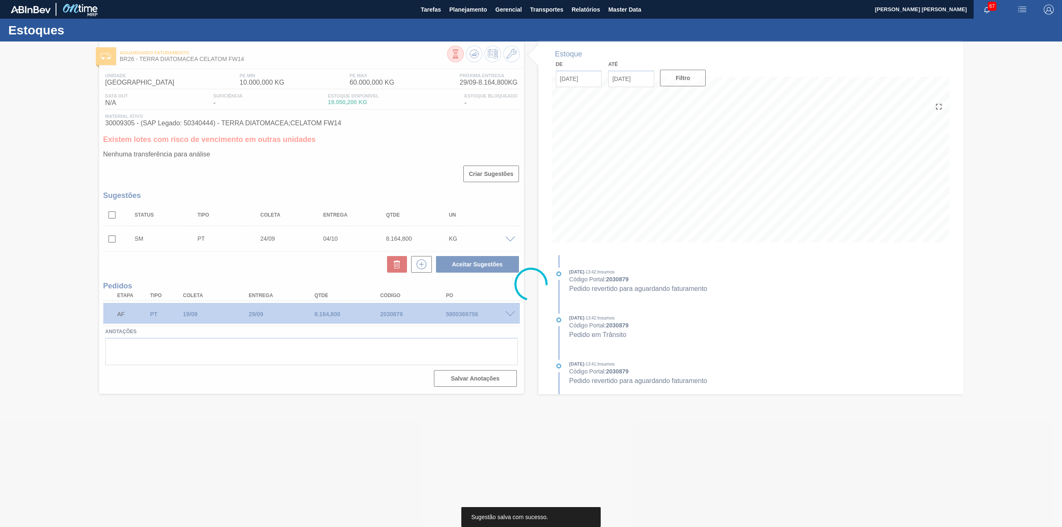
scroll to position [0, 0]
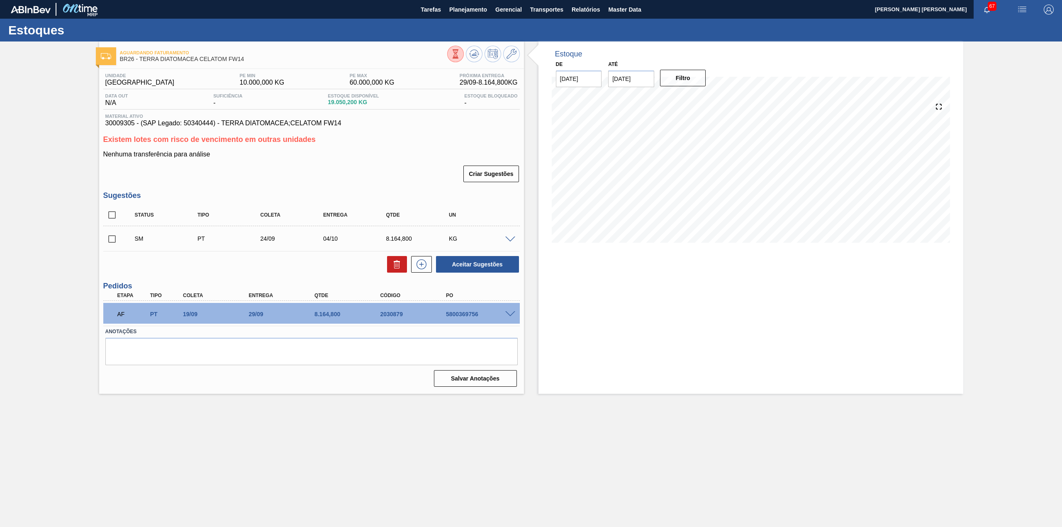
click at [115, 236] on input "checkbox" at bounding box center [111, 238] width 17 height 17
click at [506, 261] on button "Aceitar Sugestões" at bounding box center [477, 264] width 83 height 17
checkbox input "false"
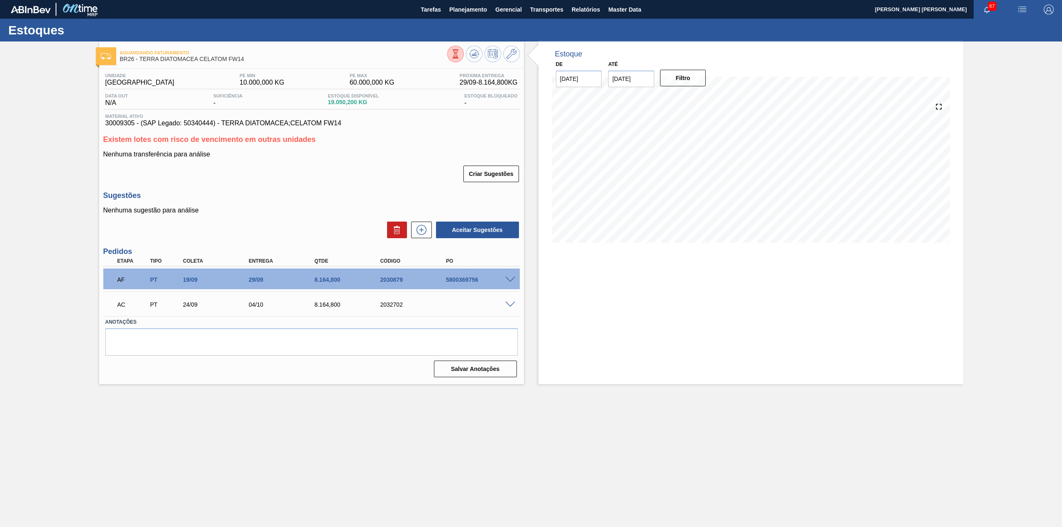
click at [509, 303] on span at bounding box center [510, 305] width 10 height 6
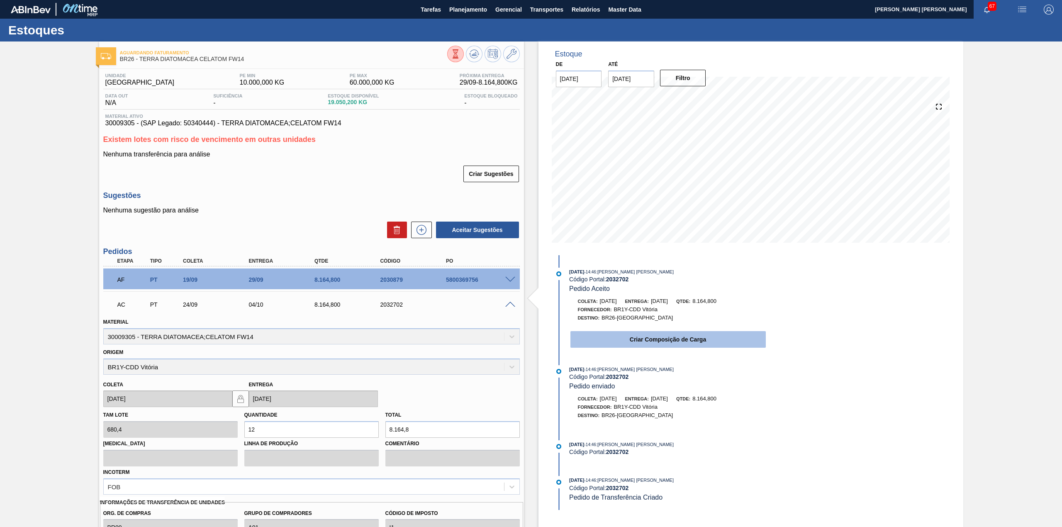
click at [651, 342] on button "Criar Composição de Carga" at bounding box center [668, 339] width 195 height 17
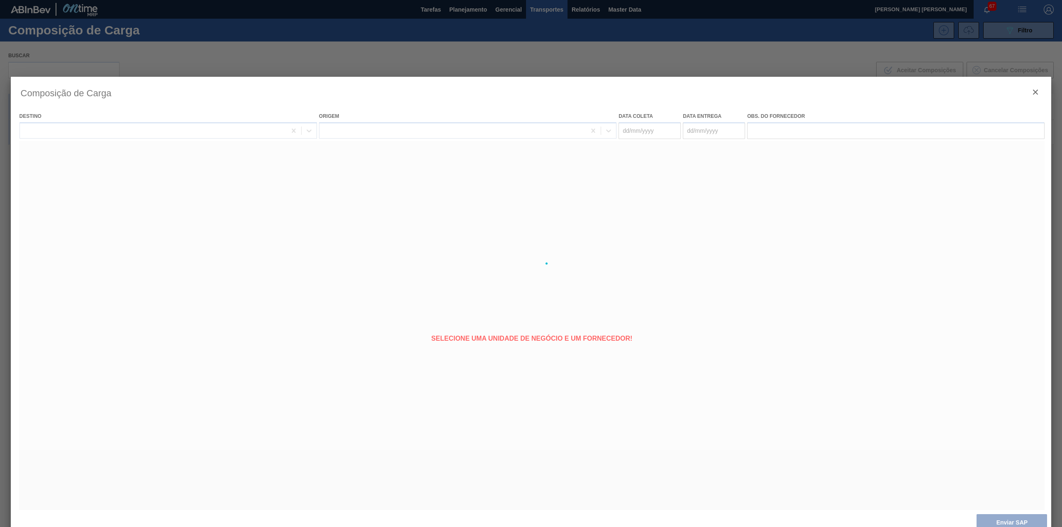
type coleta "[DATE]"
type entrega "[DATE]"
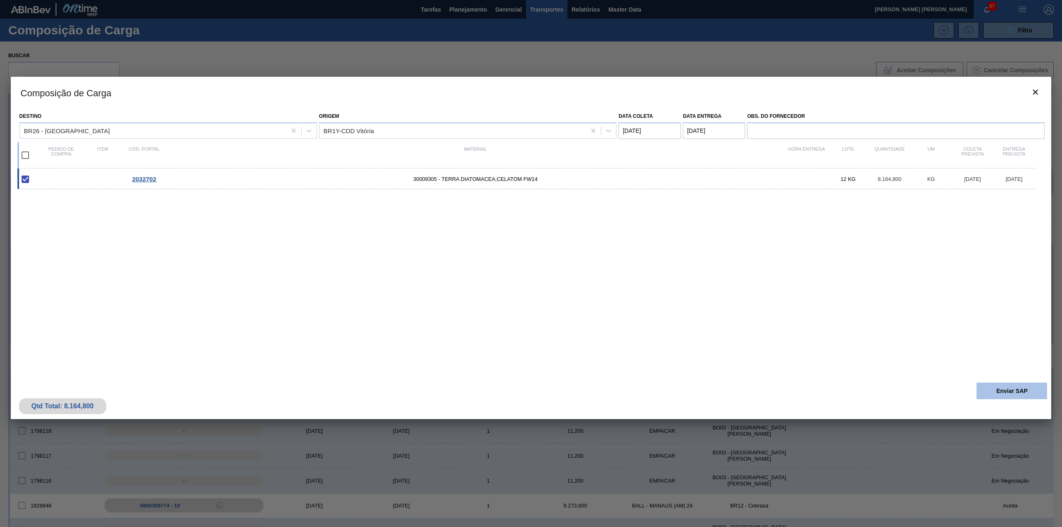
click at [1003, 388] on button "Enviar SAP" at bounding box center [1012, 391] width 71 height 17
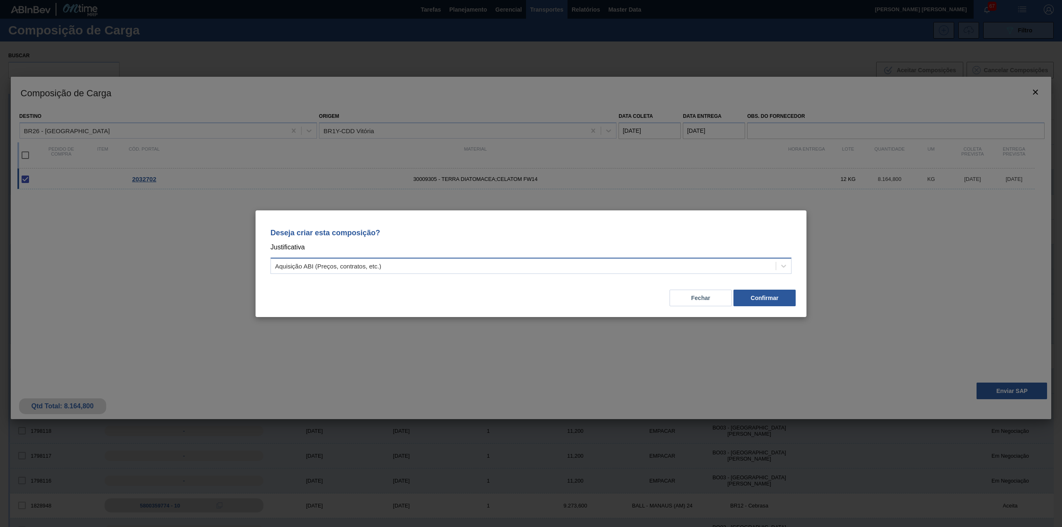
click at [633, 271] on div "Aquisição ABI (Preços, contratos, etc.)" at bounding box center [523, 266] width 505 height 12
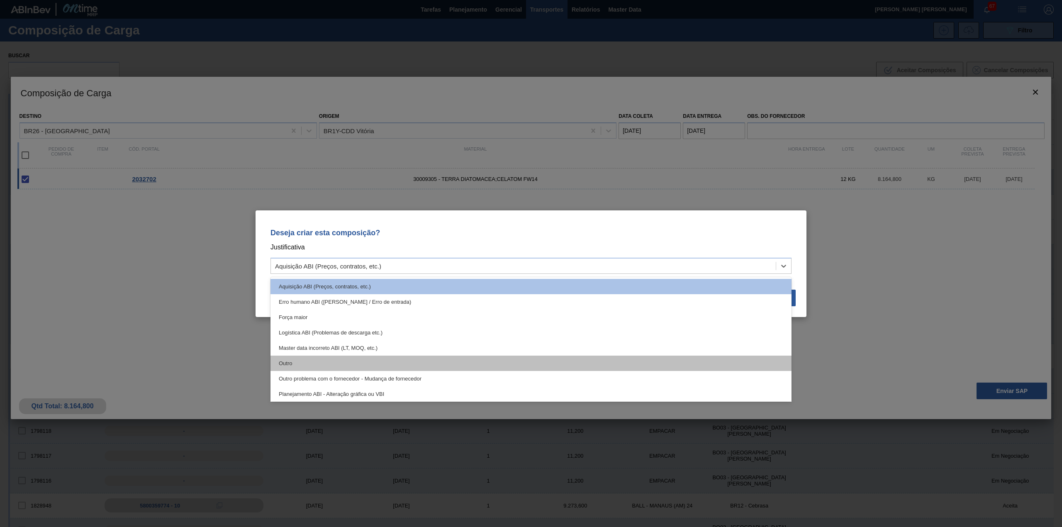
click at [429, 364] on div "Outro" at bounding box center [531, 363] width 521 height 15
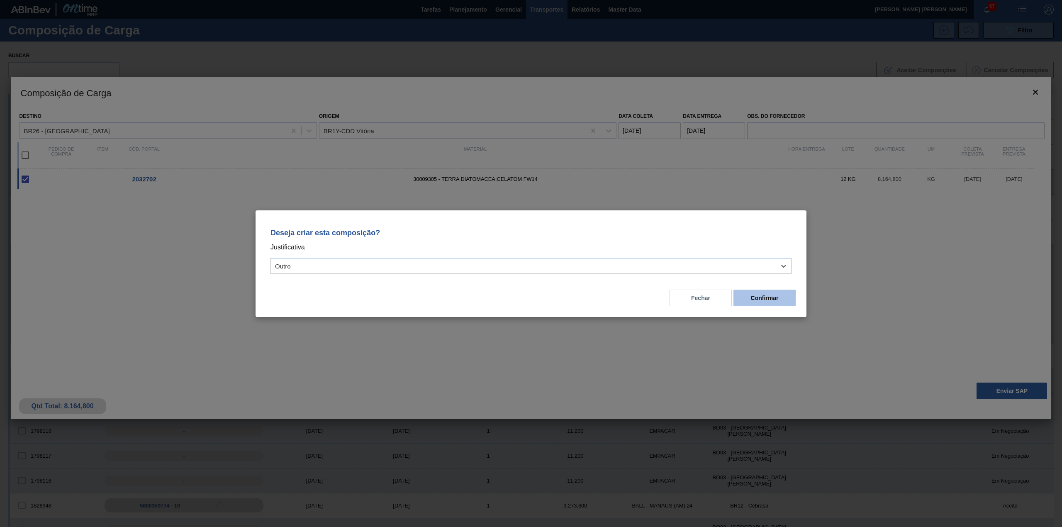
click at [764, 298] on button "Confirmar" at bounding box center [765, 298] width 62 height 17
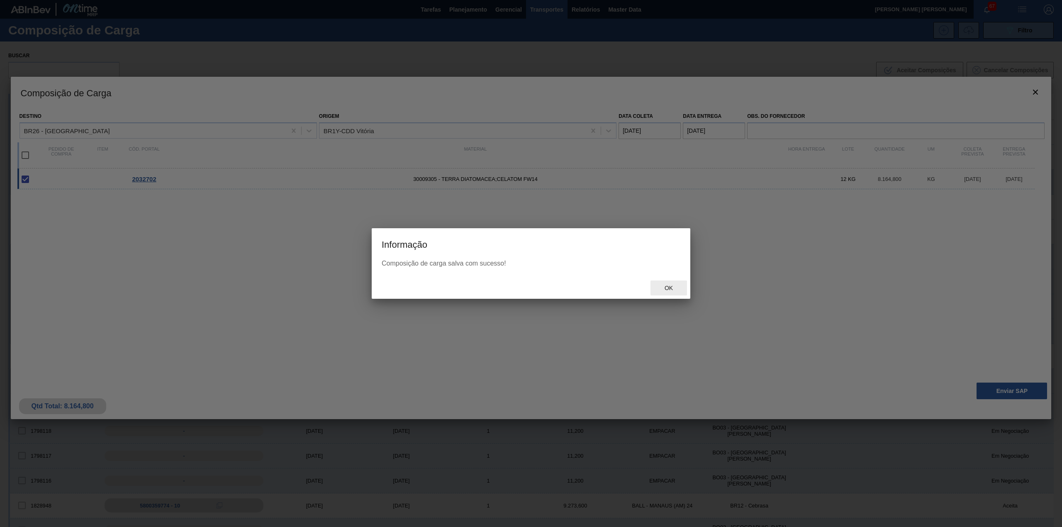
click at [664, 294] on div "Ok" at bounding box center [669, 287] width 37 height 15
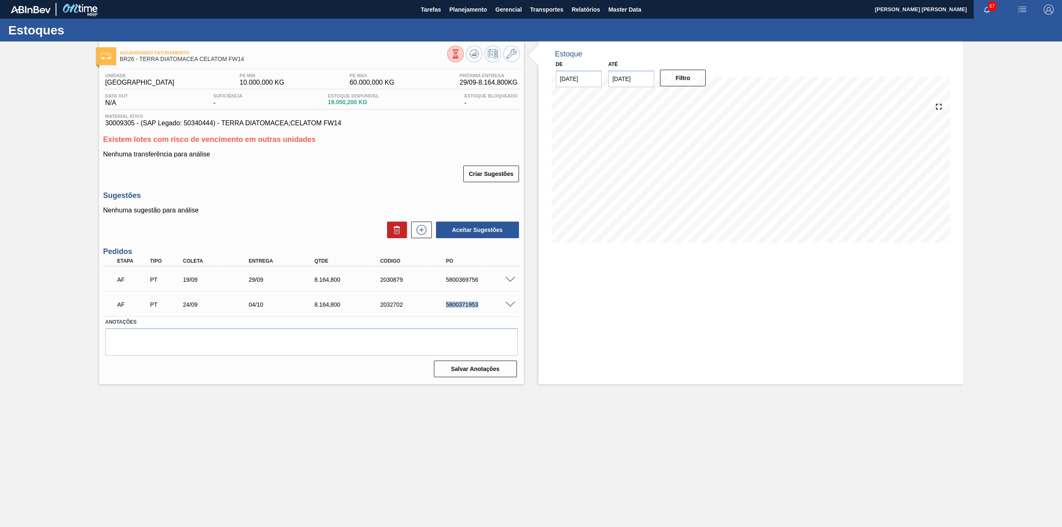
drag, startPoint x: 446, startPoint y: 308, endPoint x: 481, endPoint y: 308, distance: 35.7
click at [481, 308] on div "AF PT 24/09 04/10 8.164,[PHONE_NUMBER] 5800371953" at bounding box center [309, 303] width 395 height 17
copy div "5800371953"
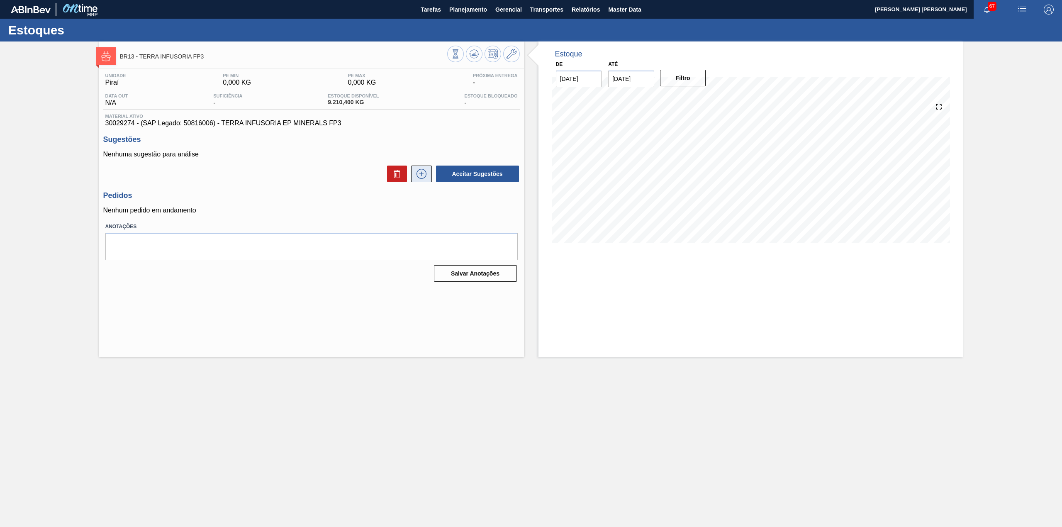
click at [419, 173] on icon at bounding box center [421, 174] width 13 height 10
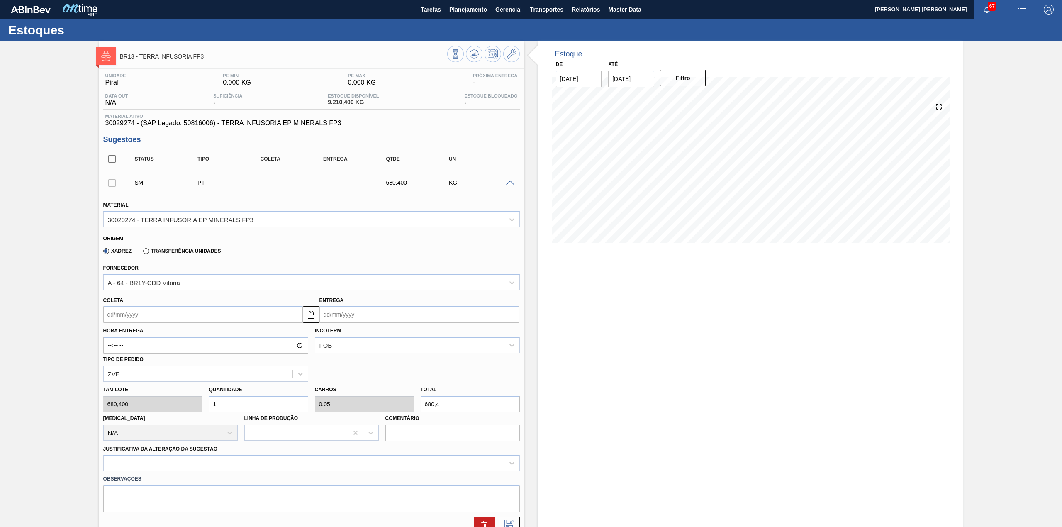
click at [184, 315] on input "Coleta" at bounding box center [203, 314] width 200 height 17
click at [153, 398] on div "24" at bounding box center [153, 401] width 11 height 11
type input "[DATE]"
click at [243, 402] on input "1" at bounding box center [258, 404] width 99 height 17
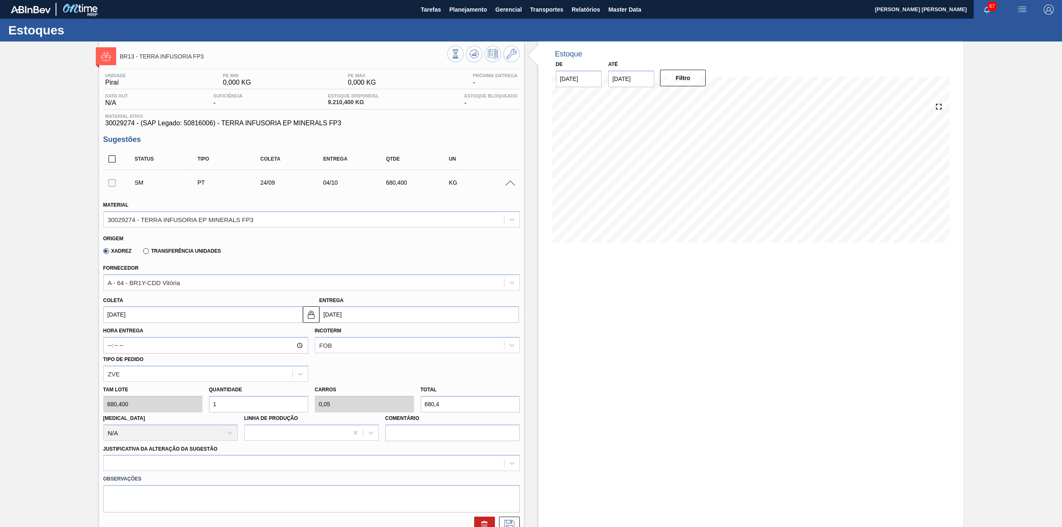
type input "12"
type input "0,599"
type input "8.164,8"
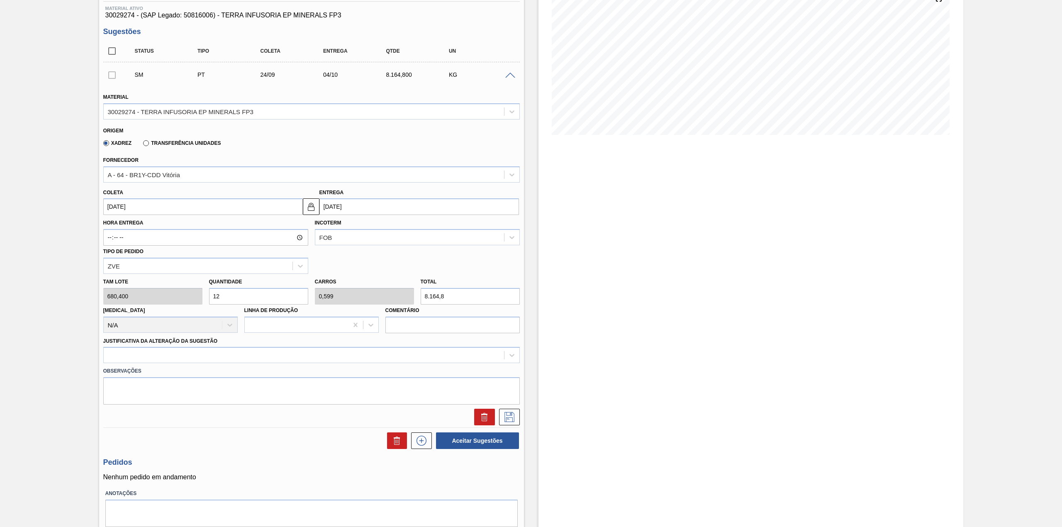
scroll to position [110, 0]
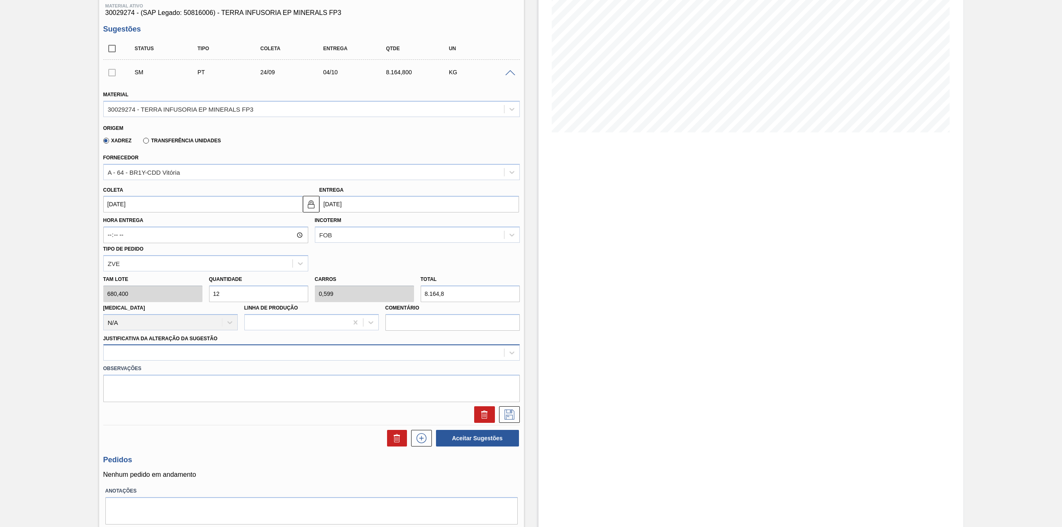
type input "12"
click at [178, 351] on div at bounding box center [304, 353] width 400 height 12
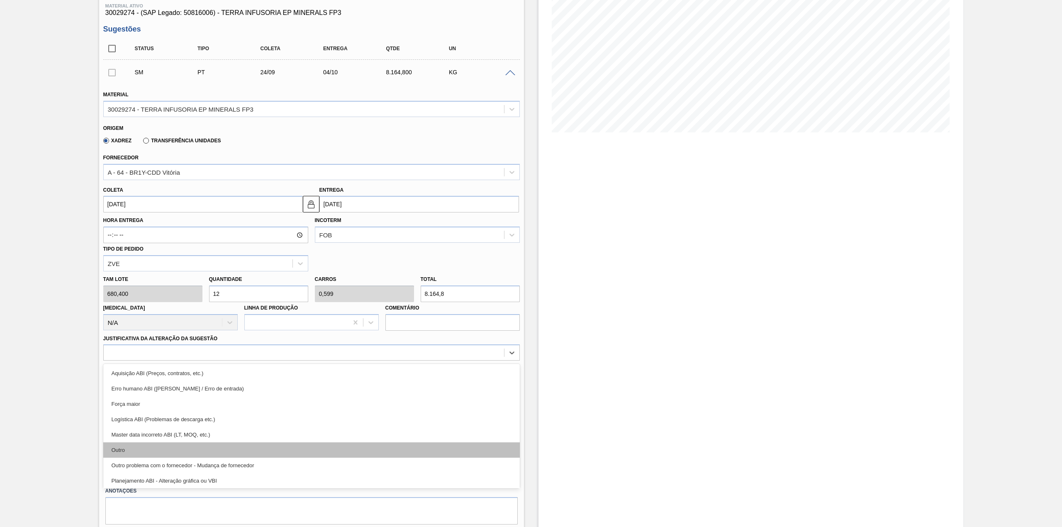
click at [127, 449] on div "Outro" at bounding box center [311, 449] width 417 height 15
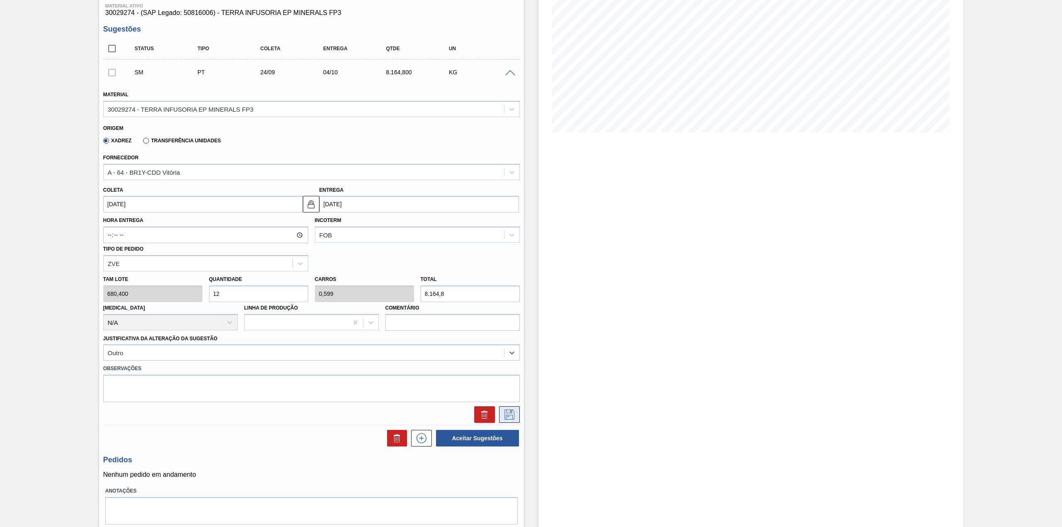
click at [507, 415] on icon at bounding box center [509, 415] width 13 height 10
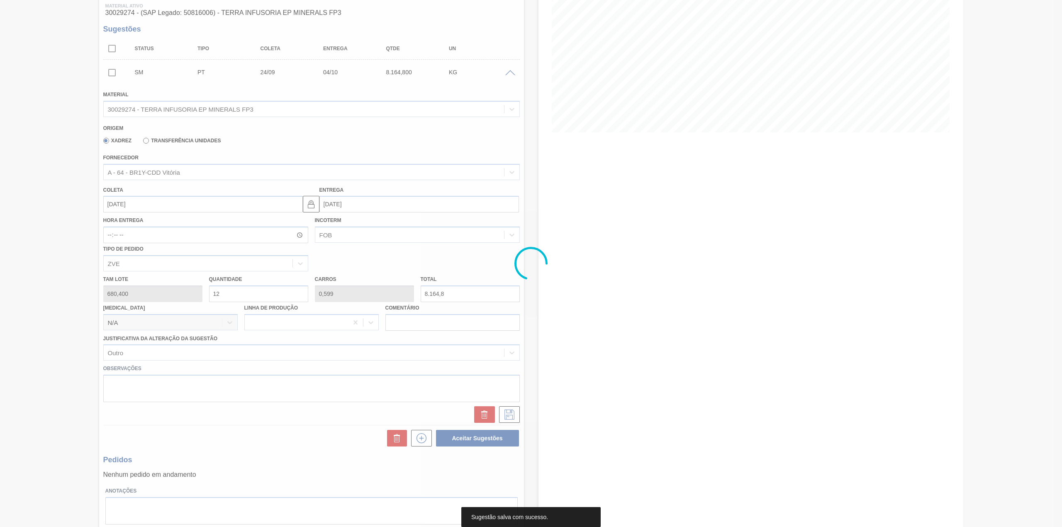
scroll to position [0, 0]
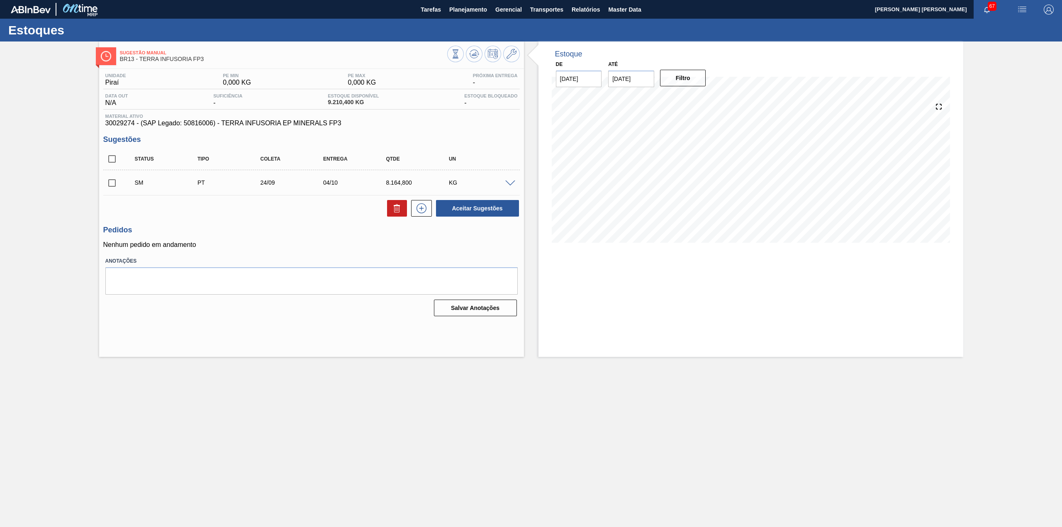
drag, startPoint x: 109, startPoint y: 184, endPoint x: 355, endPoint y: 246, distance: 254.0
click at [110, 184] on input "checkbox" at bounding box center [111, 182] width 17 height 17
click at [462, 207] on button "Aceitar Sugestões" at bounding box center [477, 208] width 83 height 17
checkbox input "false"
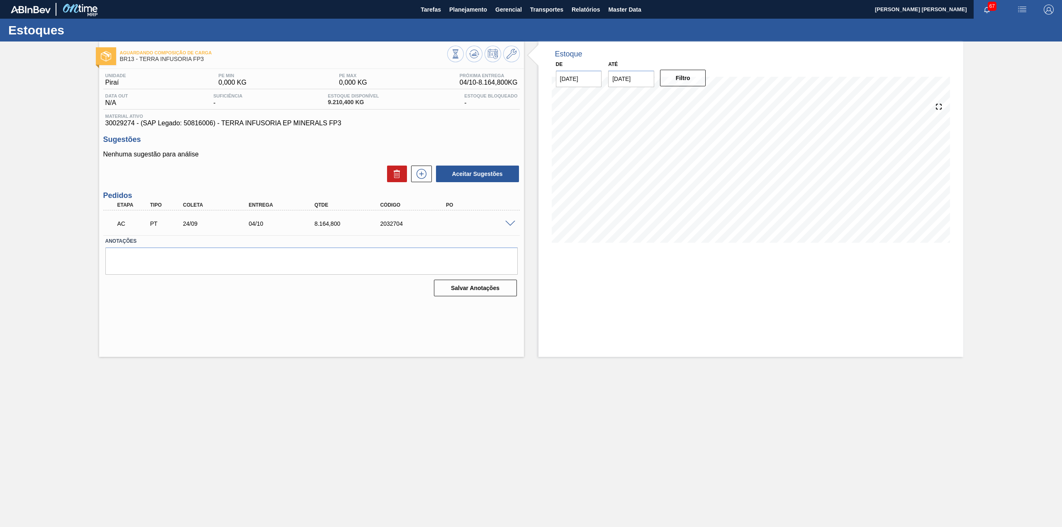
click at [510, 223] on span at bounding box center [510, 224] width 10 height 6
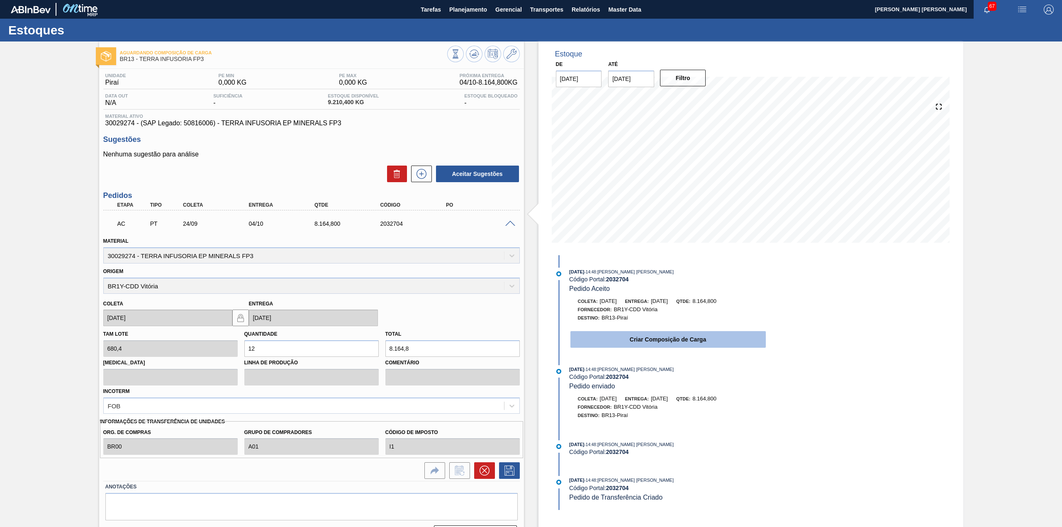
click at [677, 341] on button "Criar Composição de Carga" at bounding box center [668, 339] width 195 height 17
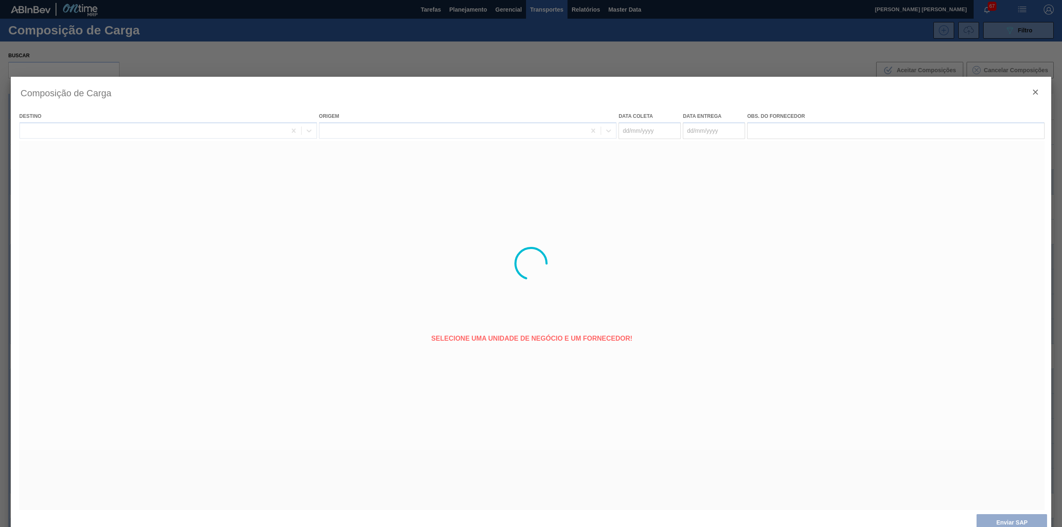
type coleta "[DATE]"
type entrega "[DATE]"
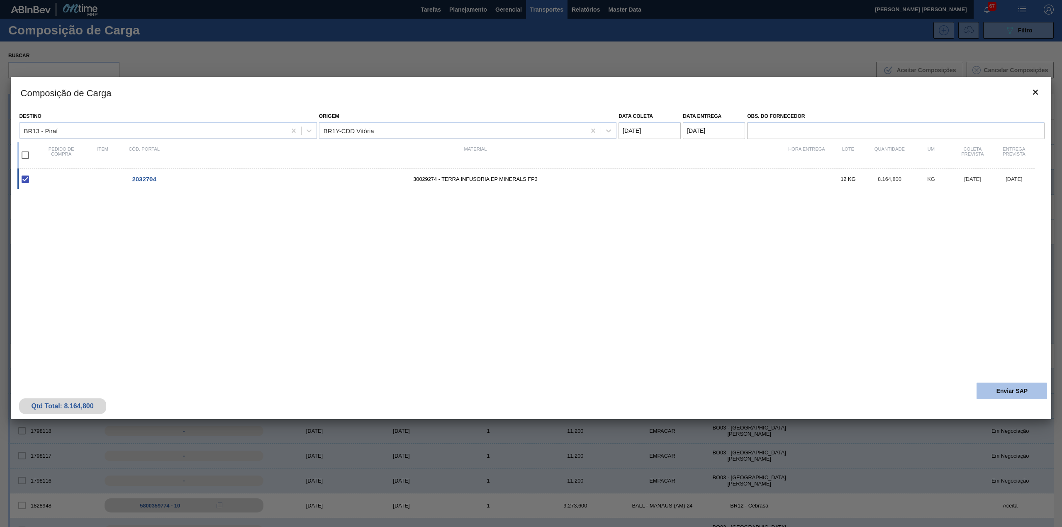
click at [1025, 384] on button "Enviar SAP" at bounding box center [1012, 391] width 71 height 17
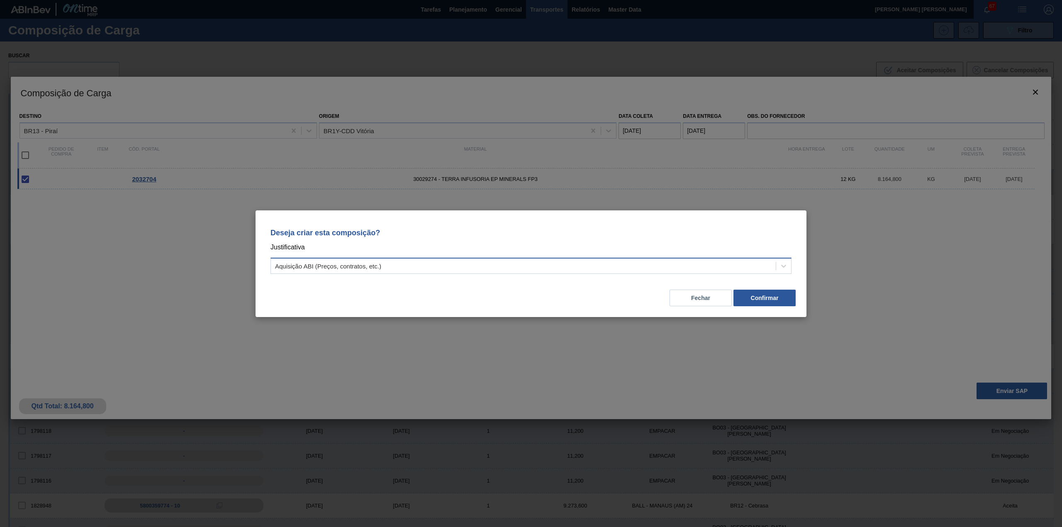
click at [651, 258] on div "Aquisição ABI (Preços, contratos, etc.)" at bounding box center [531, 266] width 521 height 16
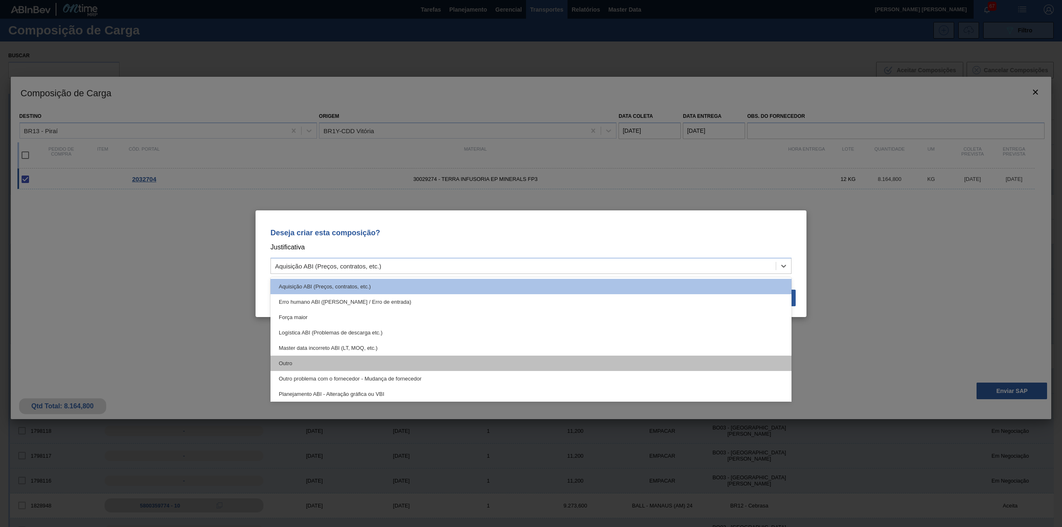
click at [423, 362] on div "Outro" at bounding box center [531, 363] width 521 height 15
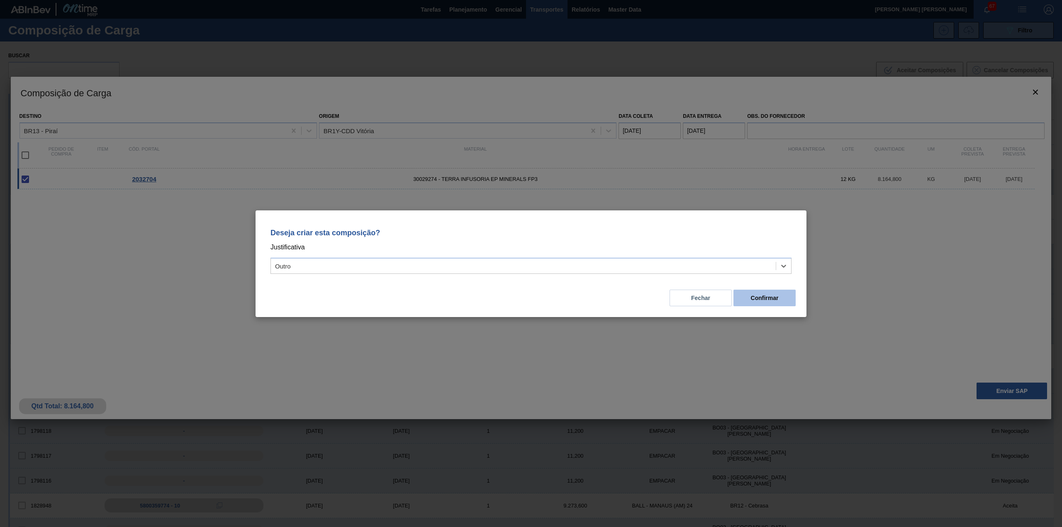
click at [787, 295] on button "Confirmar" at bounding box center [765, 298] width 62 height 17
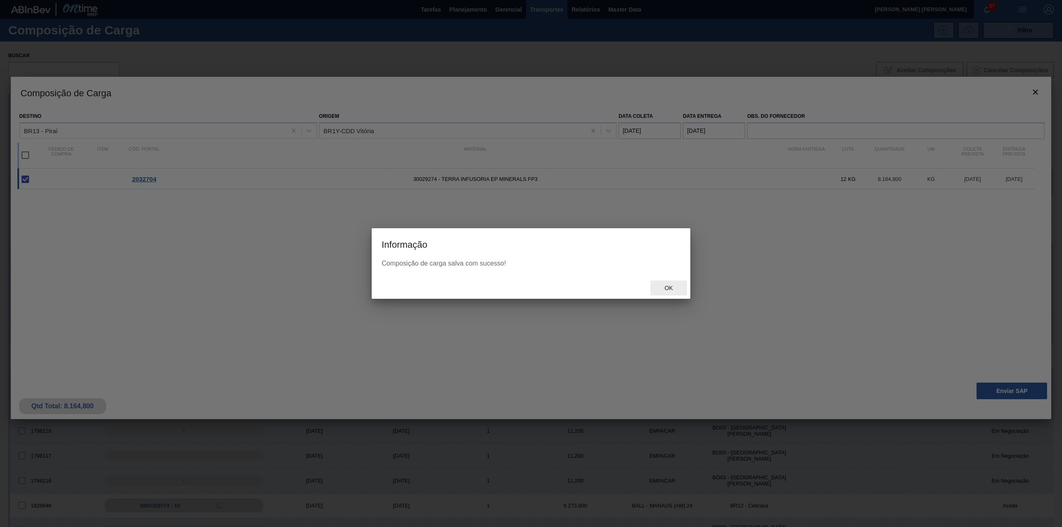
click at [673, 297] on div "Ok" at bounding box center [531, 288] width 319 height 22
click at [671, 294] on div "Ok" at bounding box center [669, 287] width 37 height 15
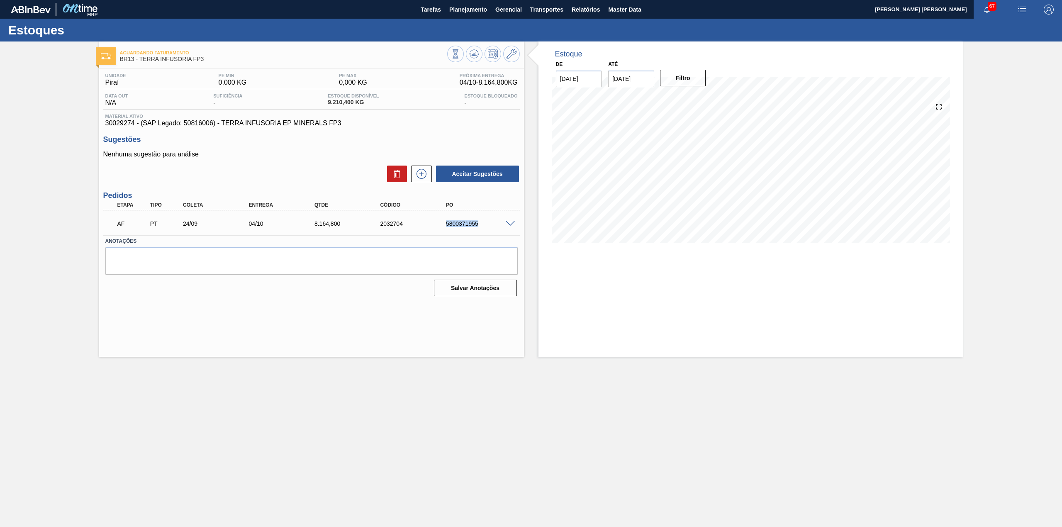
drag, startPoint x: 445, startPoint y: 224, endPoint x: 478, endPoint y: 227, distance: 33.3
click at [478, 227] on div "5800371955" at bounding box center [481, 223] width 75 height 7
copy div "5800371955"
